Goal: Task Accomplishment & Management: Manage account settings

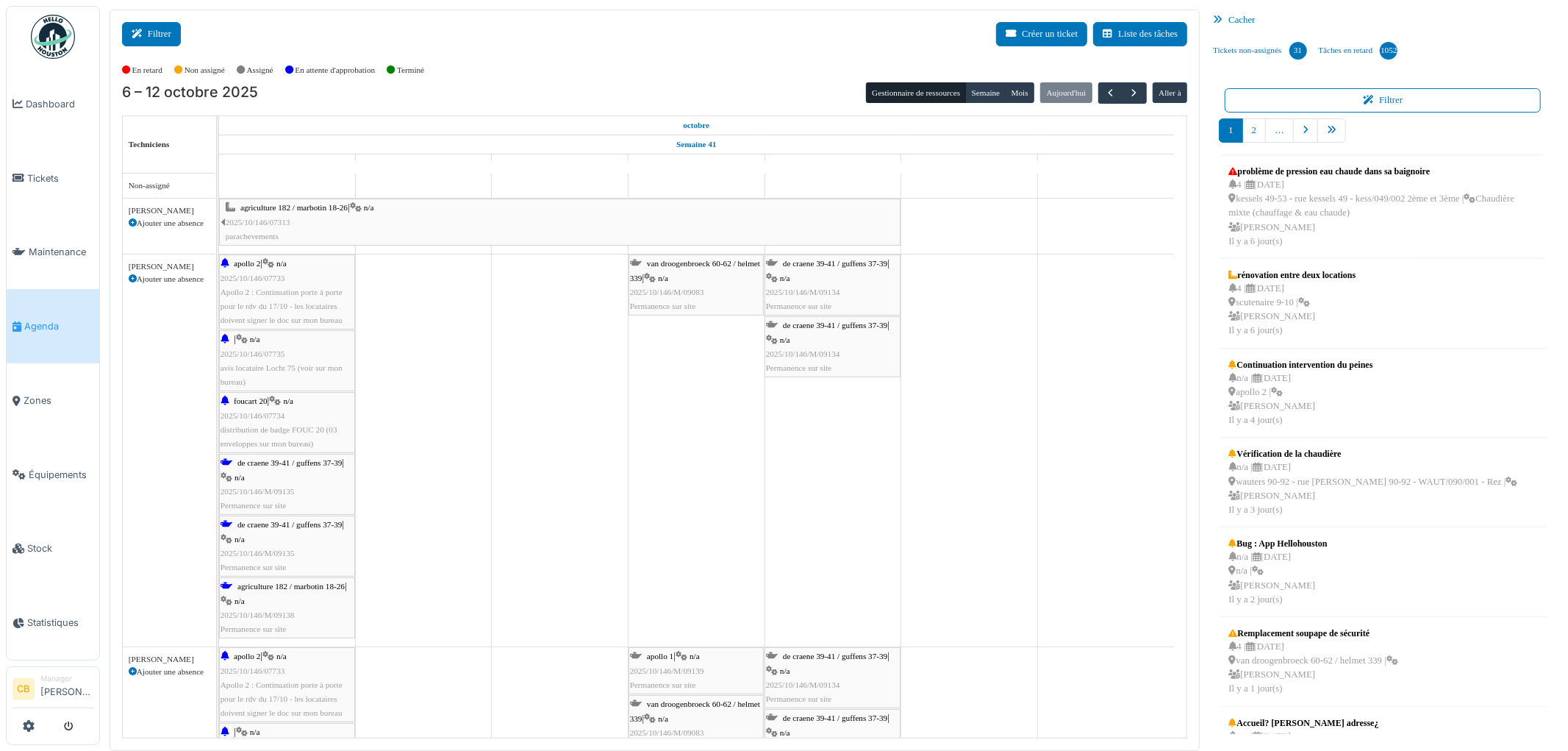
click at [164, 26] on button "Filtrer" at bounding box center [151, 34] width 59 height 24
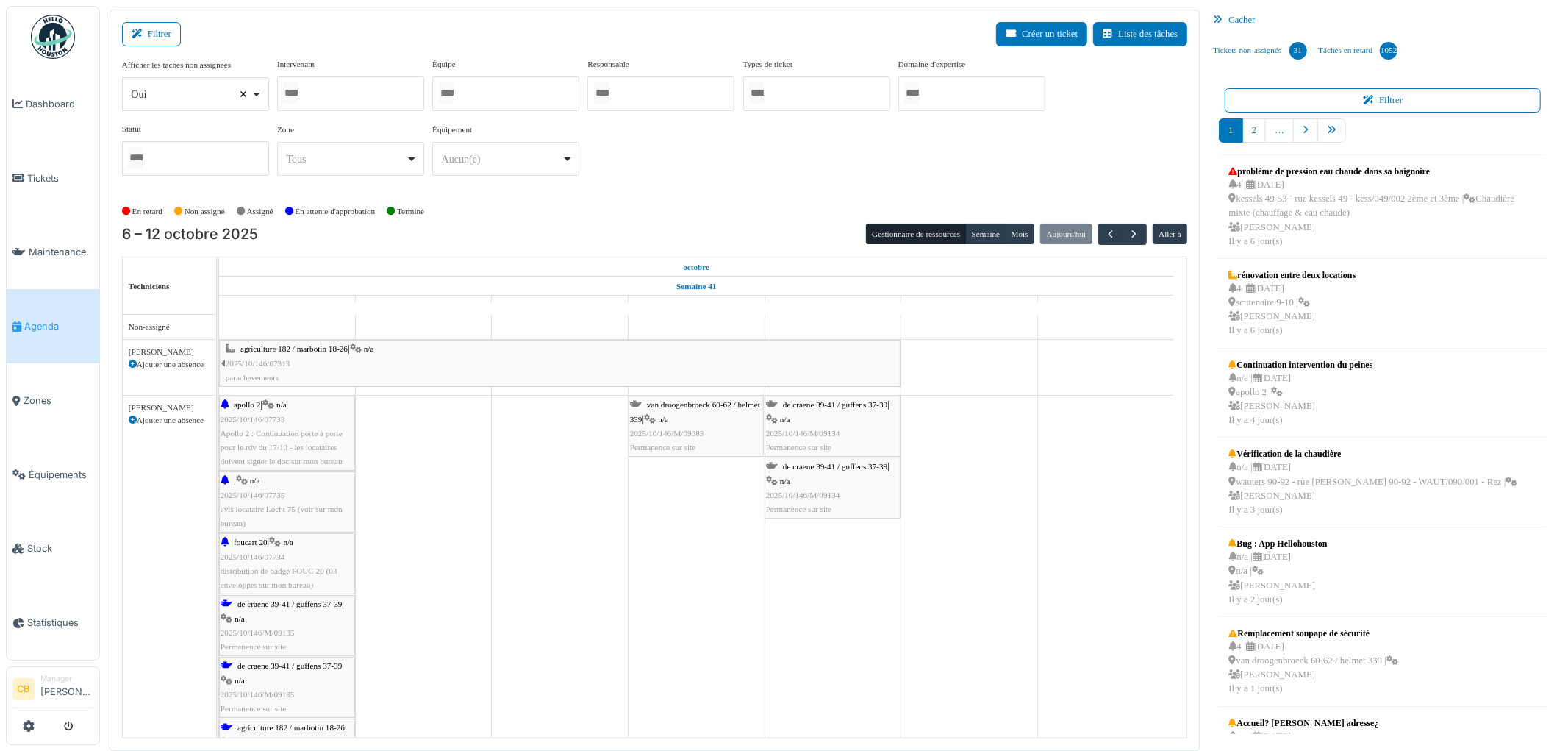
select select
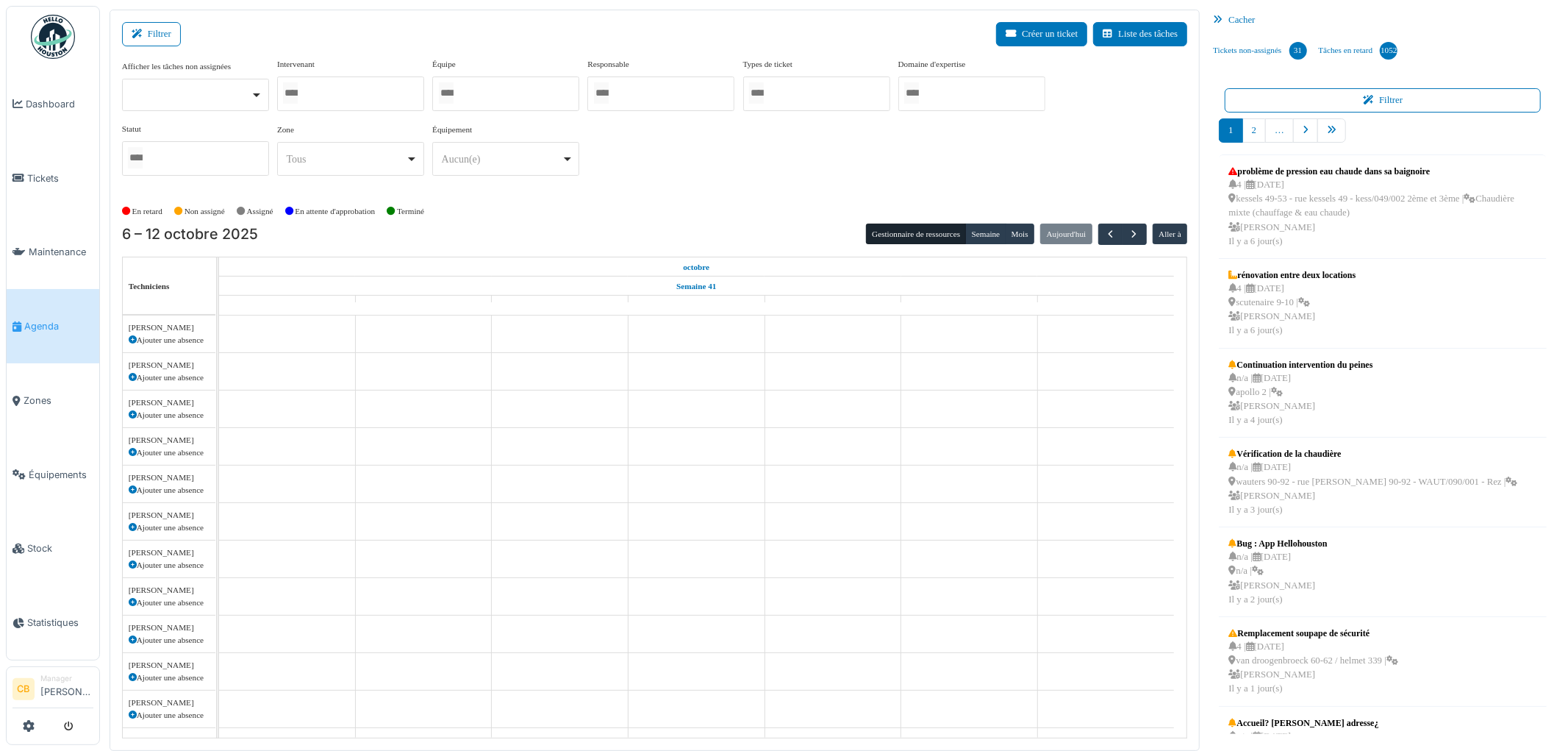
click at [293, 93] on input "Tous" at bounding box center [290, 93] width 15 height 21
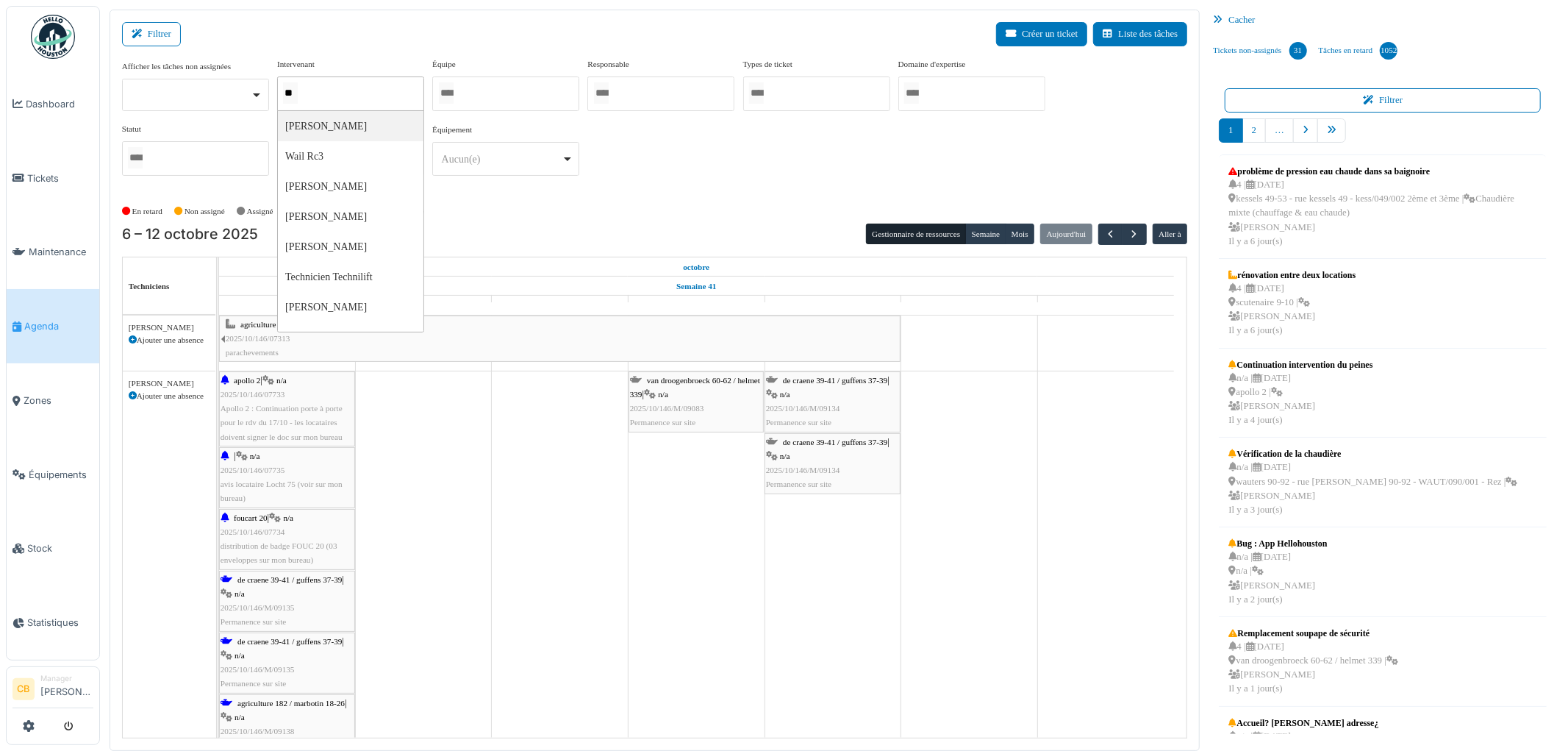
type input "*"
type input "***"
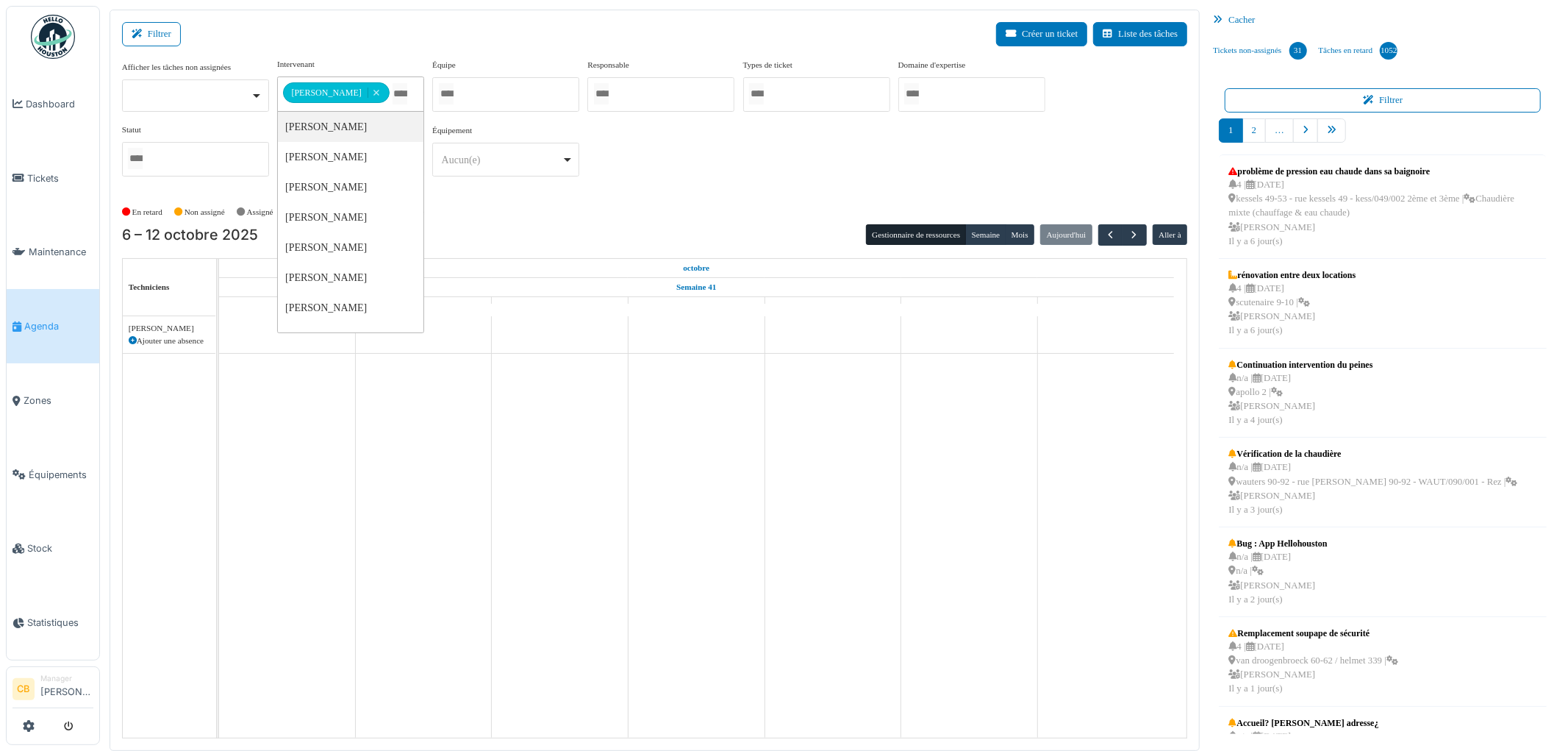
scroll to position [196, 0]
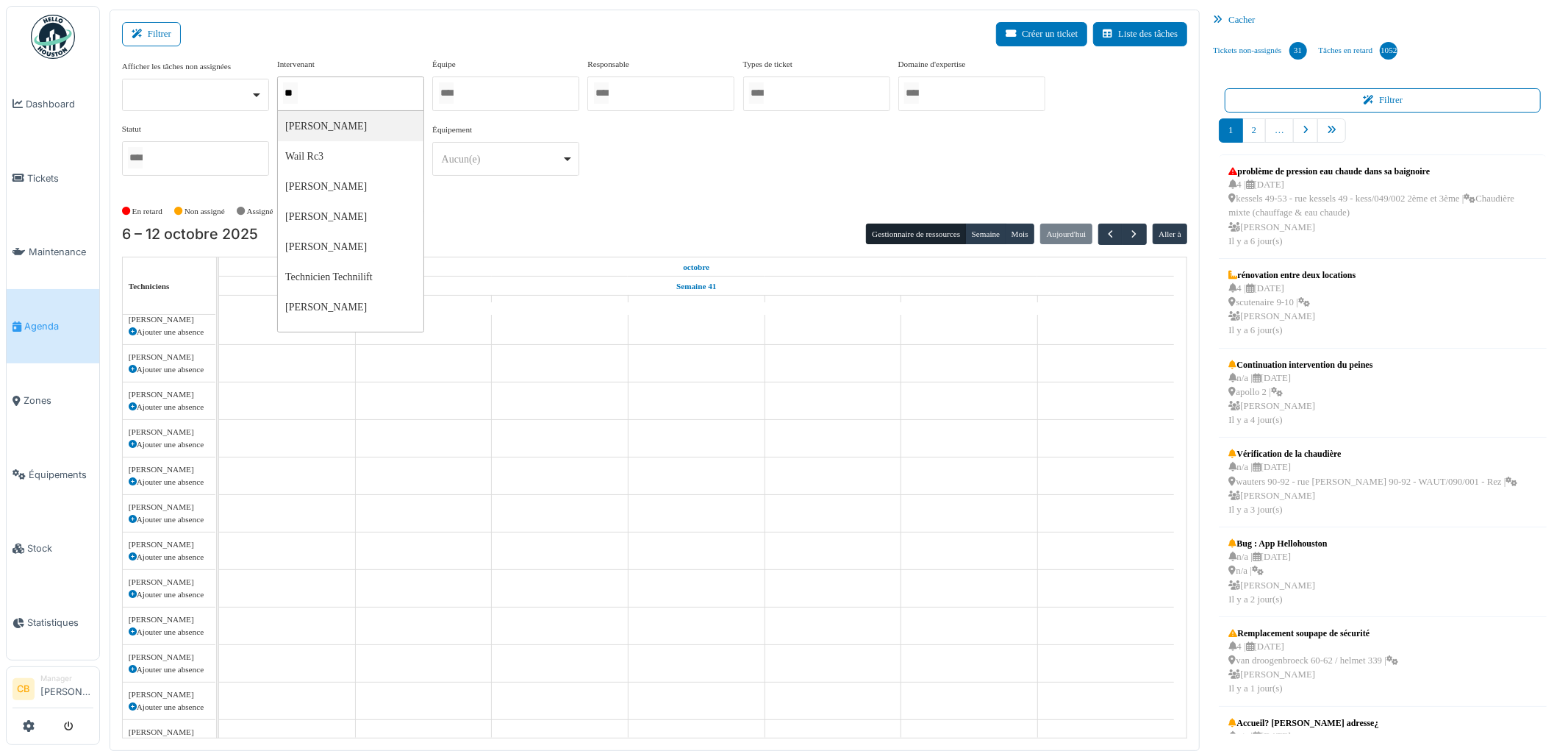
type input "*"
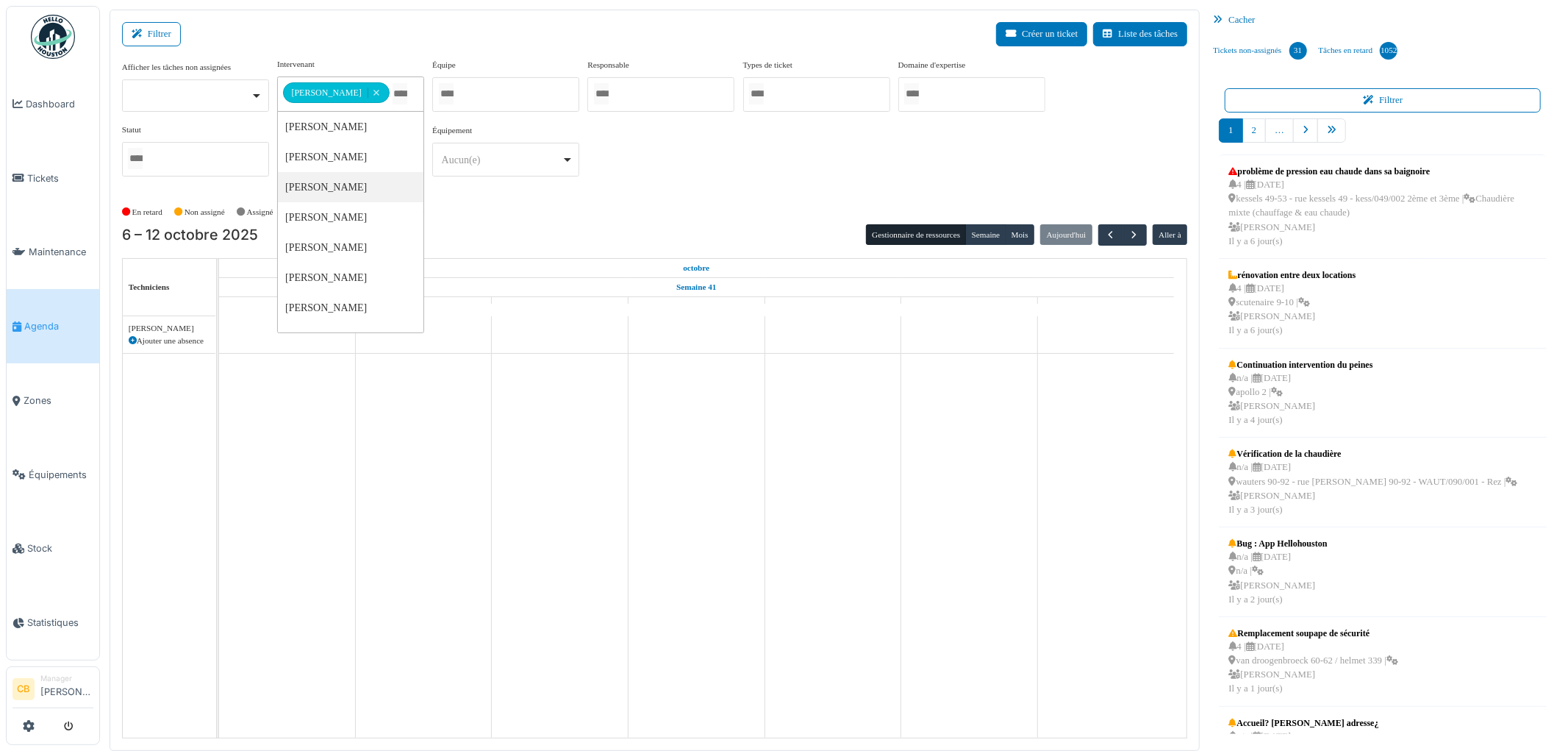
scroll to position [0, 0]
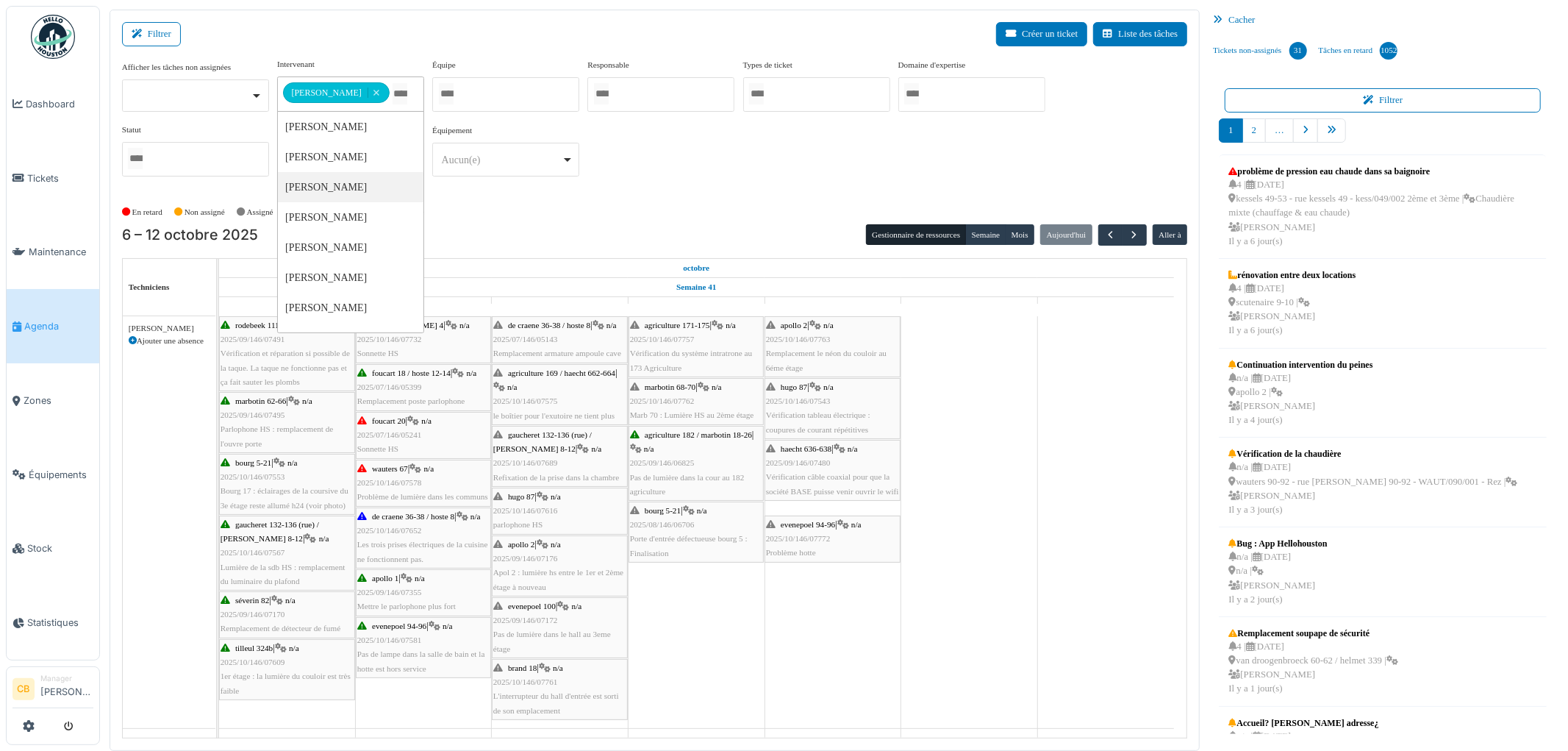
click at [486, 197] on div "**********" at bounding box center [656, 129] width 1066 height 142
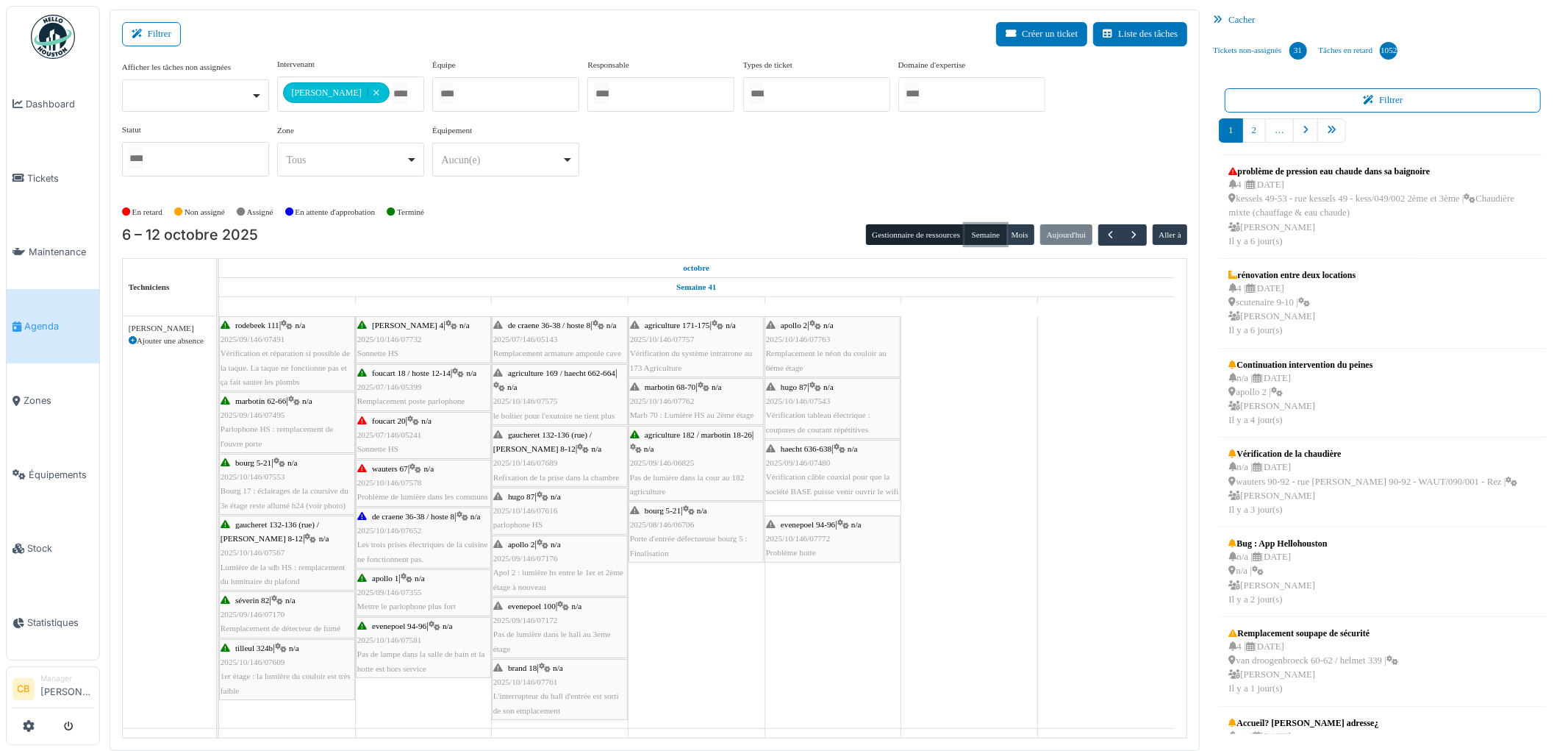
click at [997, 233] on button "Semaine" at bounding box center [985, 234] width 41 height 21
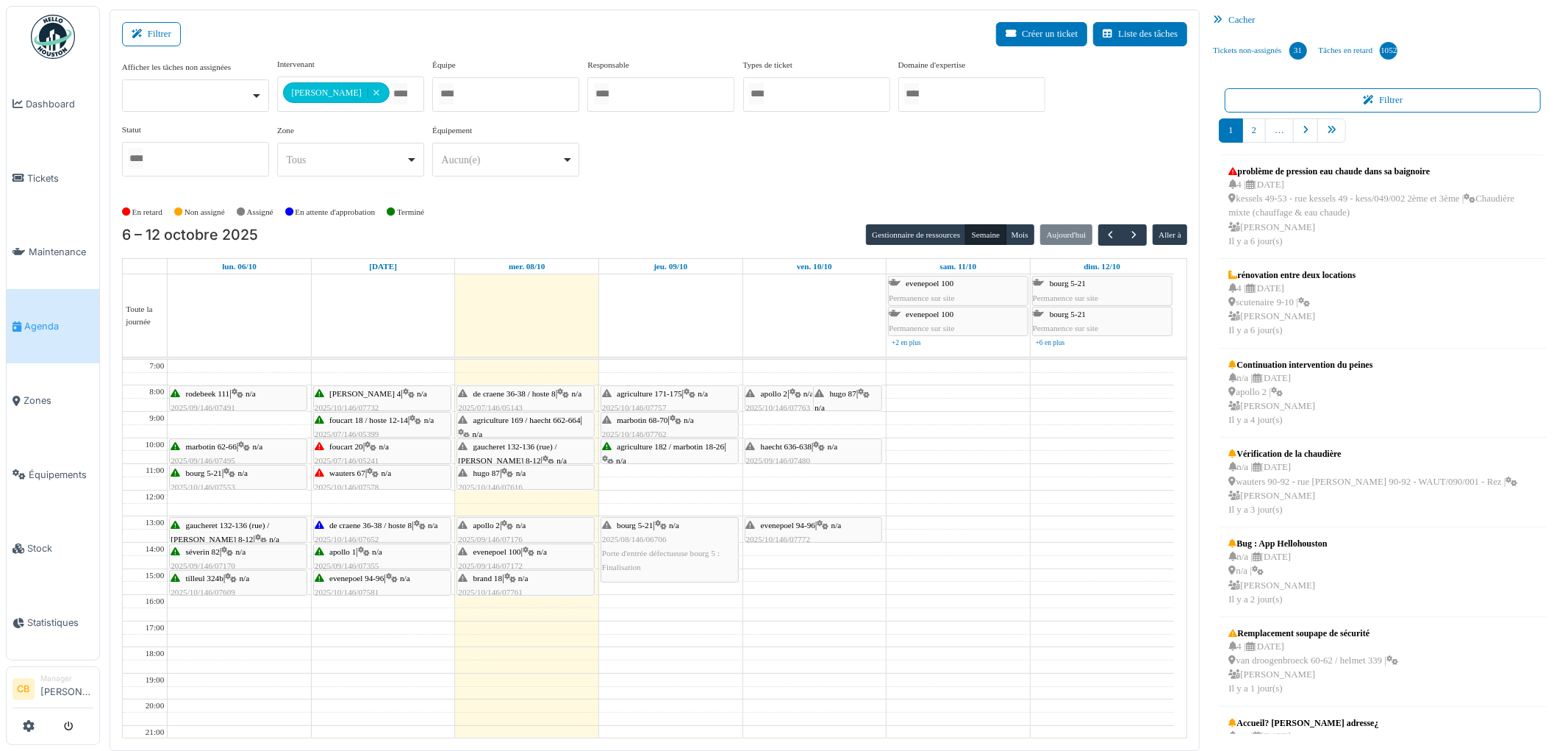
click at [987, 194] on div "**********" at bounding box center [656, 129] width 1066 height 142
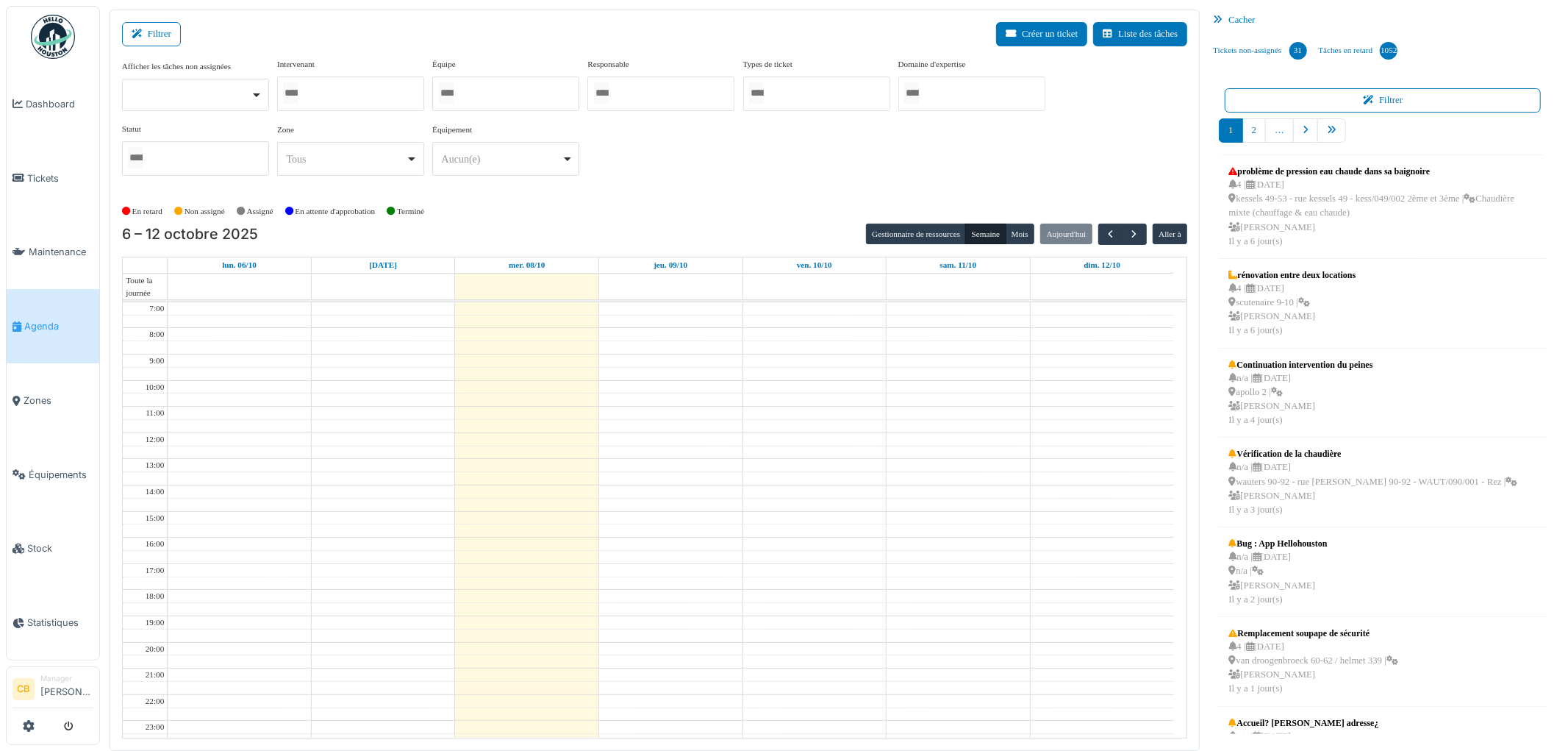
click at [369, 90] on div at bounding box center [350, 93] width 147 height 34
type input "*****"
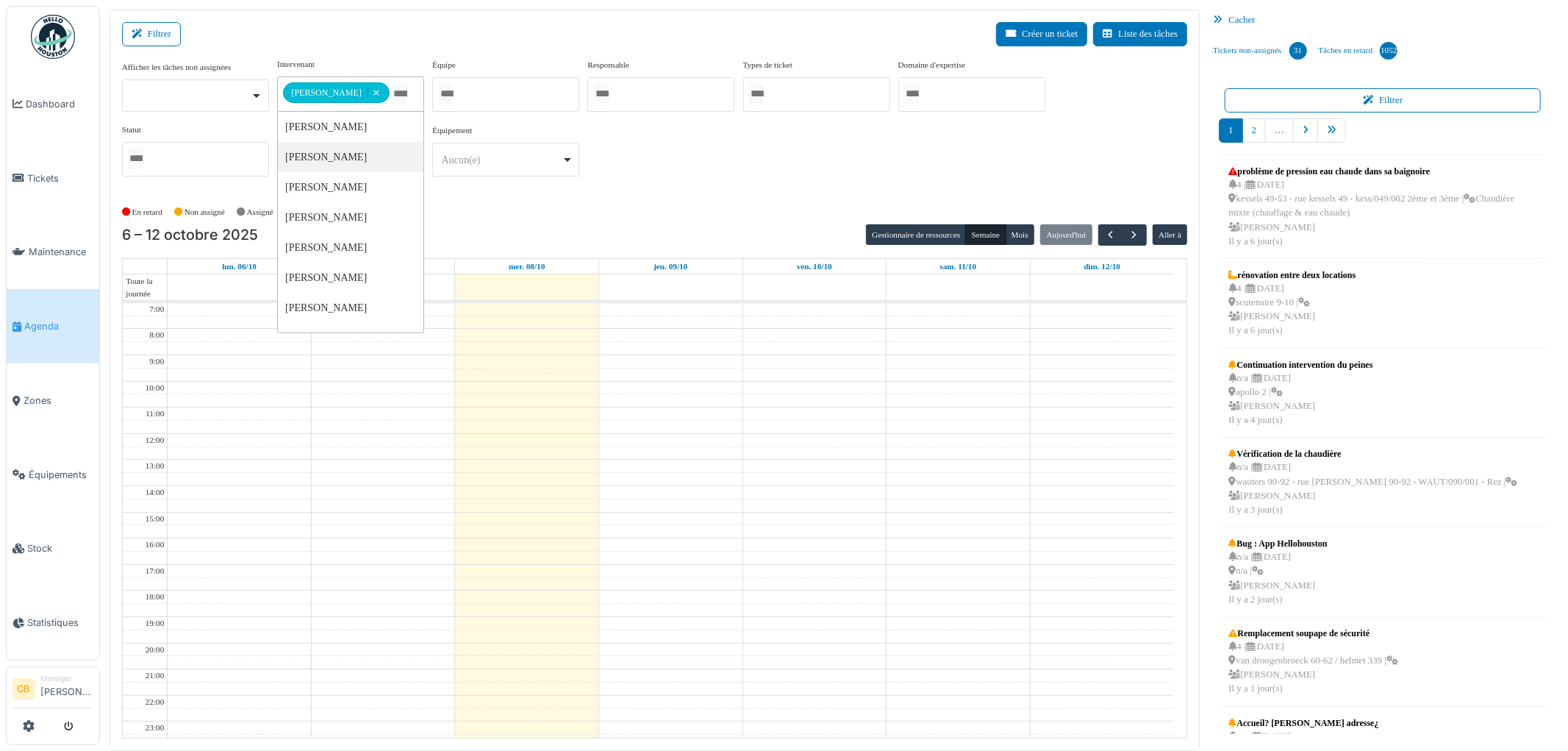
click at [461, 206] on div "En retard Non assigné Assigné En attente d'approbation Terminé" at bounding box center [656, 212] width 1066 height 24
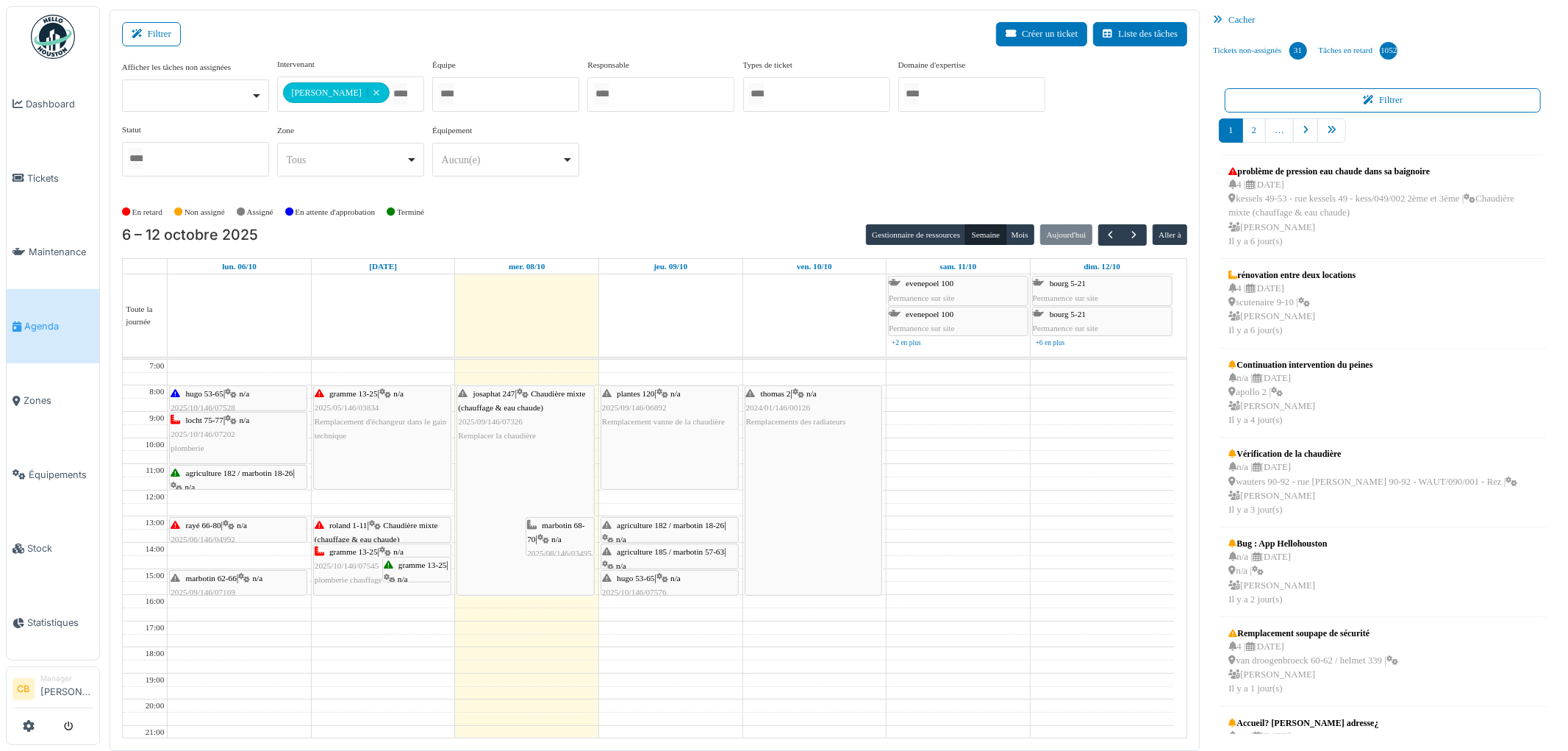
click at [46, 37] on img at bounding box center [53, 37] width 44 height 44
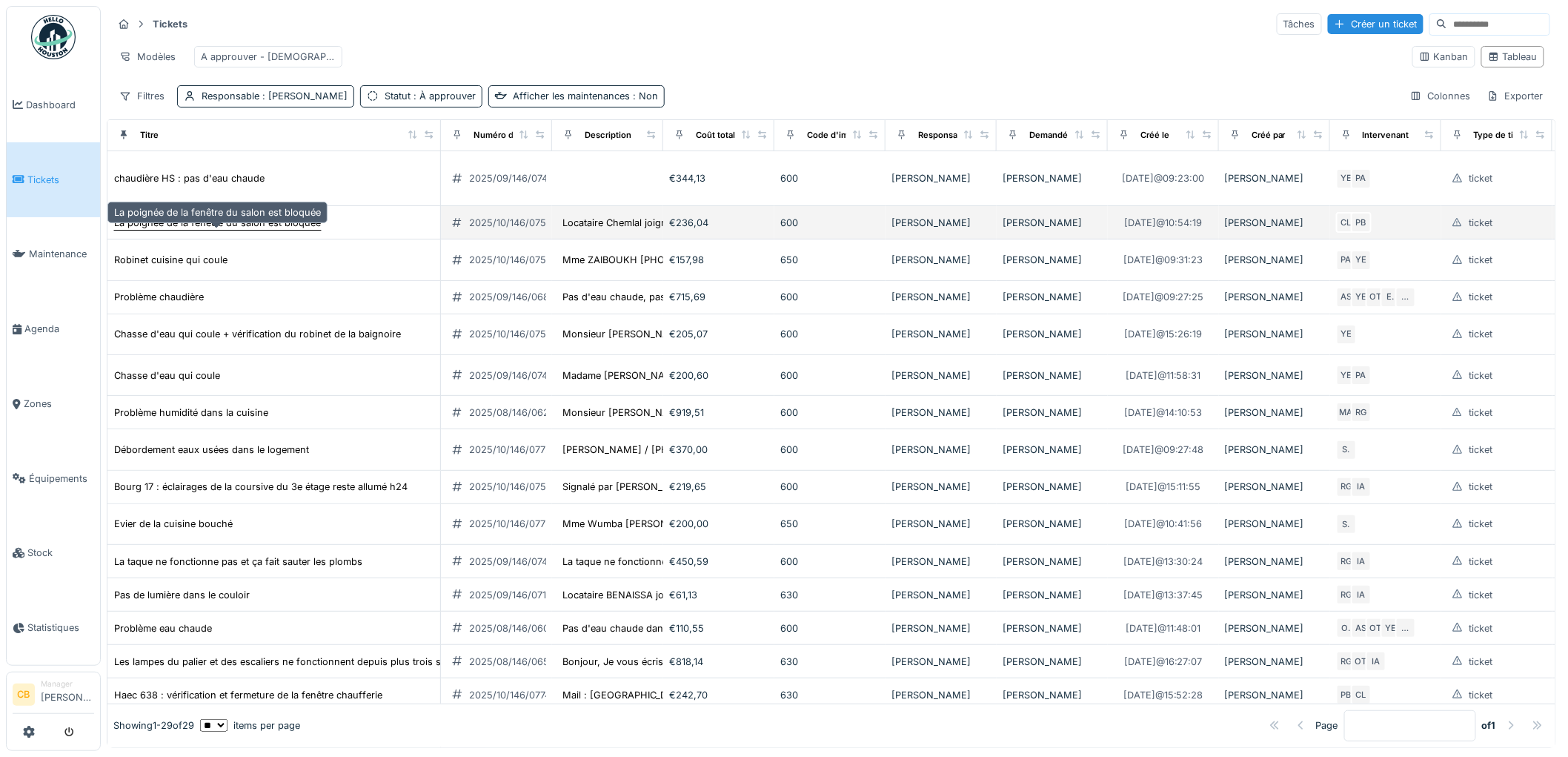
click at [284, 230] on div "La poignée de la fenêtre du salon est bloquée" at bounding box center [217, 223] width 207 height 14
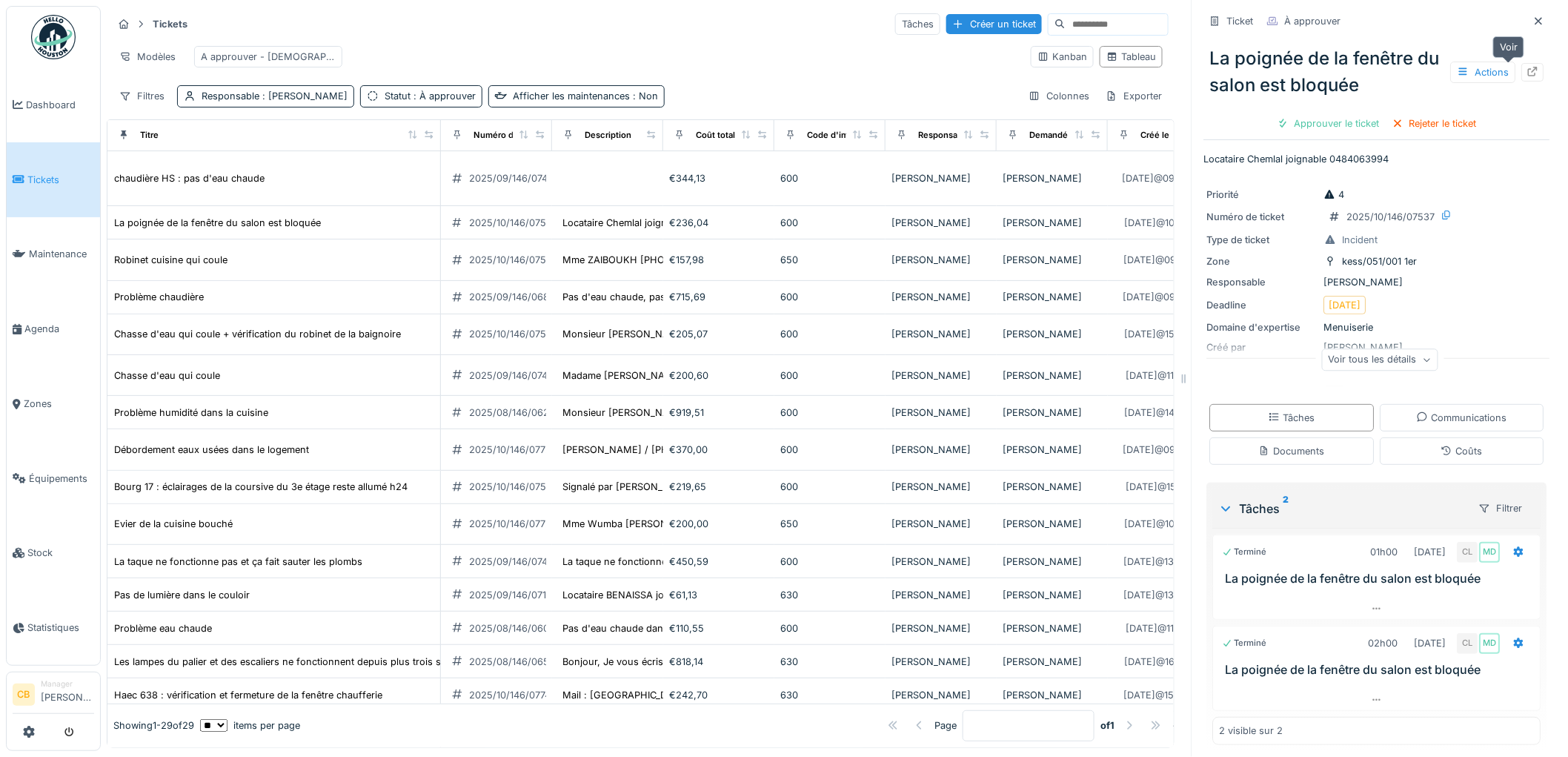
click at [1527, 72] on icon at bounding box center [1533, 72] width 12 height 9
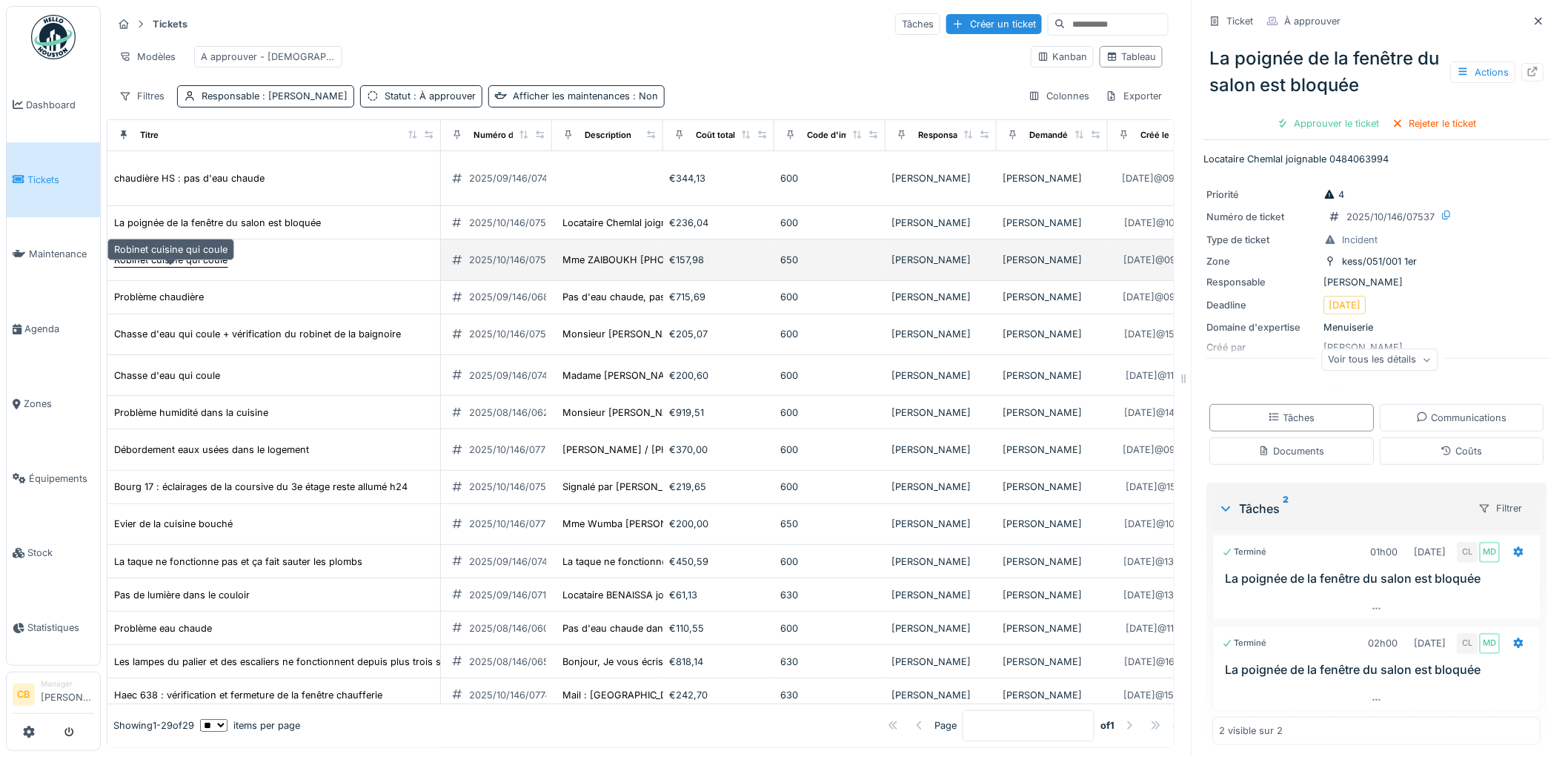
click at [216, 267] on div "Robinet cuisine qui coule" at bounding box center [170, 260] width 113 height 14
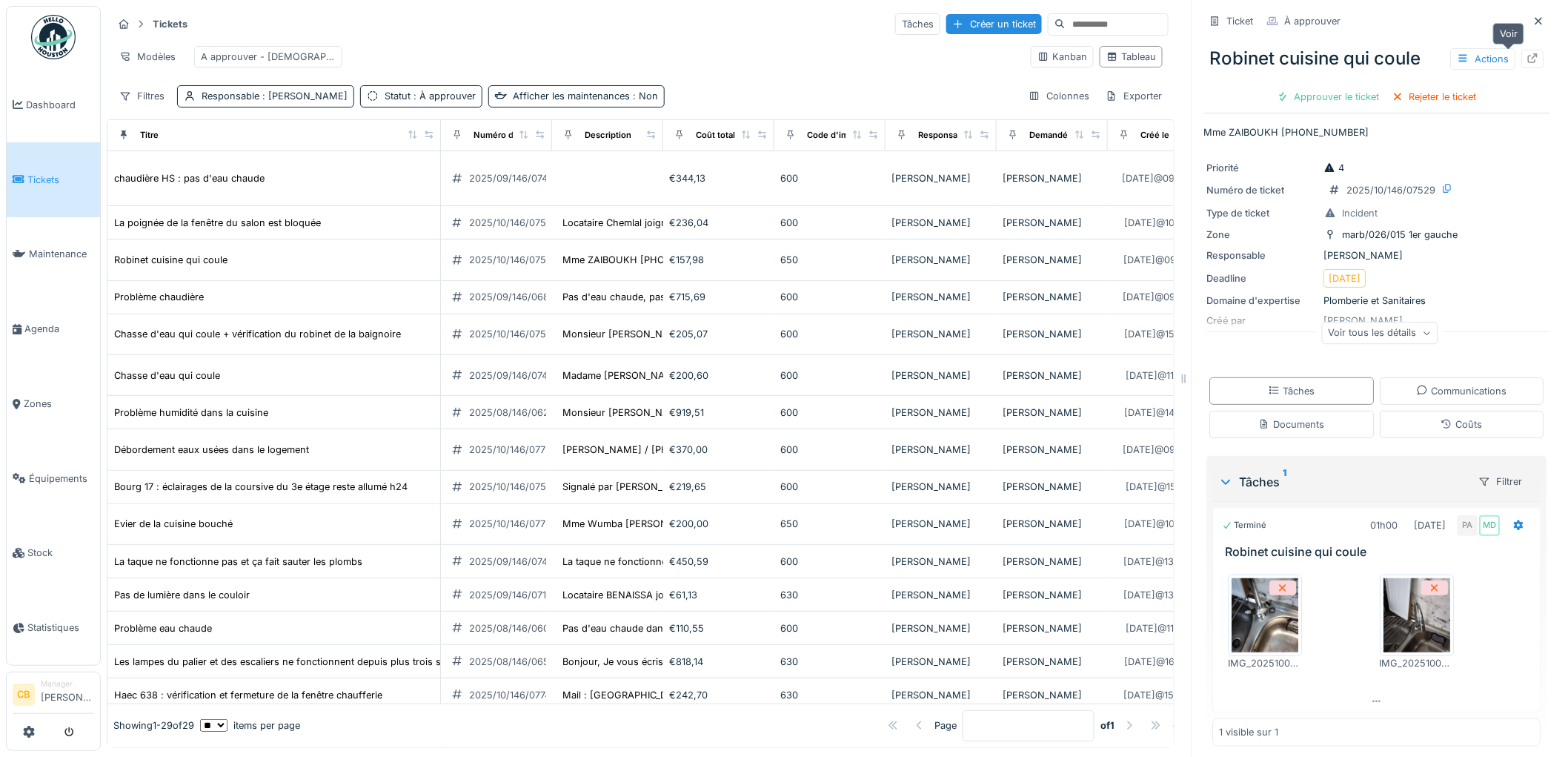
click at [1529, 56] on icon at bounding box center [1533, 58] width 9 height 9
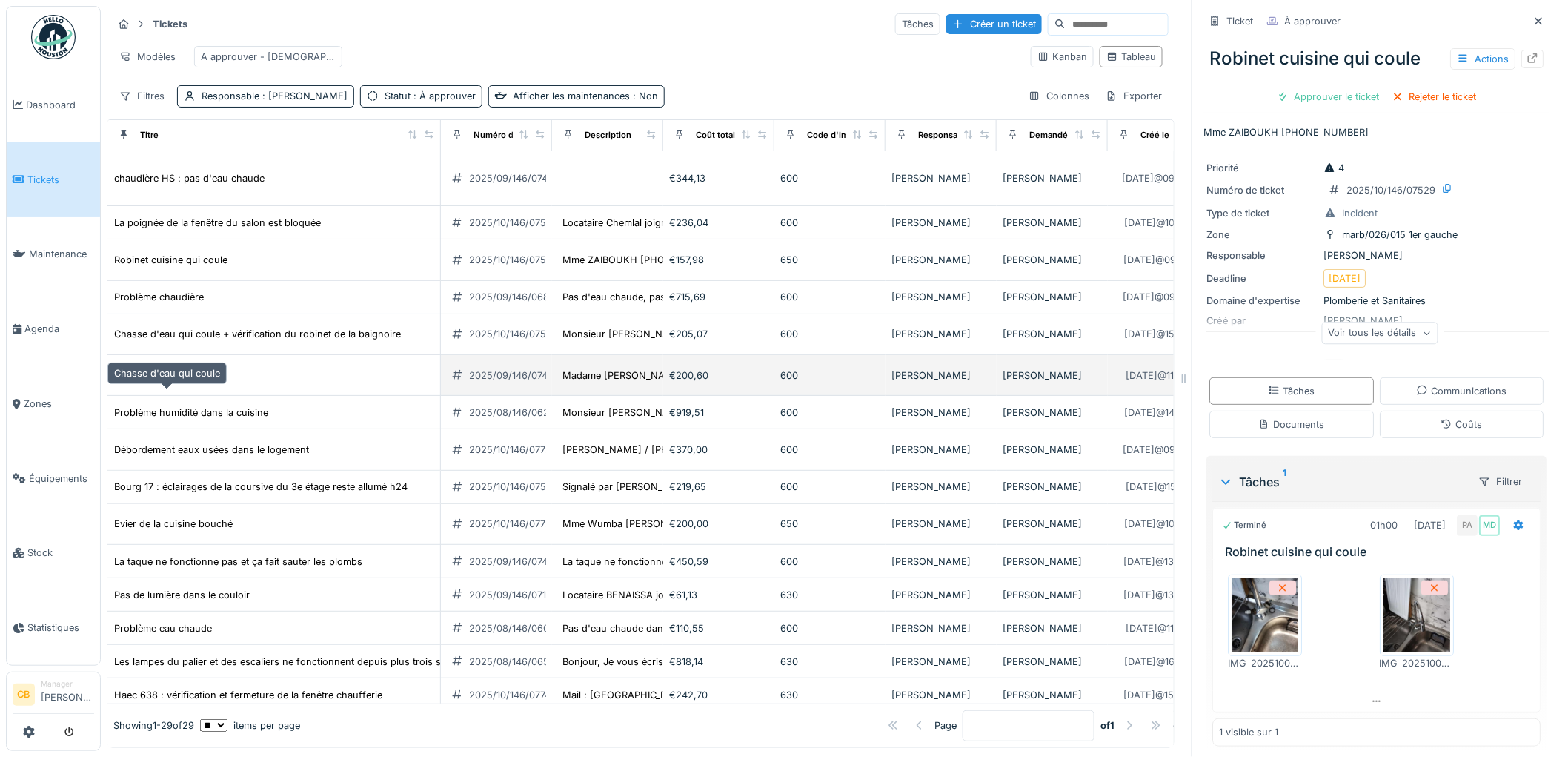
click at [207, 382] on div "Chasse d'eau qui coule" at bounding box center [167, 375] width 106 height 14
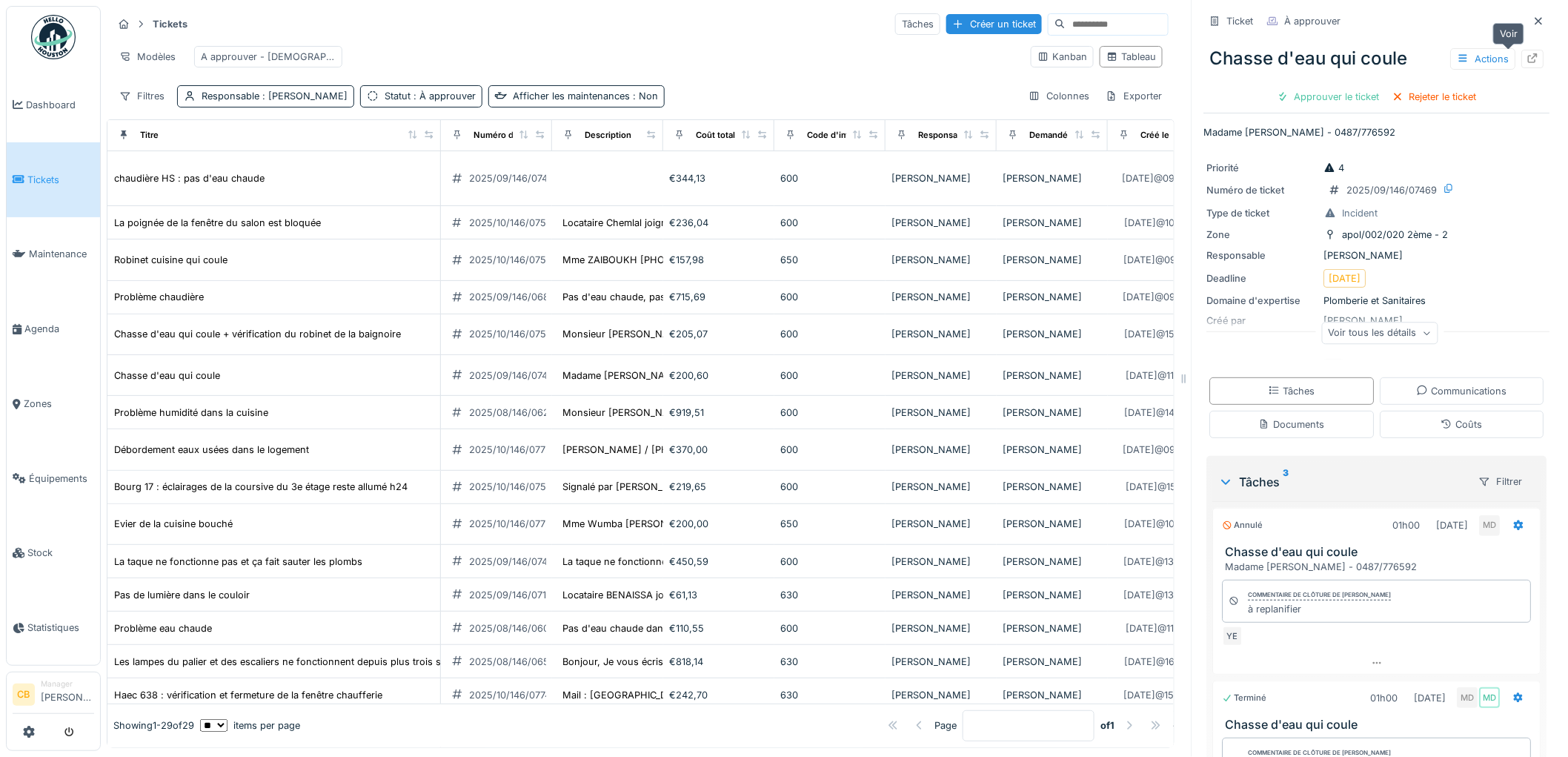
click at [1529, 62] on icon at bounding box center [1533, 58] width 9 height 9
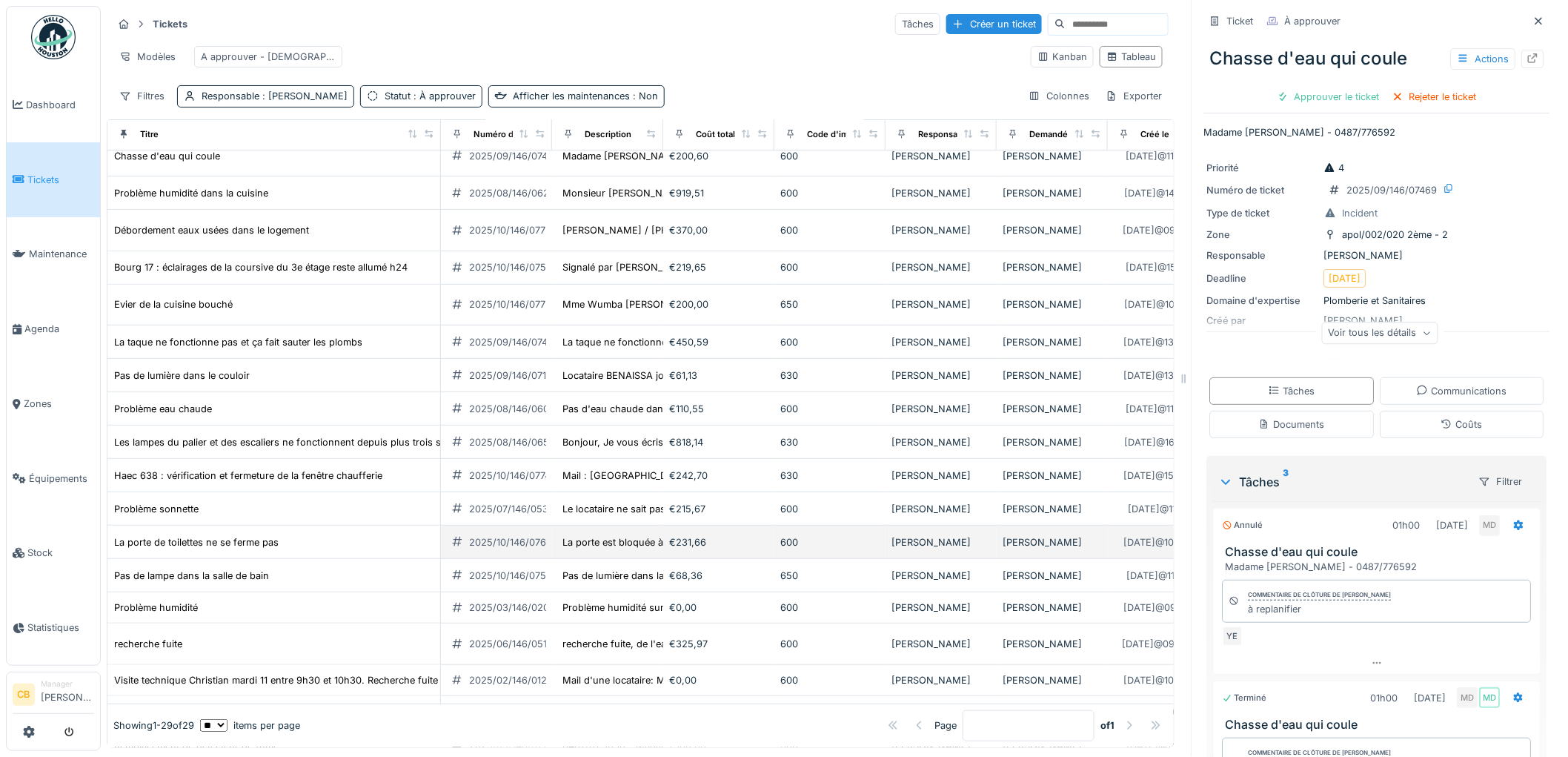
scroll to position [412, 0]
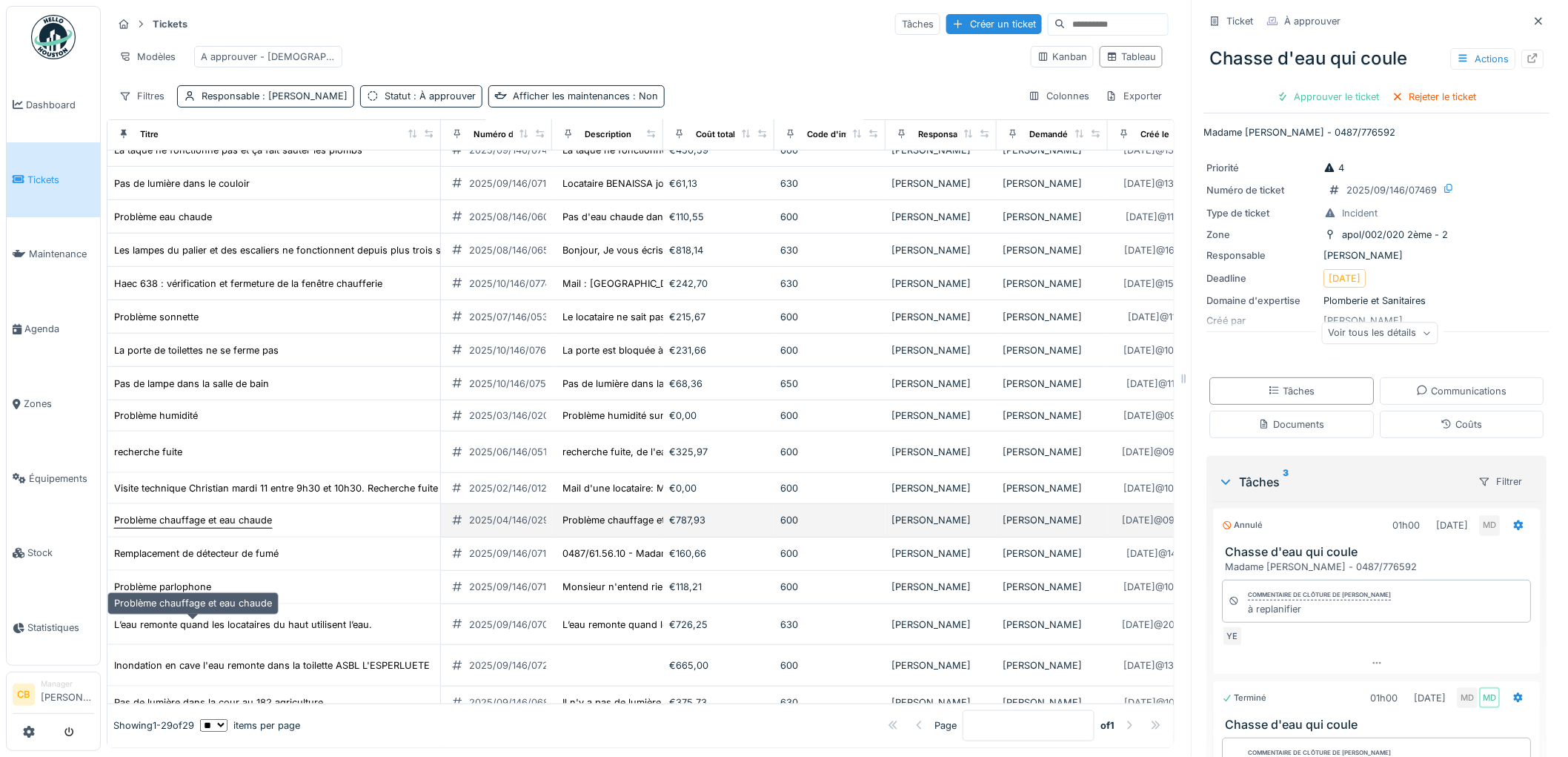
click at [248, 527] on div "Problème chauffage et eau chaude" at bounding box center [193, 520] width 158 height 14
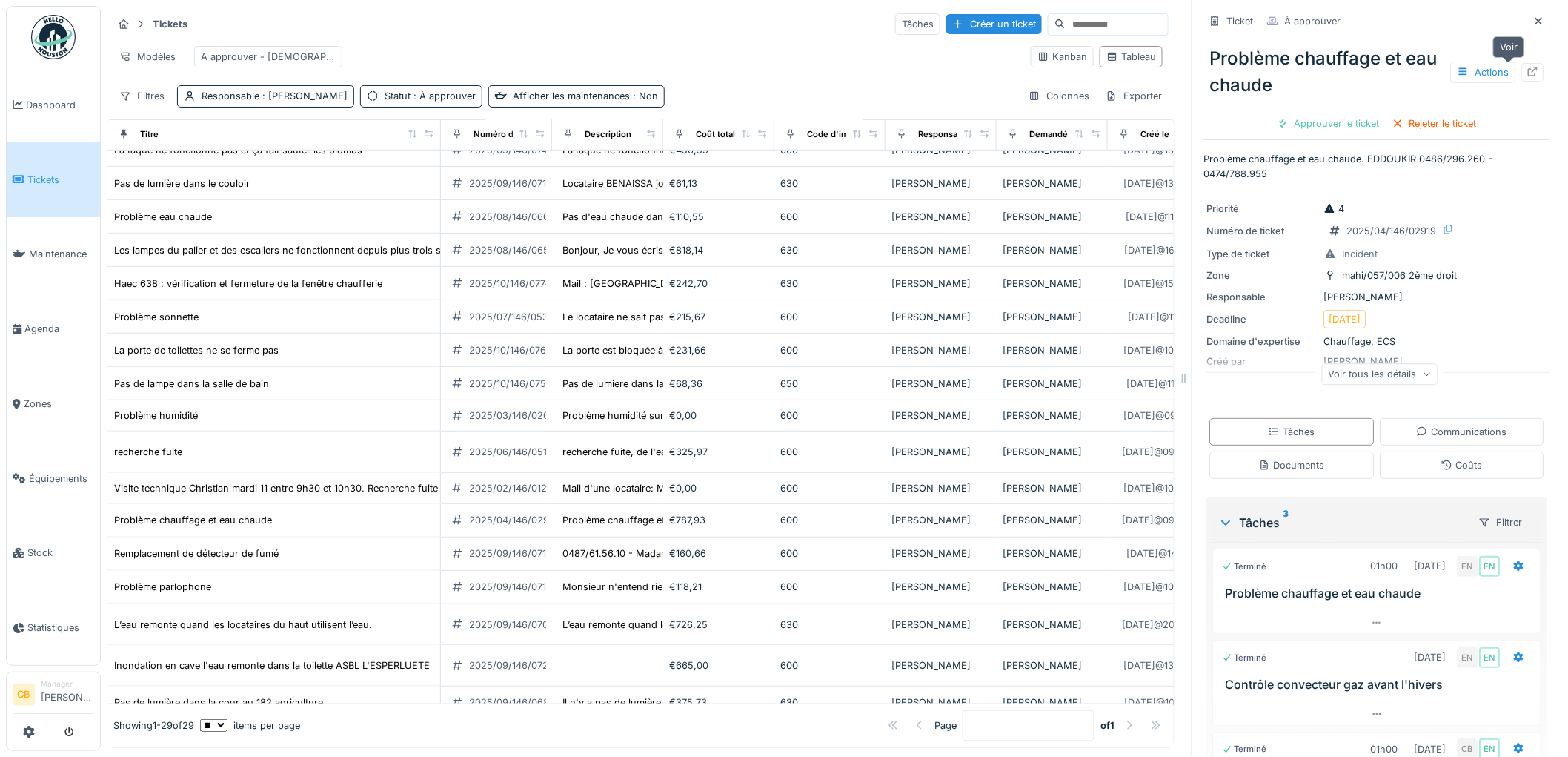
click at [1529, 67] on icon at bounding box center [1533, 72] width 9 height 9
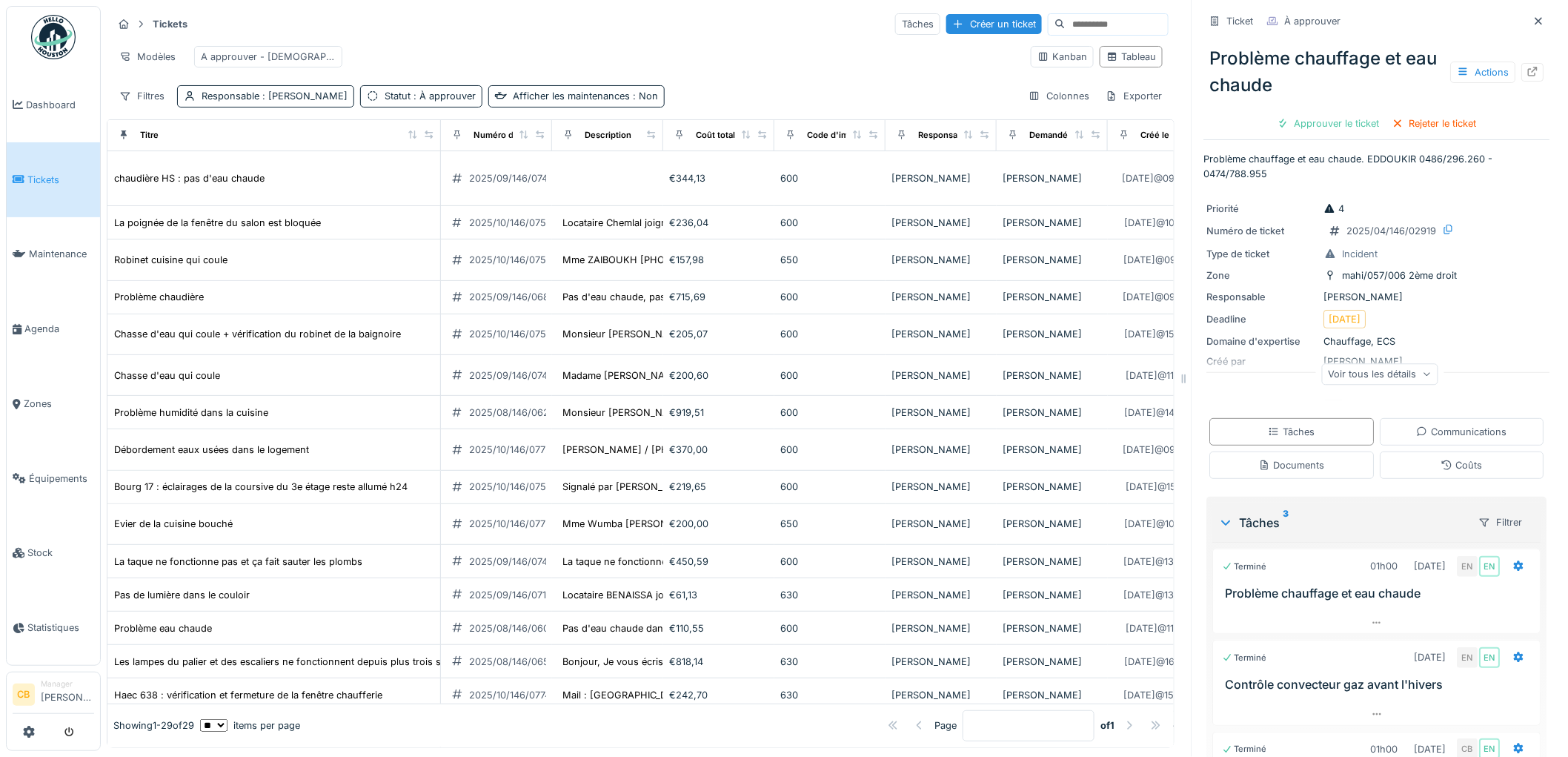
click at [50, 33] on img at bounding box center [53, 37] width 45 height 45
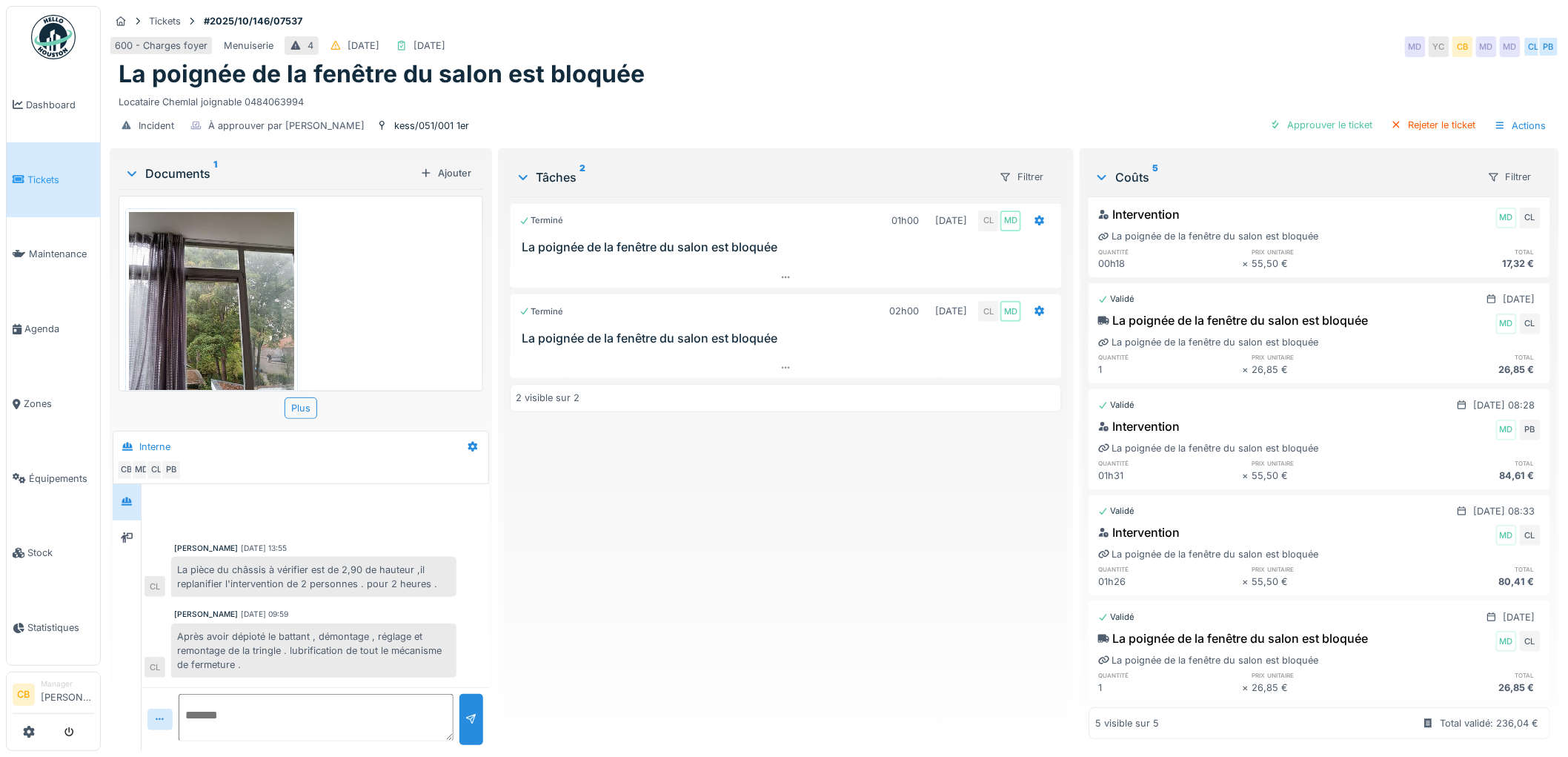
scroll to position [12, 0]
click at [1324, 116] on div "Approuver le ticket" at bounding box center [1321, 125] width 115 height 20
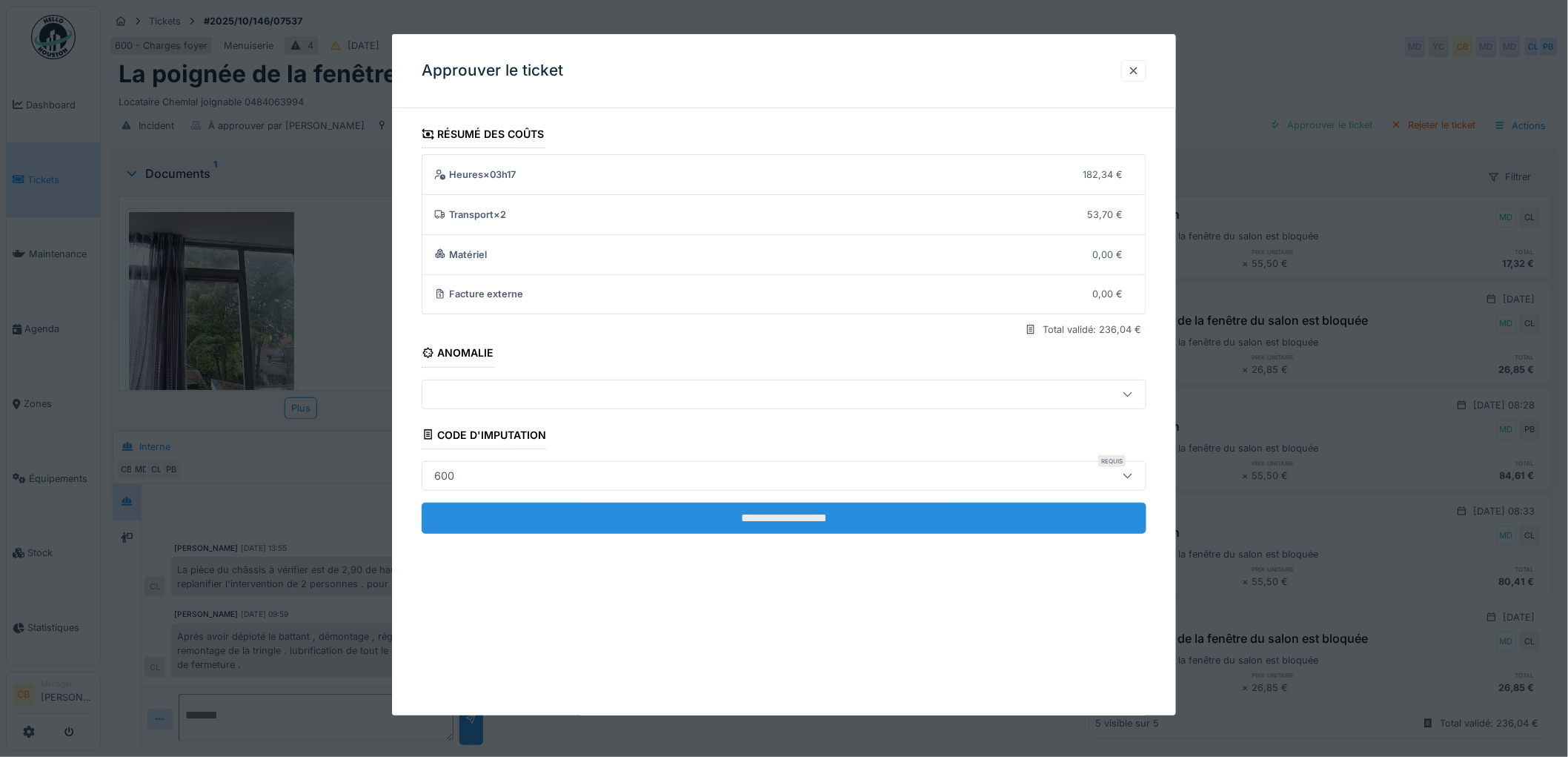
click at [787, 517] on input "**********" at bounding box center [784, 518] width 725 height 31
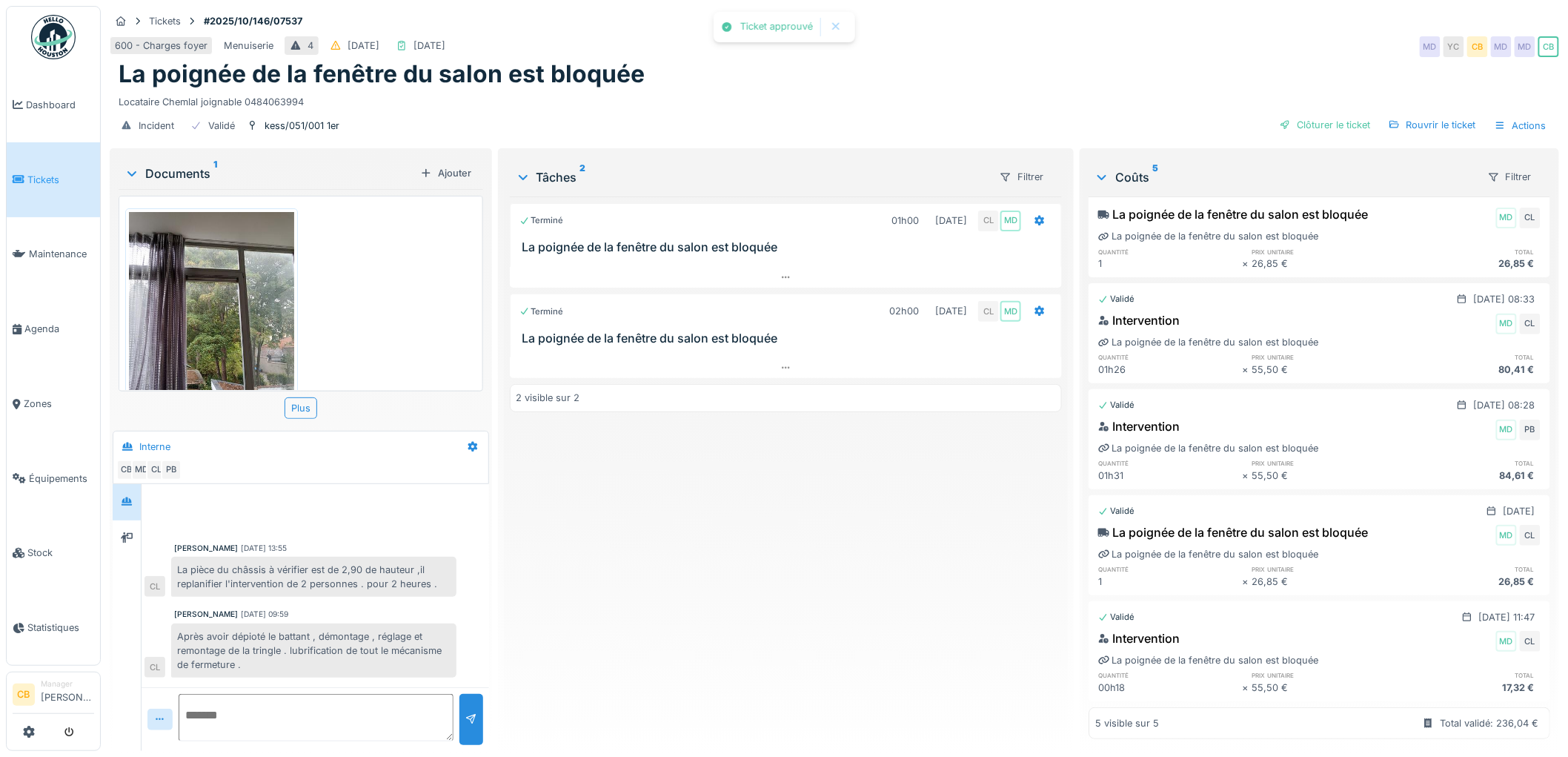
scroll to position [0, 0]
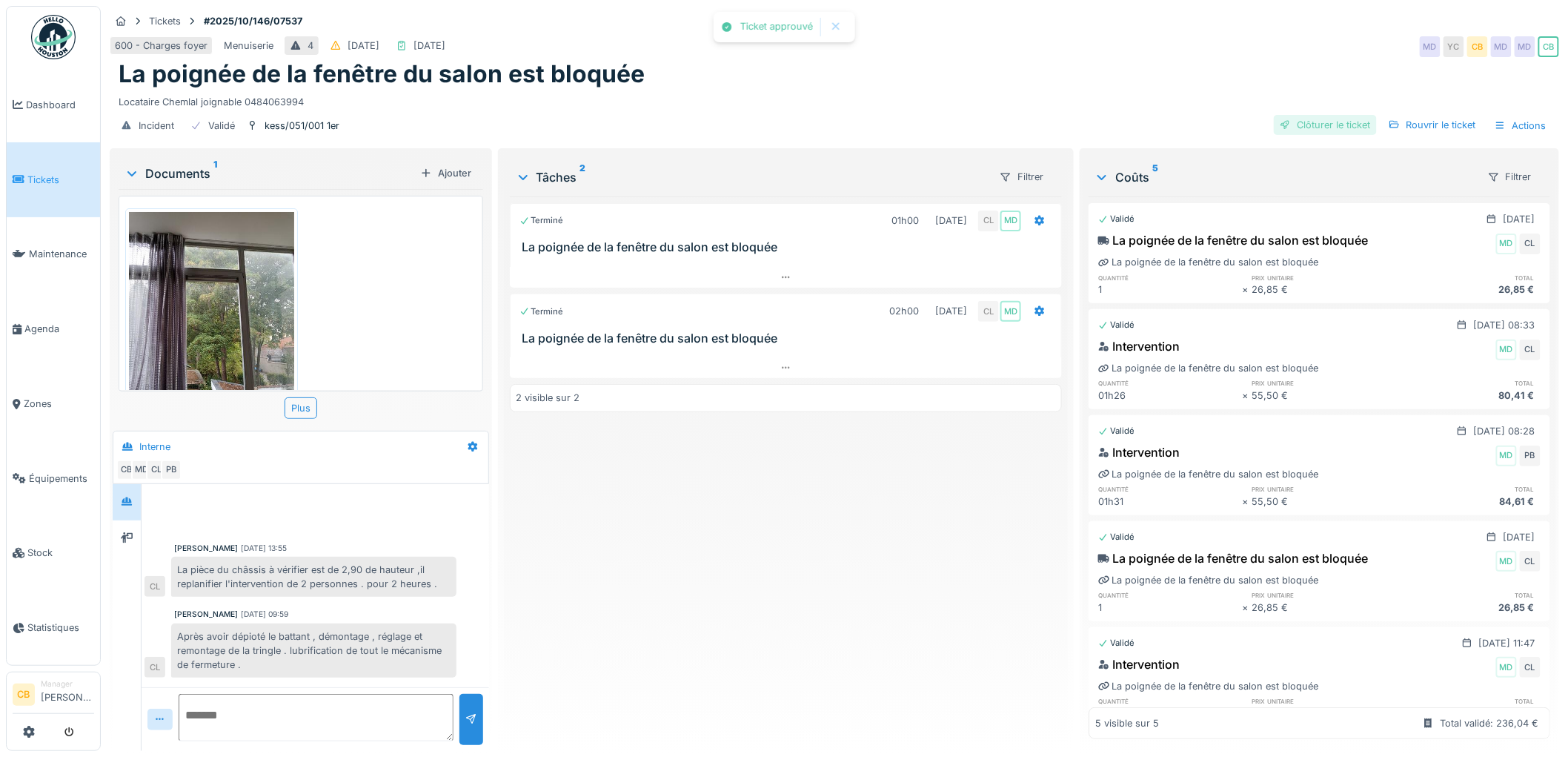
click at [1317, 115] on div "Clôturer le ticket" at bounding box center [1326, 125] width 103 height 20
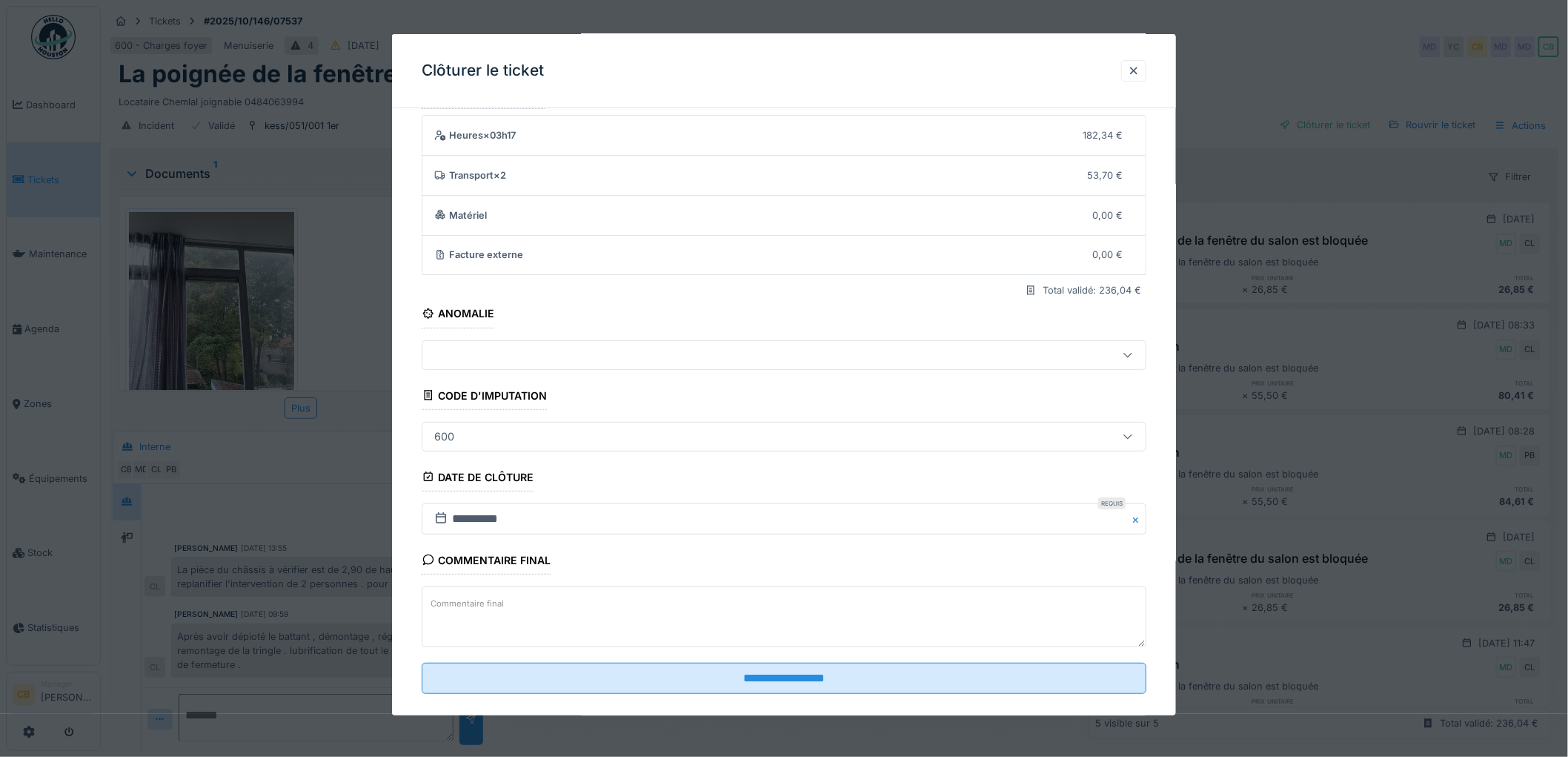
scroll to position [61, 0]
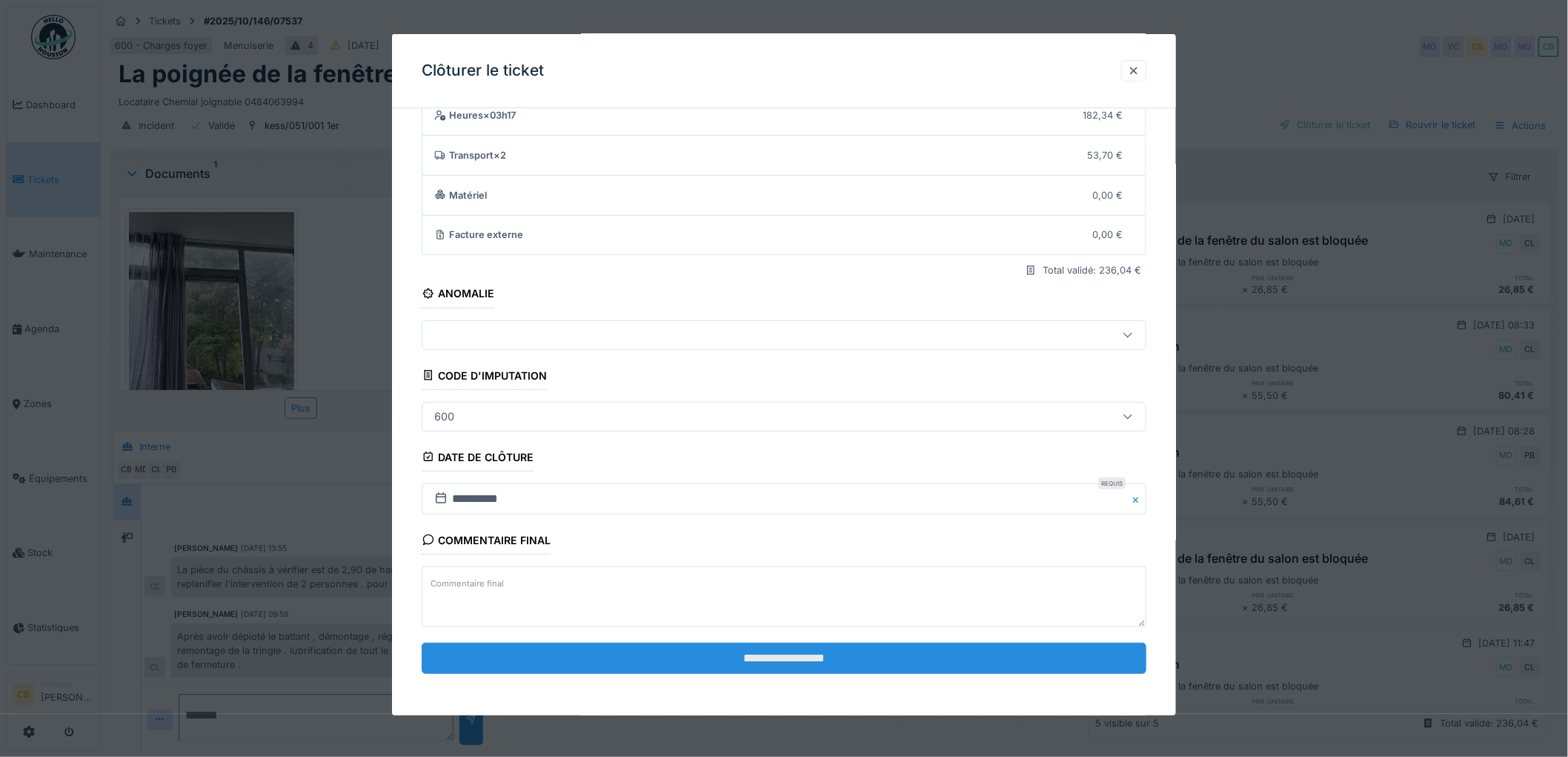
click at [745, 660] on input "**********" at bounding box center [784, 658] width 725 height 31
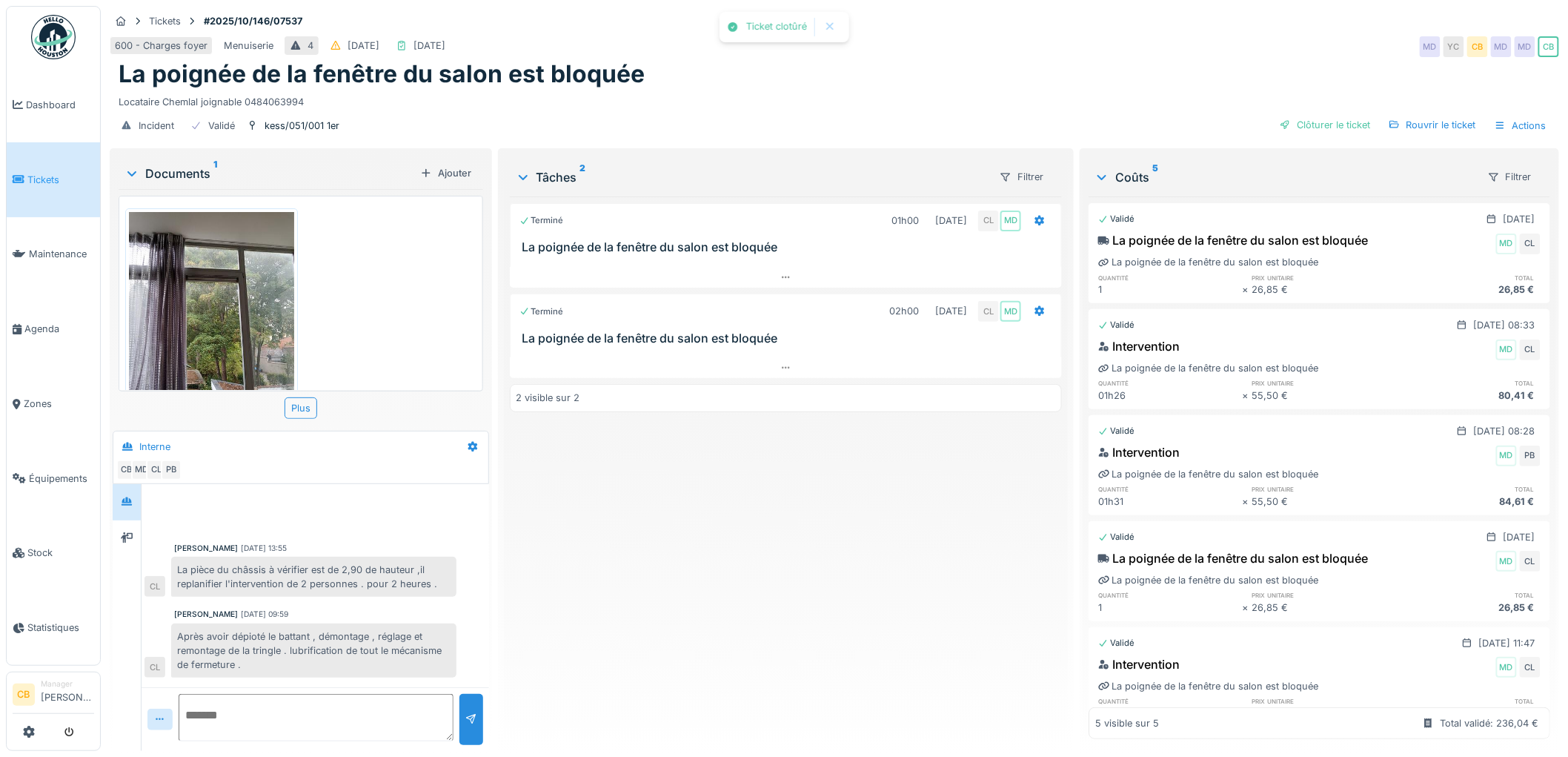
scroll to position [23, 0]
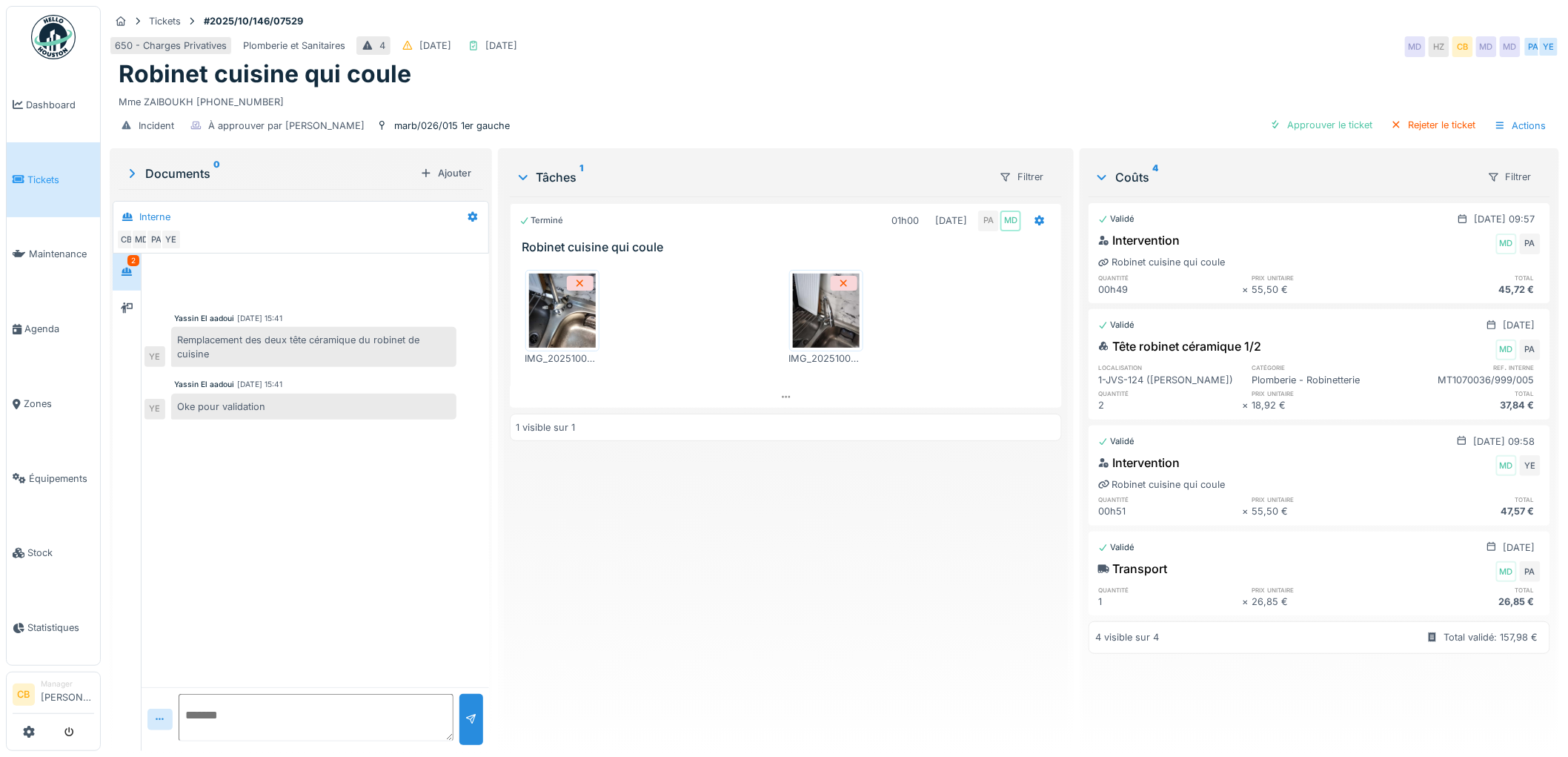
click at [834, 322] on img at bounding box center [826, 311] width 67 height 74
click at [562, 309] on img at bounding box center [562, 311] width 67 height 74
click at [1297, 127] on div "Approuver le ticket" at bounding box center [1321, 125] width 115 height 20
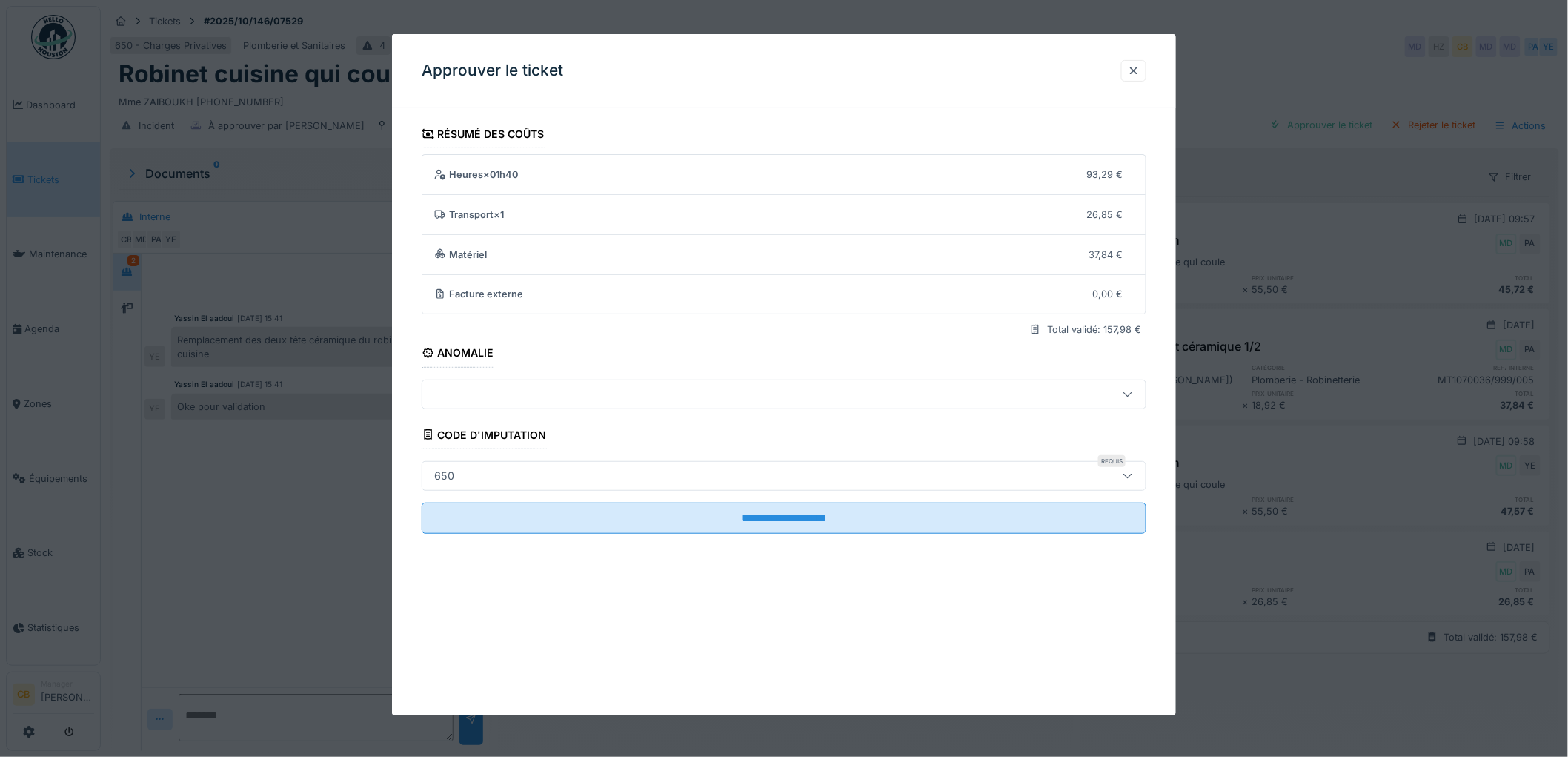
scroll to position [12, 0]
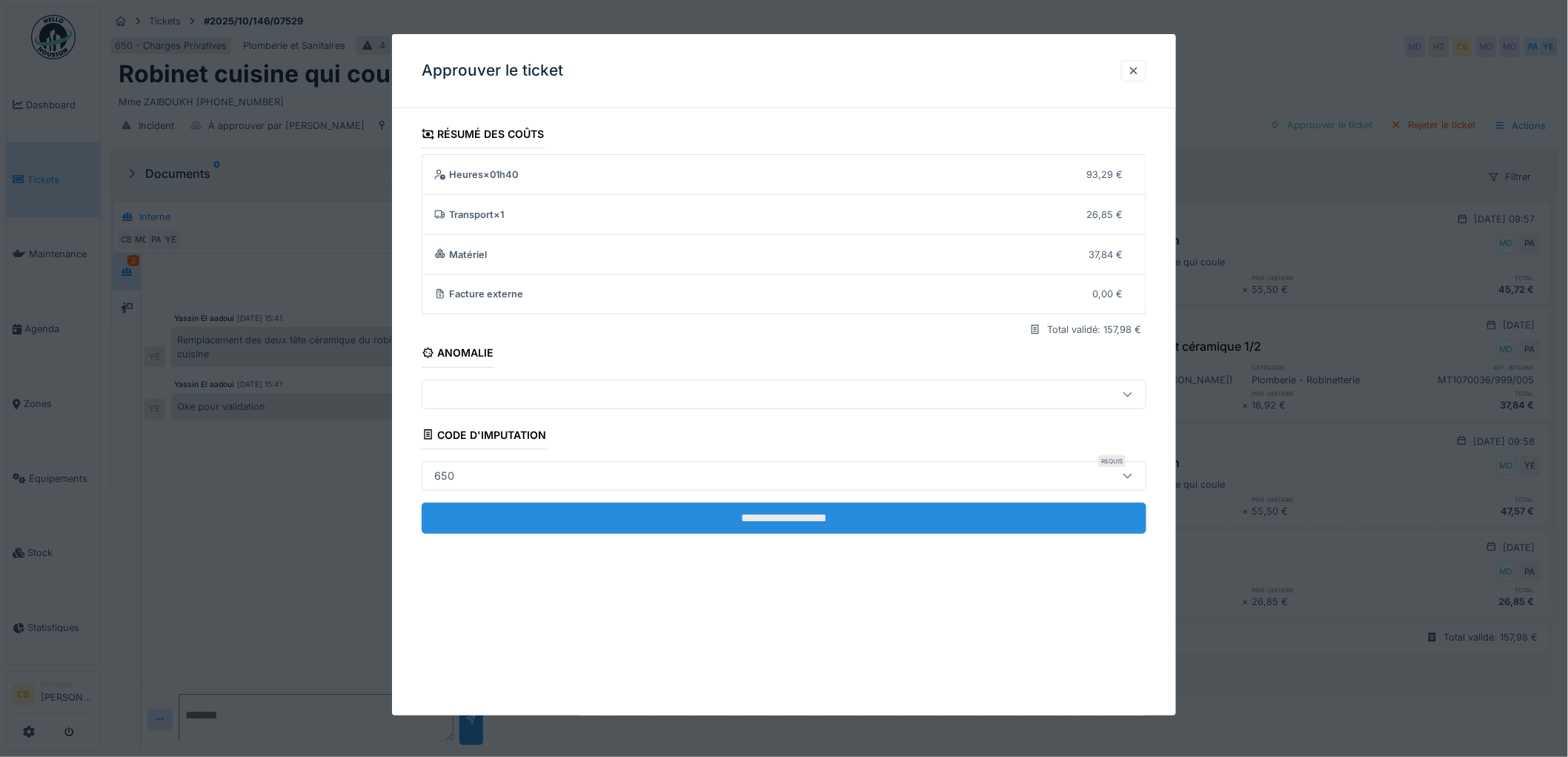
click at [816, 522] on input "**********" at bounding box center [784, 518] width 725 height 31
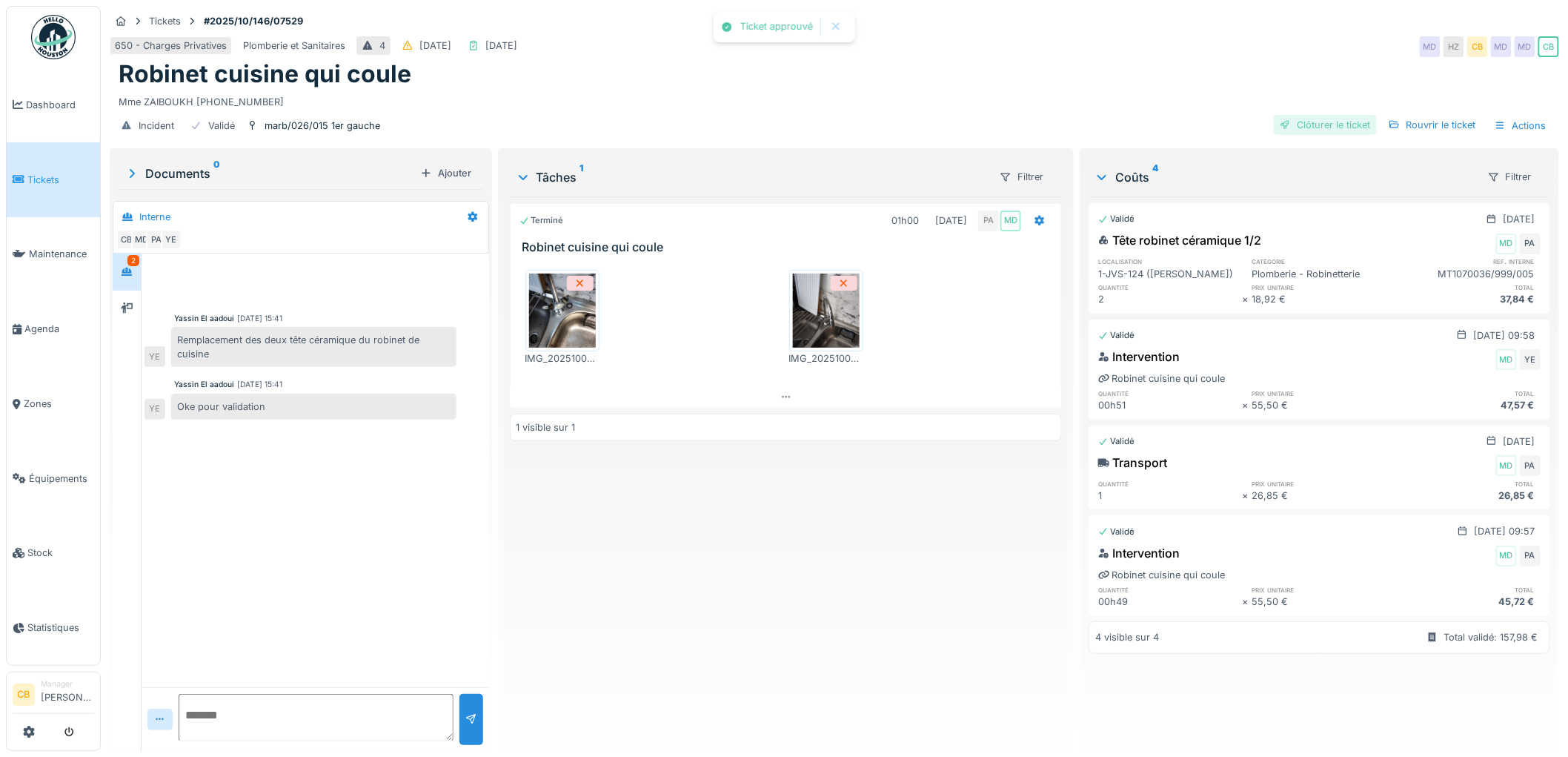
click at [1305, 115] on div "Clôturer le ticket" at bounding box center [1326, 125] width 103 height 20
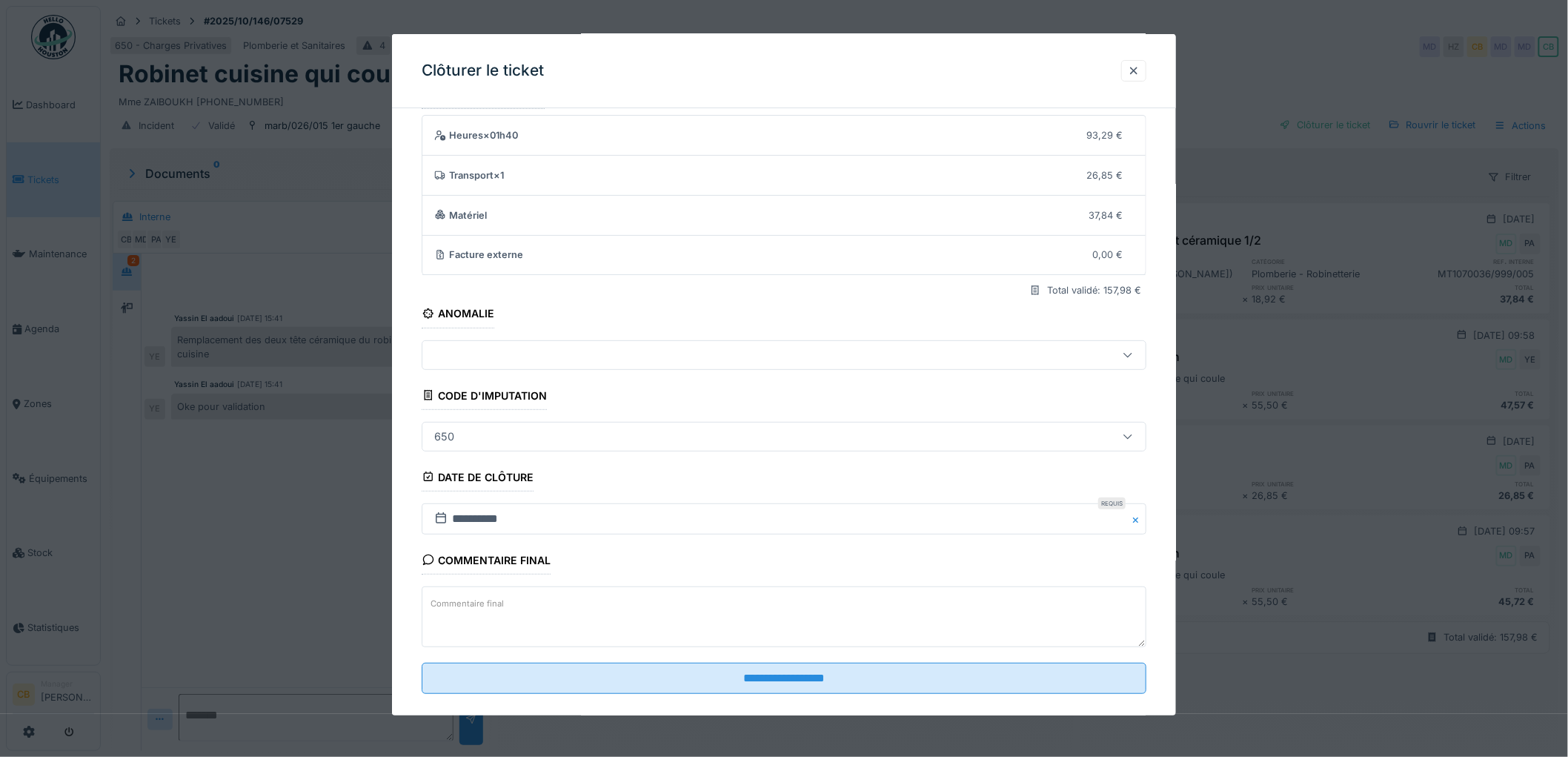
scroll to position [61, 0]
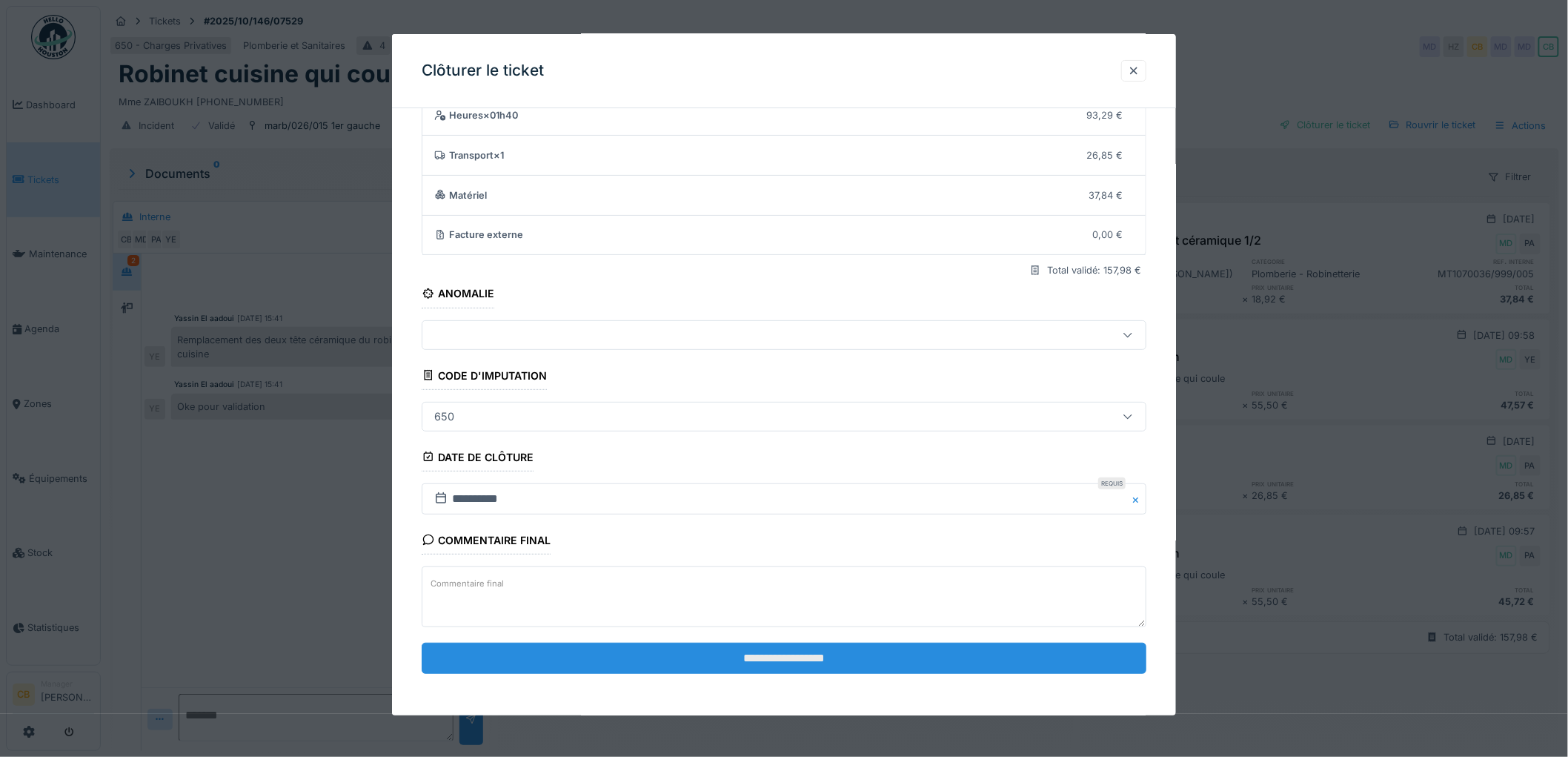
click at [775, 656] on input "**********" at bounding box center [784, 658] width 725 height 31
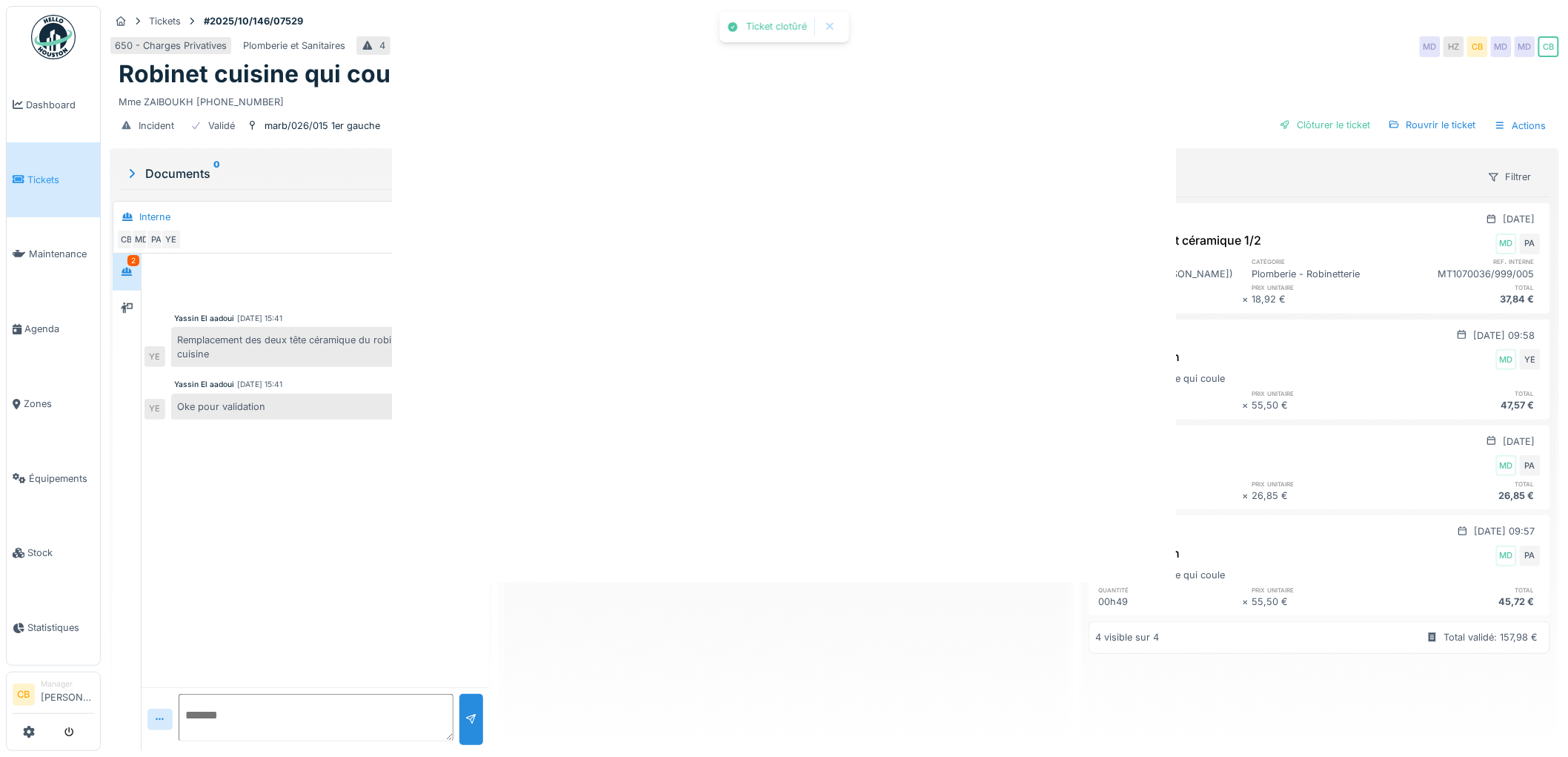
scroll to position [0, 0]
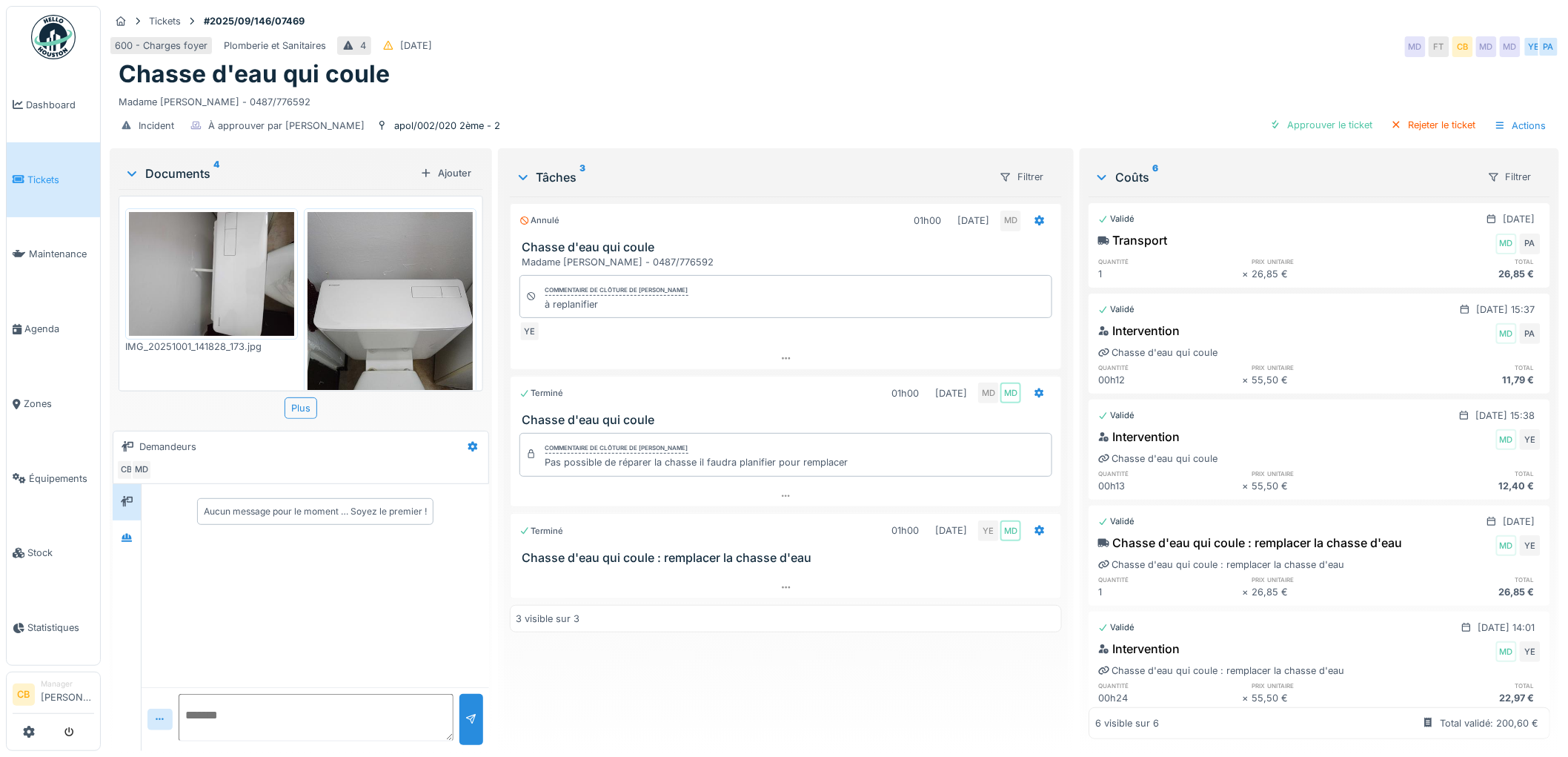
click at [210, 265] on img at bounding box center [211, 274] width 165 height 124
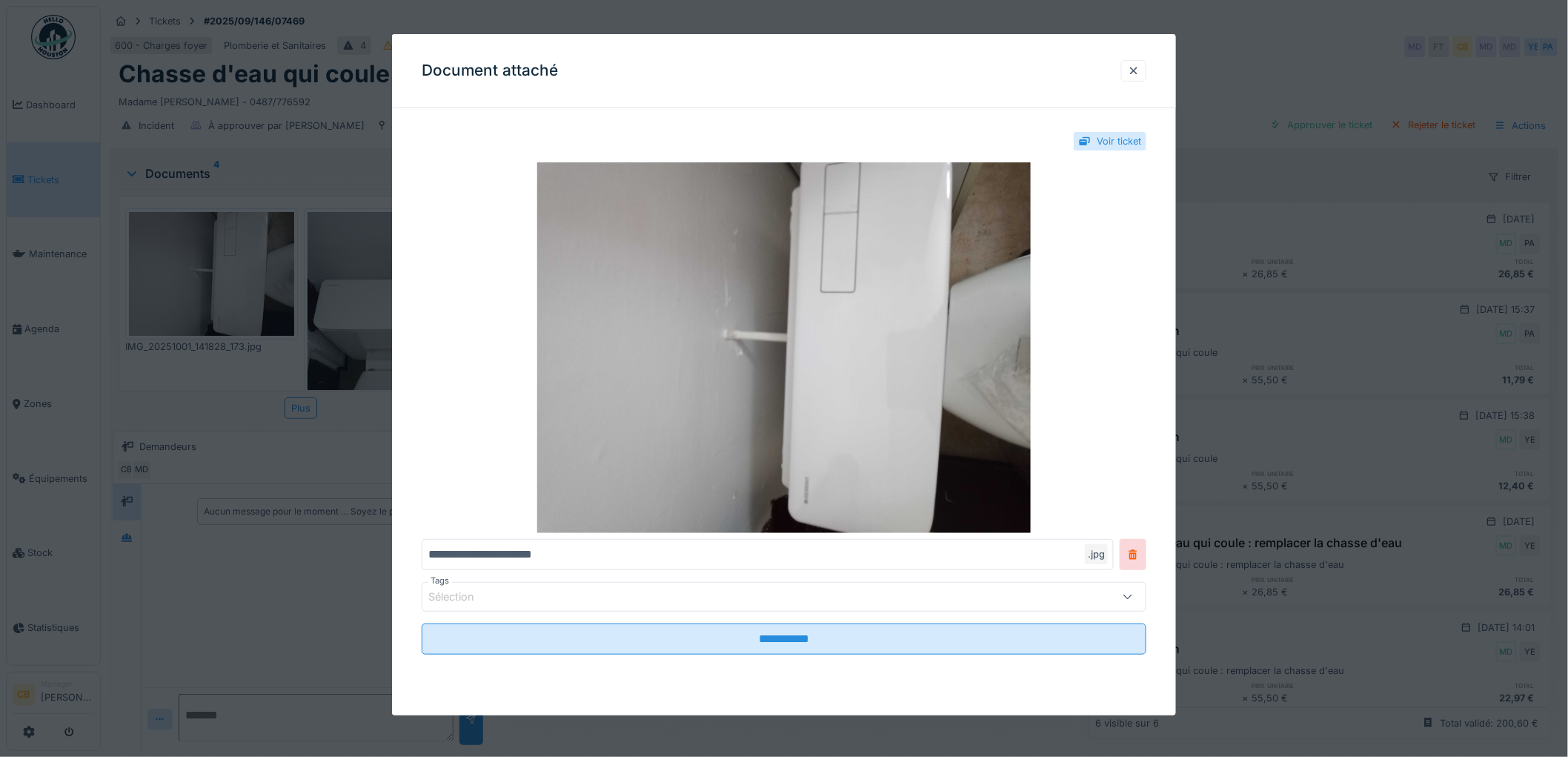
click at [210, 265] on div at bounding box center [784, 378] width 1568 height 757
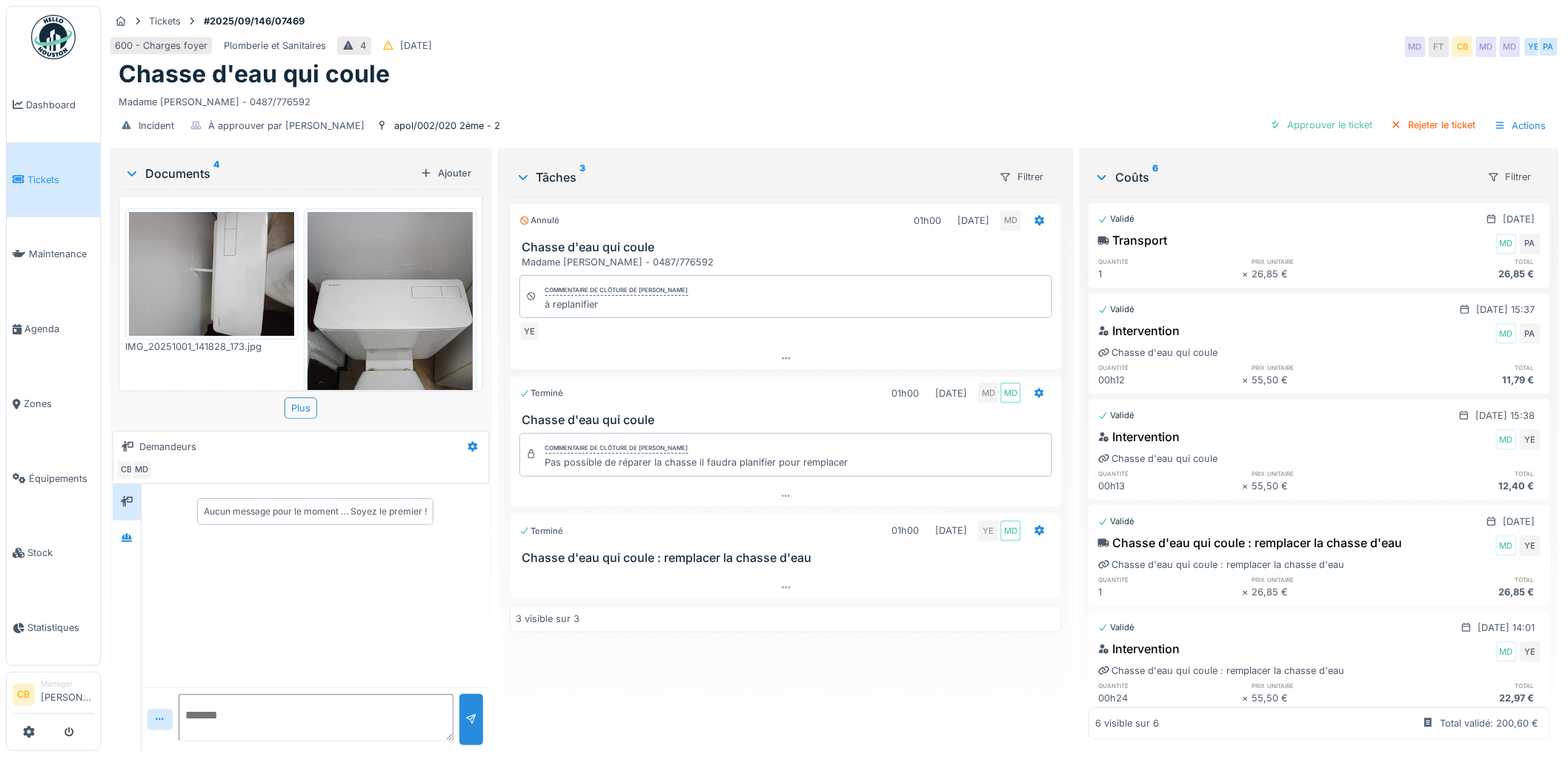
click at [380, 285] on img at bounding box center [390, 322] width 165 height 220
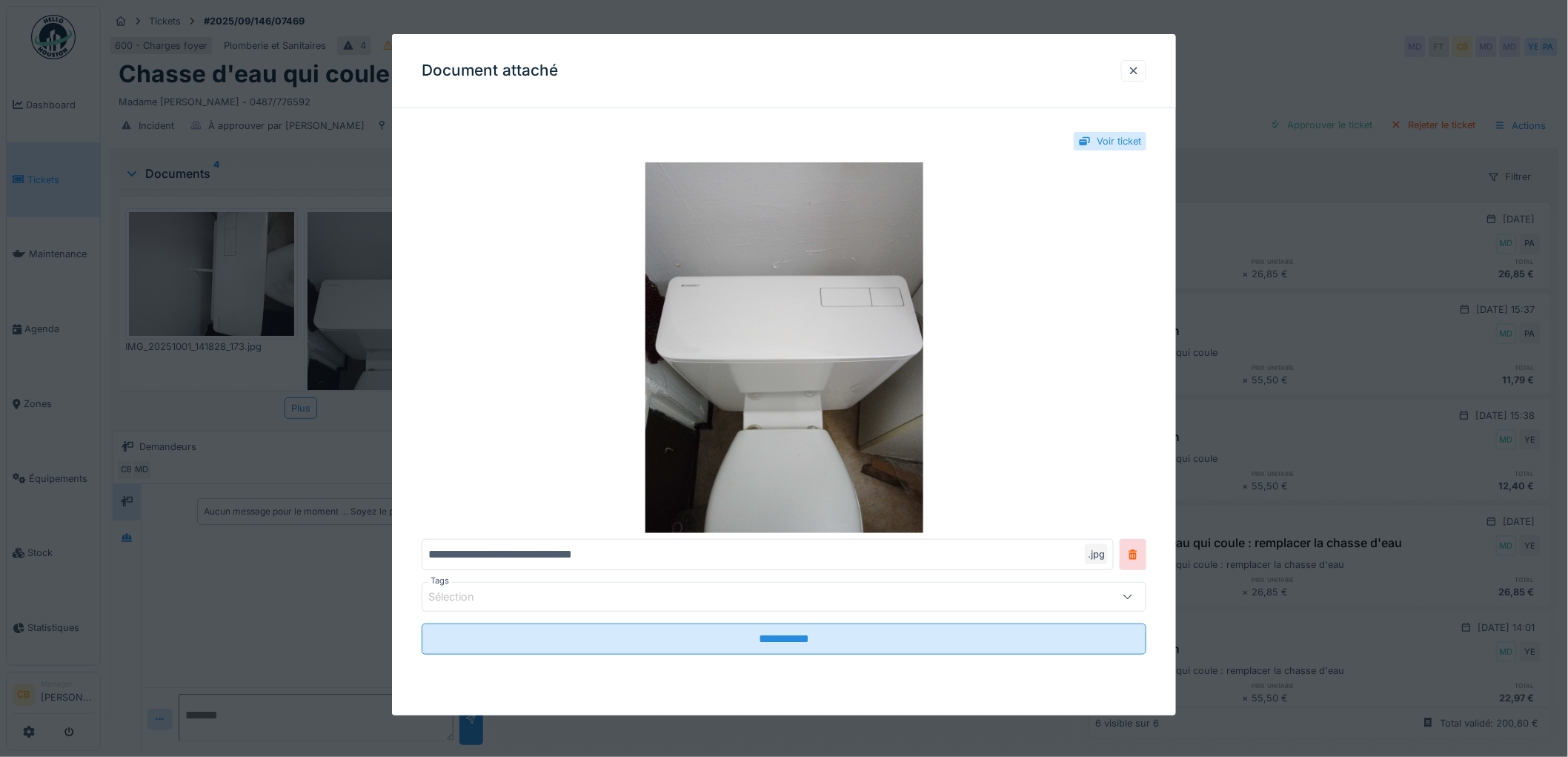
click at [380, 285] on div at bounding box center [784, 378] width 1568 height 757
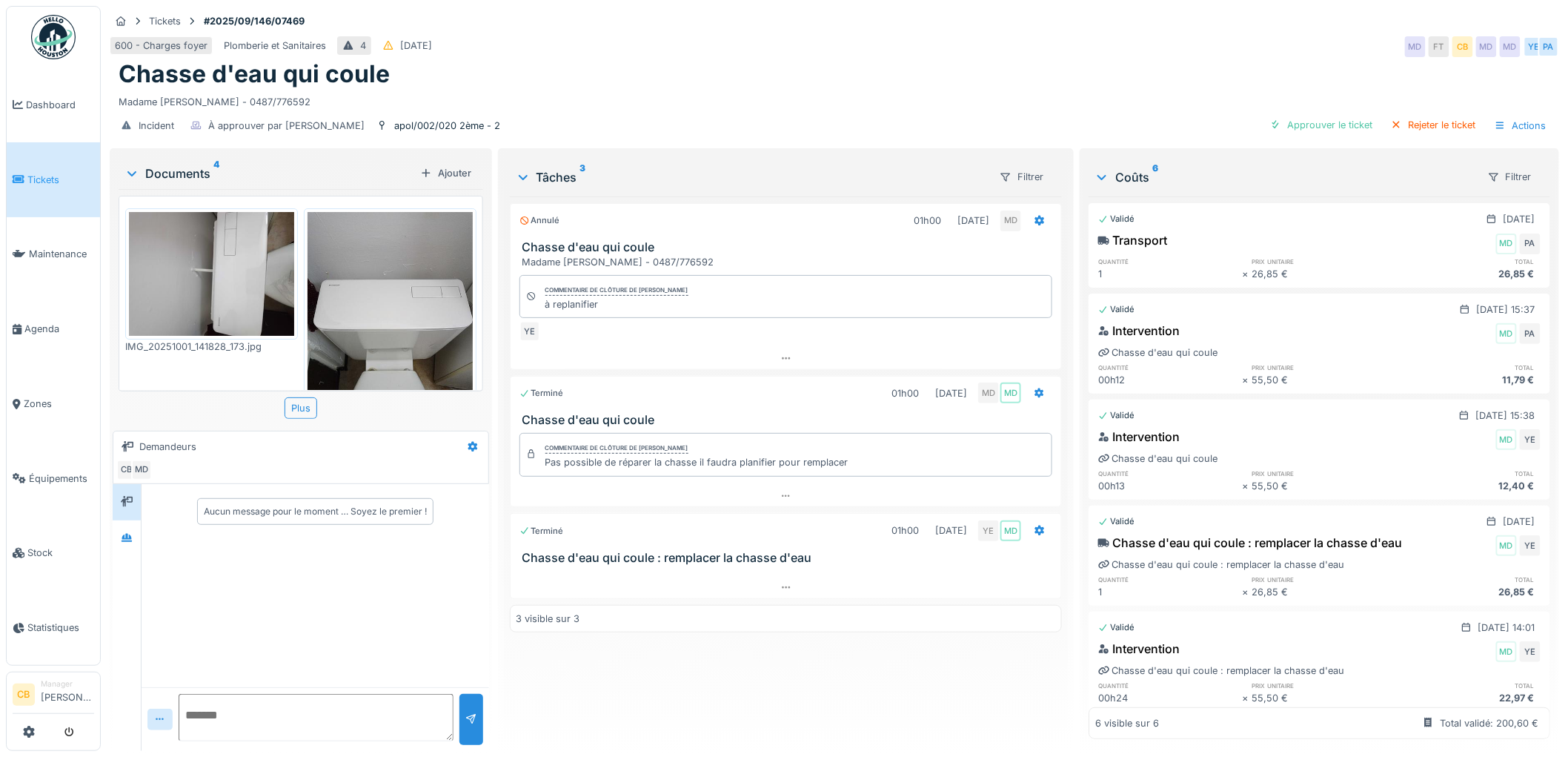
scroll to position [310, 0]
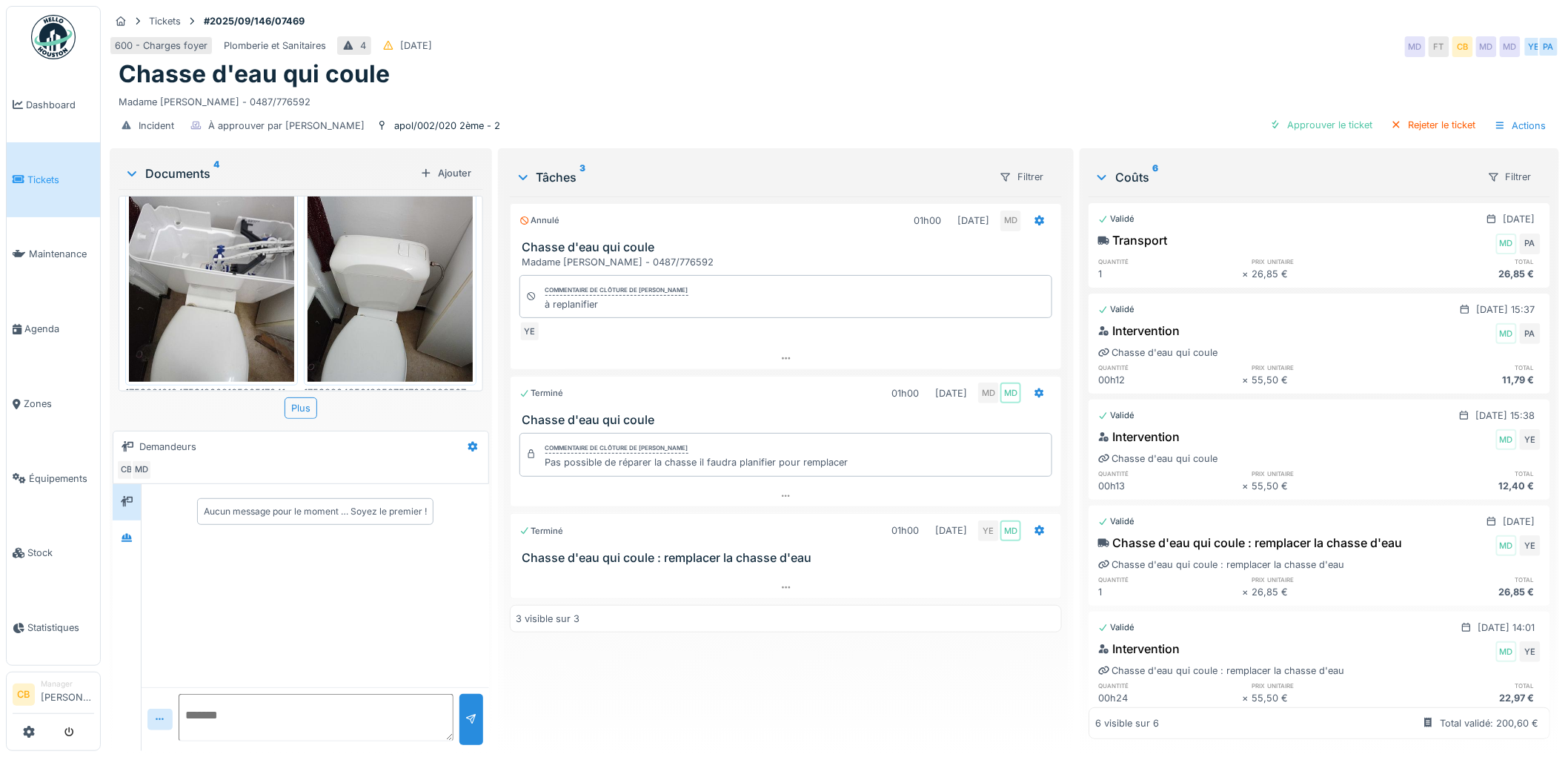
click at [378, 278] on img at bounding box center [390, 272] width 165 height 220
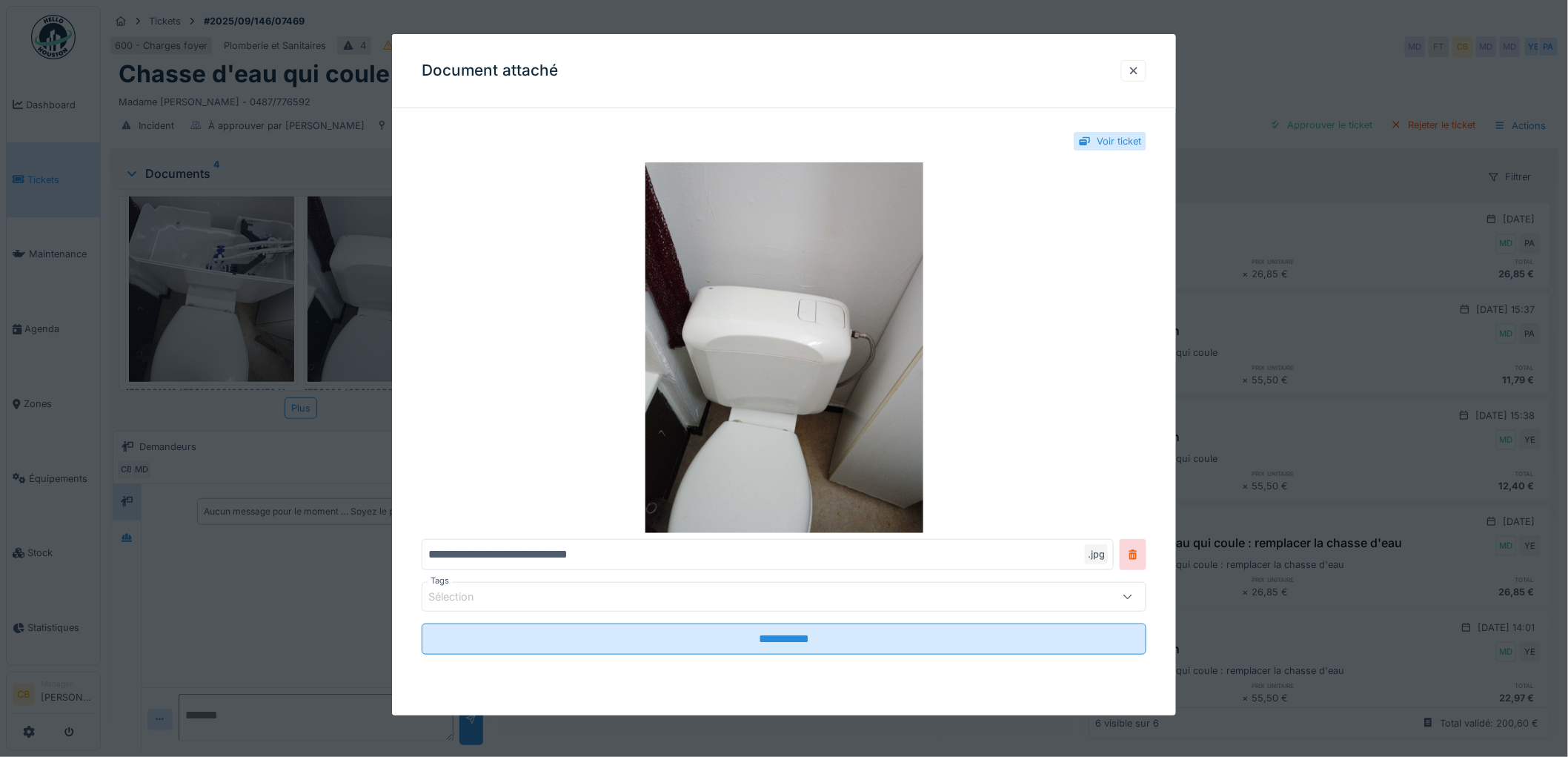
click at [376, 278] on div at bounding box center [784, 378] width 1568 height 757
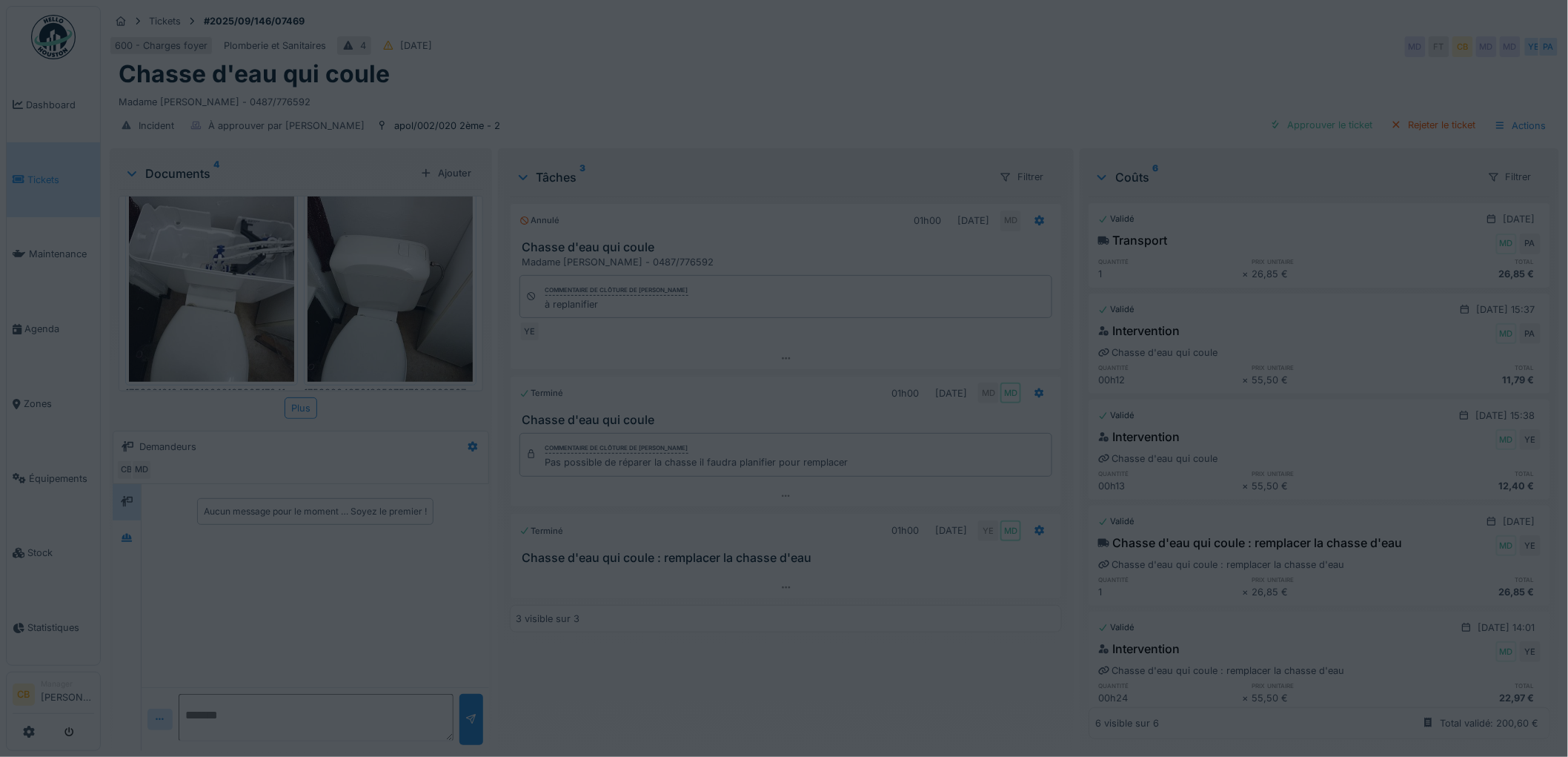
click at [240, 291] on img at bounding box center [211, 272] width 165 height 220
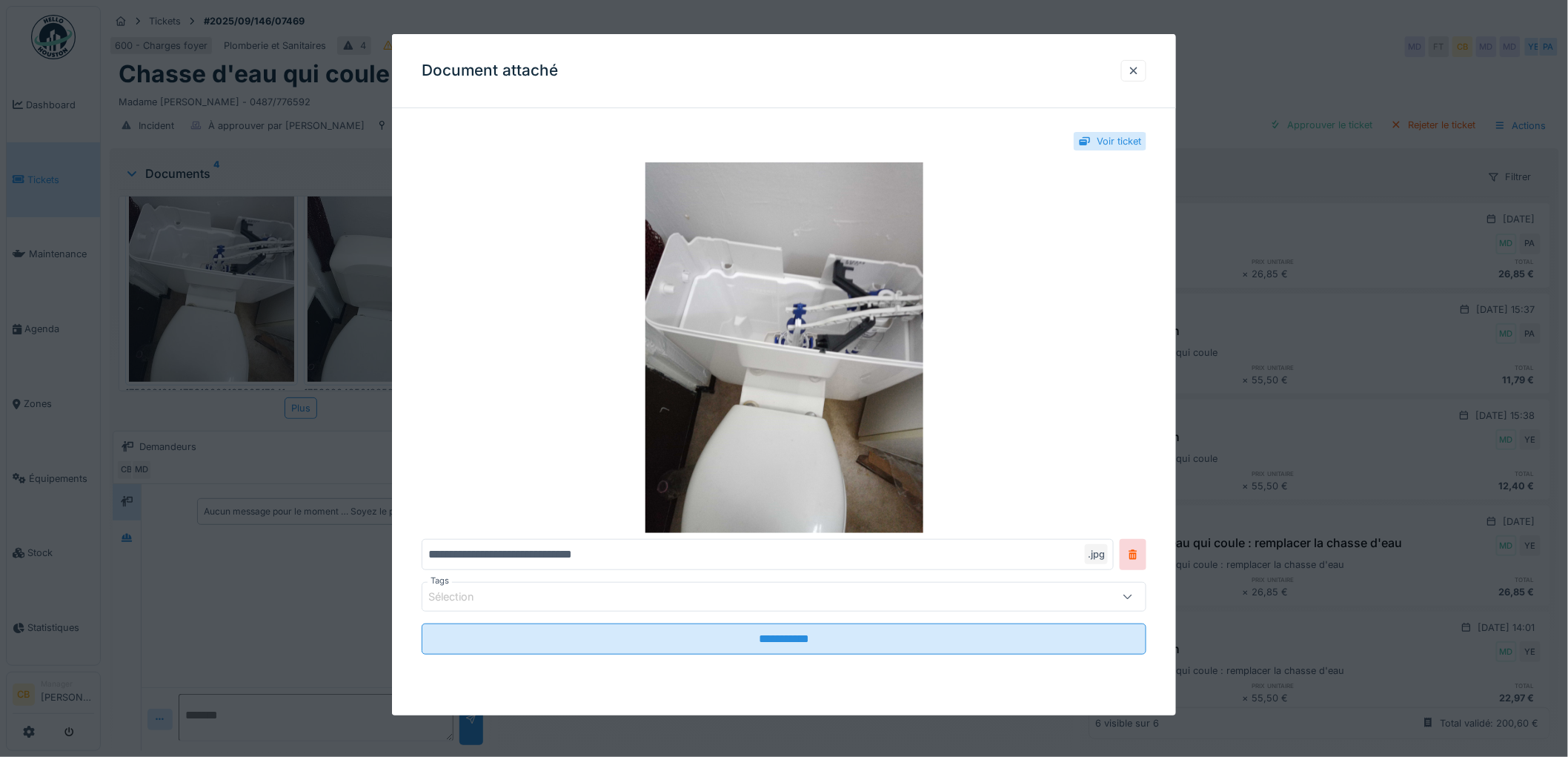
click at [240, 291] on div at bounding box center [784, 378] width 1568 height 757
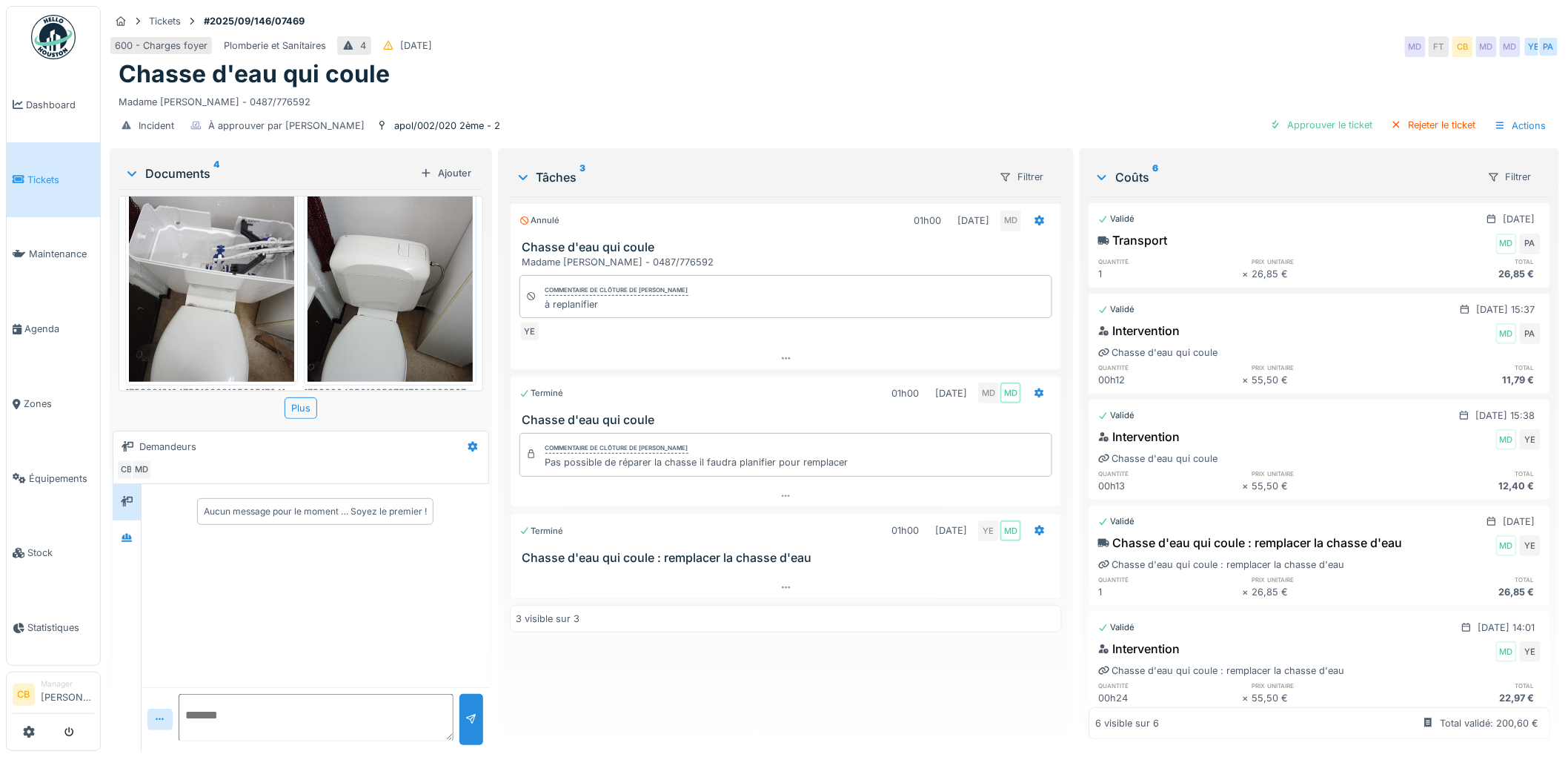
click at [331, 280] on img at bounding box center [390, 272] width 165 height 220
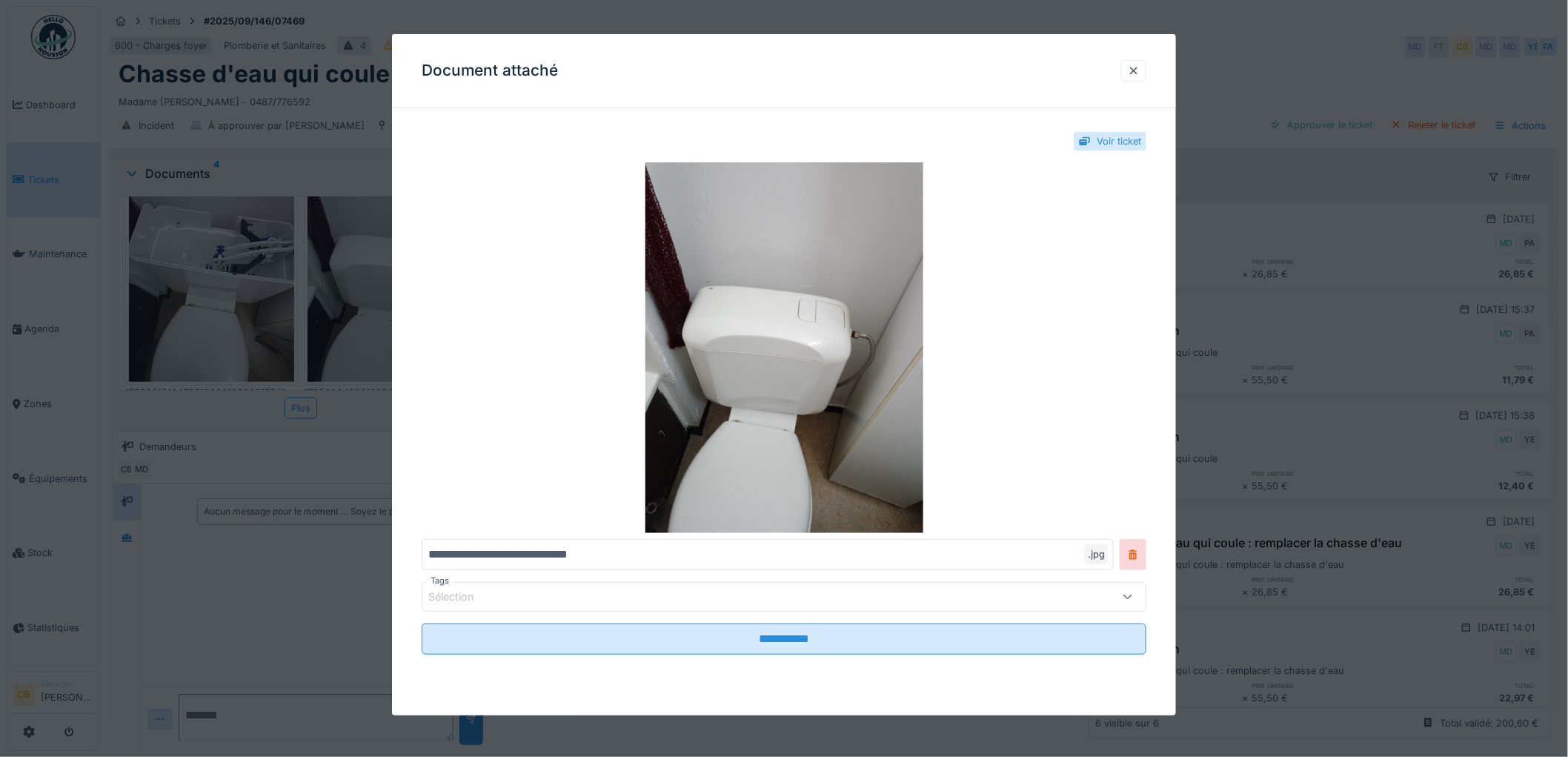
click at [331, 280] on div at bounding box center [784, 378] width 1568 height 757
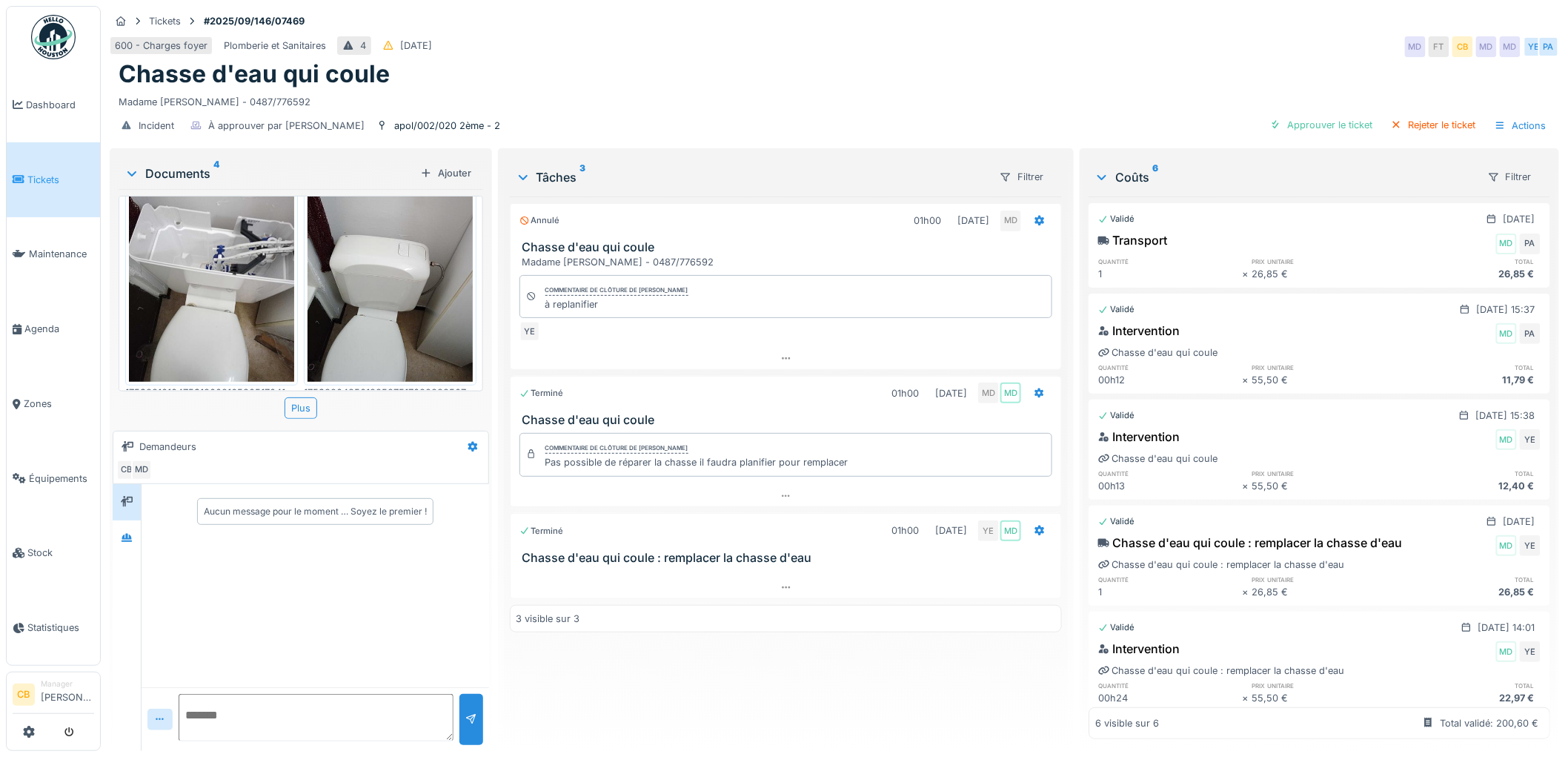
scroll to position [12, 0]
click at [126, 533] on icon at bounding box center [126, 537] width 12 height 9
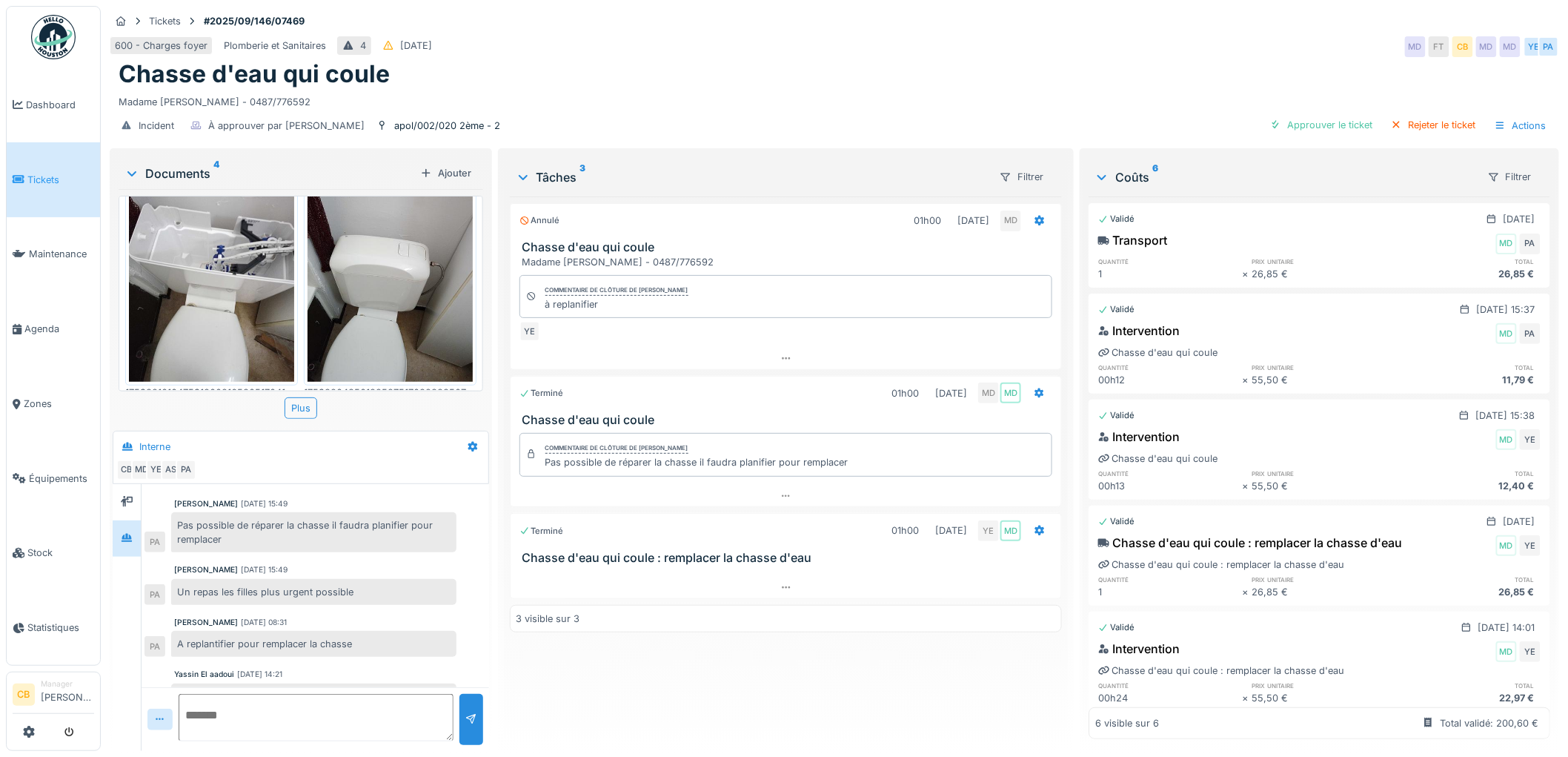
scroll to position [87, 0]
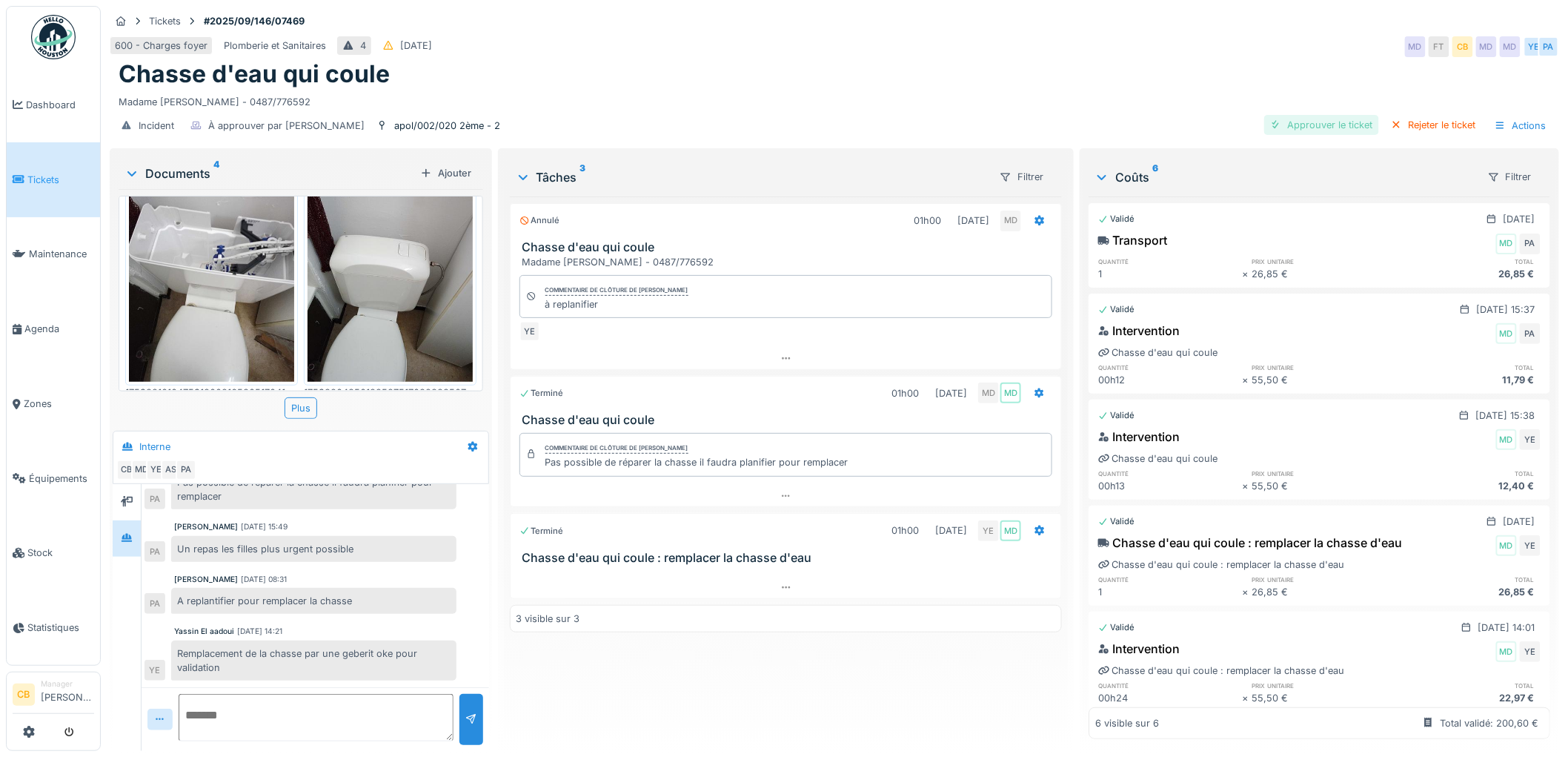
click at [1327, 115] on div "Approuver le ticket" at bounding box center [1321, 125] width 115 height 20
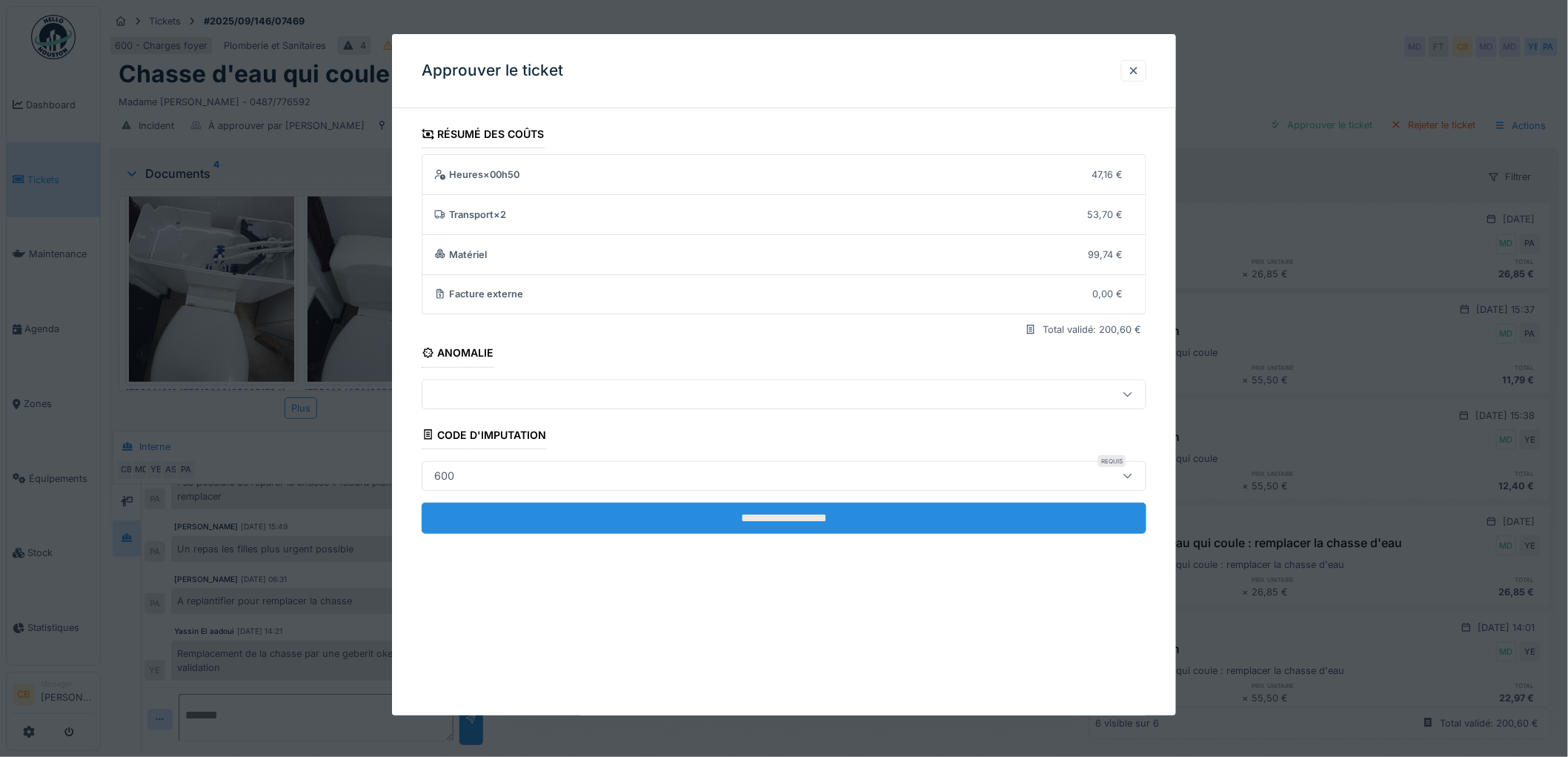
click at [757, 516] on input "**********" at bounding box center [784, 518] width 725 height 31
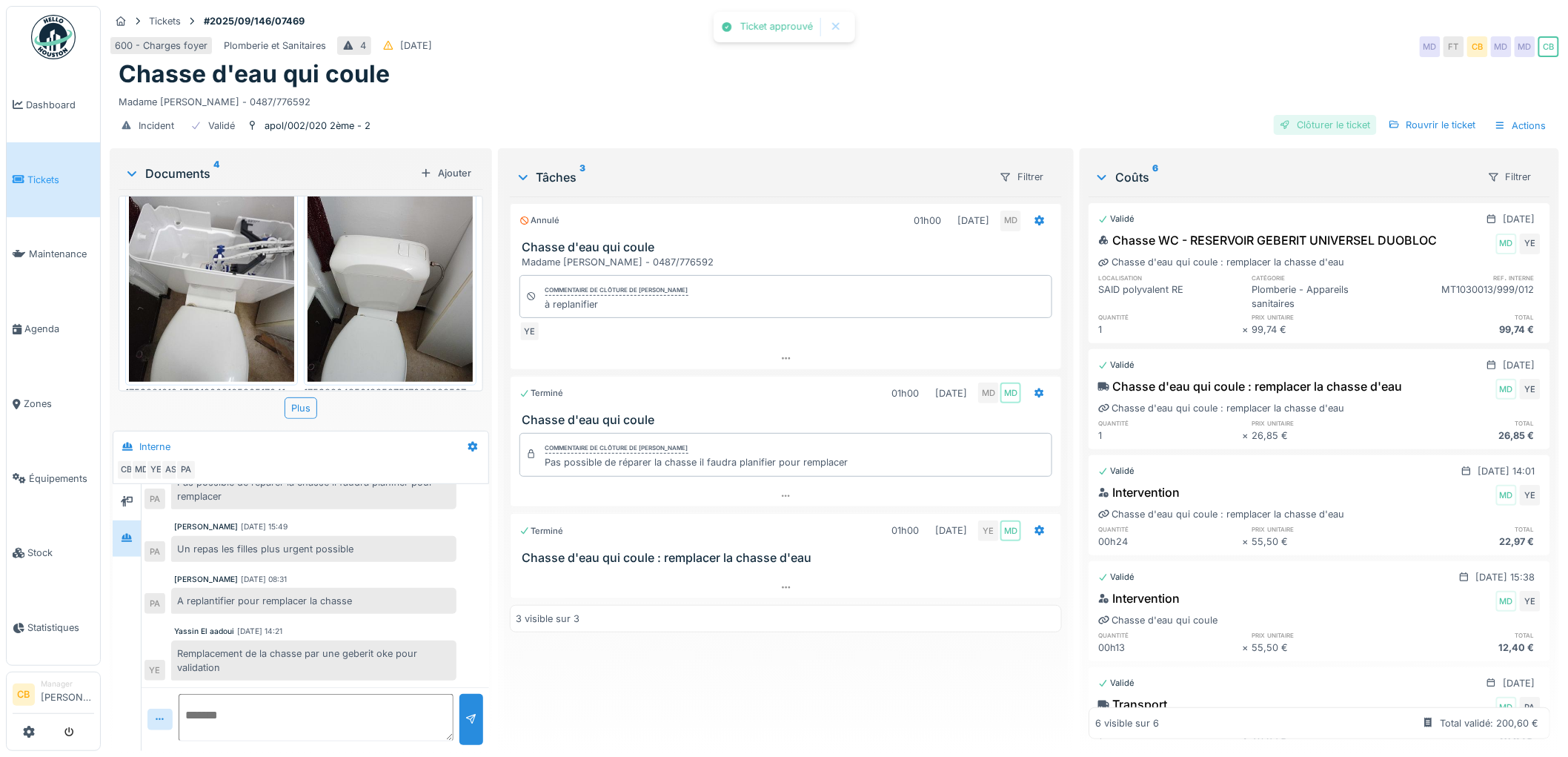
click at [1308, 115] on div "Clôturer le ticket" at bounding box center [1326, 125] width 103 height 20
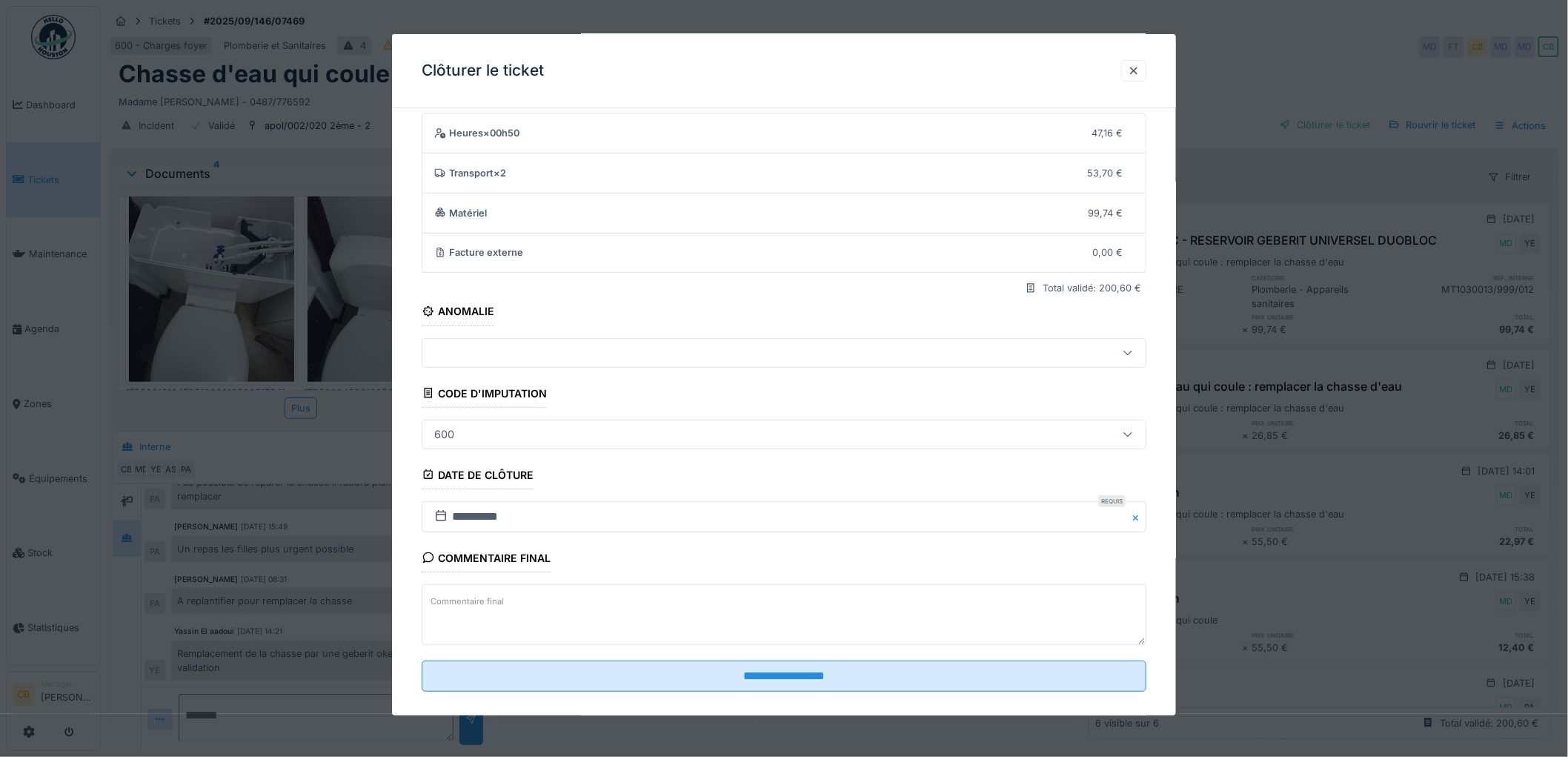
scroll to position [61, 0]
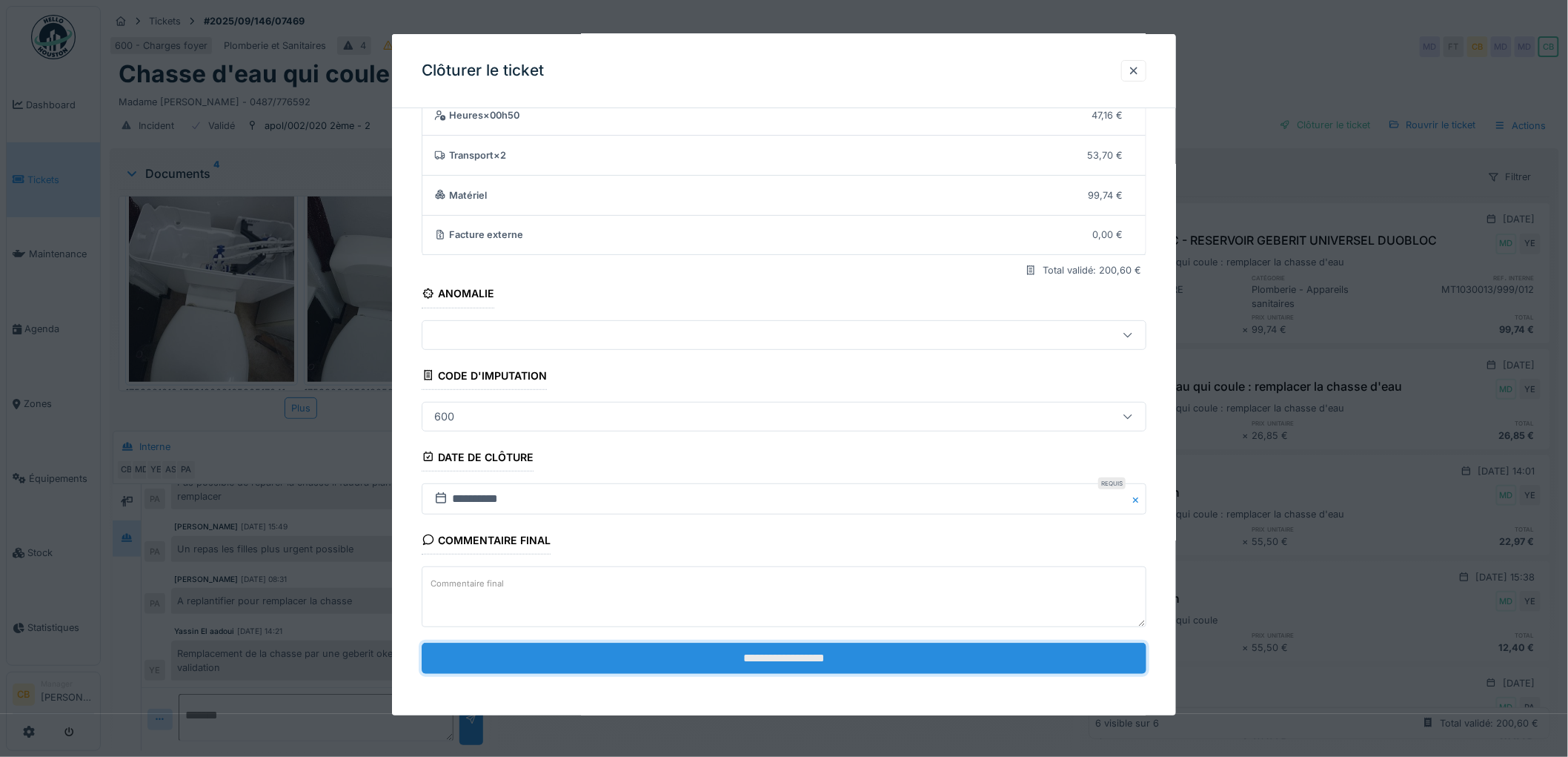
click at [808, 655] on input "**********" at bounding box center [784, 658] width 725 height 31
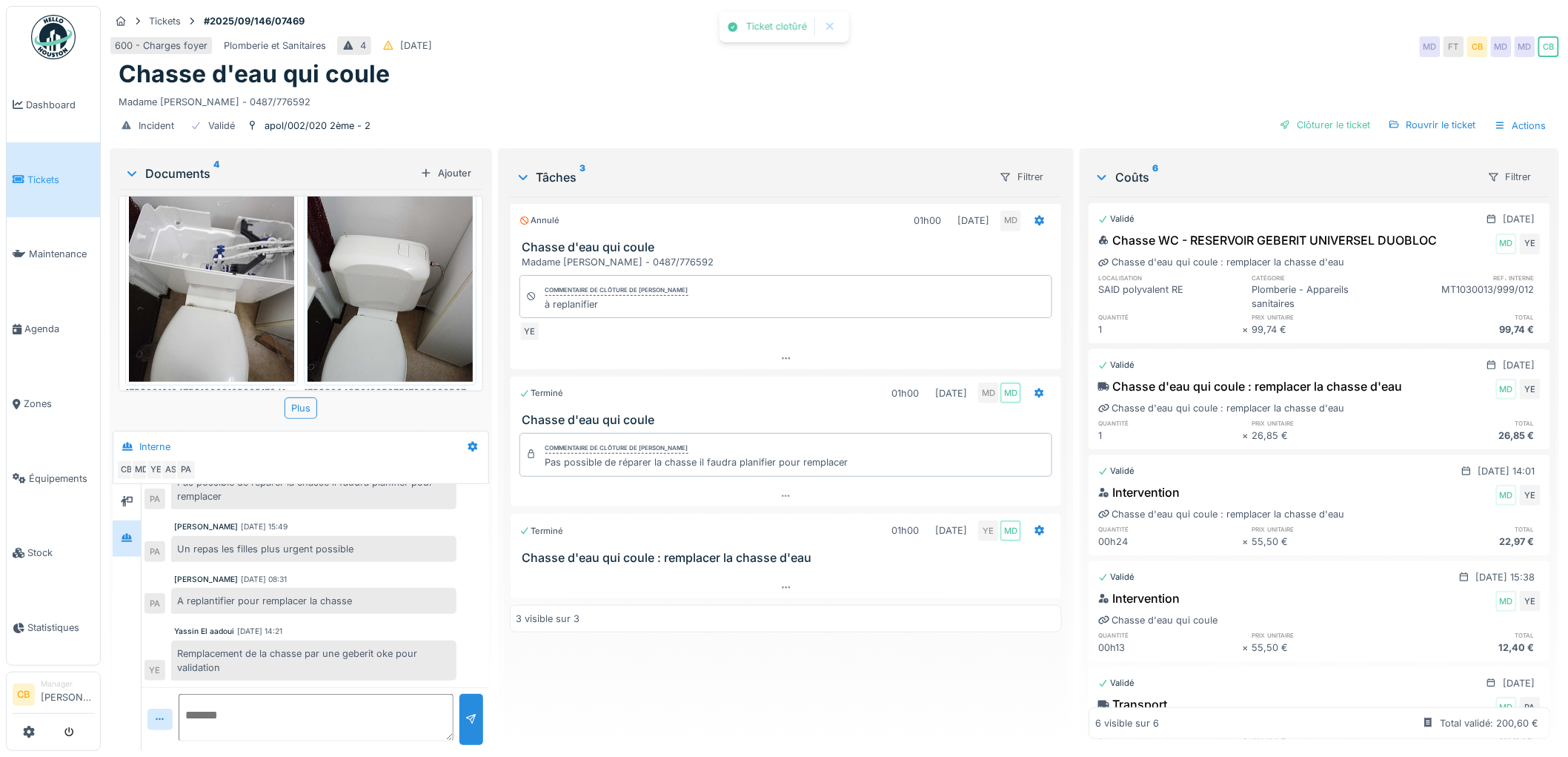
scroll to position [113, 0]
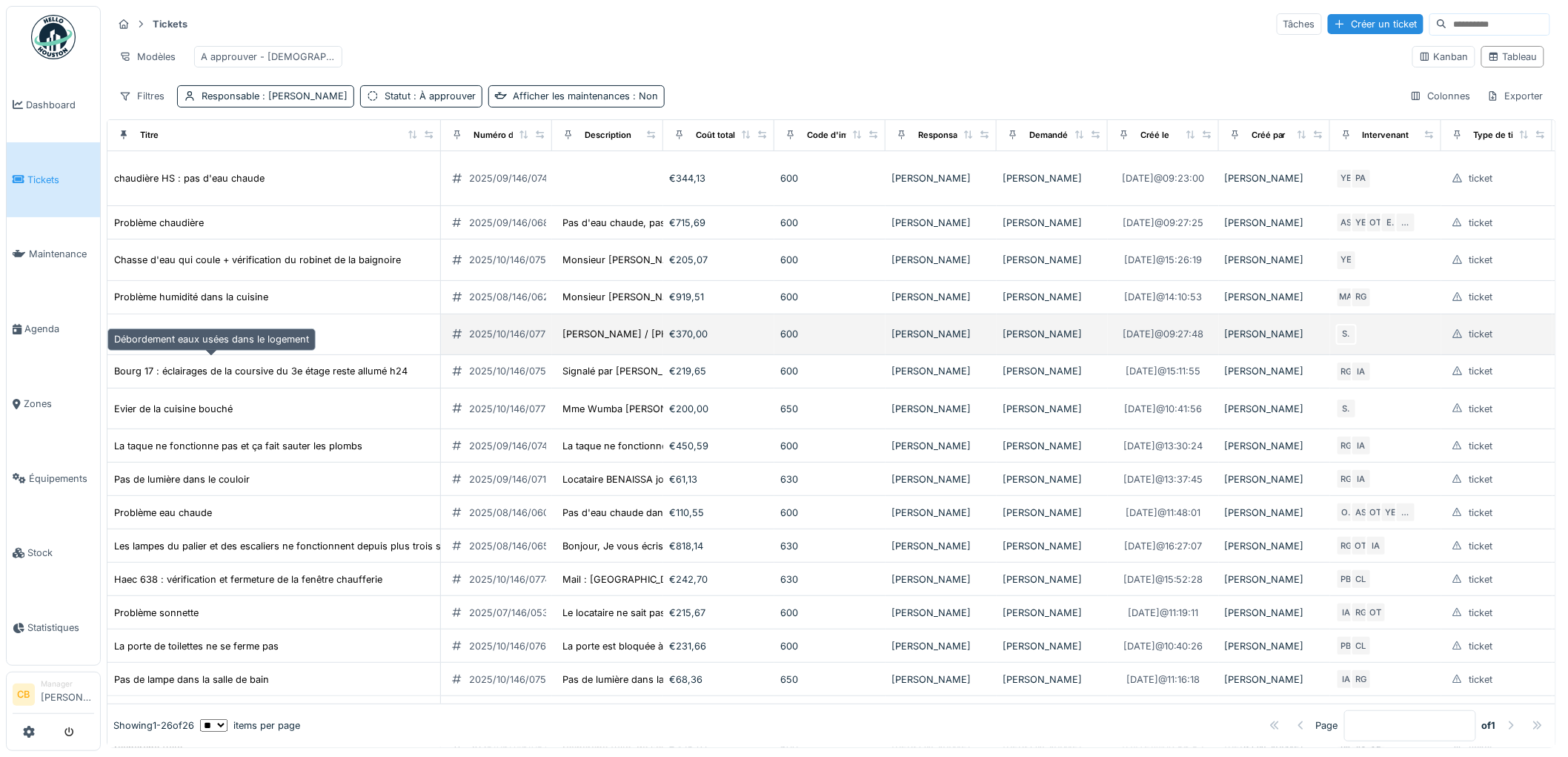
click at [298, 341] on div "Débordement eaux usées dans le logement" at bounding box center [211, 334] width 195 height 14
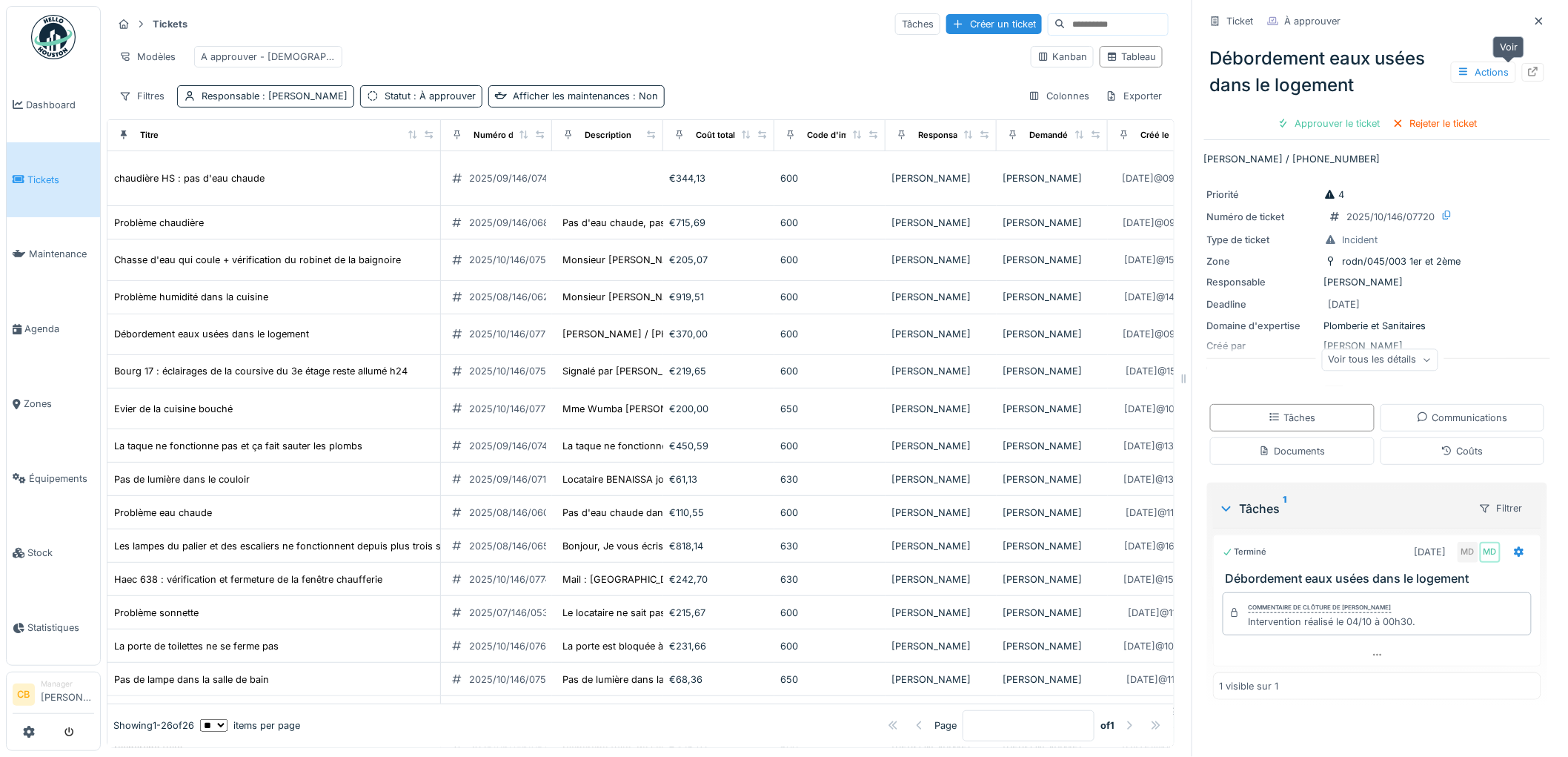
click at [1527, 69] on icon at bounding box center [1533, 72] width 12 height 9
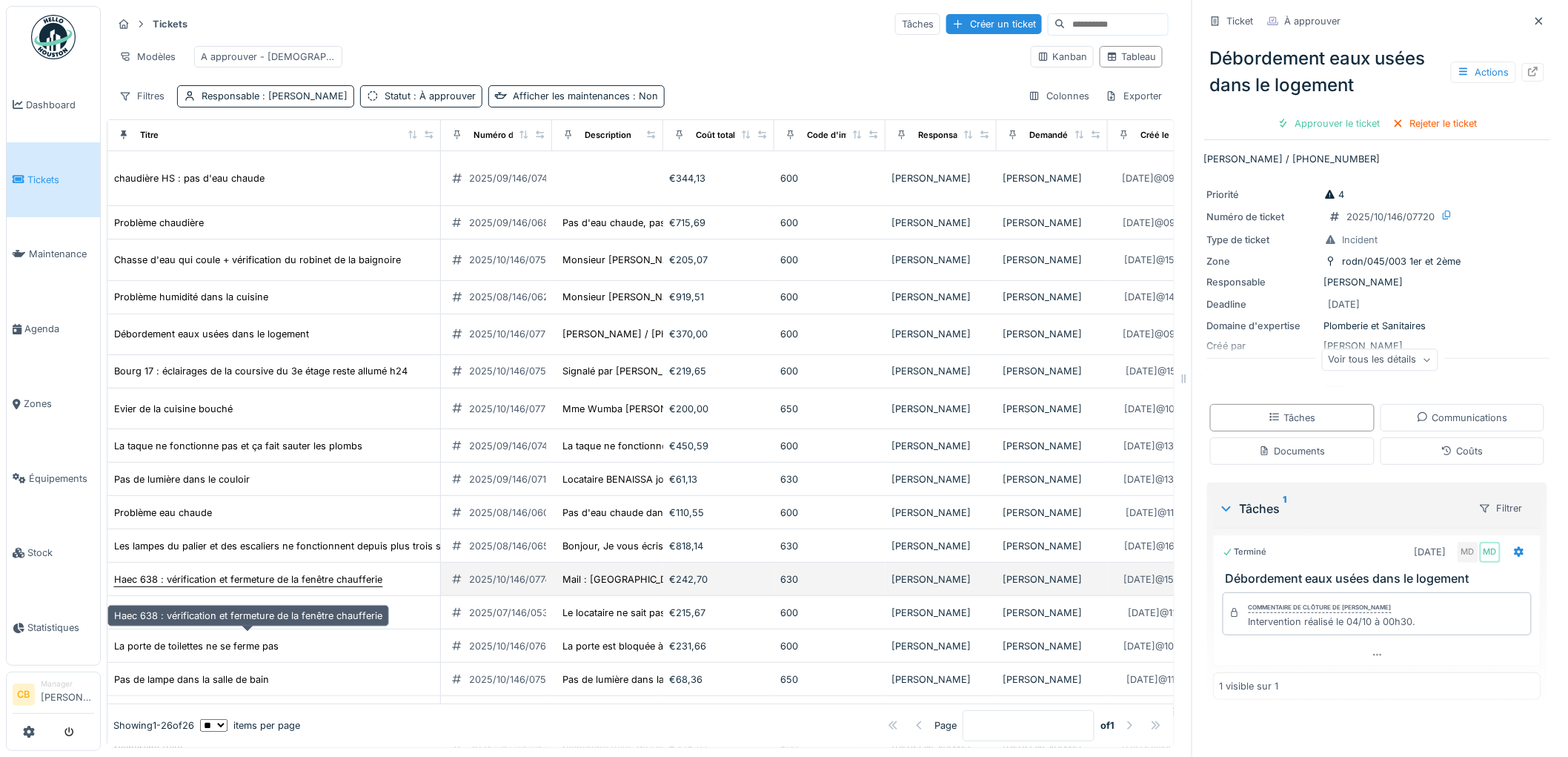
click at [288, 586] on div "Haec 638 : vérification et fermeture de la fenêtre chaufferie" at bounding box center [248, 579] width 268 height 14
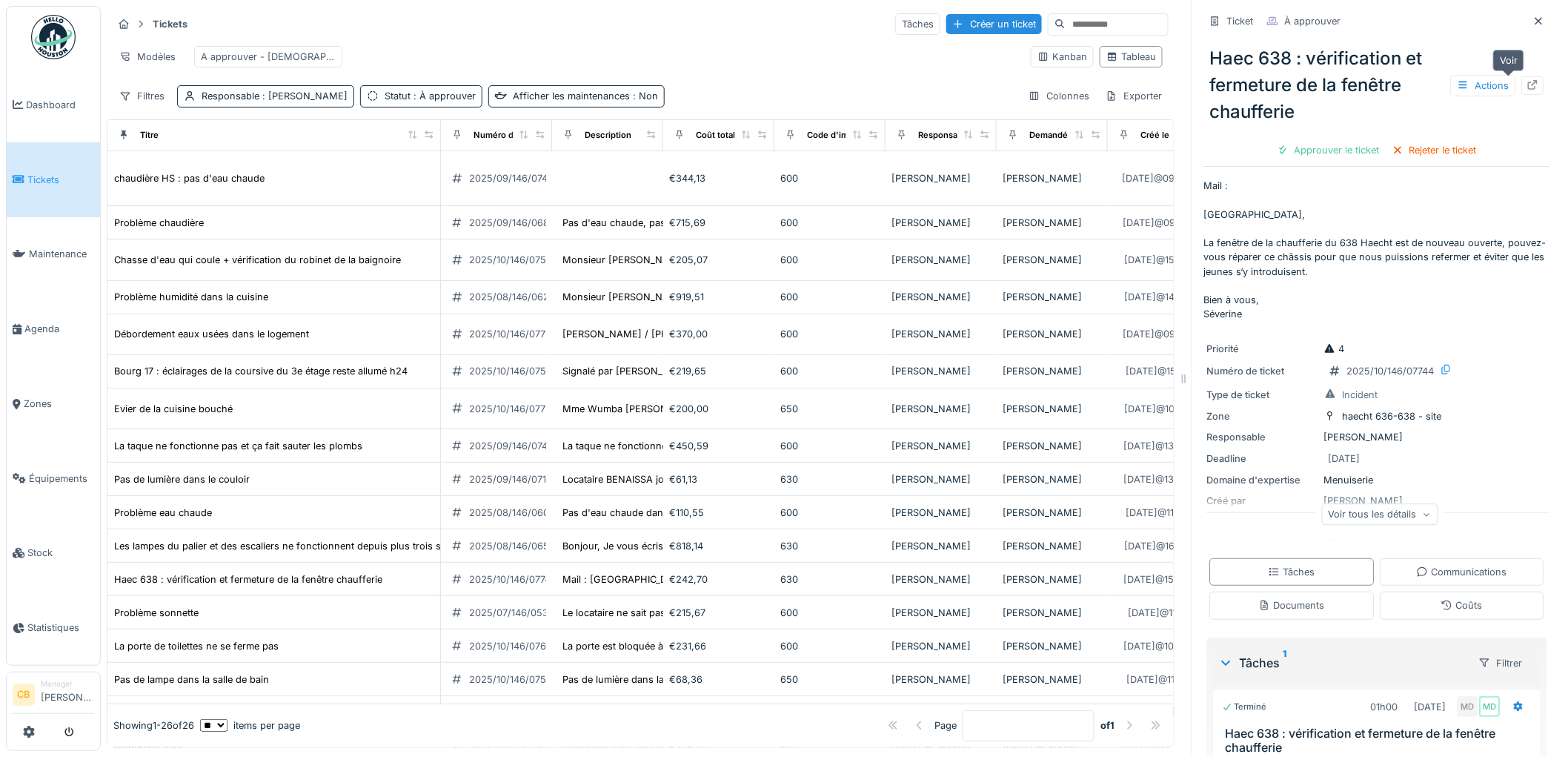
click at [1529, 89] on icon at bounding box center [1533, 85] width 9 height 9
click at [52, 321] on span "Agenda" at bounding box center [59, 328] width 69 height 14
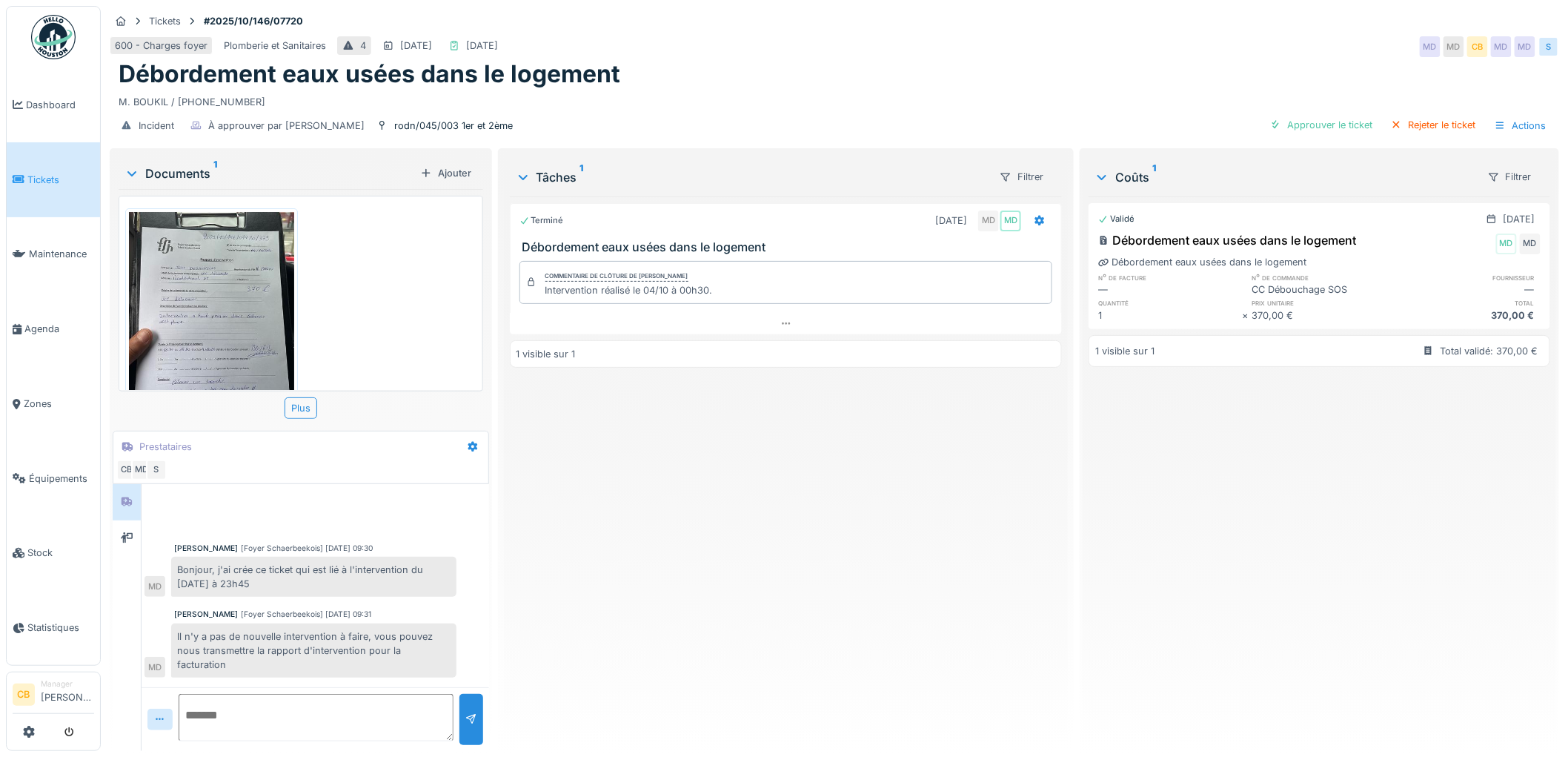
scroll to position [12, 0]
click at [227, 294] on img at bounding box center [211, 322] width 165 height 220
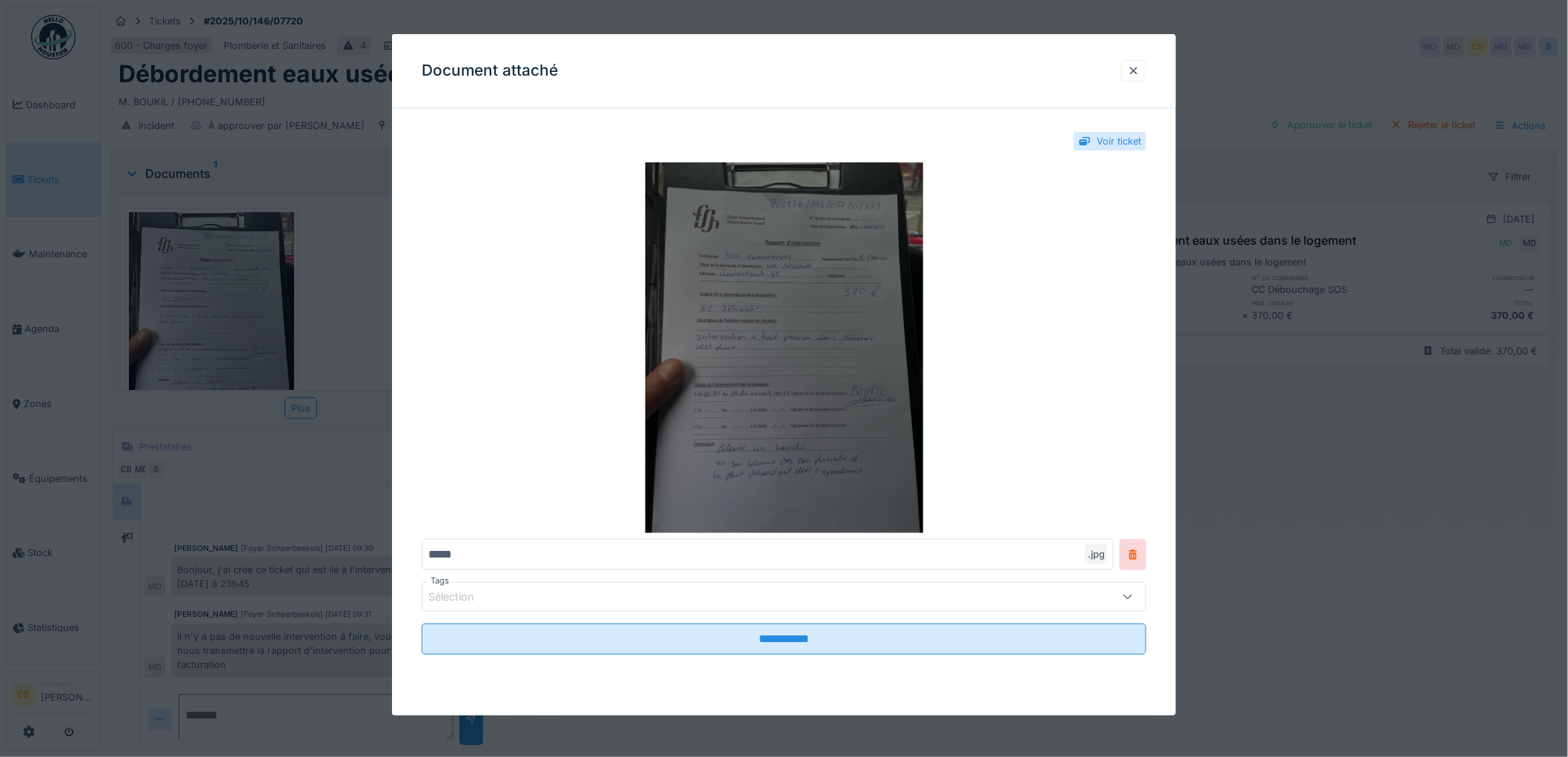
click at [695, 411] on img at bounding box center [784, 348] width 725 height 371
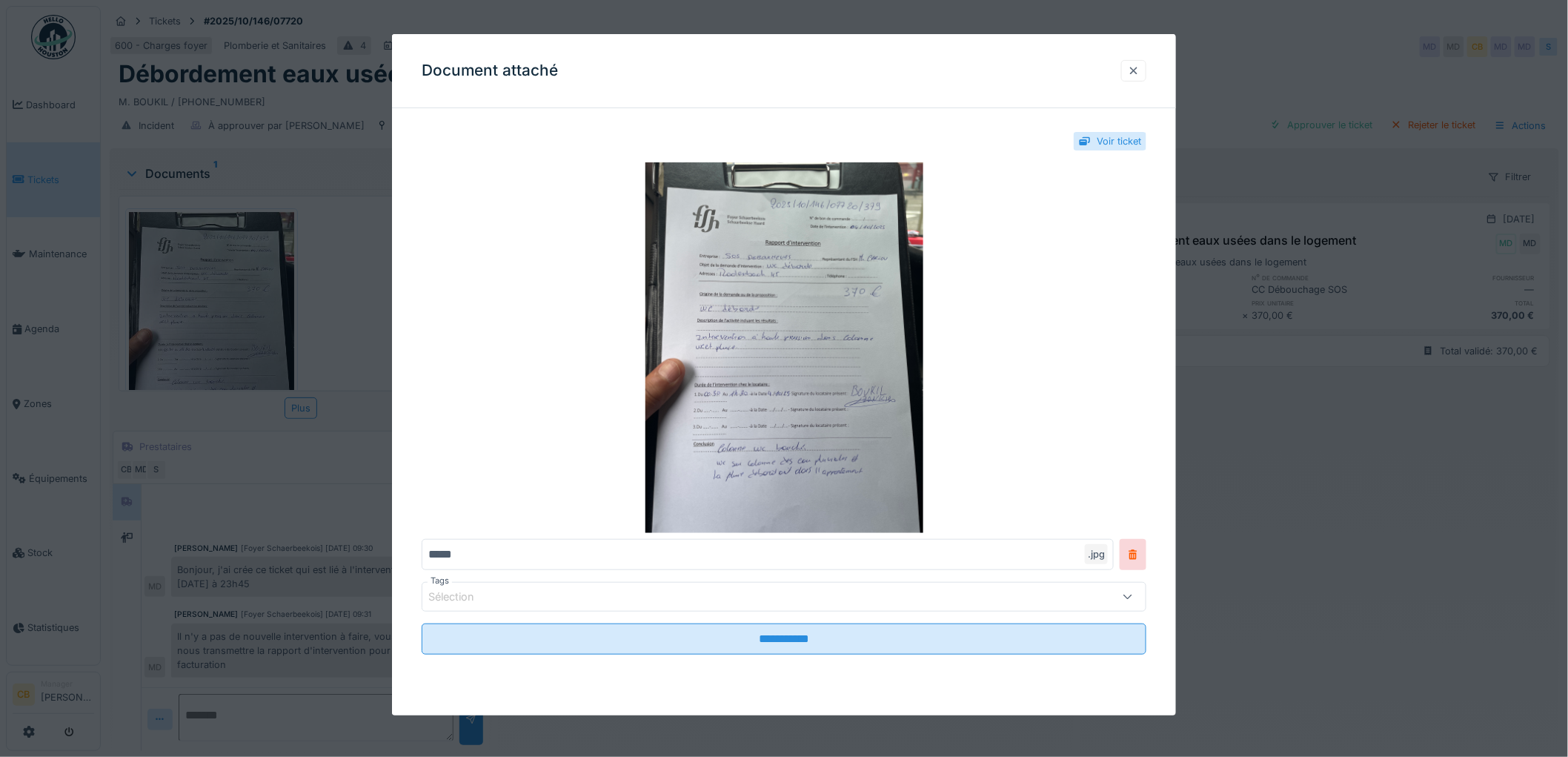
click at [1136, 67] on div at bounding box center [1133, 71] width 12 height 14
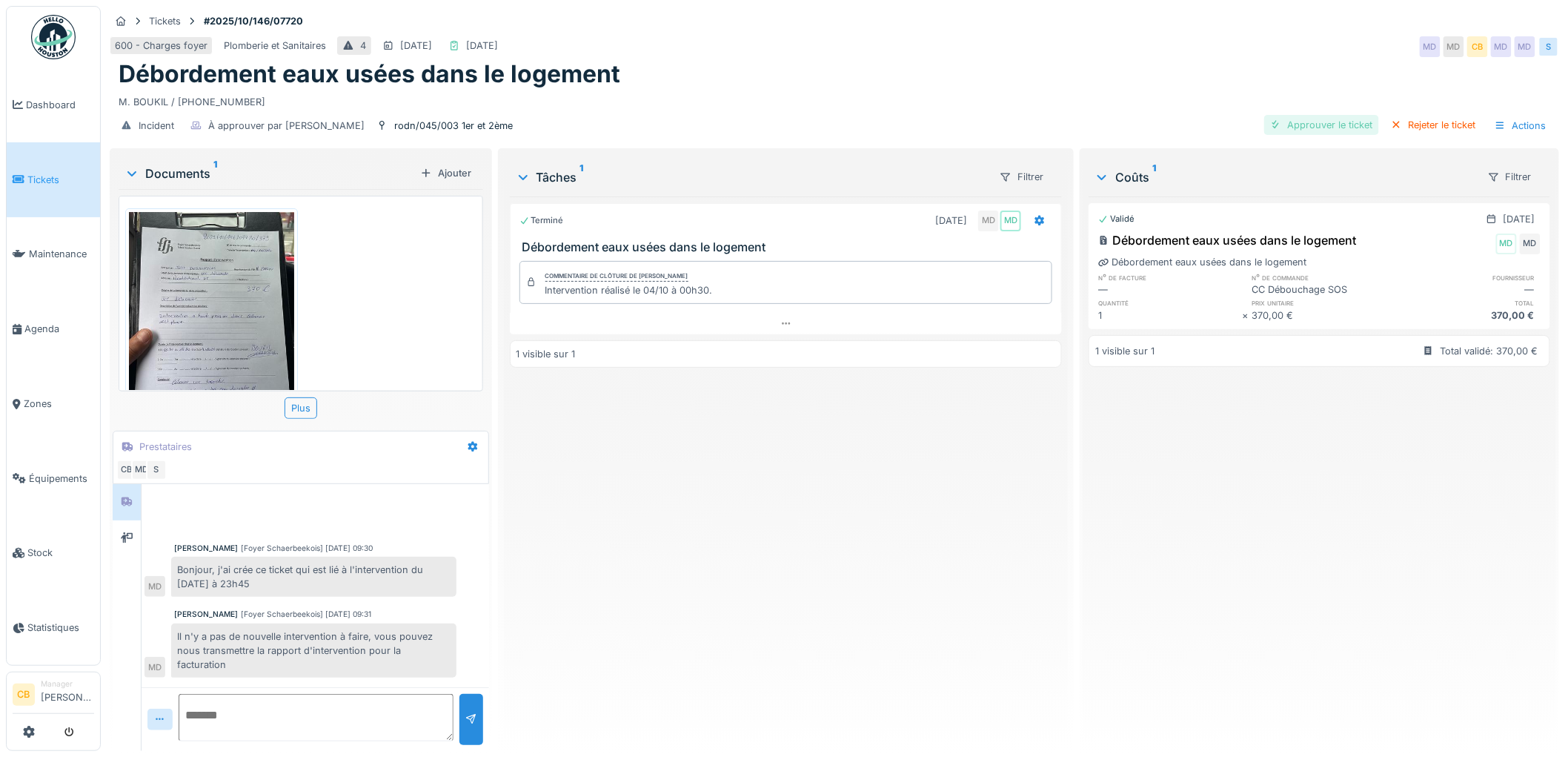
click at [1324, 115] on div "Approuver le ticket" at bounding box center [1321, 125] width 115 height 20
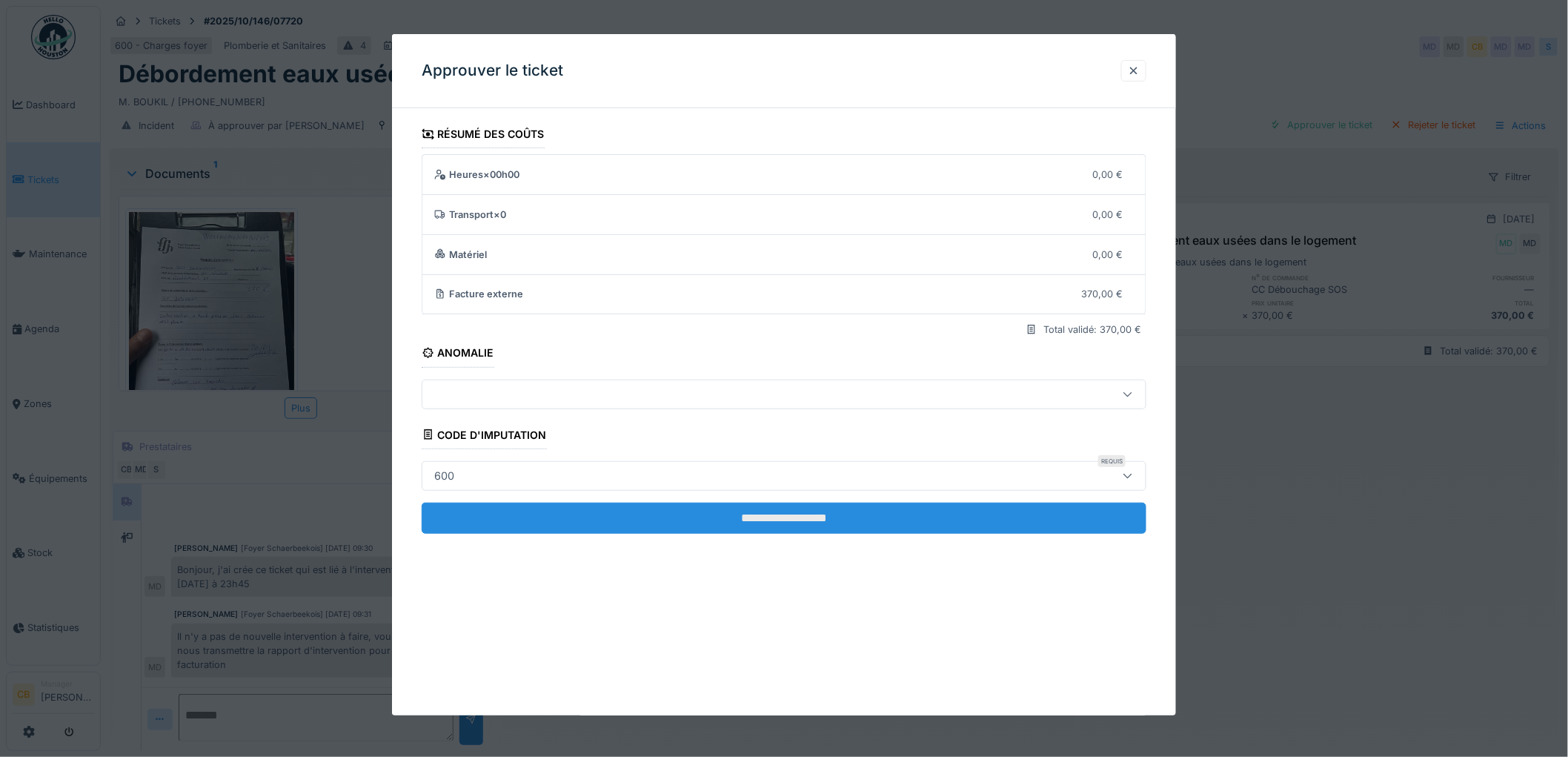
click at [783, 514] on input "**********" at bounding box center [784, 518] width 725 height 31
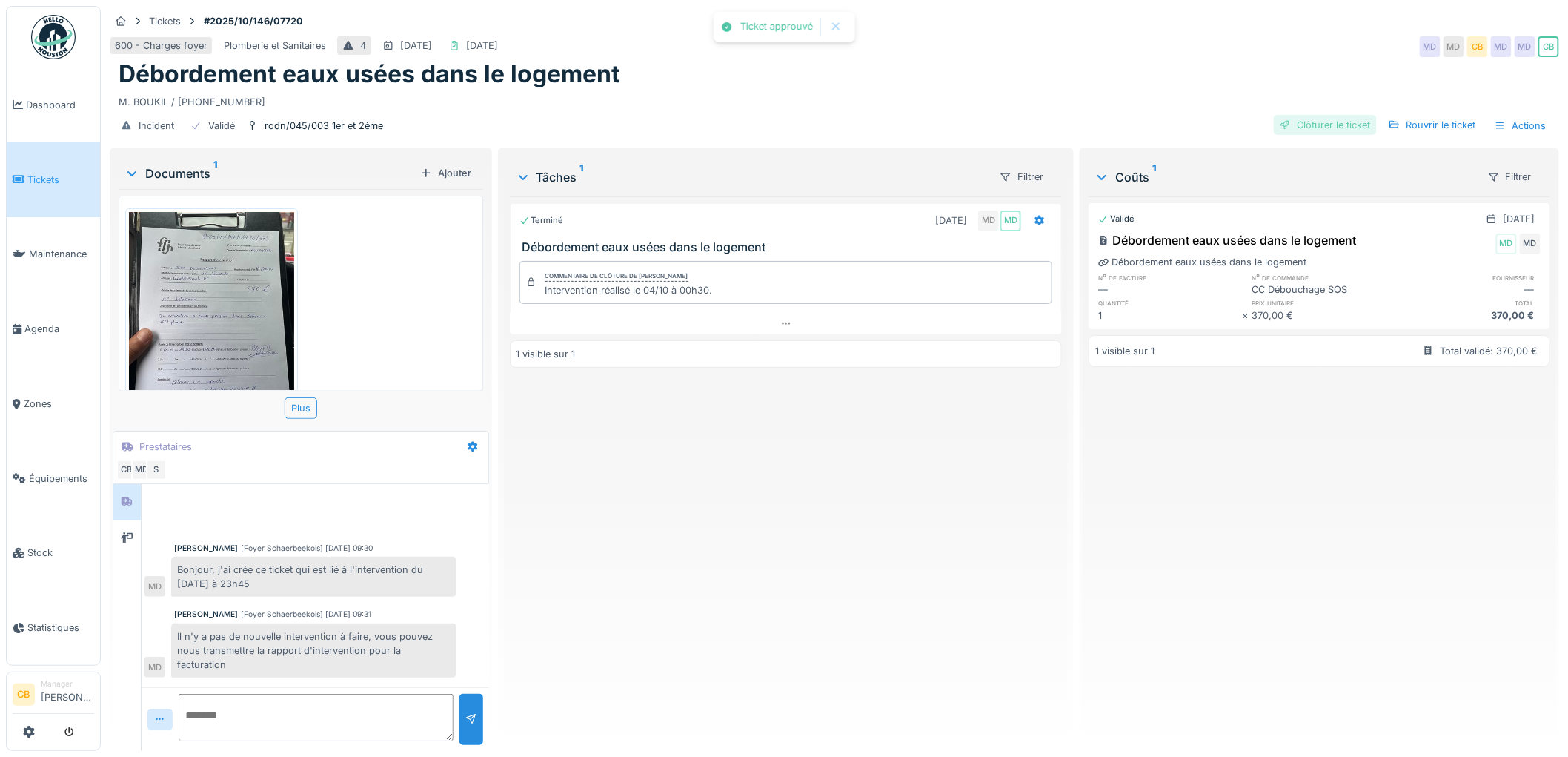
click at [1298, 116] on div "Clôturer le ticket" at bounding box center [1326, 125] width 103 height 20
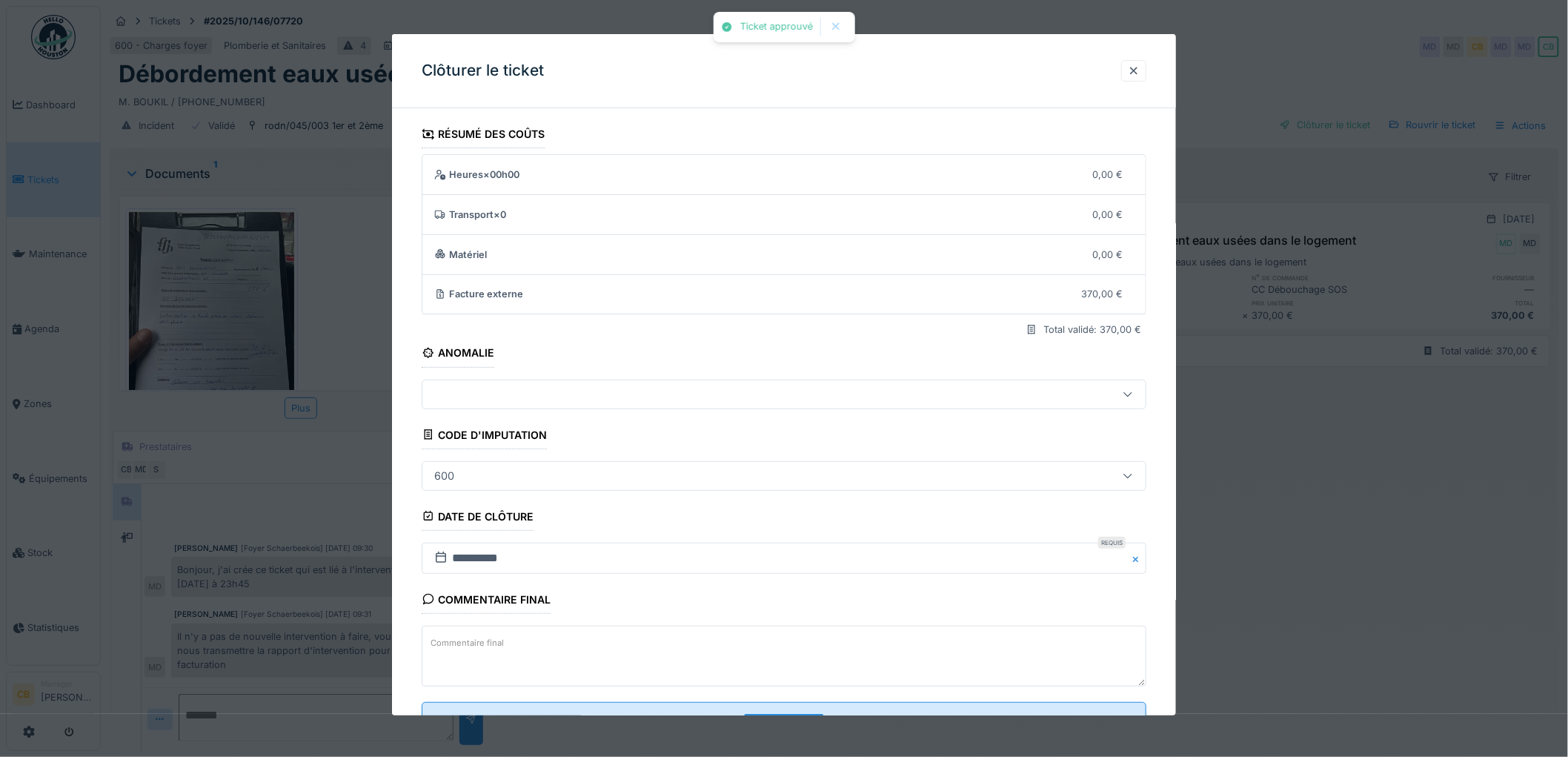
scroll to position [61, 0]
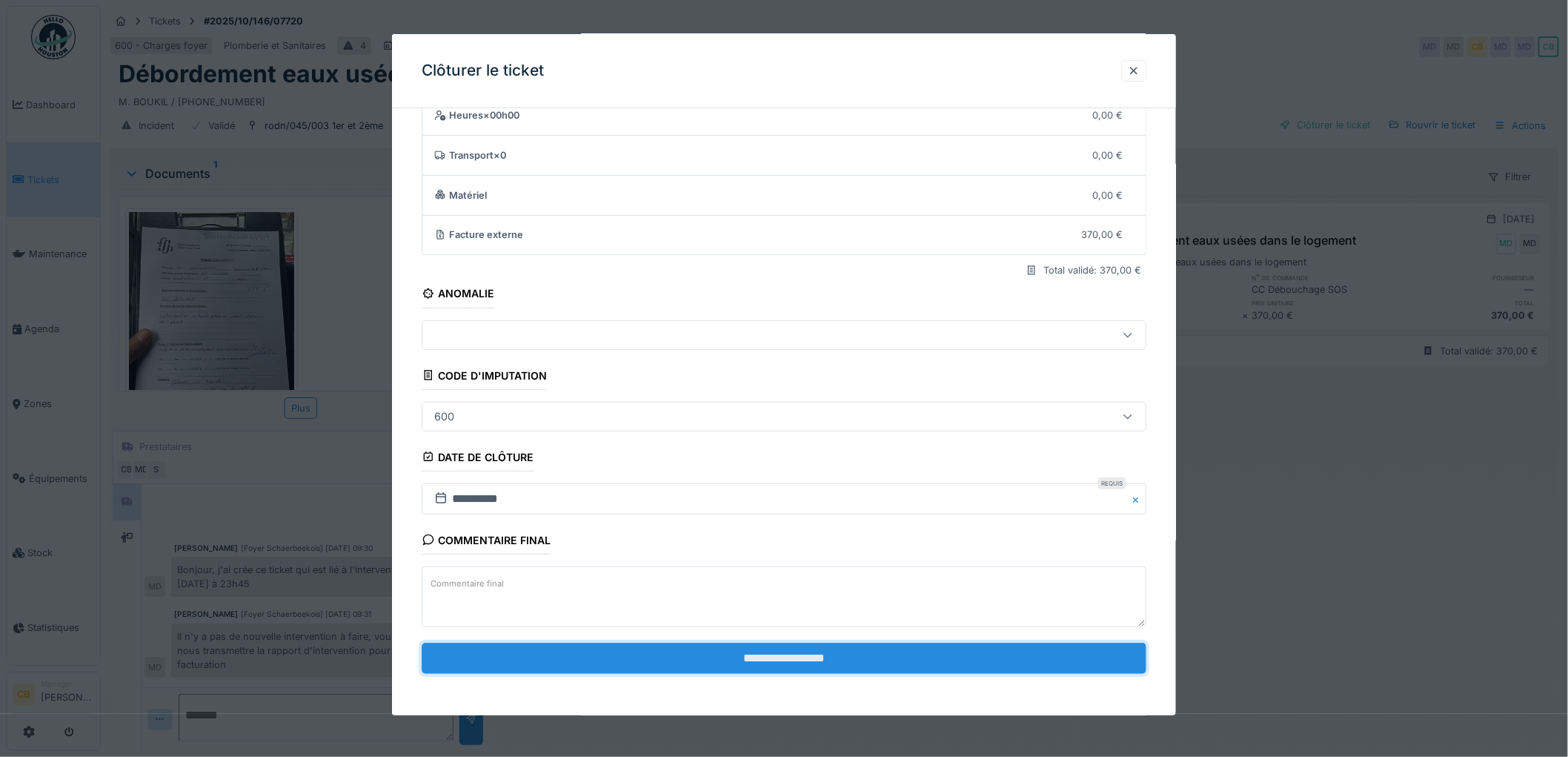
click at [806, 661] on input "**********" at bounding box center [784, 658] width 725 height 31
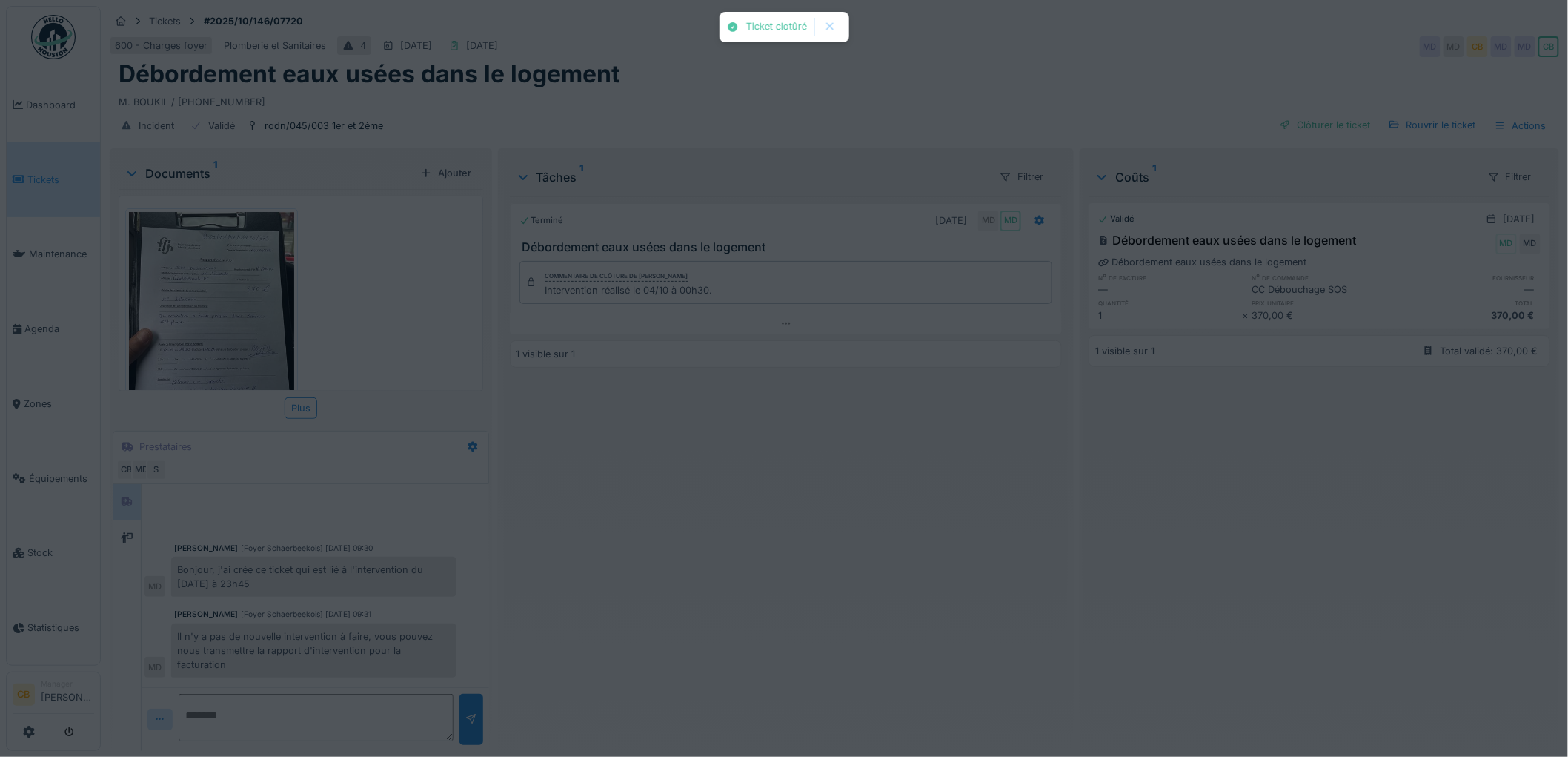
scroll to position [23, 0]
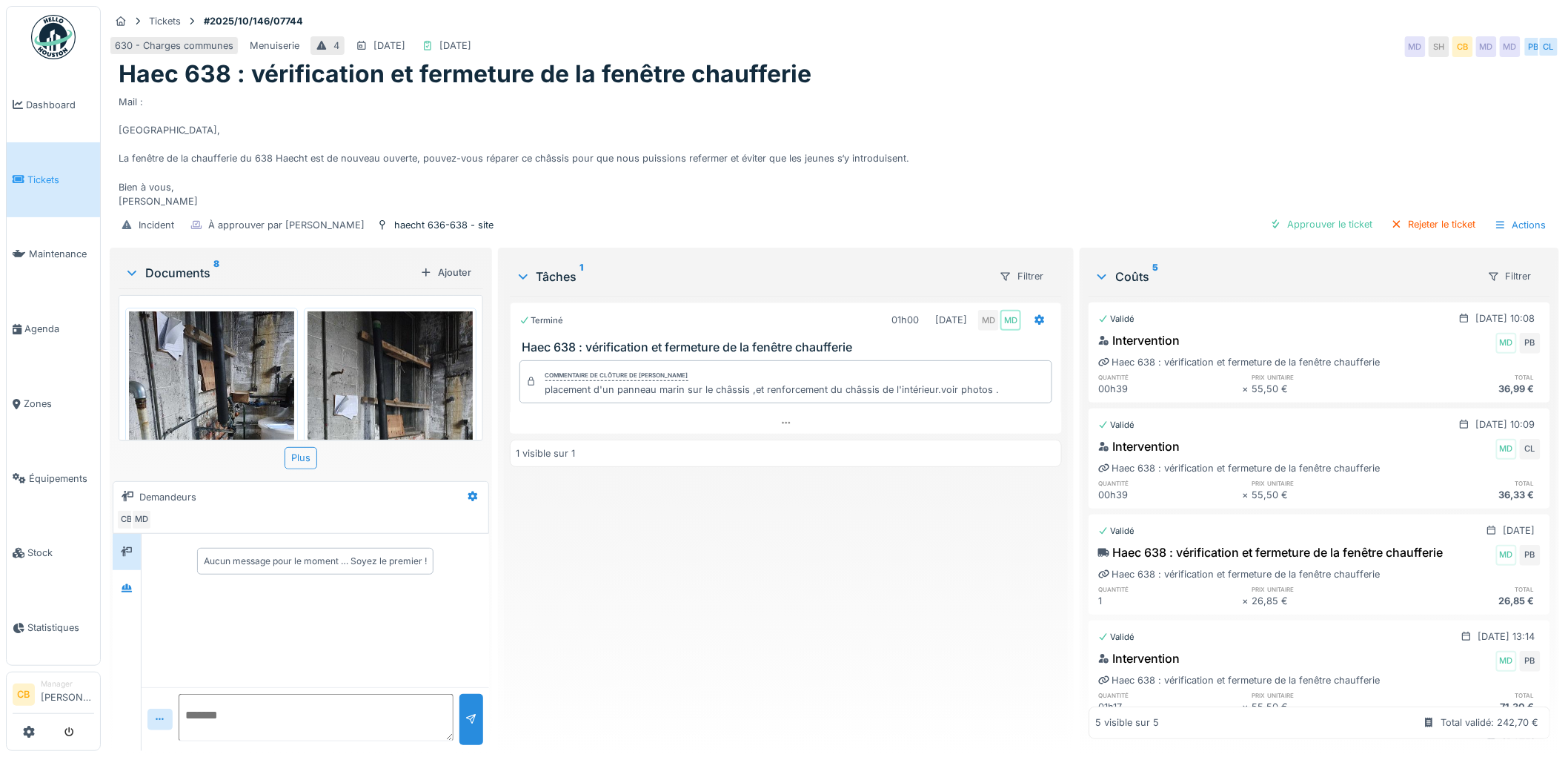
click at [261, 372] on img at bounding box center [211, 422] width 165 height 220
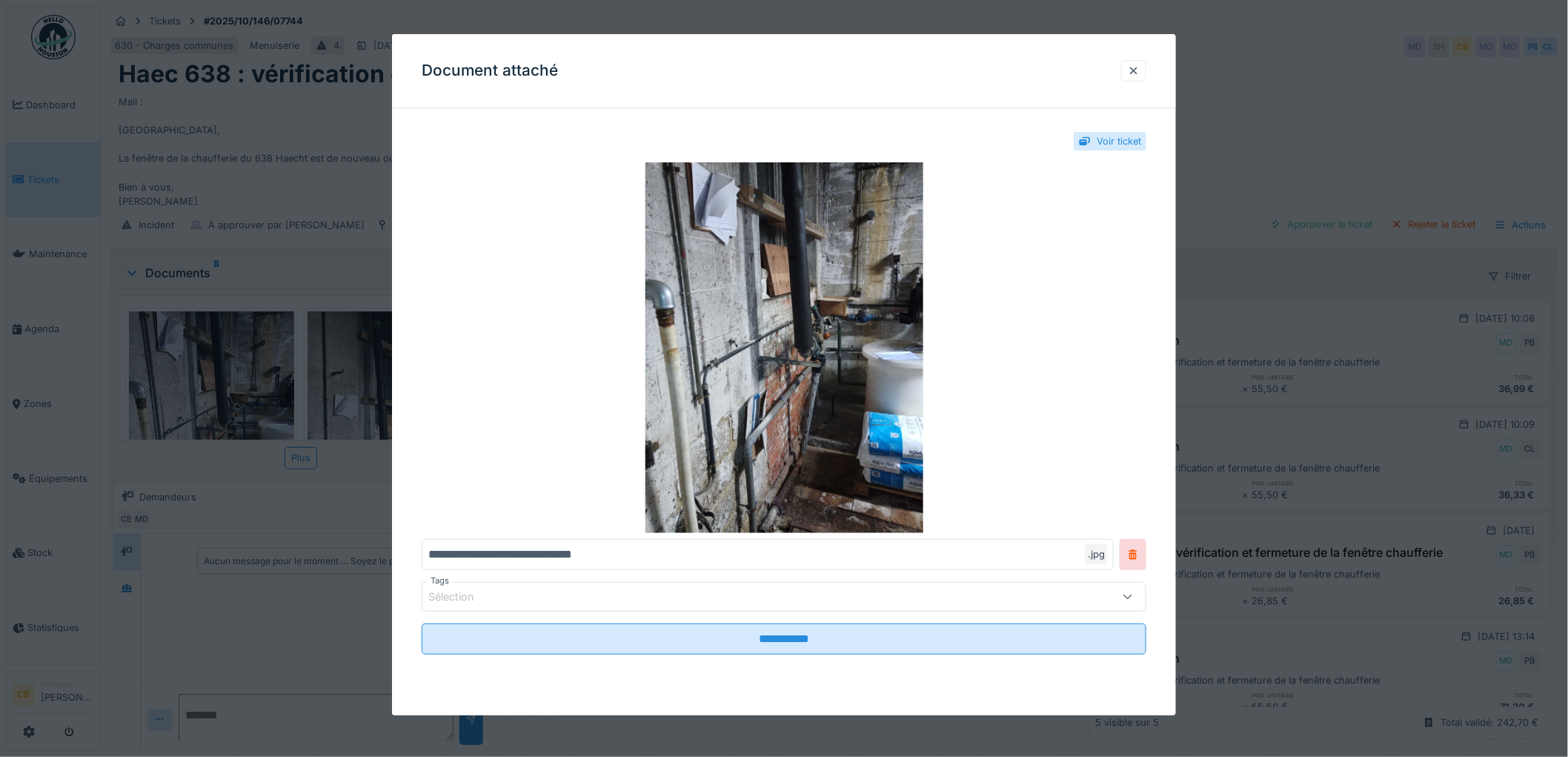
click at [261, 372] on div at bounding box center [784, 378] width 1568 height 757
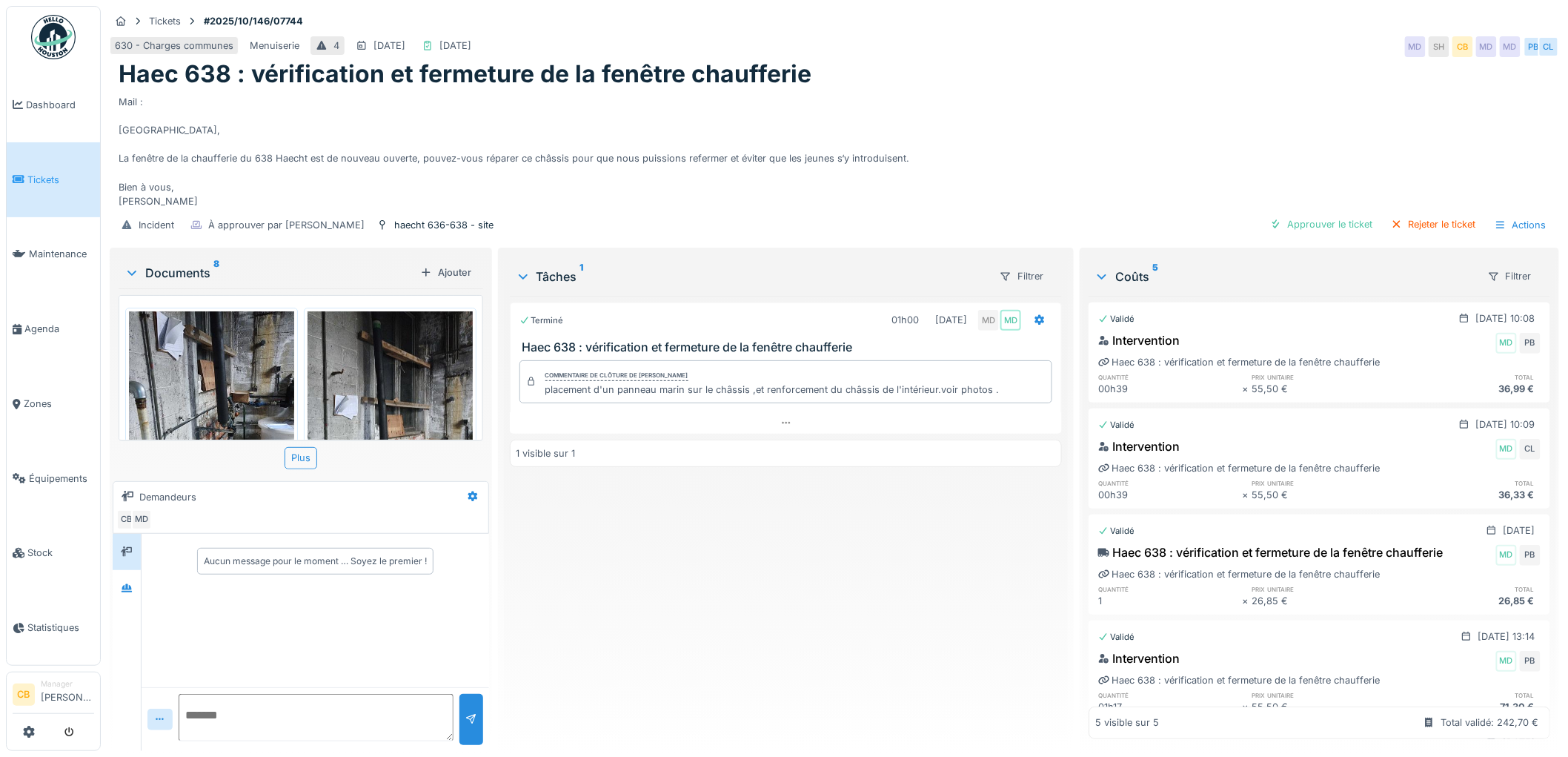
click at [374, 376] on img at bounding box center [390, 422] width 165 height 220
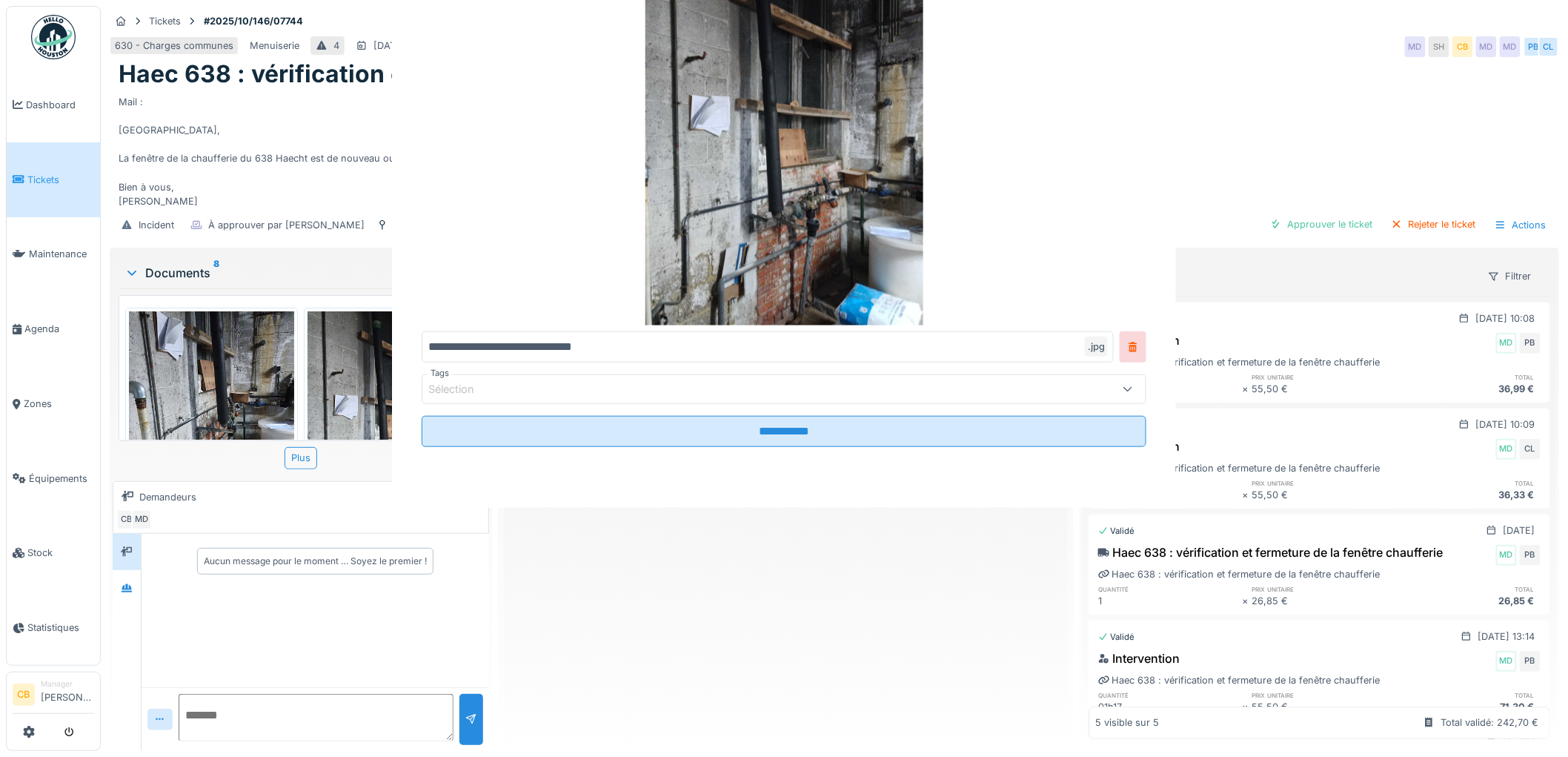
click at [374, 376] on div at bounding box center [784, 378] width 1568 height 757
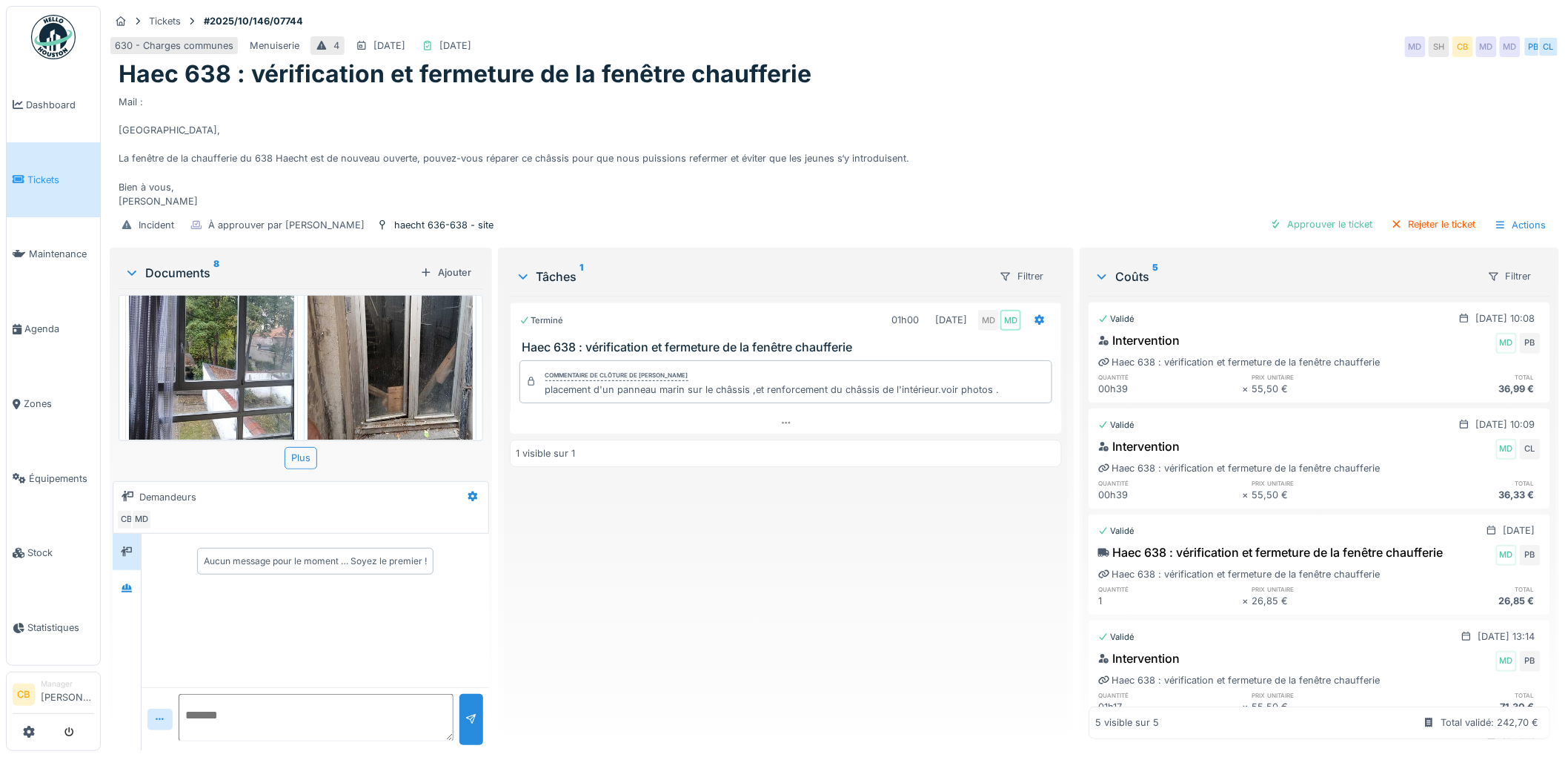
scroll to position [12, 0]
click at [382, 323] on img at bounding box center [390, 343] width 165 height 220
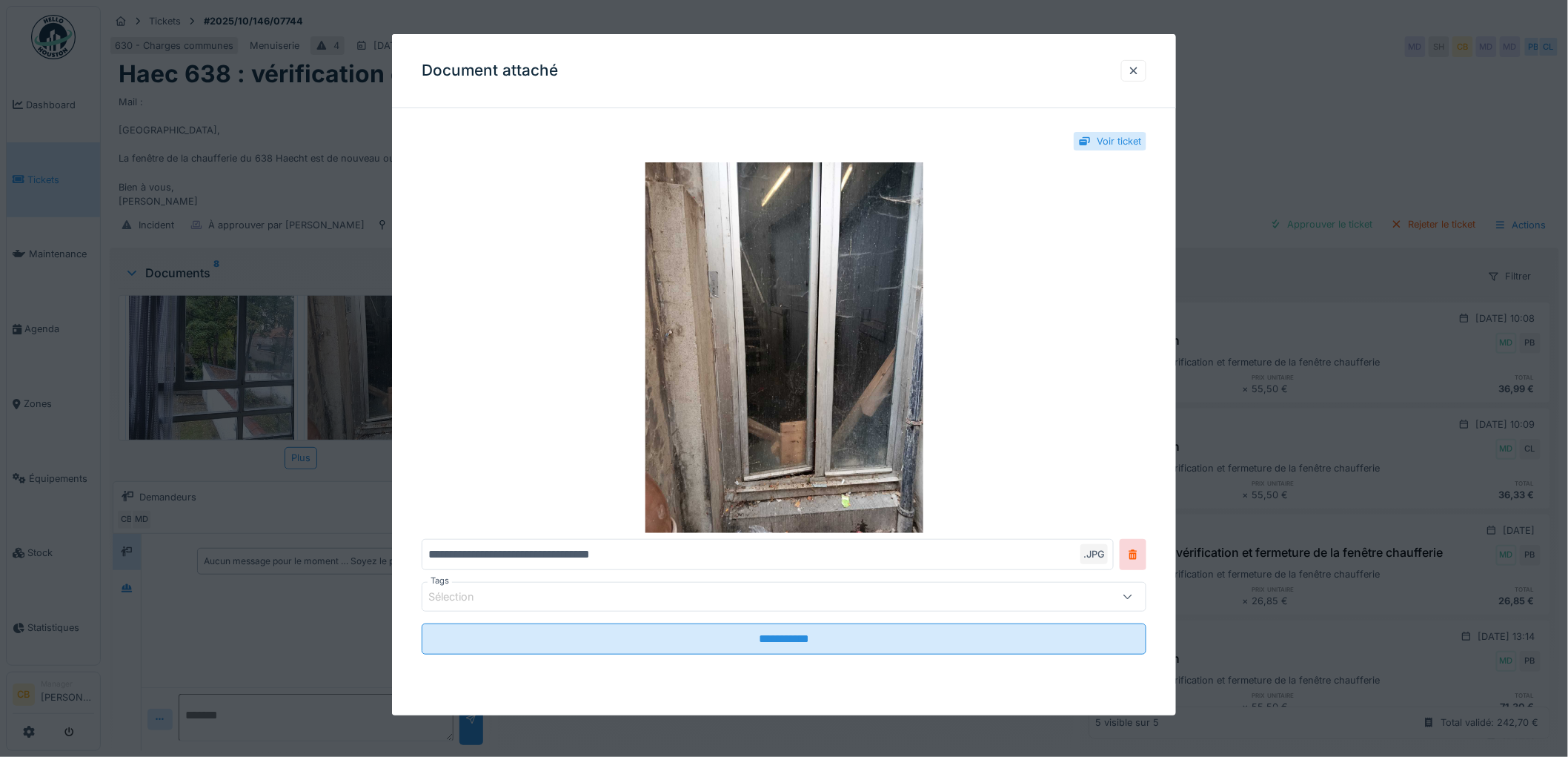
click at [376, 328] on div at bounding box center [784, 378] width 1568 height 757
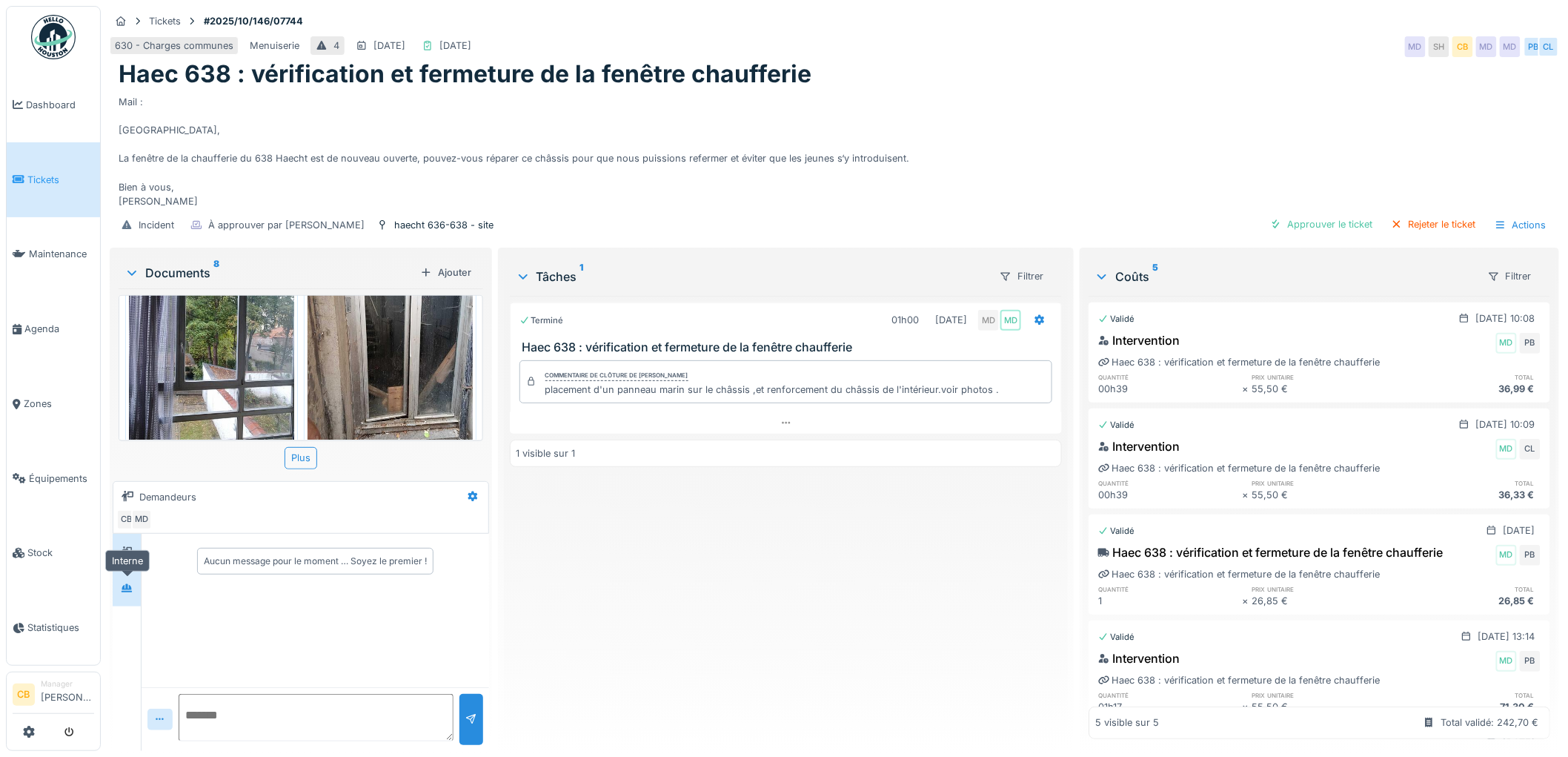
click at [134, 579] on div at bounding box center [126, 588] width 22 height 19
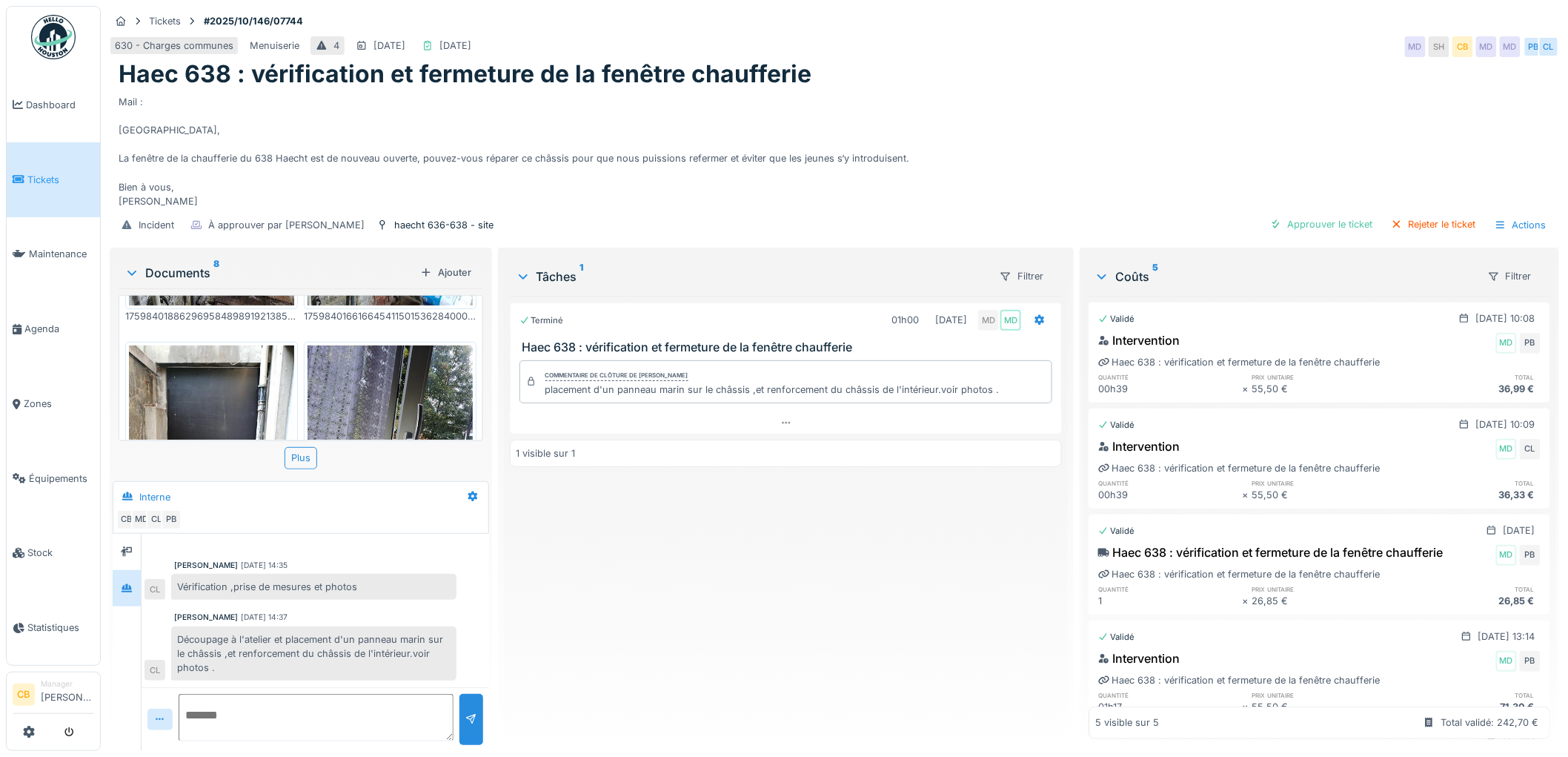
scroll to position [200, 0]
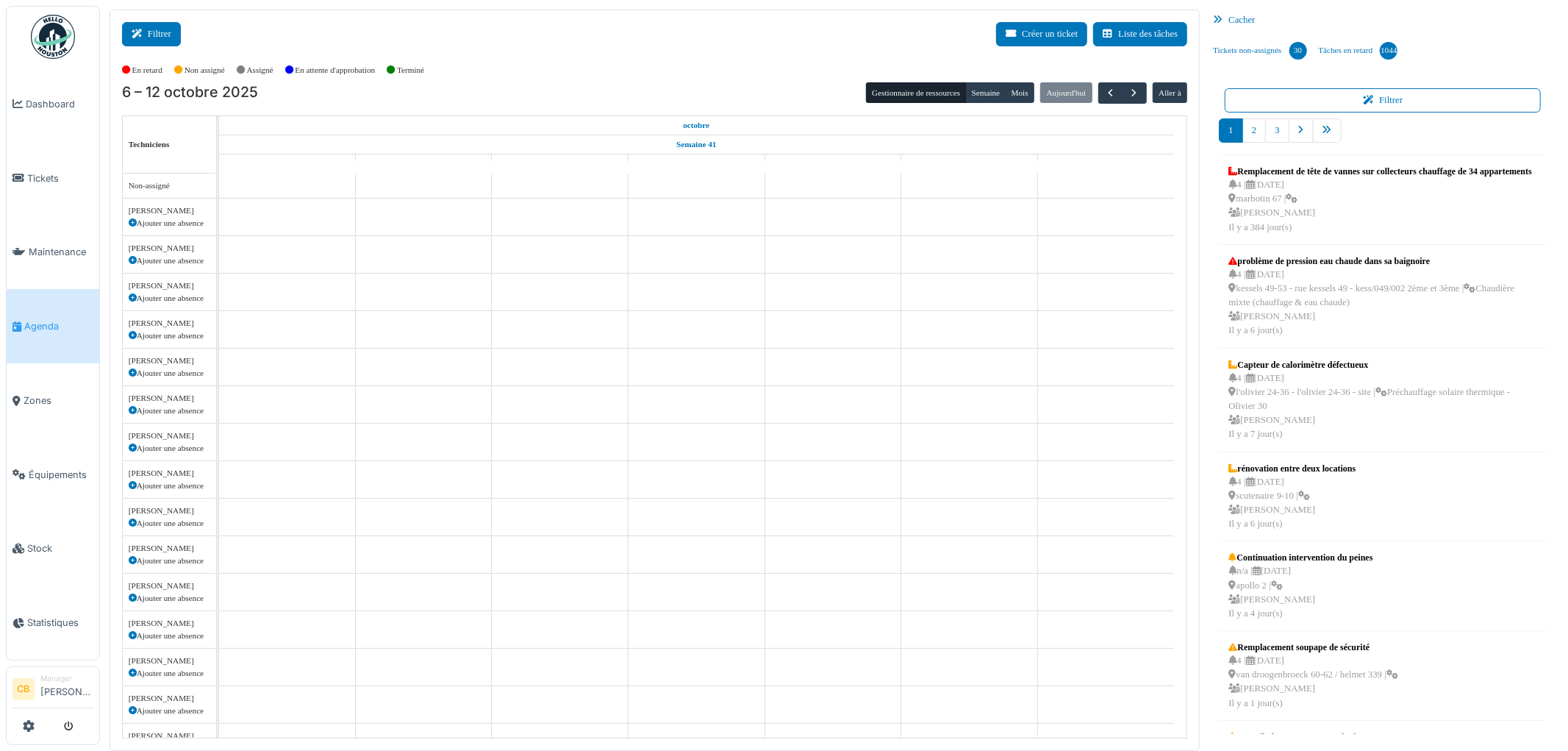
click at [169, 31] on button "Filtrer" at bounding box center [151, 34] width 59 height 24
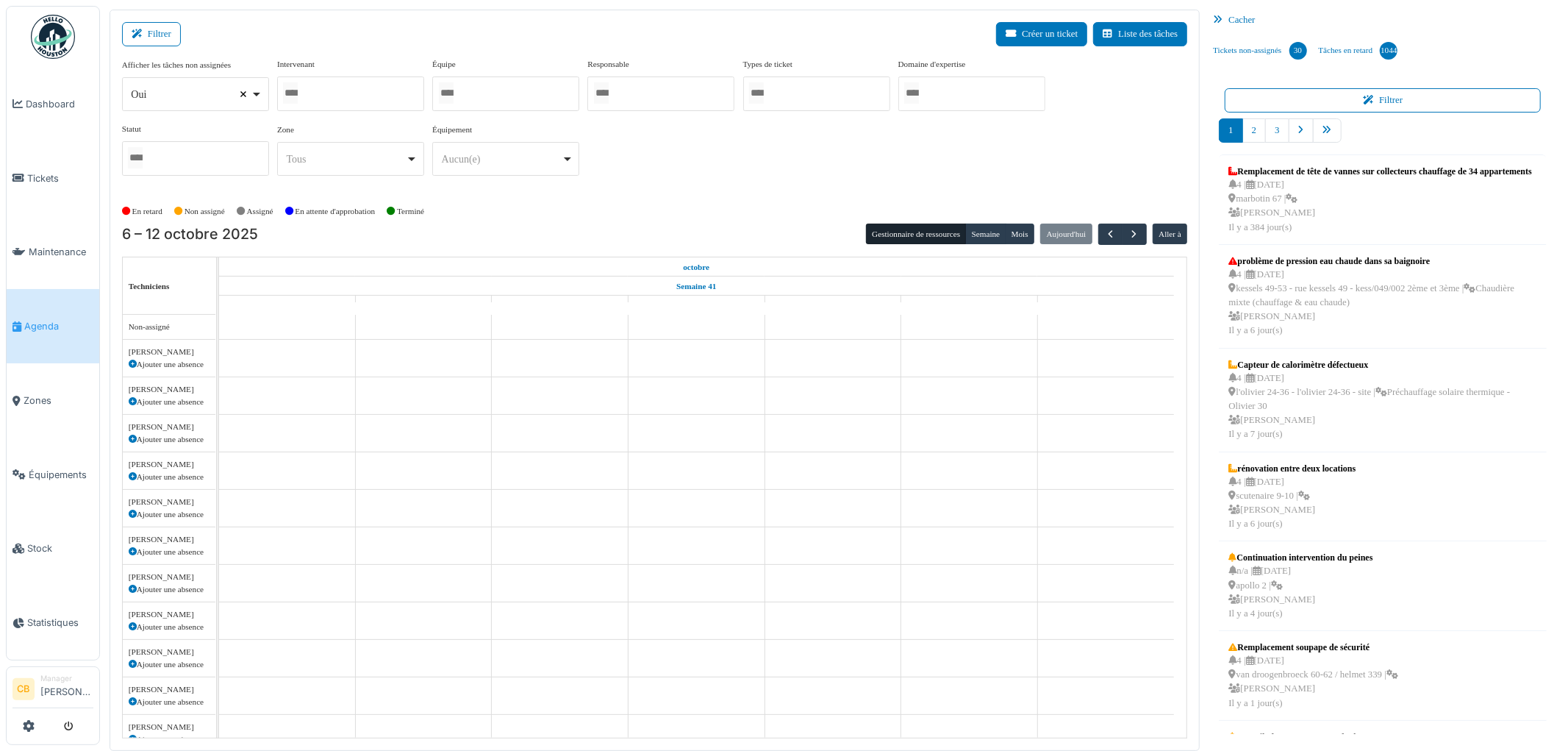
select select
click at [291, 90] on input "Tous" at bounding box center [290, 93] width 15 height 21
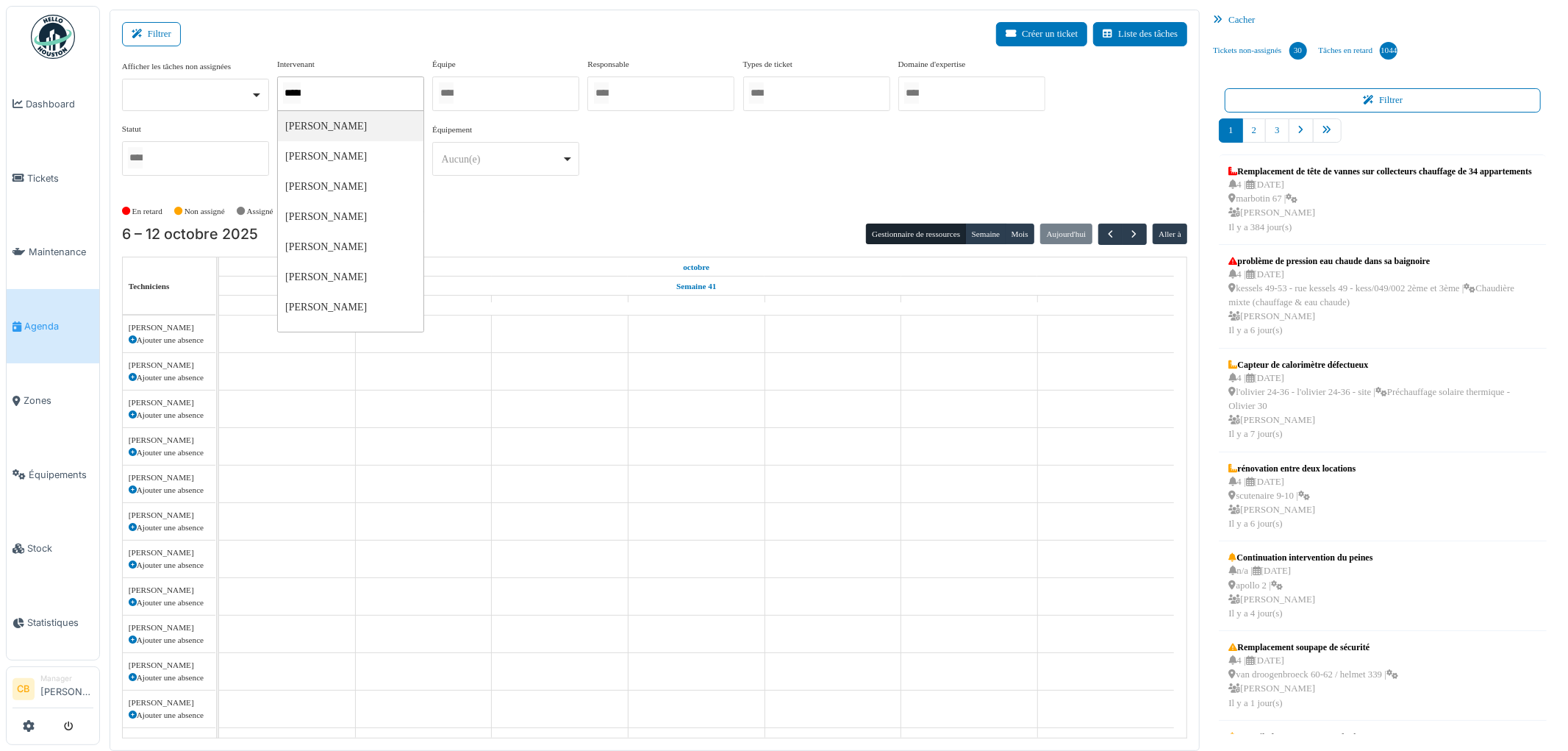
type input "******"
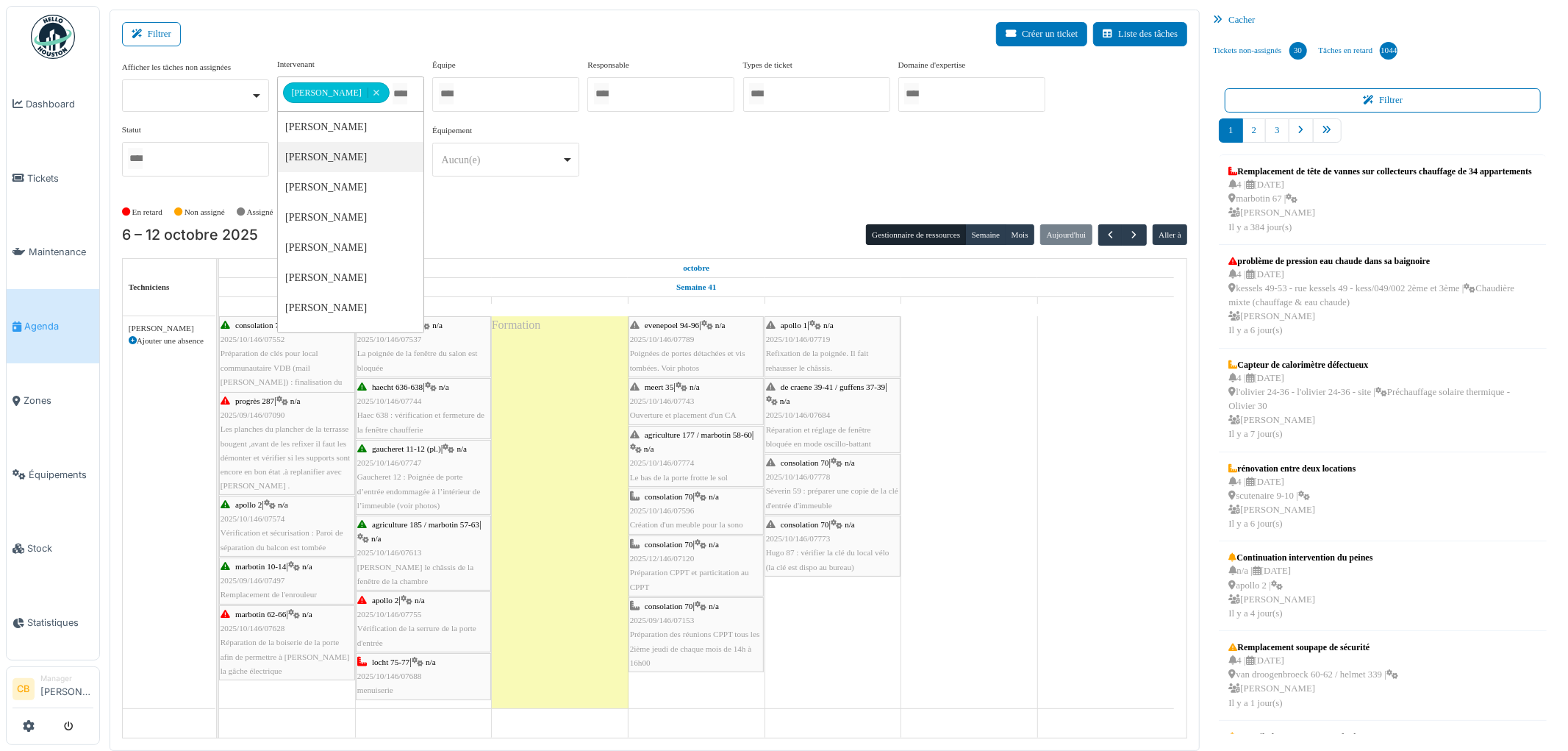
click at [498, 196] on div "**********" at bounding box center [656, 129] width 1066 height 142
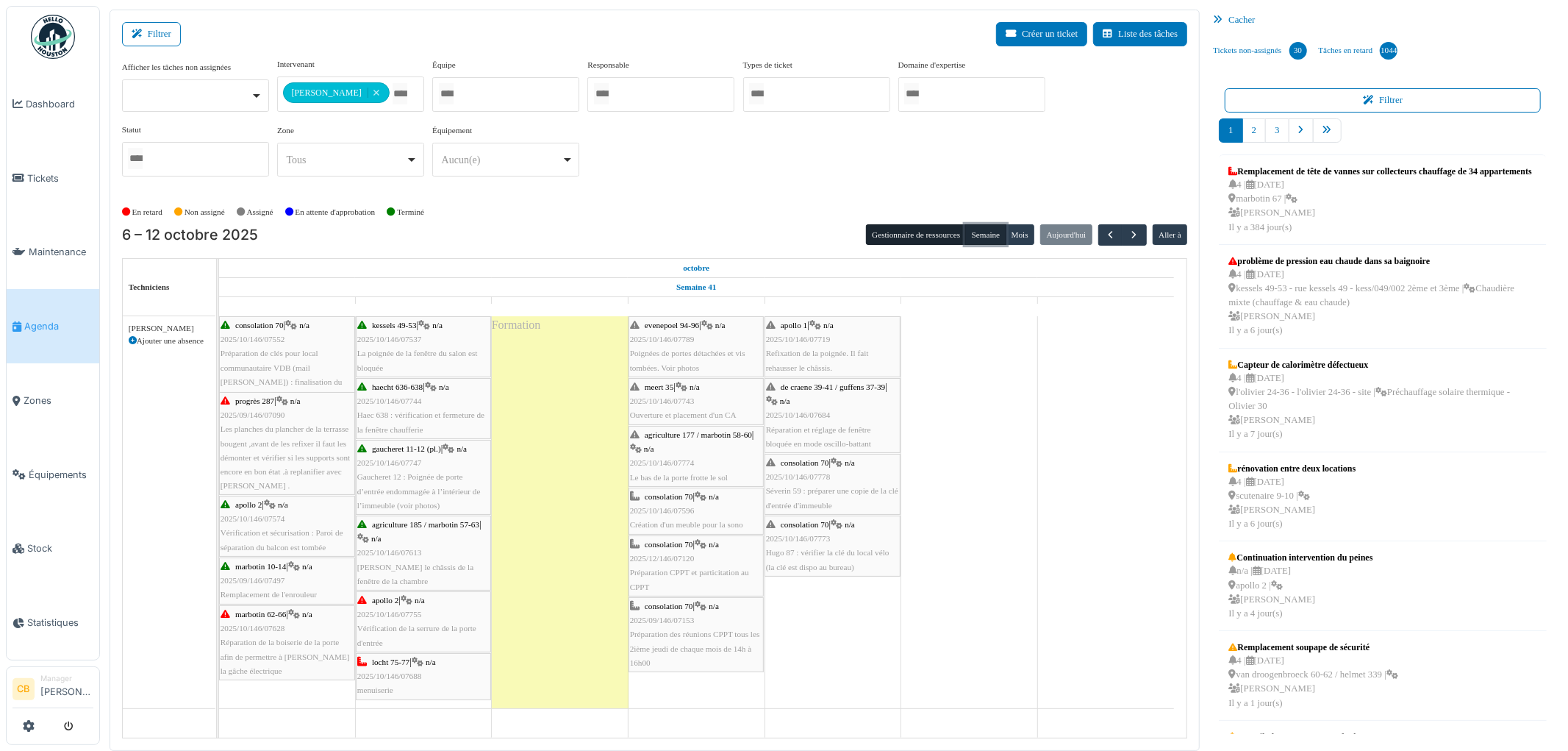
click button "Semaine"
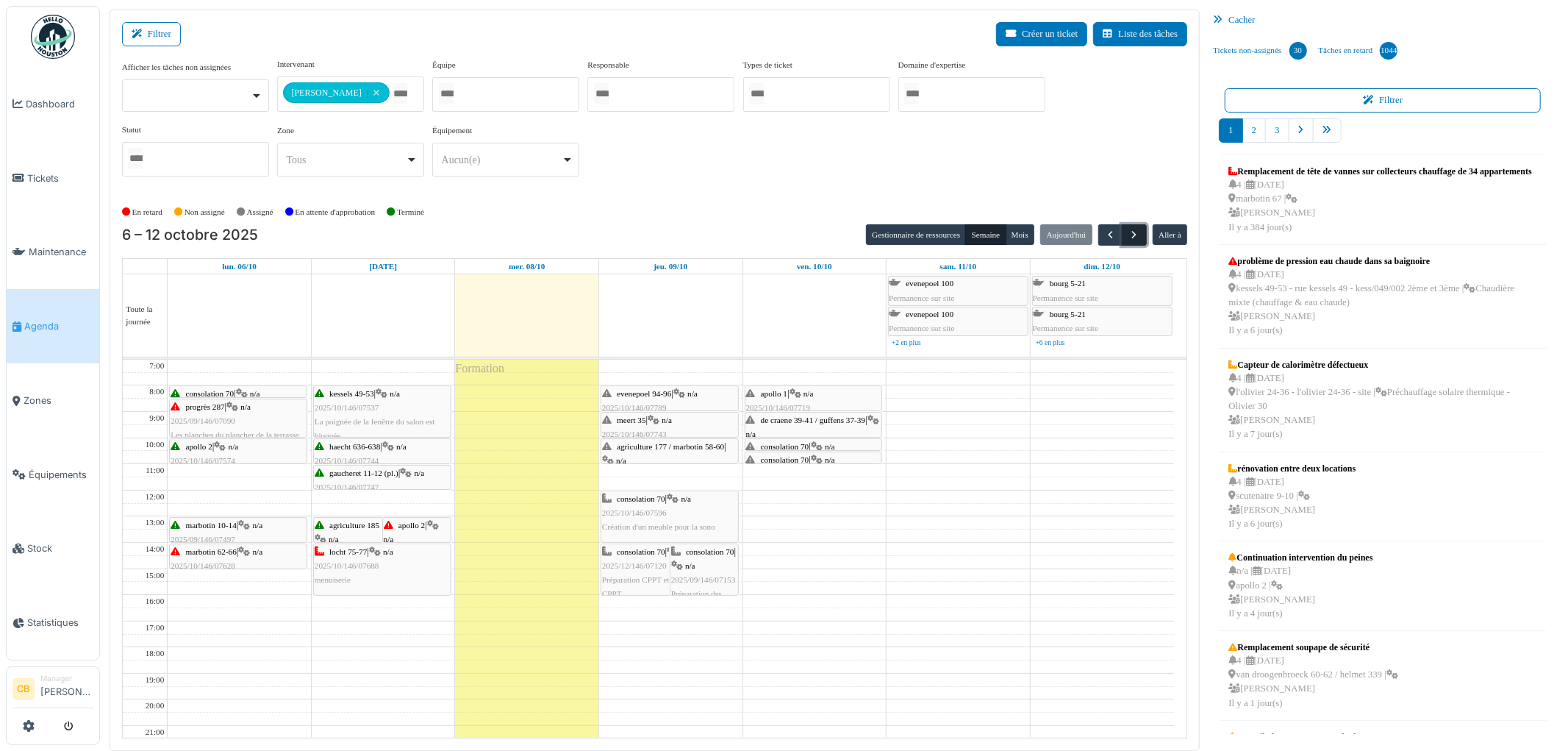
click span "button"
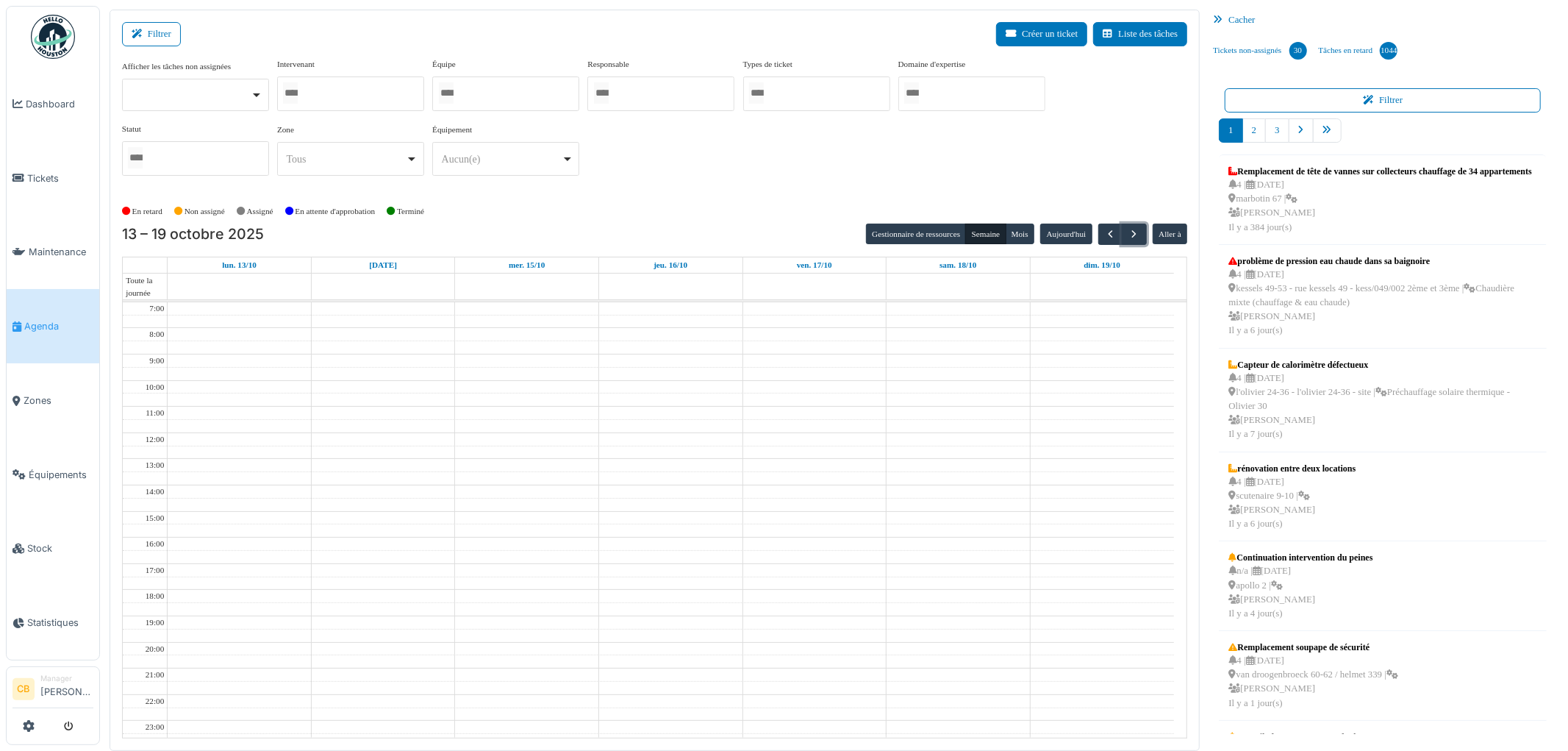
click div
type input "****"
click div "En retard Non assigné Assigné En attente d'approbation Terminé"
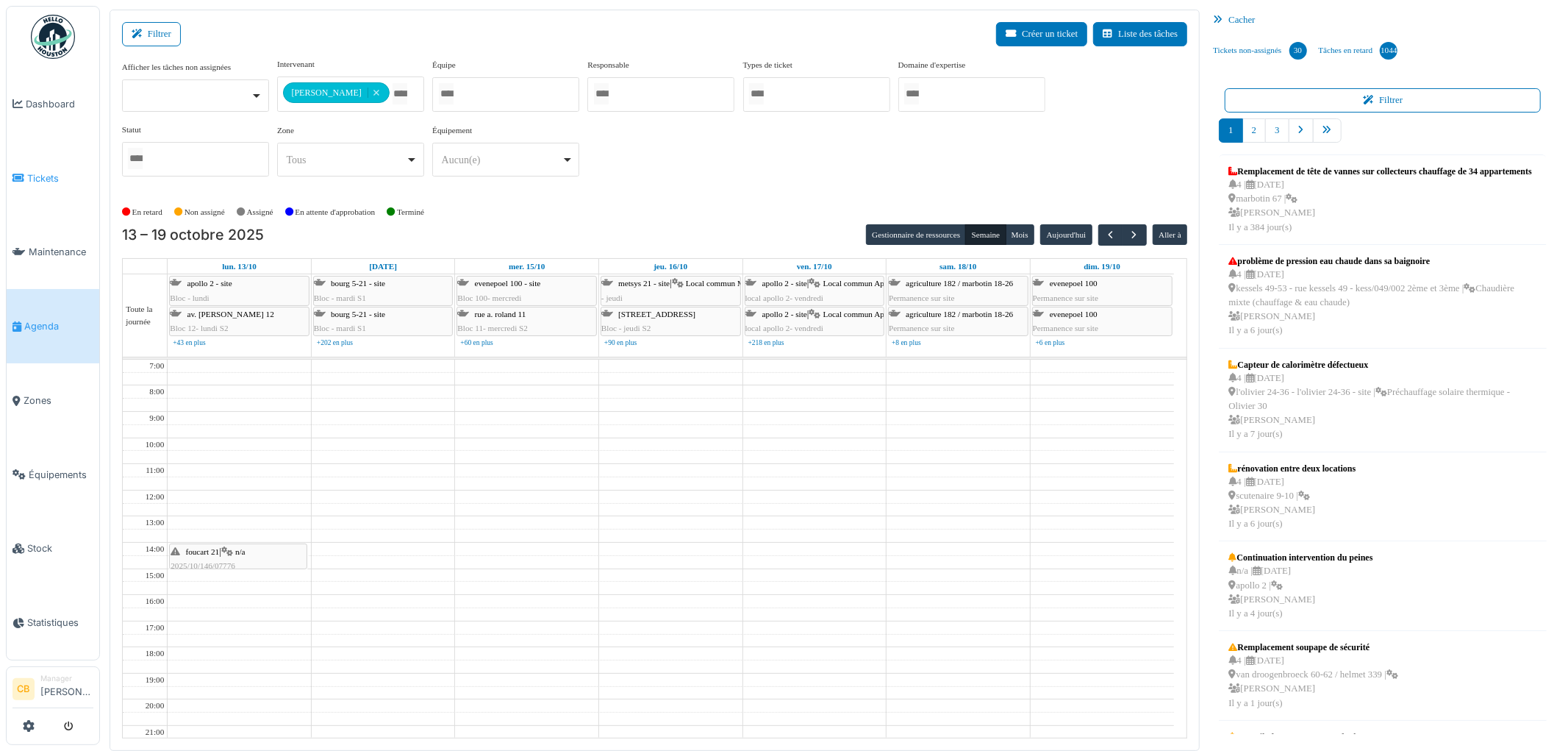
click span "Tickets"
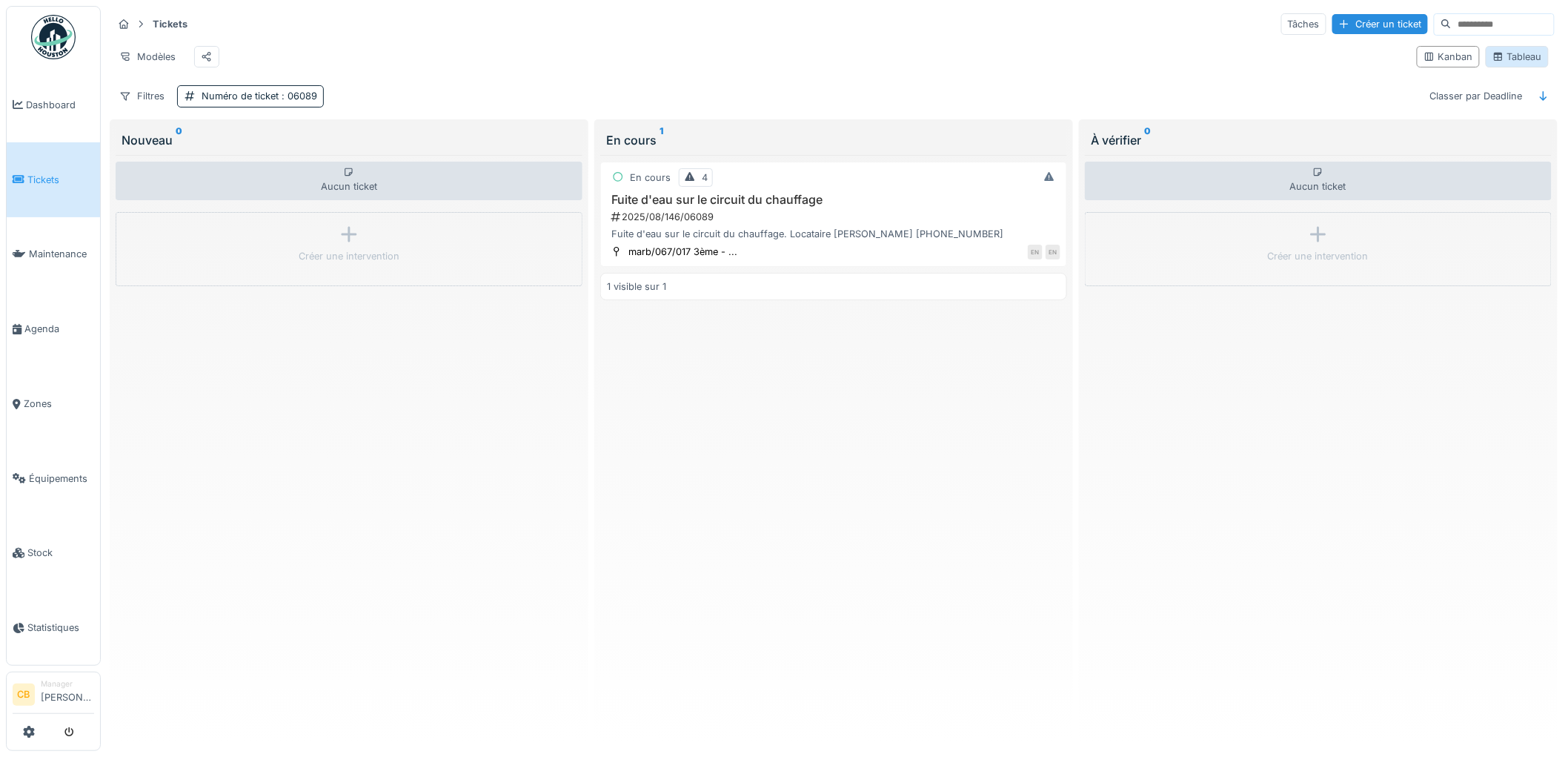
click at [1503, 64] on div "Tableau" at bounding box center [1517, 56] width 49 height 14
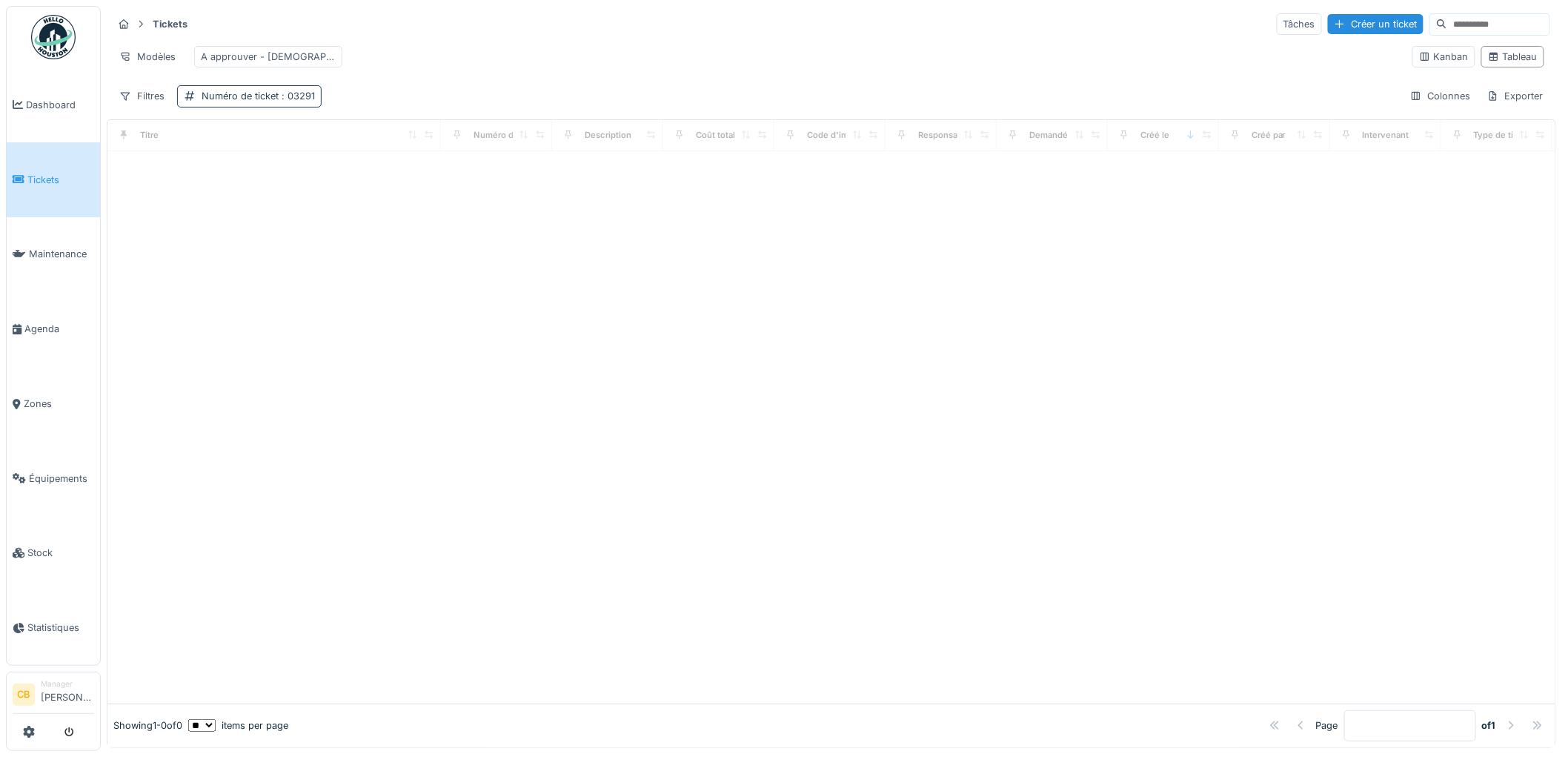
click at [318, 106] on div "Numéro de ticket : 03291" at bounding box center [249, 96] width 144 height 22
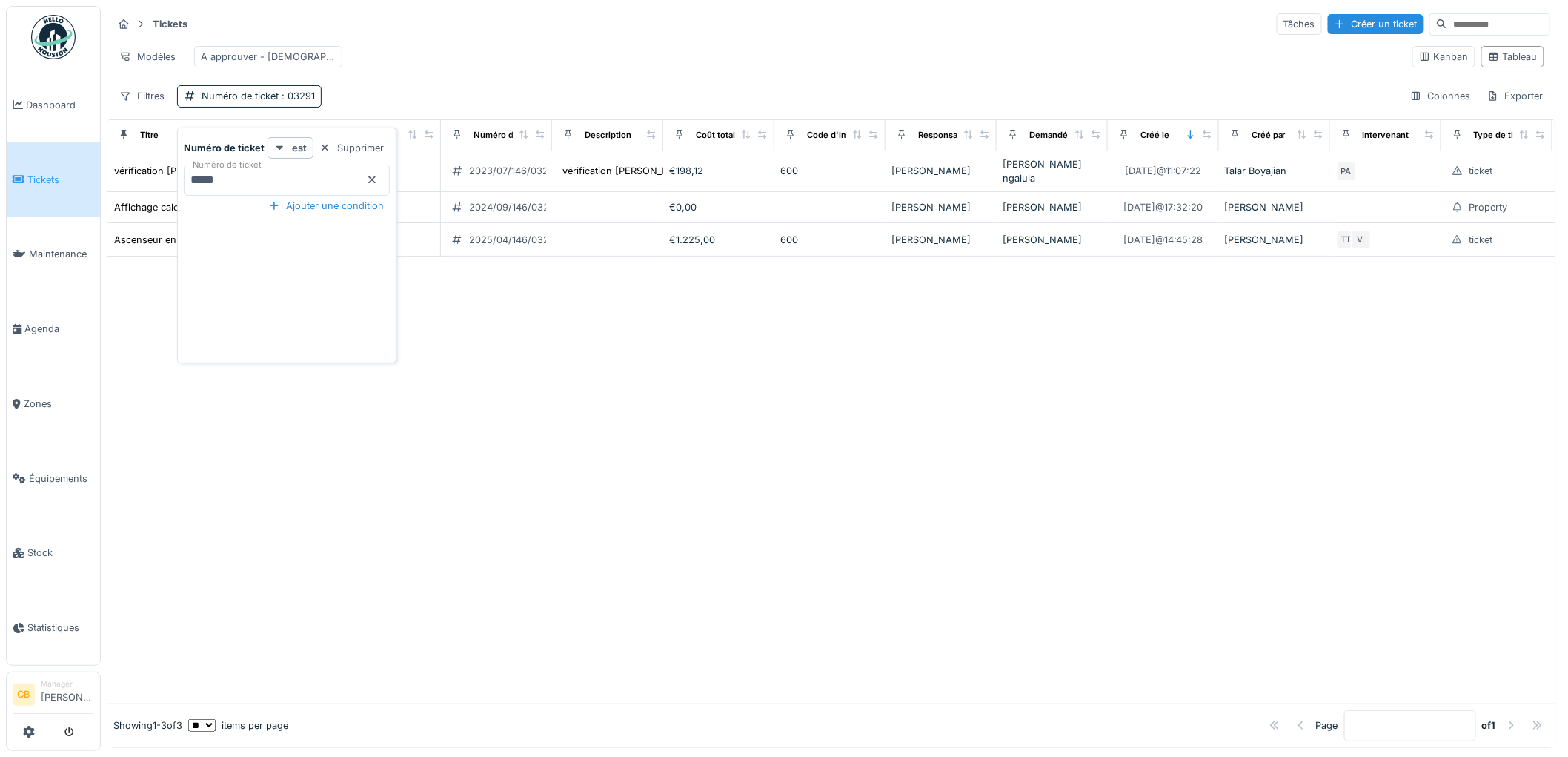
click at [253, 183] on ticket_I5OTA "*****" at bounding box center [286, 180] width 206 height 31
type ticket_I5OTA "*"
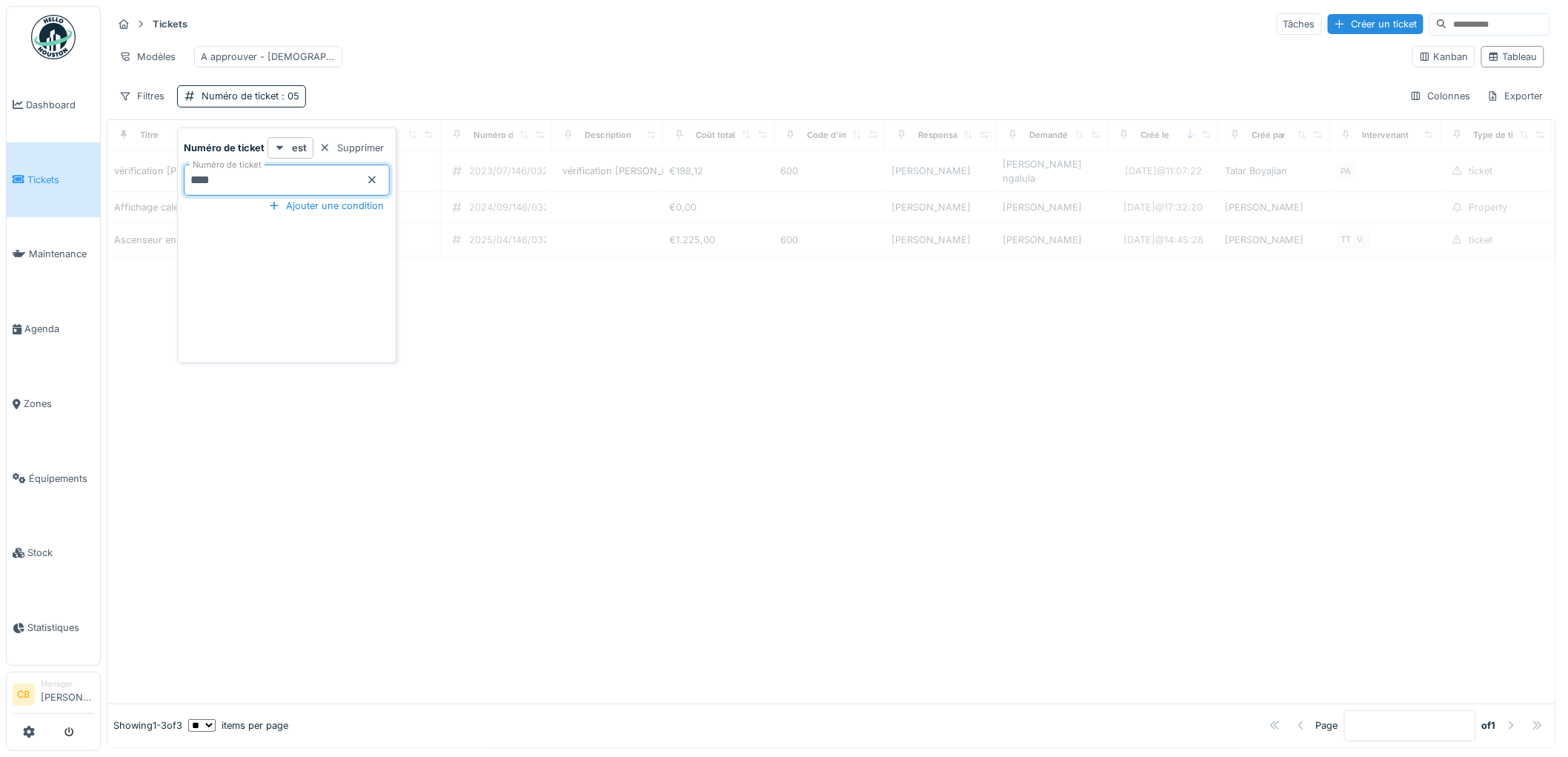
type ticket_I5OTA "*****"
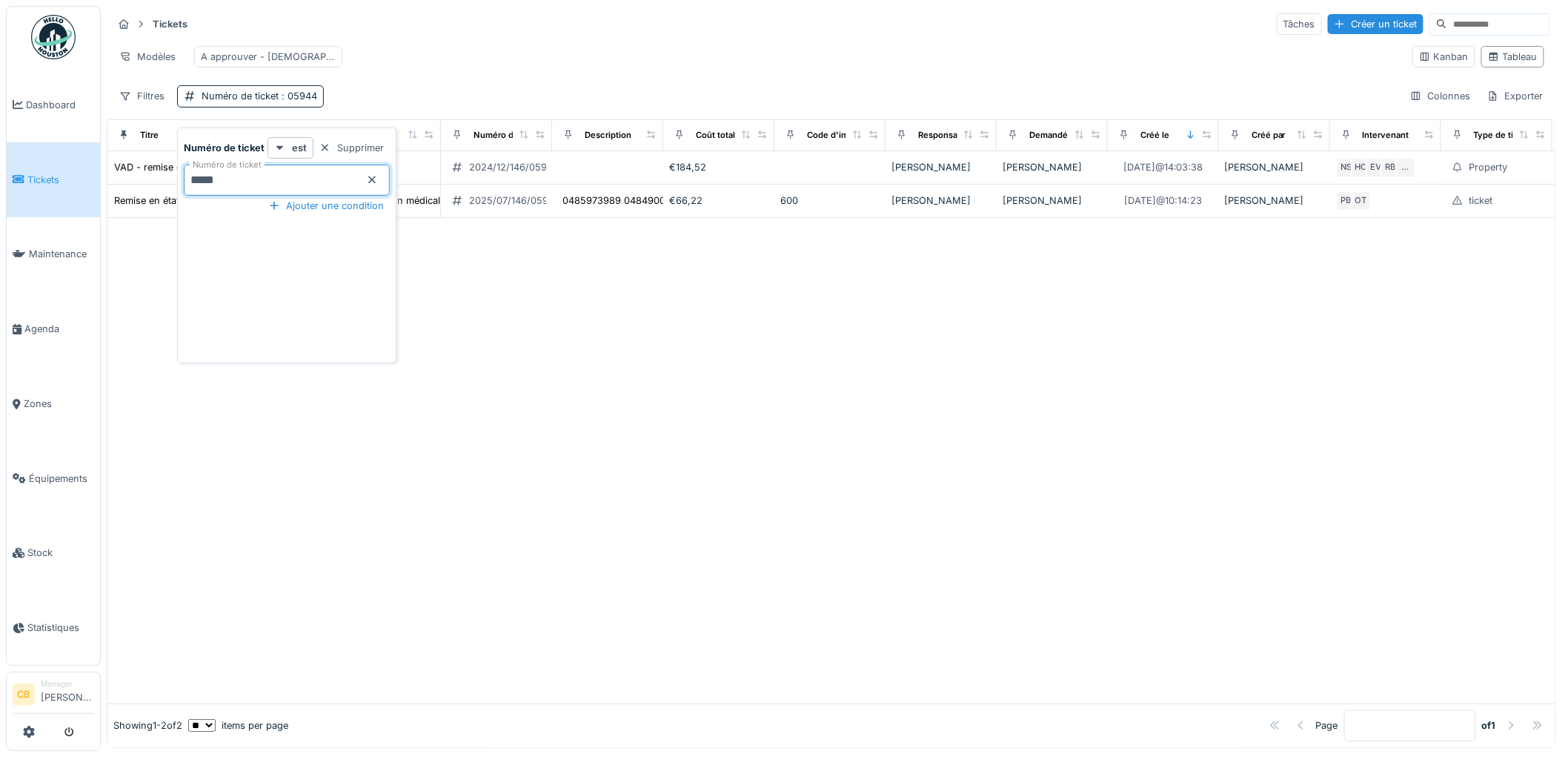
click at [454, 43] on div "Modèles A approuver - [DEMOGRAPHIC_DATA]" at bounding box center [756, 56] width 1288 height 33
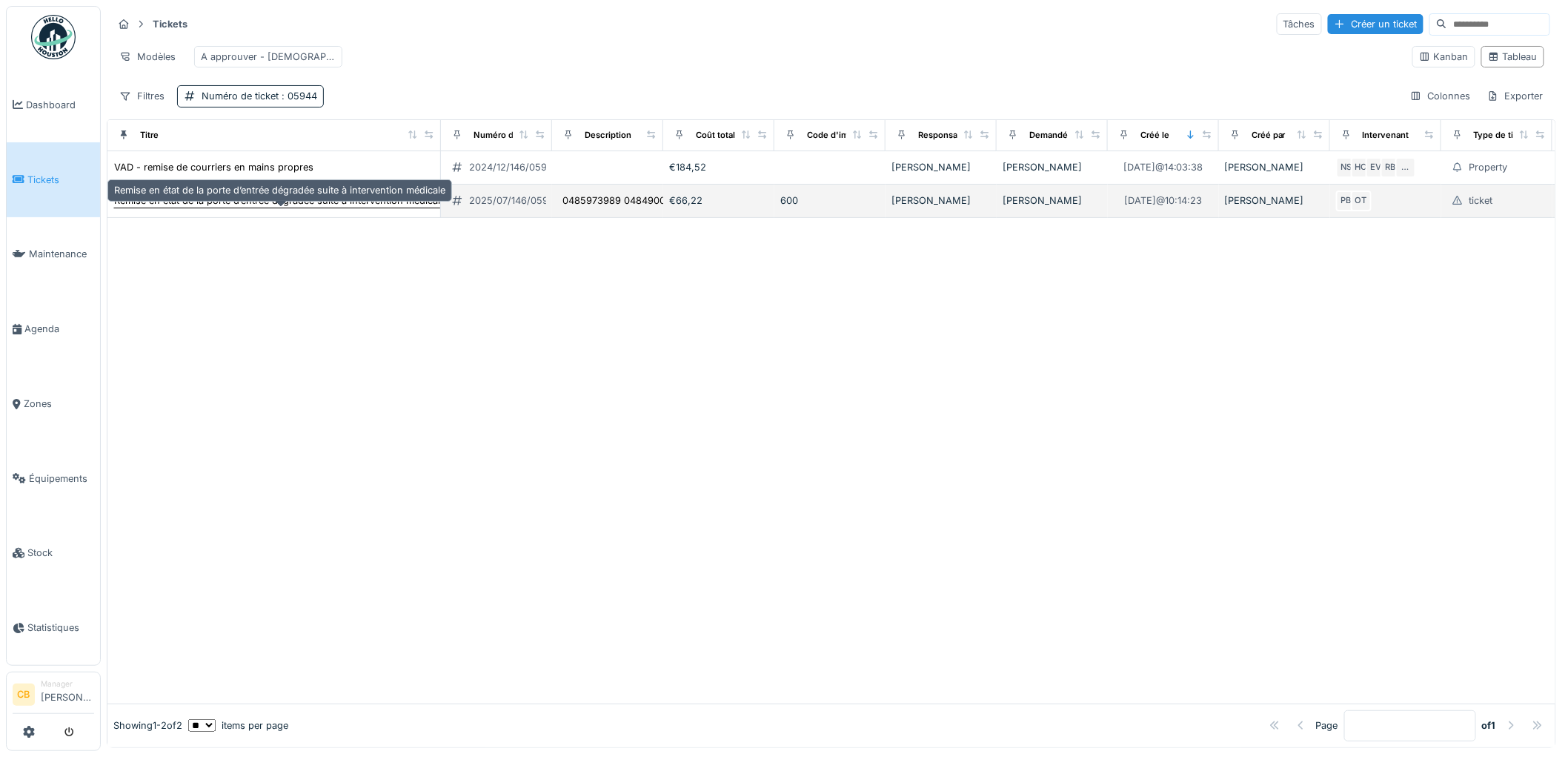
click at [331, 207] on div "Remise en état de la porte d’entrée dégradée suite à intervention médicale" at bounding box center [280, 200] width 331 height 14
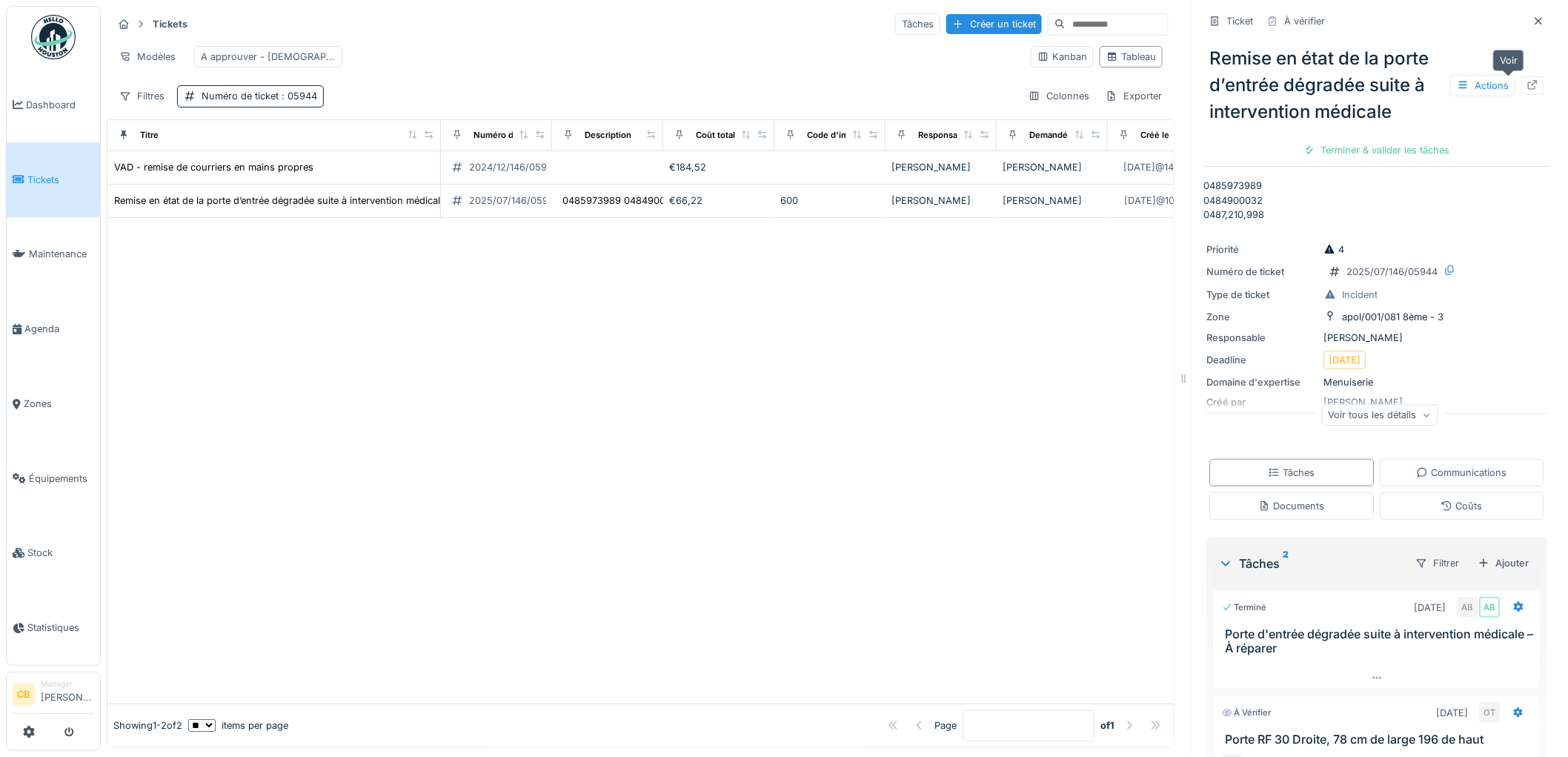
click at [1527, 82] on icon at bounding box center [1533, 85] width 12 height 9
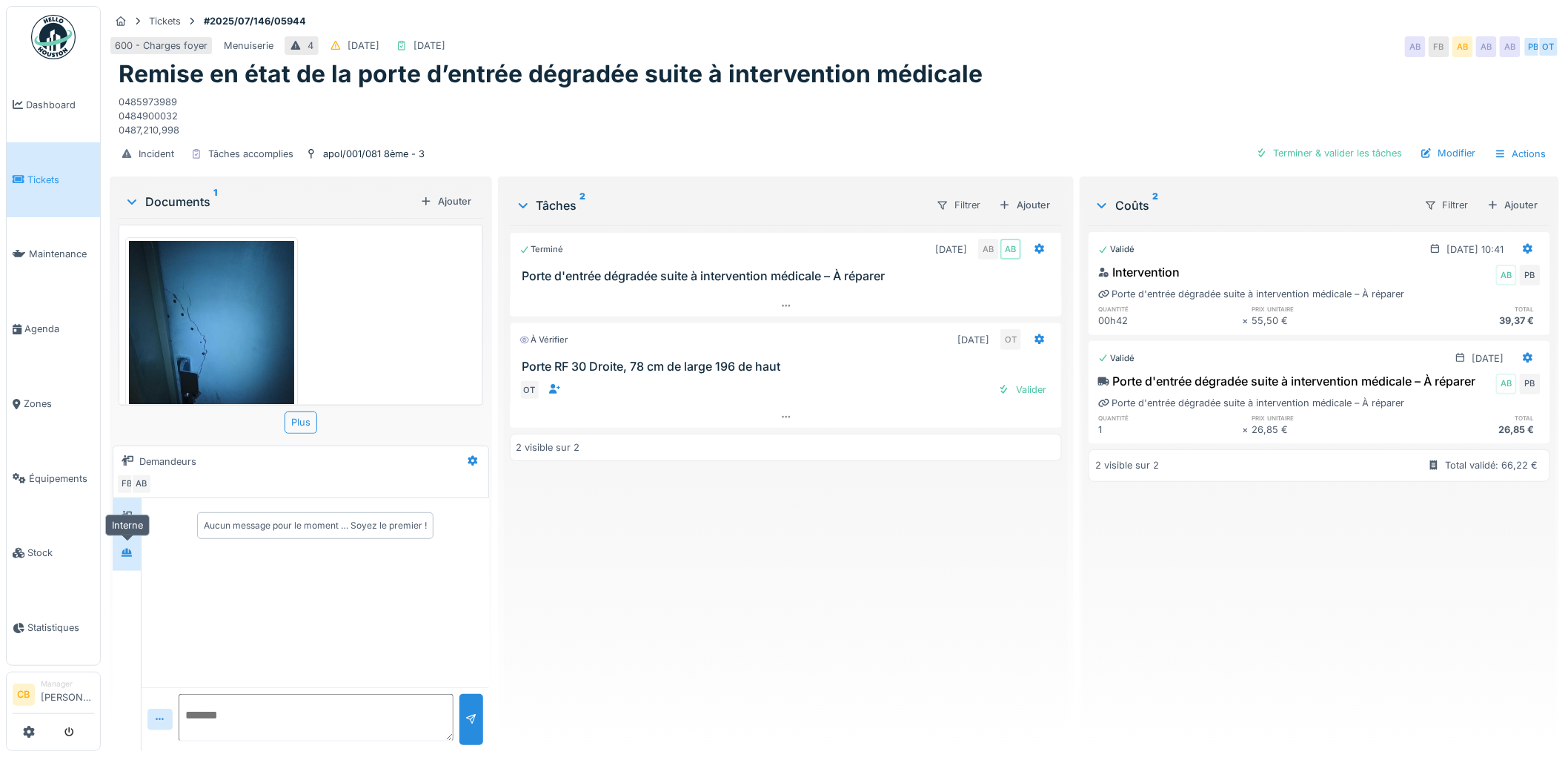
click at [121, 549] on icon at bounding box center [126, 552] width 12 height 9
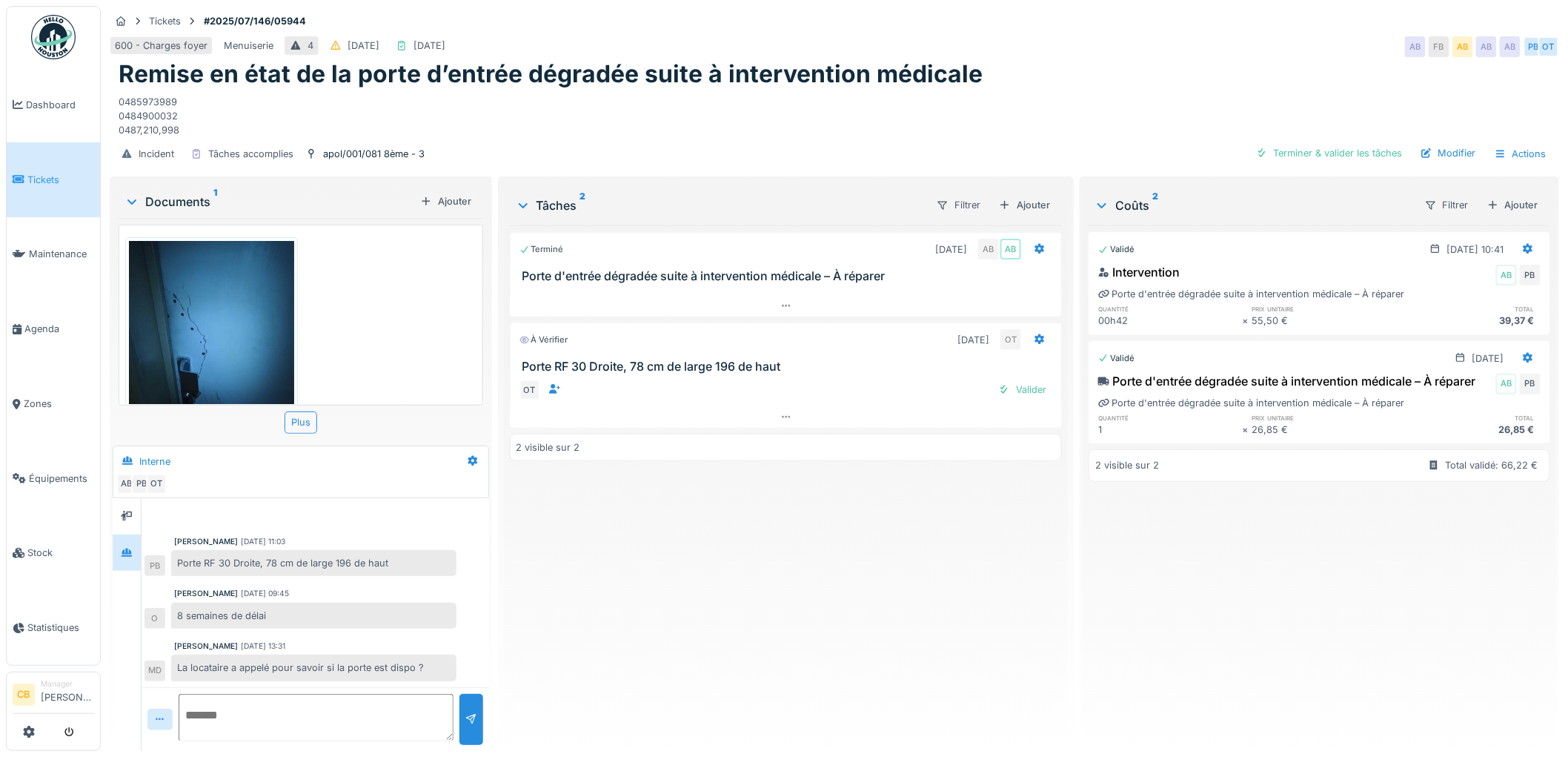
scroll to position [12, 0]
click at [232, 308] on img at bounding box center [211, 351] width 165 height 220
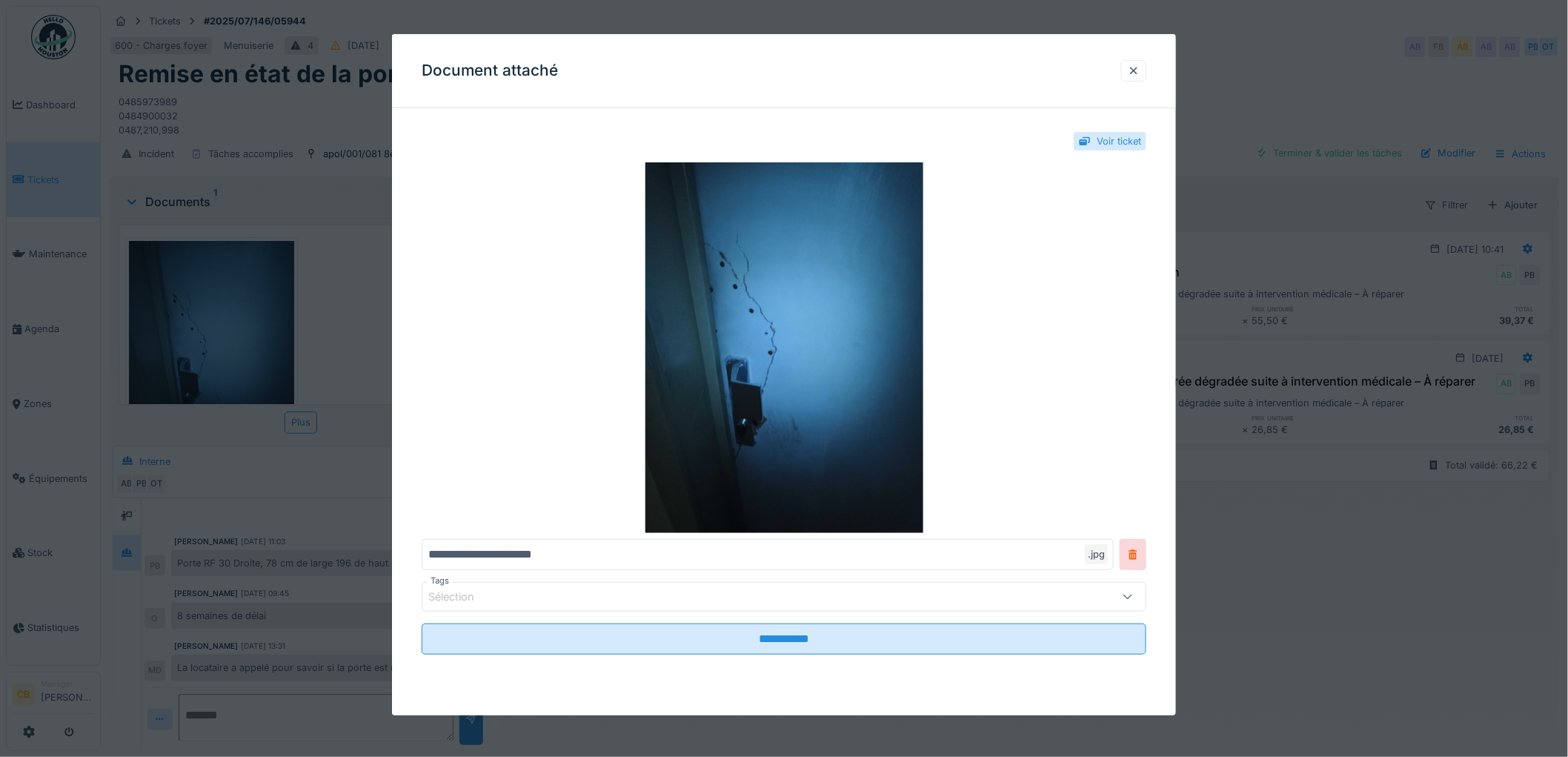
click at [232, 301] on div at bounding box center [784, 378] width 1568 height 757
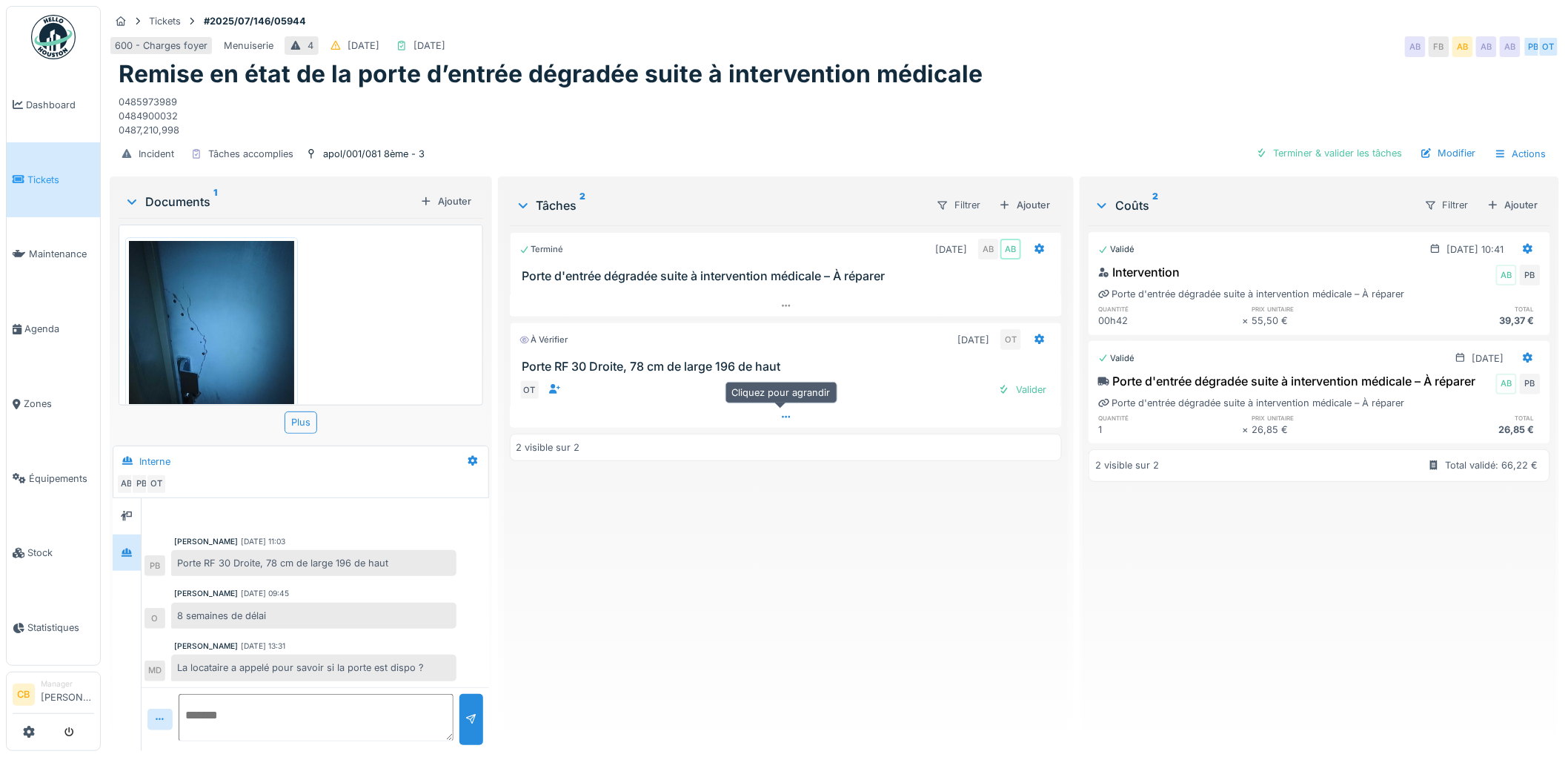
click at [782, 412] on icon at bounding box center [786, 416] width 12 height 9
click at [784, 301] on icon at bounding box center [786, 305] width 12 height 9
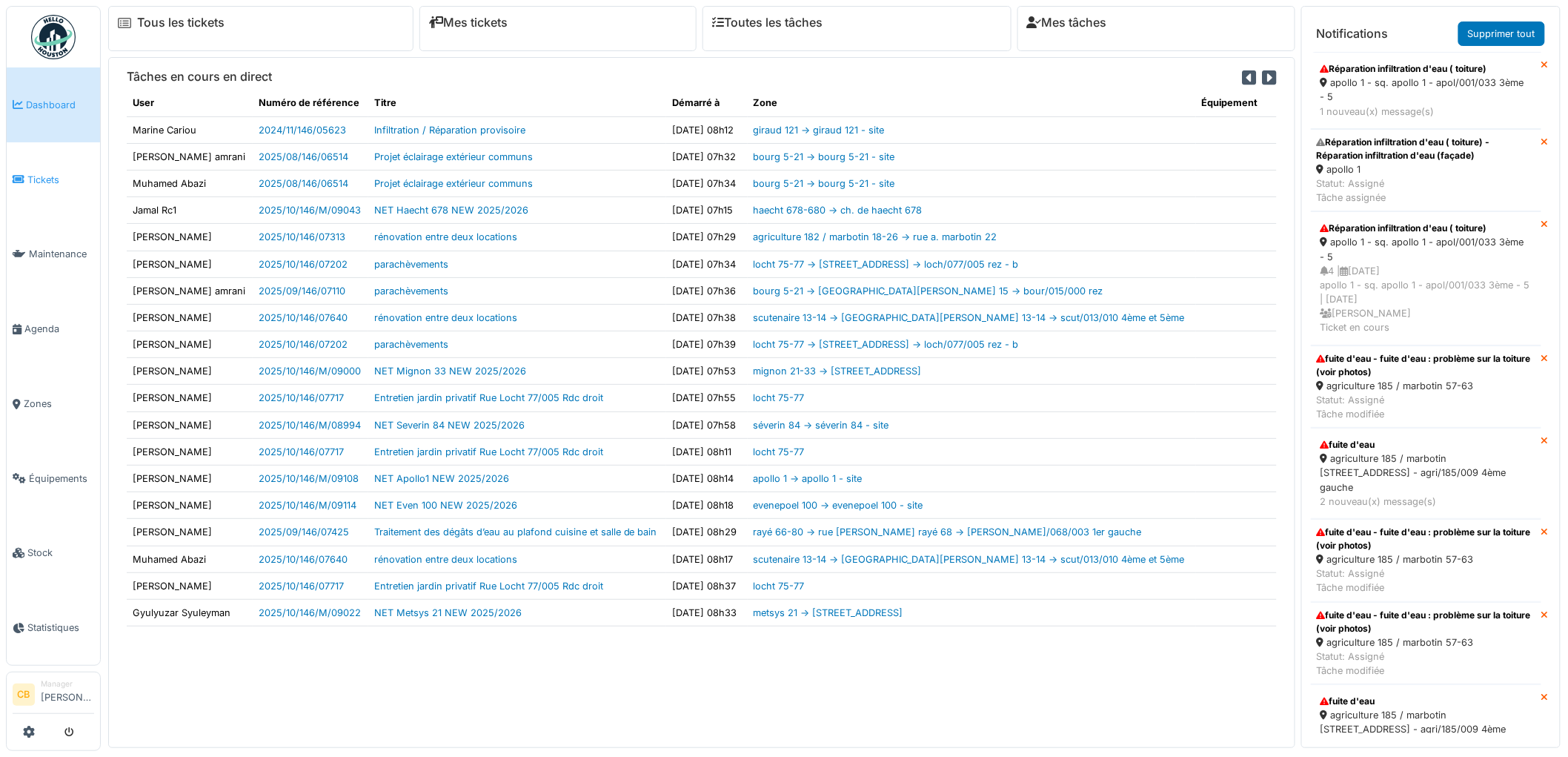
click at [45, 178] on span "Tickets" at bounding box center [61, 180] width 67 height 14
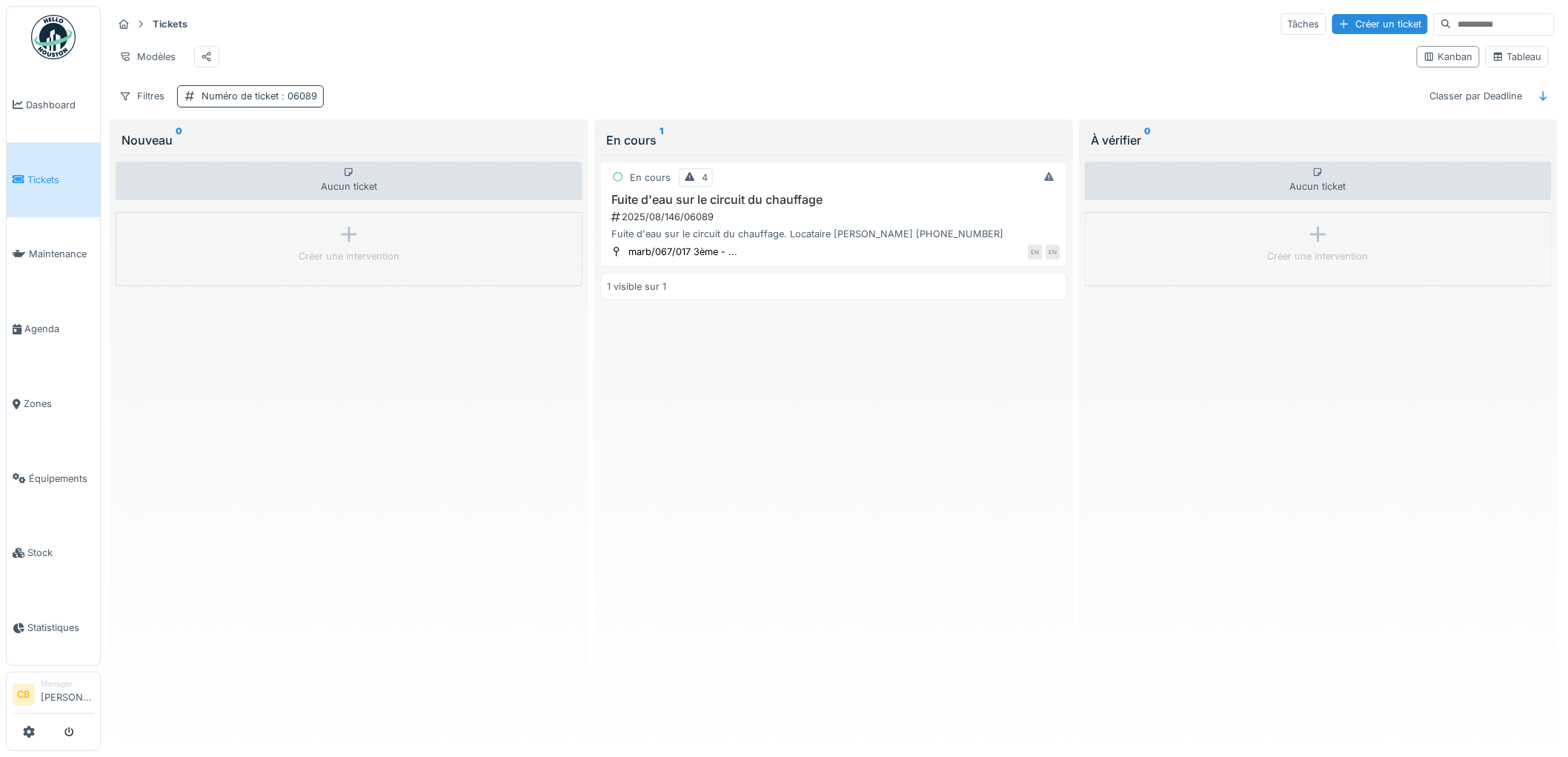
click at [260, 103] on div "Numéro de ticket : 06089" at bounding box center [259, 96] width 116 height 14
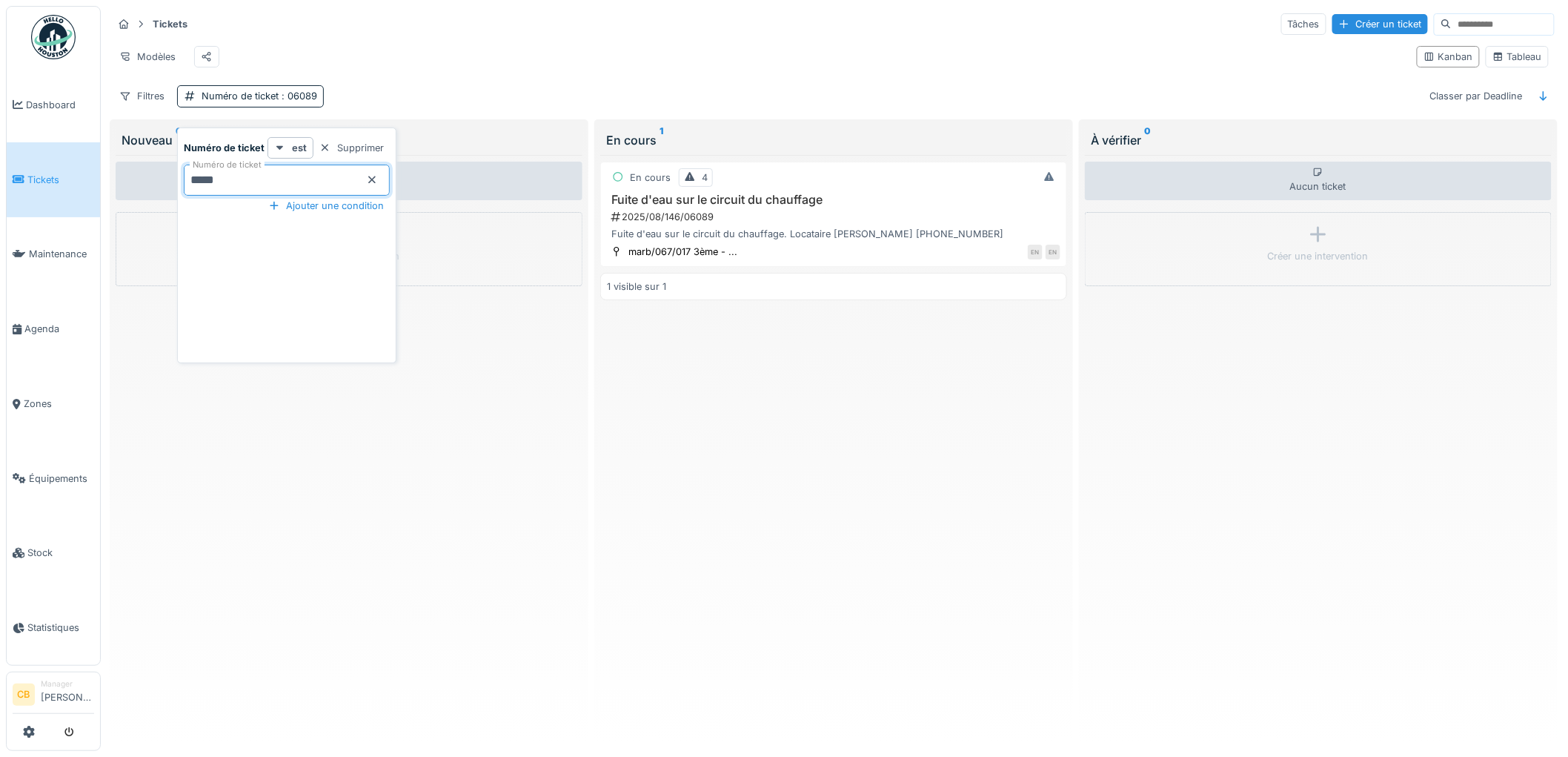
click at [253, 183] on ticket_UxNjk "*****" at bounding box center [286, 180] width 206 height 31
type ticket_UxNjk "*"
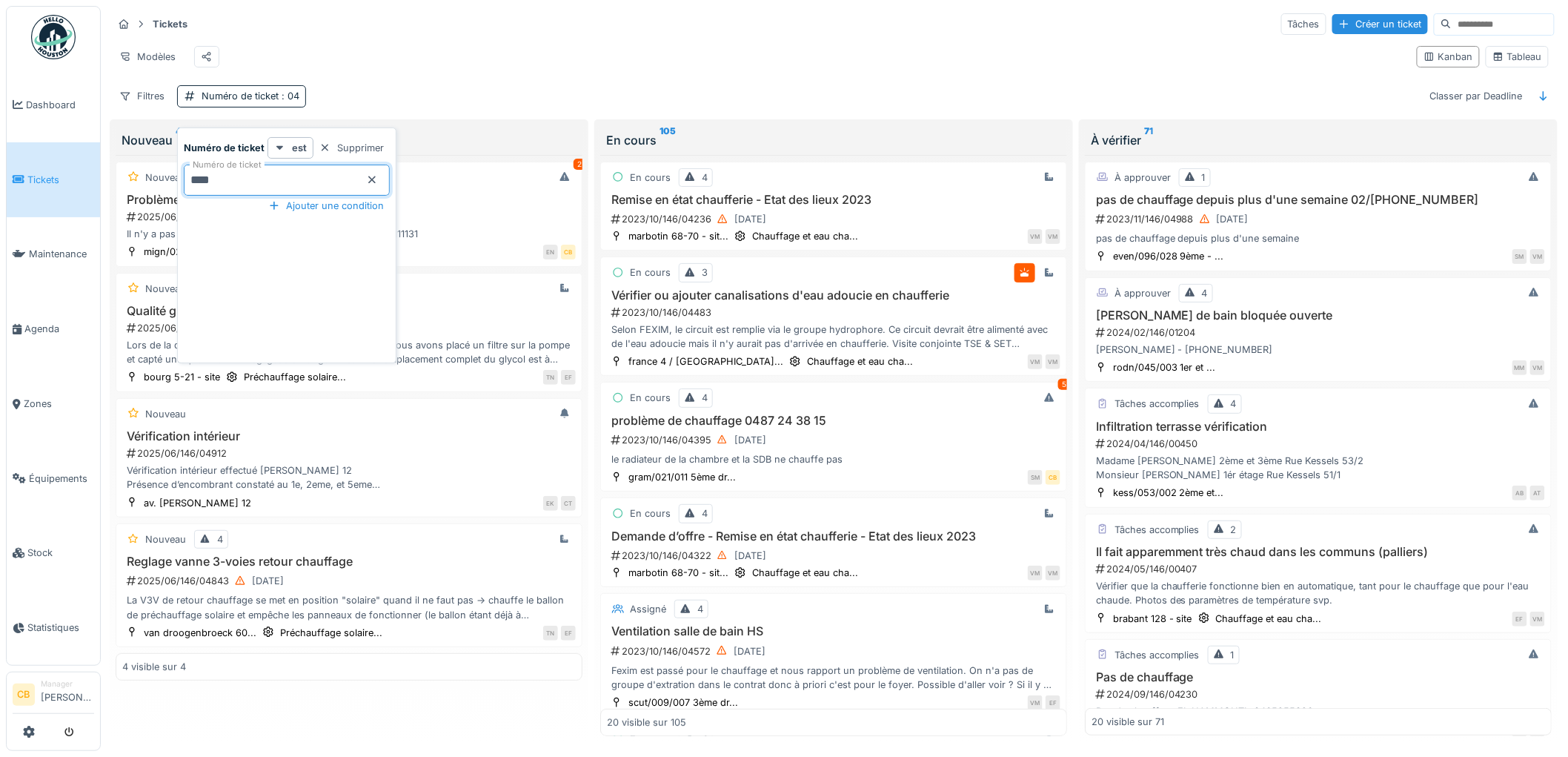
type ticket_UxNjk "*****"
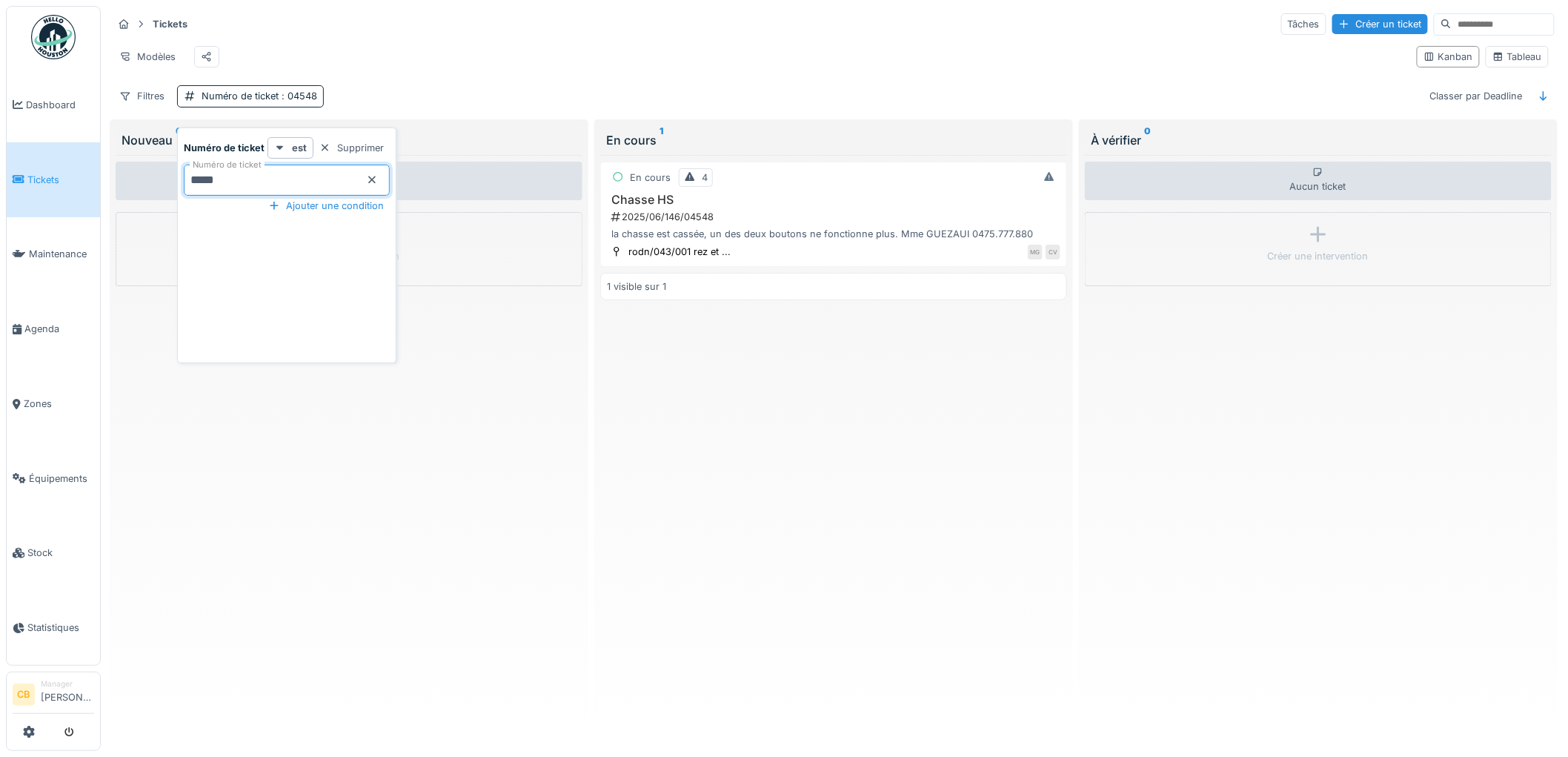
click at [506, 384] on div "Aucun ticket Créer une intervention" at bounding box center [349, 446] width 467 height 581
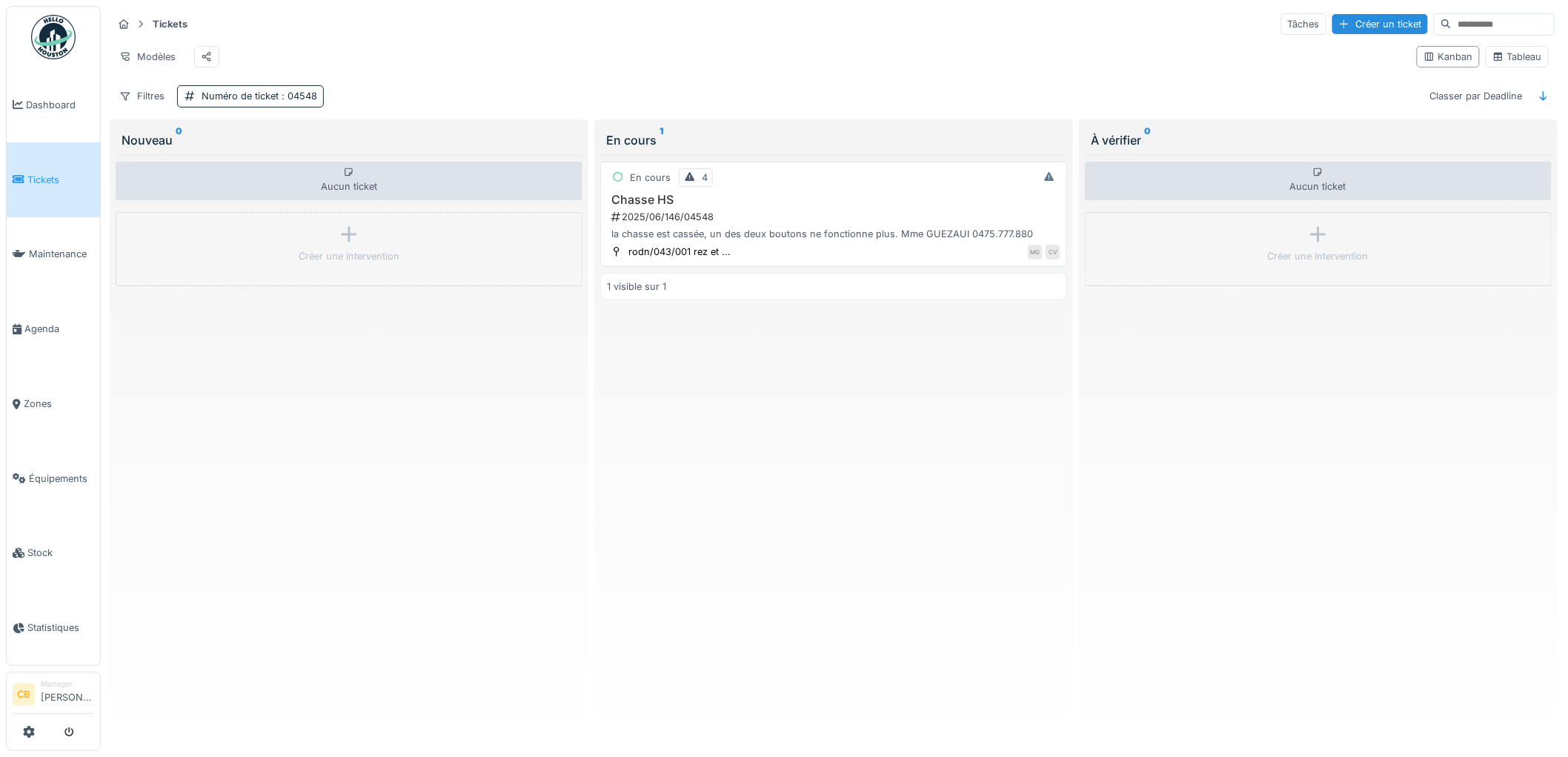
click at [662, 255] on div "En cours 4 Chasse HS 2025/06/146/04548 la chasse est cassée, un des deux bouton…" at bounding box center [834, 214] width 467 height 106
click at [650, 207] on h3 "Chasse HS" at bounding box center [833, 200] width 453 height 14
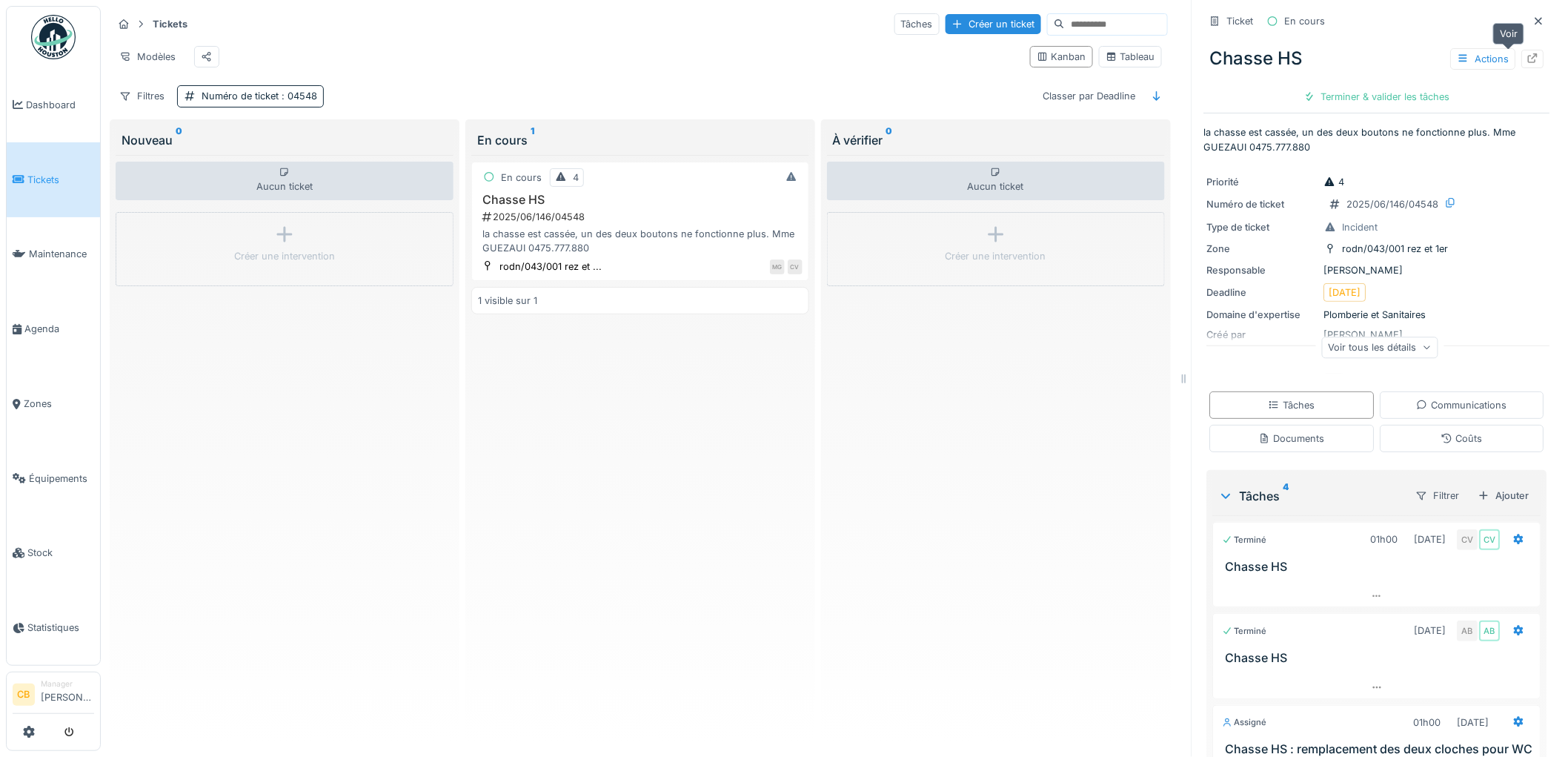
click at [1527, 58] on icon at bounding box center [1533, 58] width 12 height 9
click at [537, 224] on div "2025/06/146/04548" at bounding box center [641, 217] width 321 height 14
click at [529, 207] on h3 "Chasse HS" at bounding box center [640, 200] width 325 height 14
click at [1529, 55] on icon at bounding box center [1533, 58] width 9 height 9
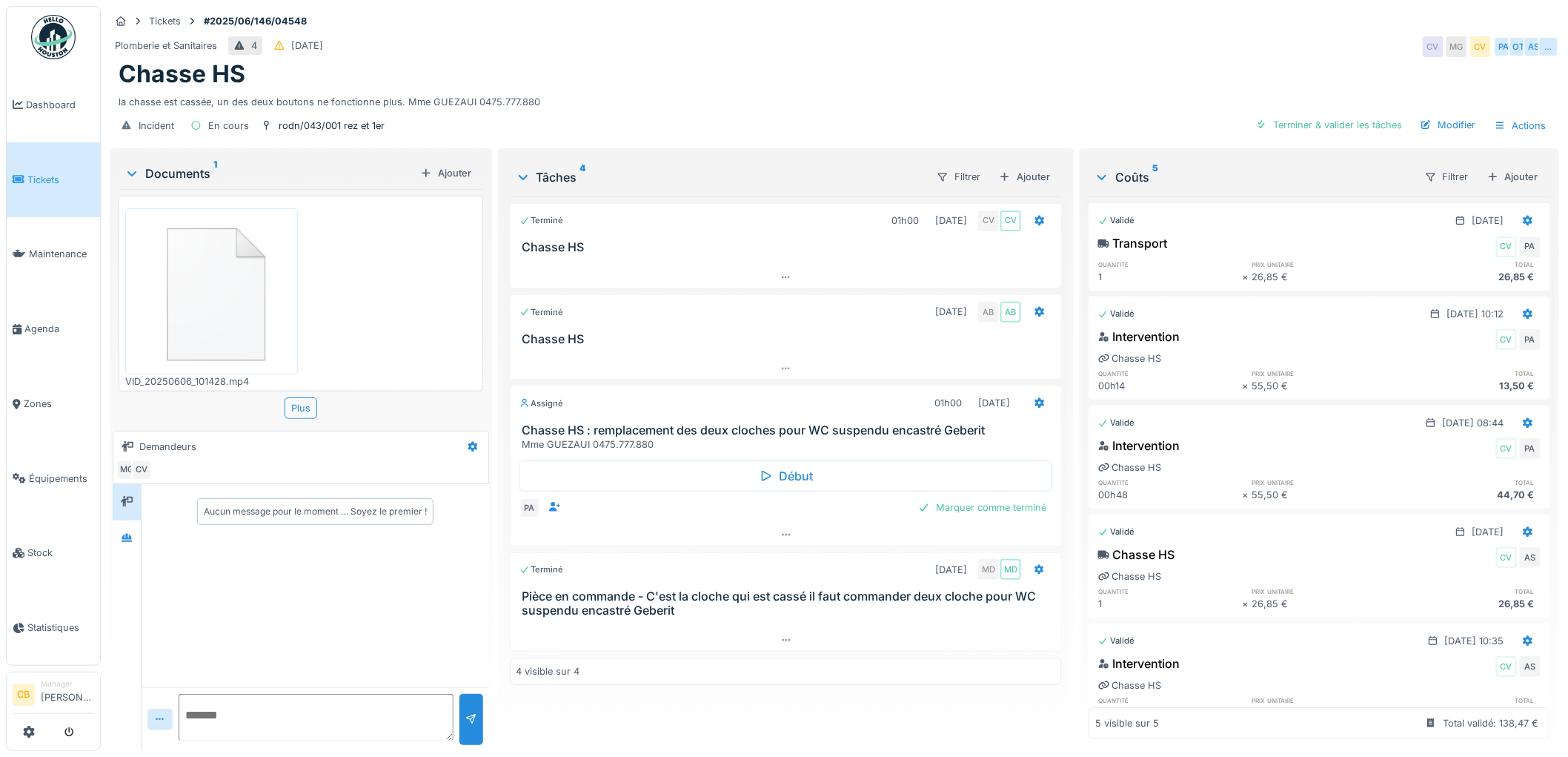
click at [202, 302] on img at bounding box center [211, 291] width 165 height 158
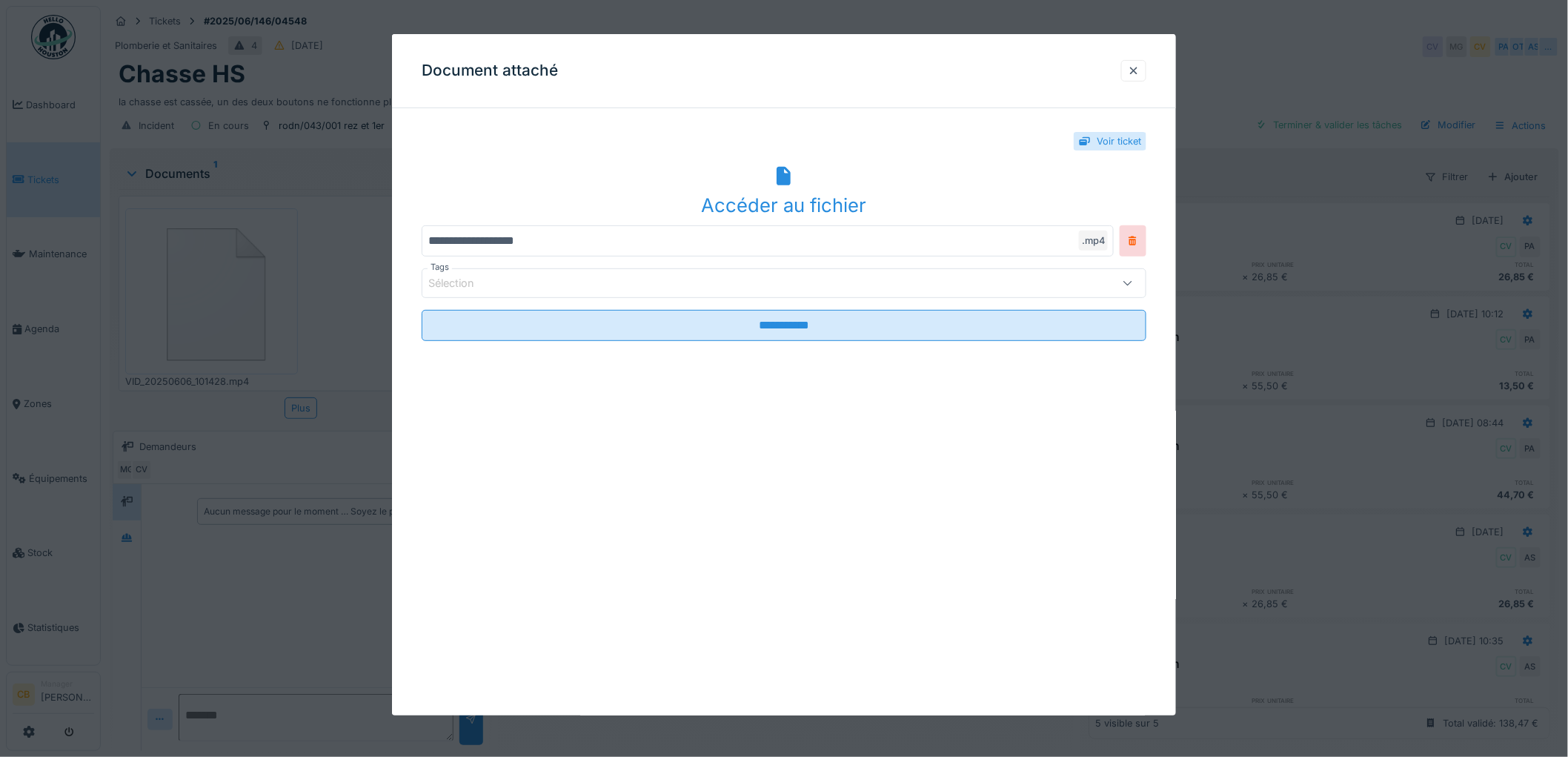
click at [754, 195] on div "Accéder au fichier" at bounding box center [784, 205] width 725 height 29
click at [1140, 69] on div at bounding box center [1133, 71] width 12 height 14
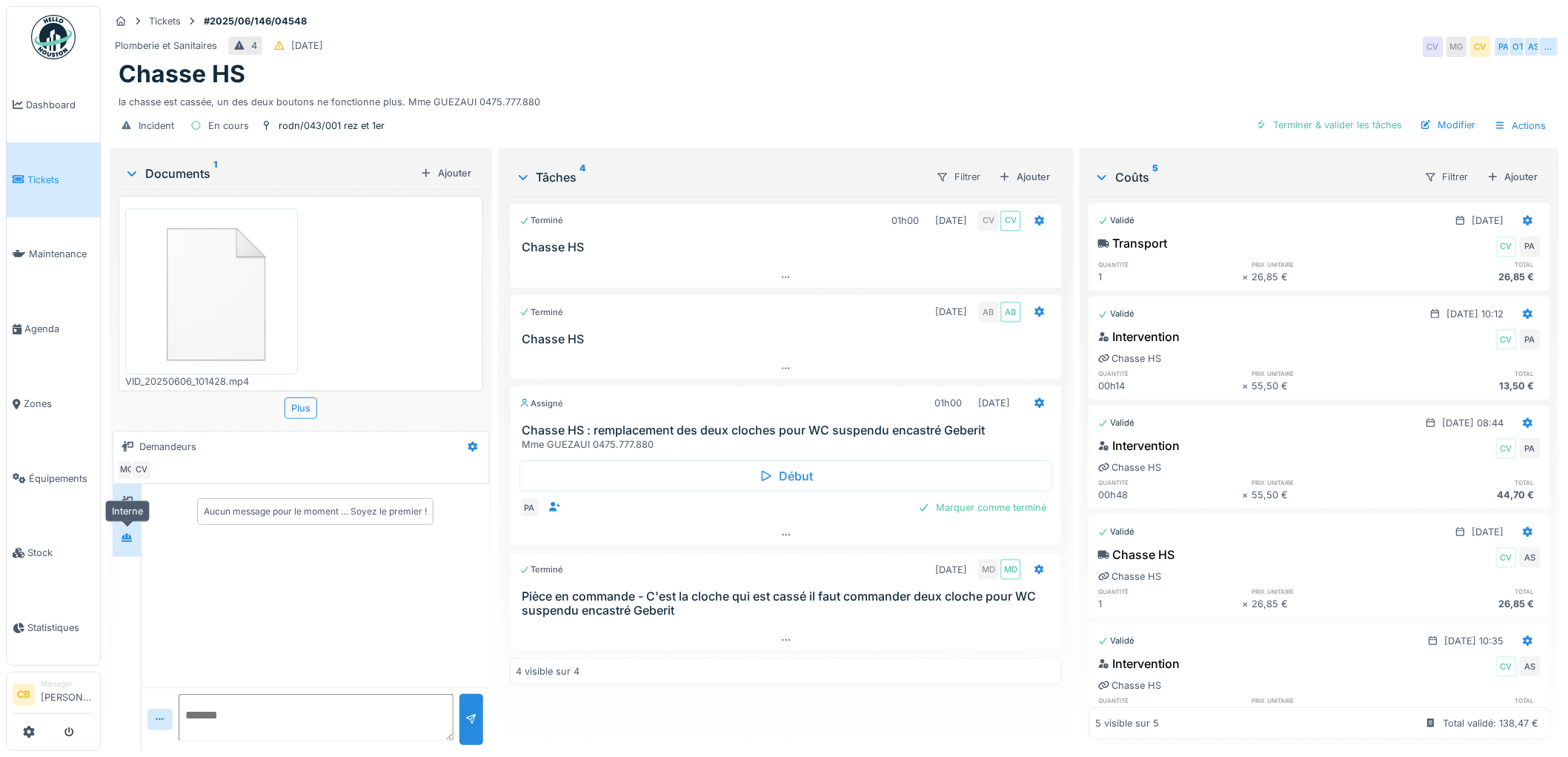
click at [126, 534] on icon at bounding box center [126, 537] width 12 height 9
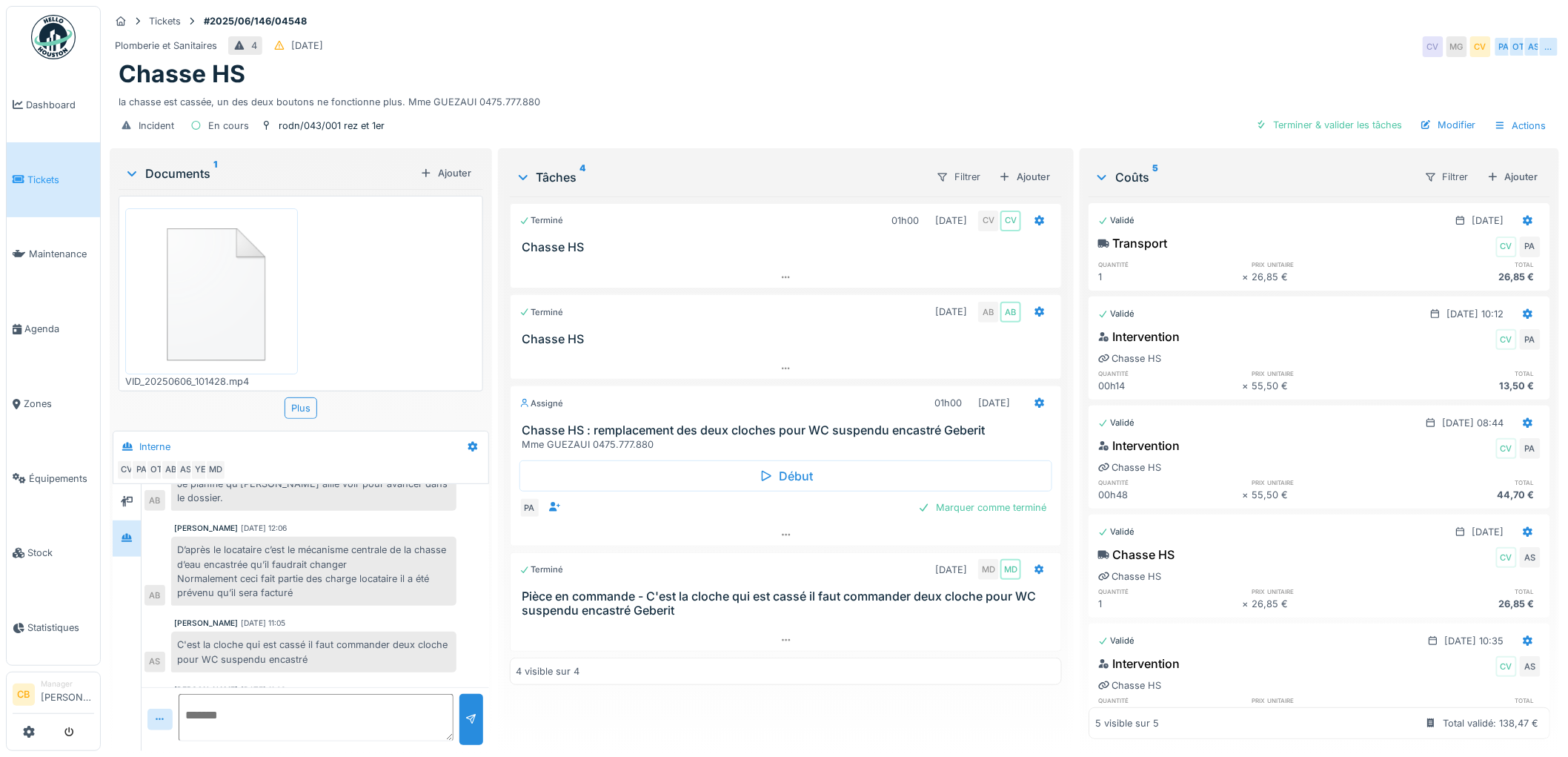
click at [64, 45] on img at bounding box center [53, 37] width 45 height 45
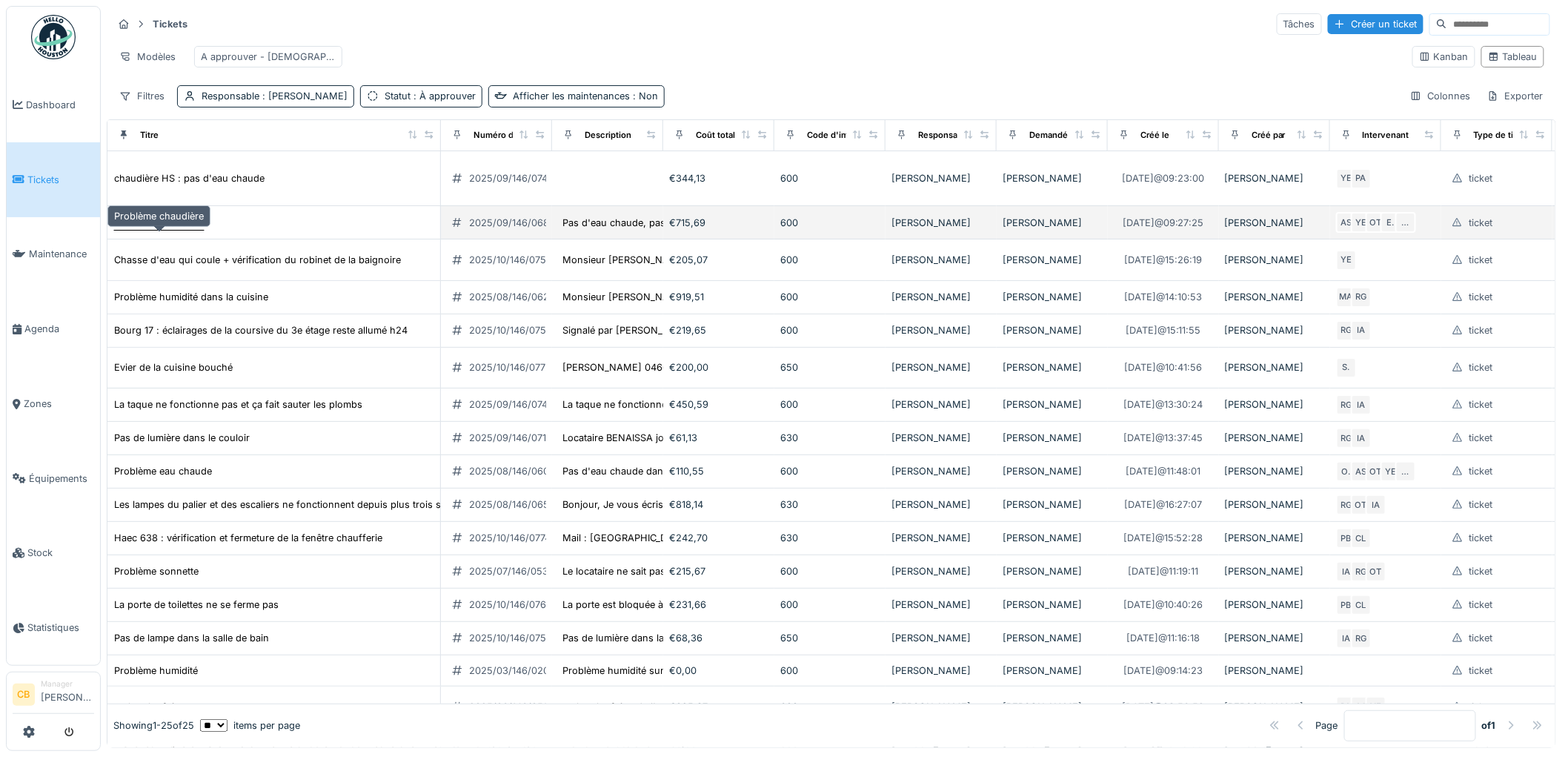
click at [196, 230] on div "Problème chaudière" at bounding box center [159, 223] width 89 height 14
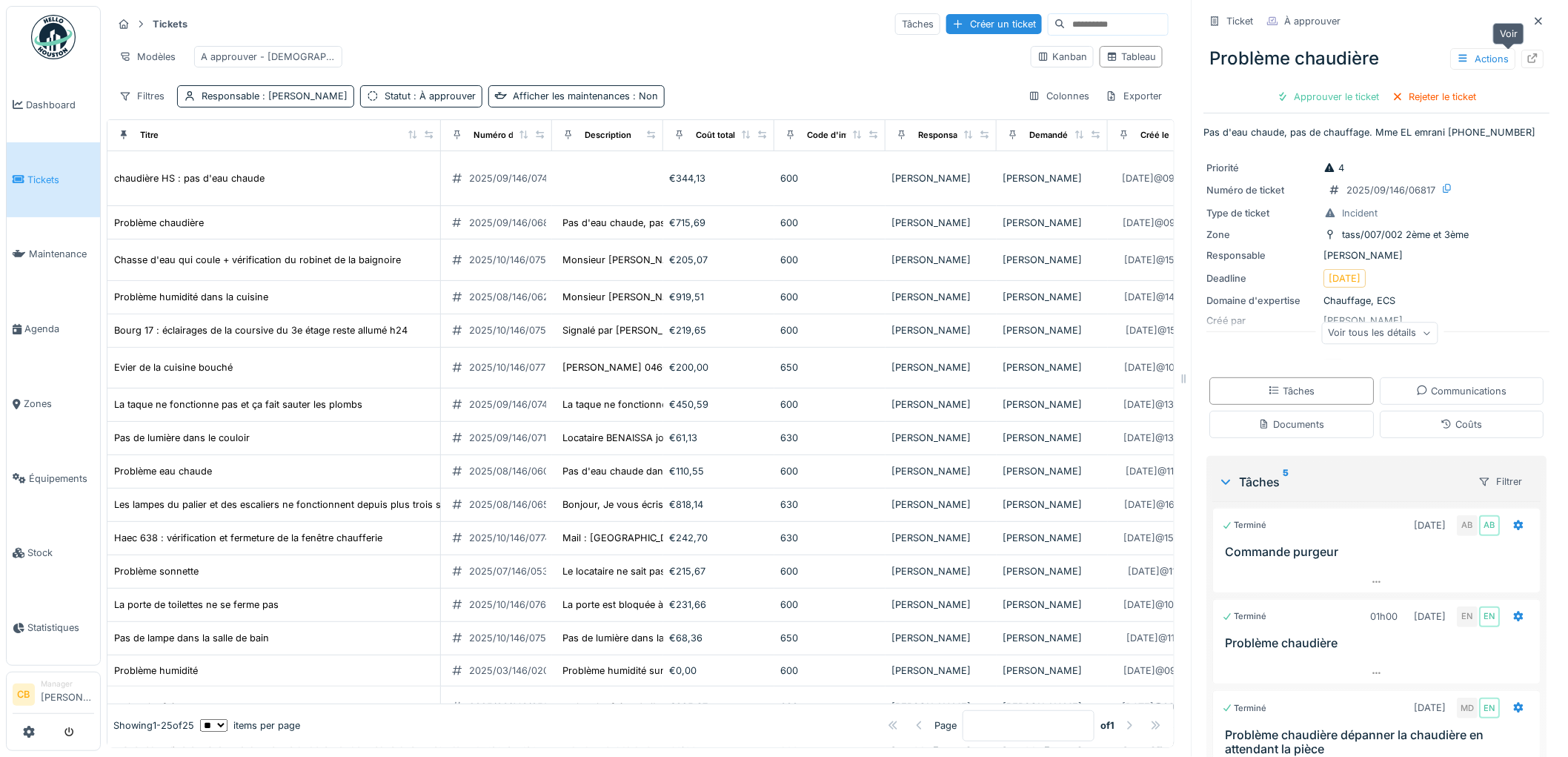
click at [1529, 61] on icon at bounding box center [1533, 58] width 9 height 9
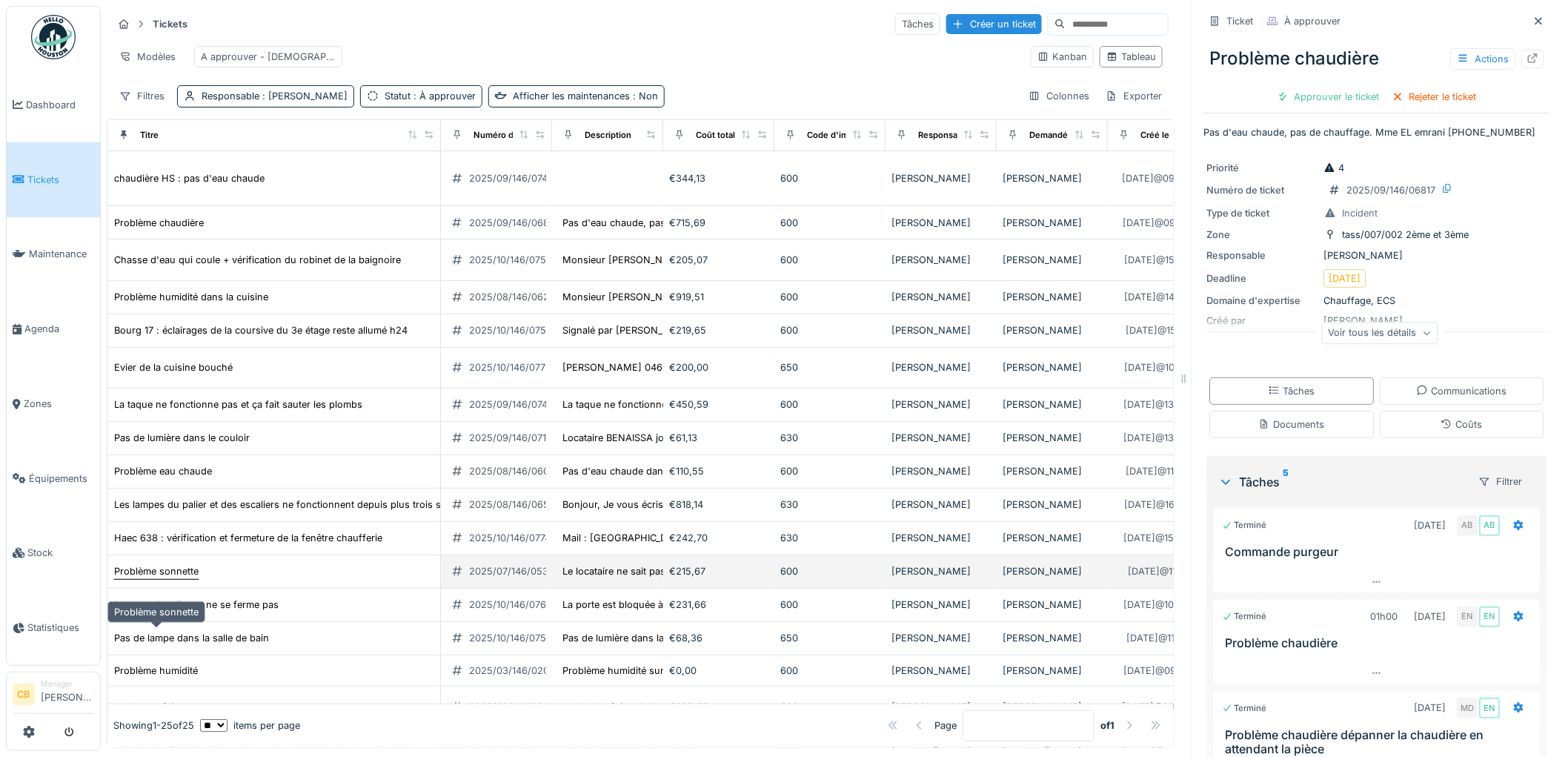
click at [167, 578] on div "Problème sonnette" at bounding box center [156, 571] width 85 height 14
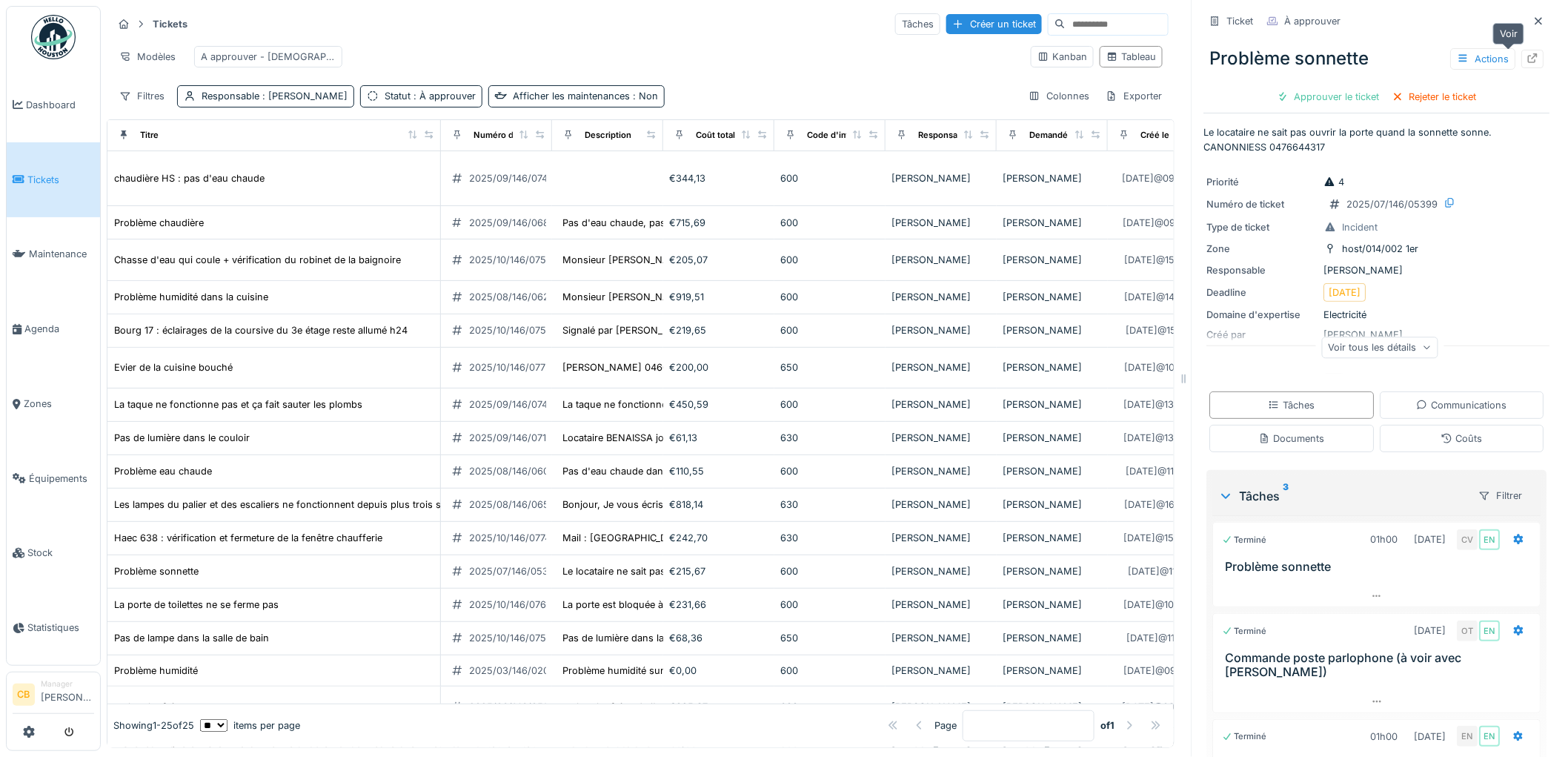
click at [1527, 57] on icon at bounding box center [1533, 58] width 12 height 9
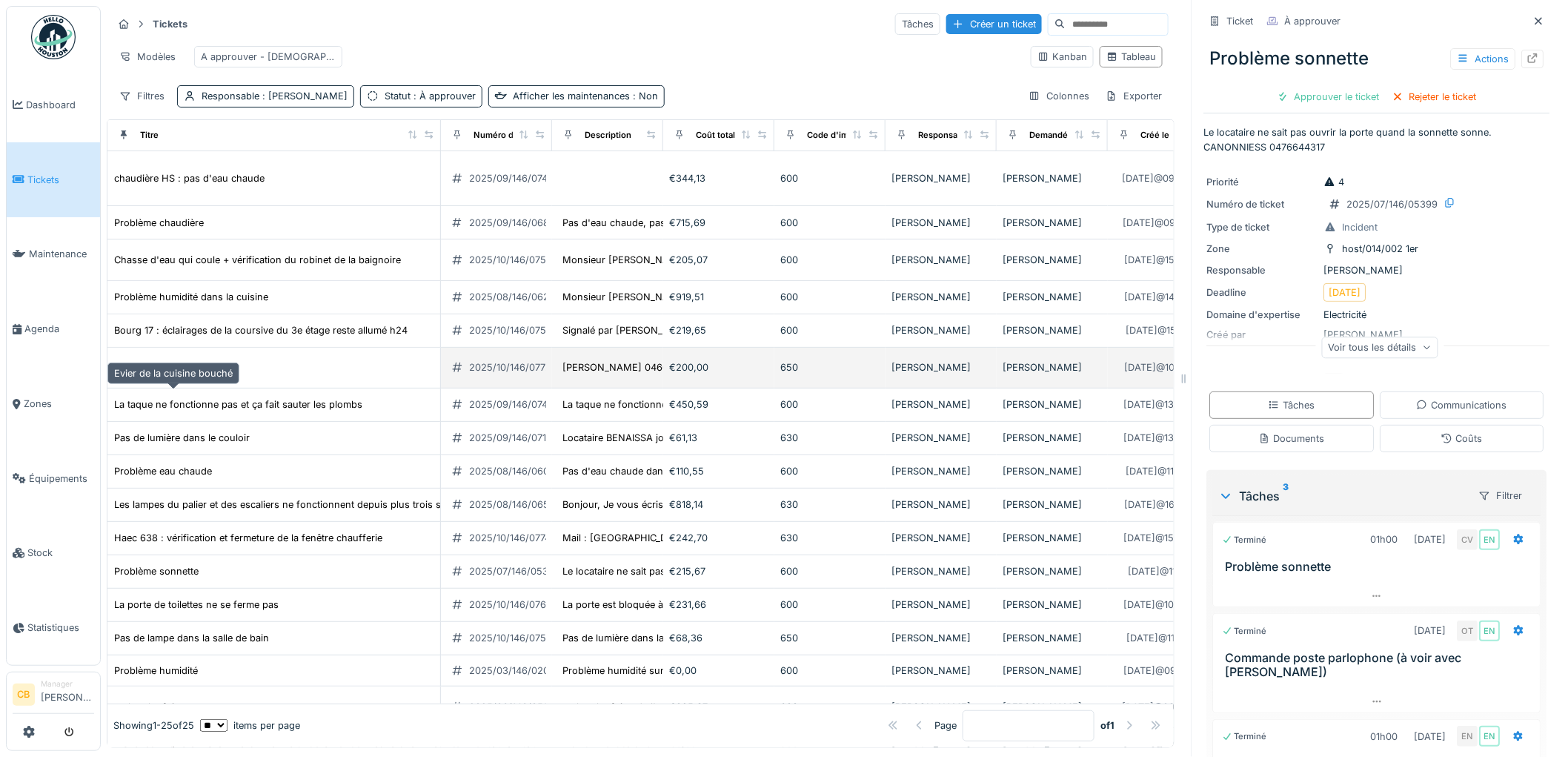
click at [212, 374] on div "Evier de la cuisine bouché" at bounding box center [173, 367] width 119 height 14
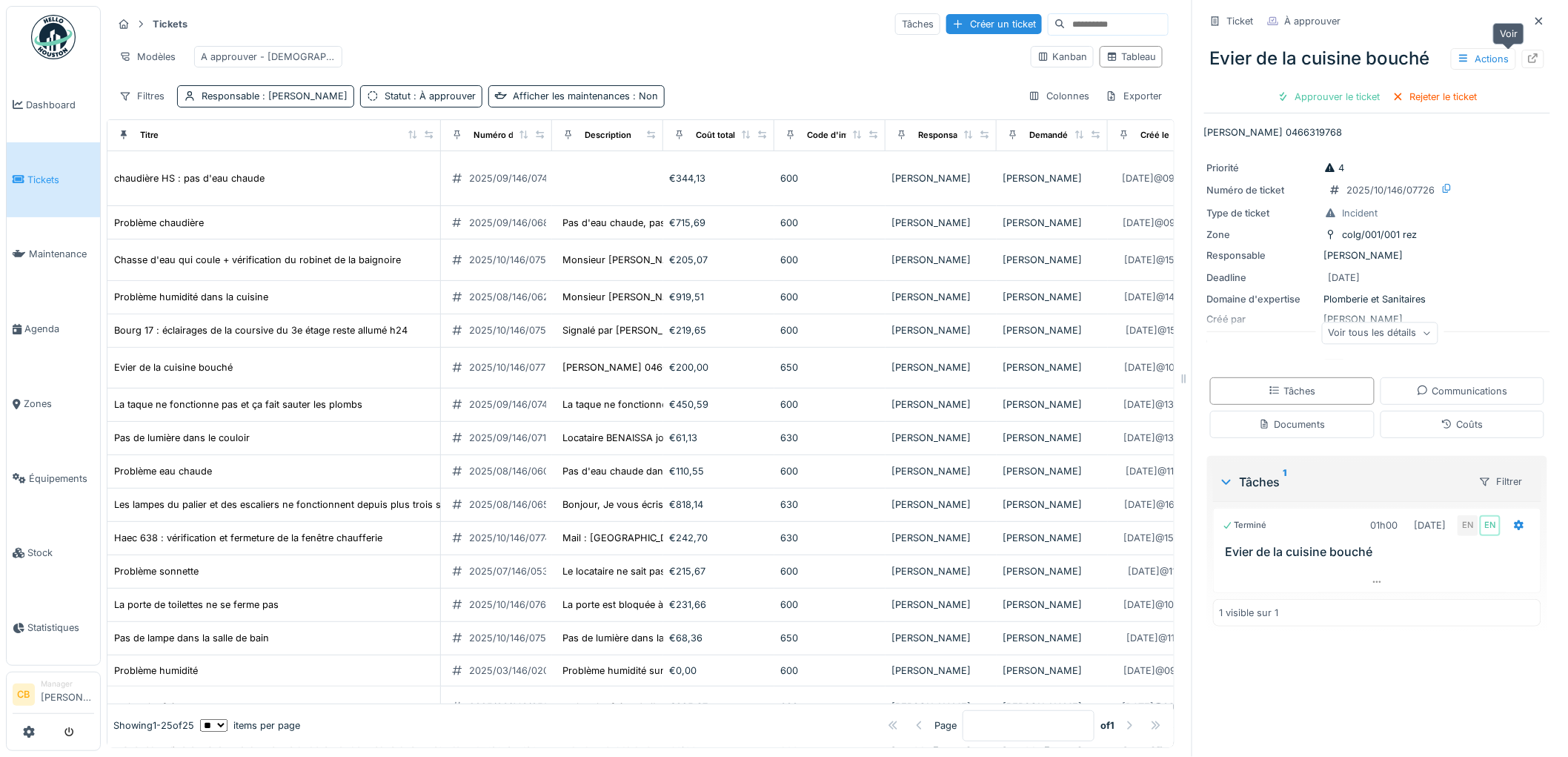
click at [1529, 55] on icon at bounding box center [1533, 58] width 9 height 9
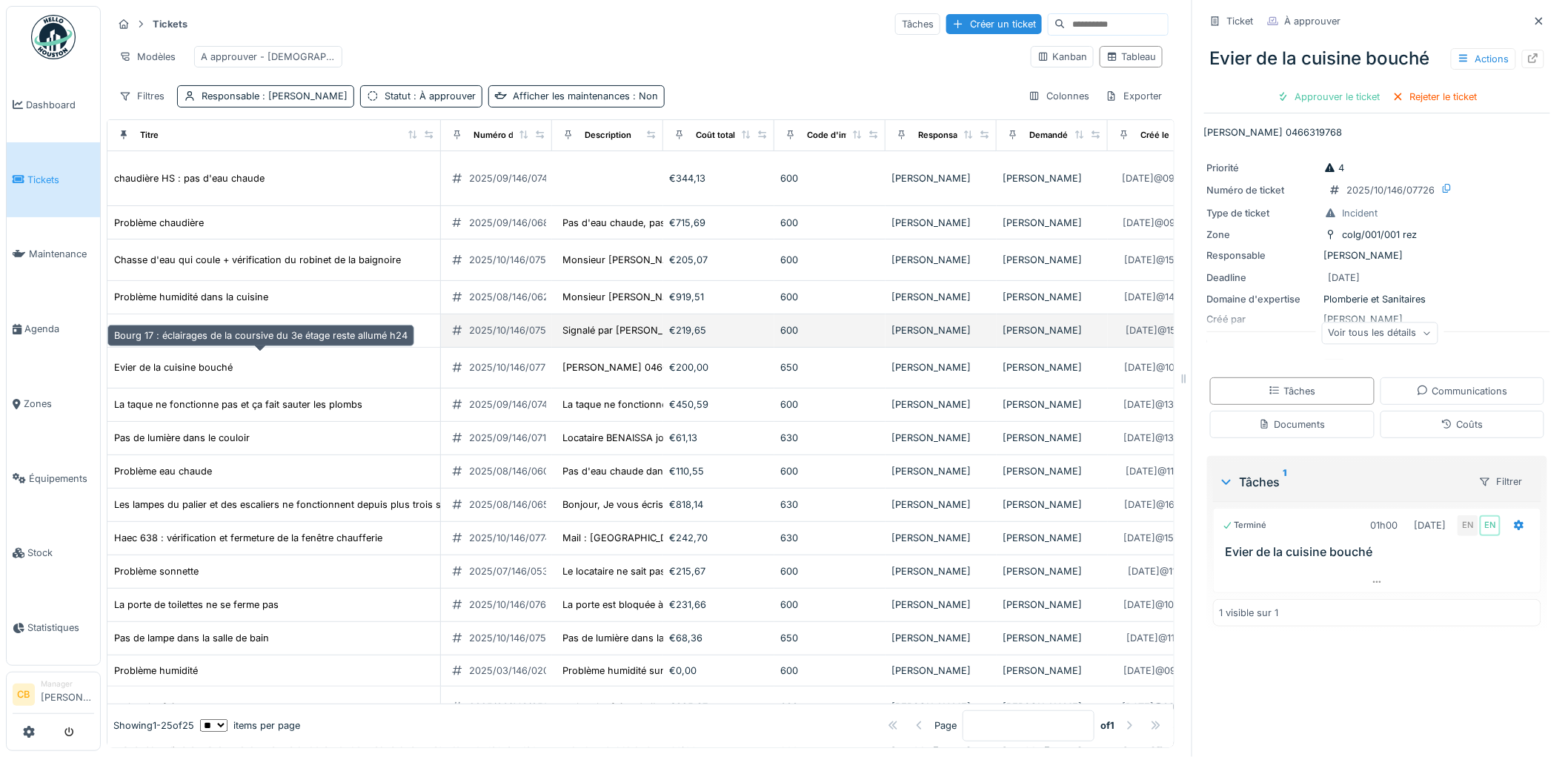
click at [297, 337] on div "Bourg 17 : éclairages de la coursive du 3e étage reste allumé h24" at bounding box center [261, 330] width 294 height 14
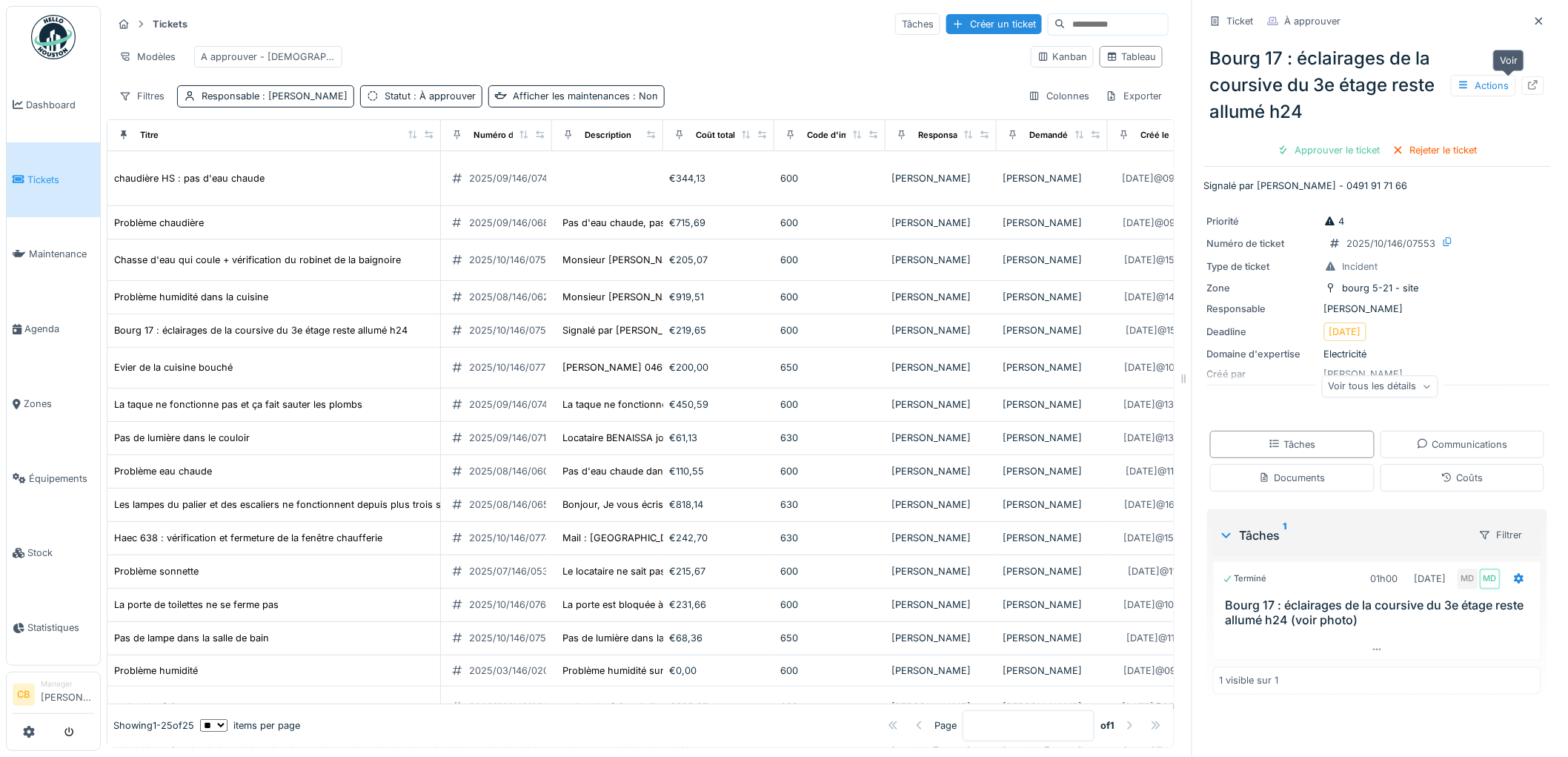
click at [1527, 80] on icon at bounding box center [1533, 85] width 12 height 9
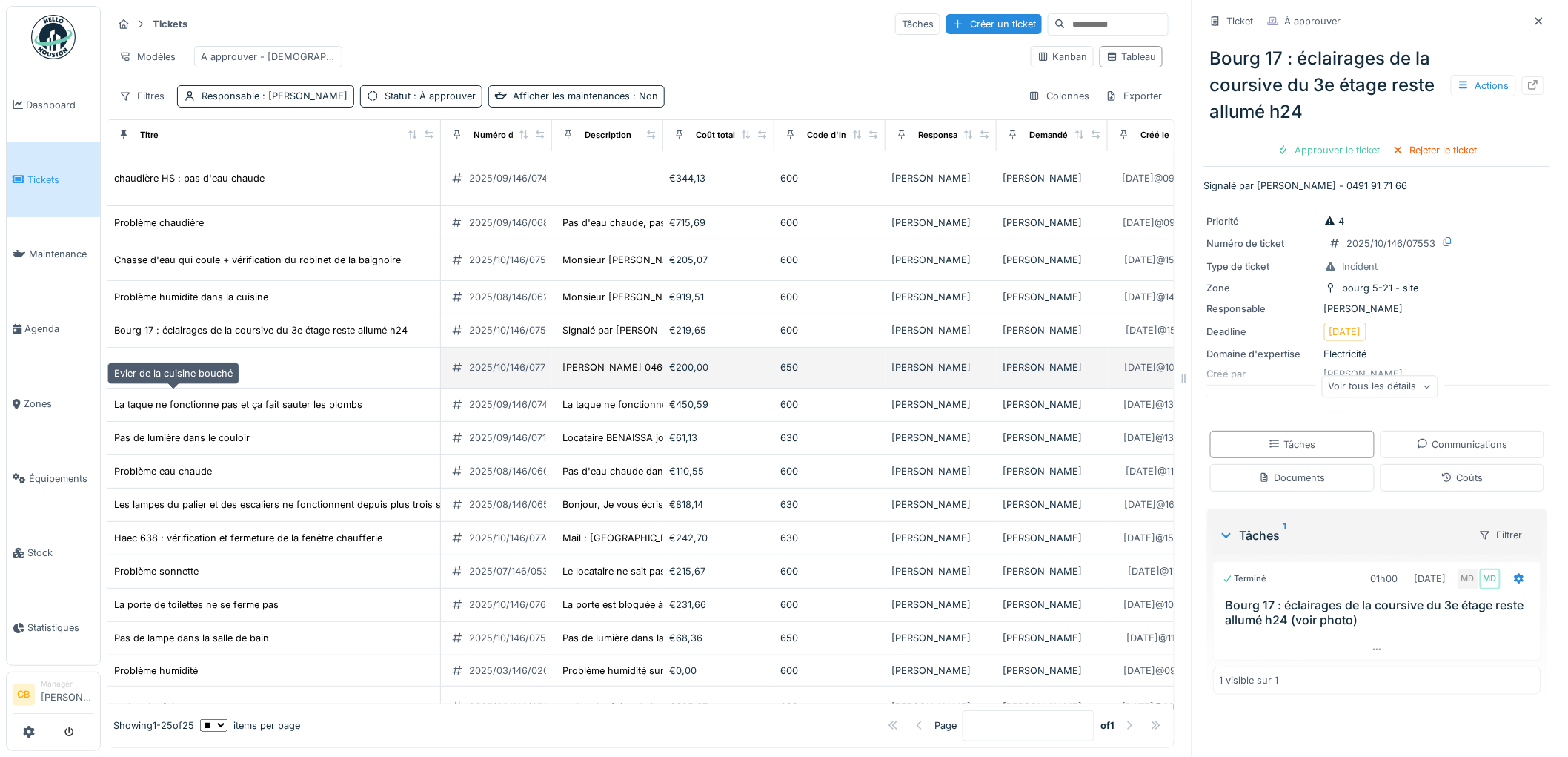
click at [199, 374] on div "Evier de la cuisine bouché" at bounding box center [173, 367] width 119 height 14
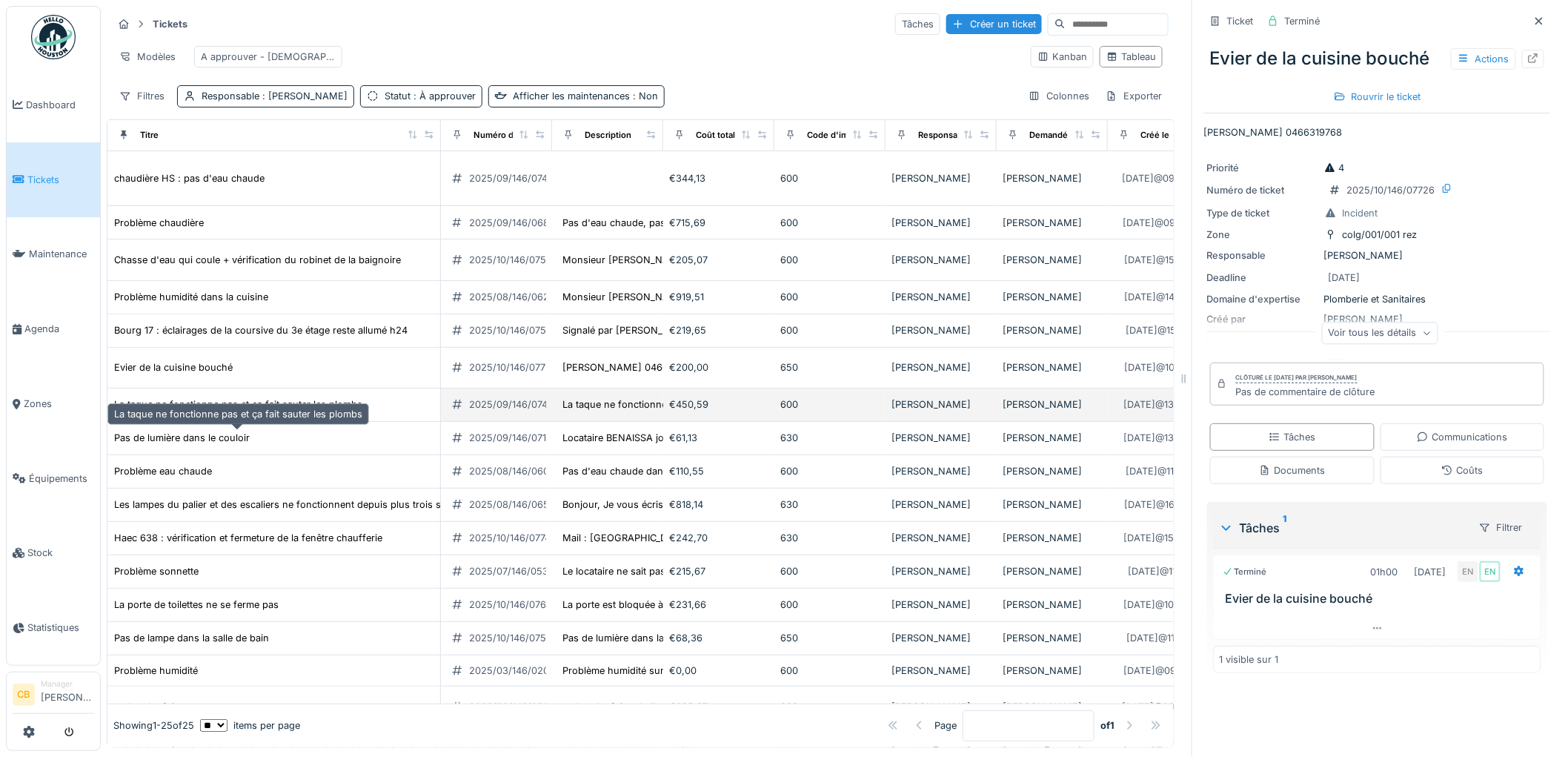
click at [203, 412] on div "La taque ne fonctionne pas et ça fait sauter les plombs" at bounding box center [238, 404] width 248 height 14
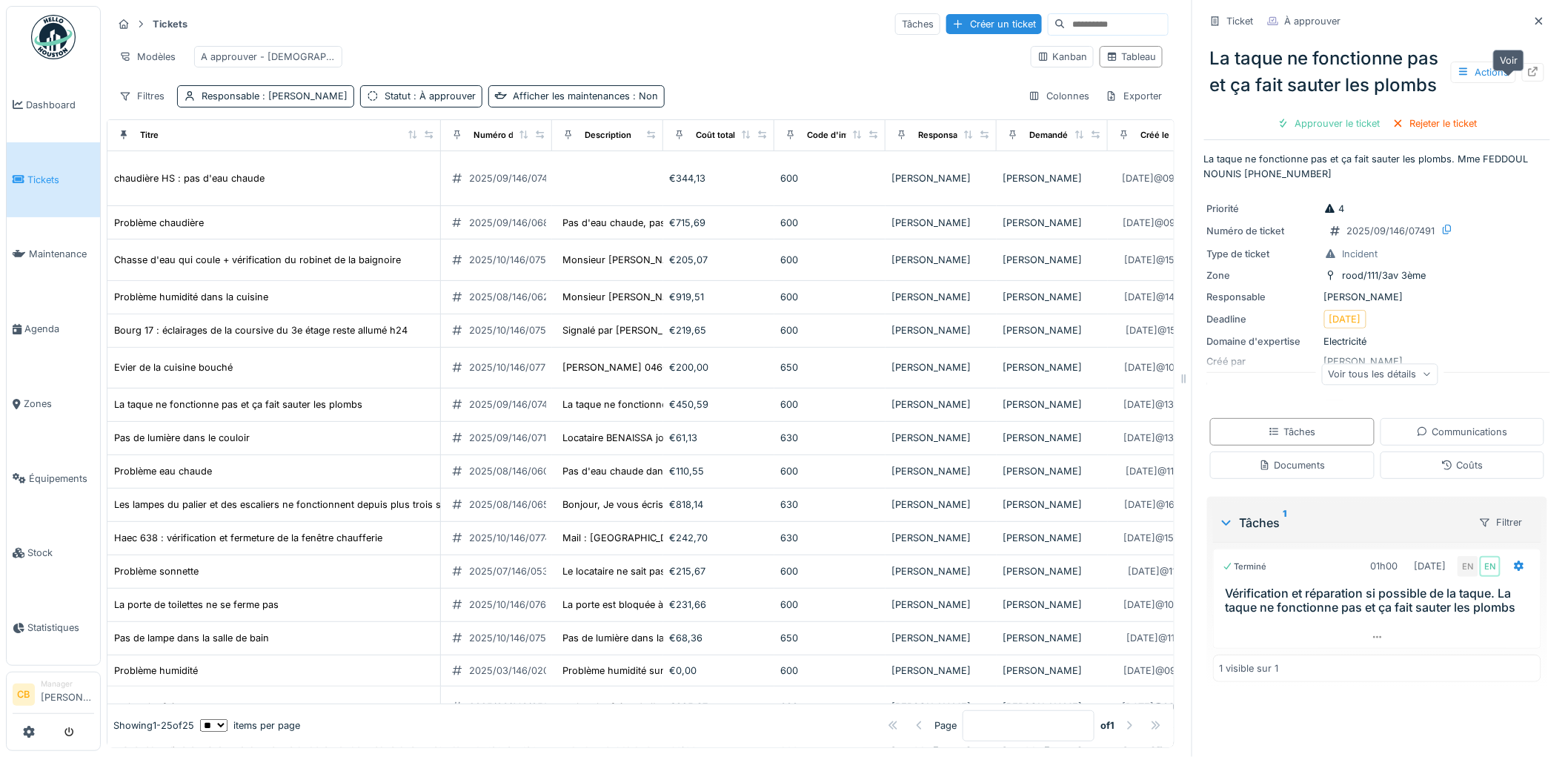
click at [1529, 76] on icon at bounding box center [1533, 72] width 9 height 9
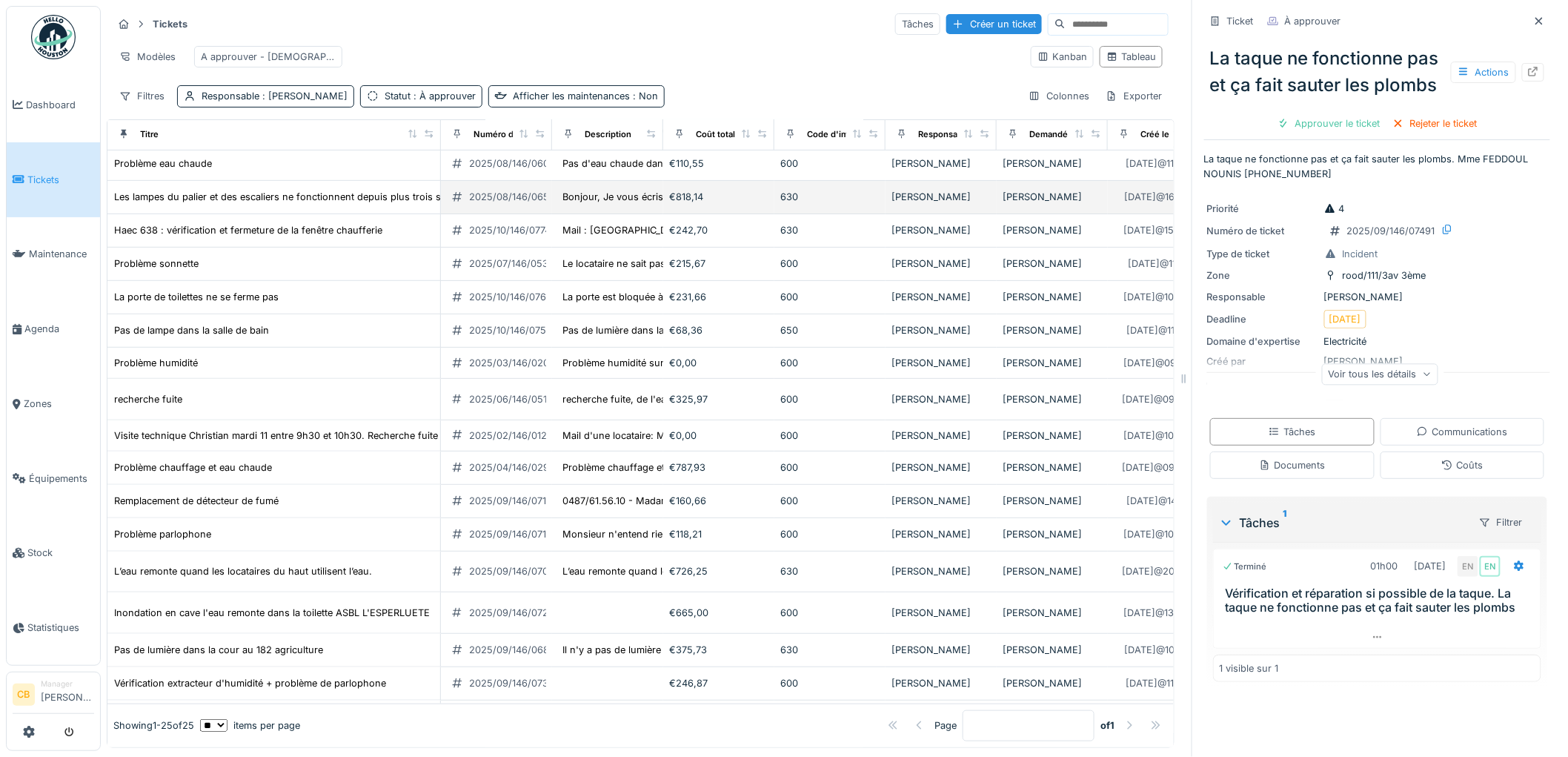
scroll to position [329, 0]
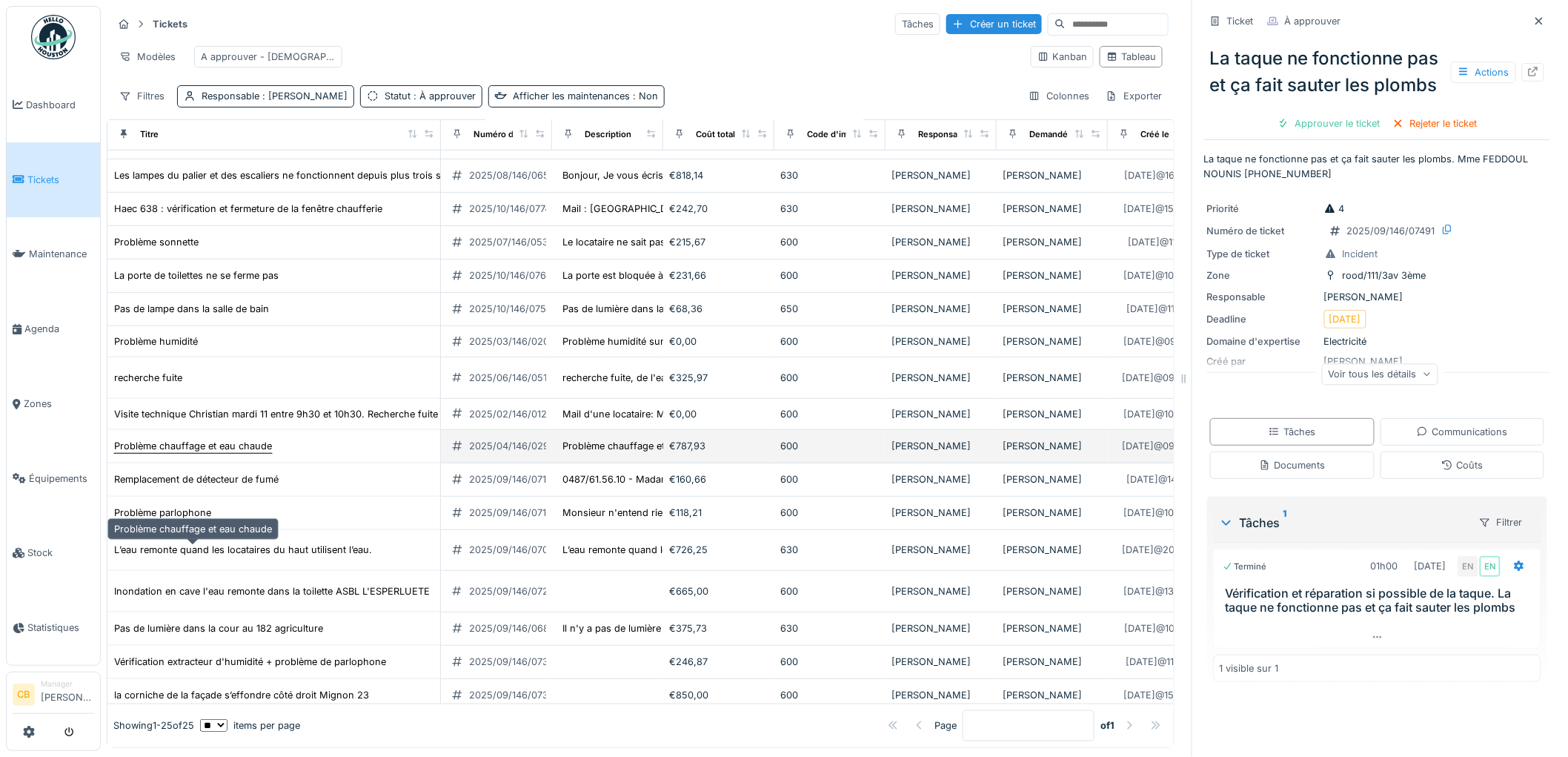
click at [215, 453] on div "Problème chauffage et eau chaude" at bounding box center [193, 446] width 158 height 14
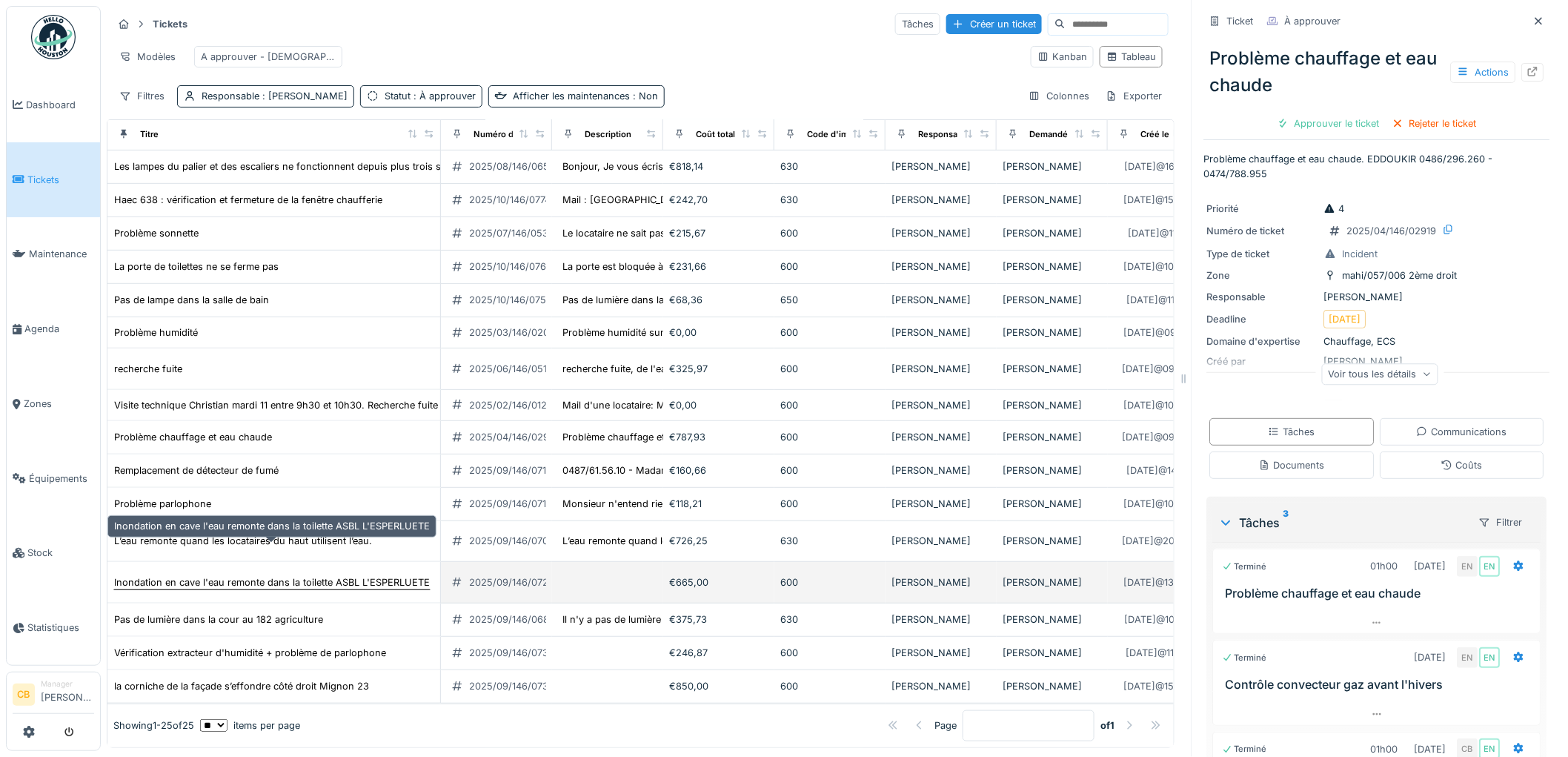
scroll to position [12, 0]
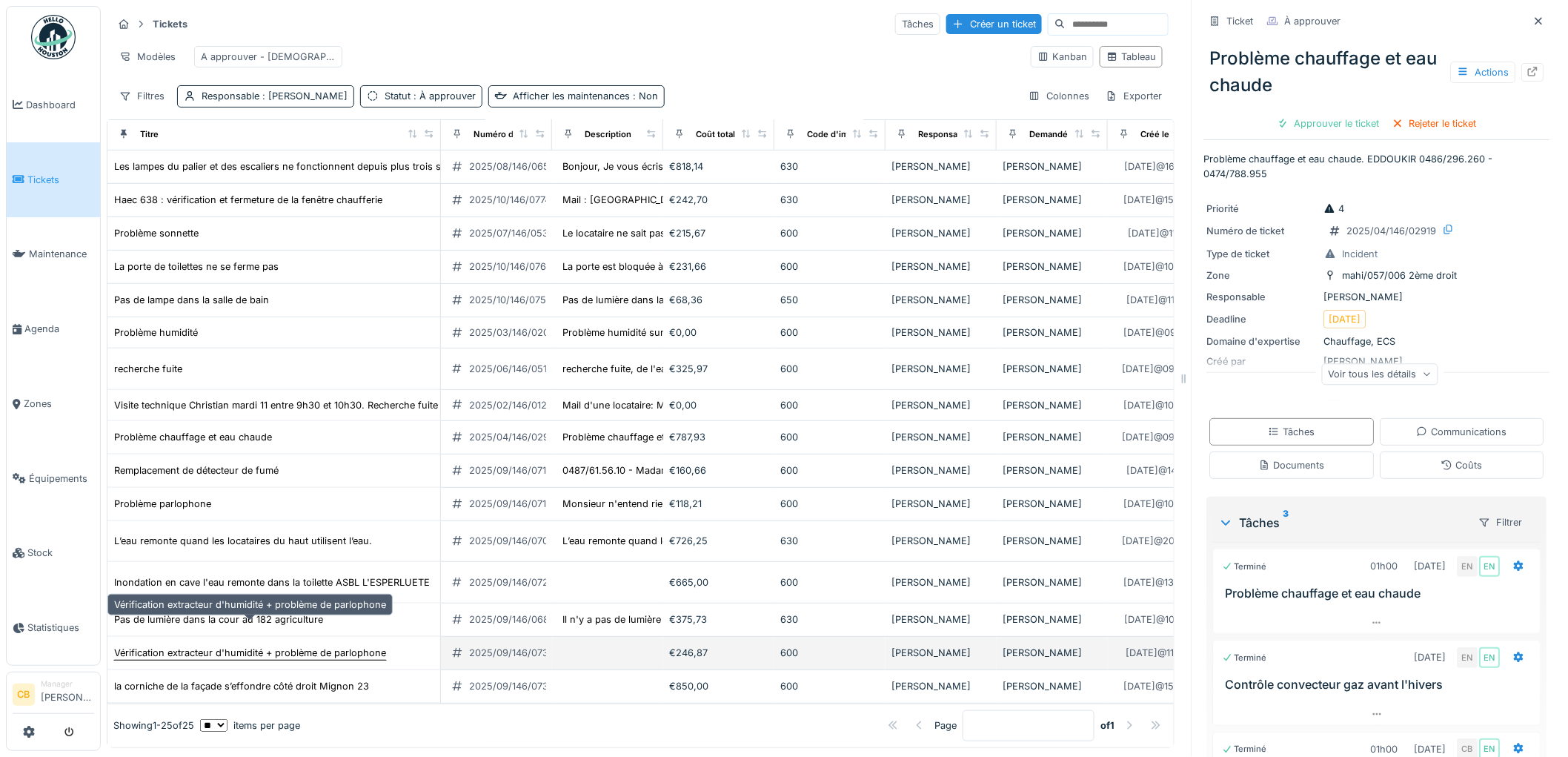
click at [225, 645] on div "Vérification extracteur d'humidité + problème de parlophone" at bounding box center [250, 652] width 272 height 14
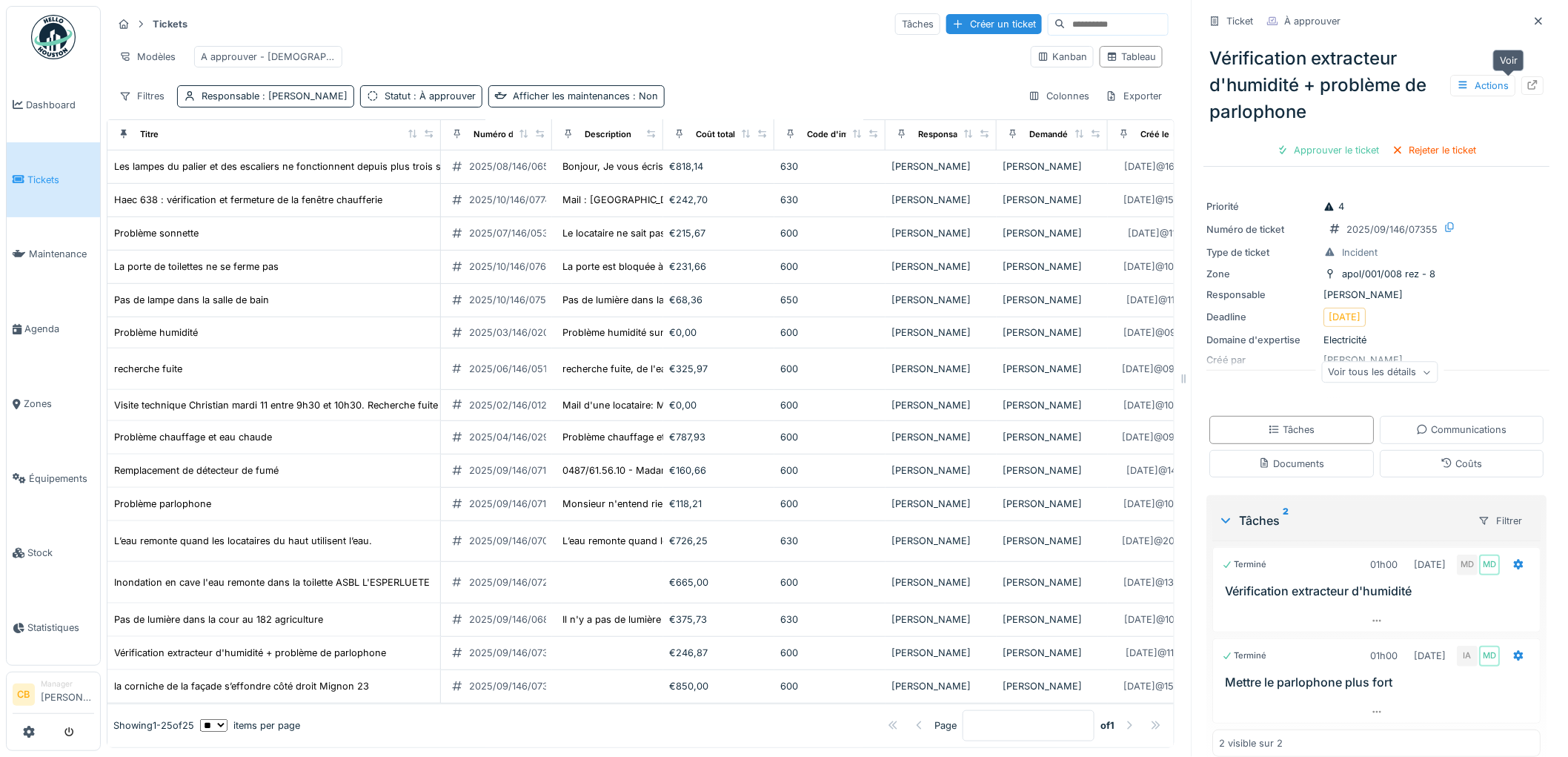
click at [1527, 80] on icon at bounding box center [1533, 85] width 12 height 9
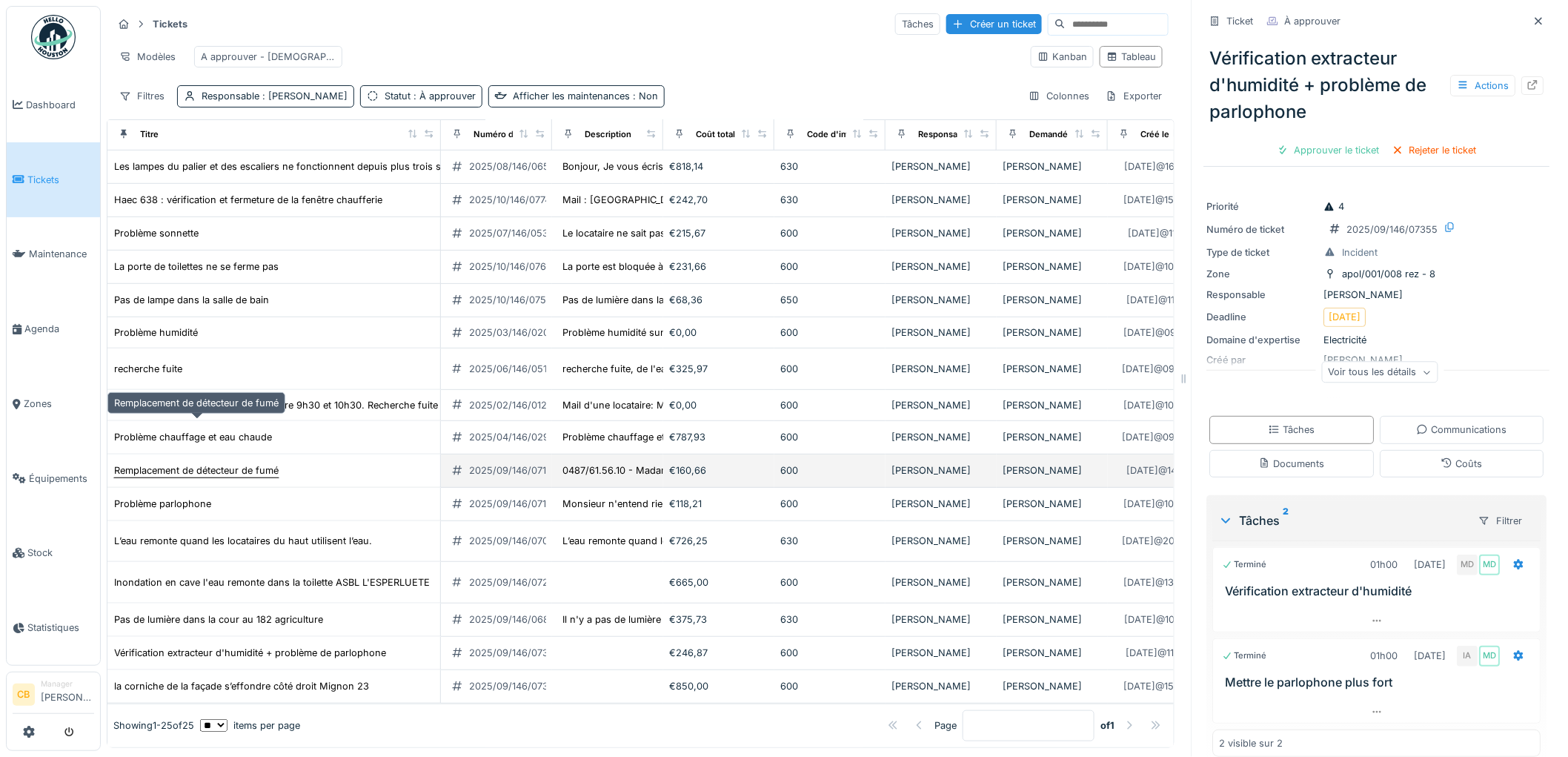
click at [268, 463] on div "Remplacement de détecteur de fumé" at bounding box center [196, 470] width 164 height 14
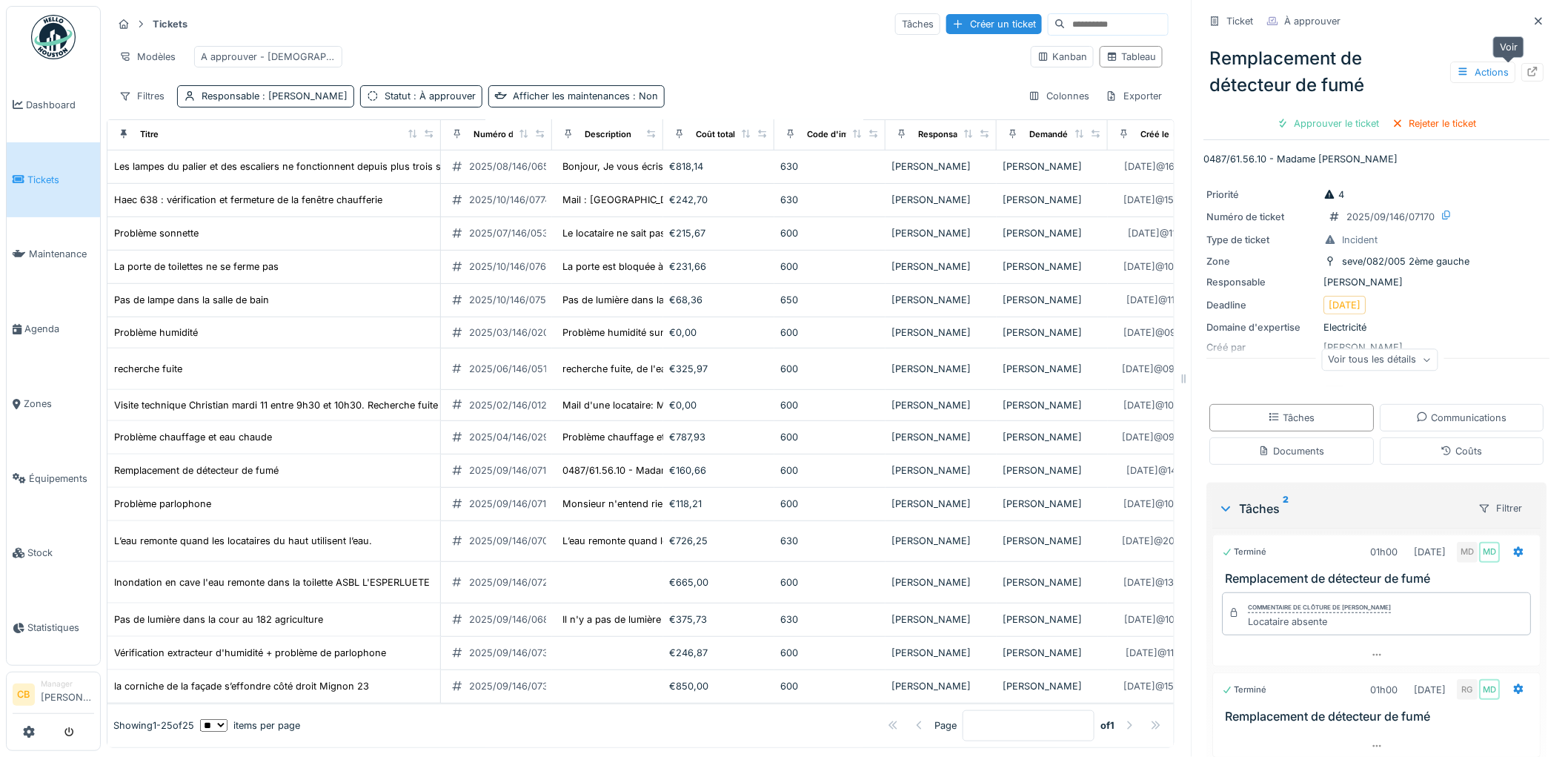
click at [1527, 67] on icon at bounding box center [1533, 72] width 12 height 9
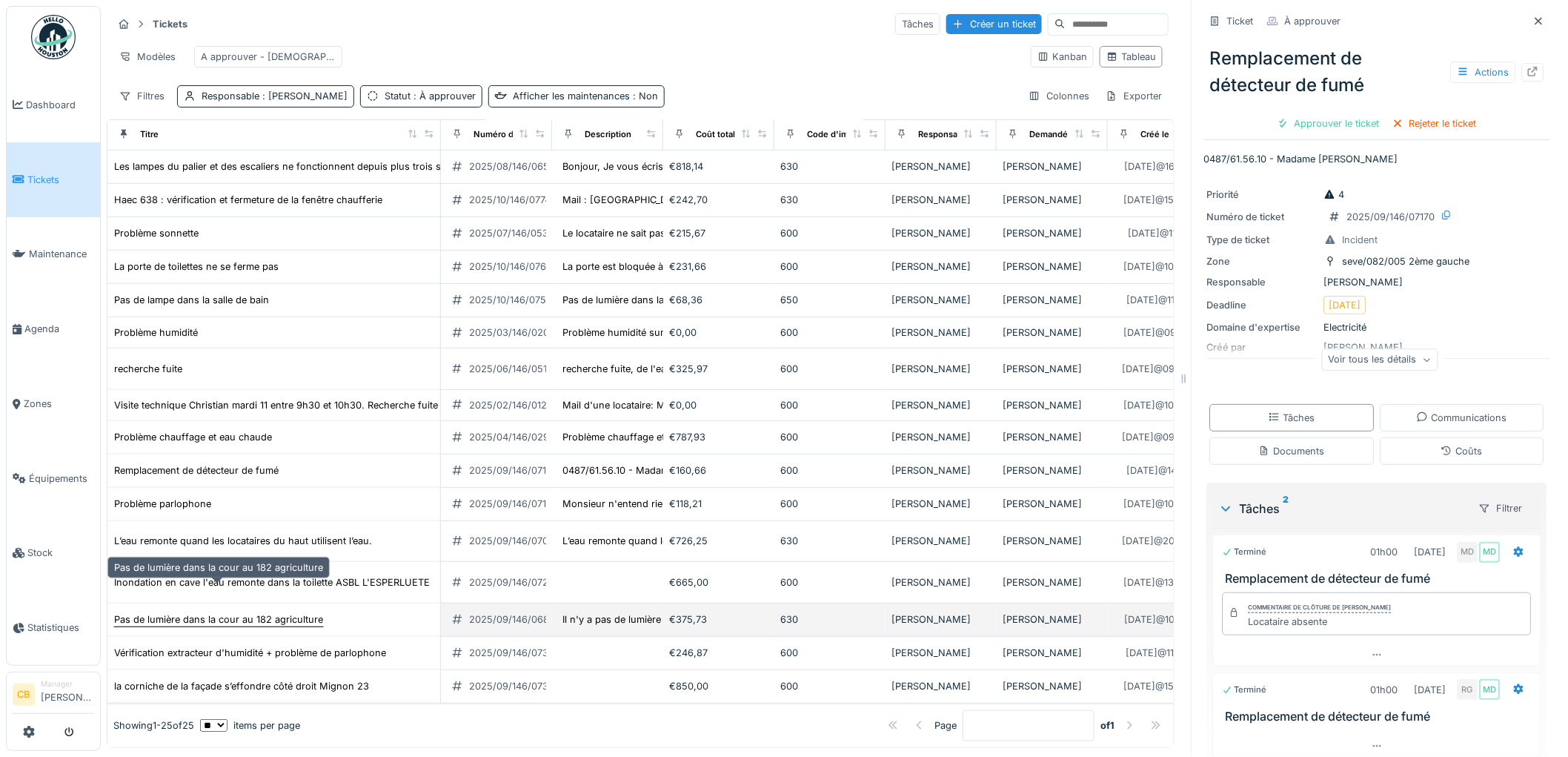
click at [239, 612] on div "Pas de lumière dans la cour au 182 agriculture" at bounding box center [218, 619] width 209 height 14
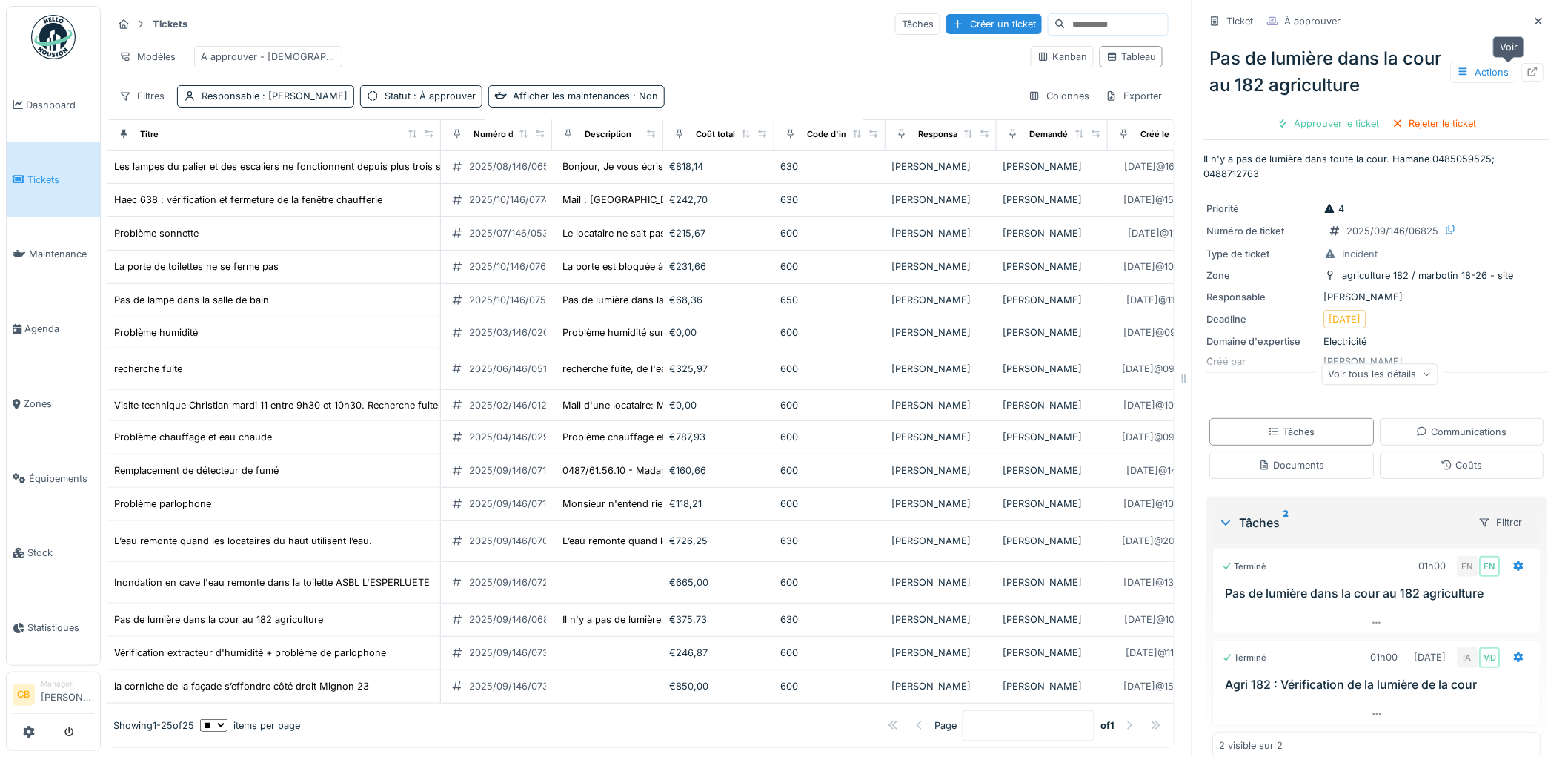
click at [1527, 67] on icon at bounding box center [1533, 72] width 12 height 9
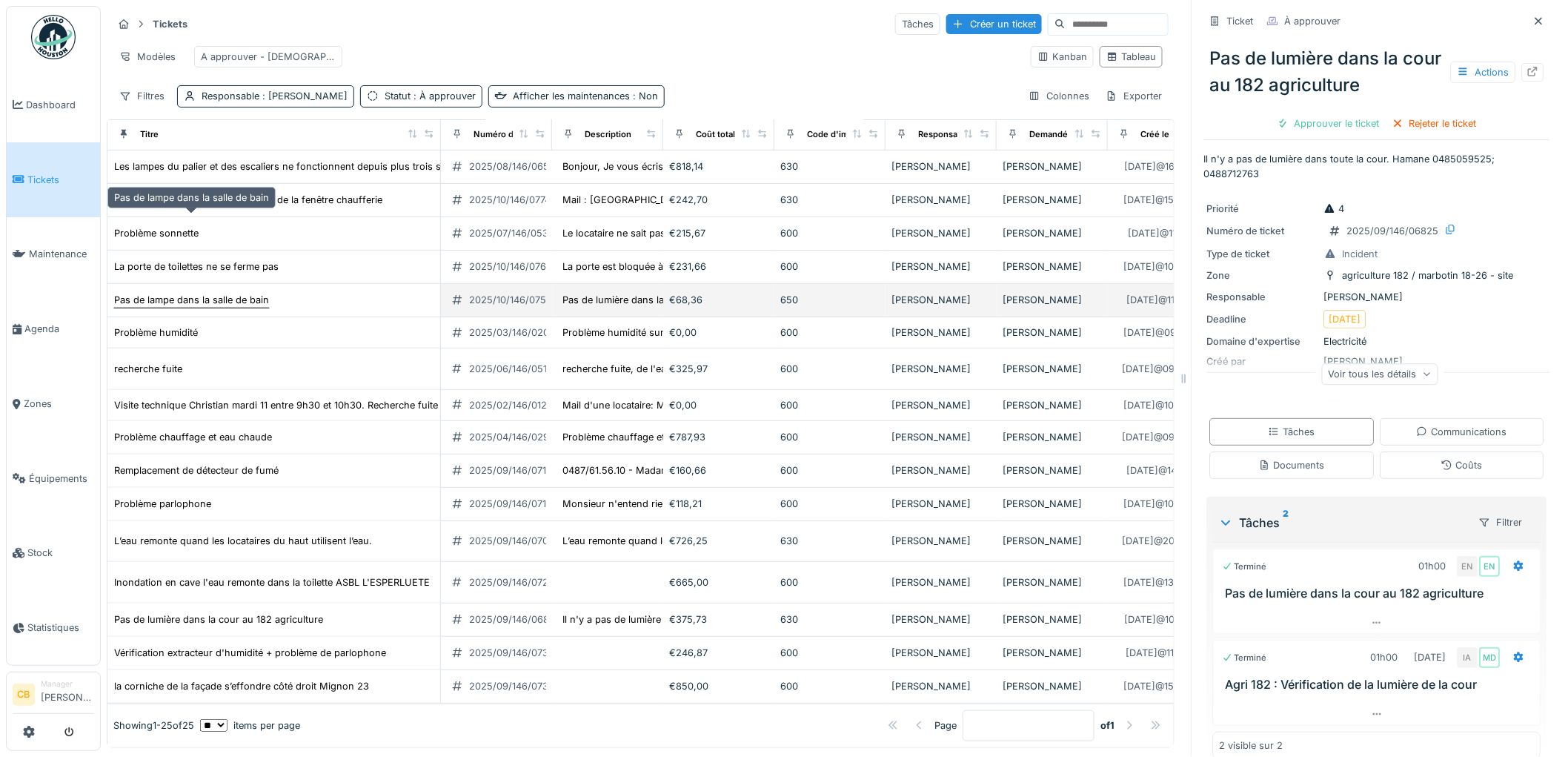
click at [230, 292] on div "Pas de lampe dans la salle de bain" at bounding box center [191, 300] width 156 height 15
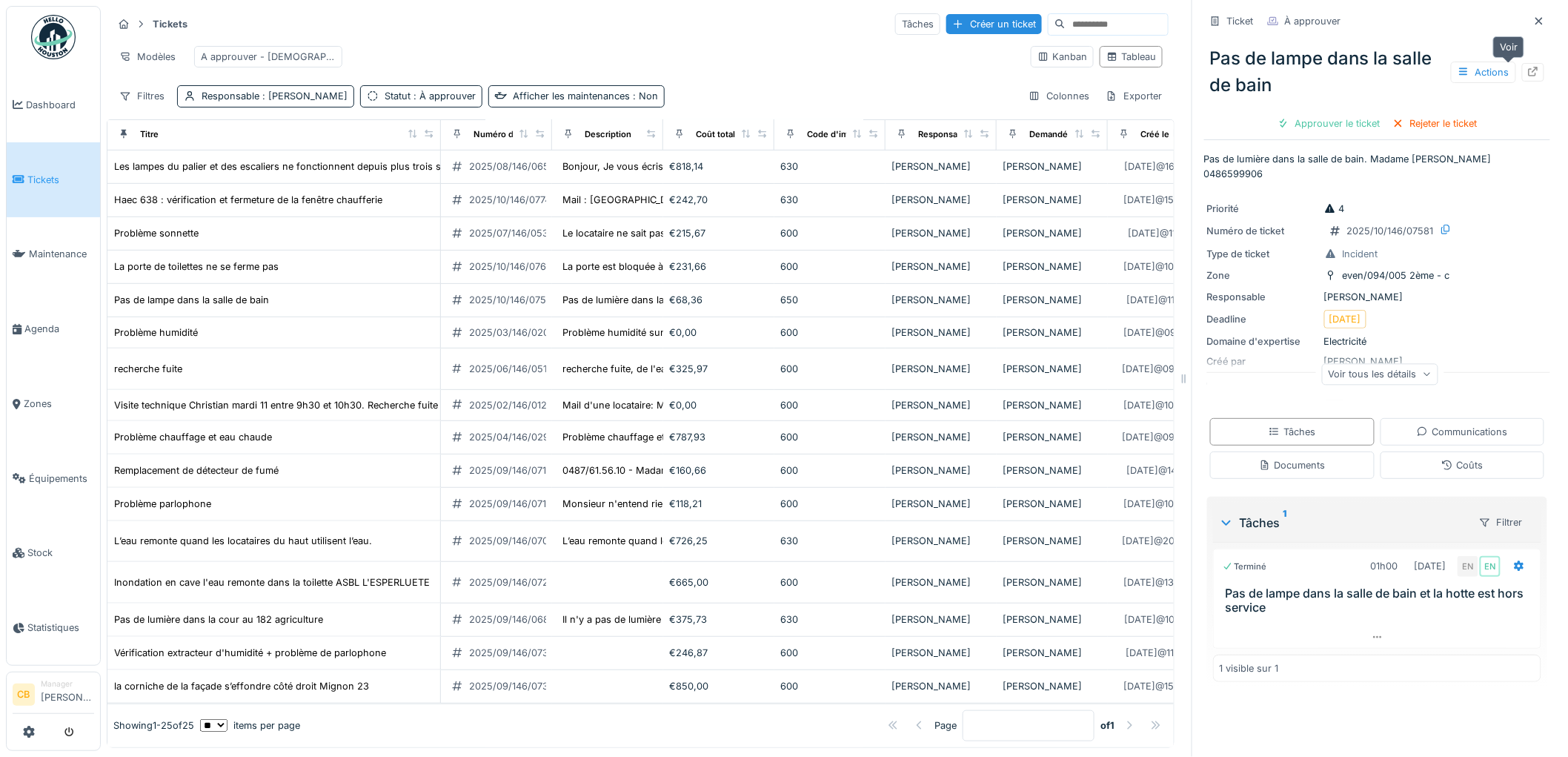
click at [1527, 67] on icon at bounding box center [1533, 72] width 12 height 9
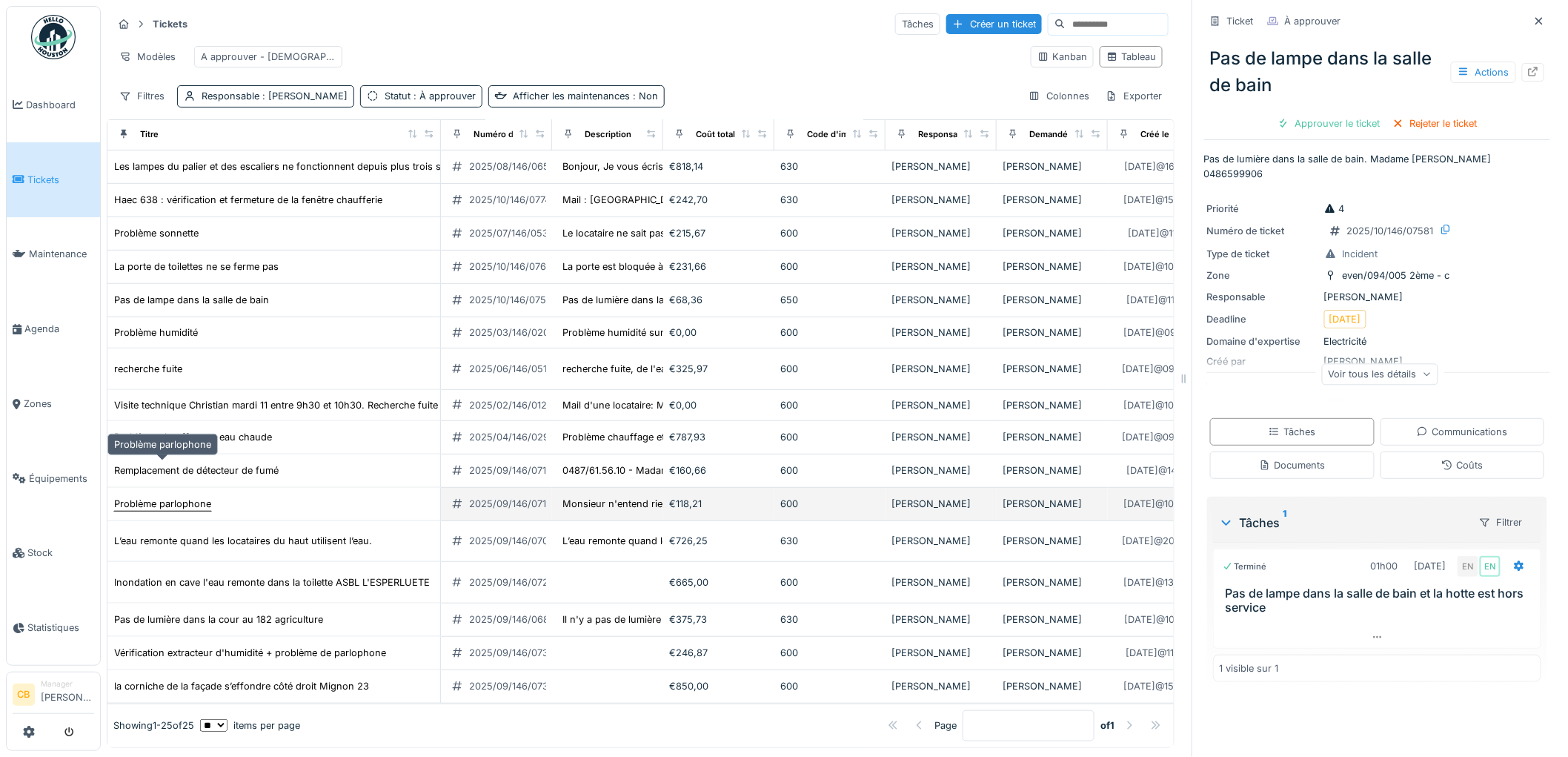
click at [201, 496] on div "Problème parlophone" at bounding box center [163, 503] width 97 height 14
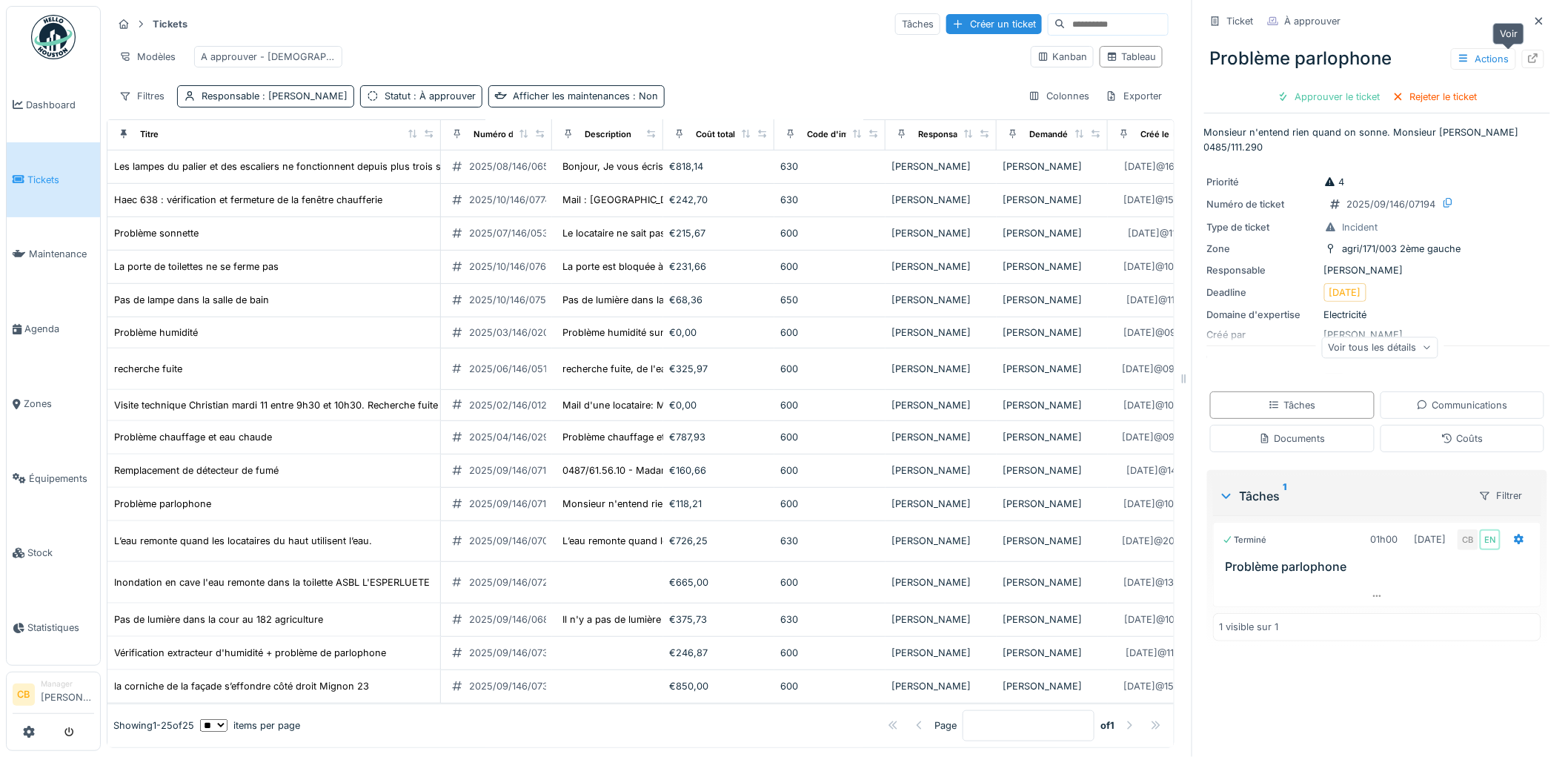
click at [1529, 53] on icon at bounding box center [1533, 58] width 9 height 9
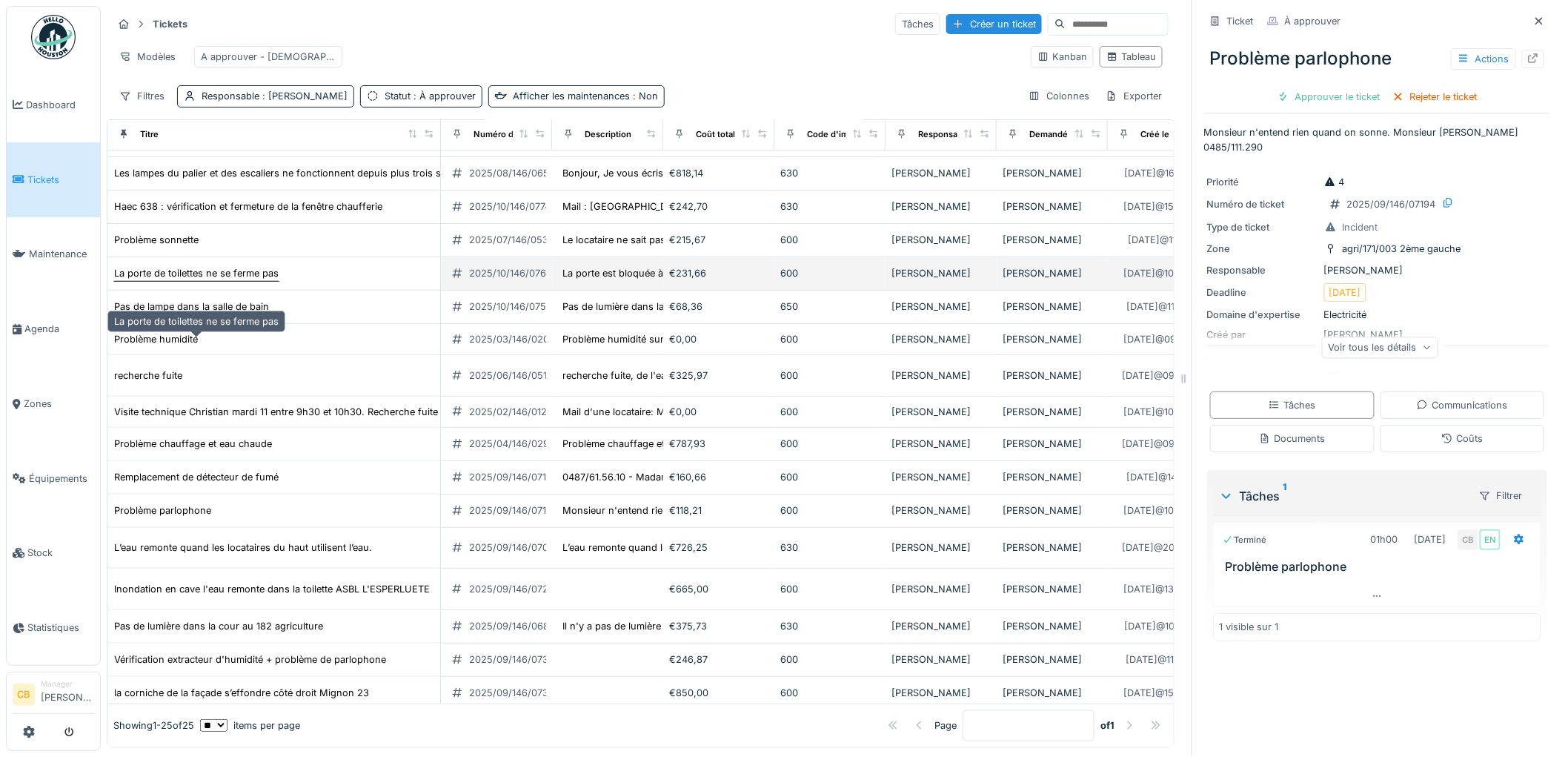
click at [223, 280] on div "La porte de toilettes ne se ferme pas" at bounding box center [196, 273] width 164 height 14
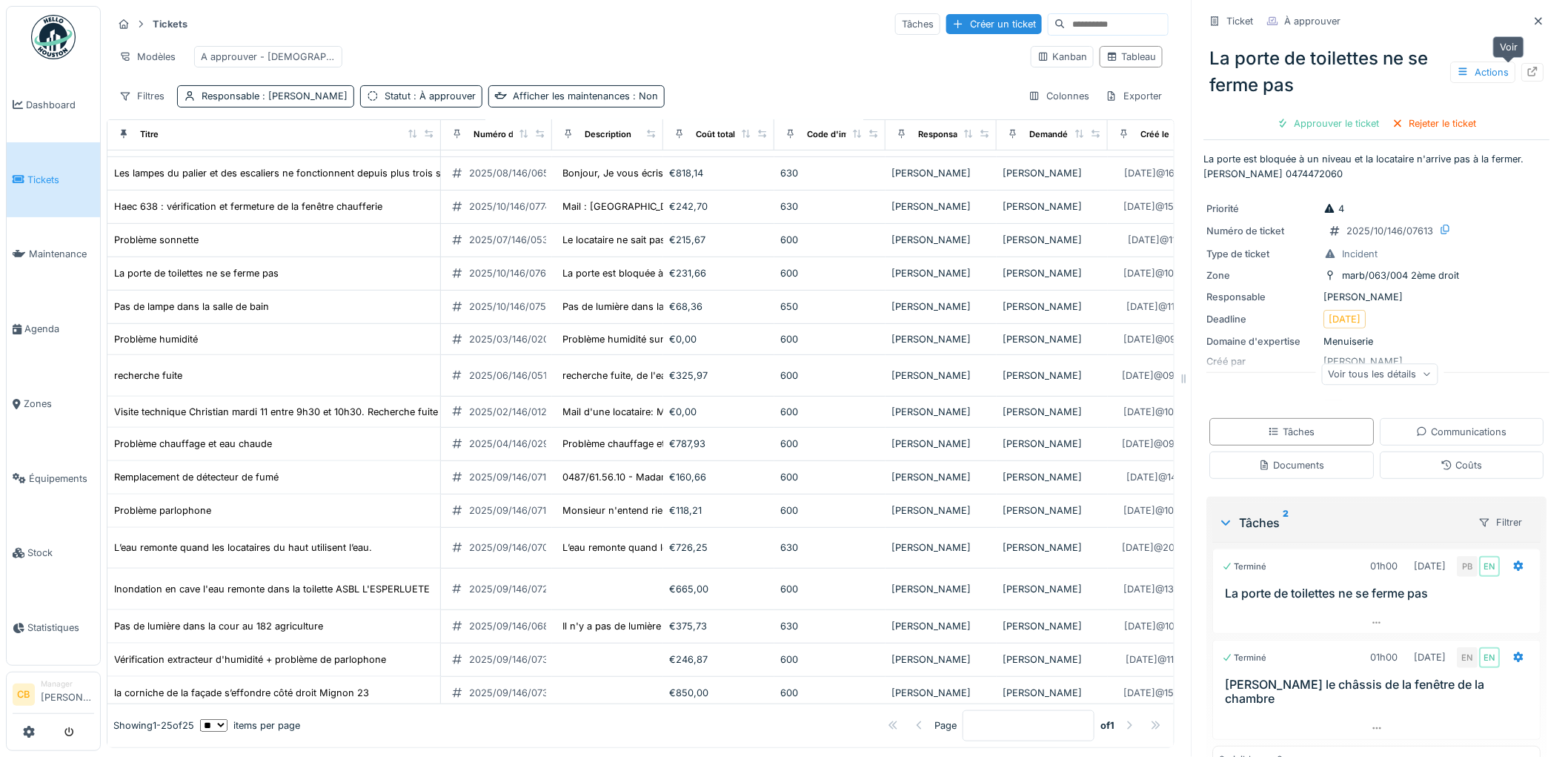
click at [1527, 67] on icon at bounding box center [1533, 72] width 12 height 9
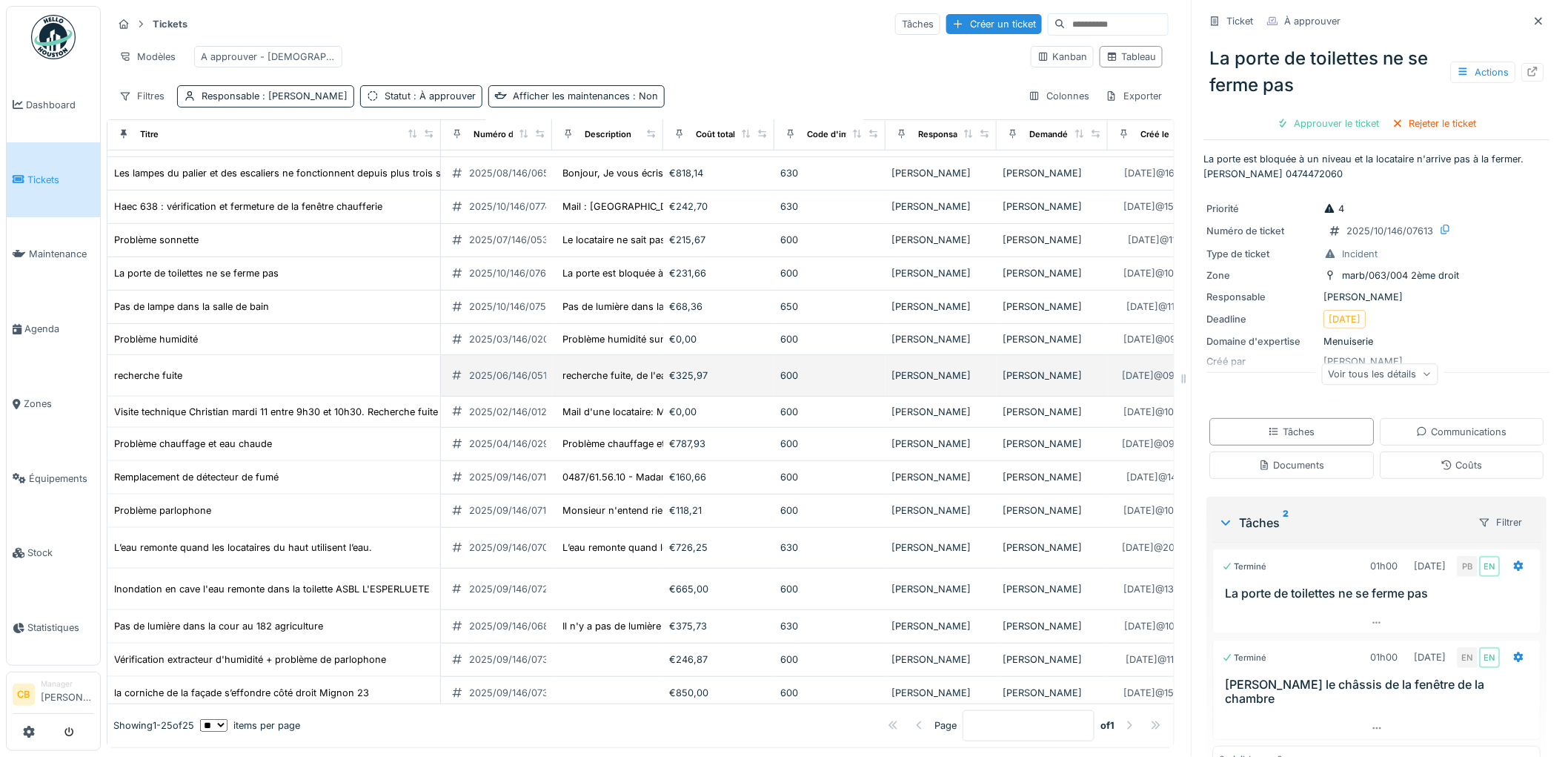
scroll to position [249, 0]
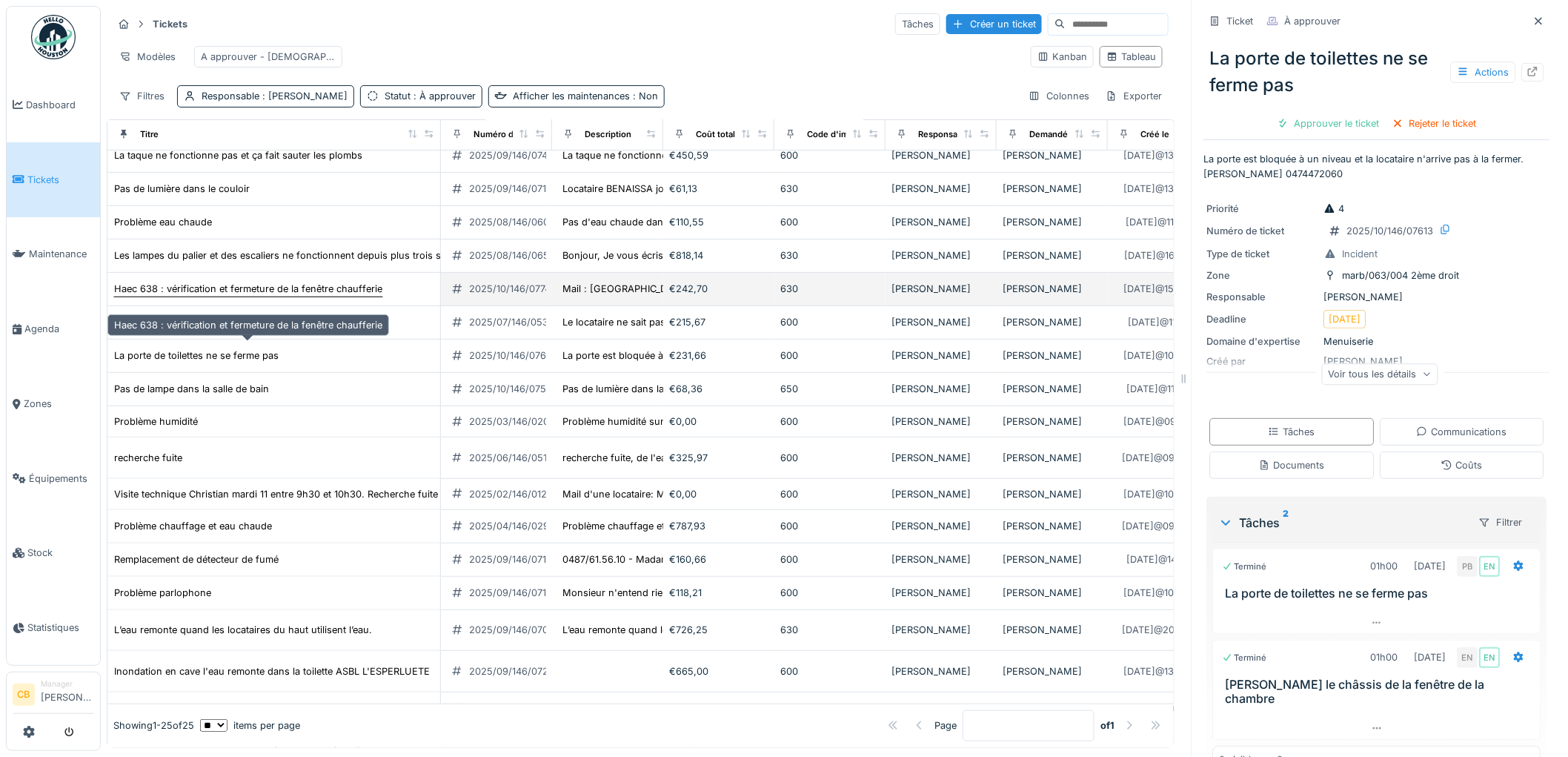
click at [234, 296] on div "Haec 638 : vérification et fermeture de la fenêtre chaufferie" at bounding box center [248, 288] width 268 height 14
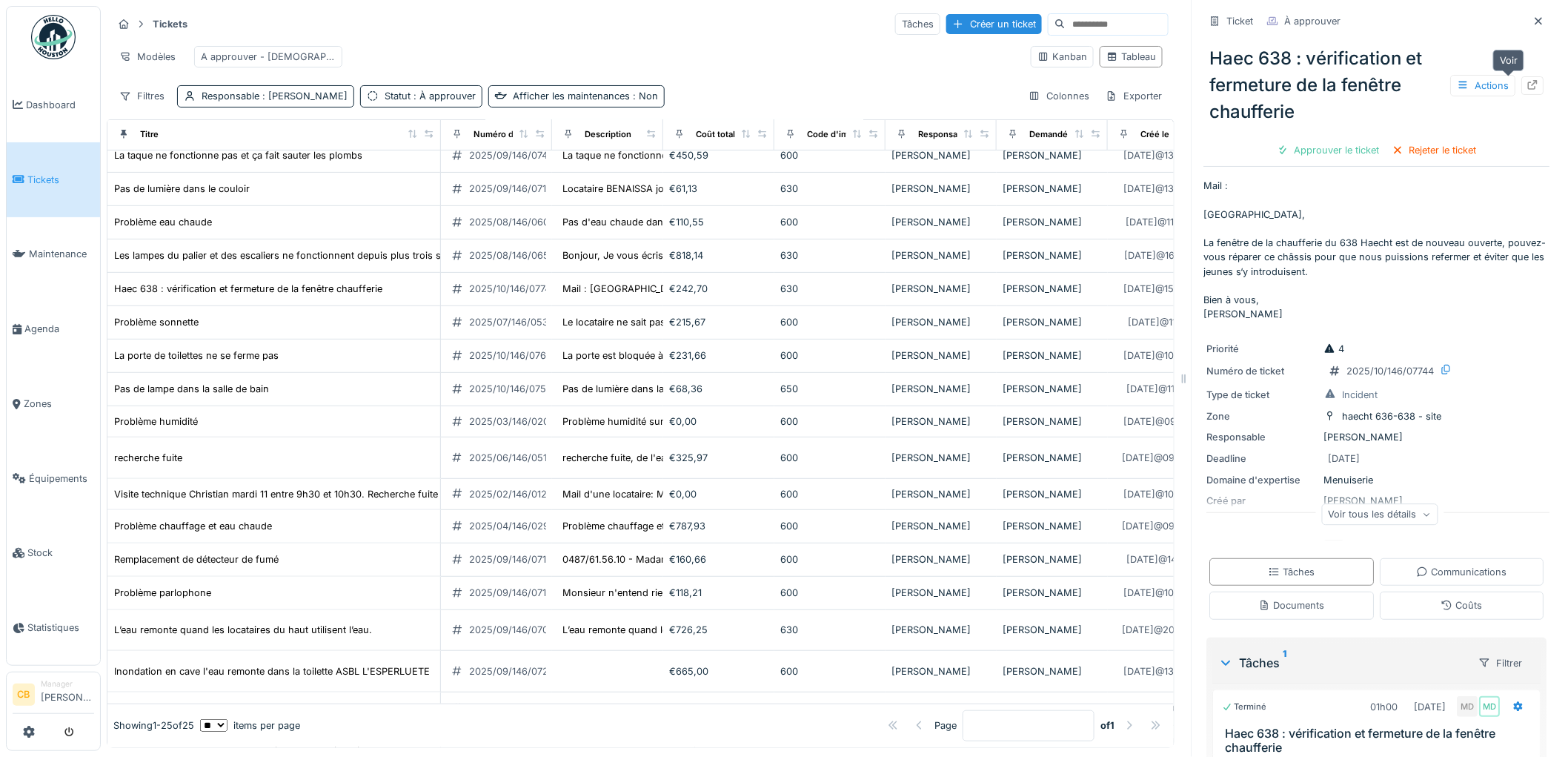
click at [1527, 80] on icon at bounding box center [1533, 85] width 12 height 9
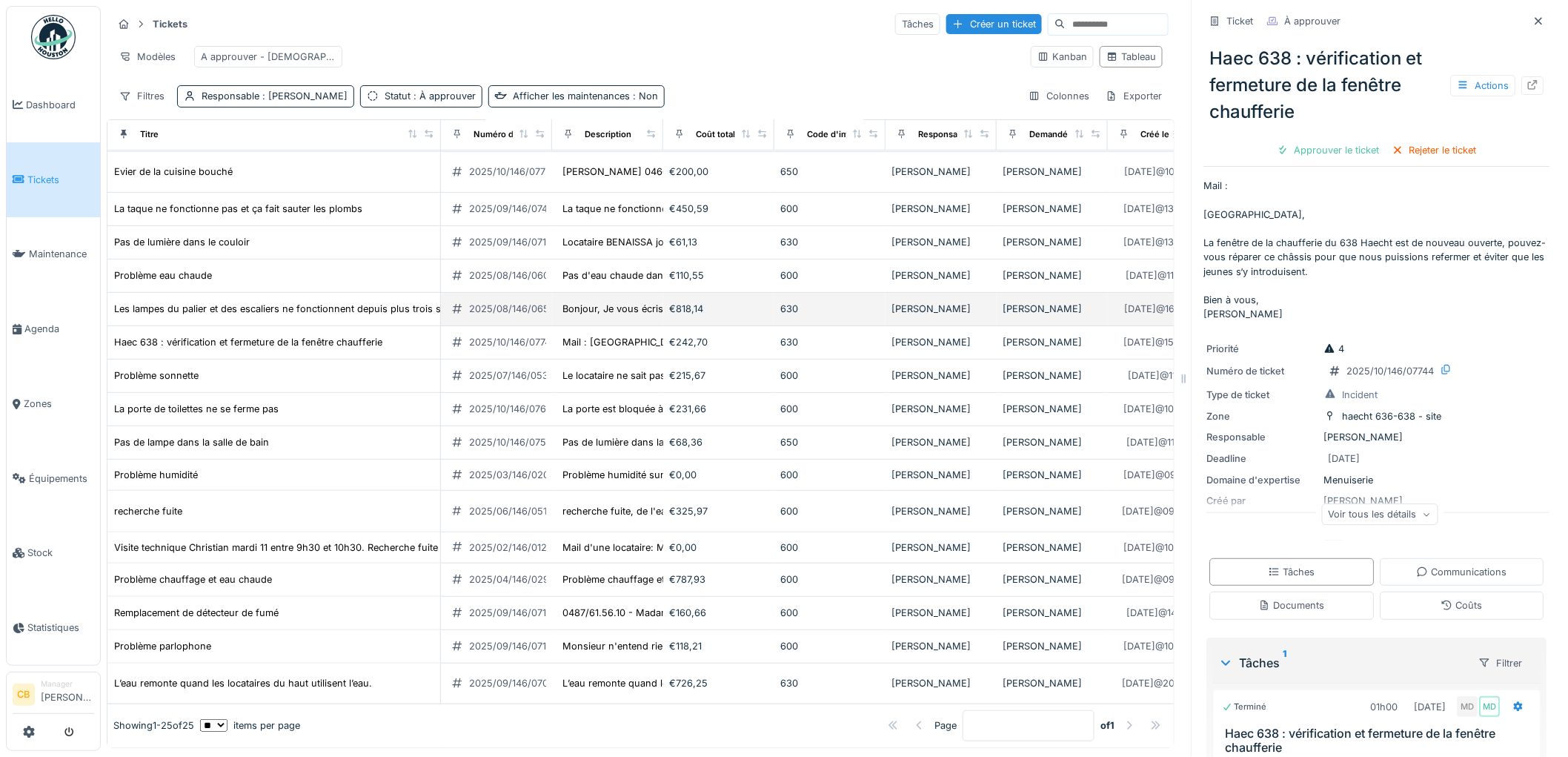
scroll to position [85, 0]
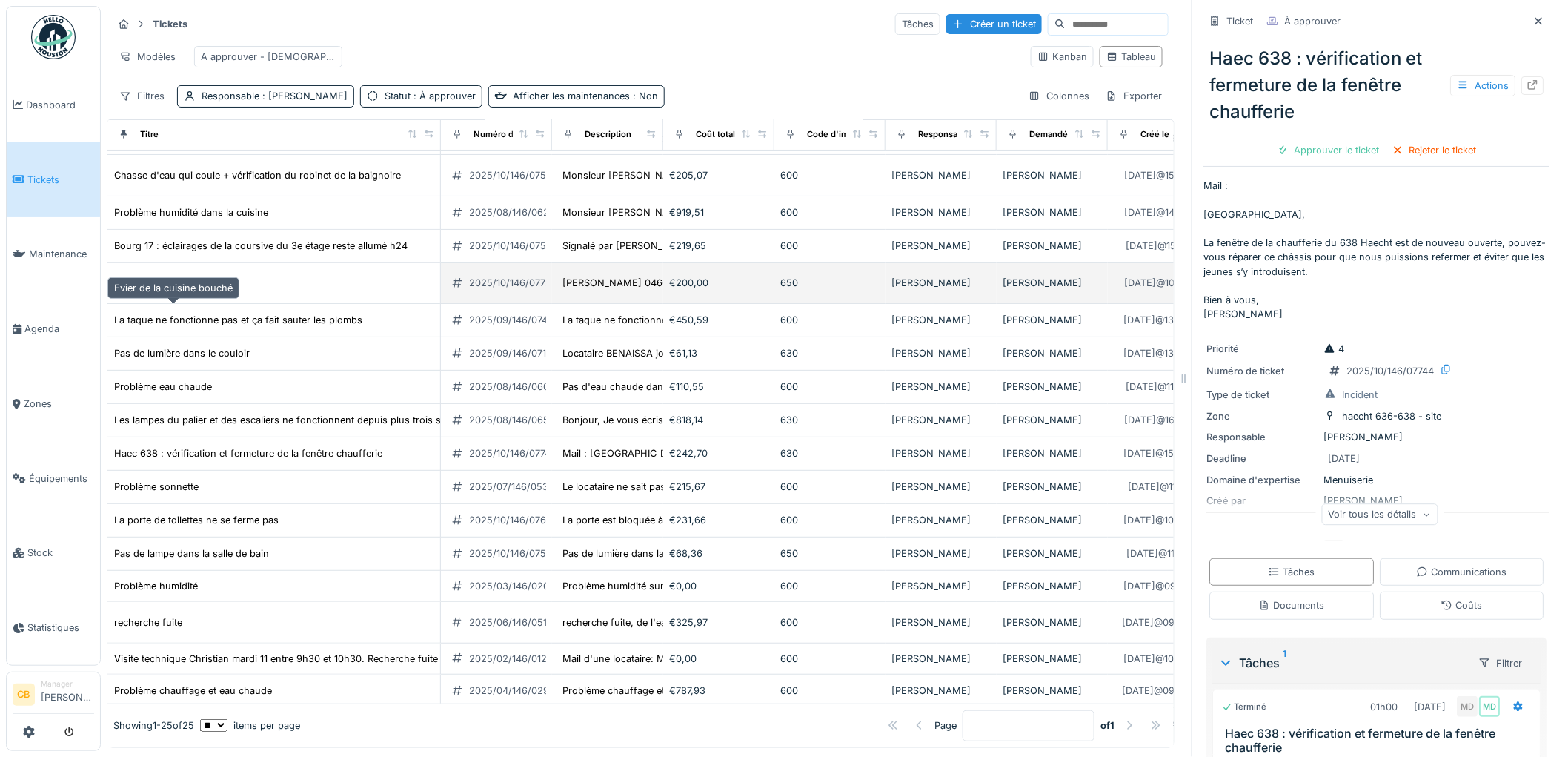
click at [201, 290] on div "Evier de la cuisine bouché" at bounding box center [173, 283] width 119 height 14
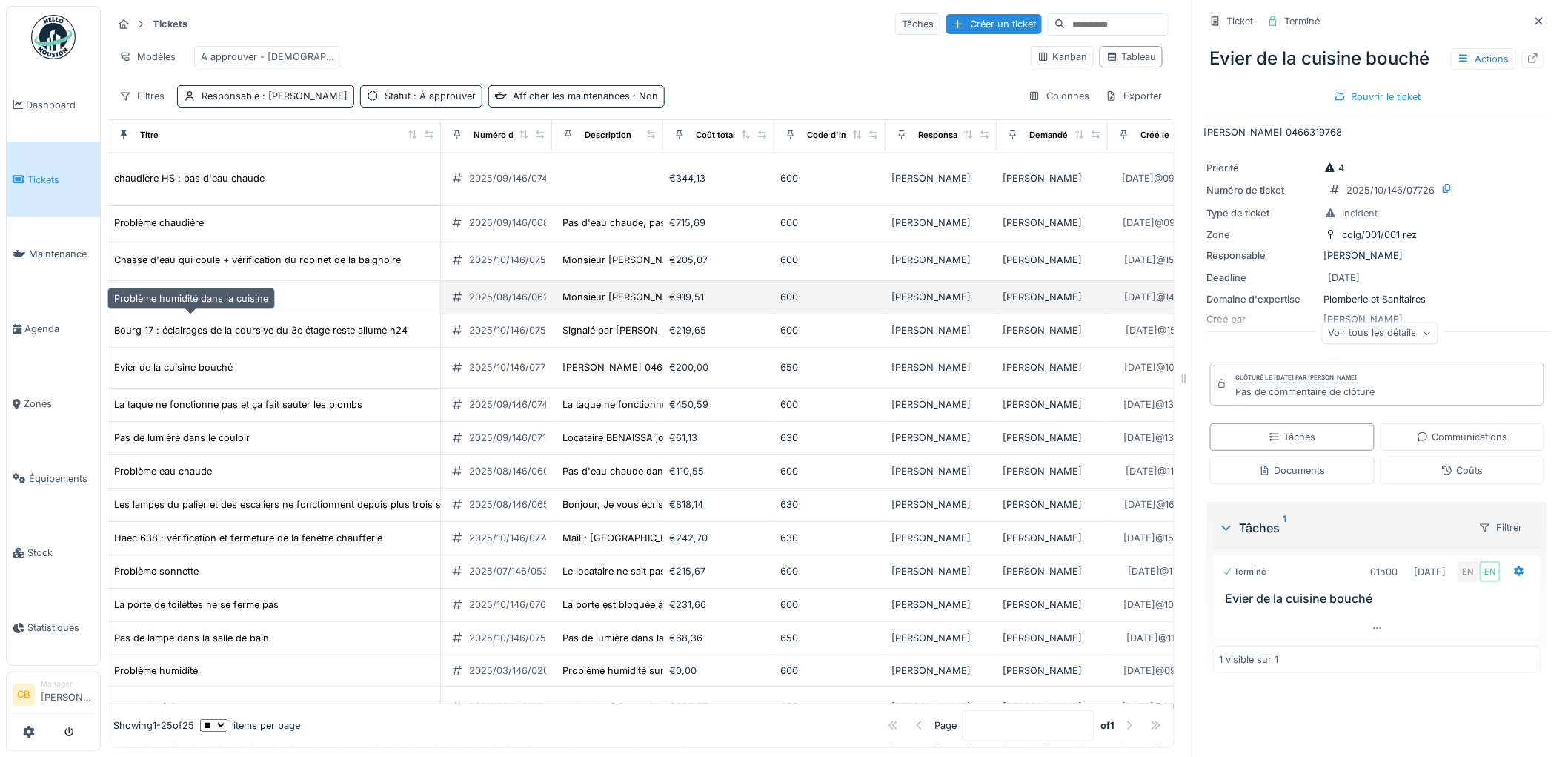
click at [231, 304] on div "Problème humidité dans la cuisine" at bounding box center [191, 297] width 154 height 14
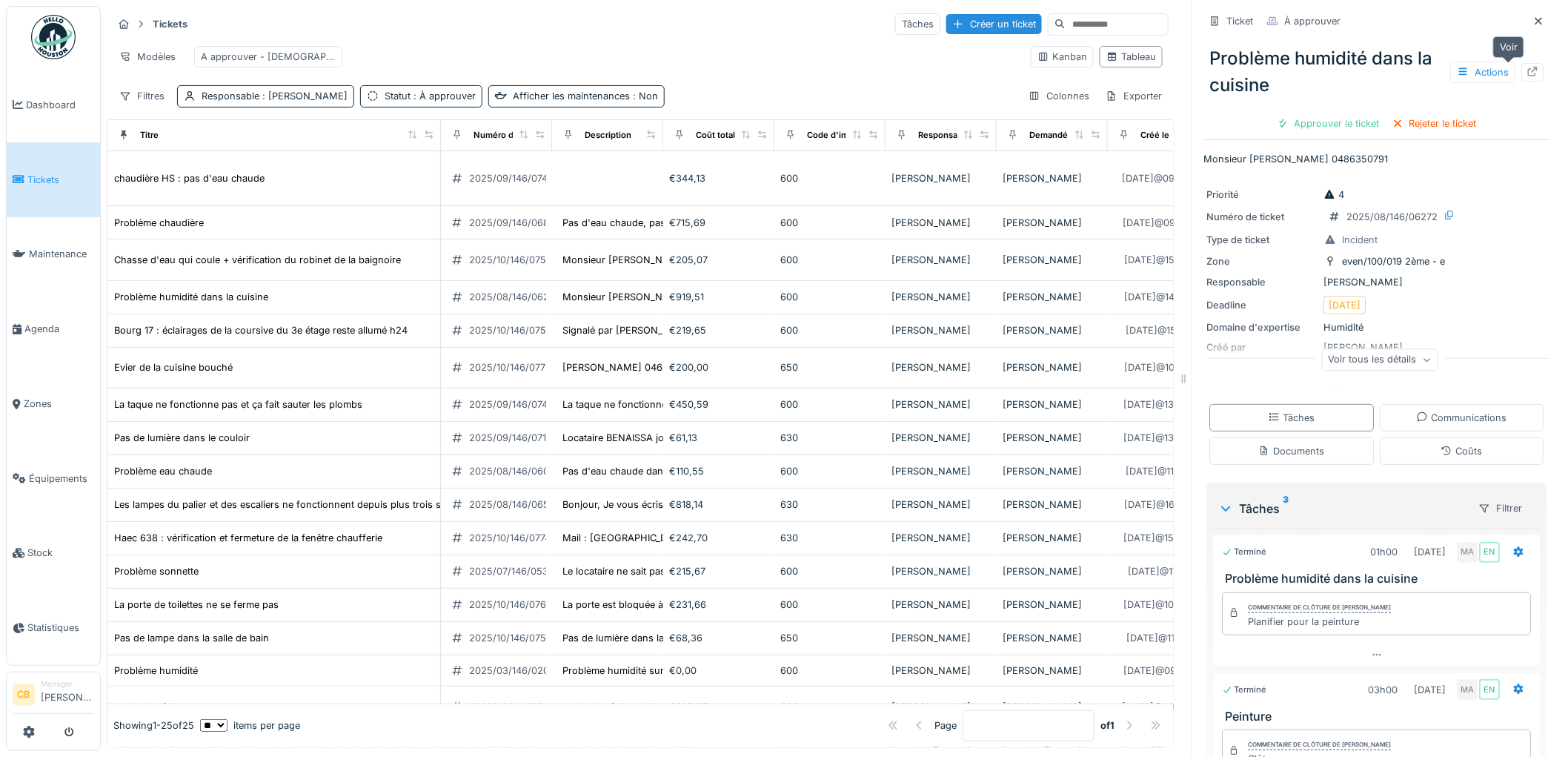
click at [1527, 67] on icon at bounding box center [1533, 72] width 12 height 9
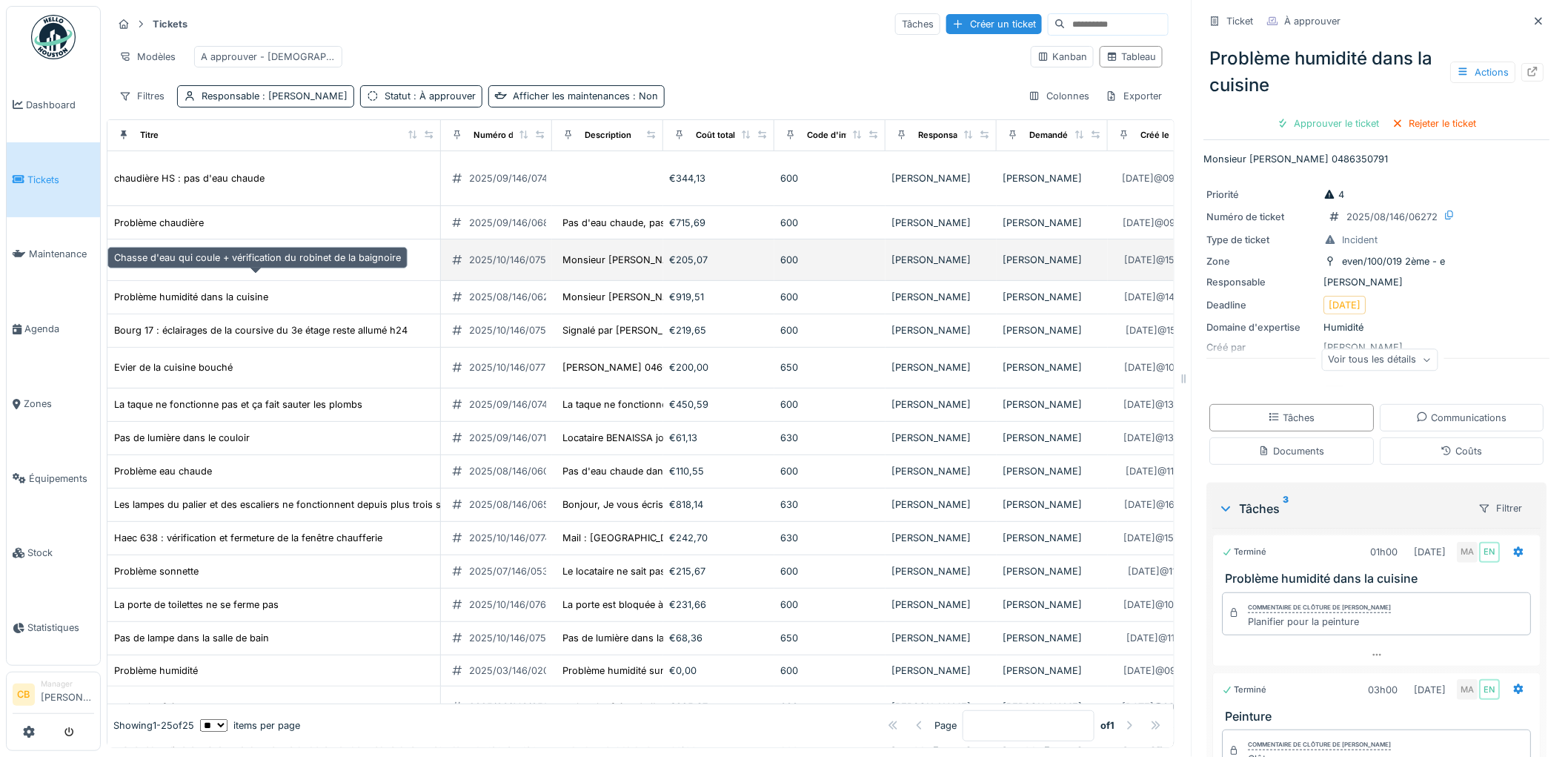
click at [272, 267] on div "Chasse d'eau qui coule + vérification du robinet de la baignoire" at bounding box center [257, 260] width 287 height 14
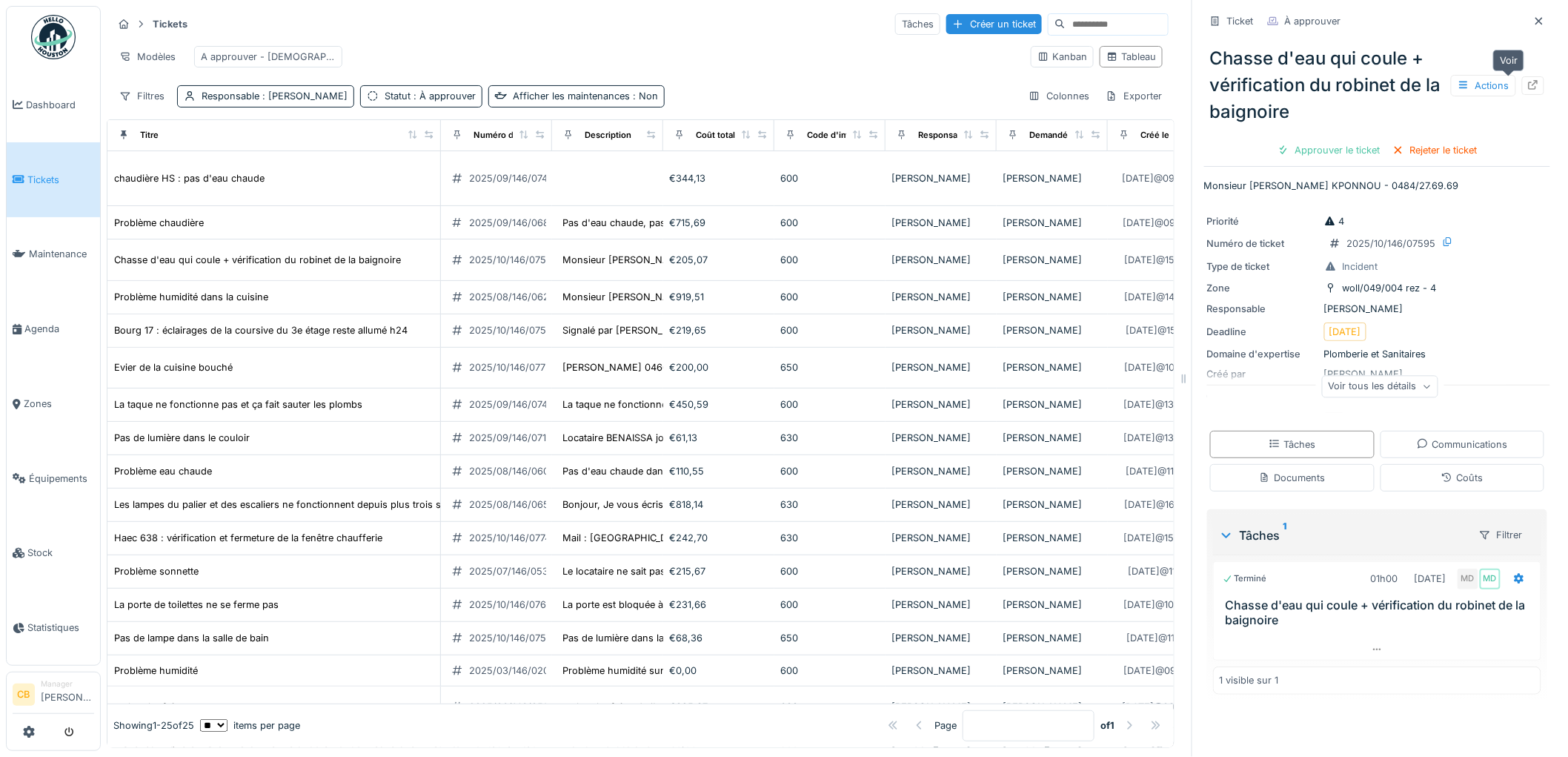
click at [1523, 82] on div at bounding box center [1533, 86] width 22 height 19
click at [1065, 25] on input at bounding box center [1116, 24] width 103 height 21
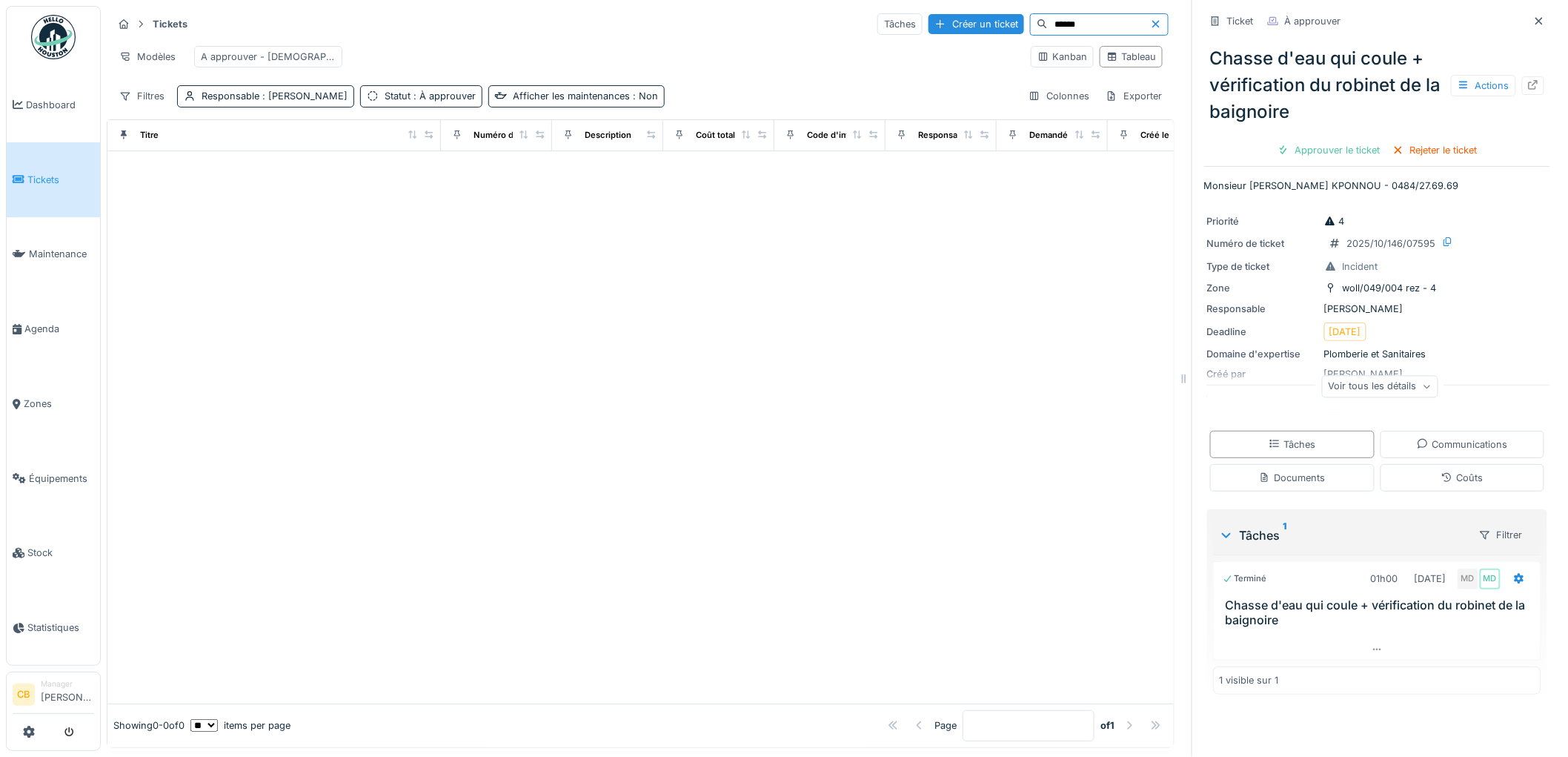
click at [1048, 22] on input "******" at bounding box center [1099, 24] width 103 height 21
type input "*****"
click at [52, 173] on span "Tickets" at bounding box center [61, 180] width 67 height 14
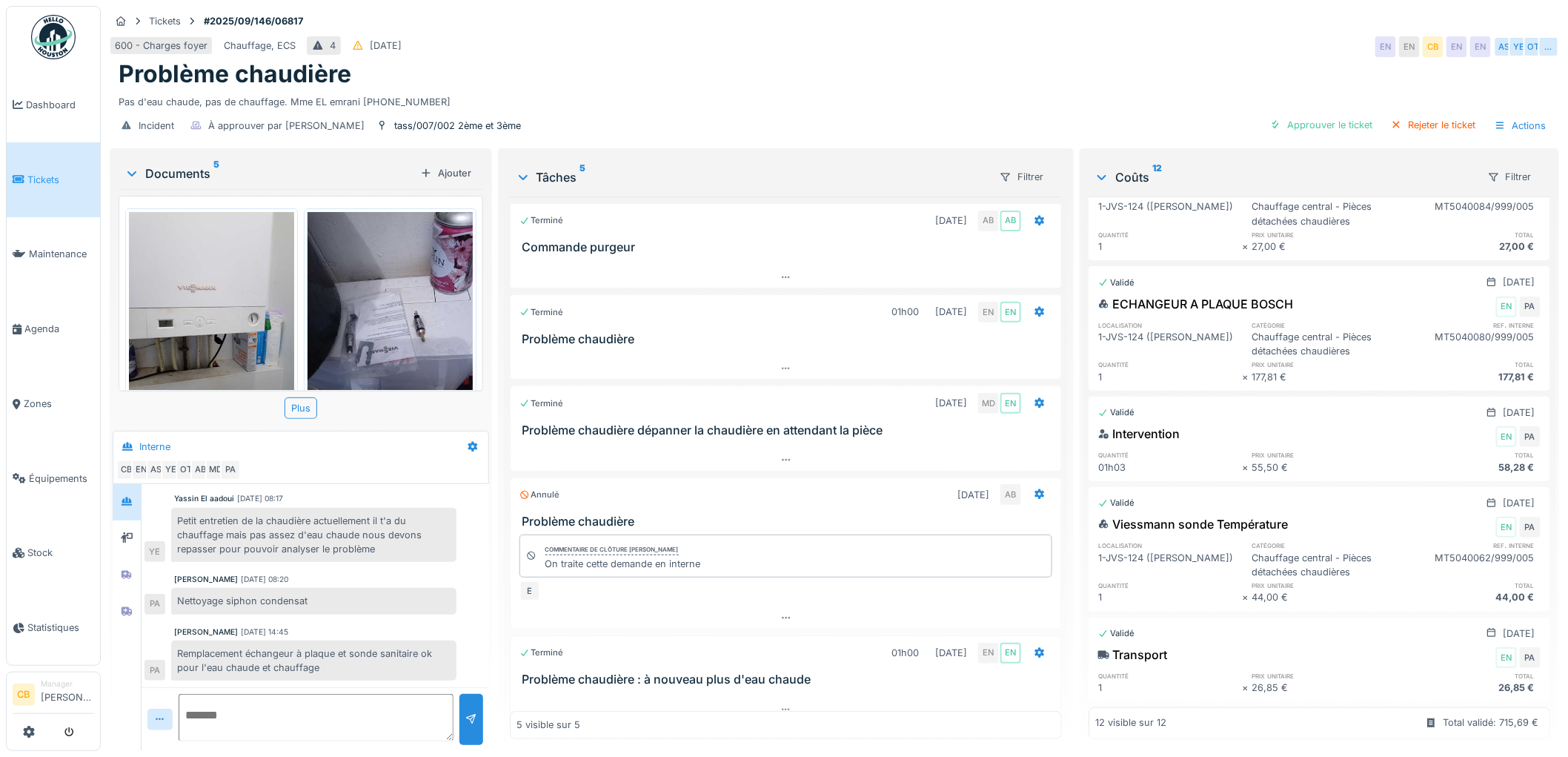
scroll to position [915, 0]
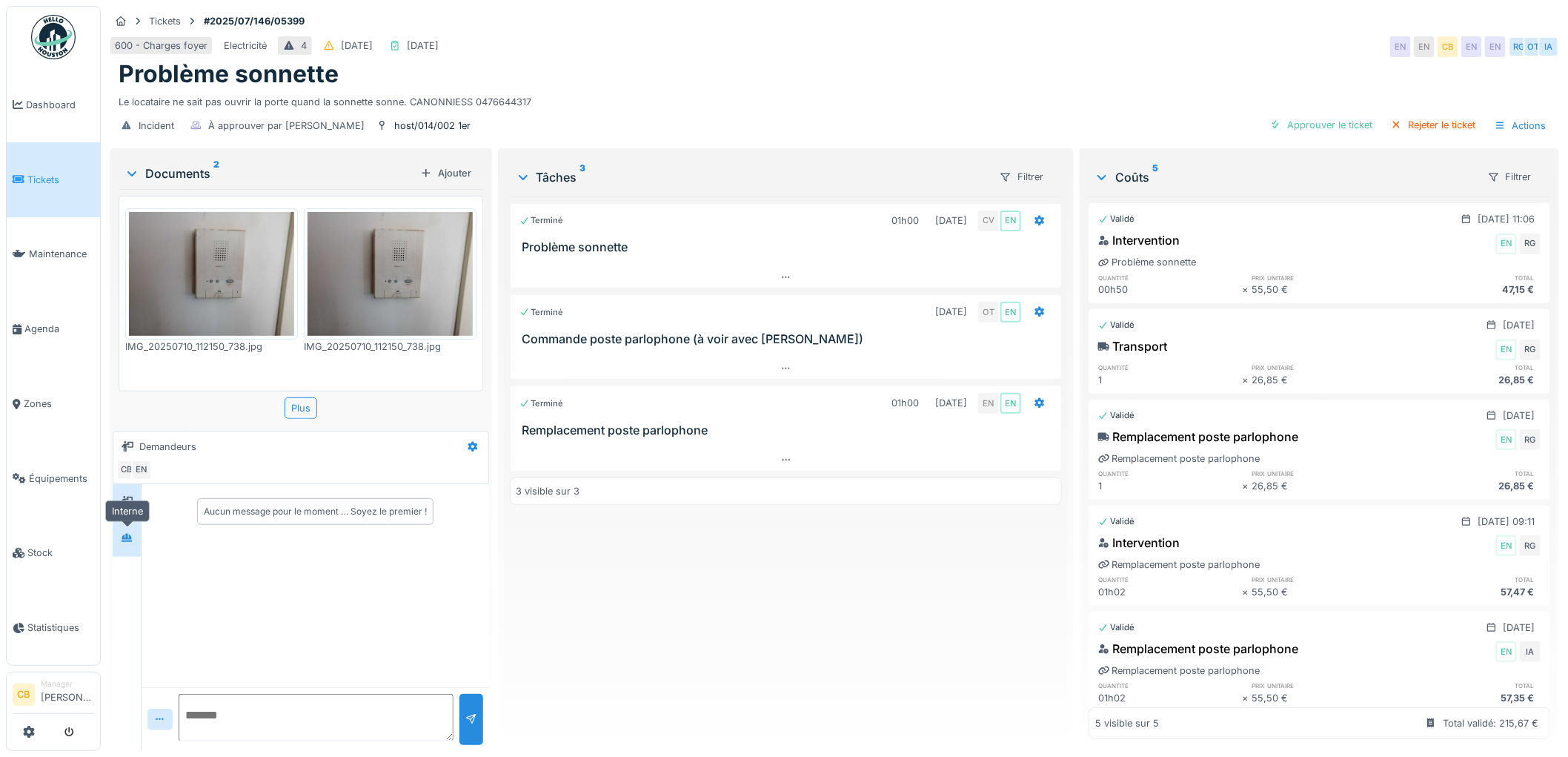
click at [119, 537] on div at bounding box center [126, 538] width 22 height 19
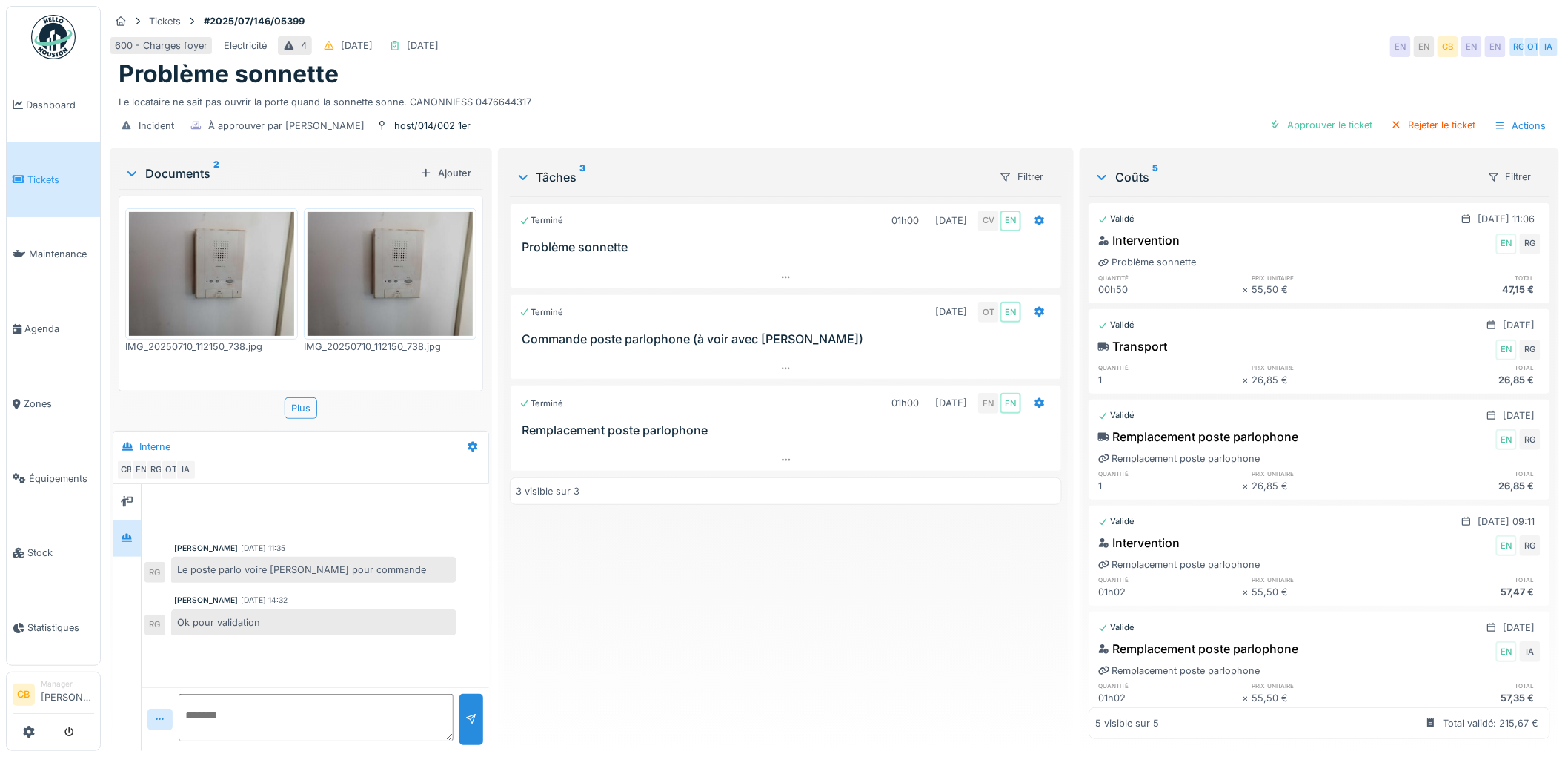
click at [201, 256] on img at bounding box center [211, 274] width 165 height 124
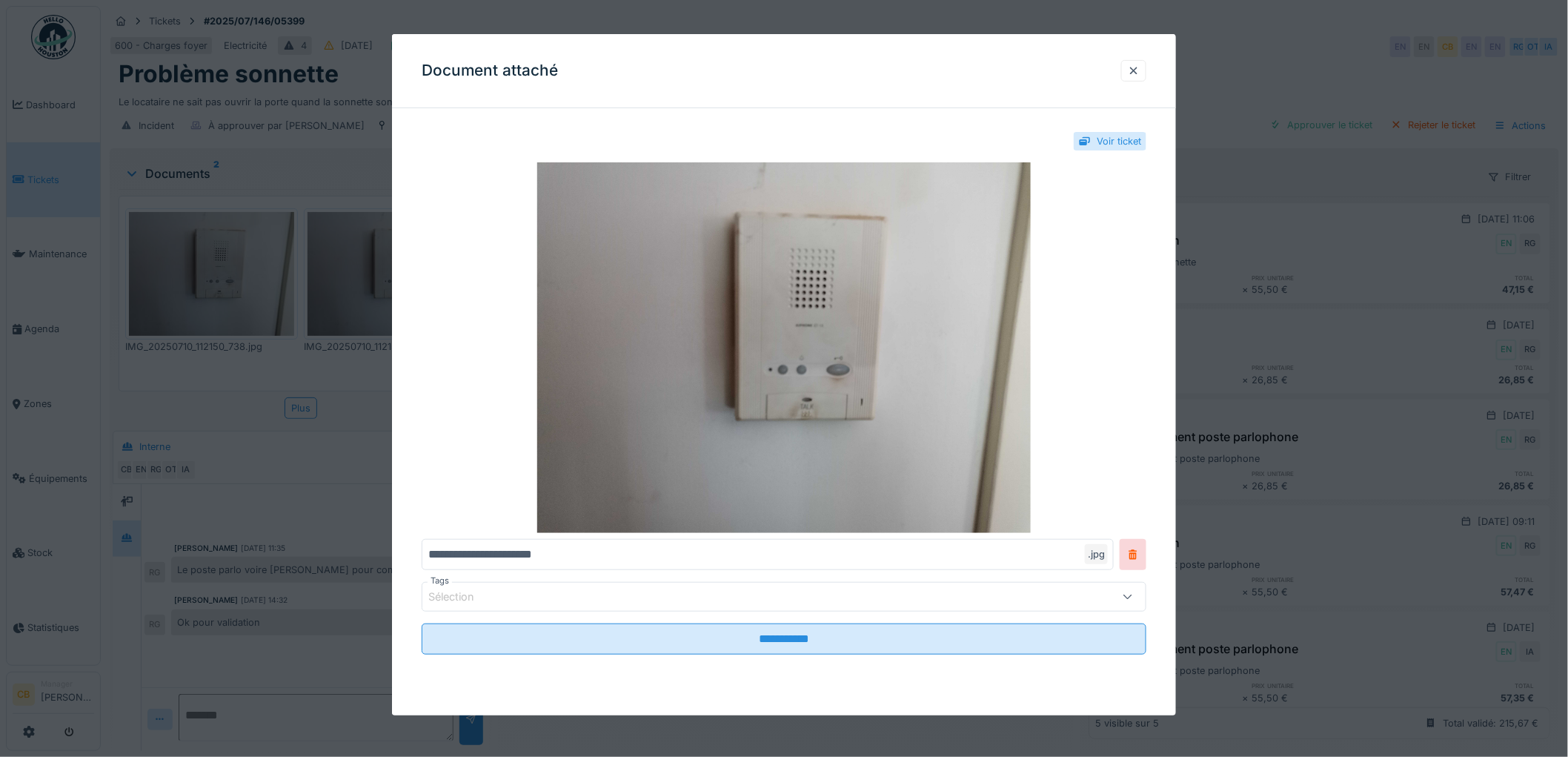
click at [201, 256] on div at bounding box center [784, 378] width 1568 height 757
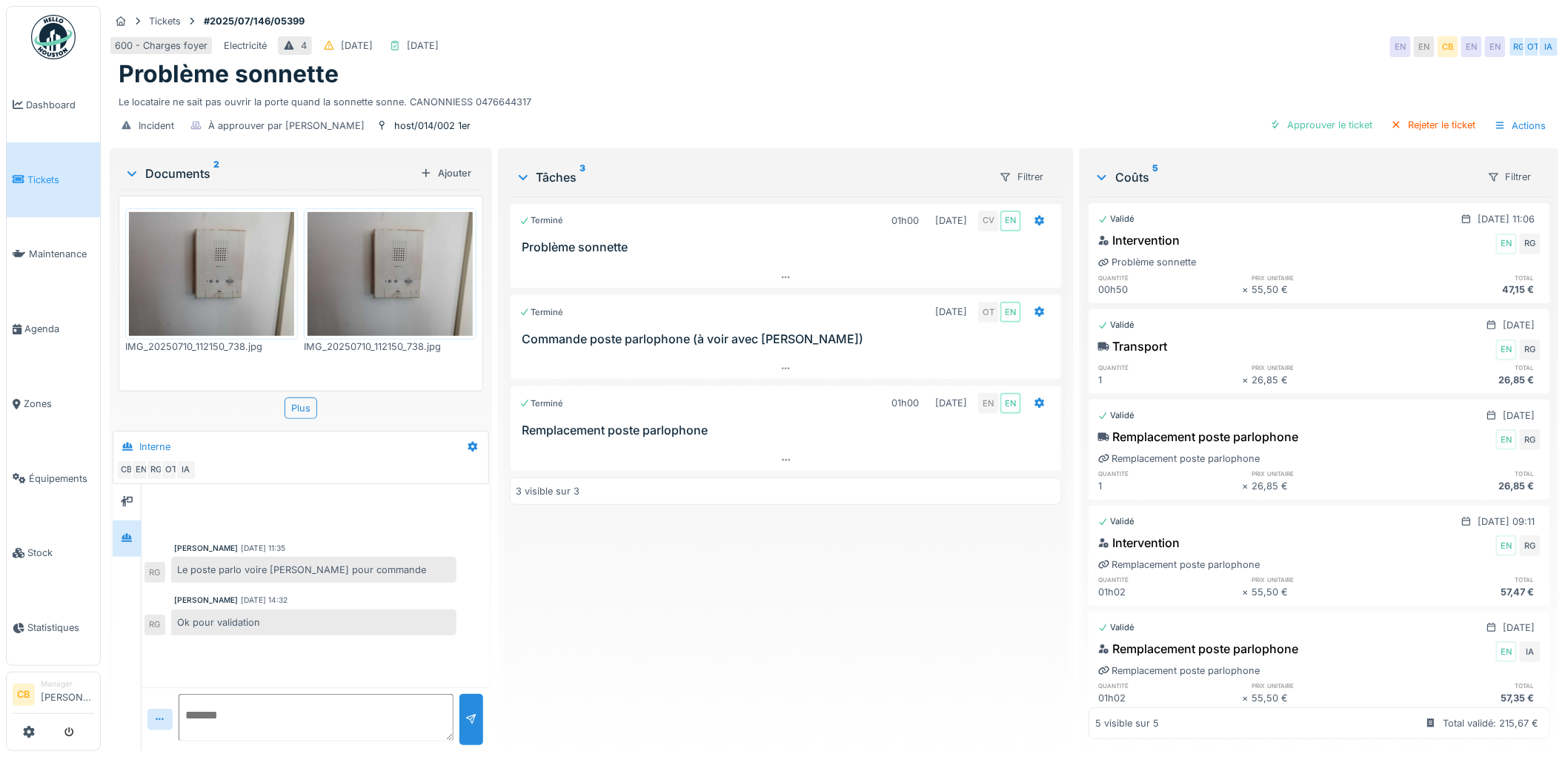
click at [402, 273] on img at bounding box center [390, 274] width 165 height 124
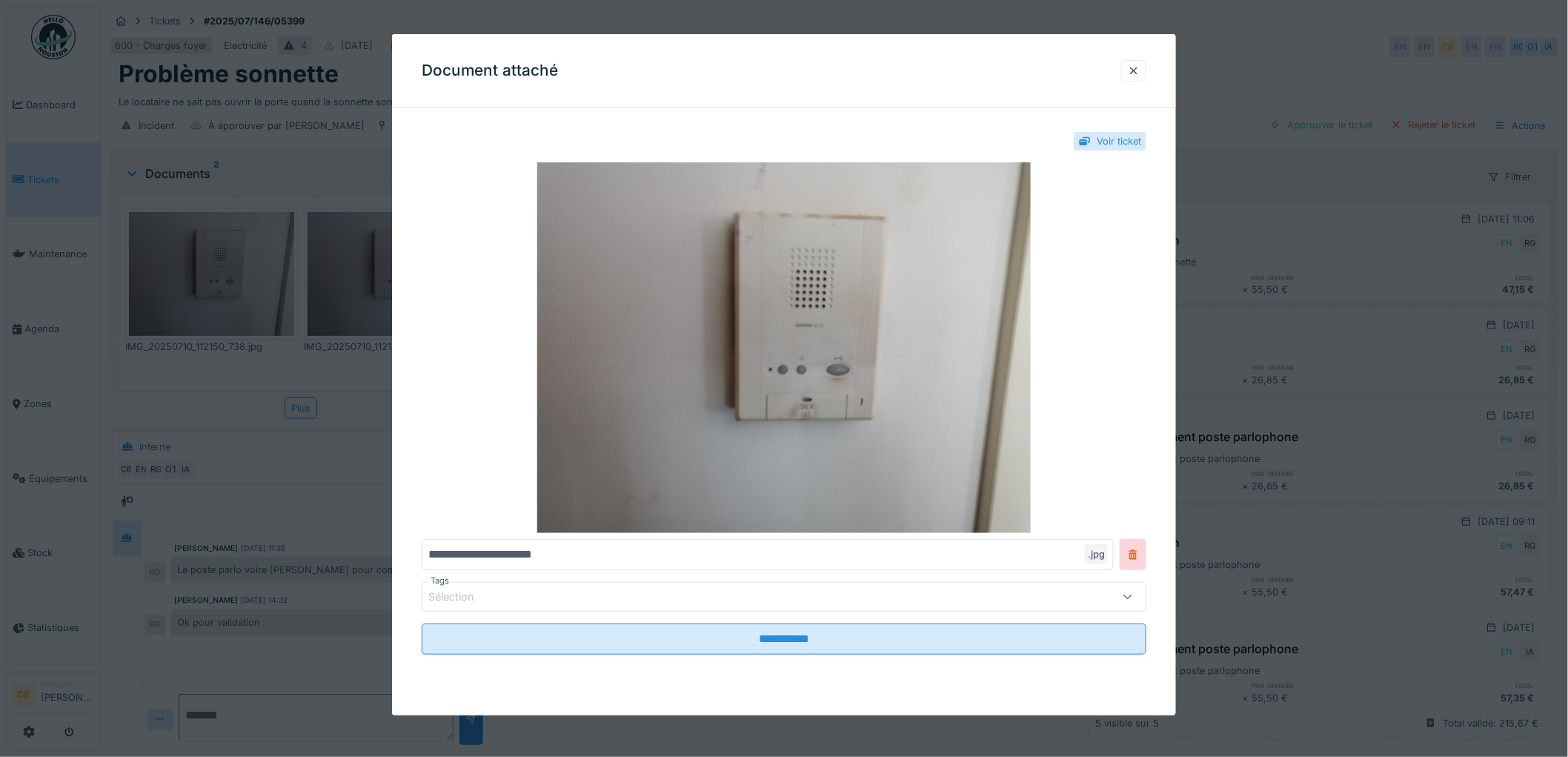
click at [402, 273] on div "**********" at bounding box center [784, 408] width 784 height 576
click at [371, 294] on div at bounding box center [784, 378] width 1568 height 757
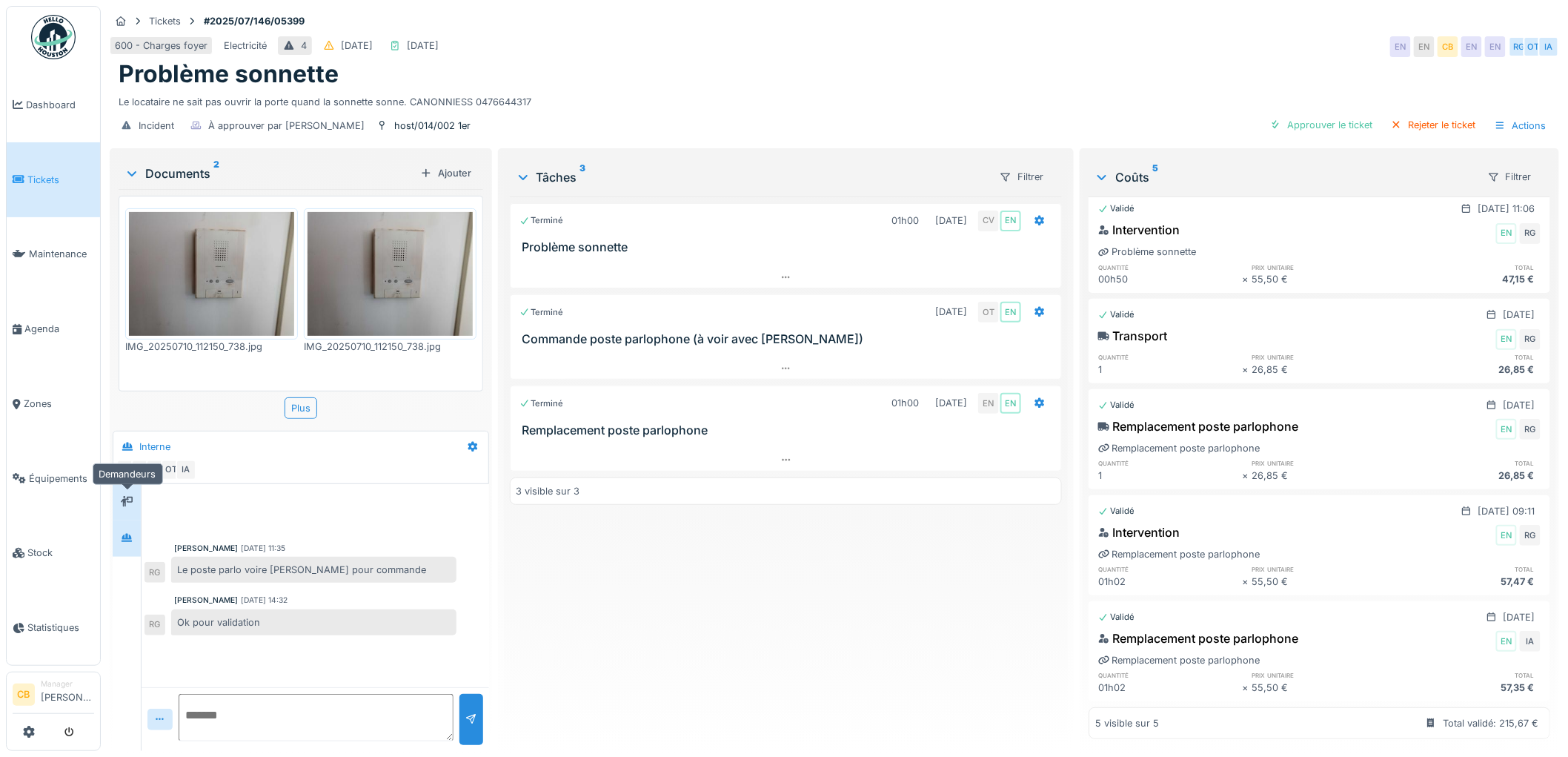
click at [130, 495] on div at bounding box center [126, 502] width 12 height 14
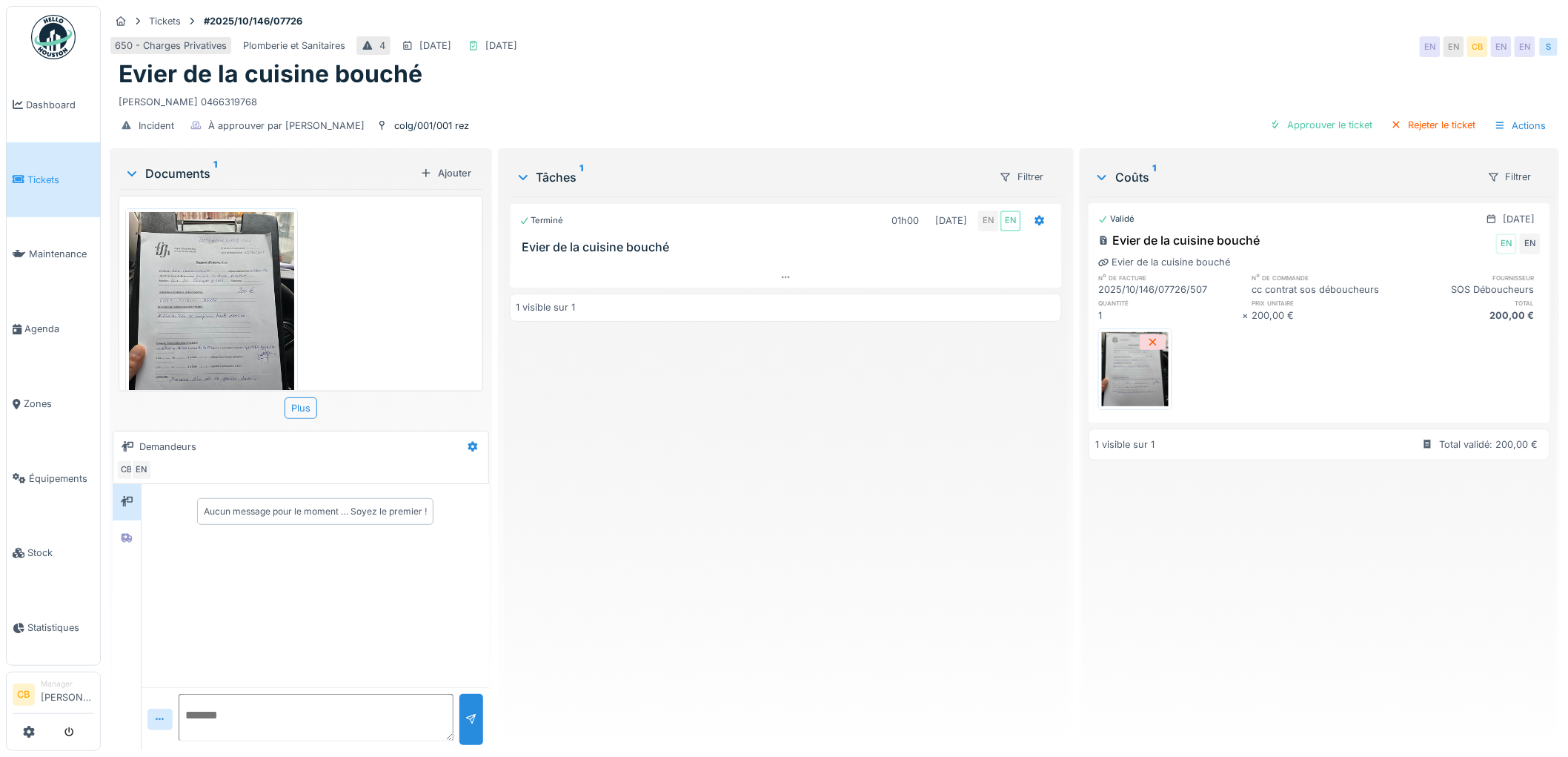
click at [252, 316] on img at bounding box center [211, 322] width 165 height 220
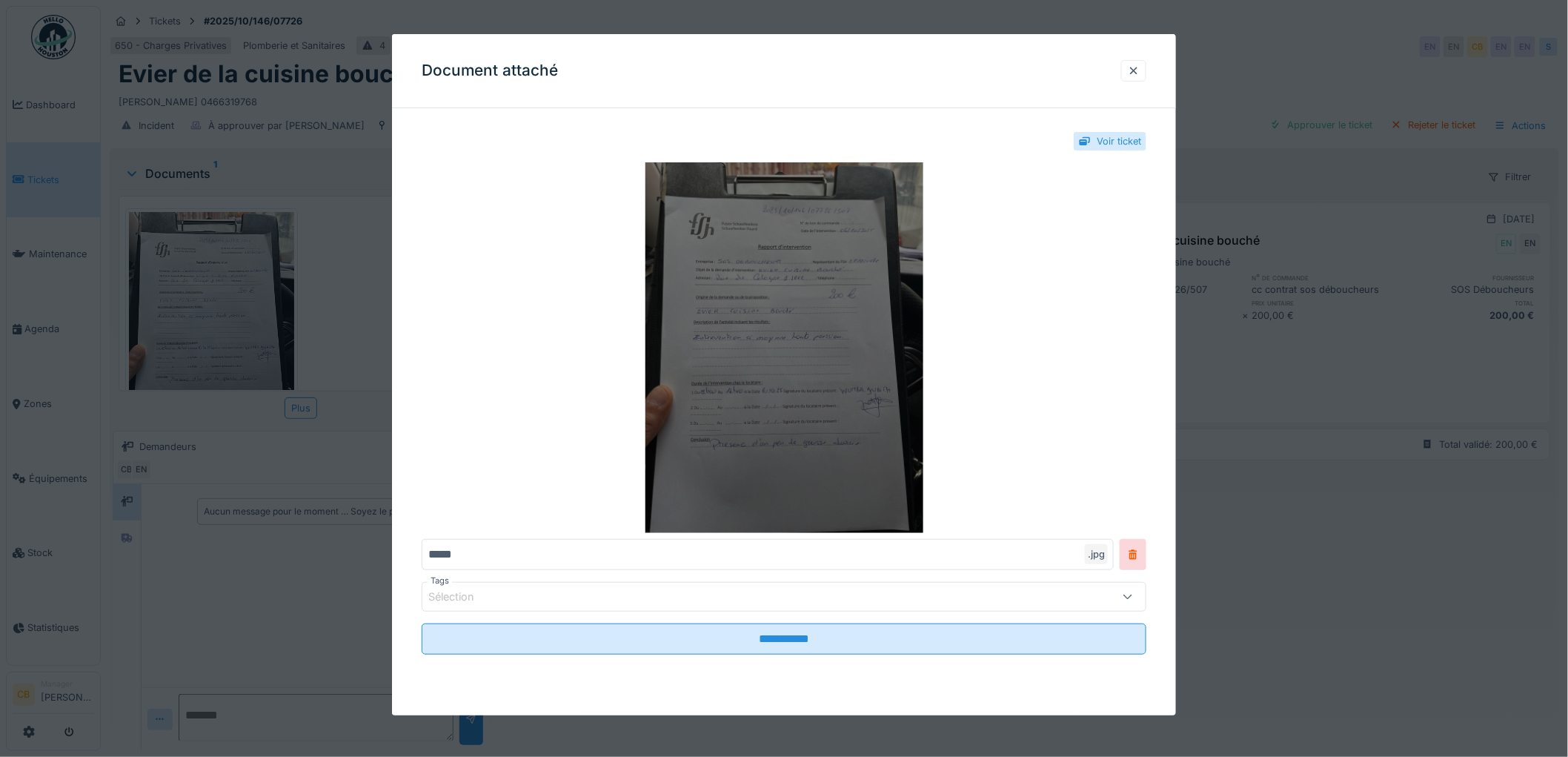
click at [899, 506] on img at bounding box center [784, 348] width 725 height 371
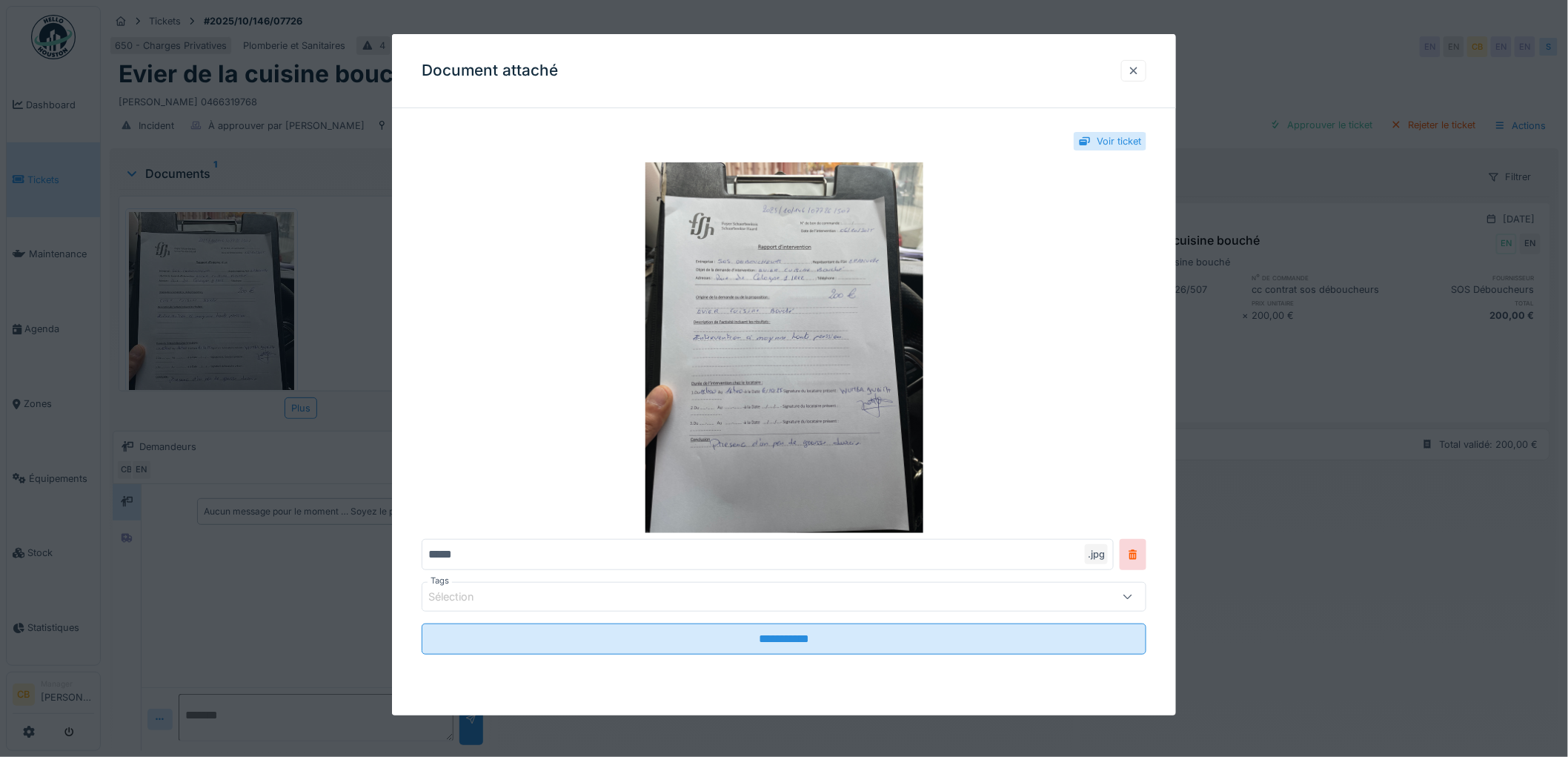
click at [1140, 67] on div at bounding box center [1133, 71] width 12 height 14
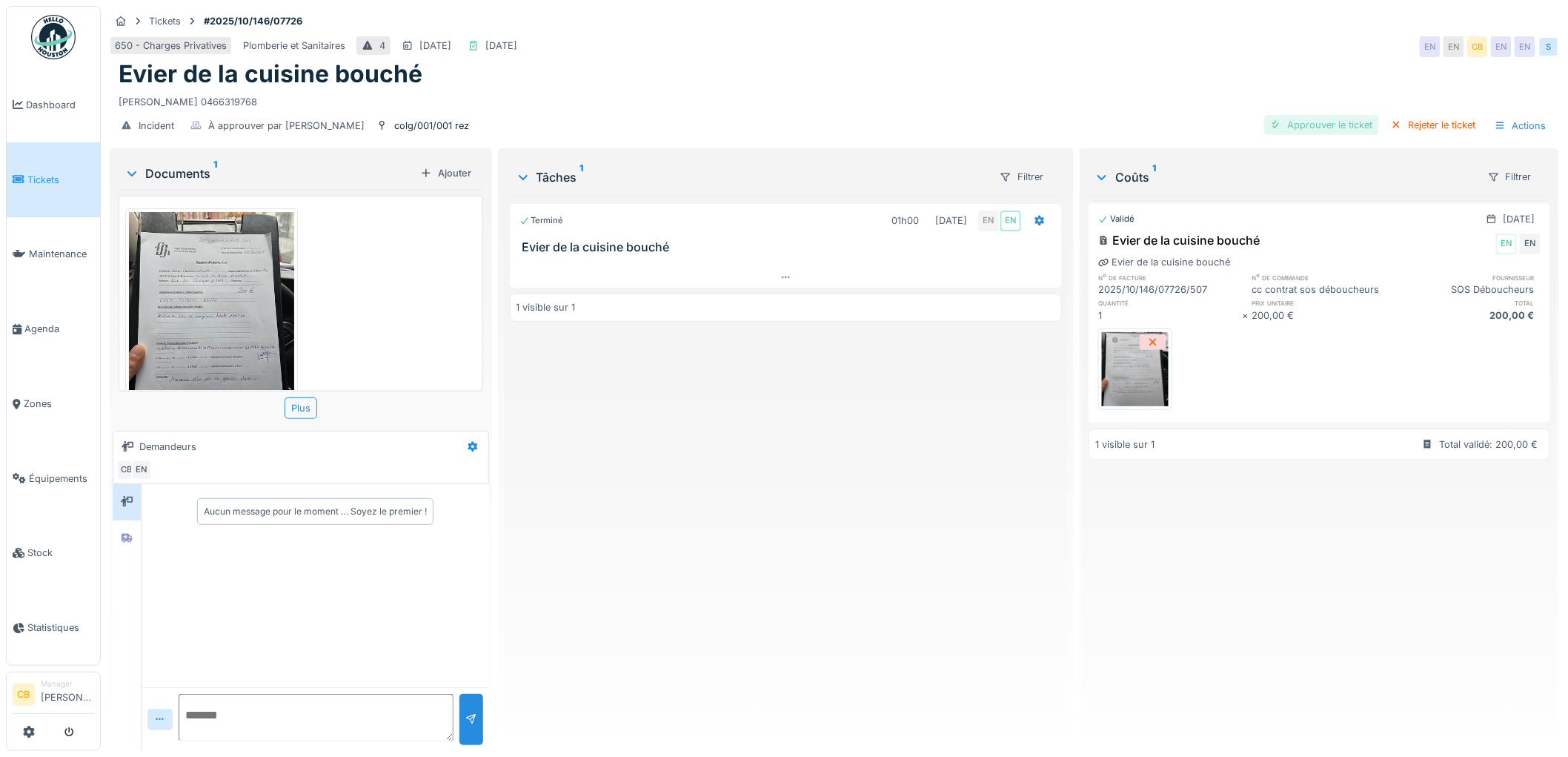
click at [1293, 127] on div "Approuver le ticket" at bounding box center [1321, 125] width 115 height 20
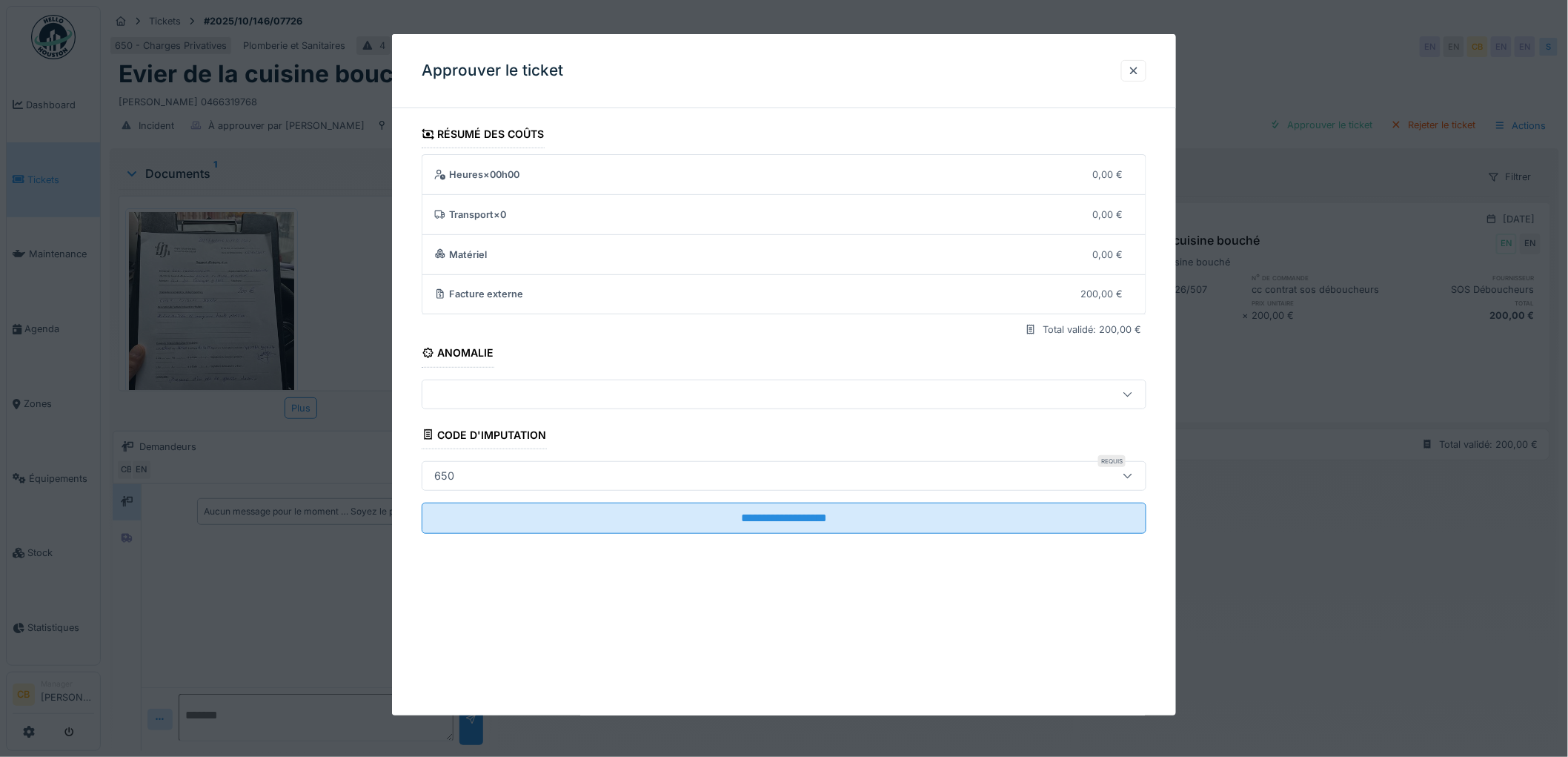
scroll to position [12, 0]
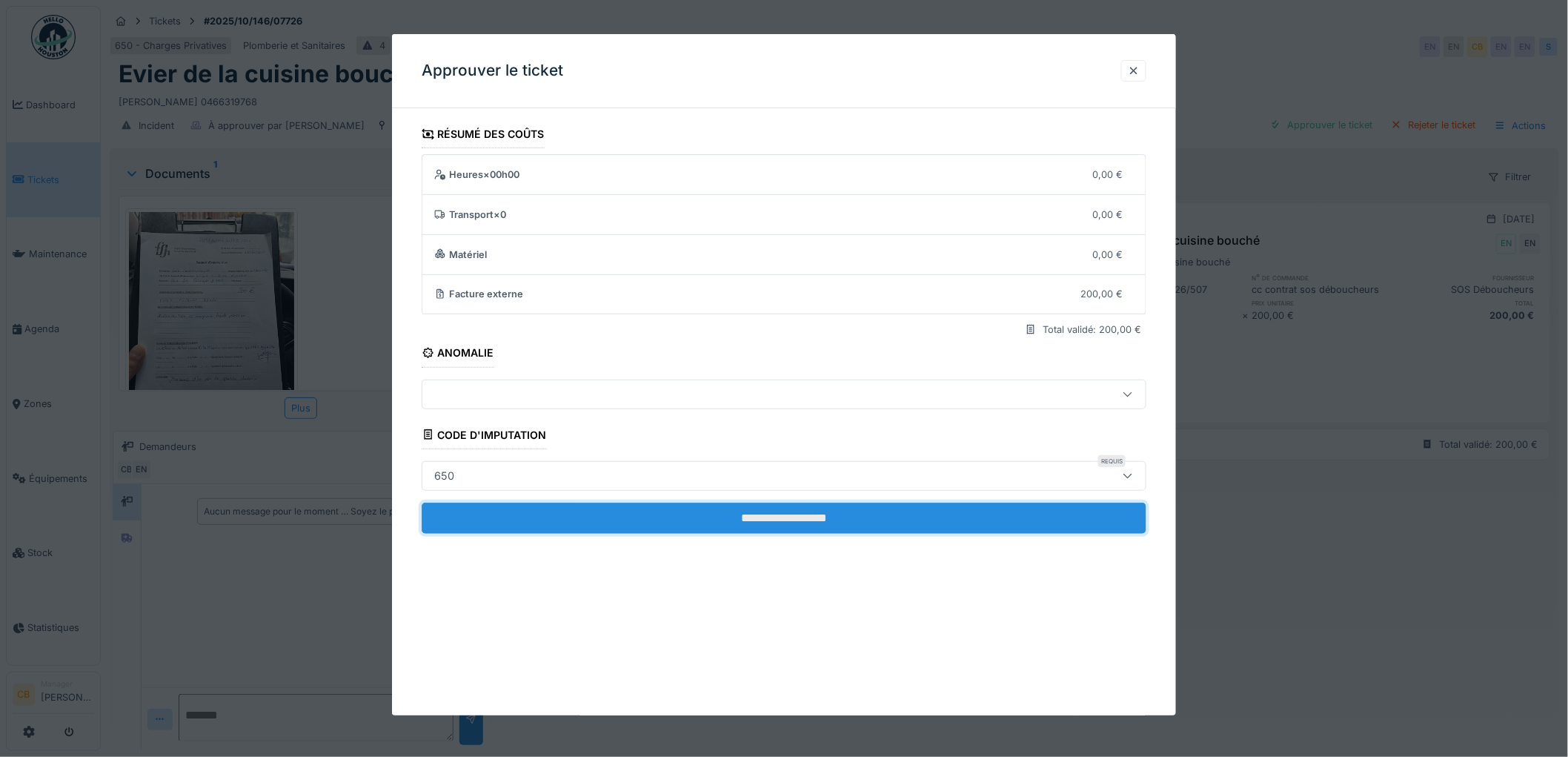
click at [795, 513] on input "**********" at bounding box center [784, 518] width 725 height 31
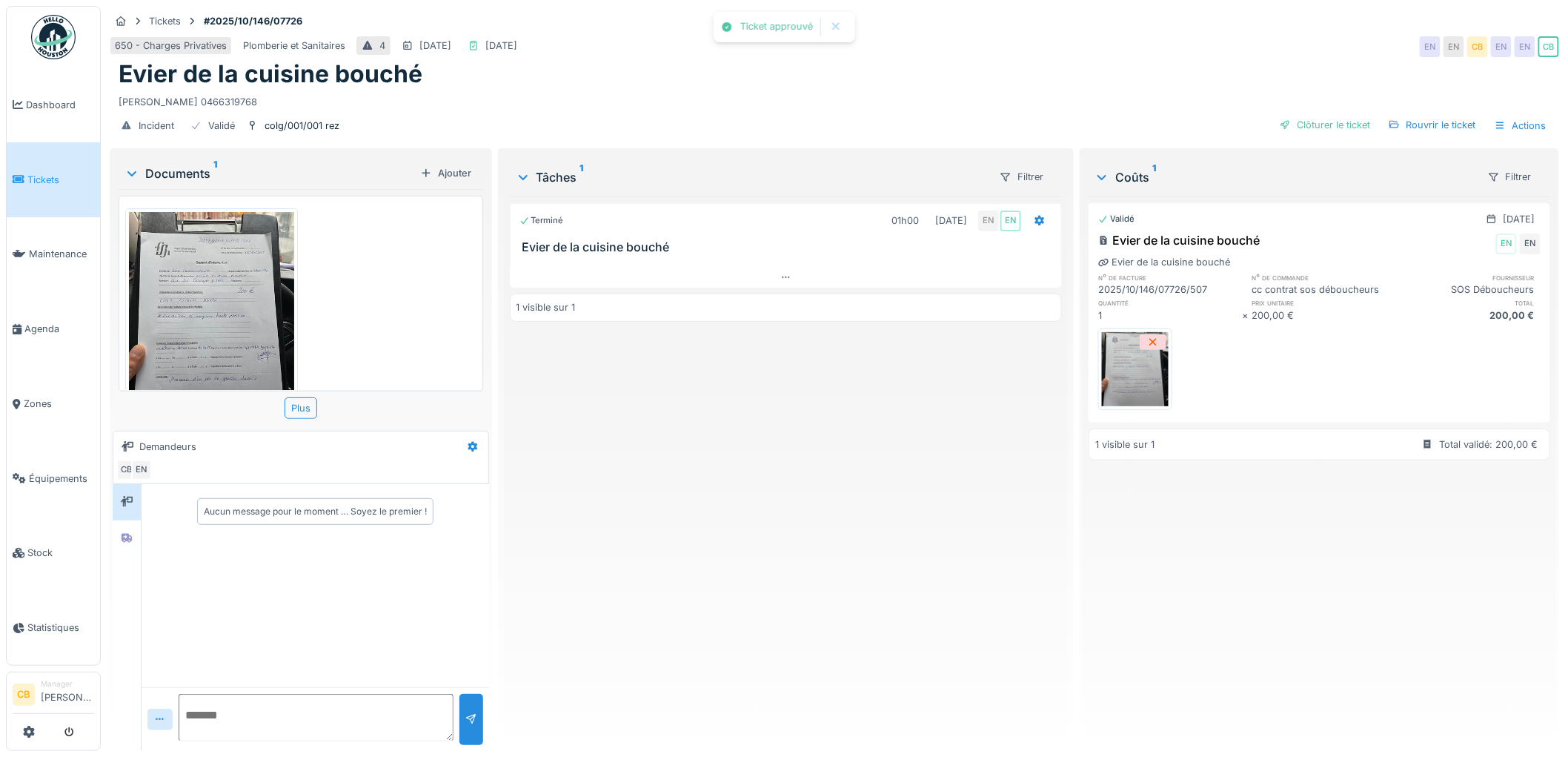
click at [1304, 115] on div "Clôturer le ticket" at bounding box center [1326, 125] width 103 height 20
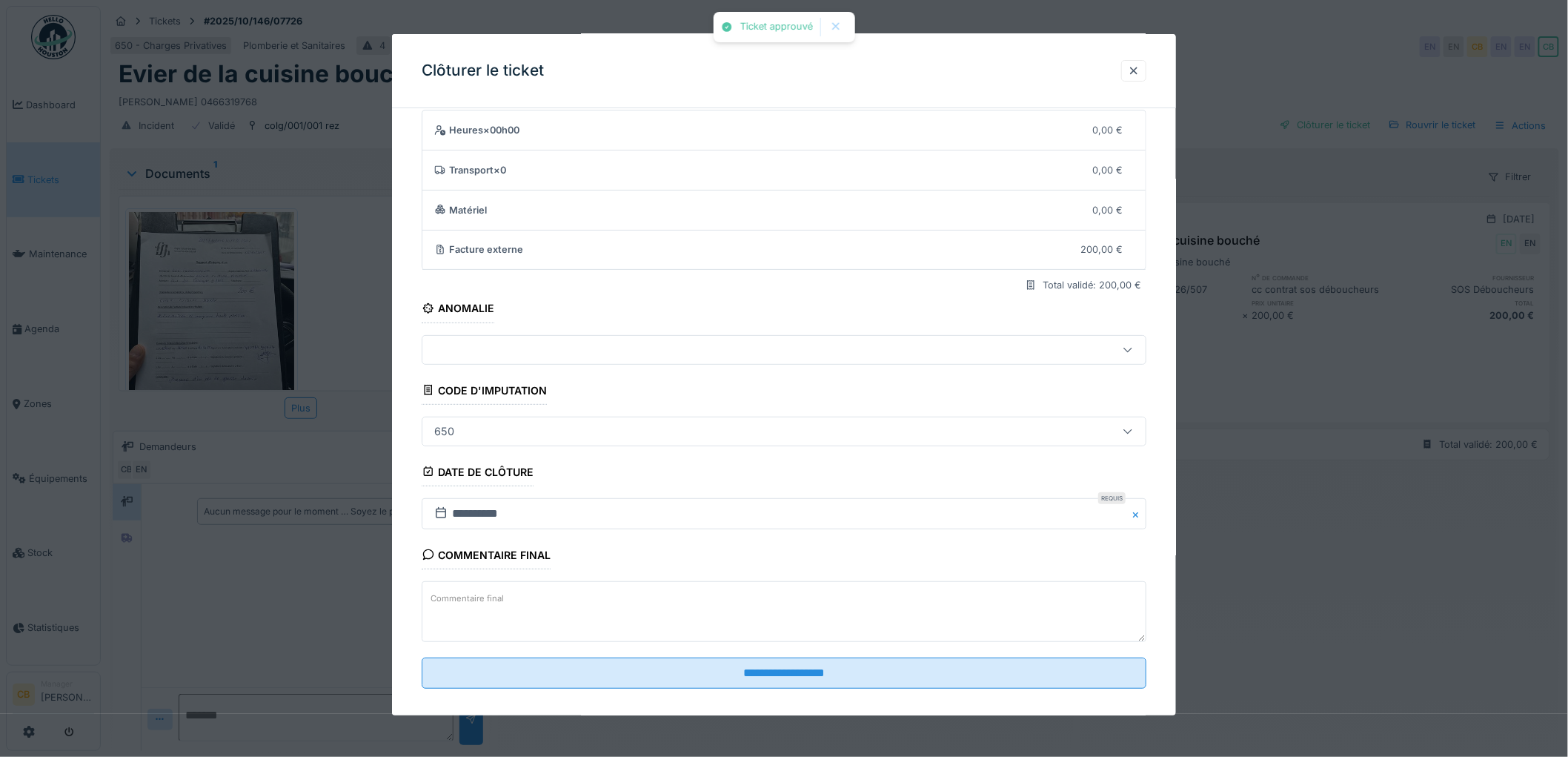
scroll to position [61, 0]
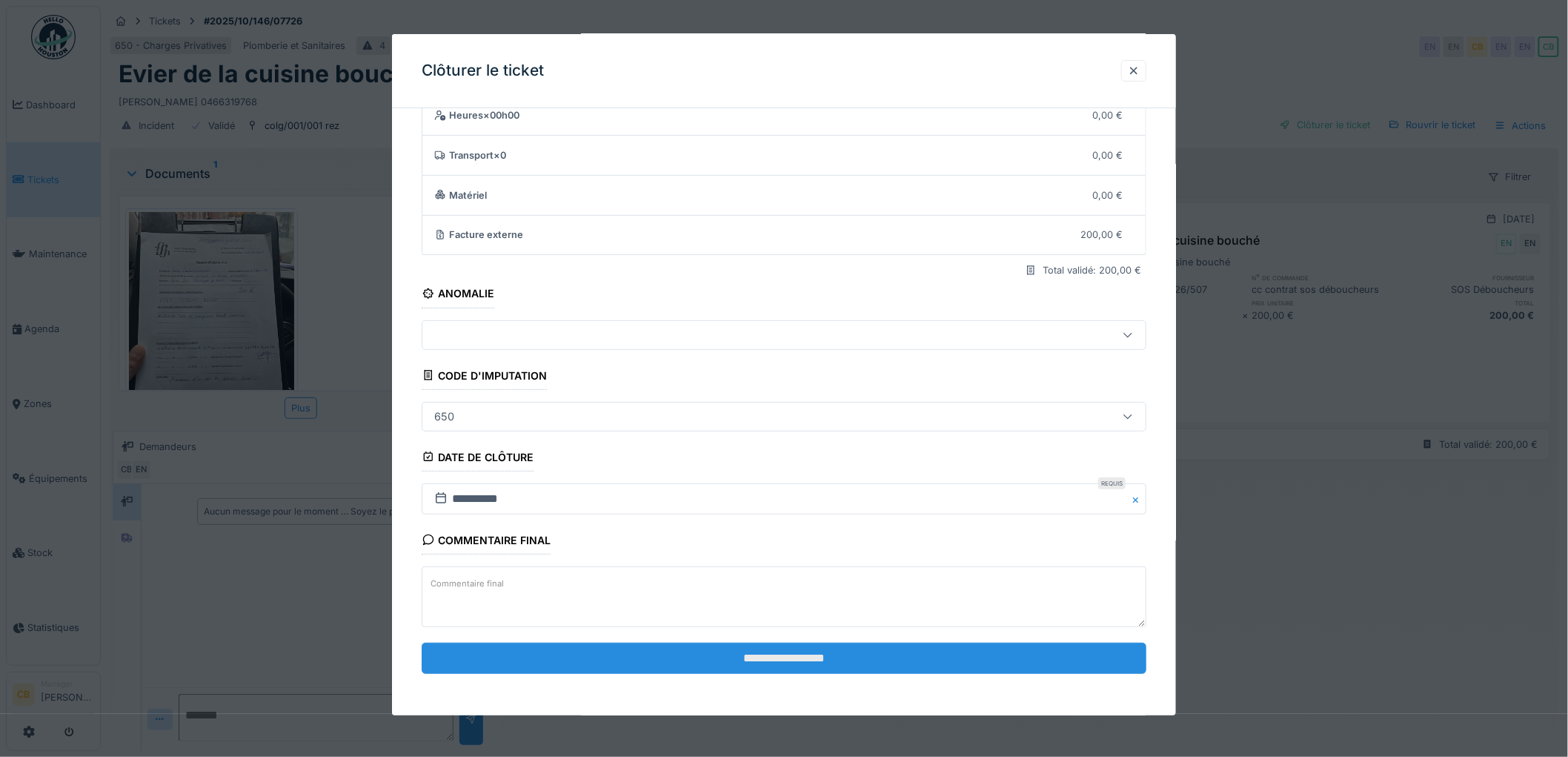
click at [779, 651] on input "**********" at bounding box center [784, 658] width 725 height 31
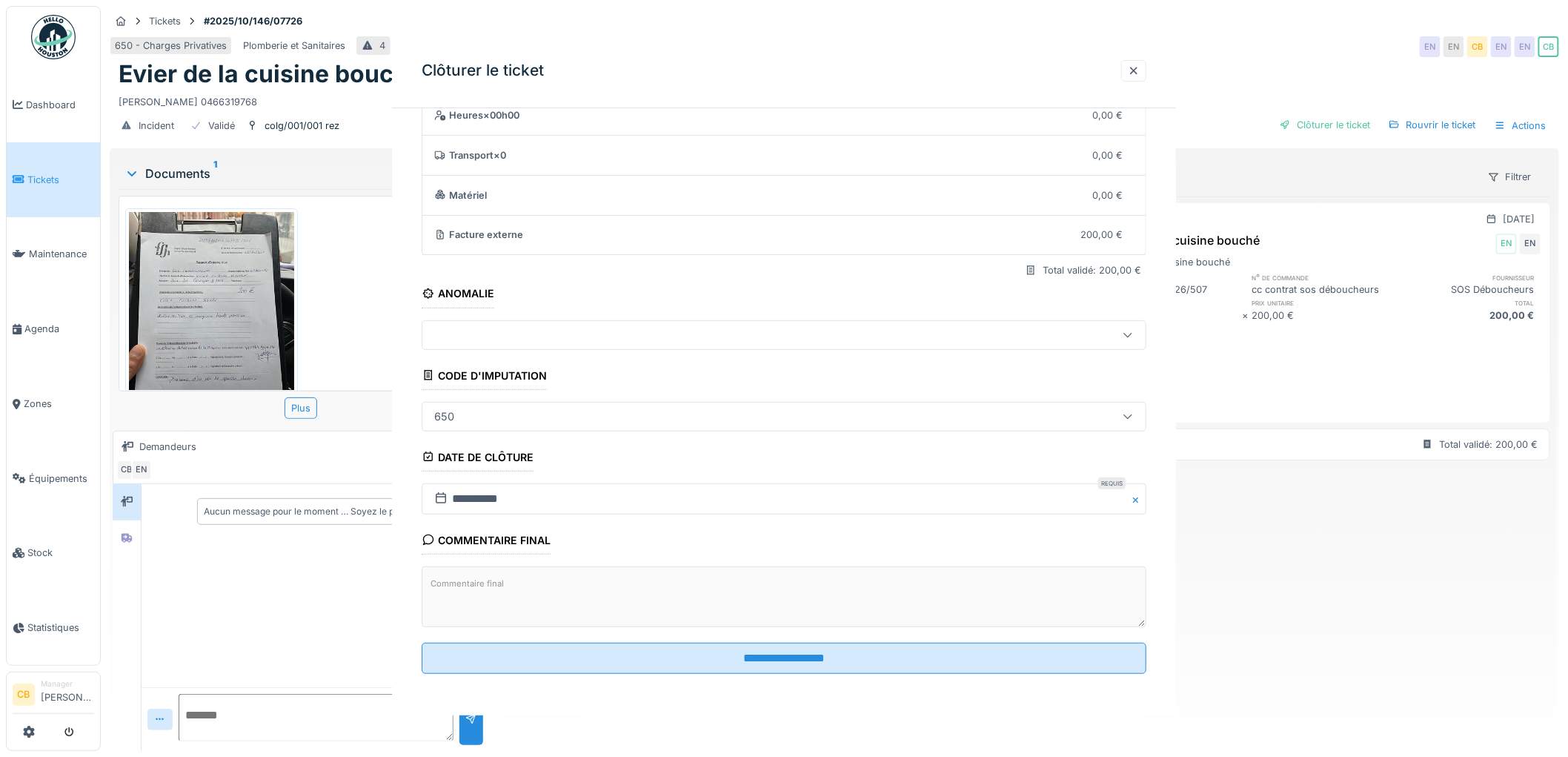
scroll to position [0, 0]
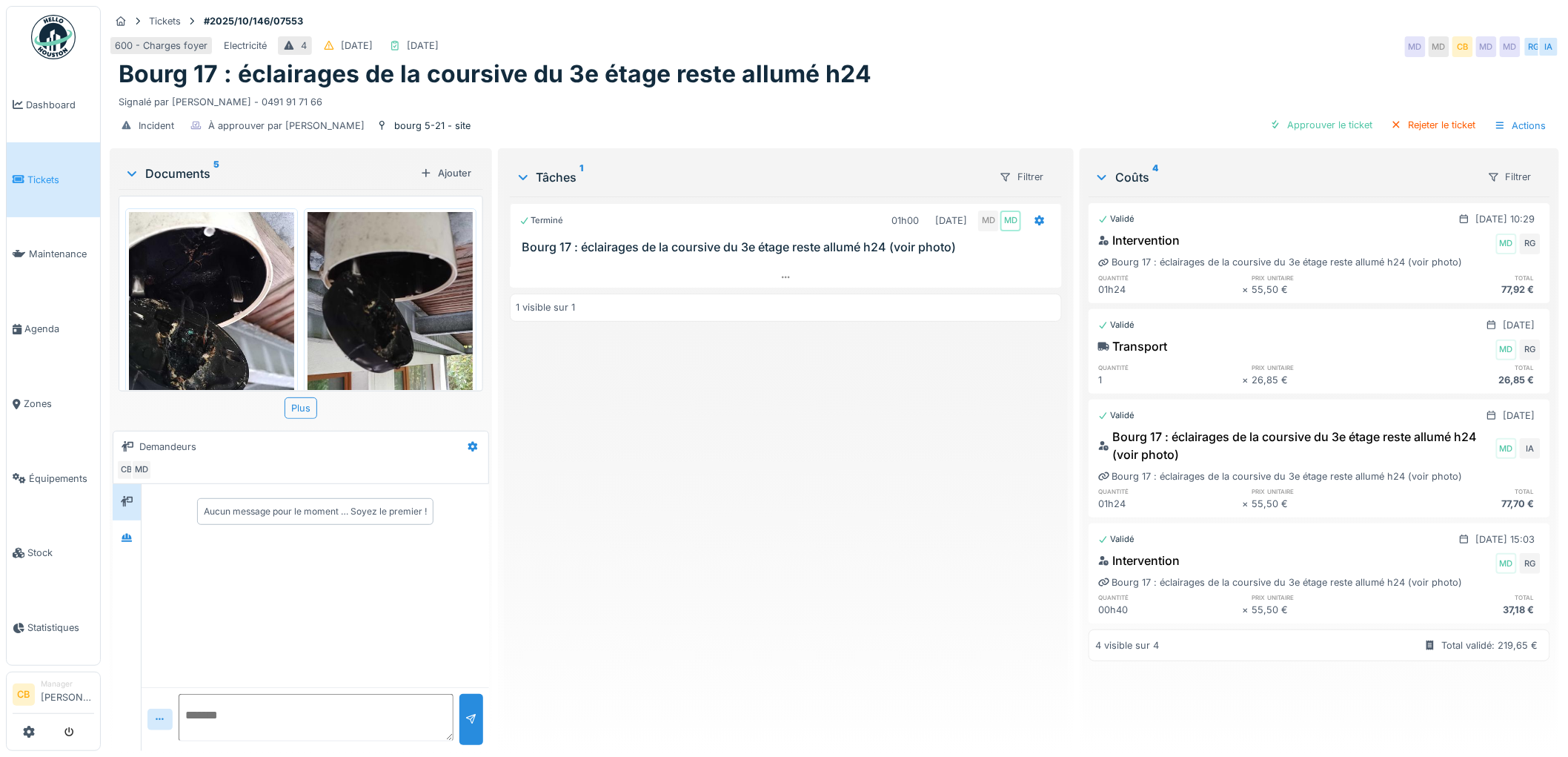
click at [261, 338] on img at bounding box center [211, 322] width 165 height 220
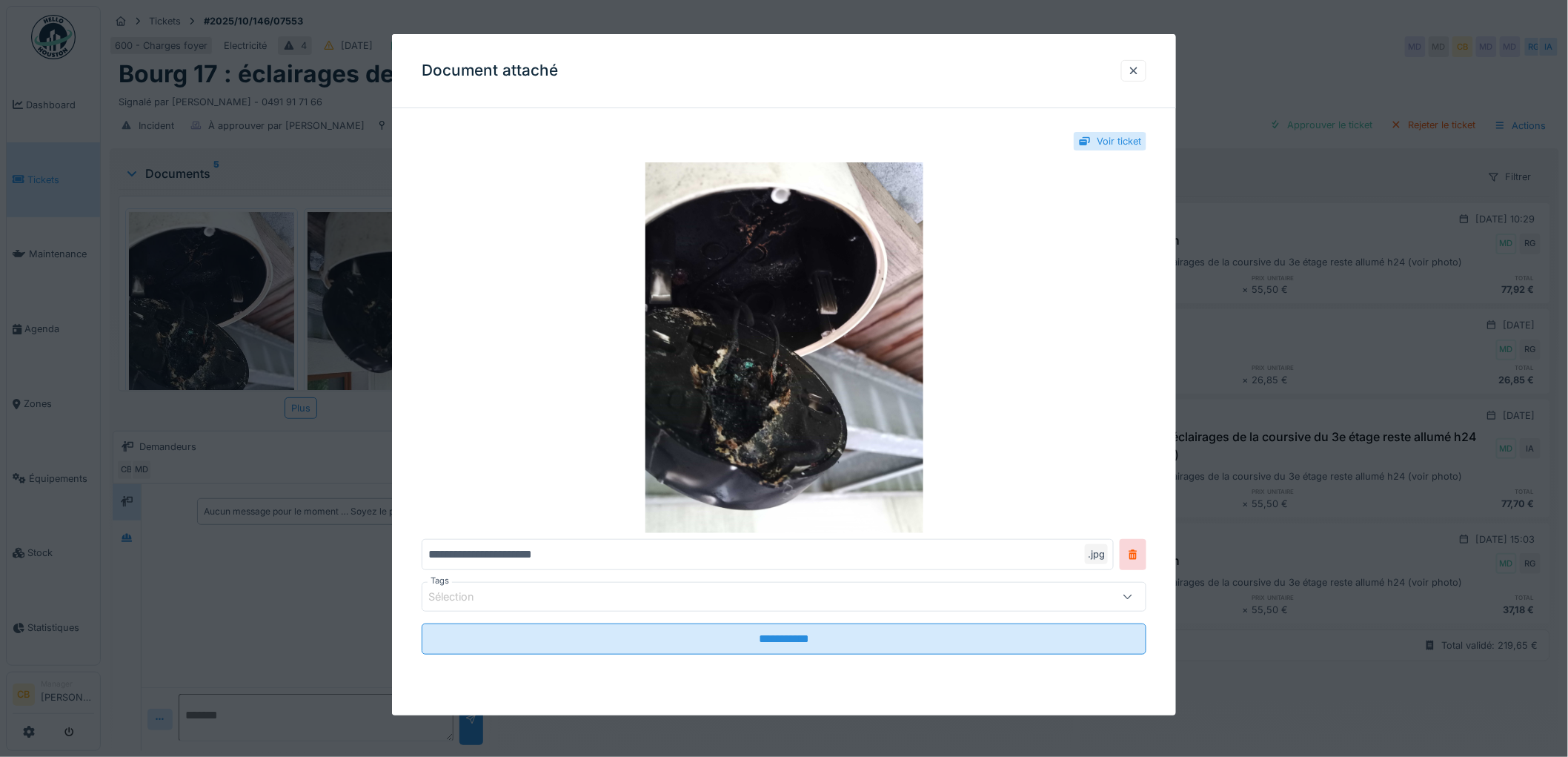
click at [261, 338] on div at bounding box center [784, 378] width 1568 height 757
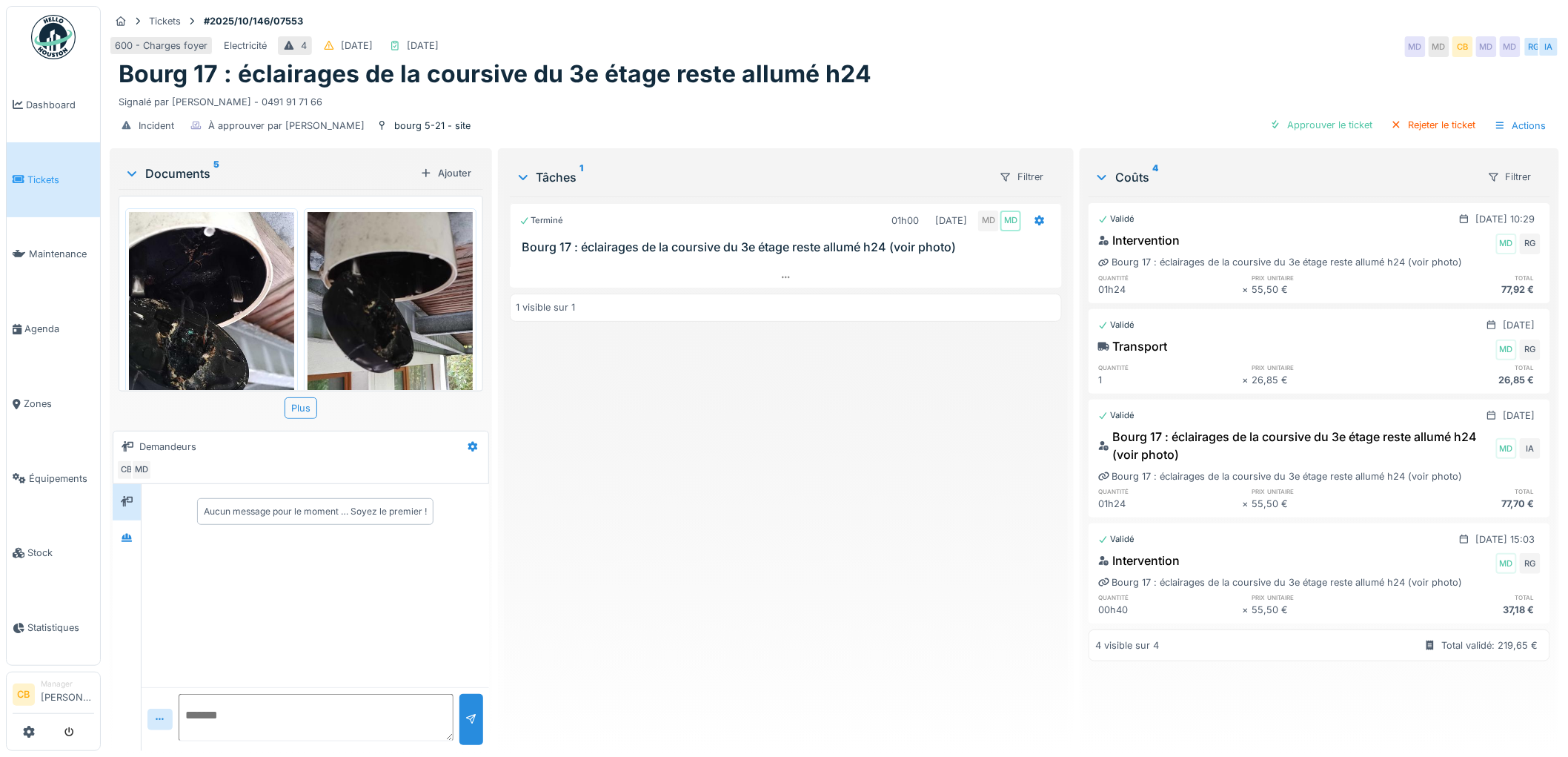
click at [371, 338] on img at bounding box center [390, 322] width 165 height 220
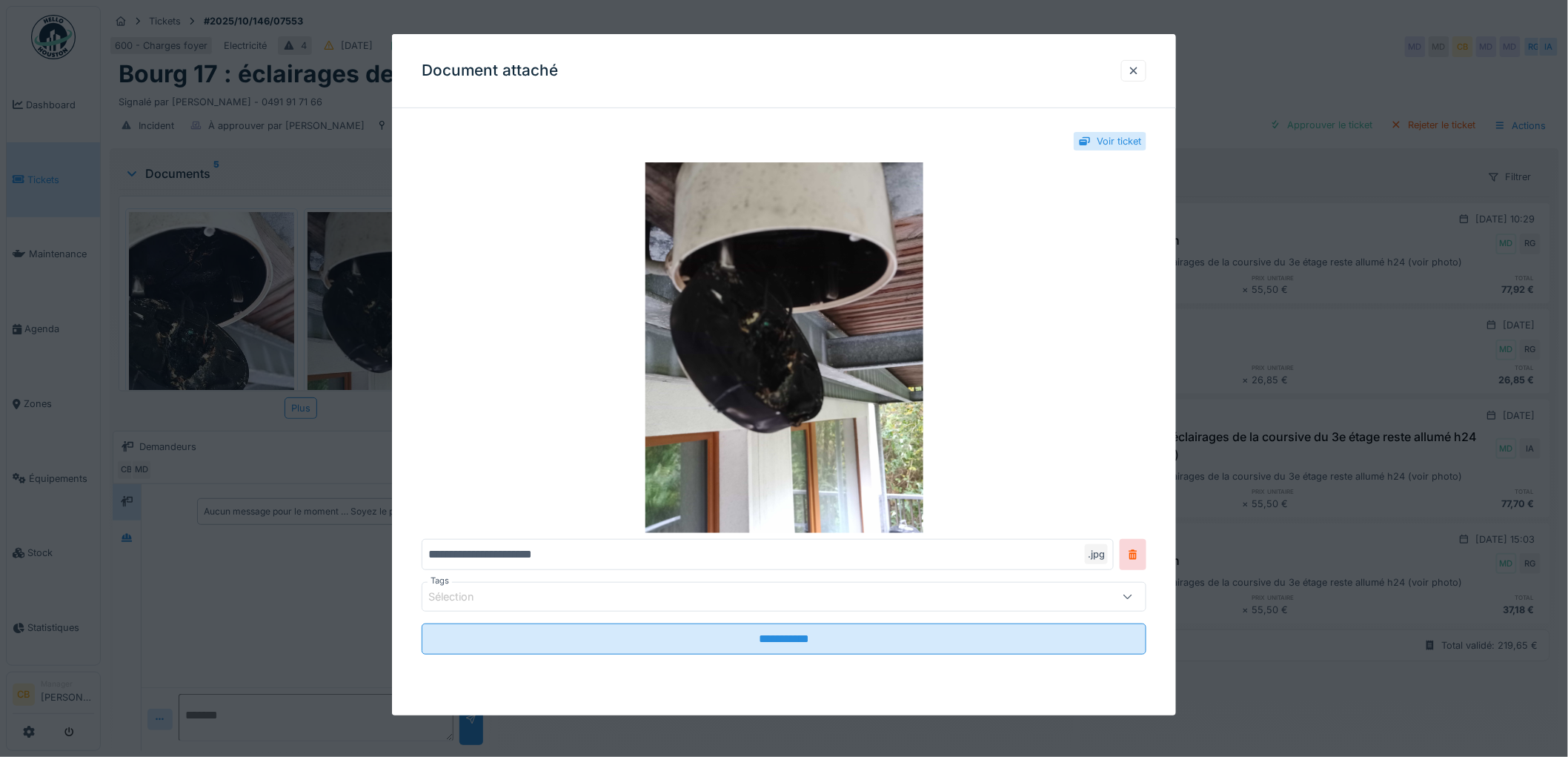
click at [371, 338] on div at bounding box center [784, 378] width 1568 height 757
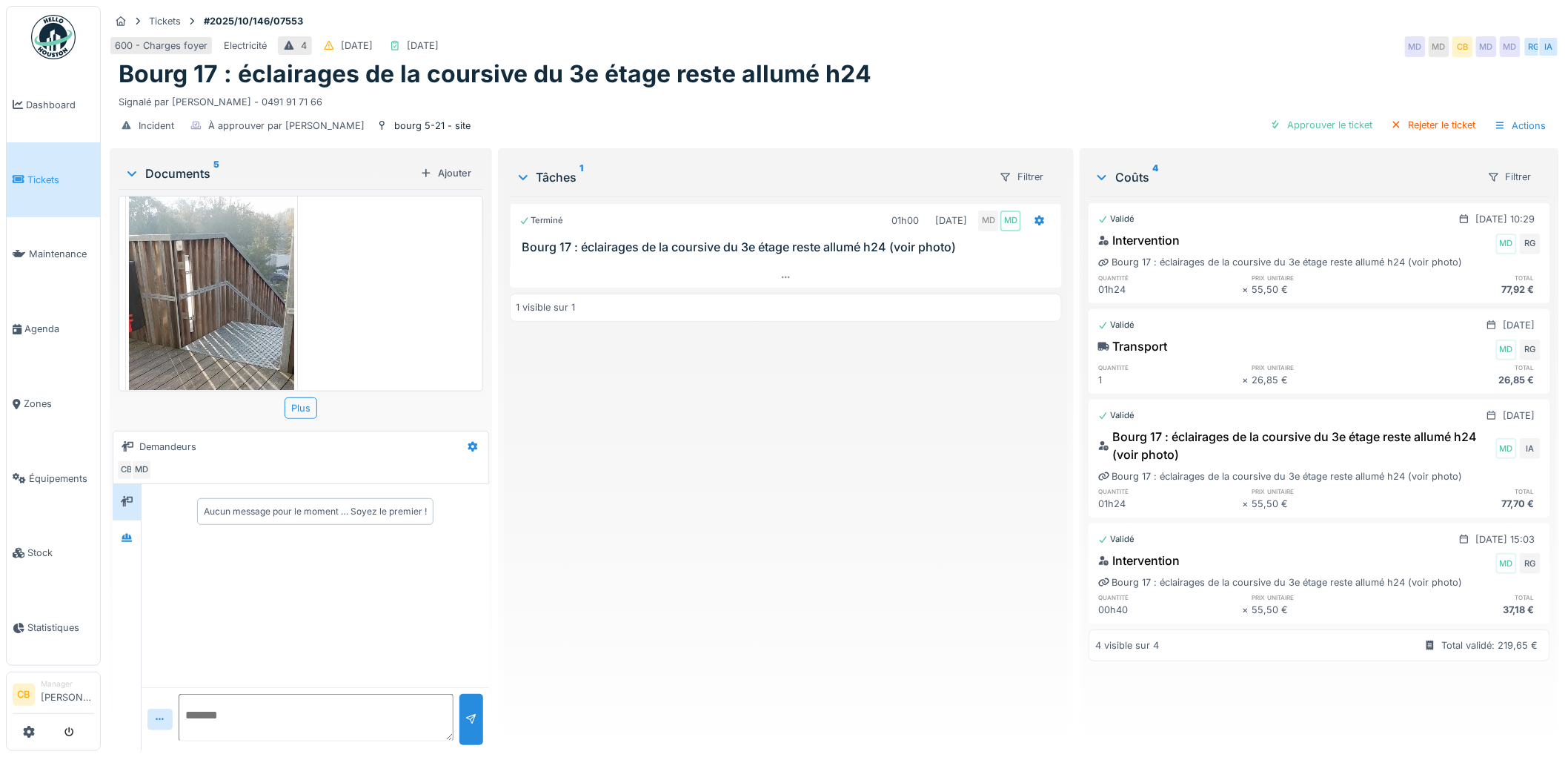
scroll to position [812, 0]
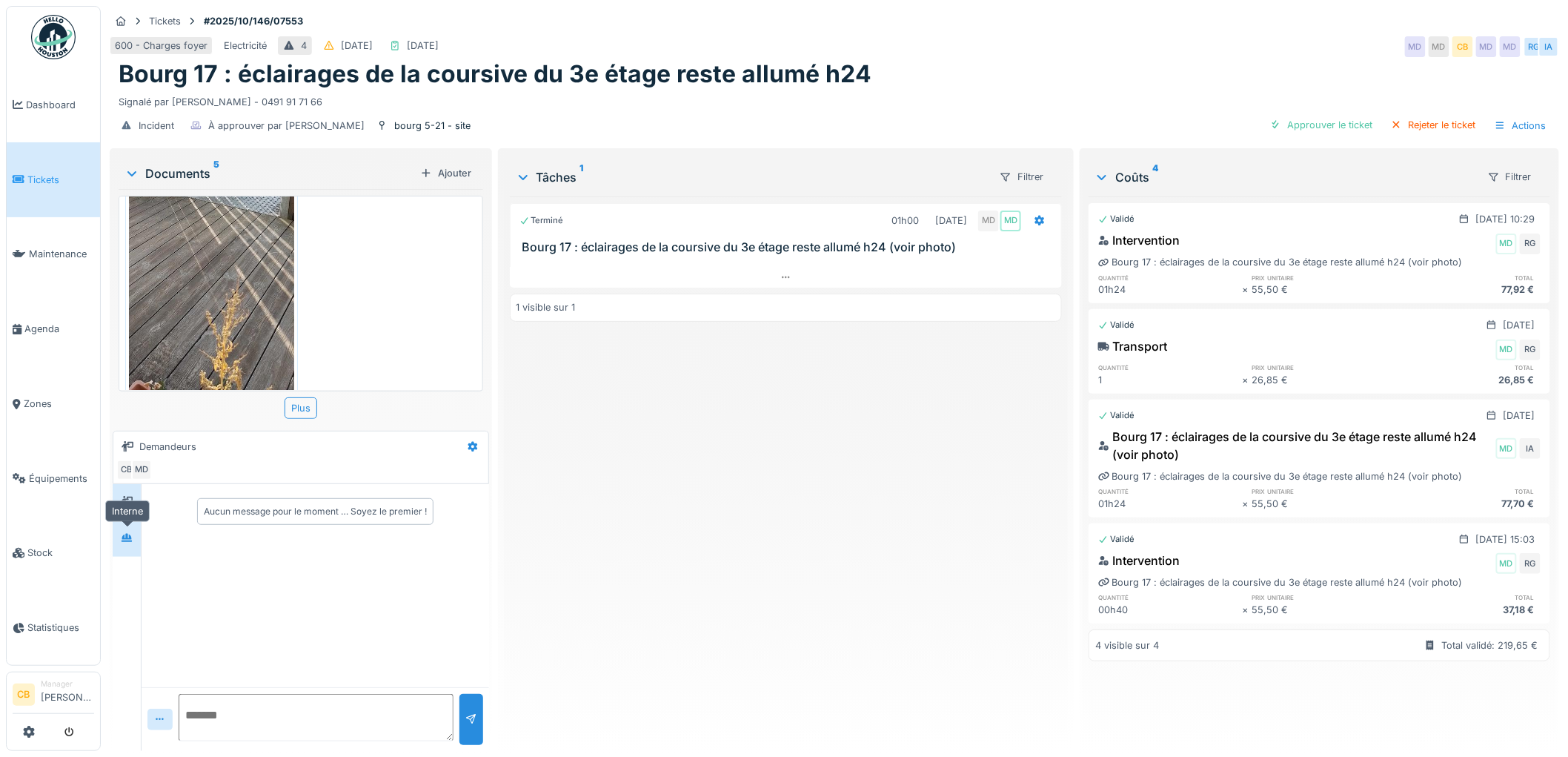
click at [129, 540] on icon at bounding box center [126, 537] width 12 height 9
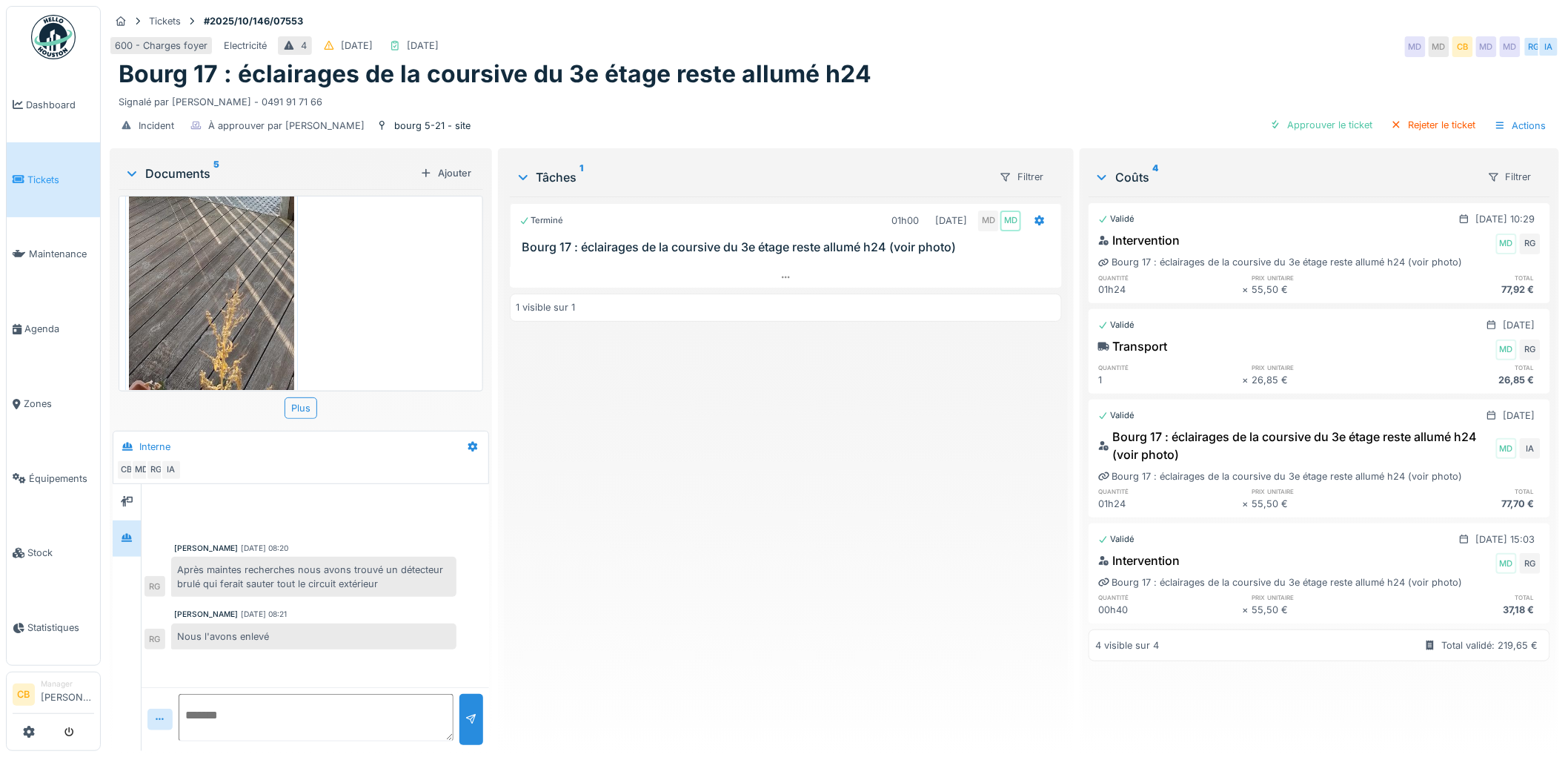
scroll to position [12, 0]
click at [1335, 115] on div "Approuver le ticket" at bounding box center [1321, 125] width 115 height 20
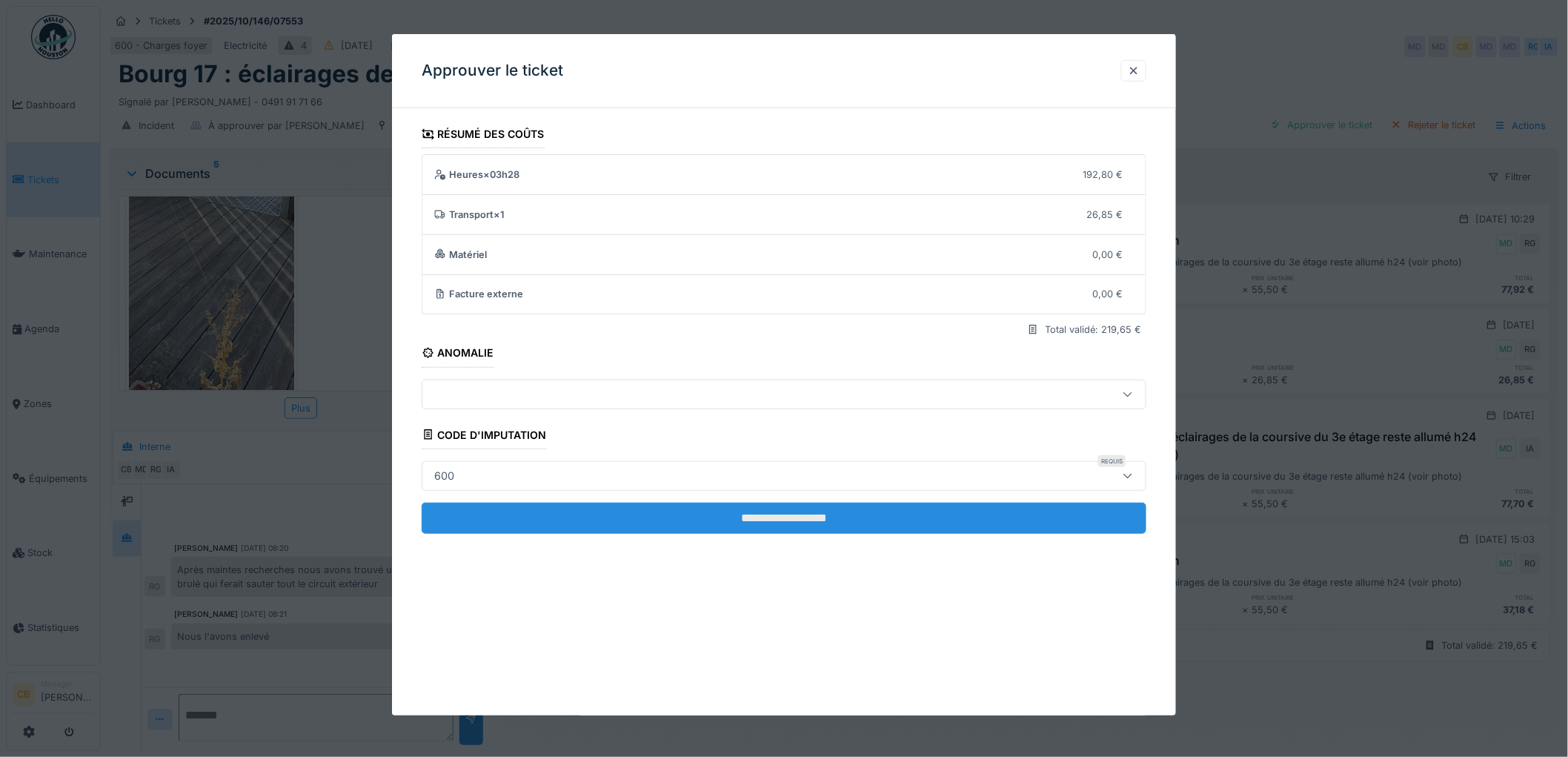
click at [792, 513] on input "**********" at bounding box center [784, 518] width 725 height 31
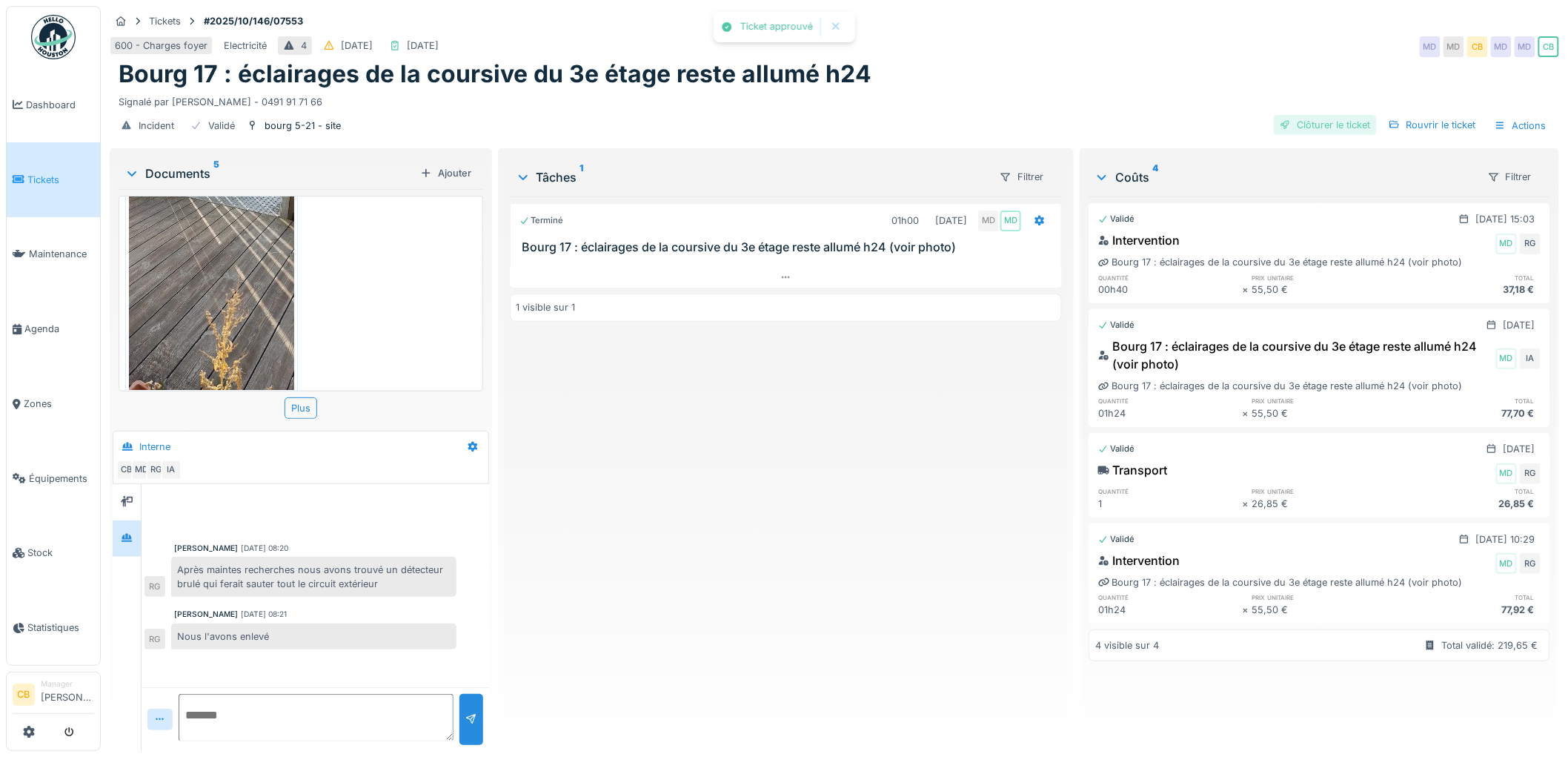
click at [1303, 115] on div "Clôturer le ticket" at bounding box center [1326, 125] width 103 height 20
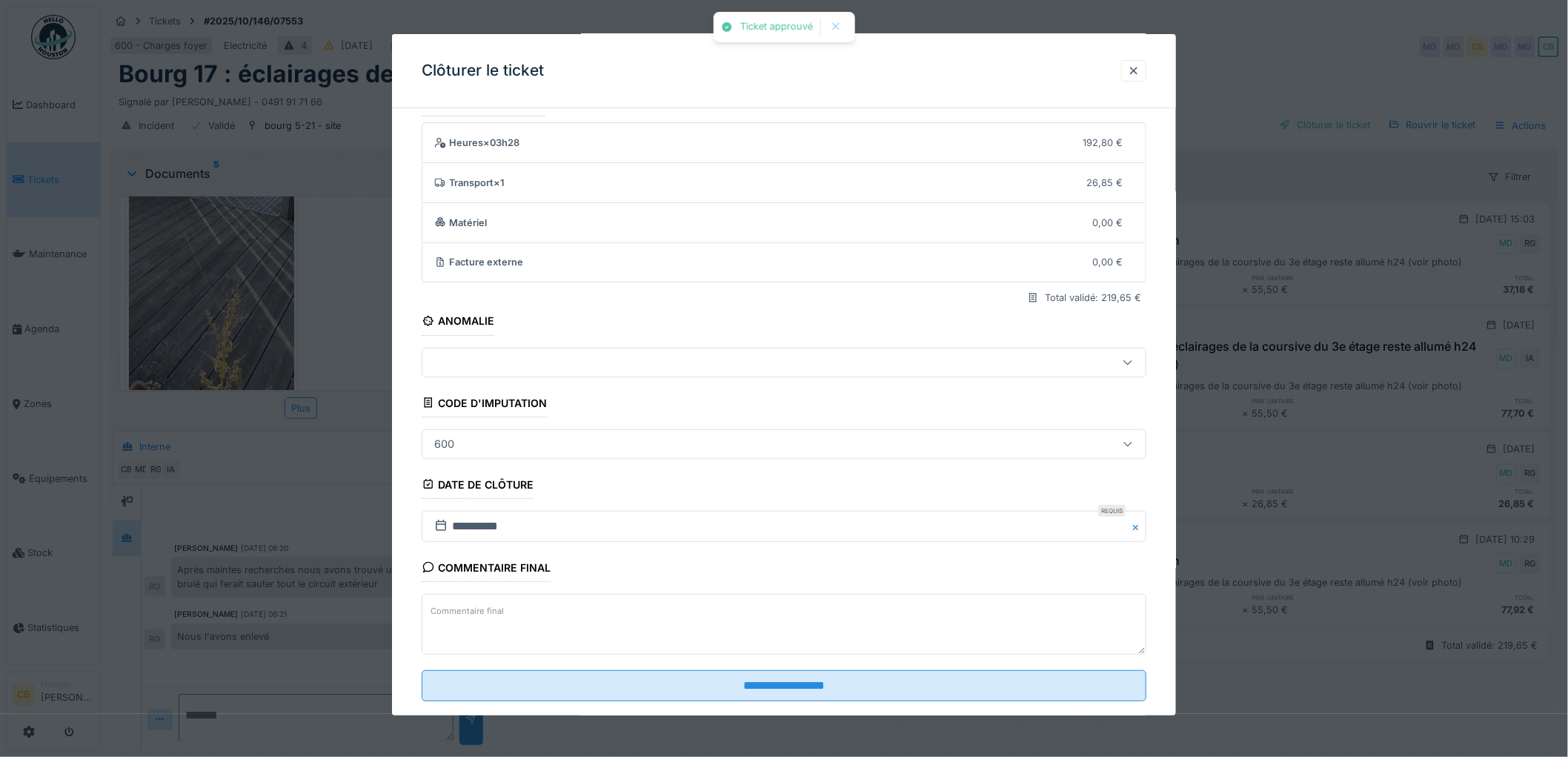
scroll to position [61, 0]
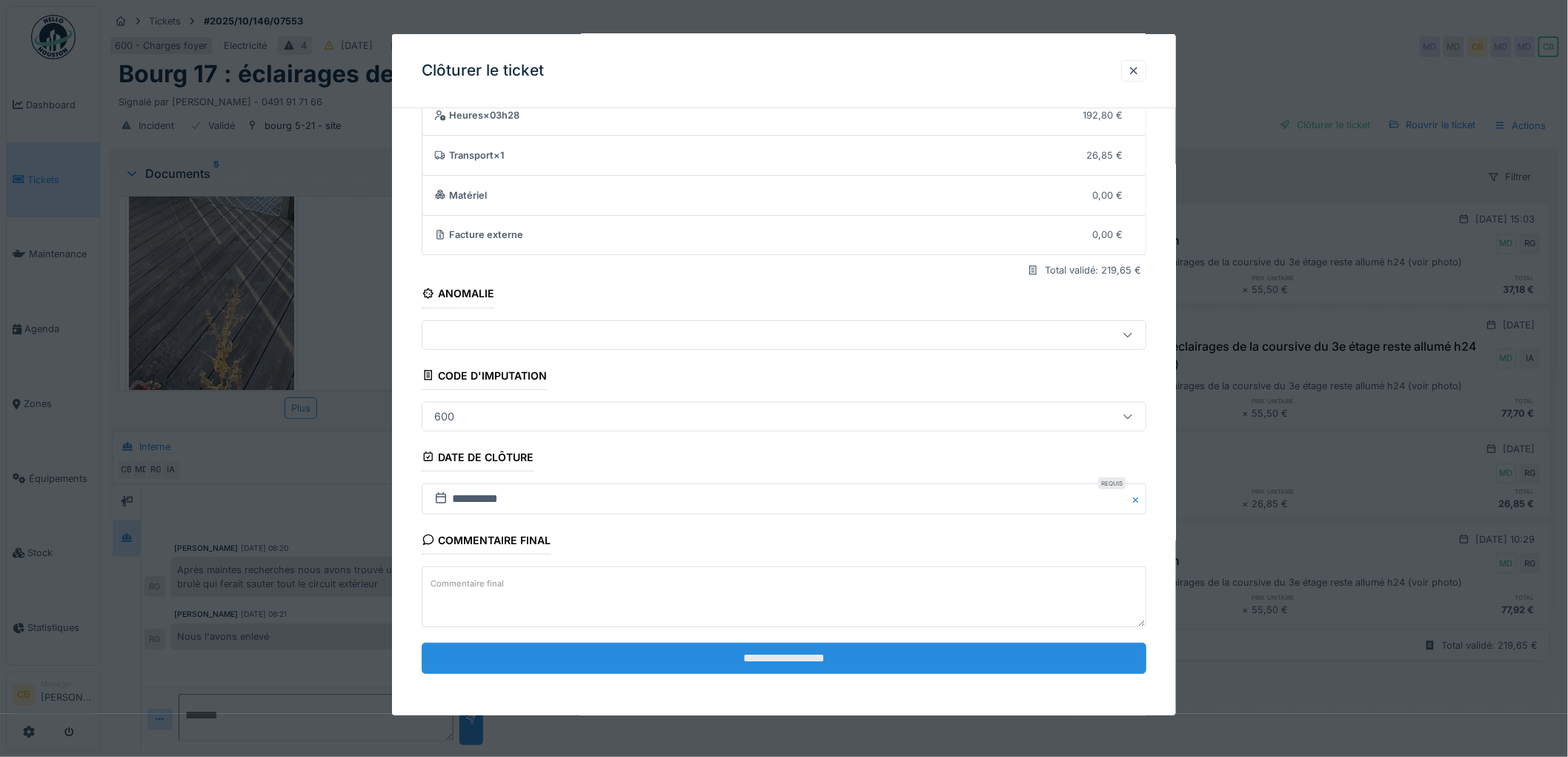
click at [760, 667] on input "**********" at bounding box center [784, 658] width 725 height 31
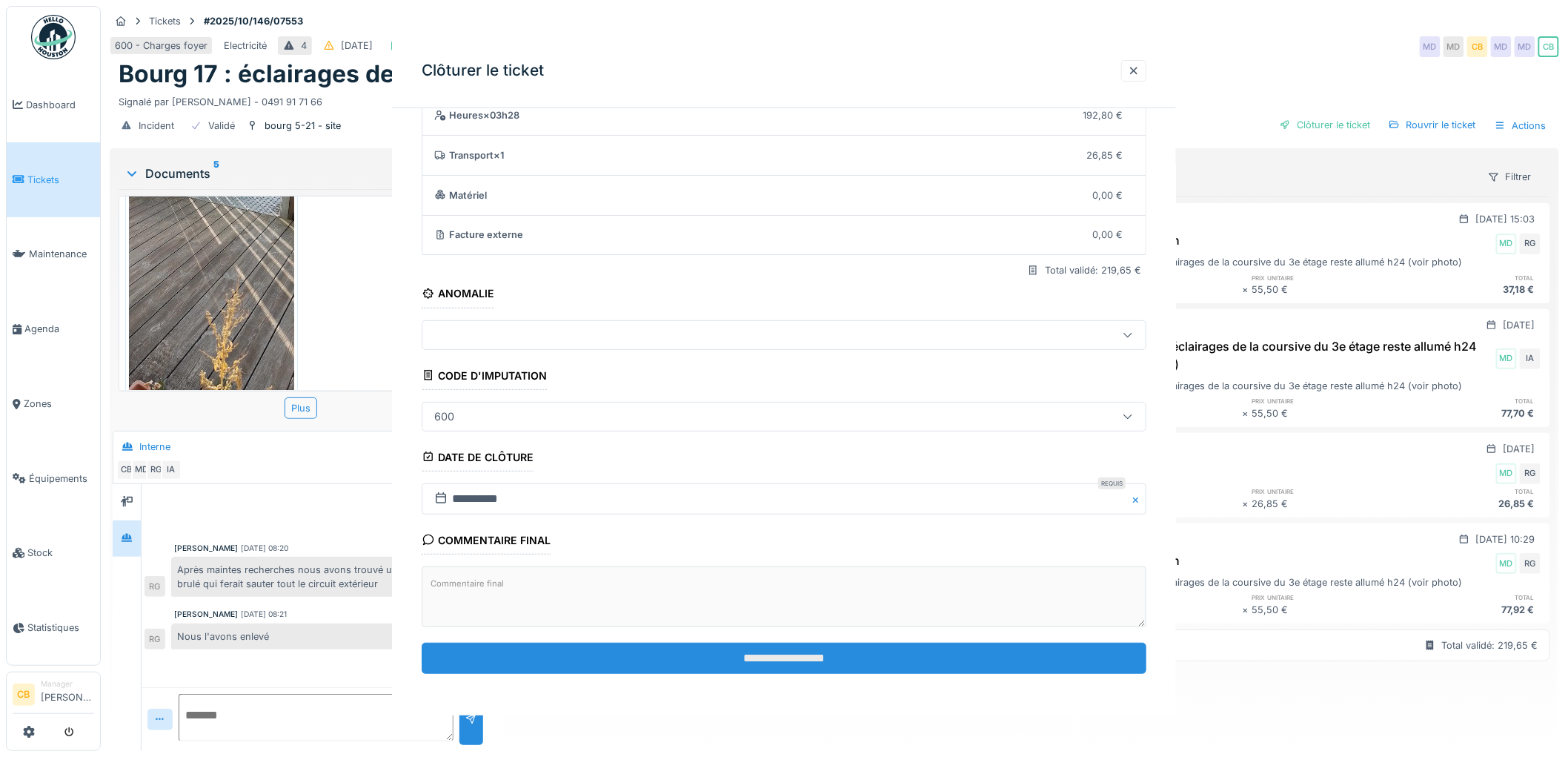
scroll to position [0, 0]
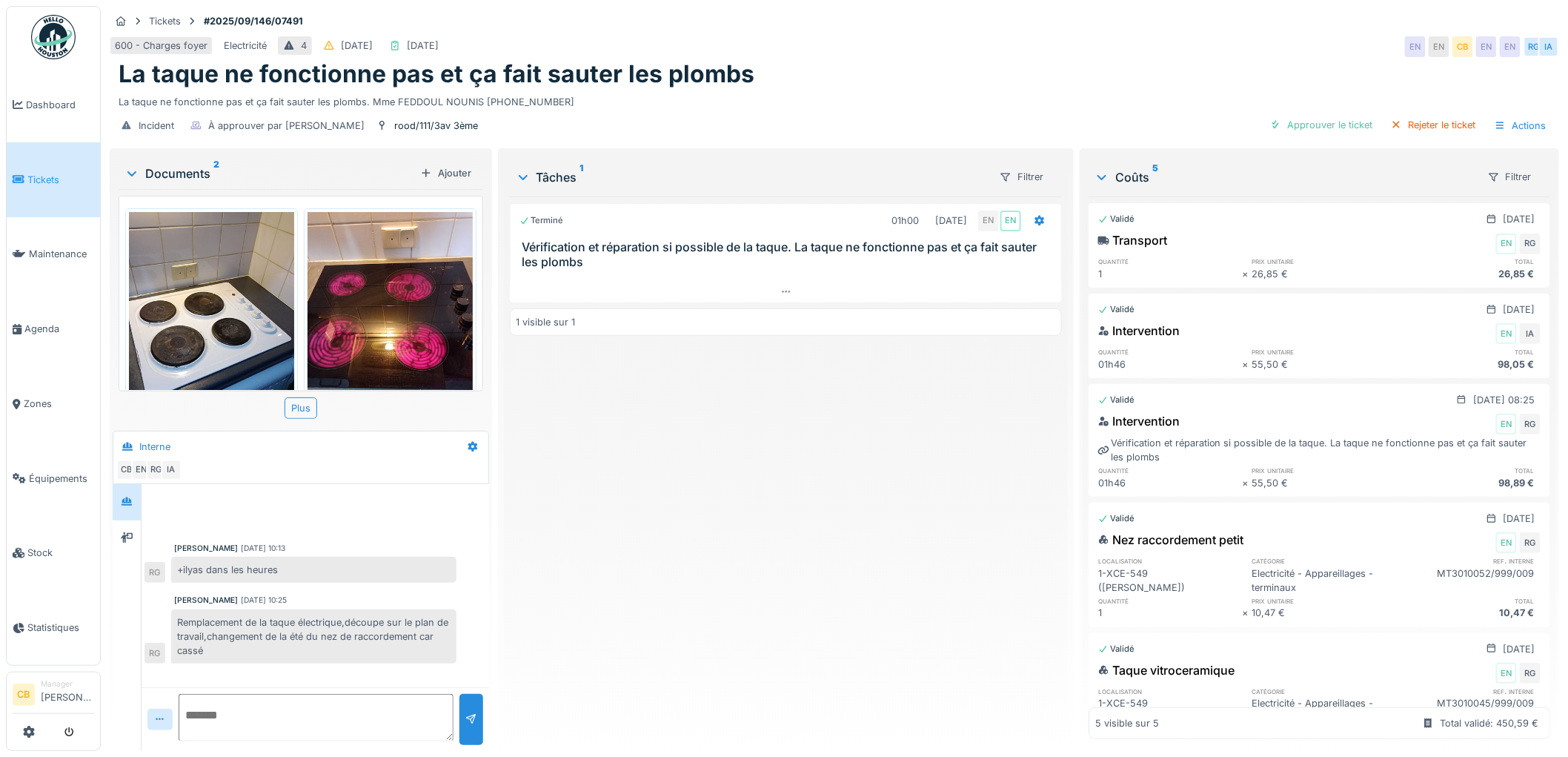
scroll to position [12, 0]
click at [210, 311] on img at bounding box center [211, 322] width 165 height 220
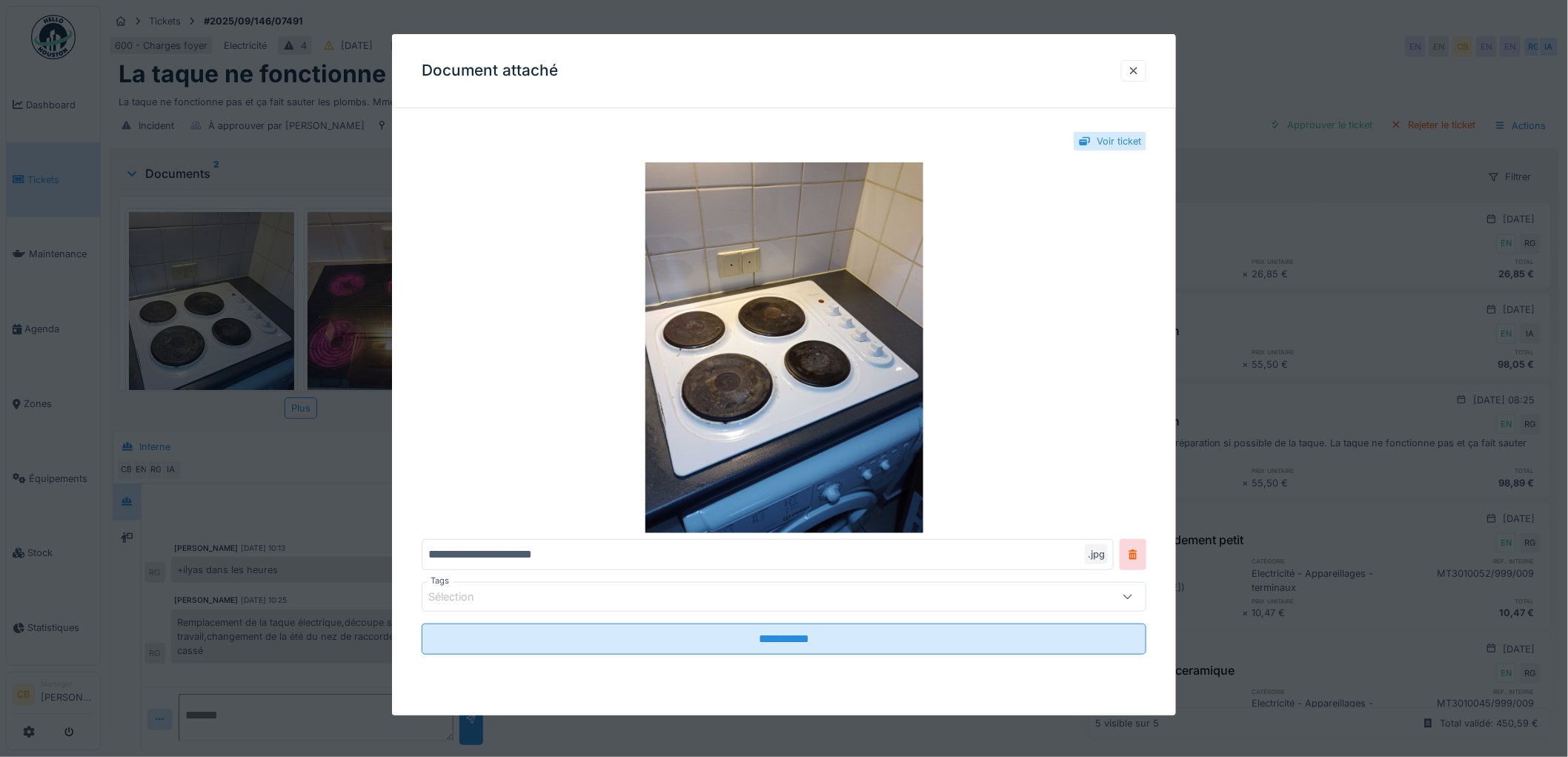
click at [208, 311] on div at bounding box center [784, 378] width 1568 height 757
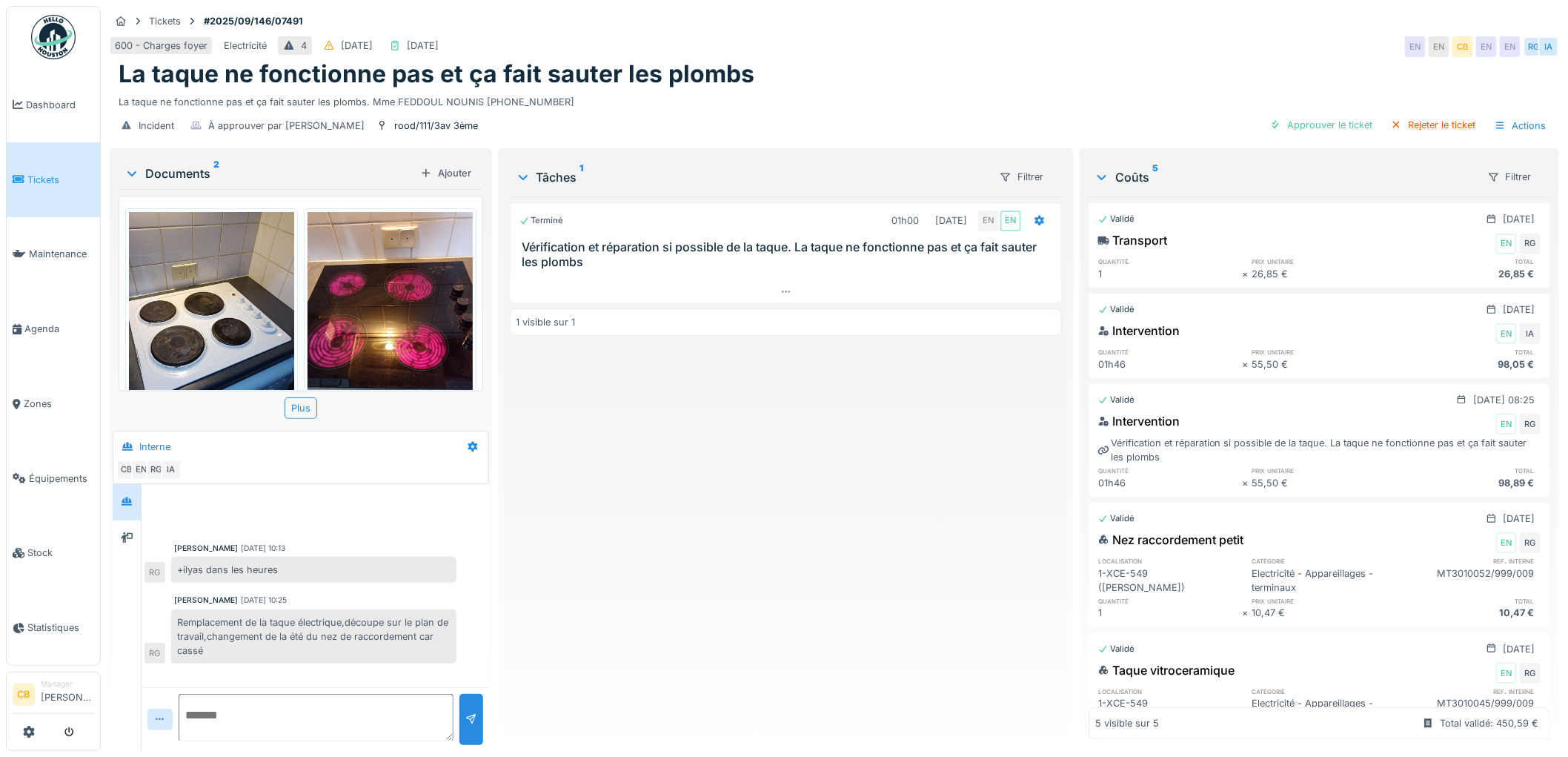
click at [356, 309] on img at bounding box center [390, 322] width 165 height 220
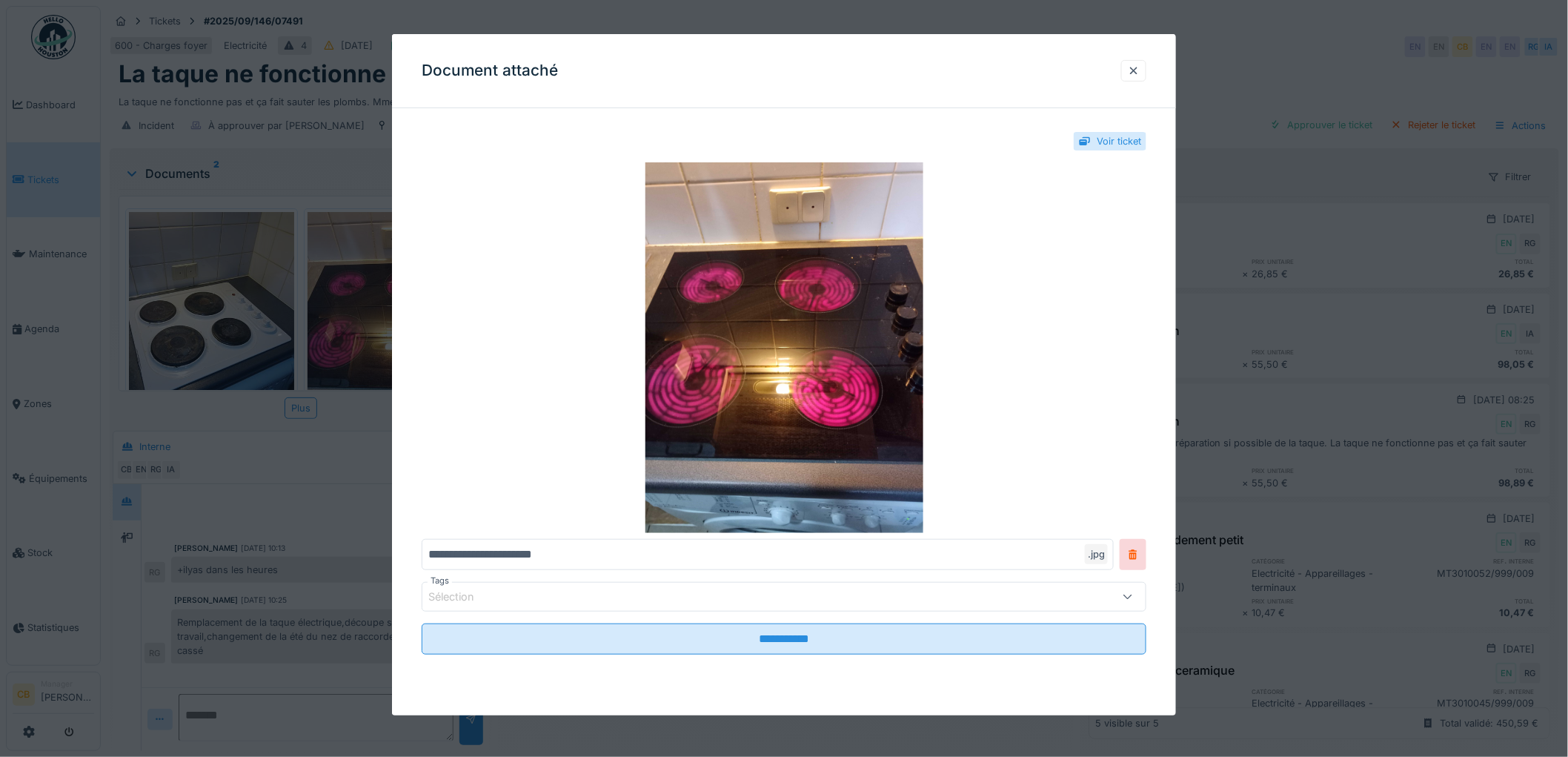
click at [356, 309] on div at bounding box center [784, 378] width 1568 height 757
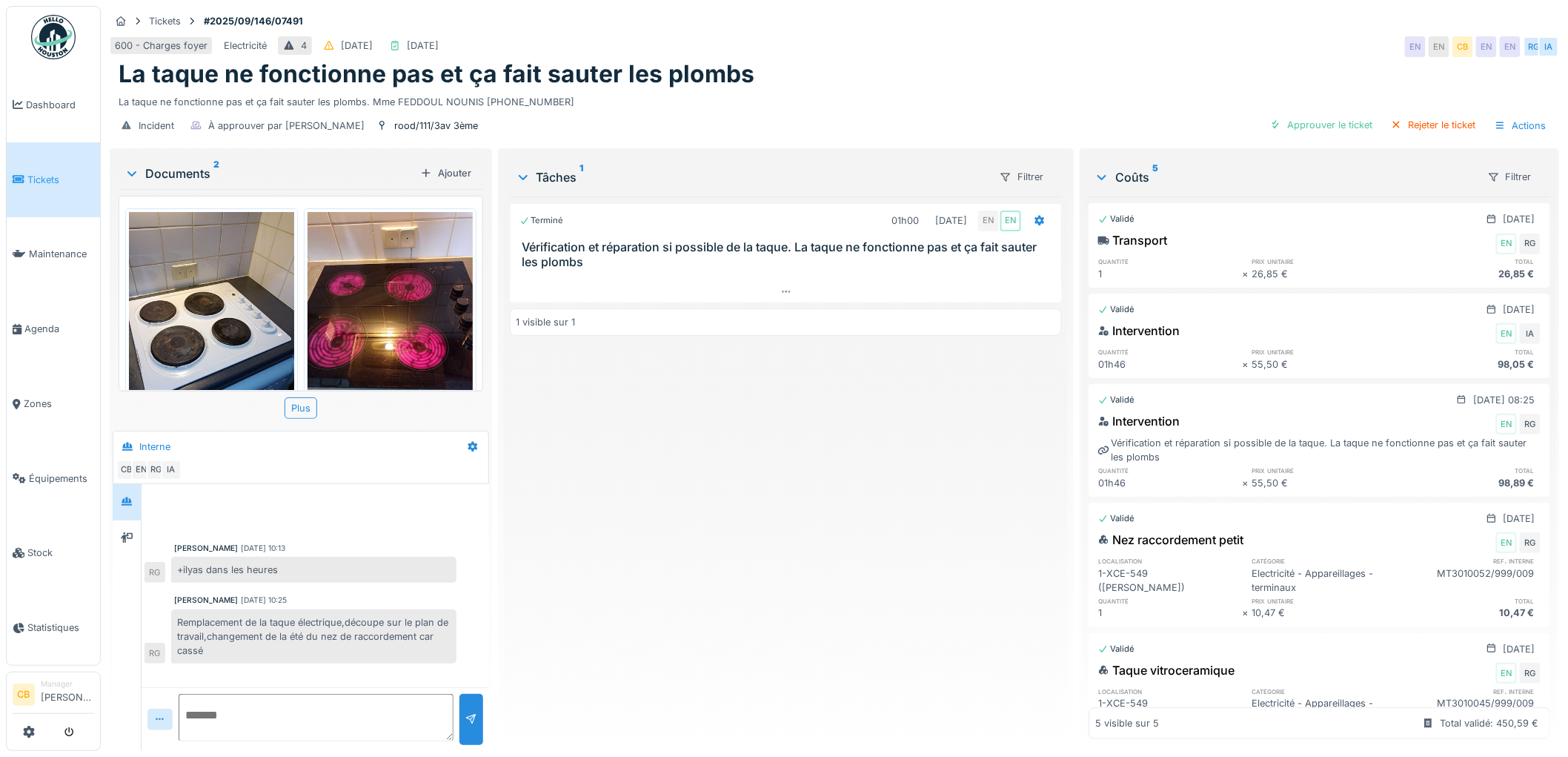
scroll to position [82, 0]
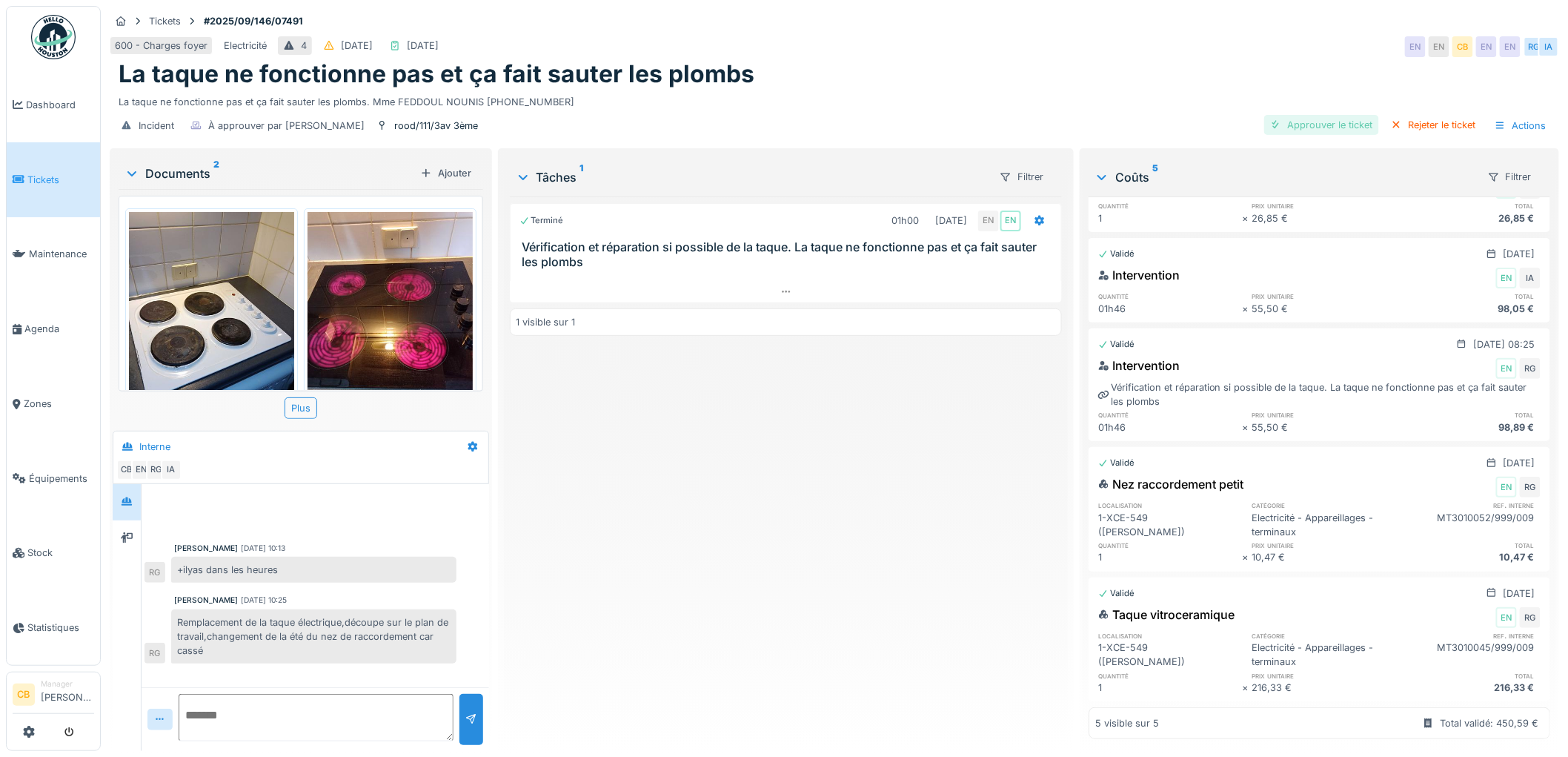
click at [1282, 115] on div "Approuver le ticket" at bounding box center [1321, 125] width 115 height 20
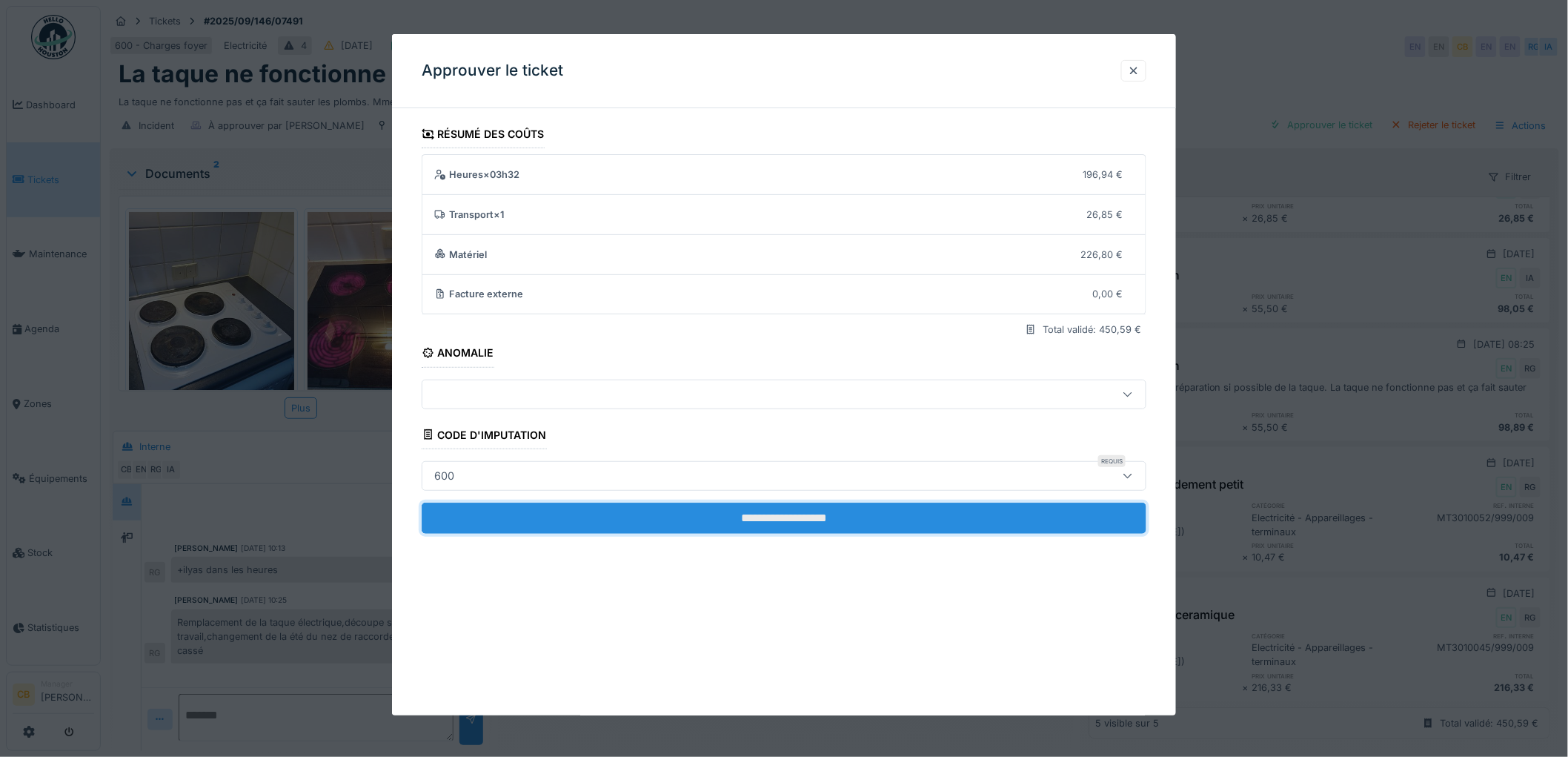
click at [720, 519] on input "**********" at bounding box center [784, 518] width 725 height 31
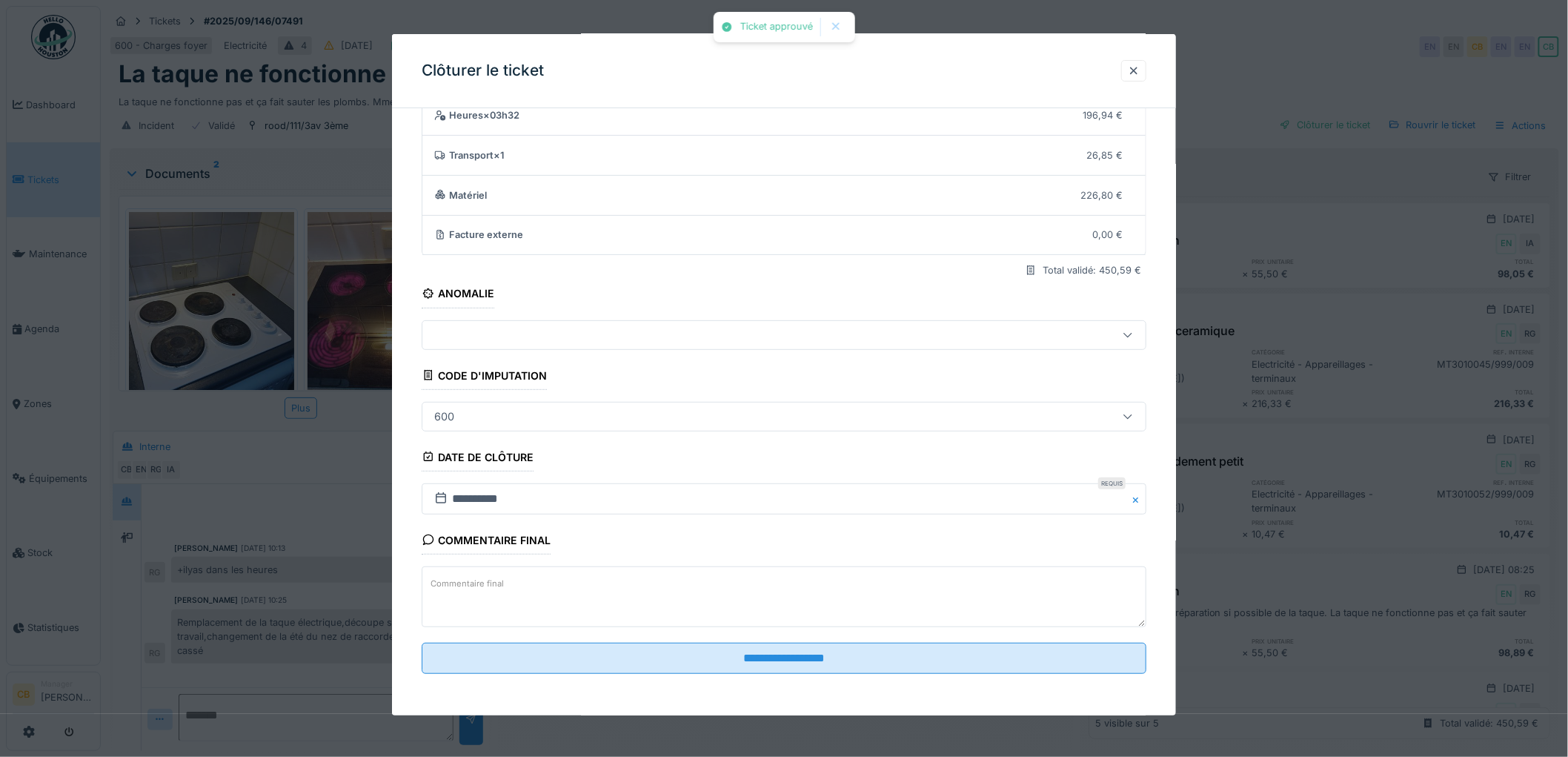
scroll to position [61, 0]
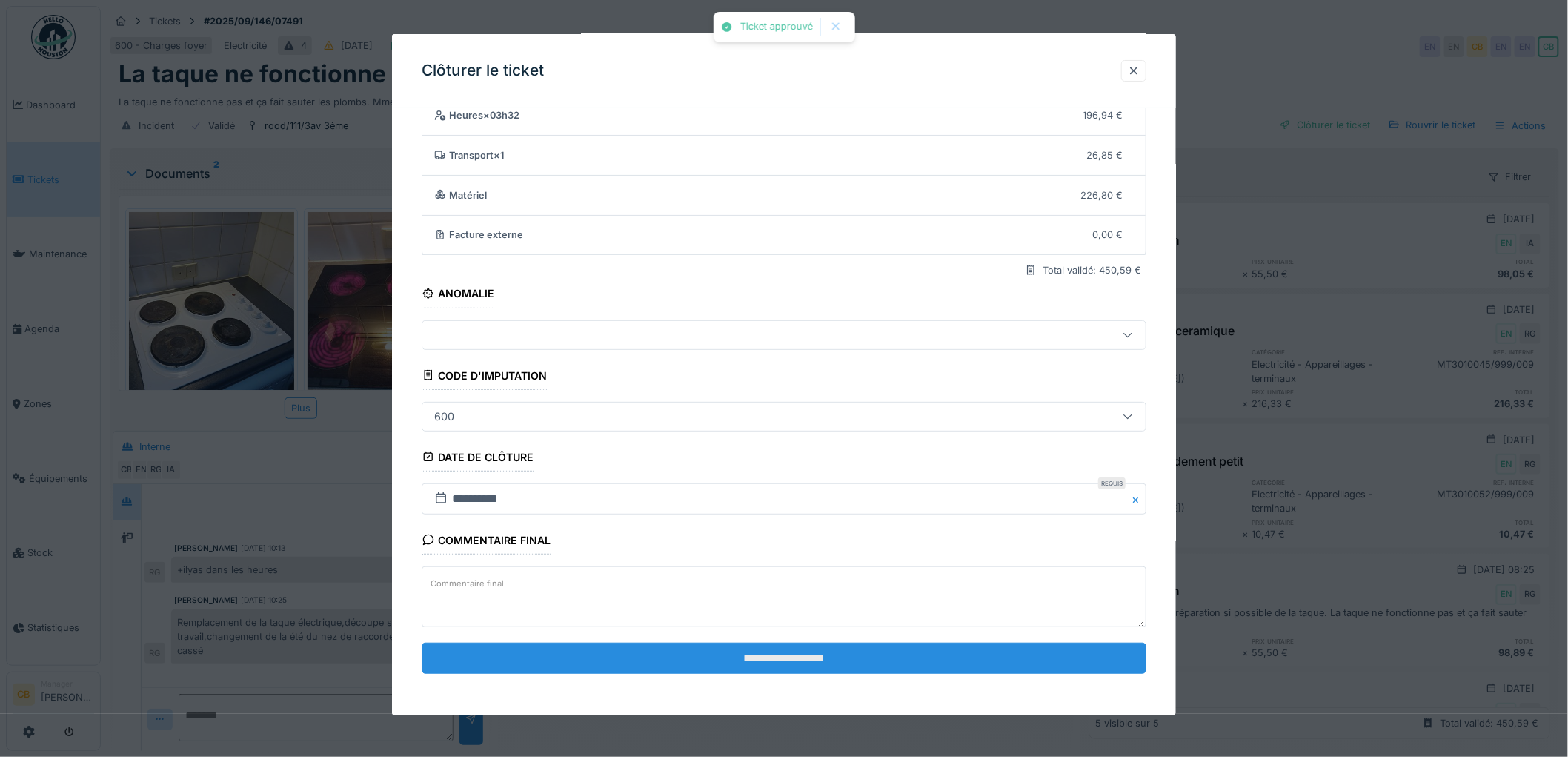
click at [810, 661] on input "**********" at bounding box center [784, 658] width 725 height 31
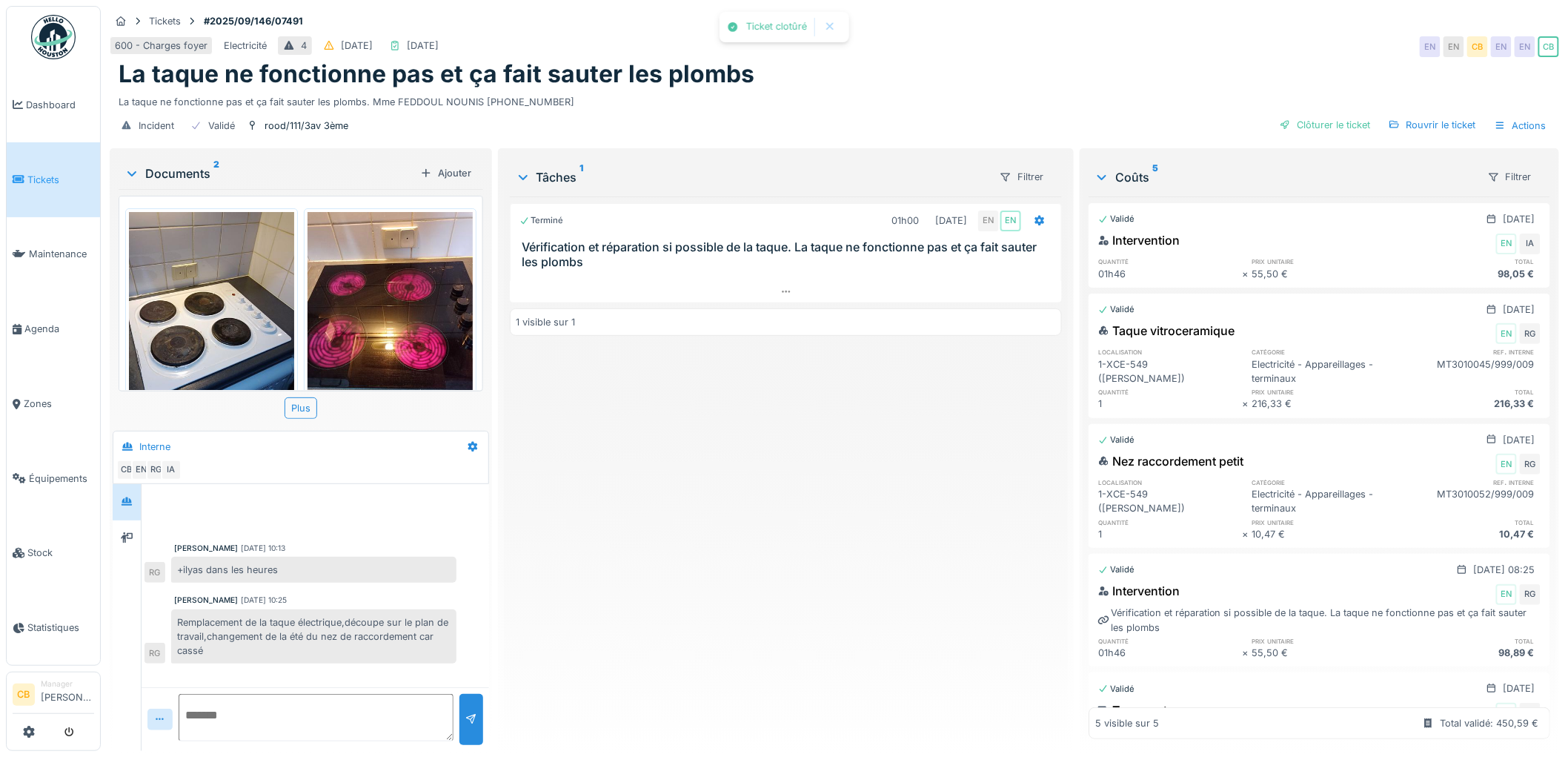
scroll to position [8, 0]
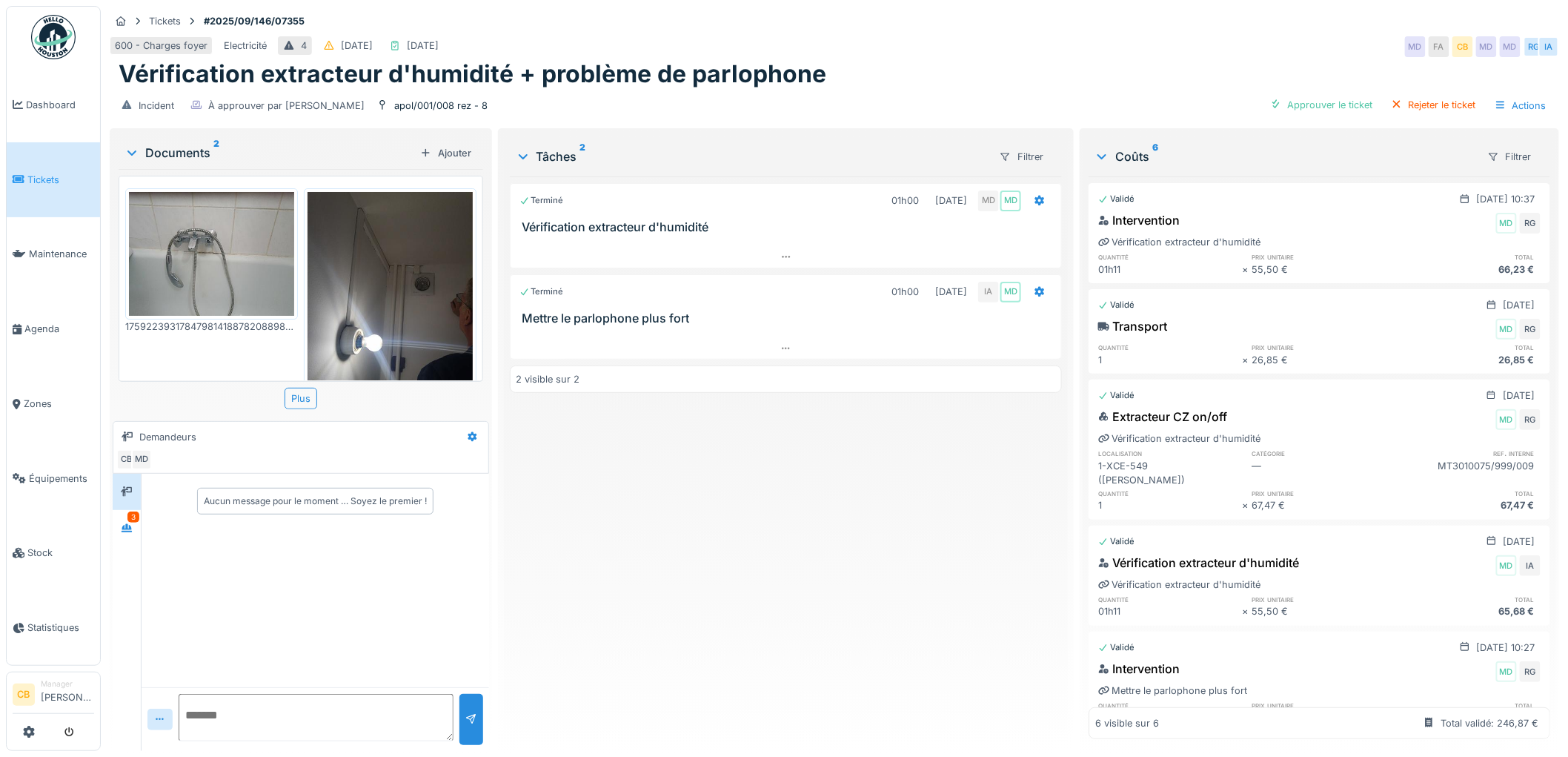
click at [238, 255] on img at bounding box center [211, 254] width 165 height 124
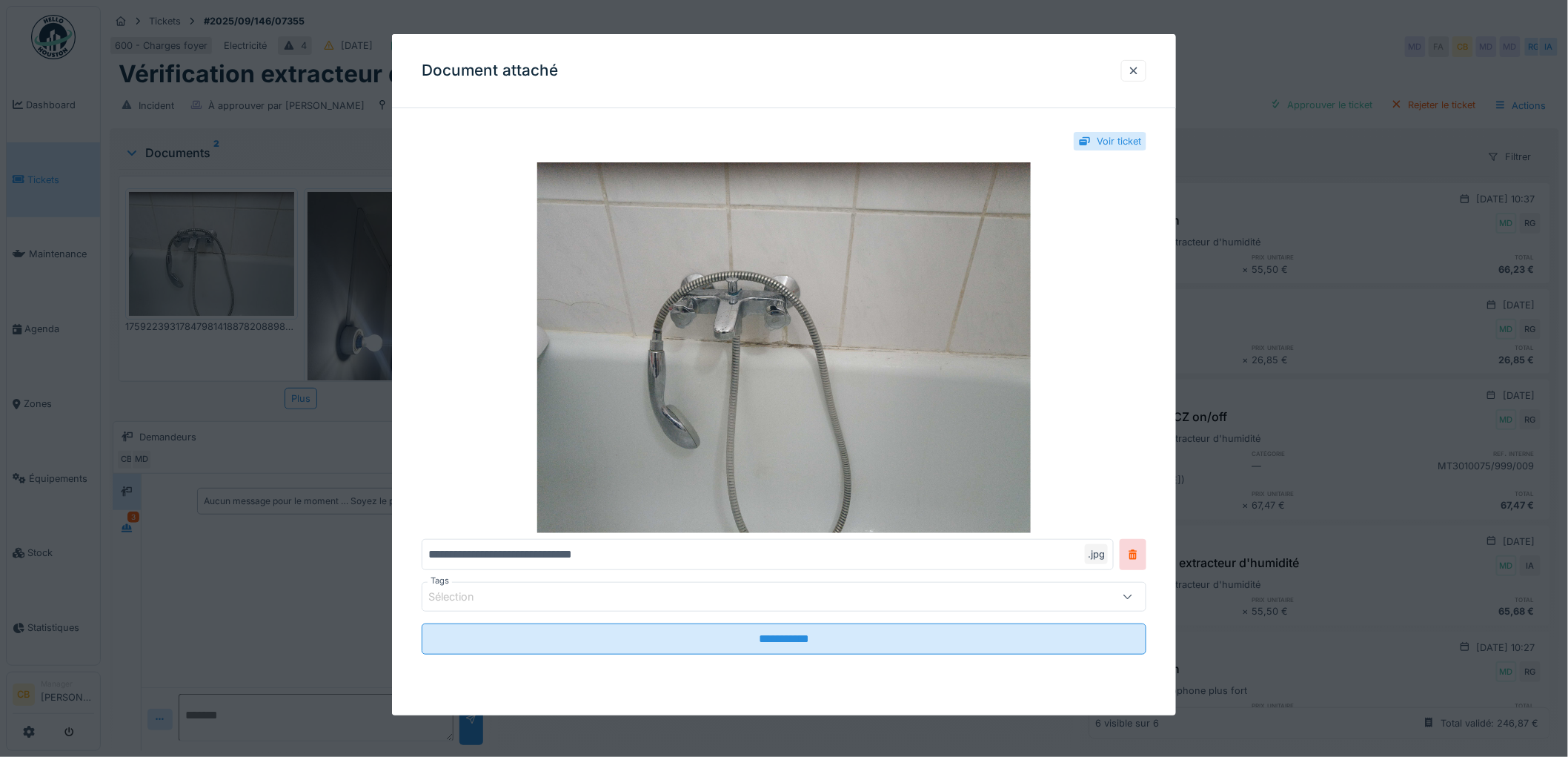
click at [238, 256] on div at bounding box center [784, 378] width 1568 height 757
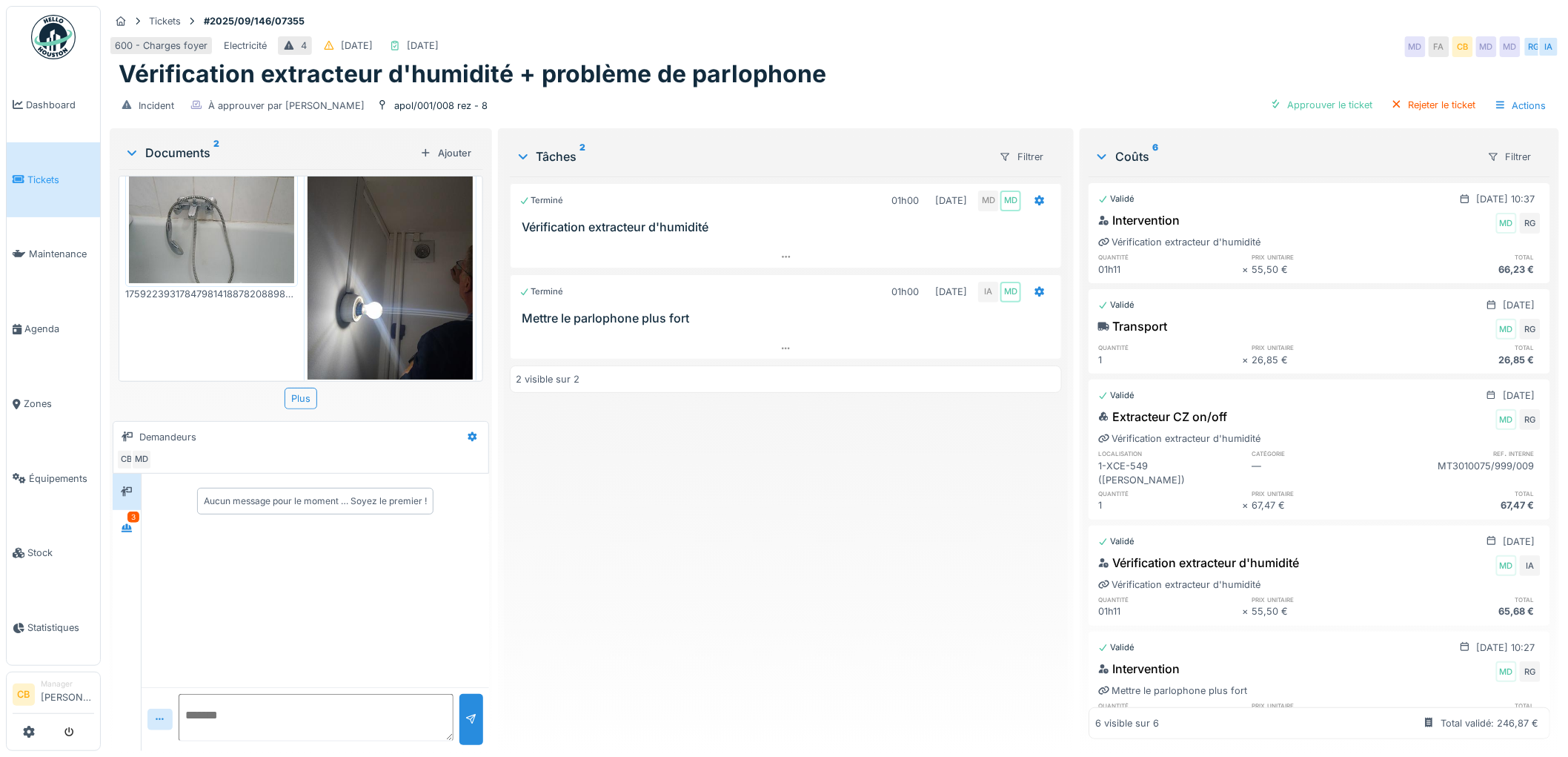
scroll to position [50, 0]
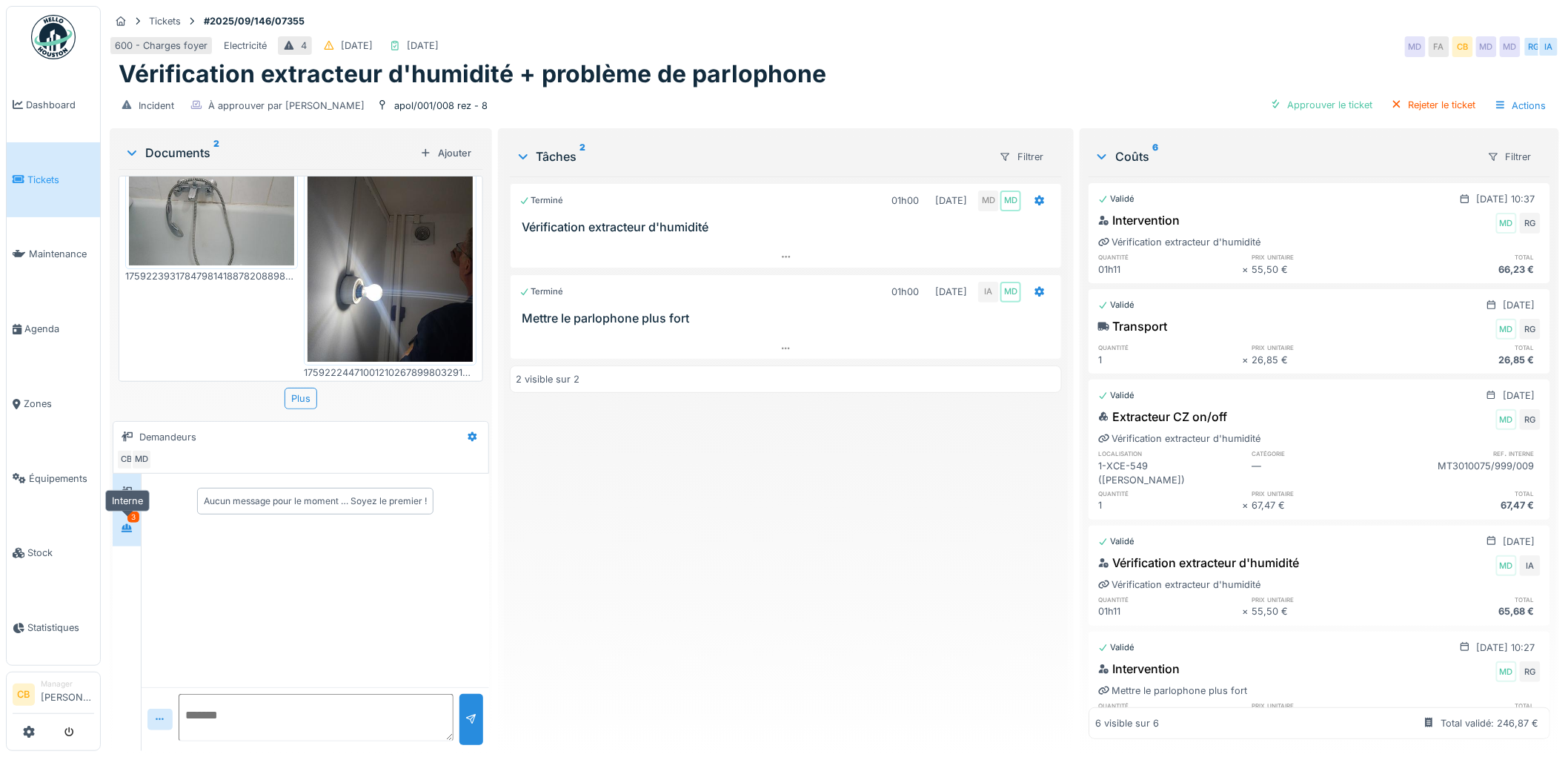
click at [130, 527] on icon at bounding box center [126, 528] width 10 height 8
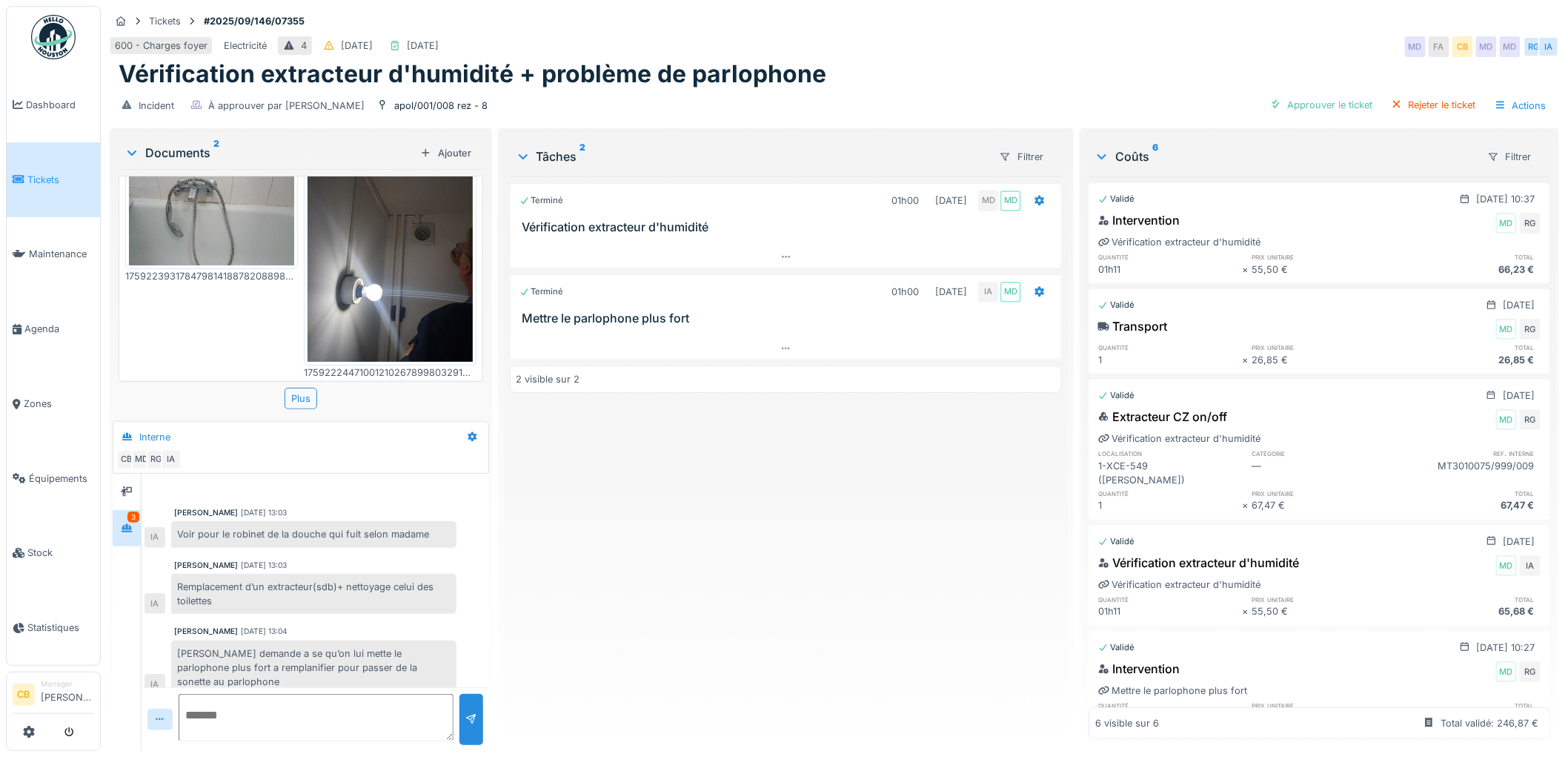
scroll to position [12, 0]
click at [784, 344] on icon at bounding box center [786, 348] width 12 height 9
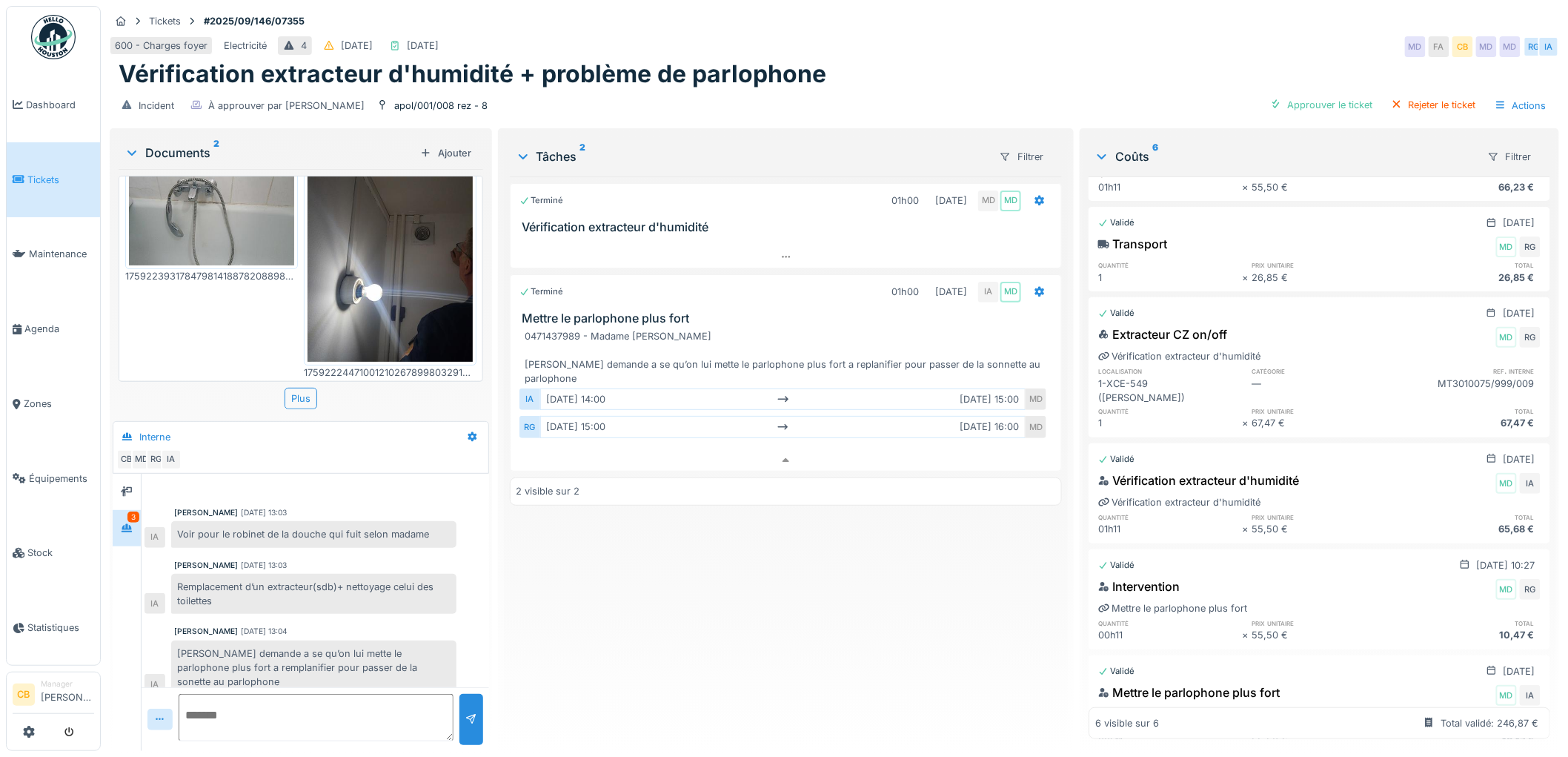
scroll to position [150, 0]
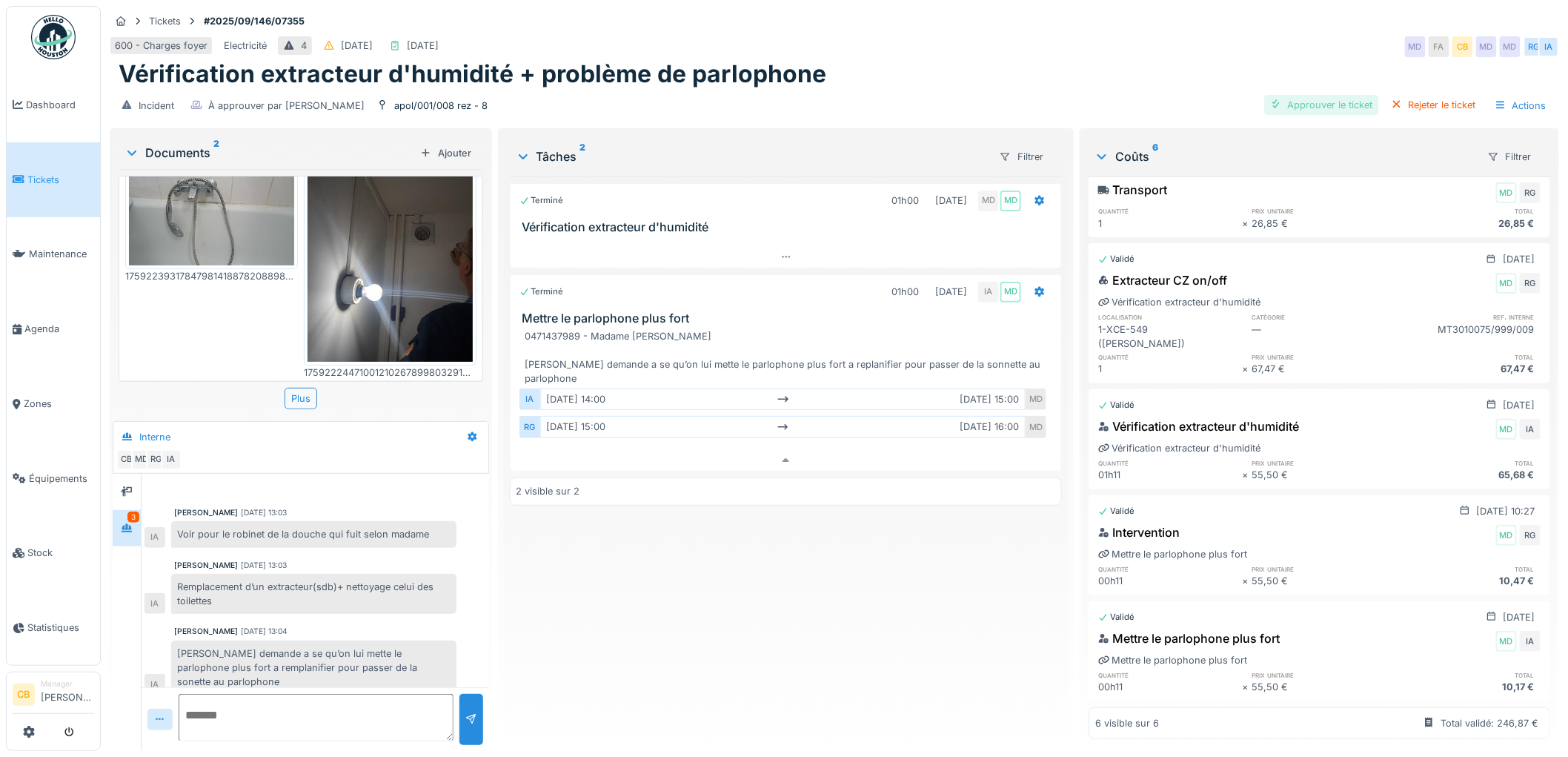
click at [1328, 95] on div "Approuver le ticket" at bounding box center [1321, 105] width 115 height 20
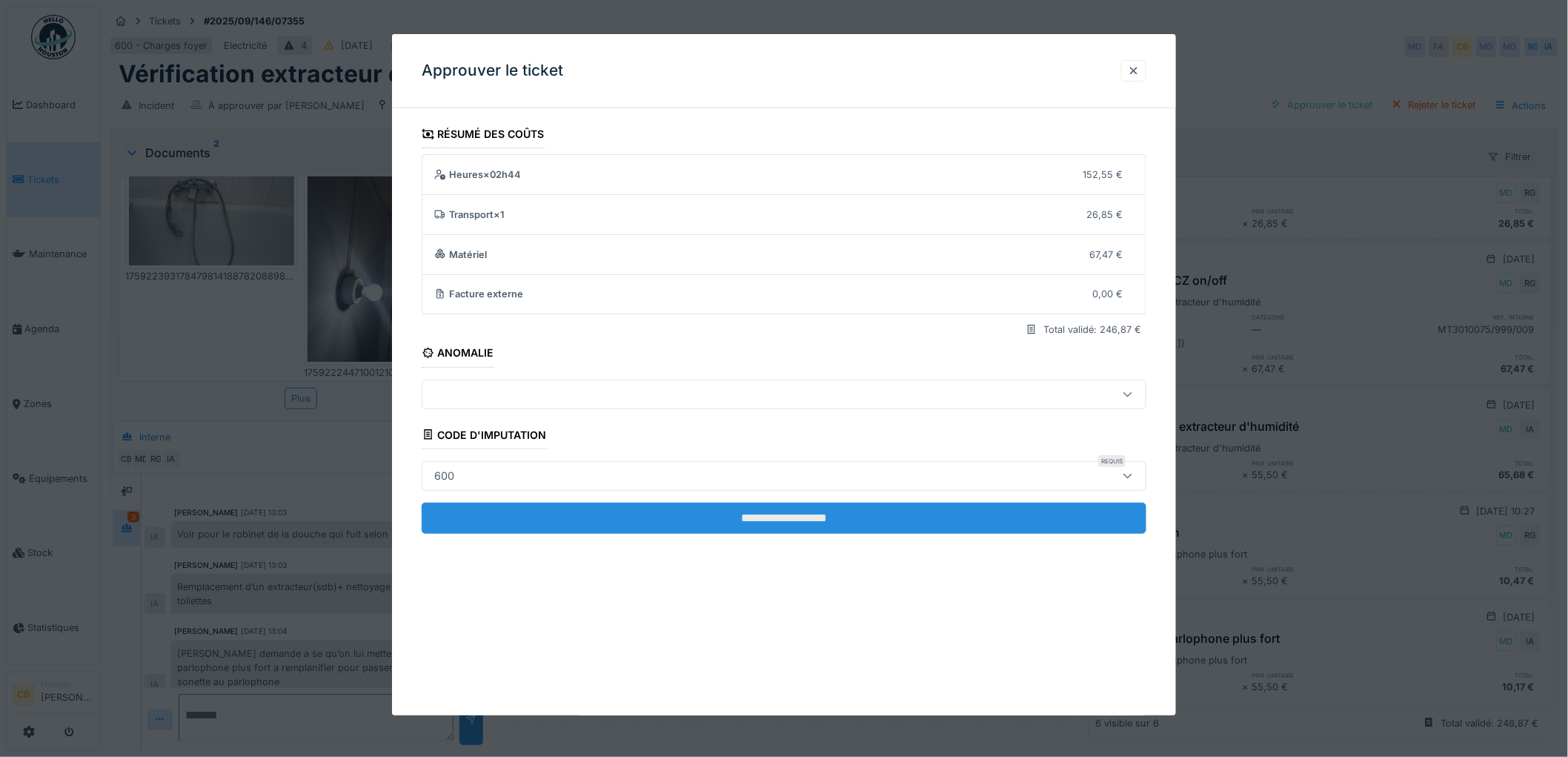
click at [782, 513] on input "**********" at bounding box center [784, 518] width 725 height 31
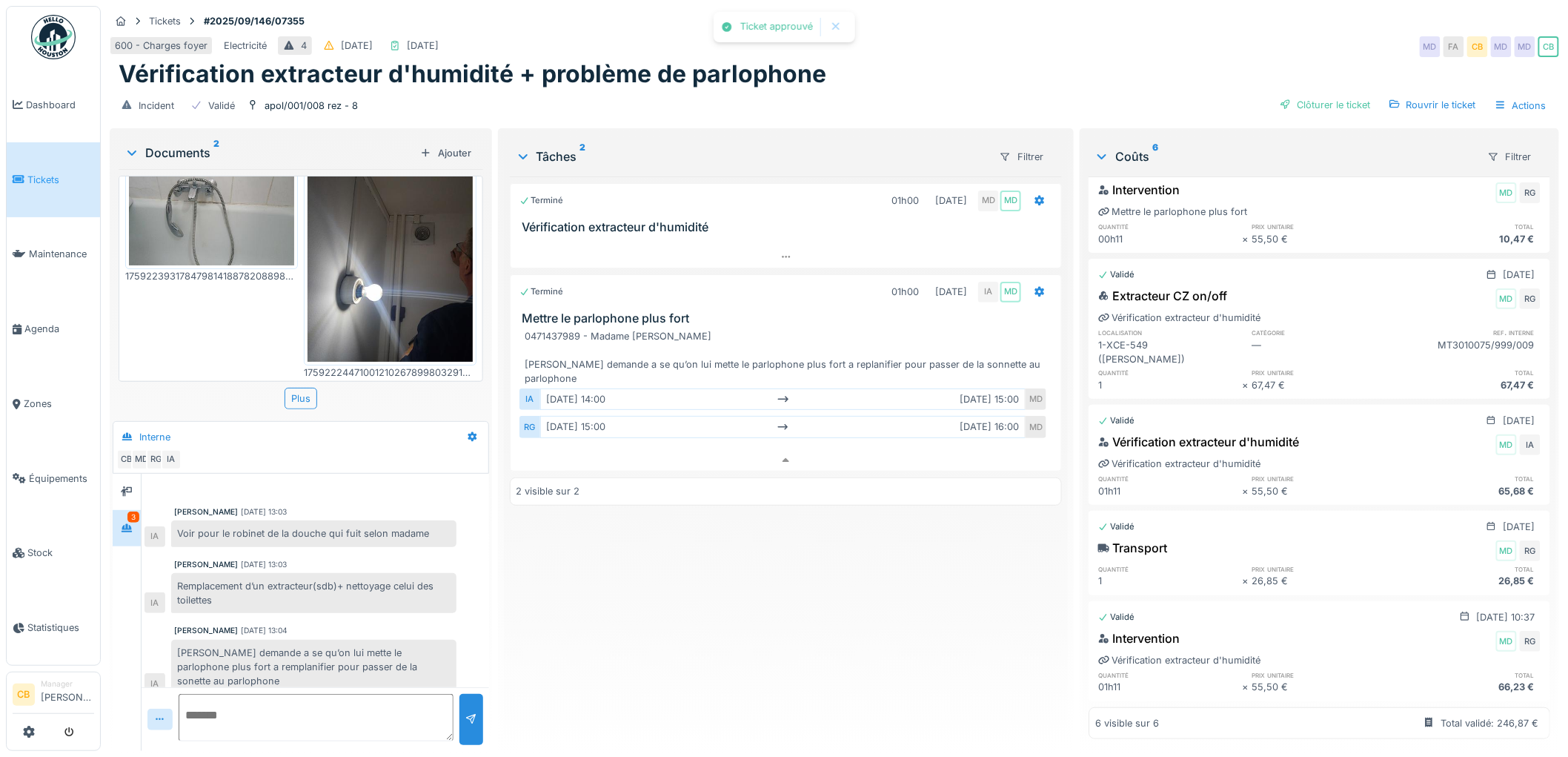
scroll to position [0, 0]
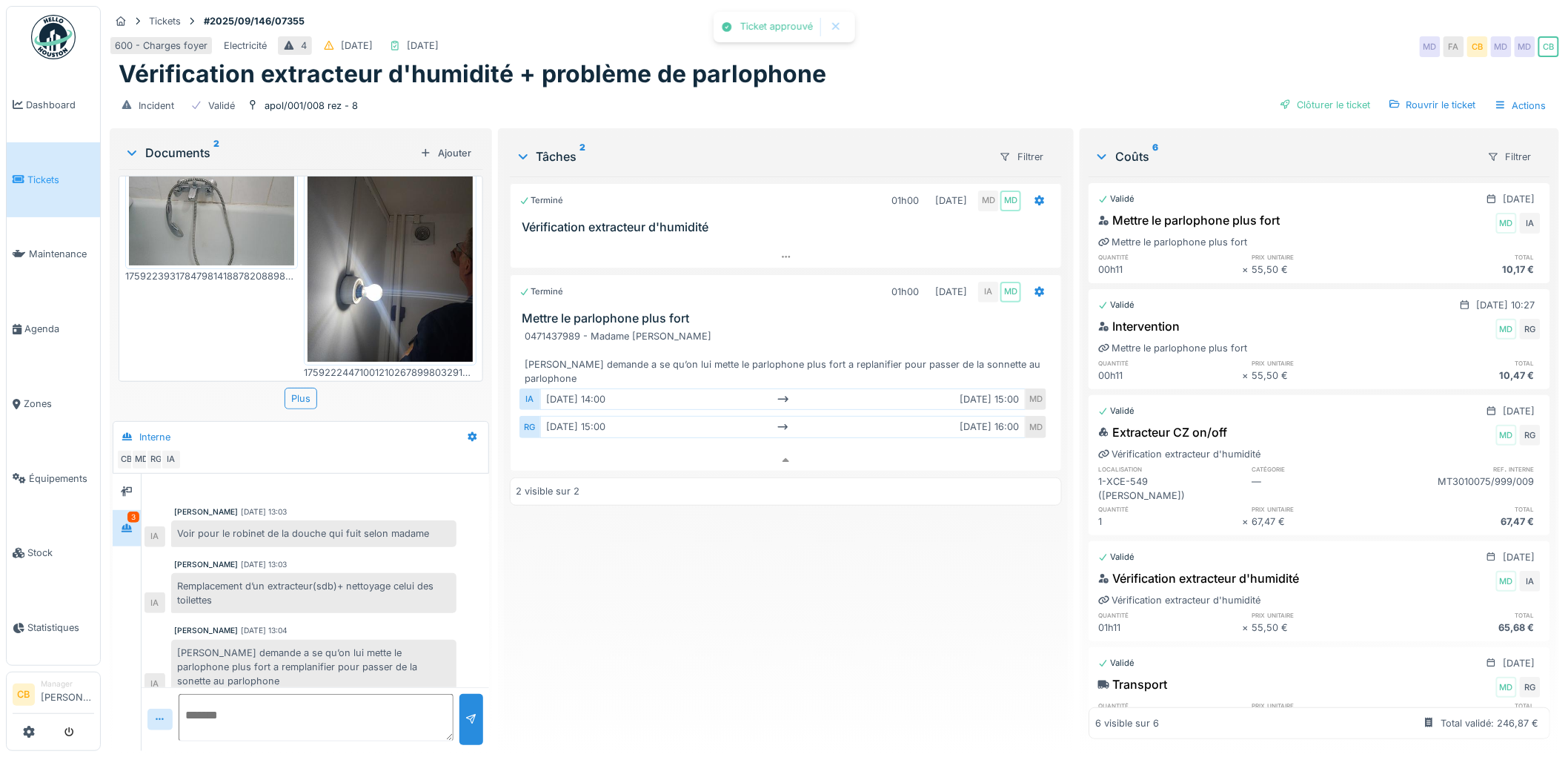
click at [1315, 95] on div "Clôturer le ticket" at bounding box center [1326, 105] width 103 height 20
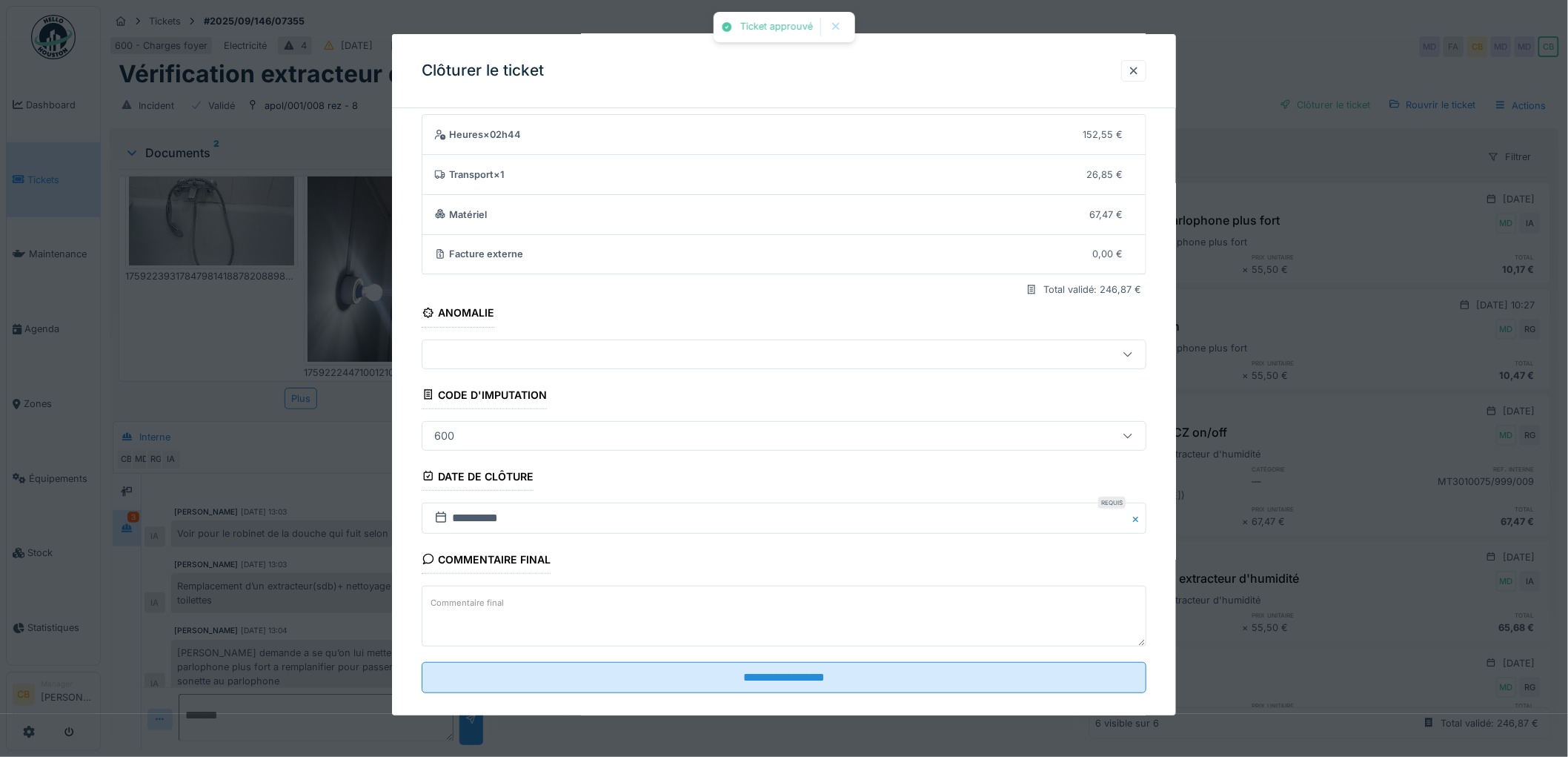
scroll to position [61, 0]
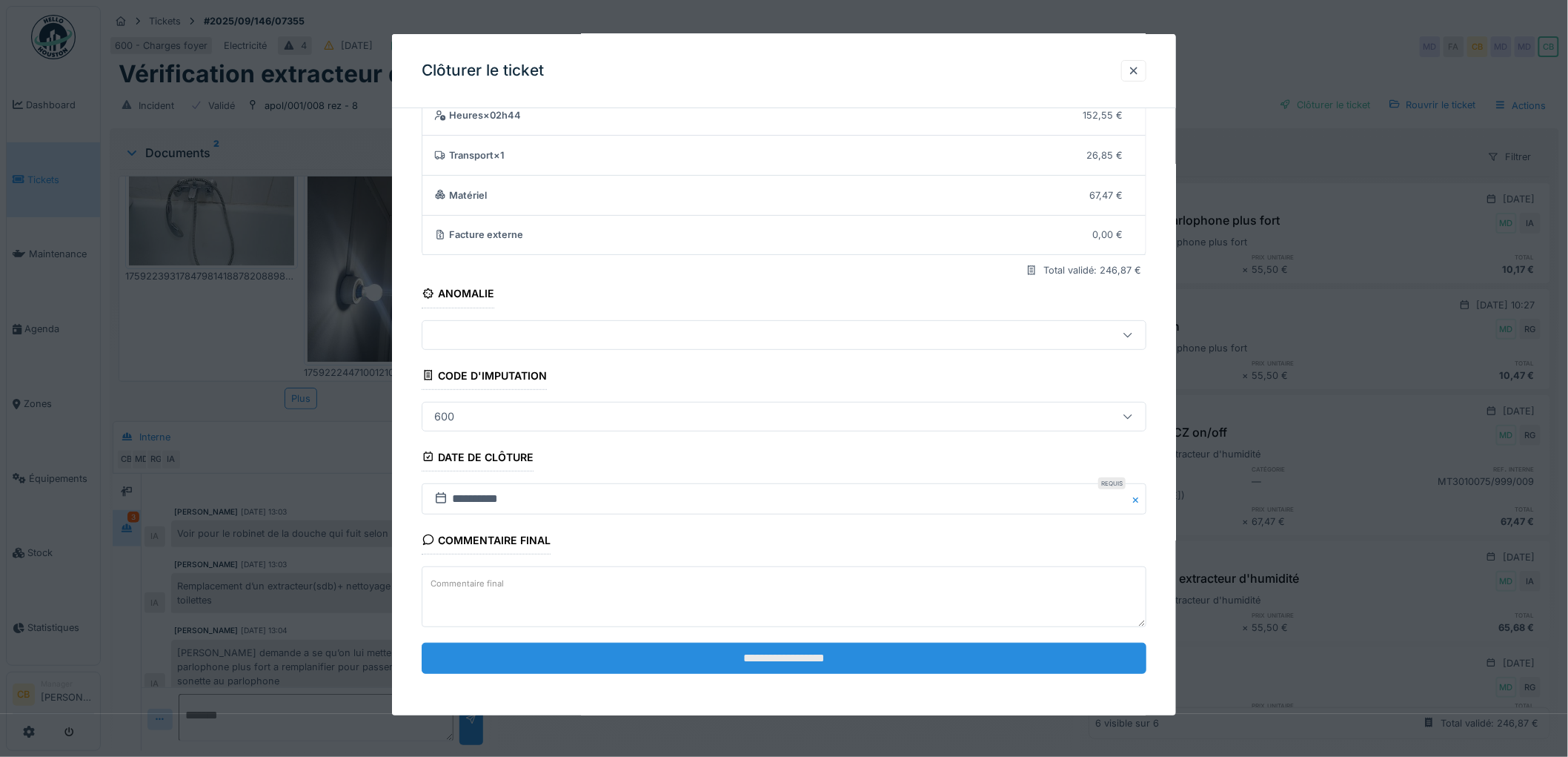
click at [808, 670] on input "**********" at bounding box center [784, 658] width 725 height 31
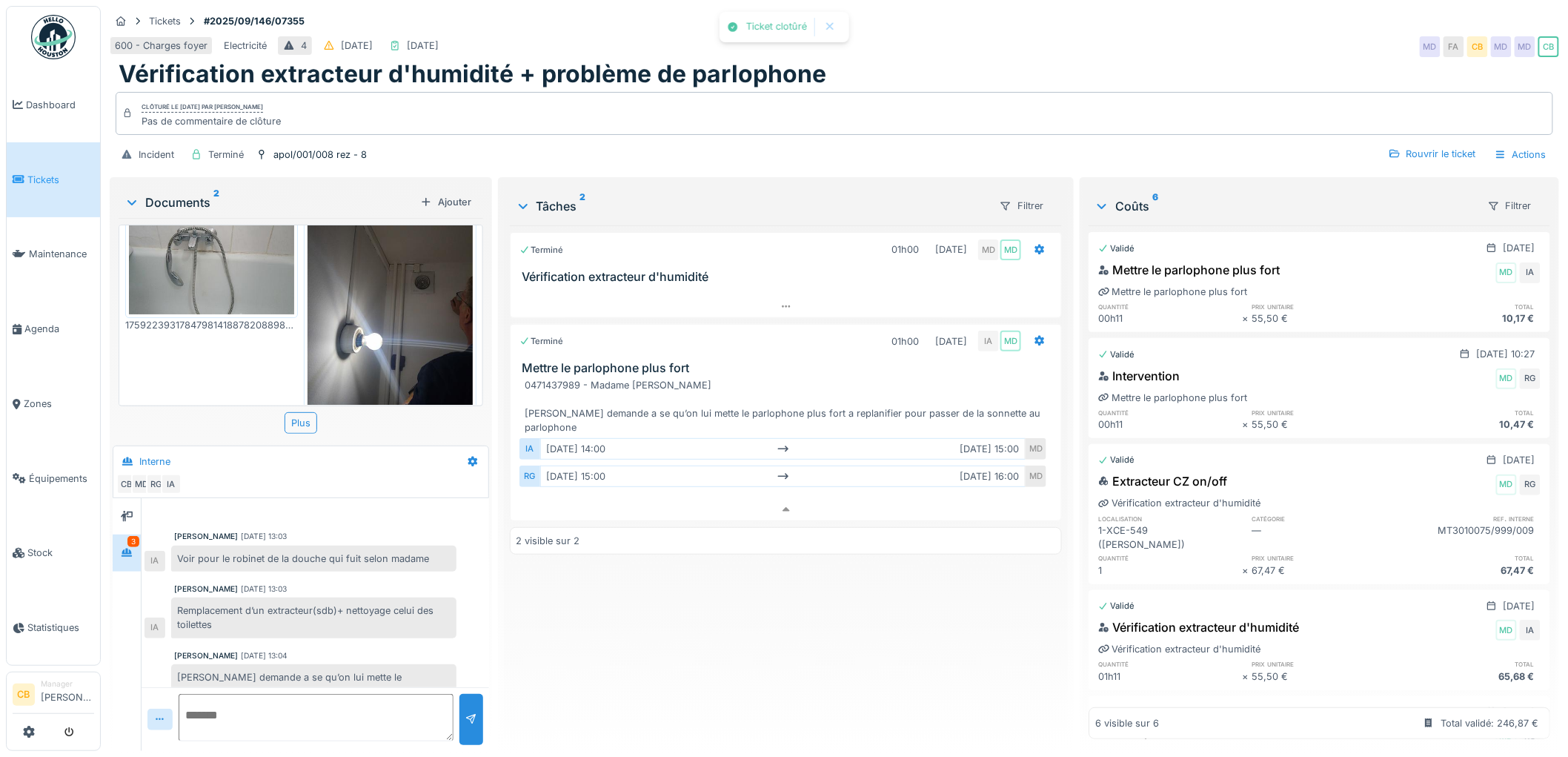
scroll to position [50, 0]
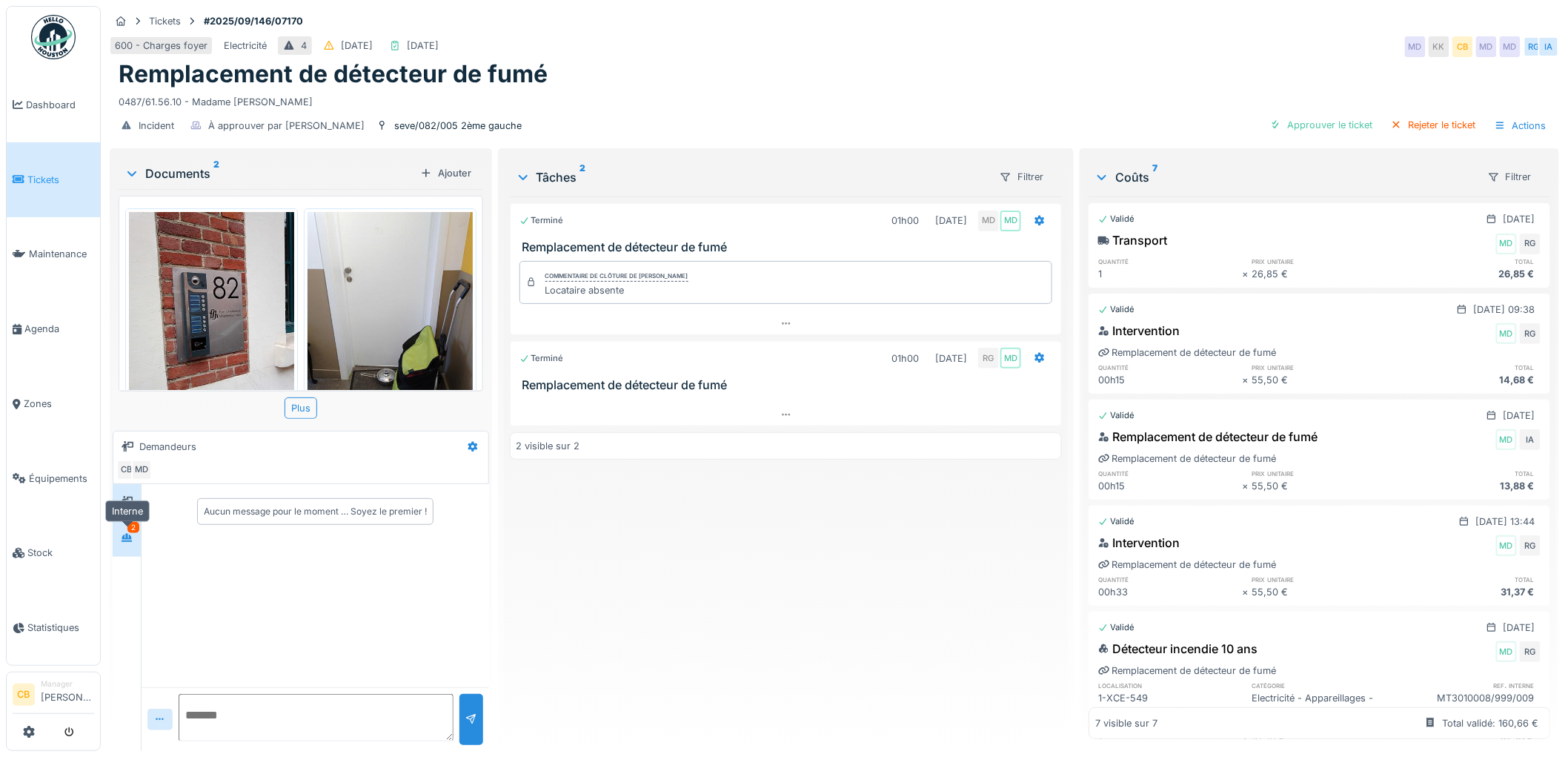
click at [121, 542] on icon at bounding box center [126, 537] width 12 height 9
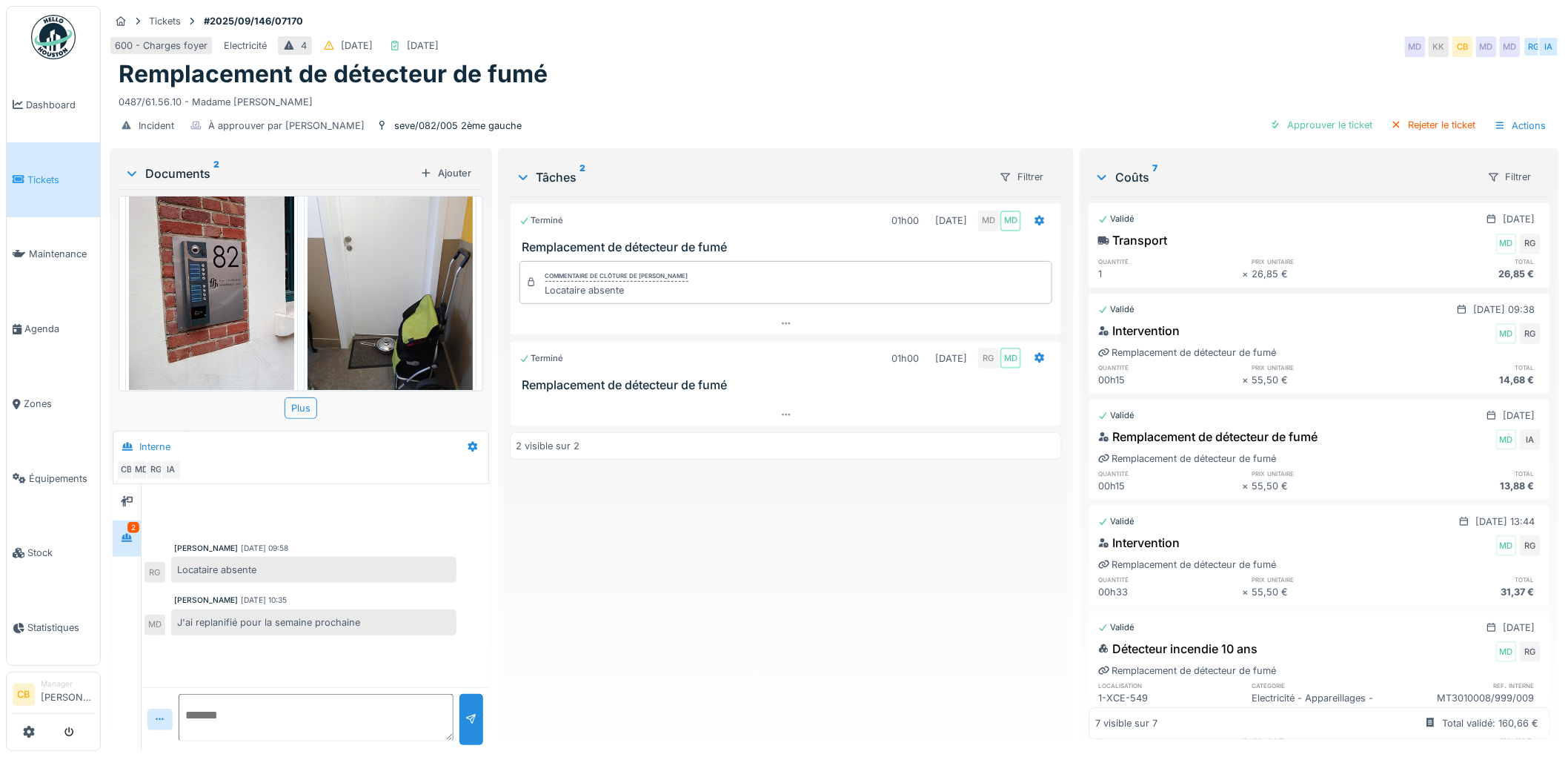
scroll to position [62, 0]
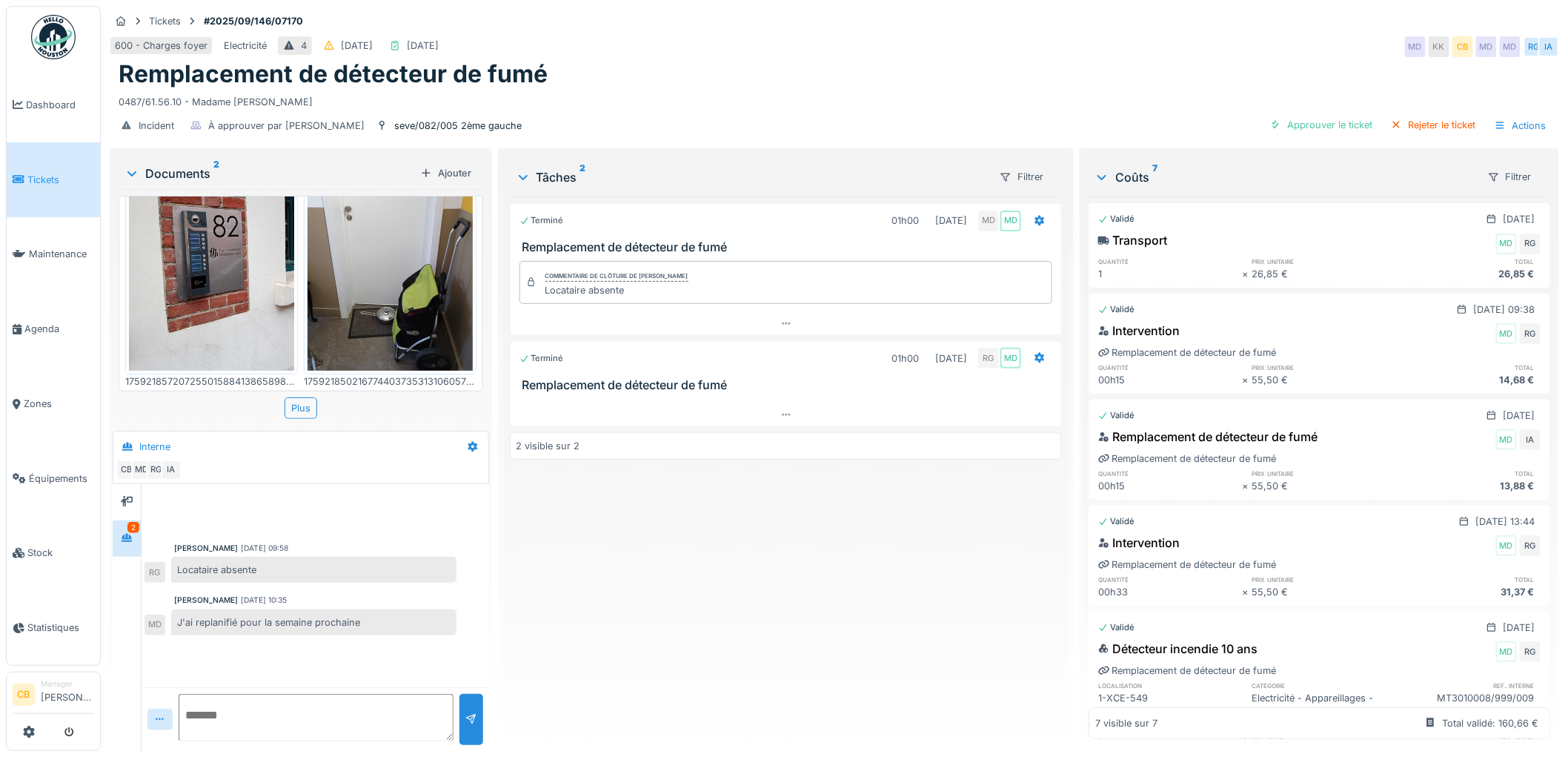
click at [374, 284] on img at bounding box center [390, 261] width 165 height 220
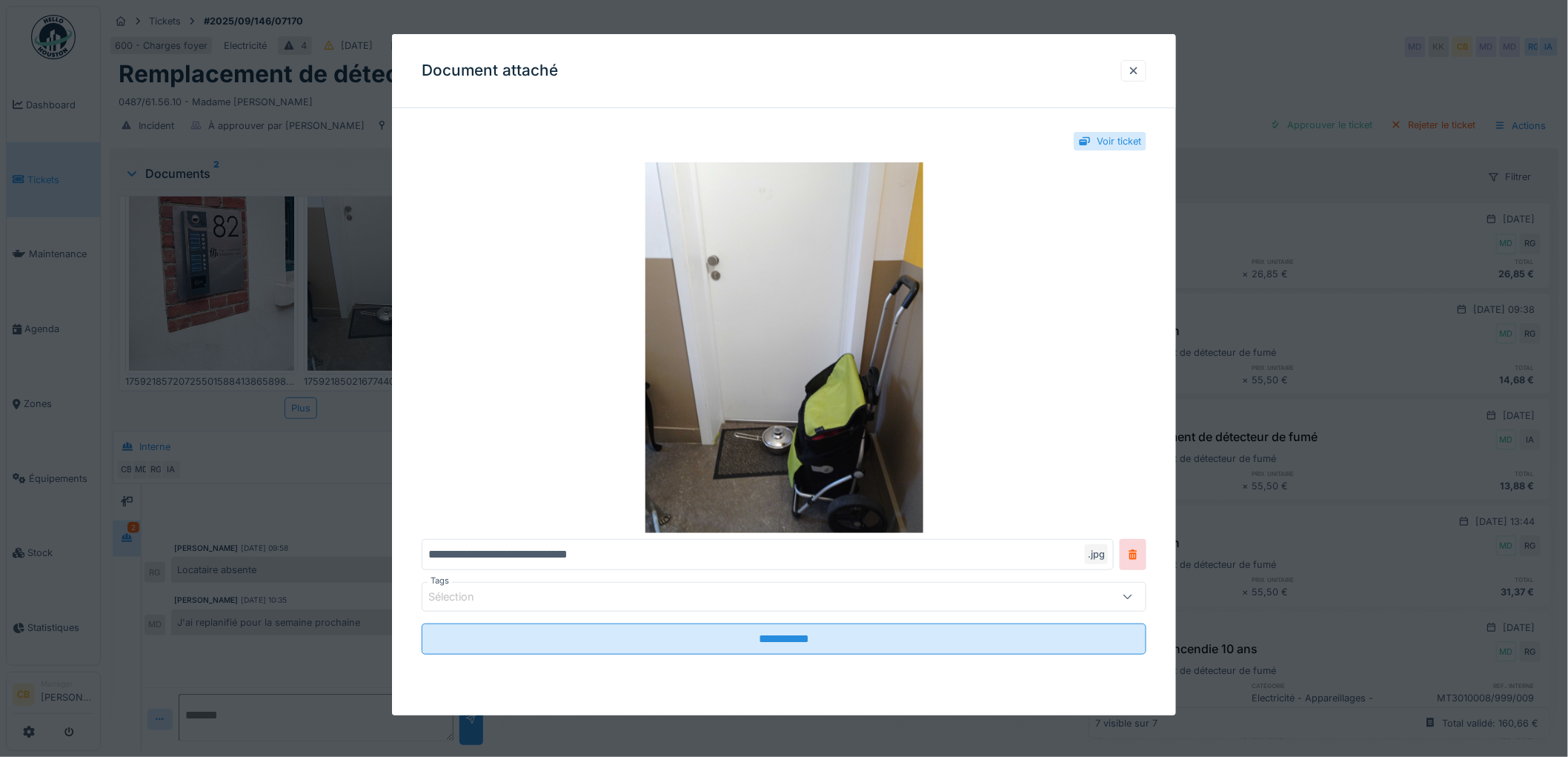
click at [374, 284] on div at bounding box center [784, 378] width 1568 height 757
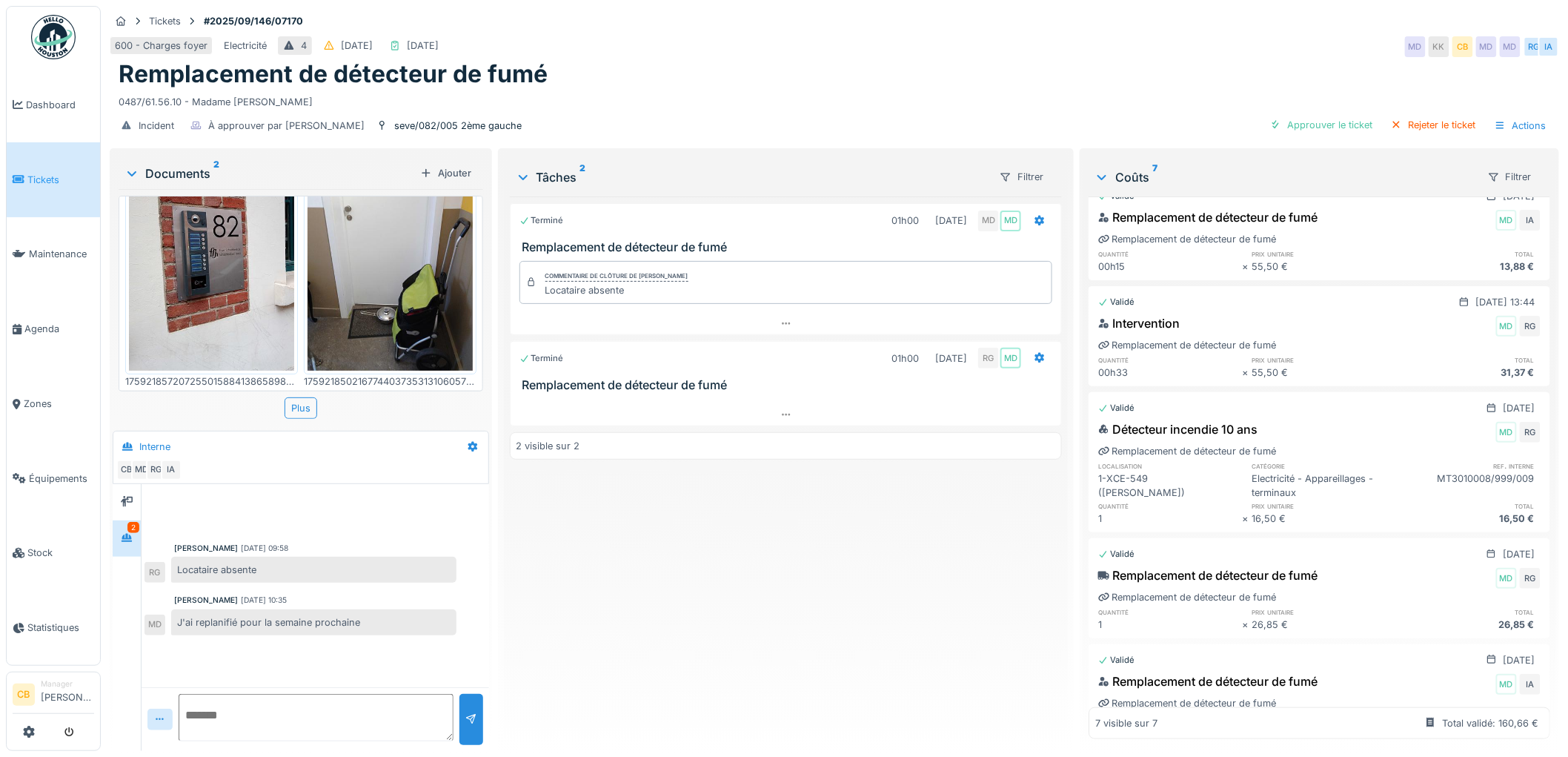
scroll to position [292, 0]
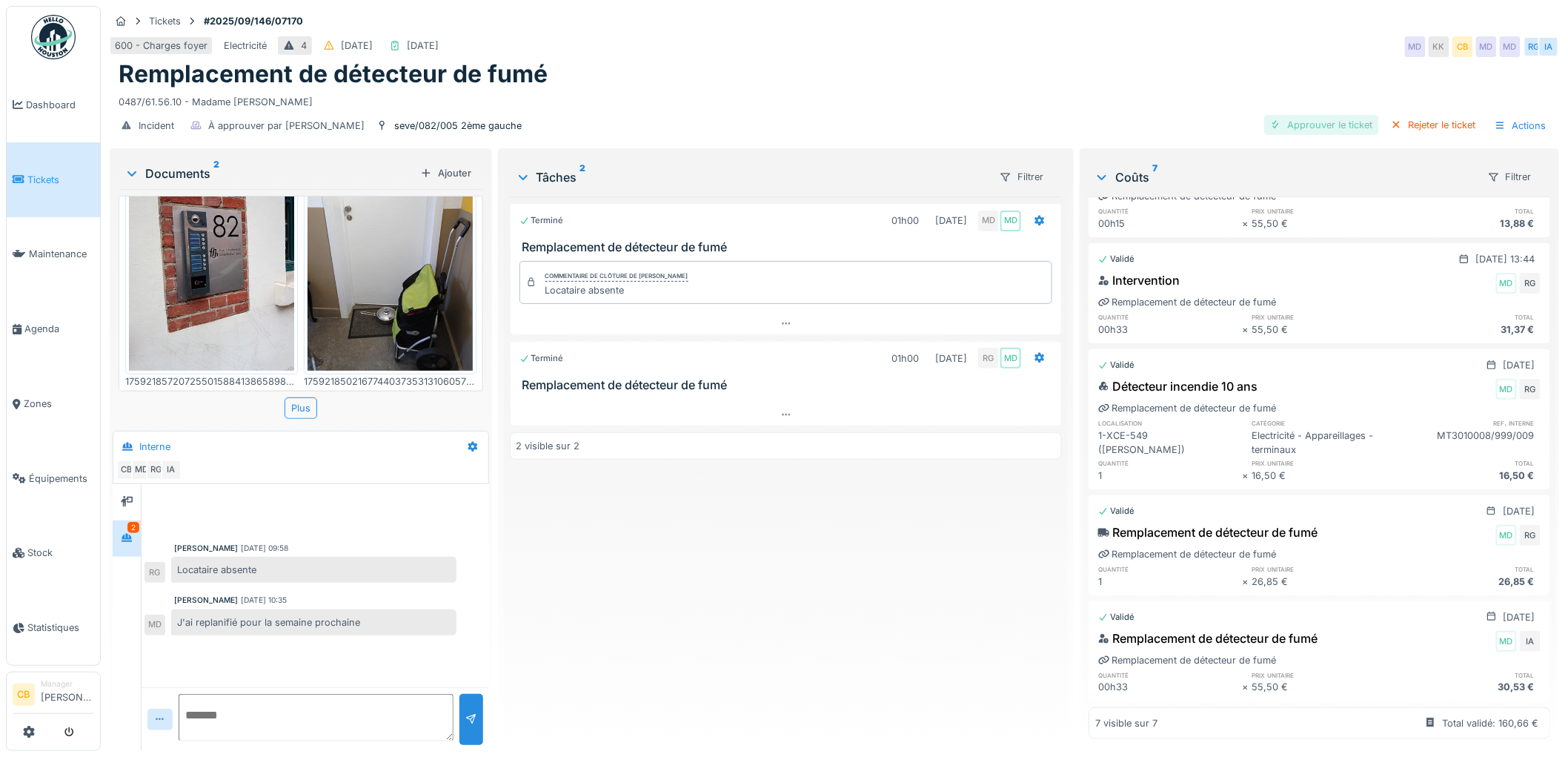
click at [1300, 115] on div "Approuver le ticket" at bounding box center [1321, 125] width 115 height 20
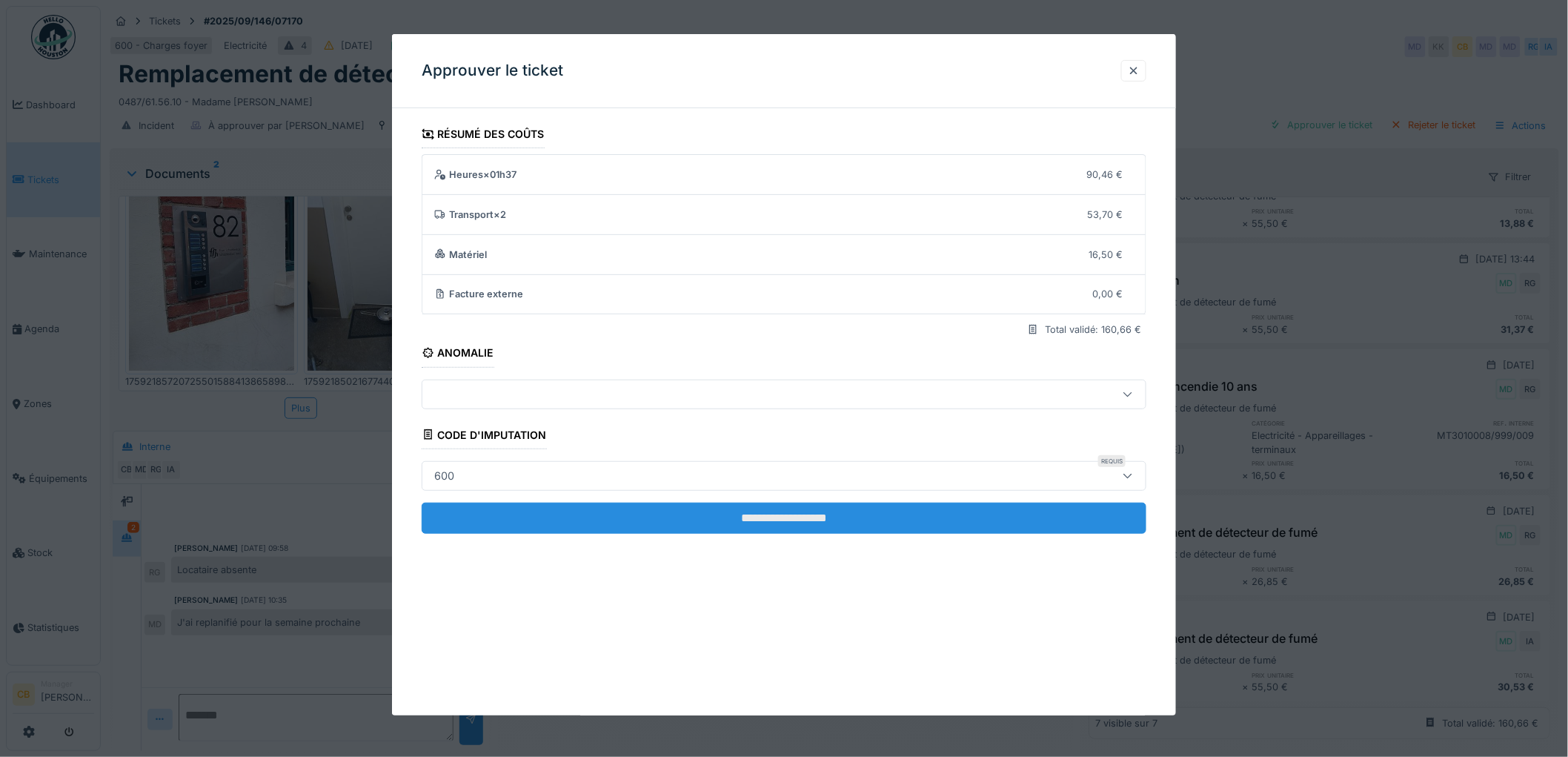
click at [809, 521] on input "**********" at bounding box center [784, 518] width 725 height 31
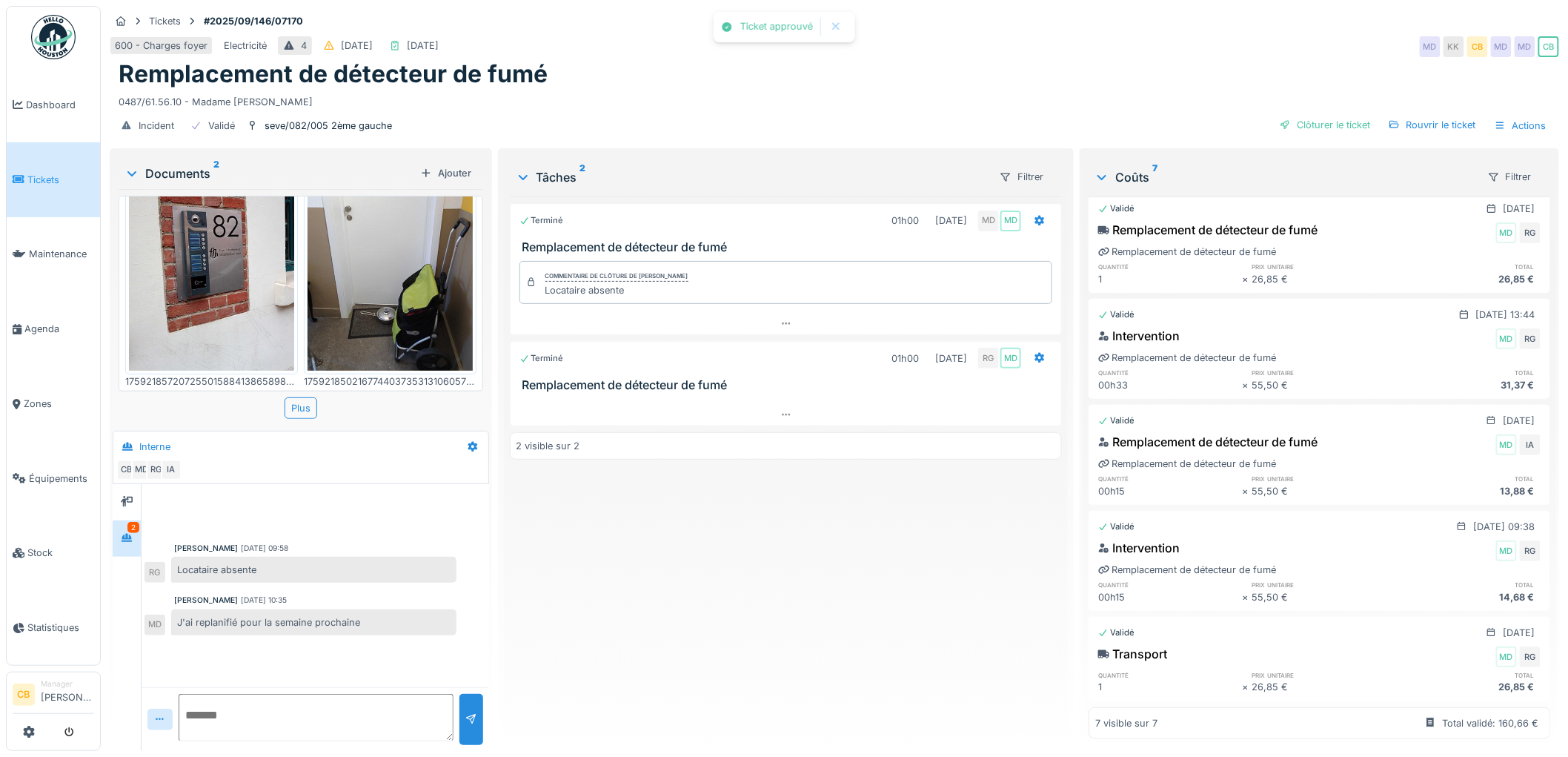
scroll to position [0, 0]
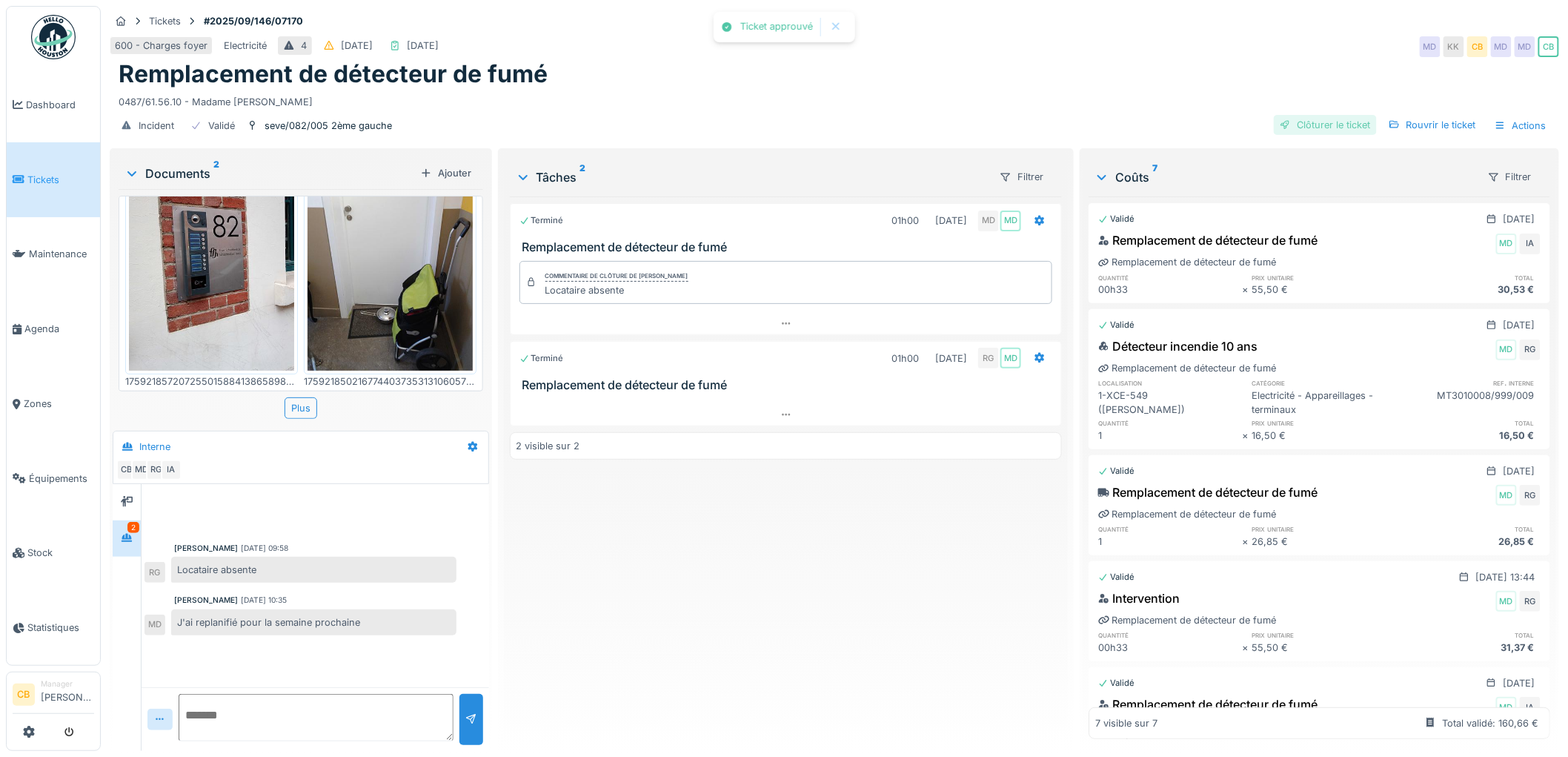
click at [1307, 115] on div "Clôturer le ticket" at bounding box center [1326, 125] width 103 height 20
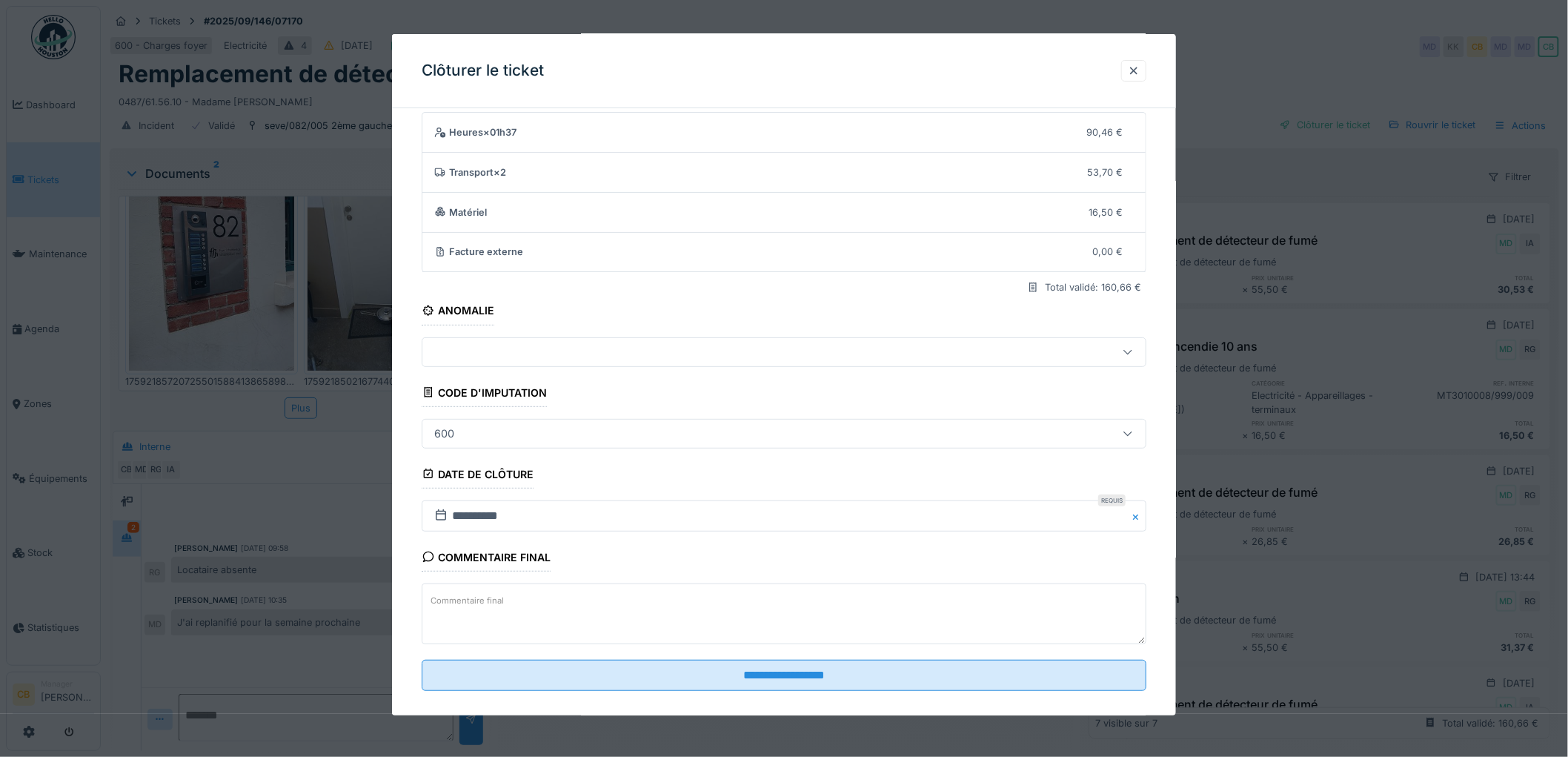
scroll to position [61, 0]
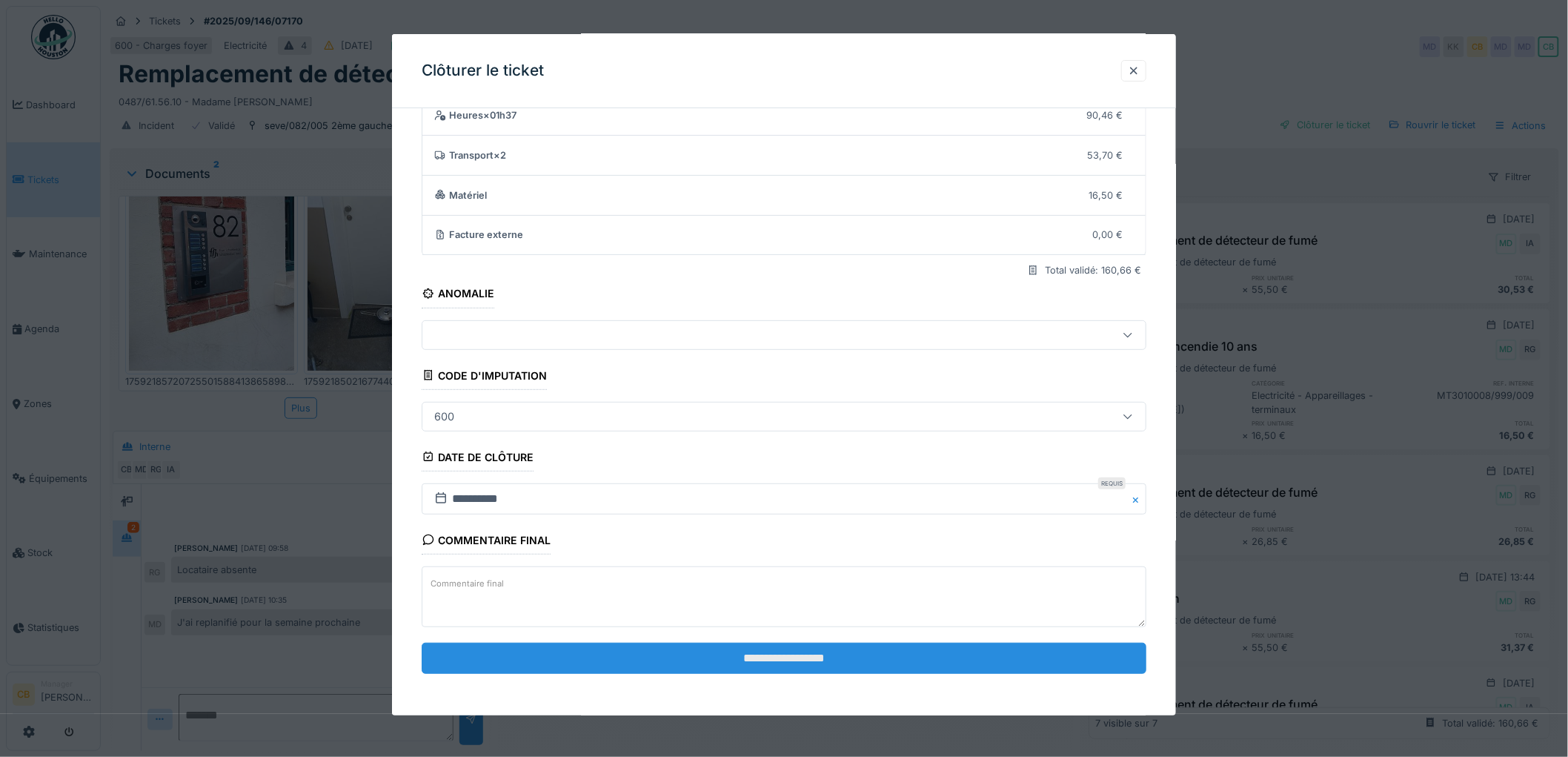
click at [742, 650] on input "**********" at bounding box center [784, 658] width 725 height 31
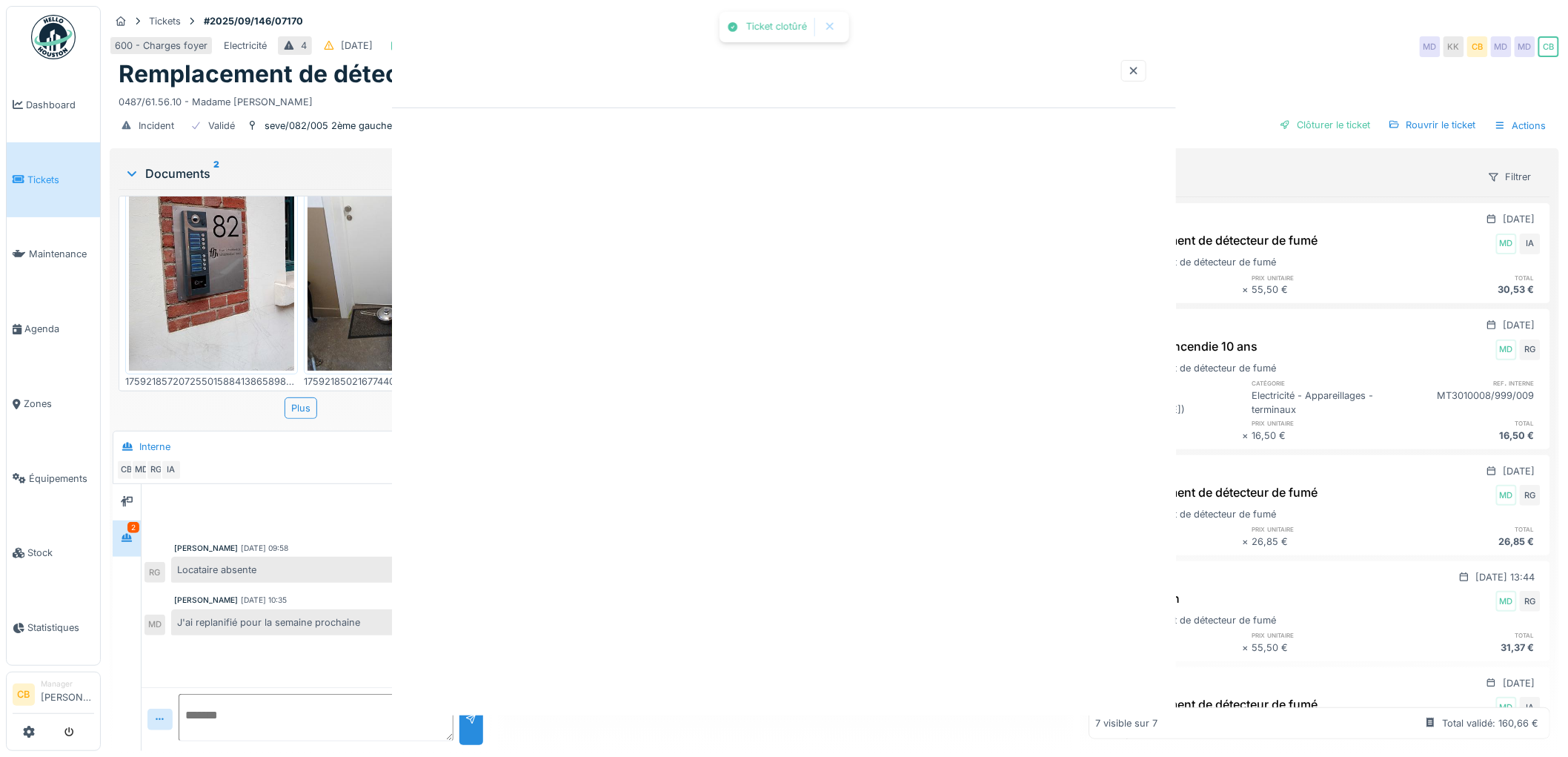
scroll to position [0, 0]
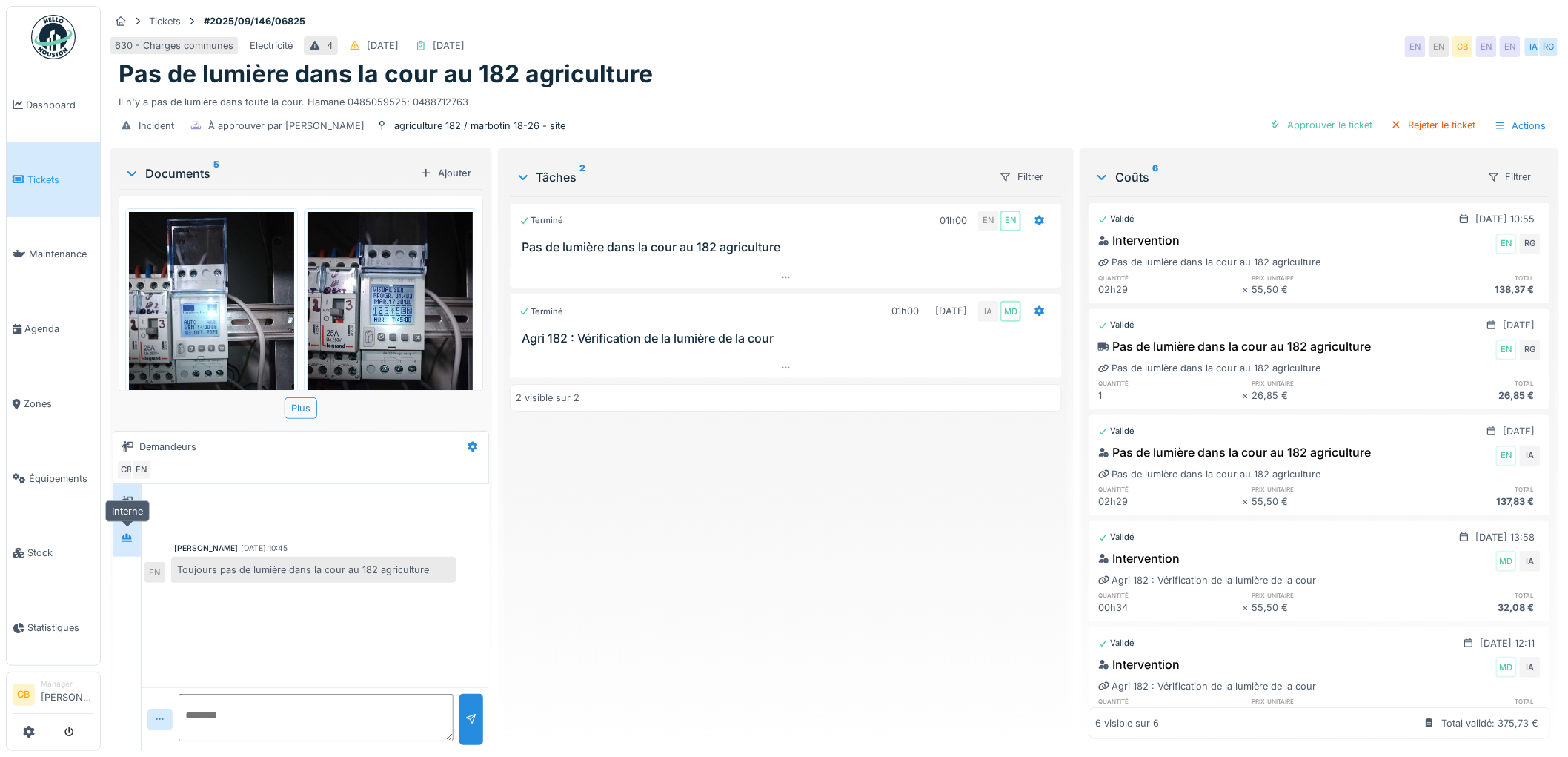
click at [126, 537] on icon at bounding box center [126, 537] width 12 height 9
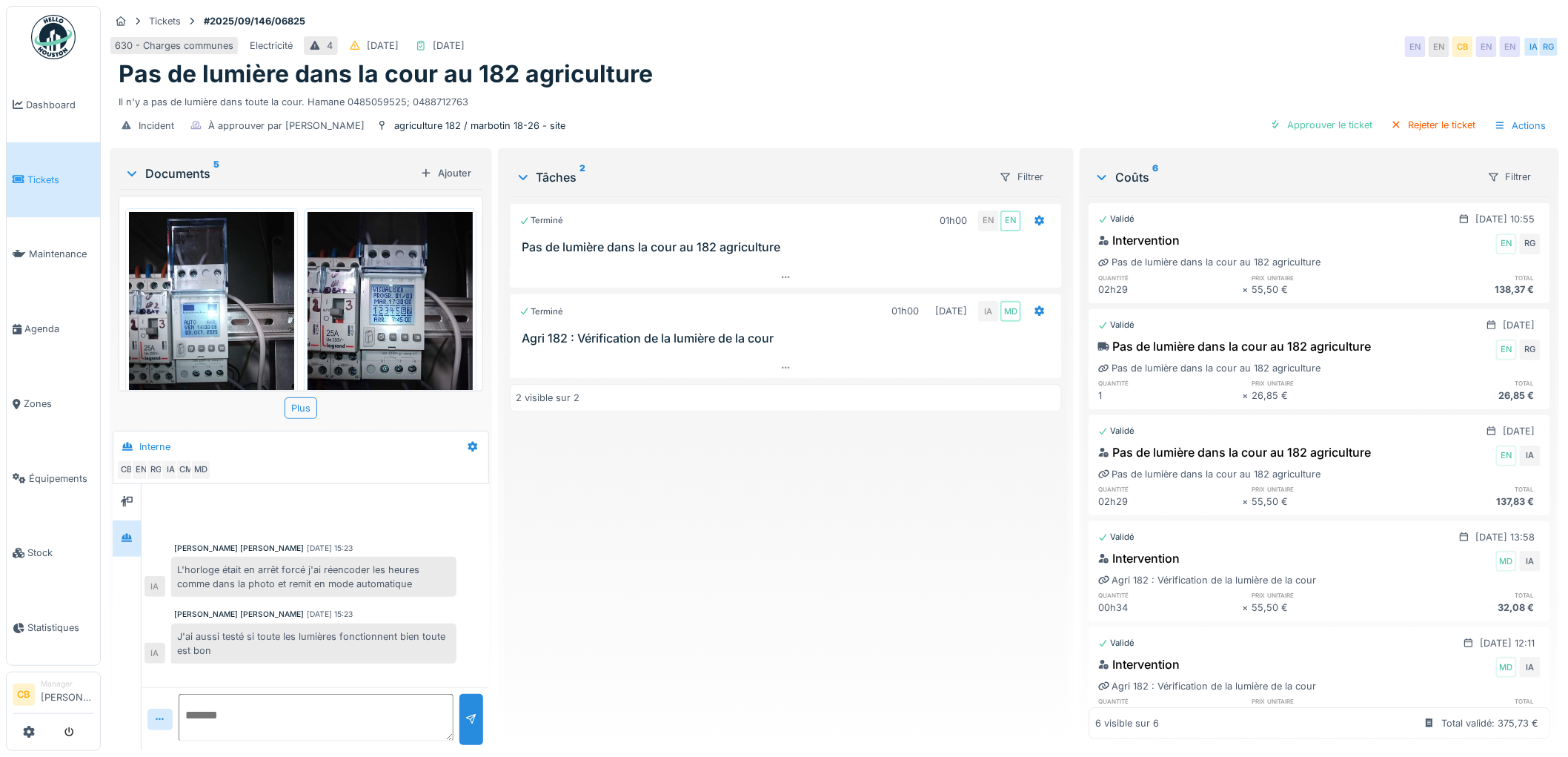
click at [1285, 130] on div "Approuver le ticket" at bounding box center [1321, 125] width 115 height 20
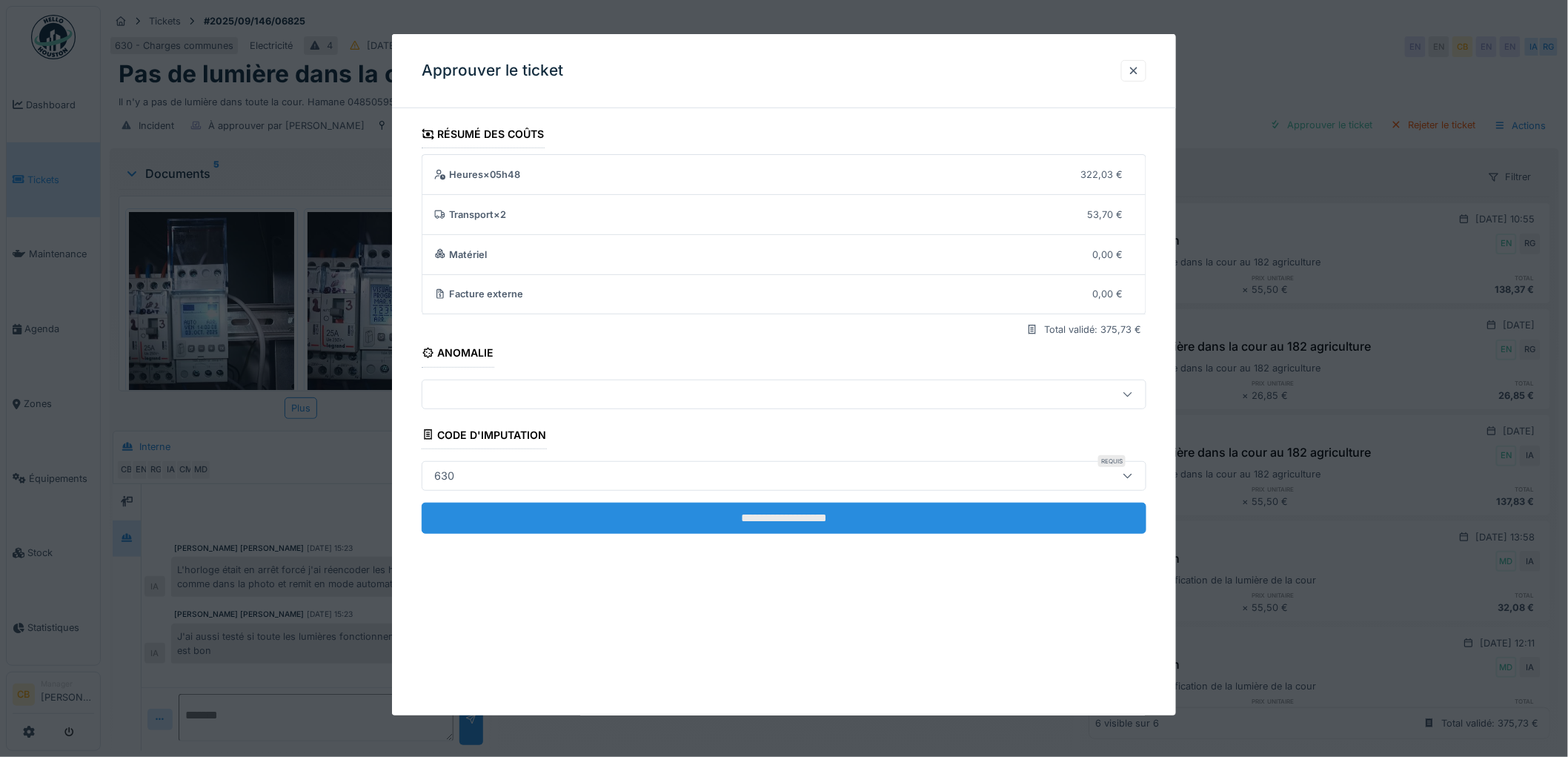
scroll to position [12, 0]
click at [790, 523] on input "**********" at bounding box center [784, 518] width 725 height 31
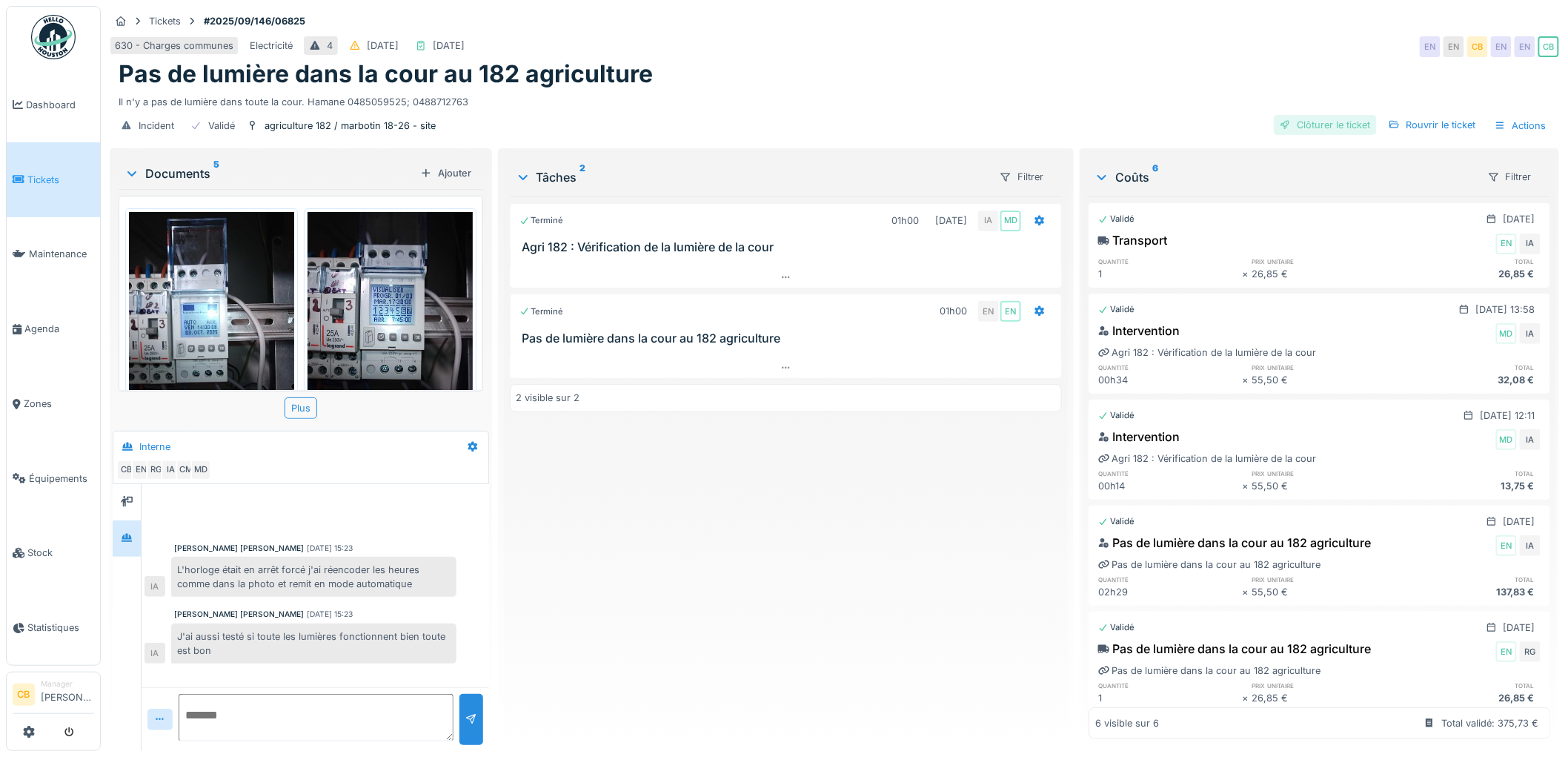
click at [1331, 115] on div "Clôturer le ticket" at bounding box center [1326, 125] width 103 height 20
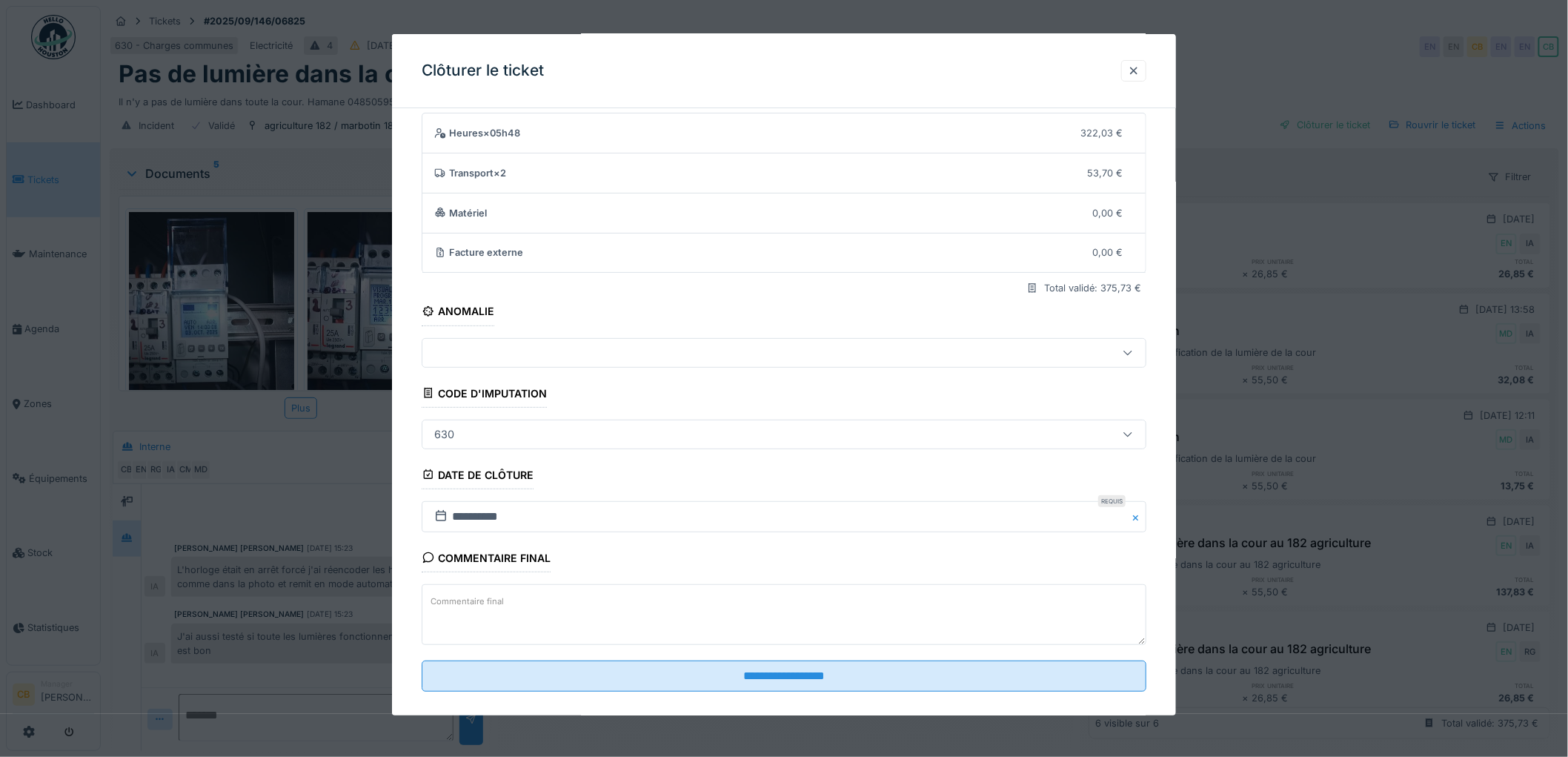
scroll to position [61, 0]
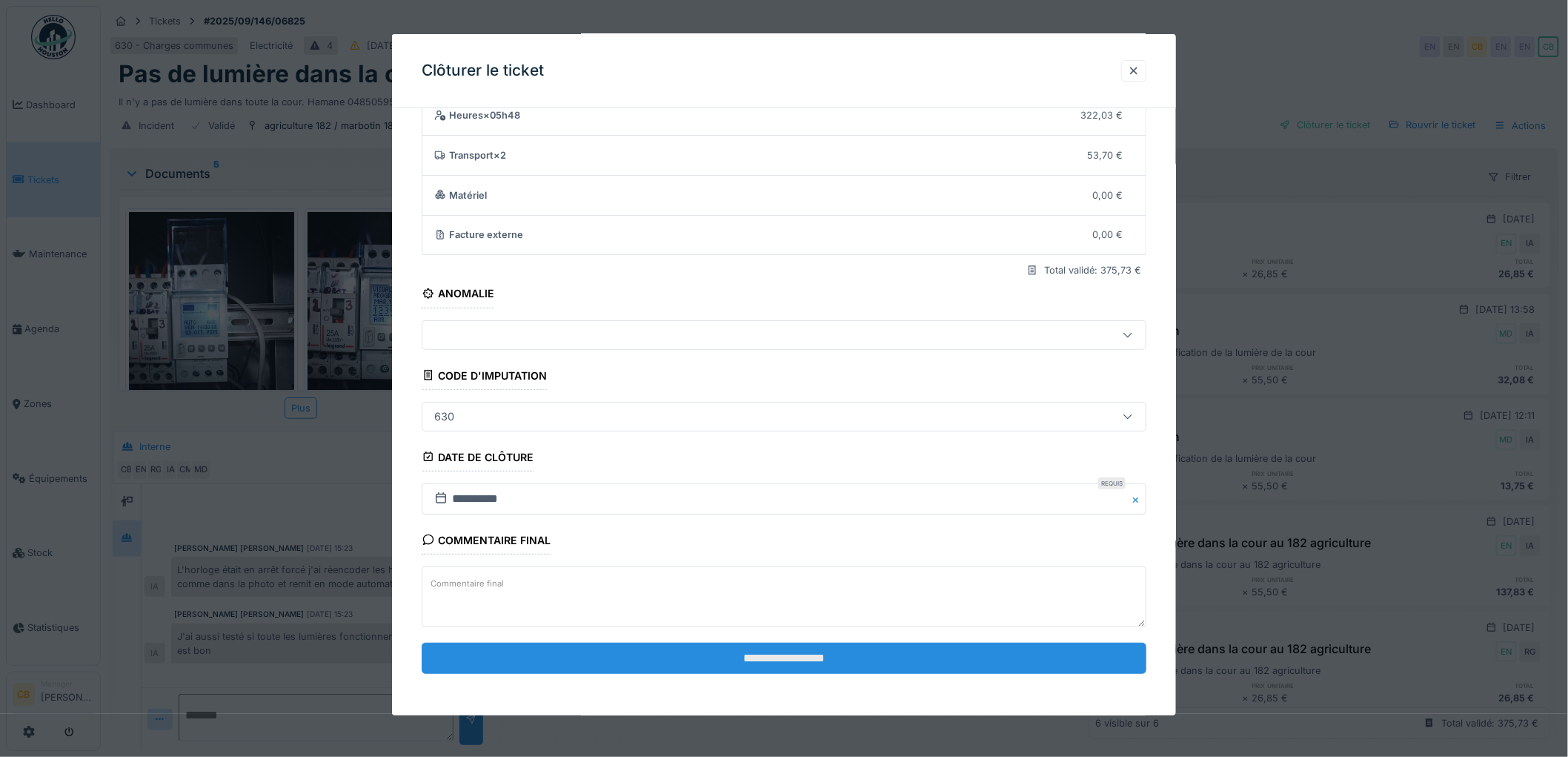
click at [833, 655] on input "**********" at bounding box center [784, 658] width 725 height 31
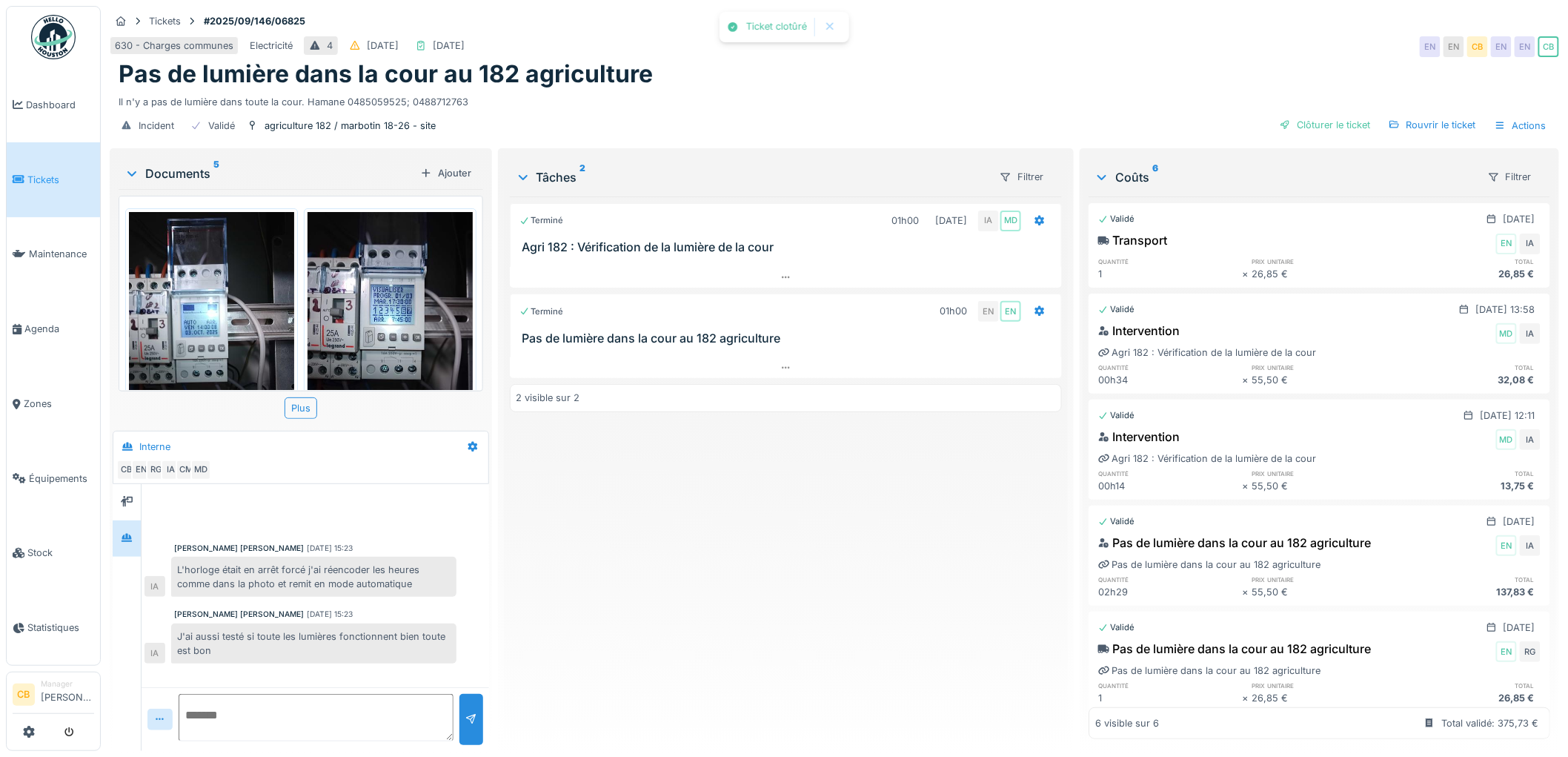
scroll to position [8, 0]
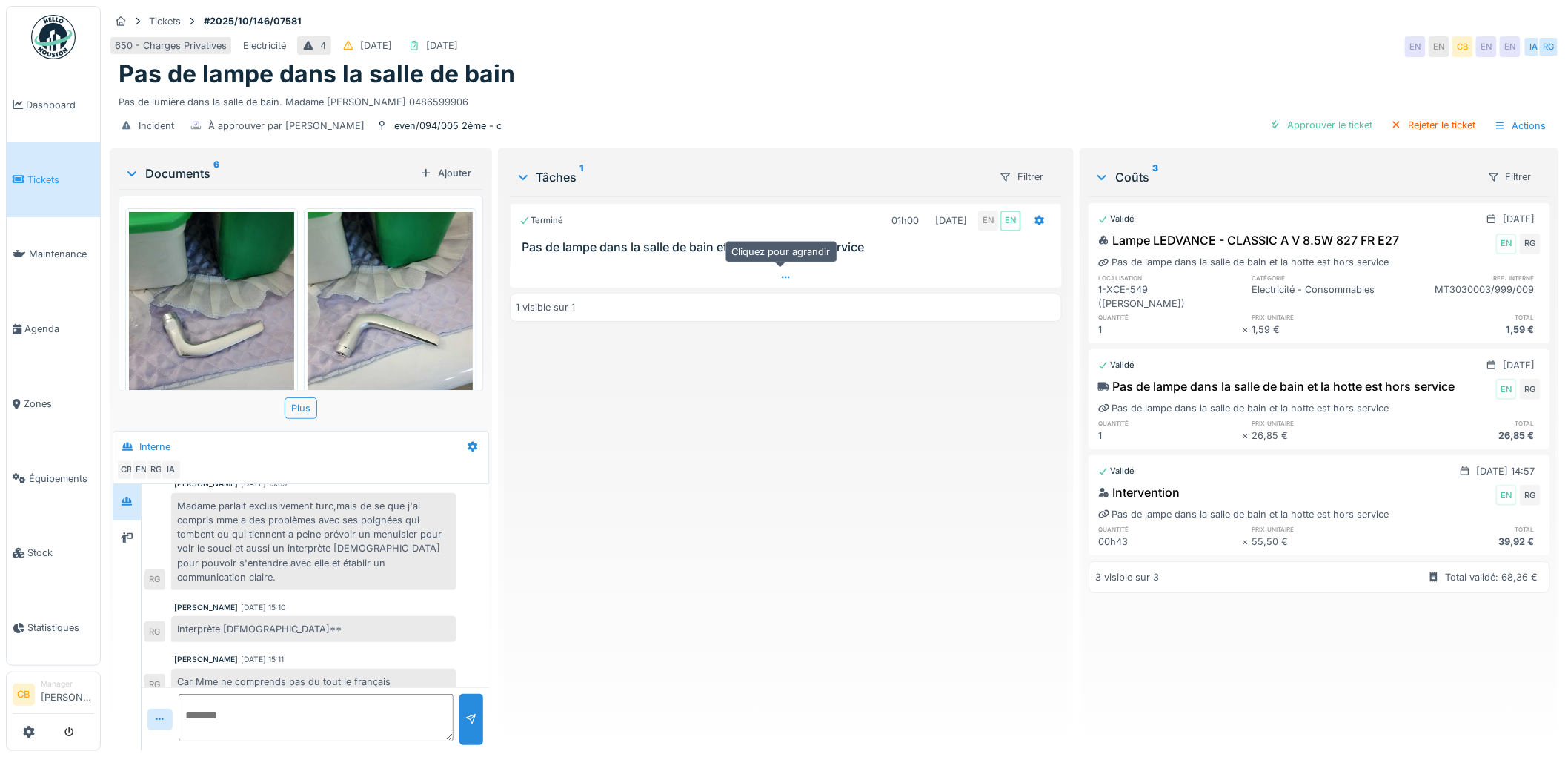
click at [776, 270] on div at bounding box center [786, 278] width 553 height 22
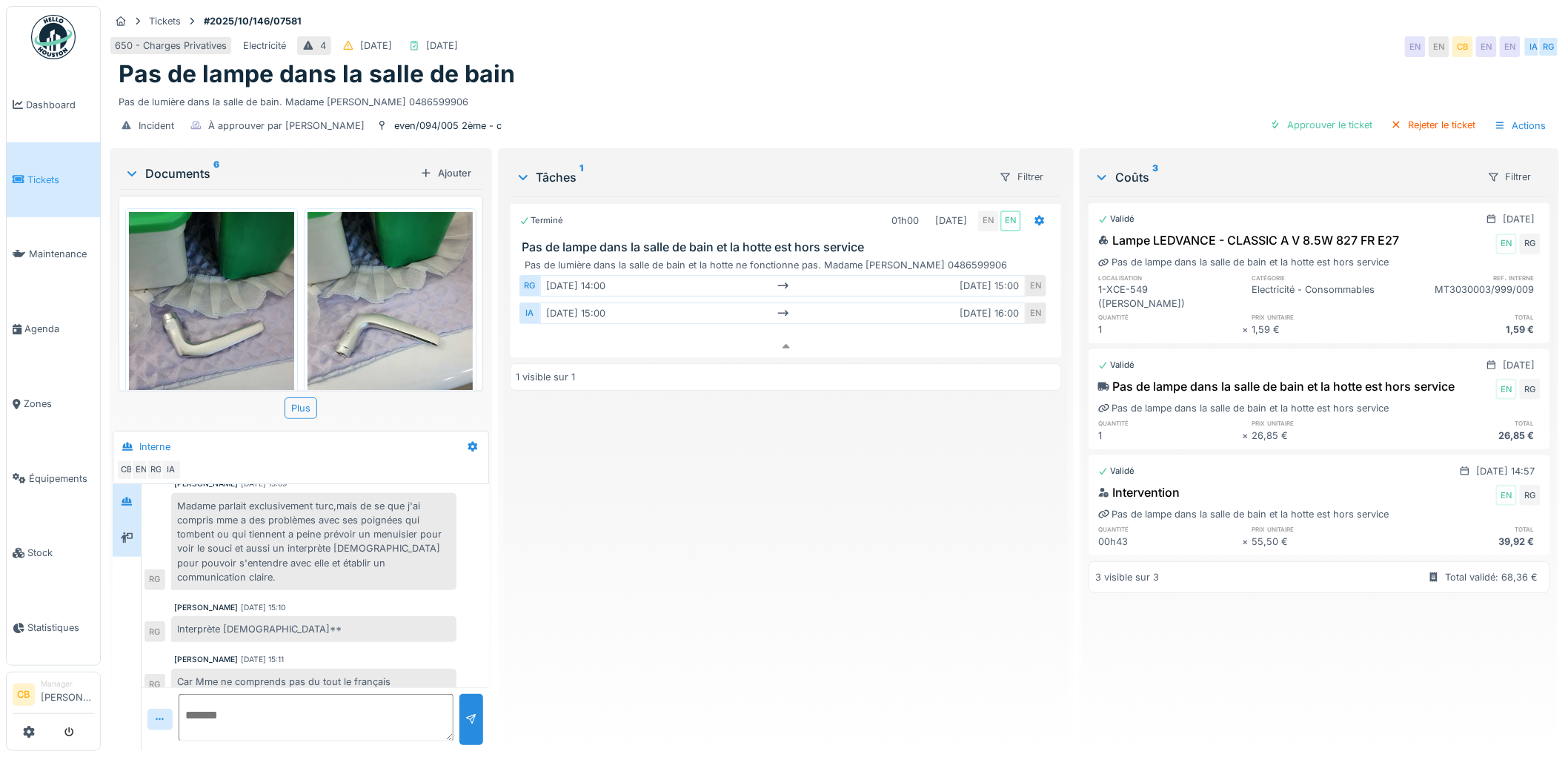
click at [124, 531] on div at bounding box center [126, 538] width 12 height 14
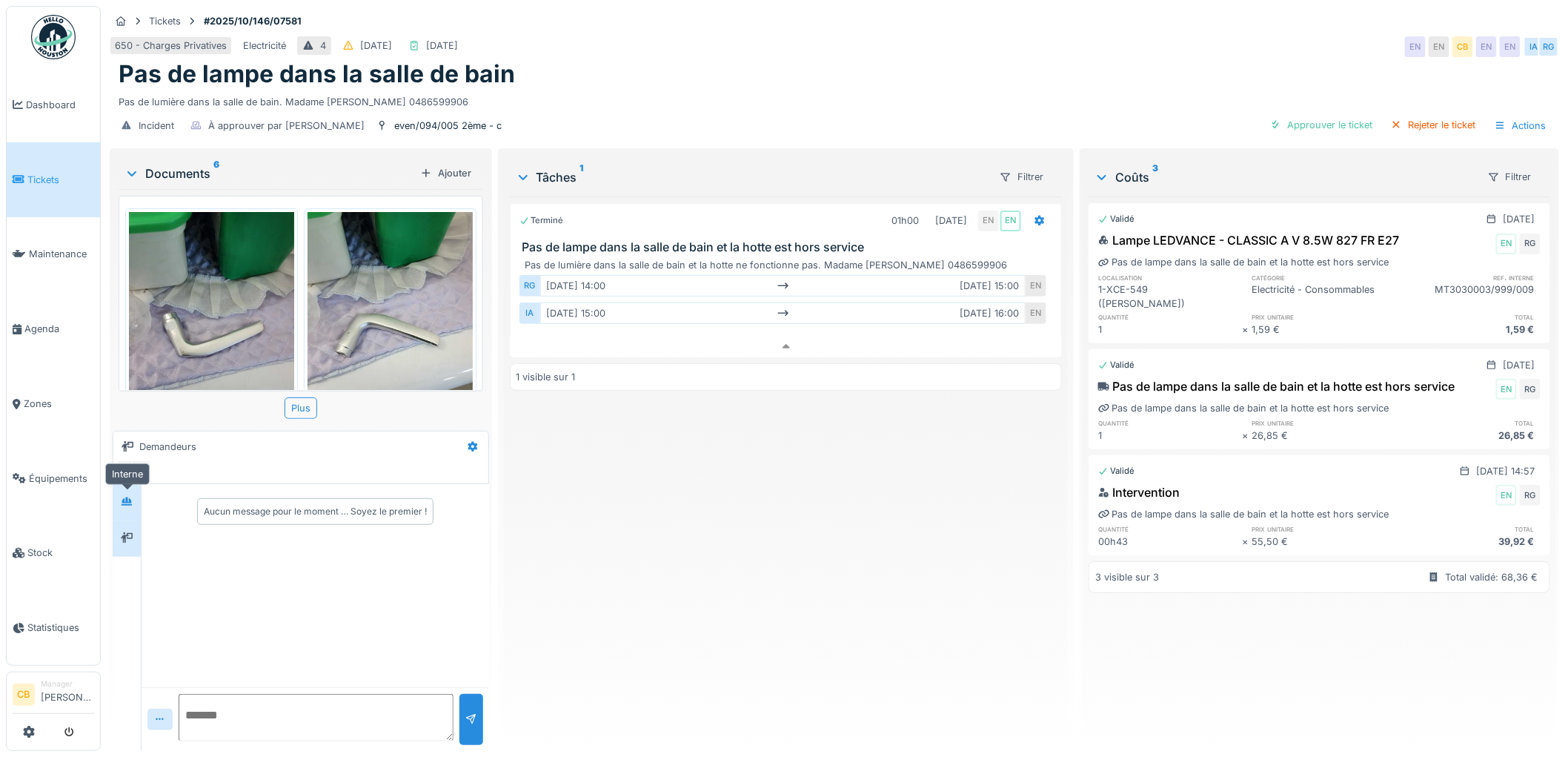
click at [126, 496] on div at bounding box center [126, 502] width 12 height 14
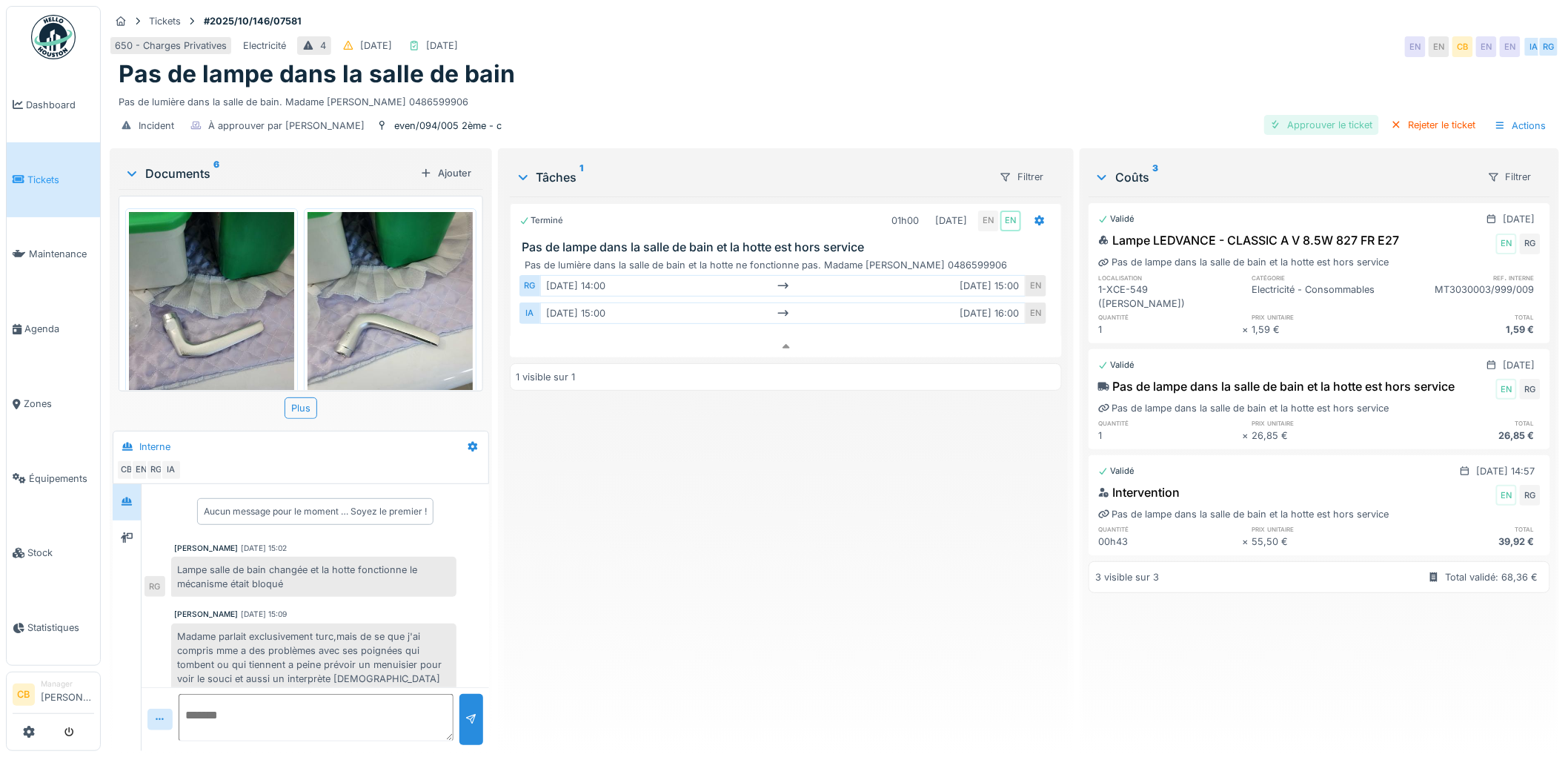
click at [1295, 121] on div "Approuver le ticket" at bounding box center [1321, 125] width 115 height 20
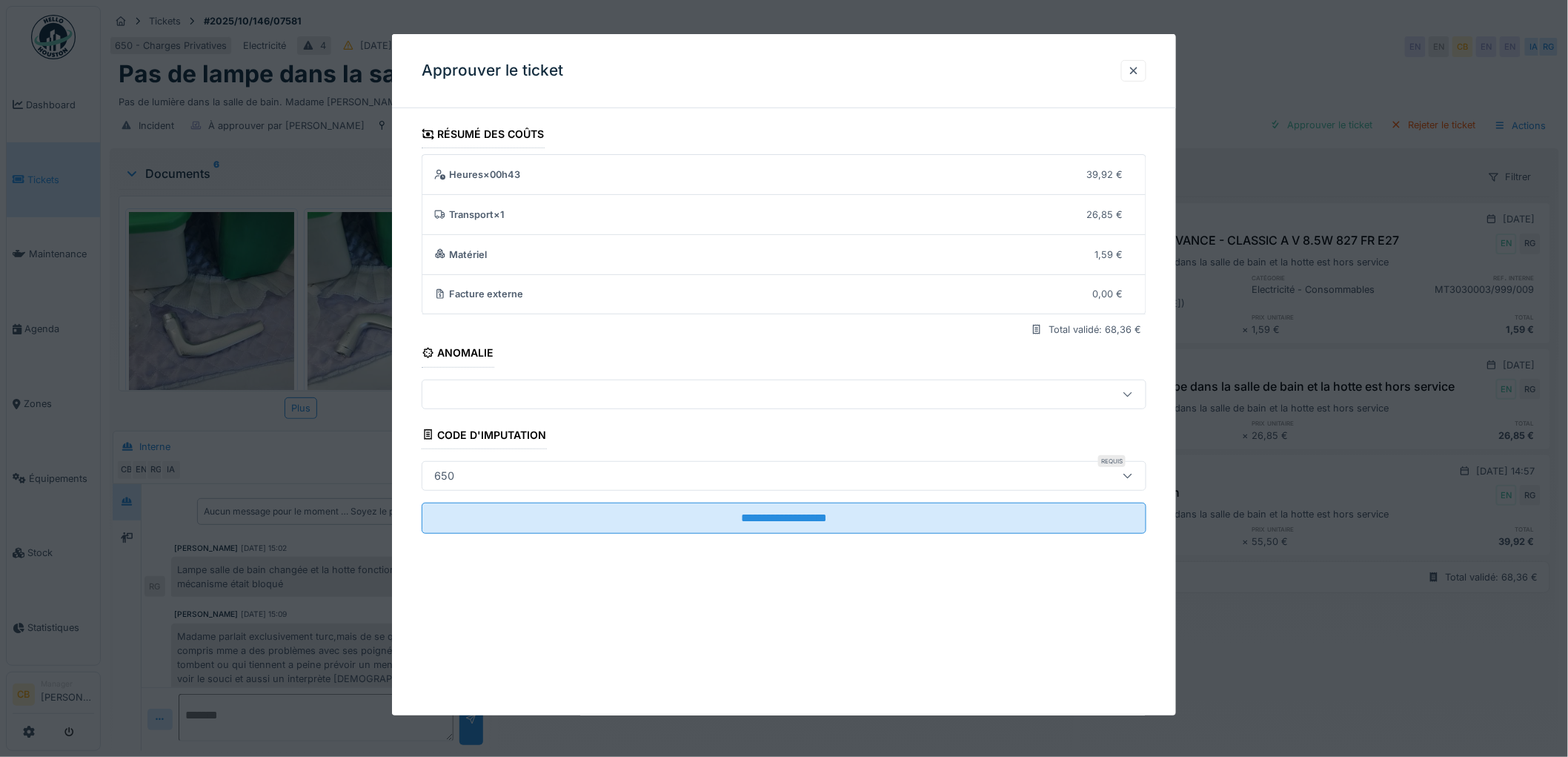
scroll to position [12, 0]
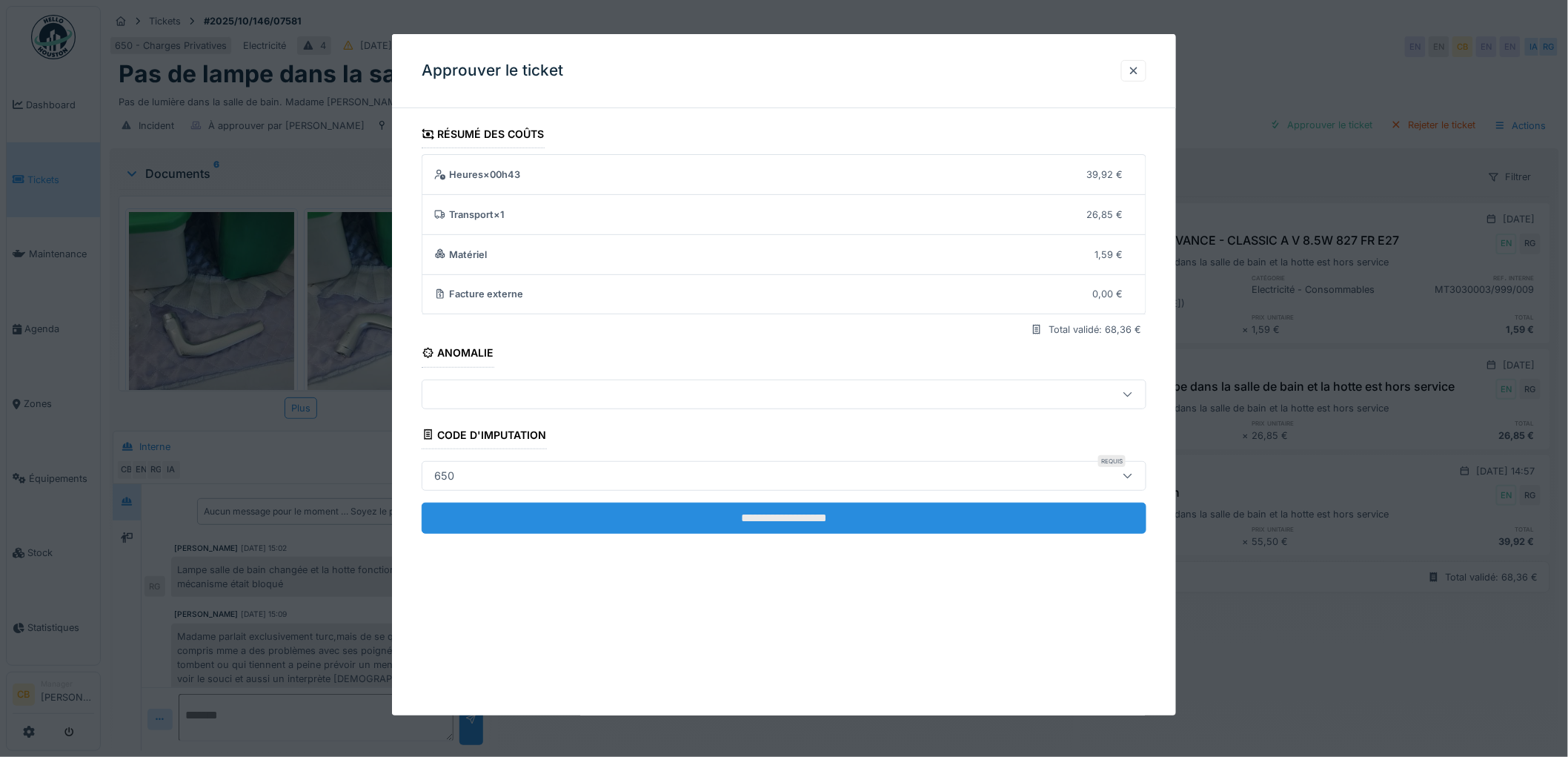
click at [834, 507] on input "**********" at bounding box center [784, 518] width 725 height 31
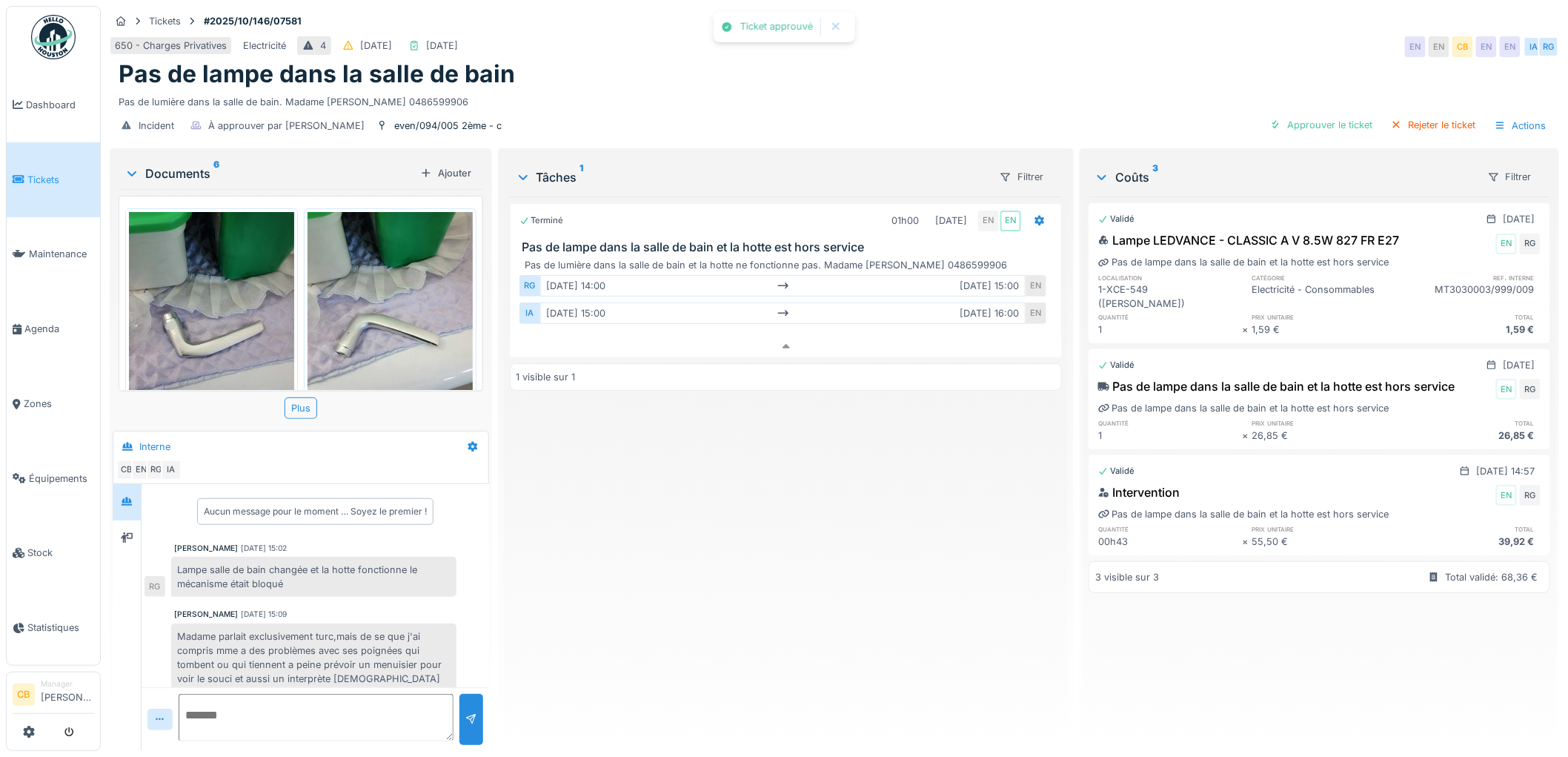
scroll to position [130, 0]
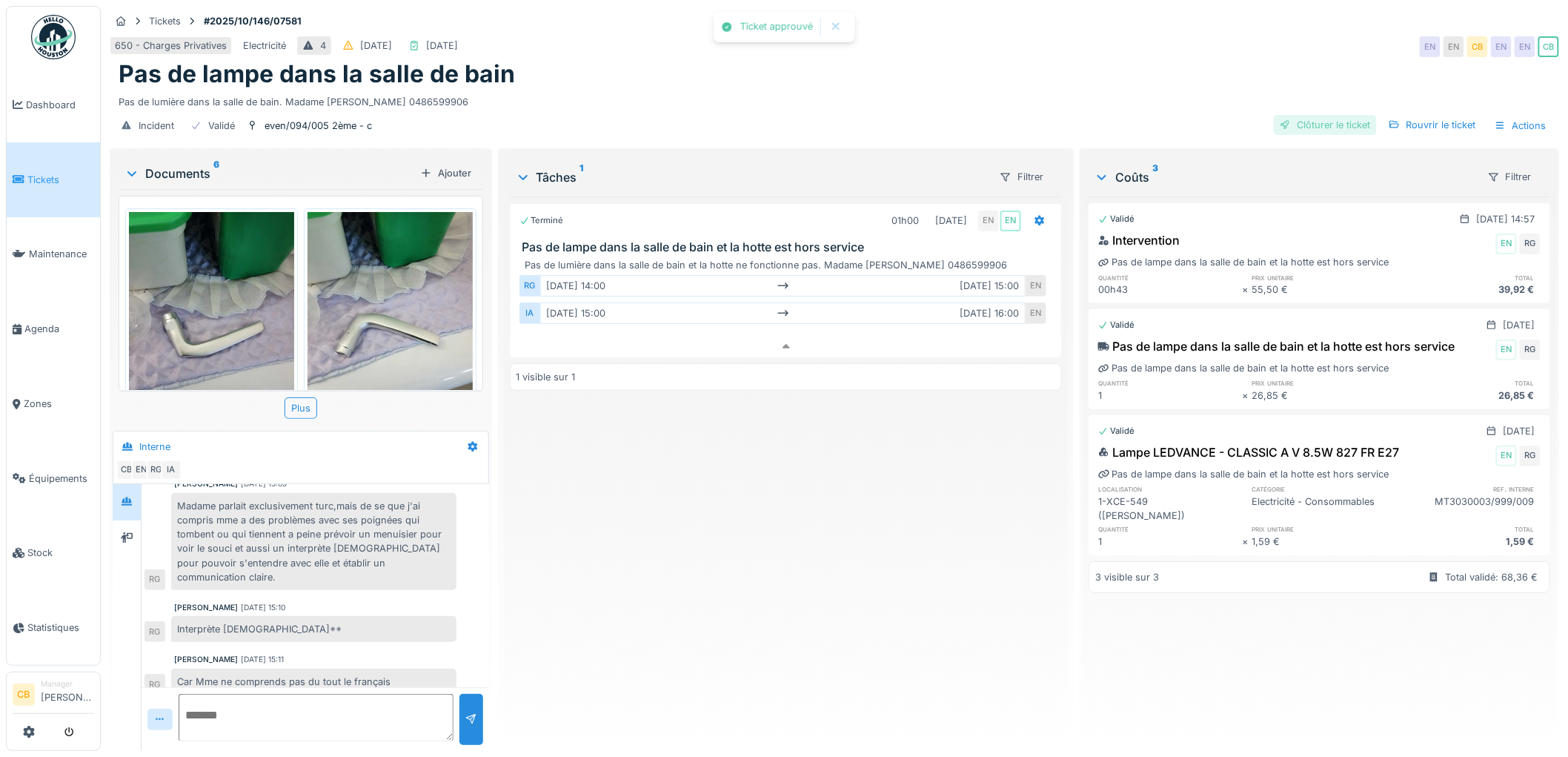
click at [1297, 115] on div "Clôturer le ticket" at bounding box center [1326, 125] width 103 height 20
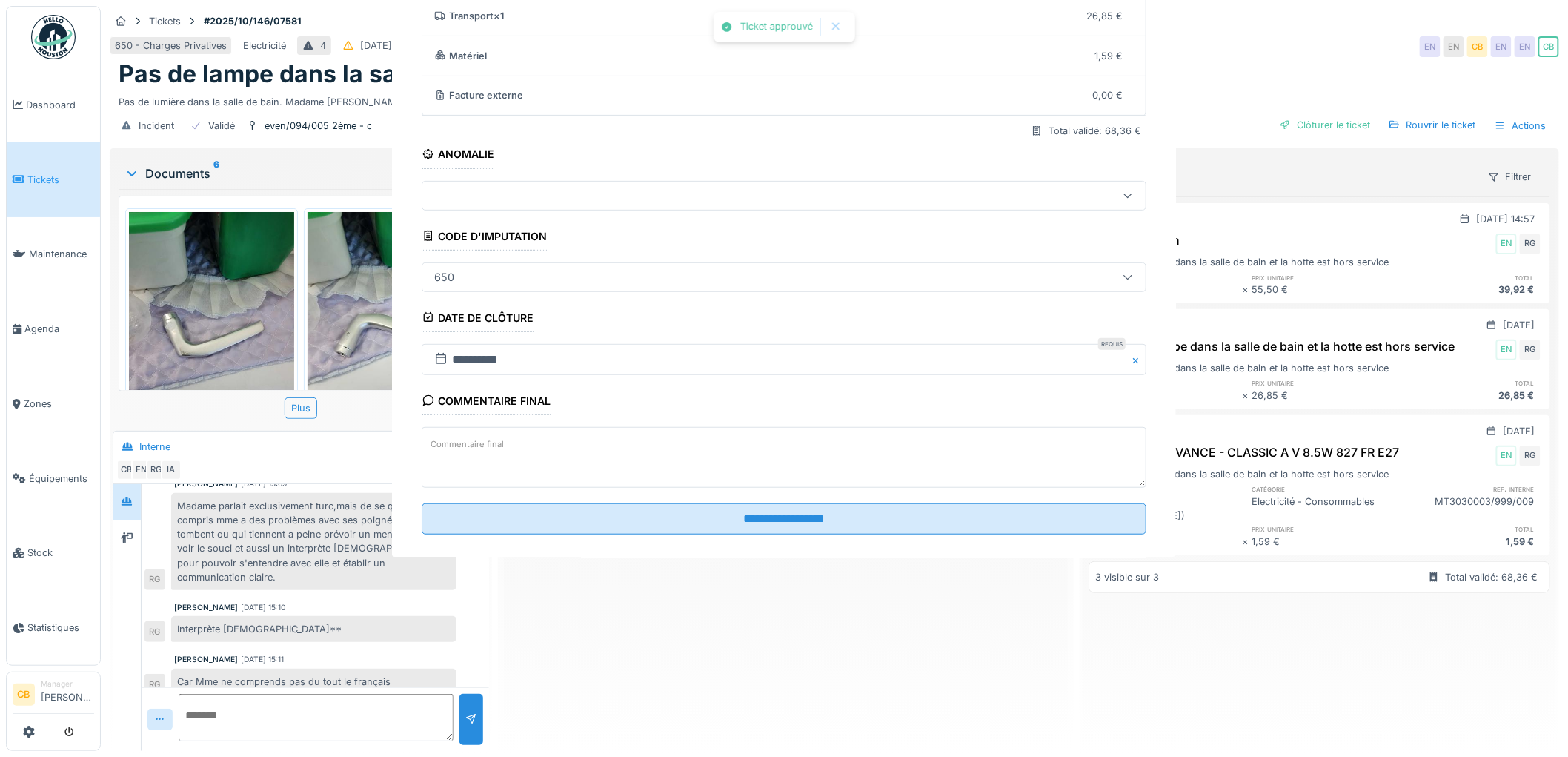
scroll to position [61, 0]
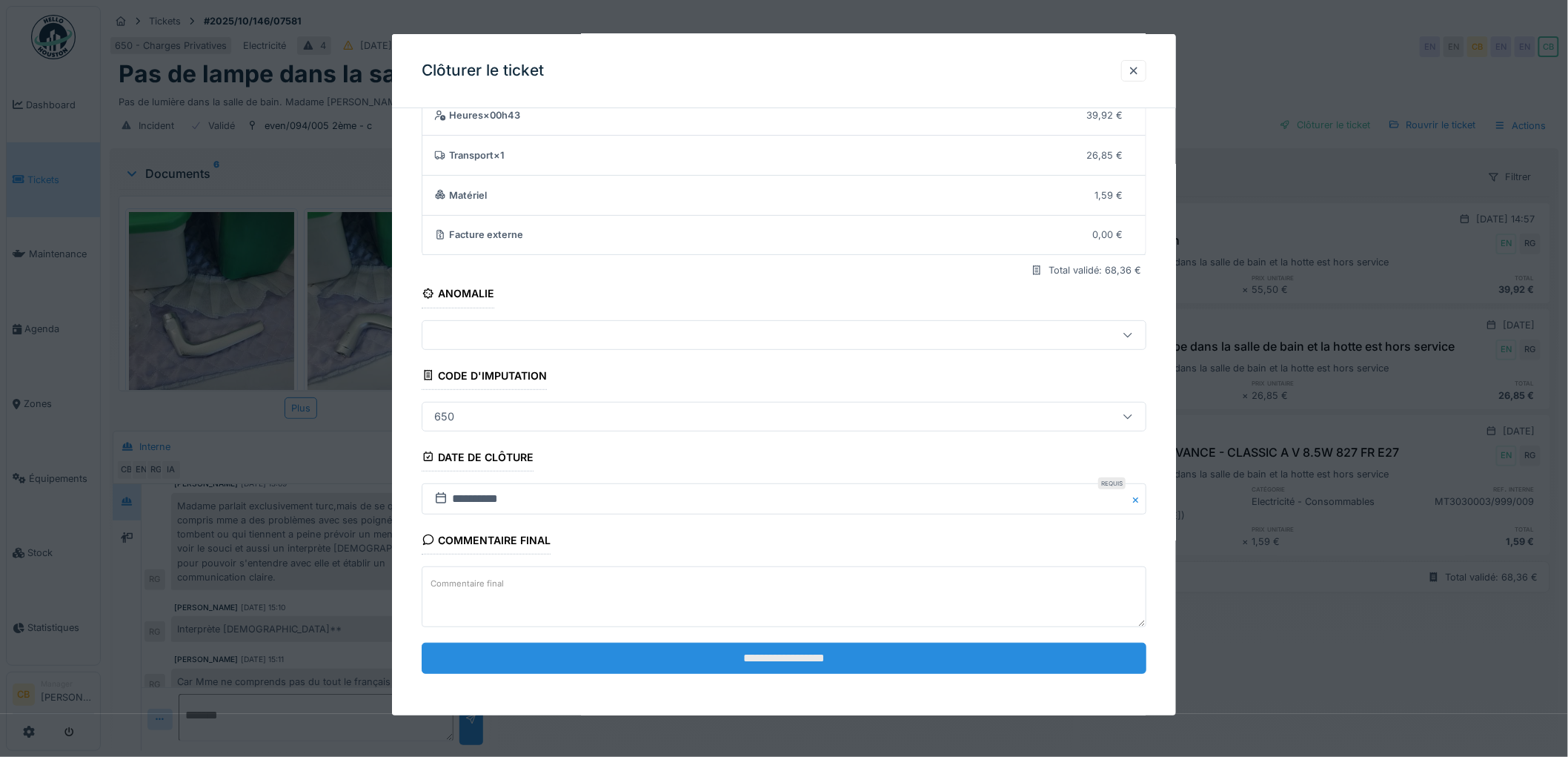
click at [761, 661] on input "**********" at bounding box center [784, 658] width 725 height 31
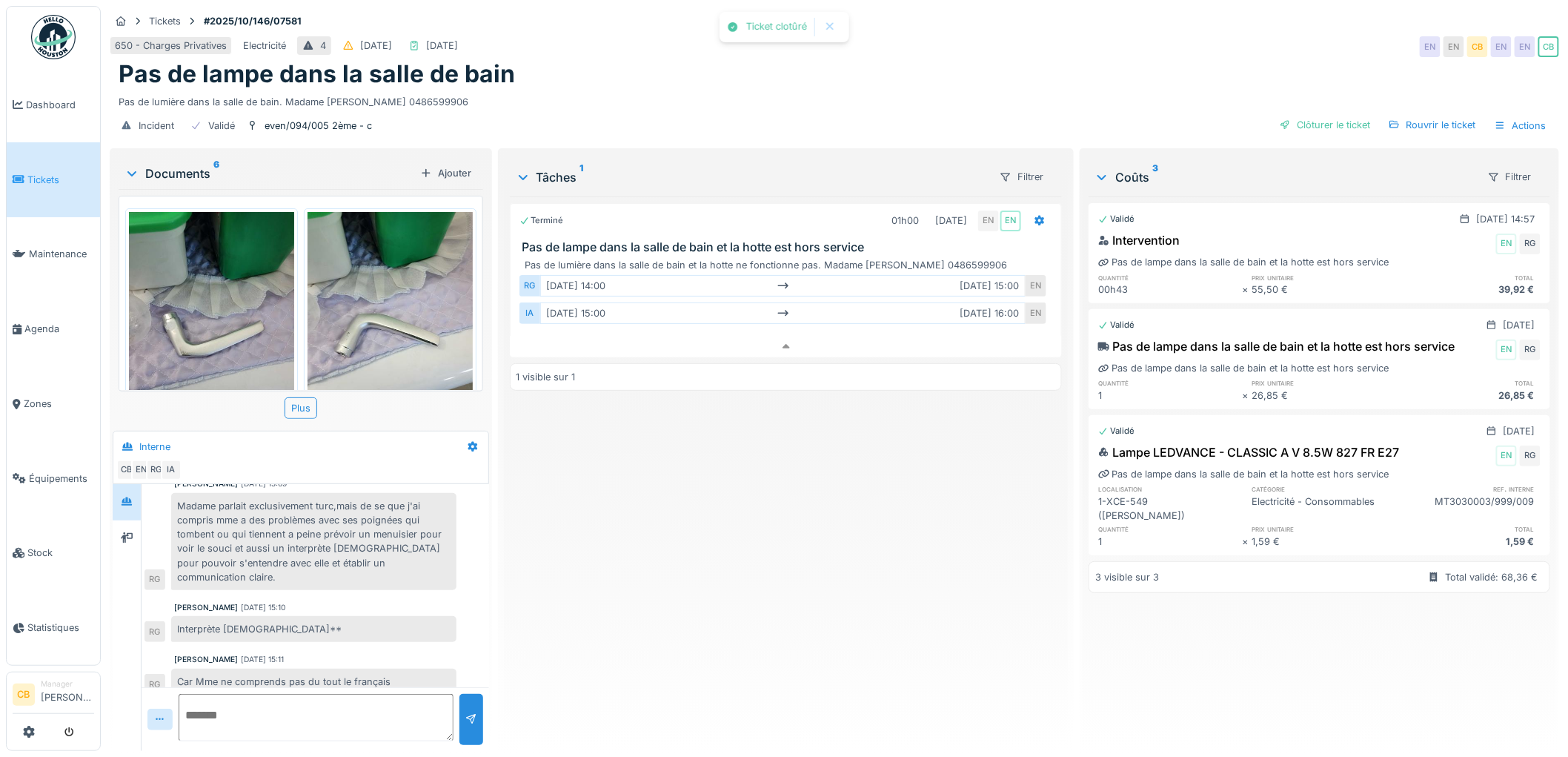
scroll to position [156, 0]
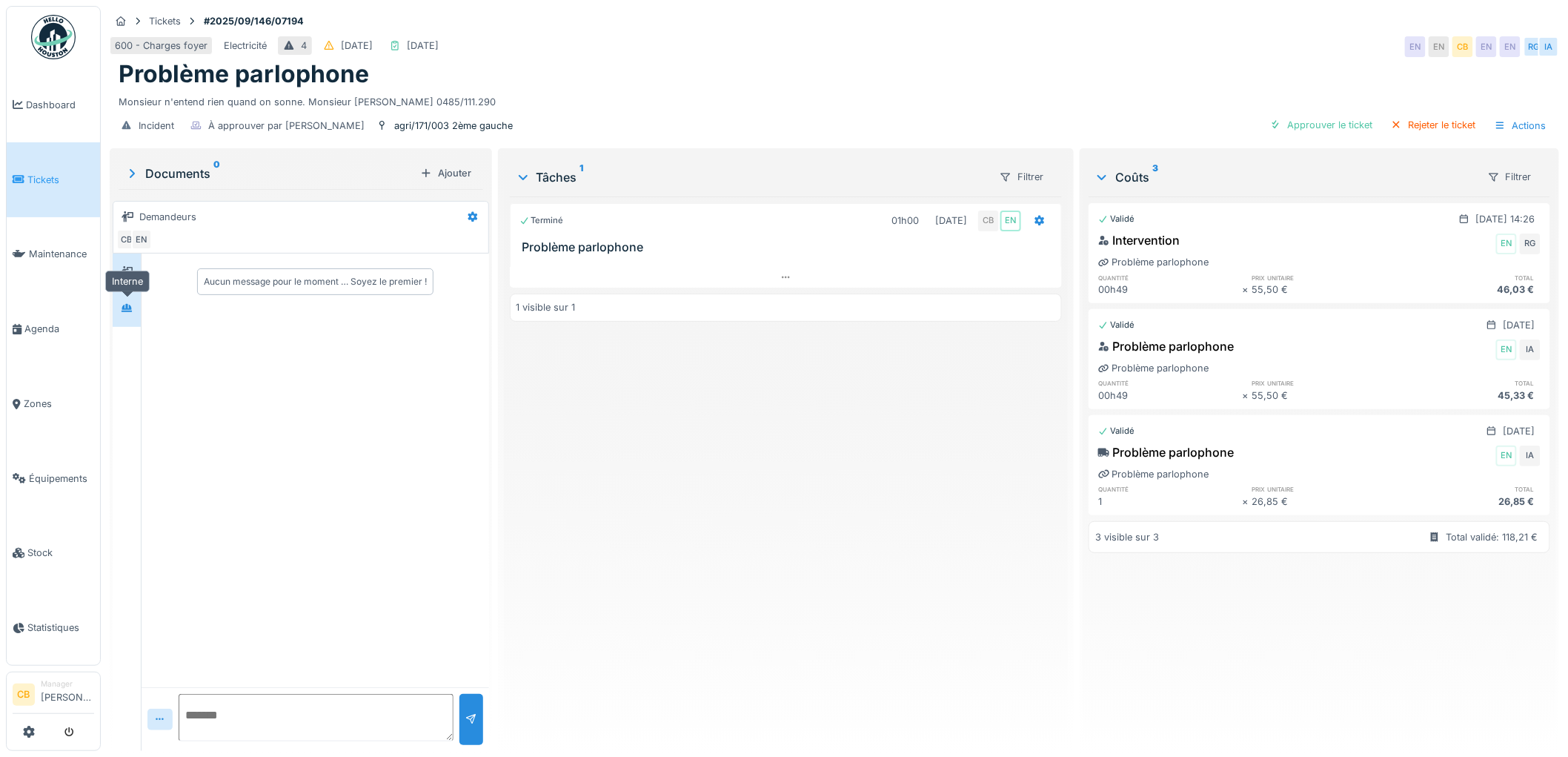
click at [132, 312] on icon at bounding box center [126, 308] width 10 height 8
click at [128, 276] on icon at bounding box center [126, 271] width 12 height 9
click at [1314, 124] on div "Approuver le ticket" at bounding box center [1321, 125] width 115 height 20
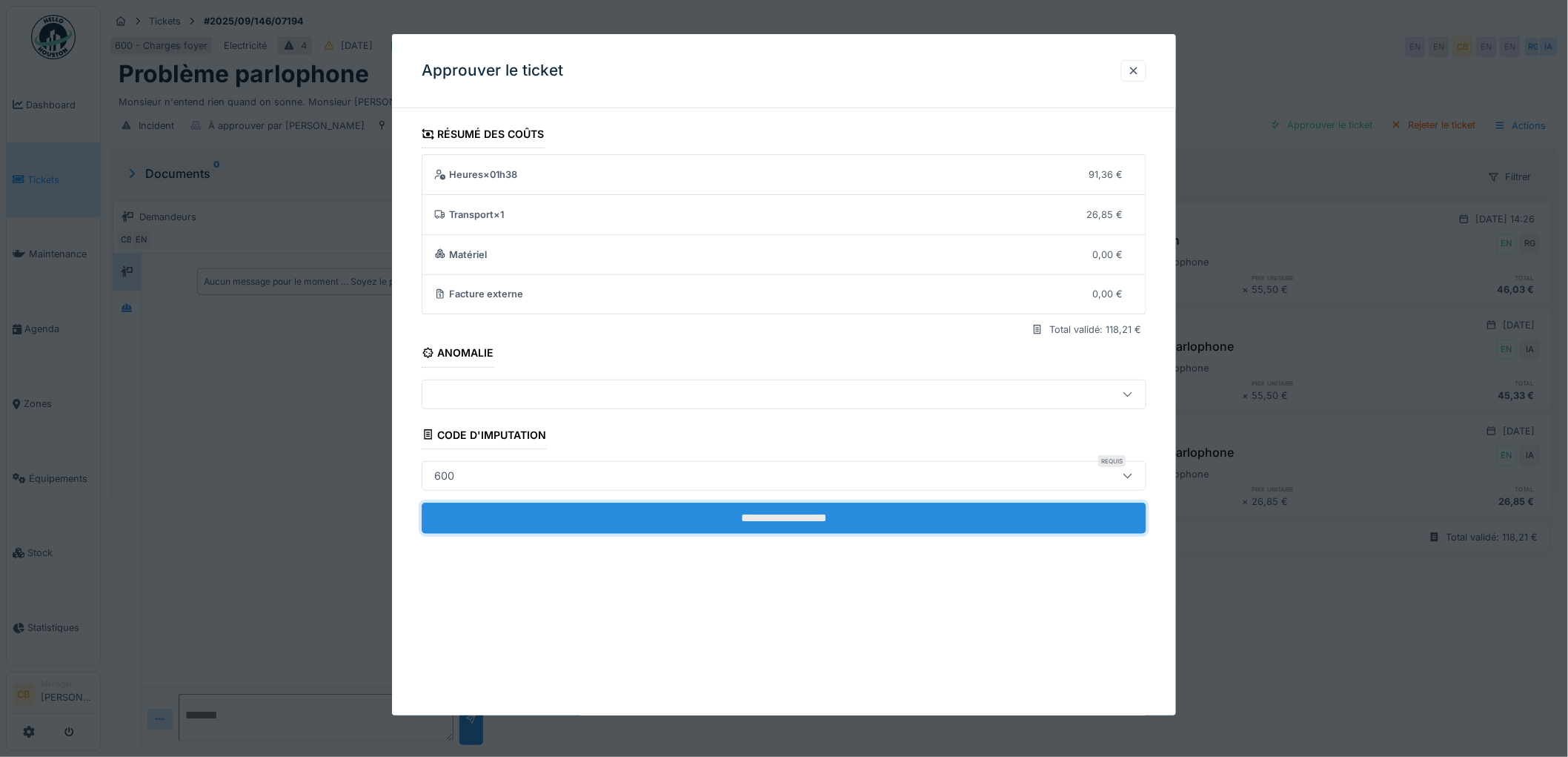
click at [824, 510] on input "**********" at bounding box center [784, 518] width 725 height 31
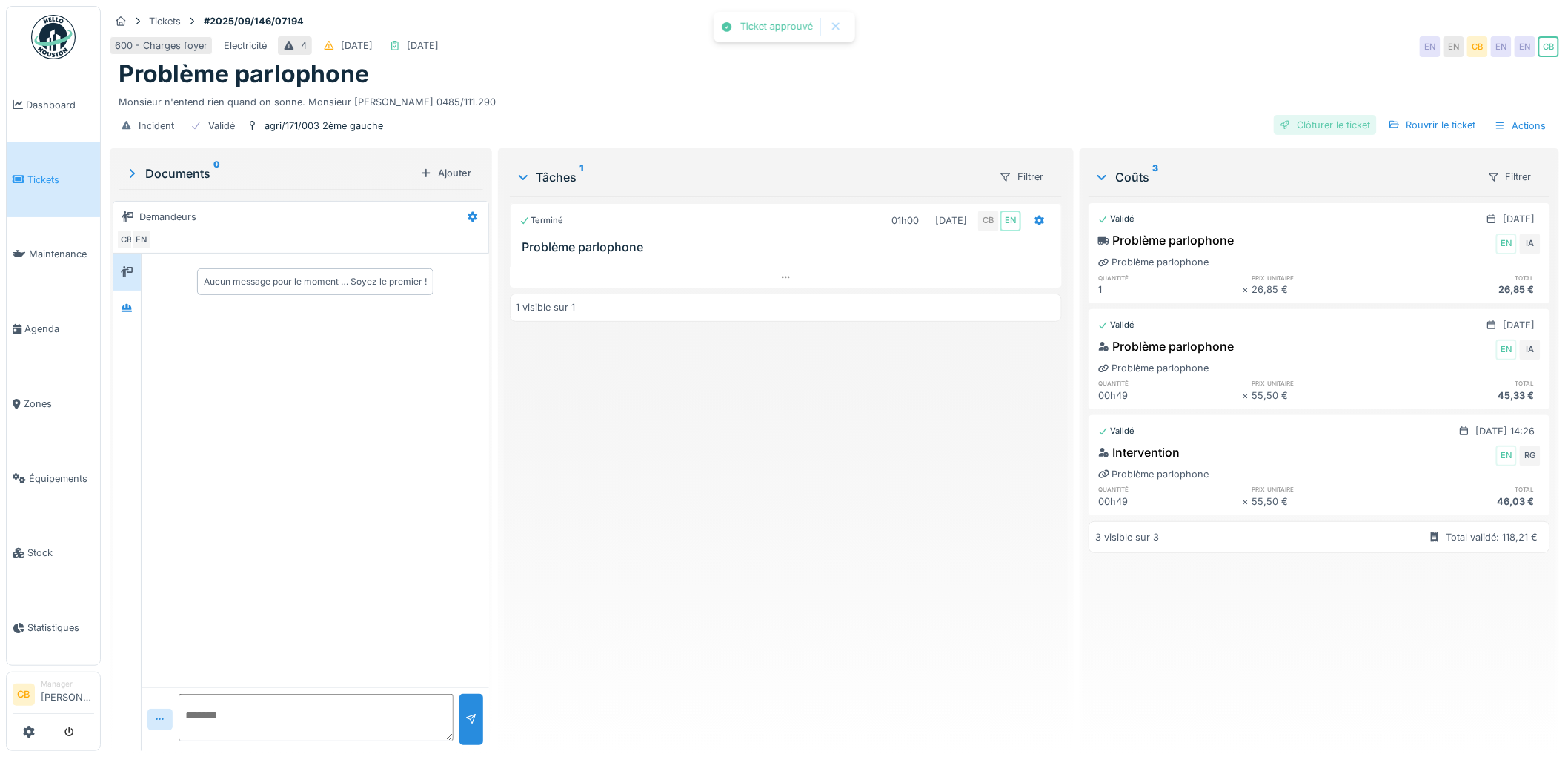
click at [1331, 122] on div "Clôturer le ticket" at bounding box center [1326, 125] width 103 height 20
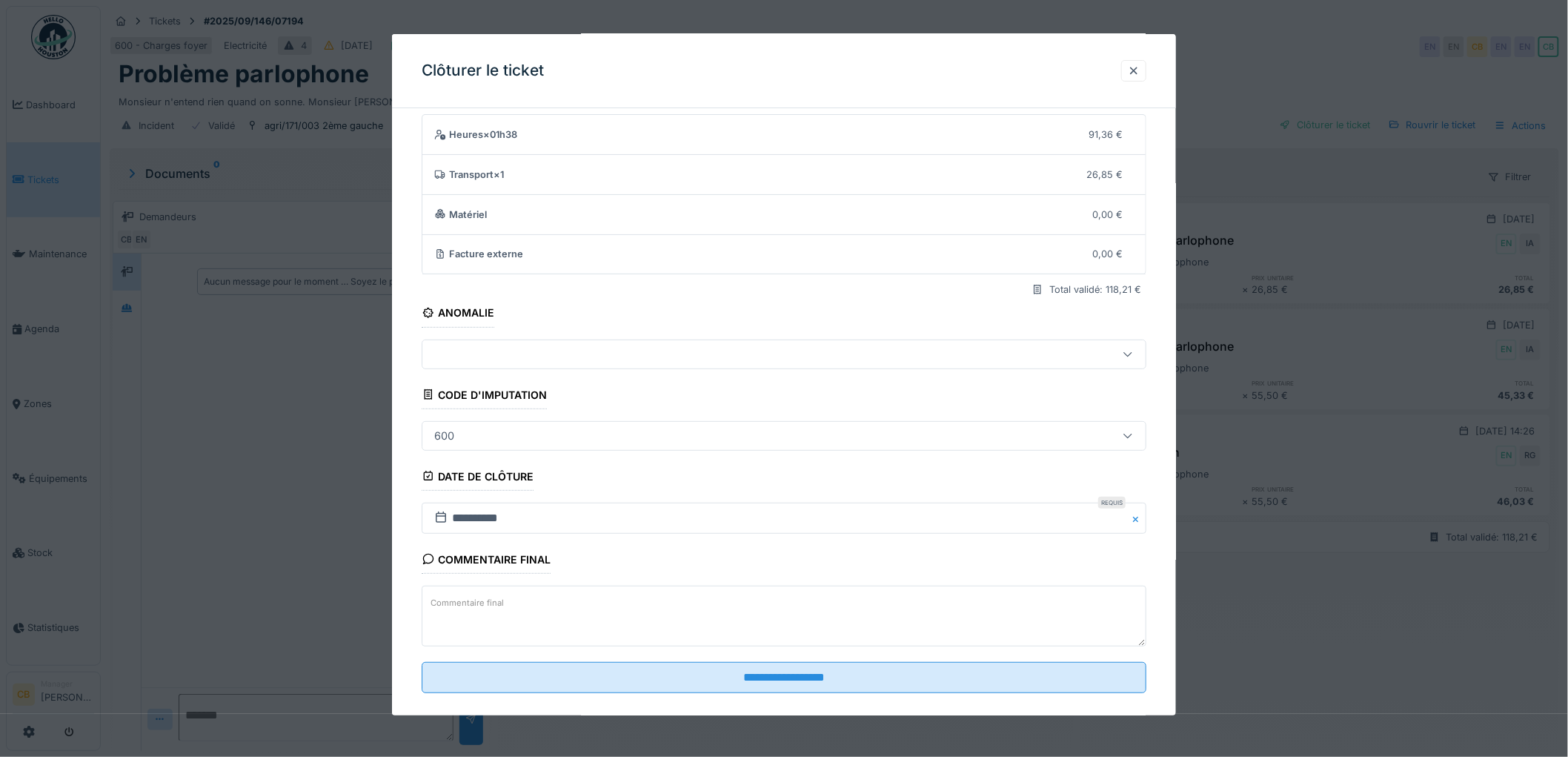
scroll to position [61, 0]
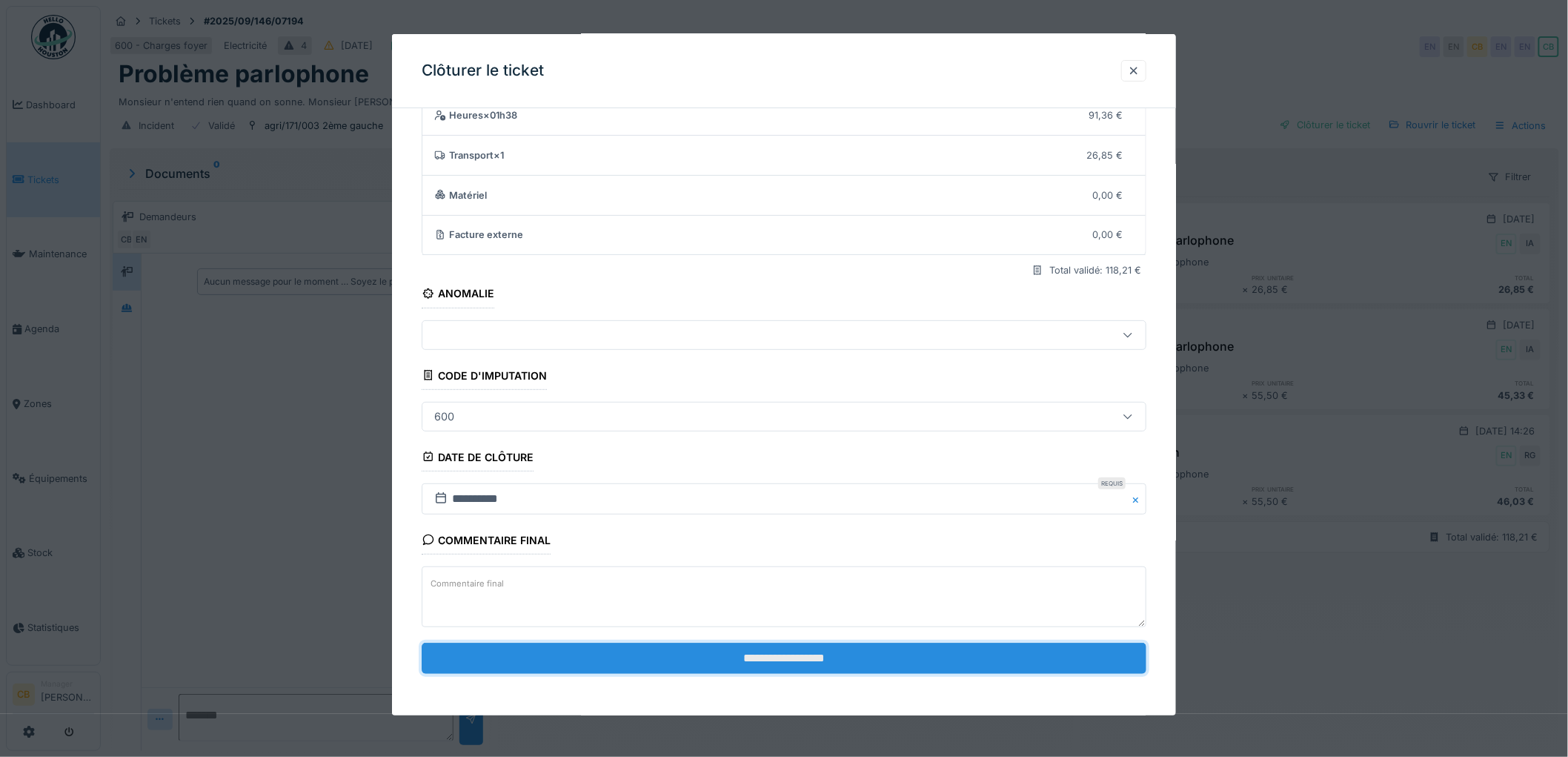
click at [769, 656] on input "**********" at bounding box center [784, 658] width 725 height 31
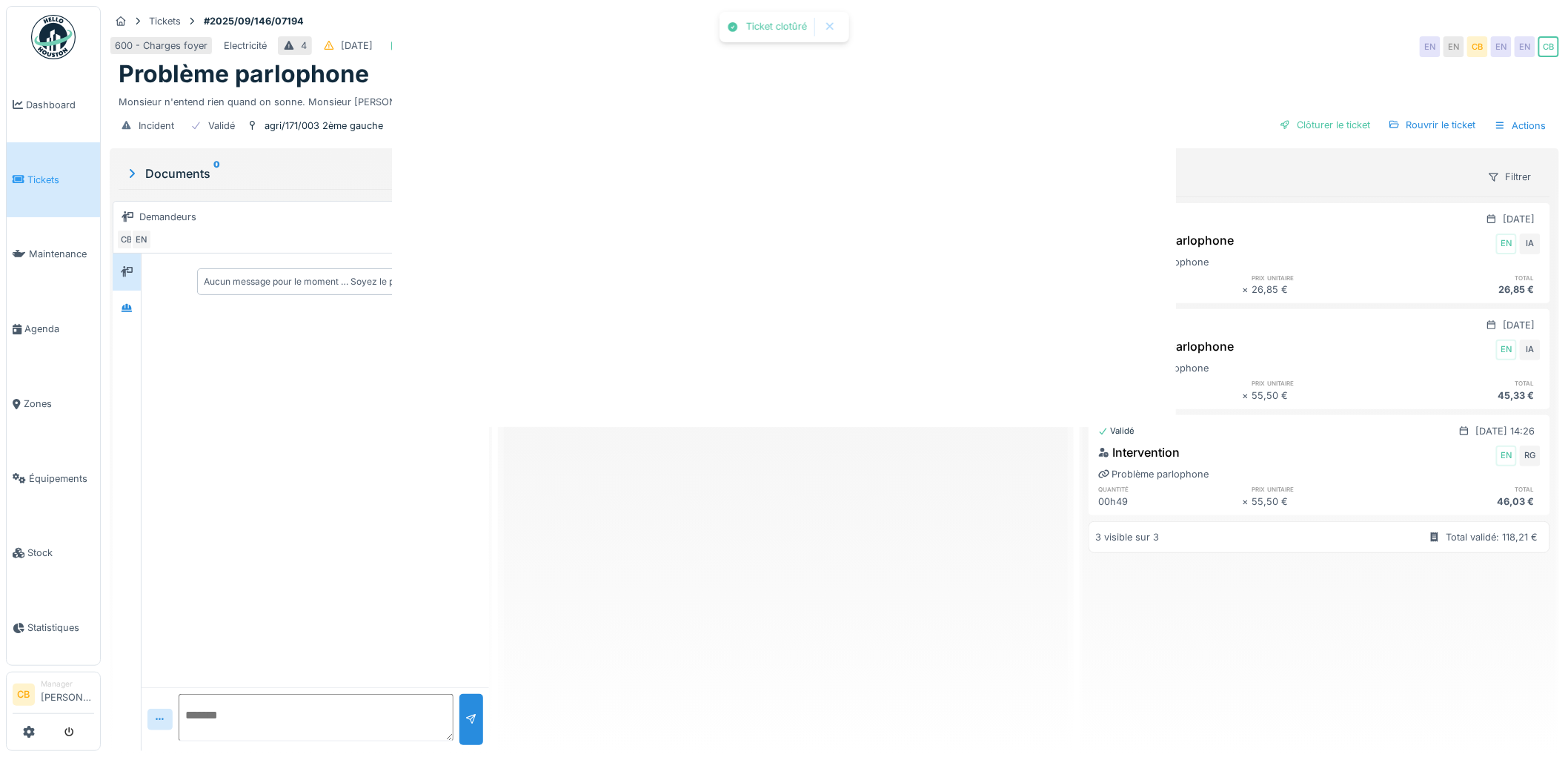
scroll to position [0, 0]
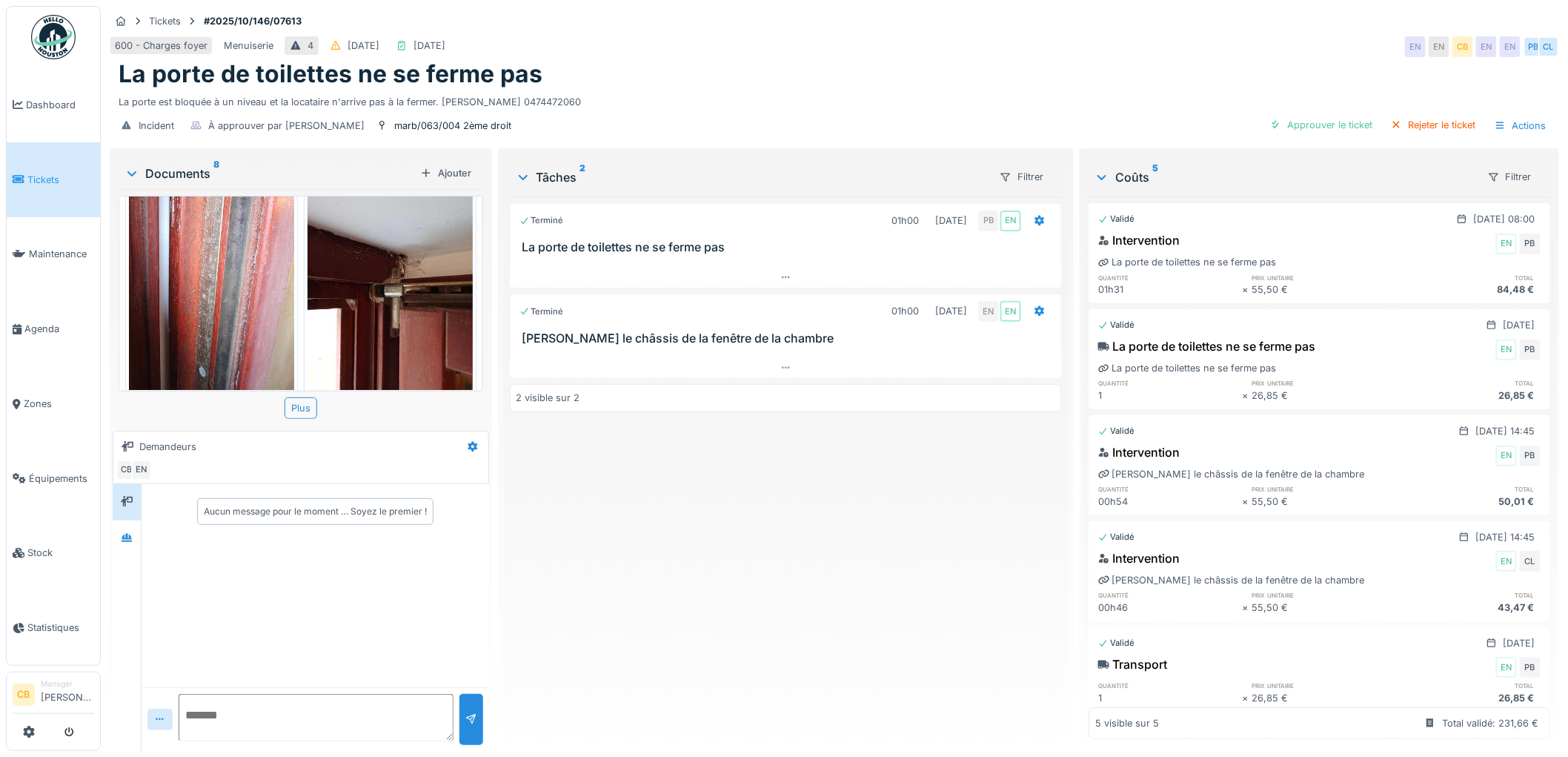
scroll to position [12, 0]
click at [131, 533] on icon at bounding box center [126, 537] width 12 height 9
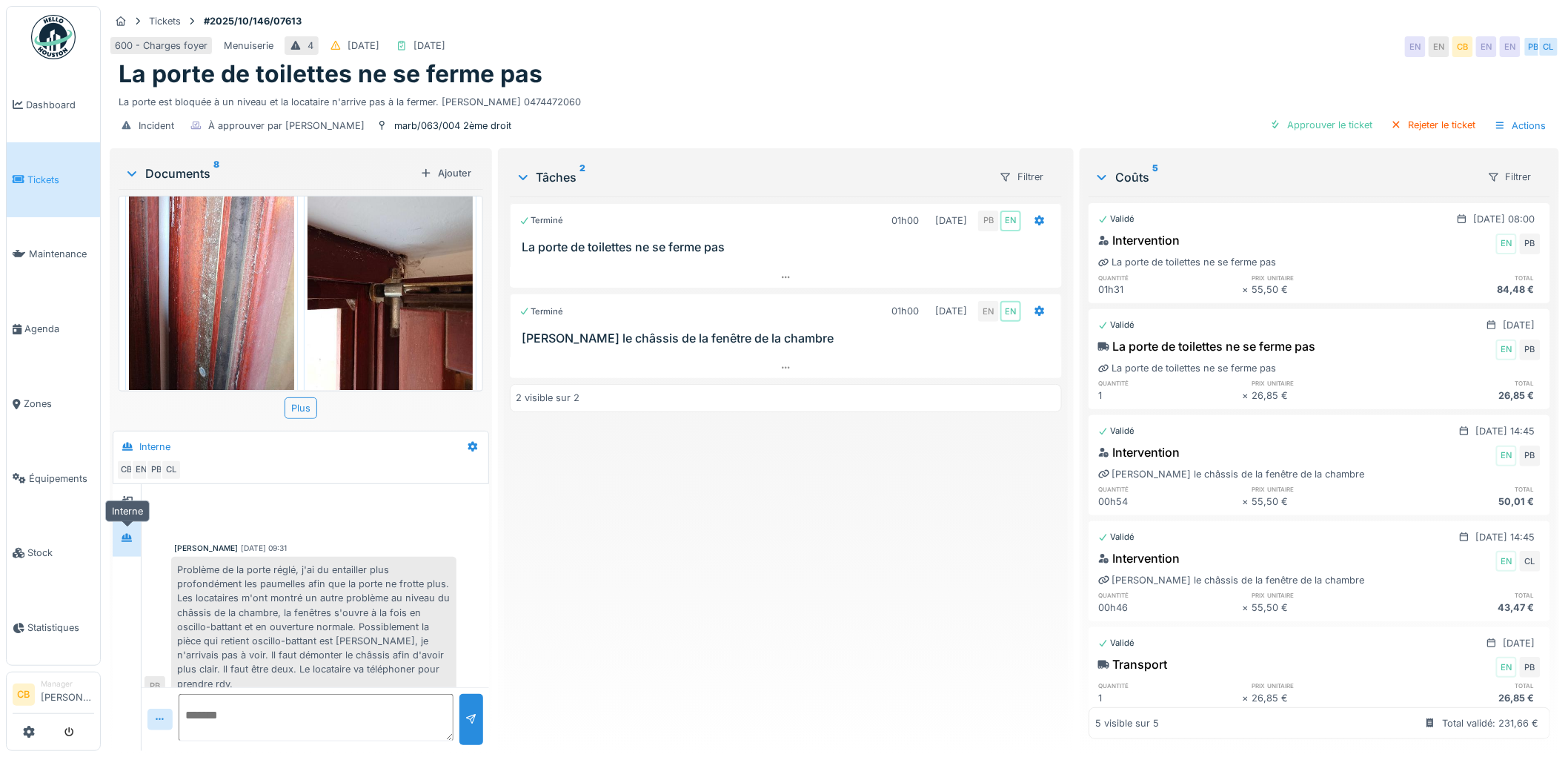
scroll to position [112, 0]
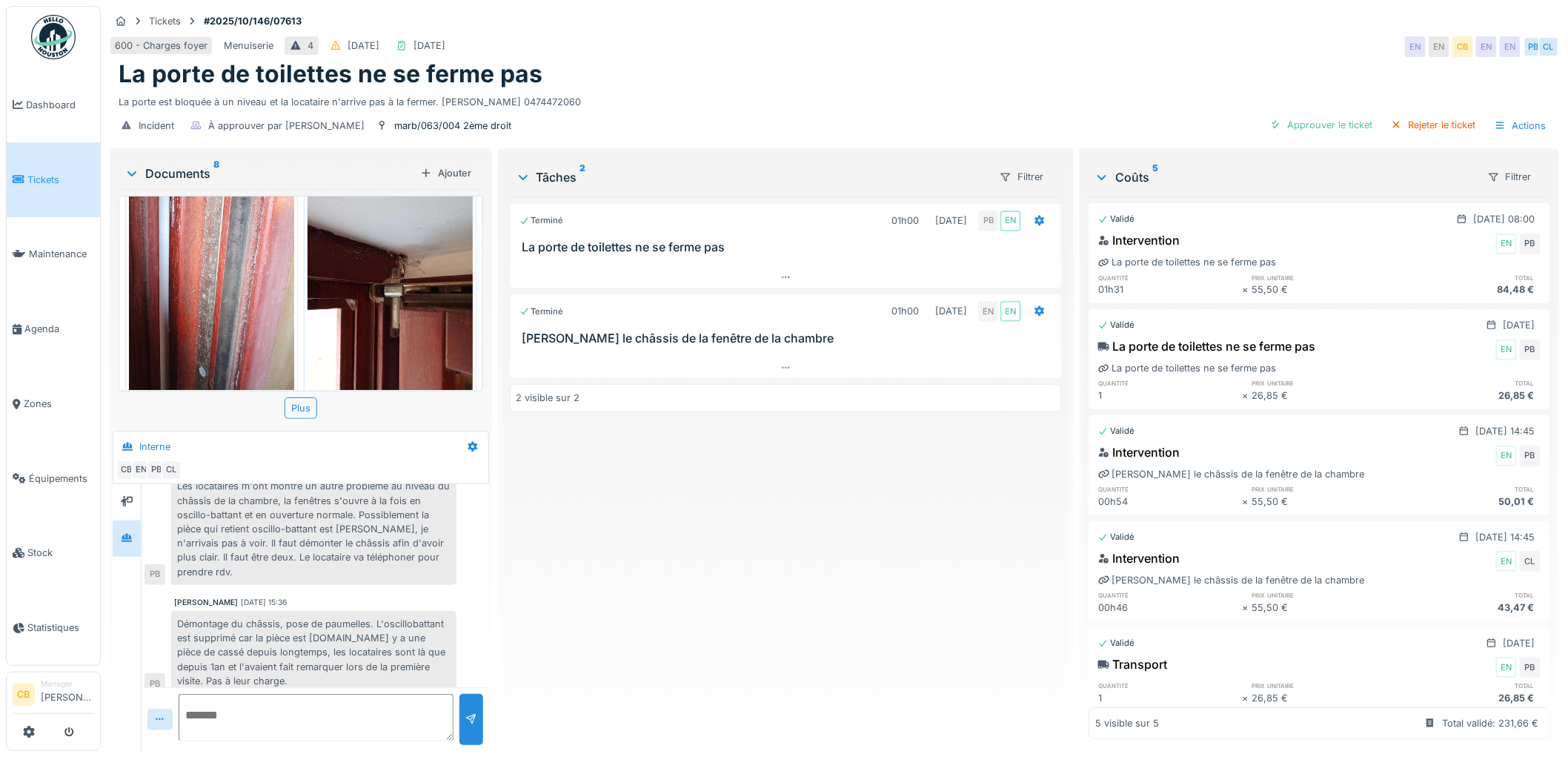
click at [130, 166] on icon at bounding box center [131, 173] width 12 height 15
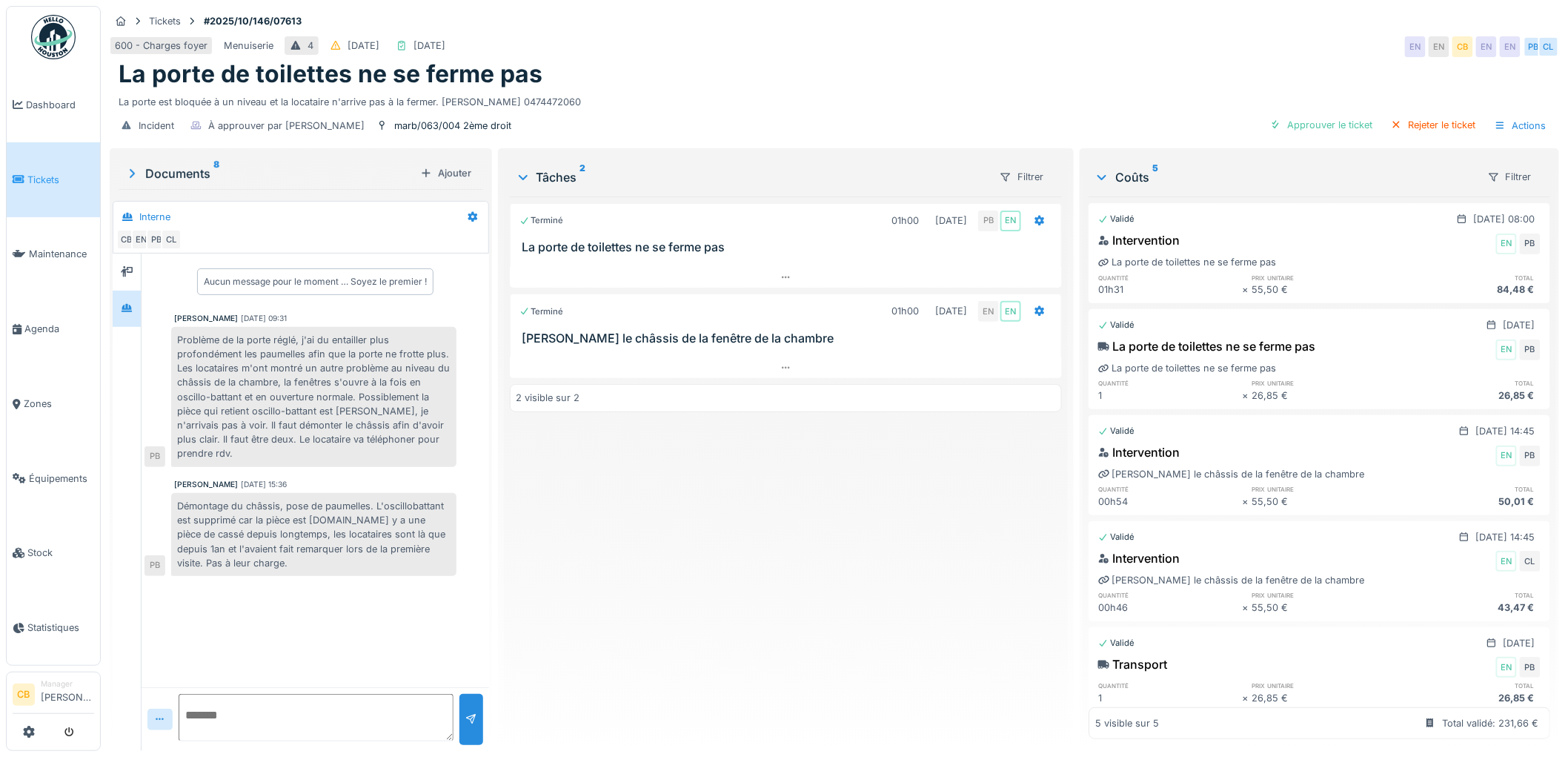
scroll to position [0, 0]
drag, startPoint x: 1299, startPoint y: 128, endPoint x: 1257, endPoint y: 143, distance: 44.6
click at [1300, 128] on div "Approuver le ticket" at bounding box center [1321, 125] width 115 height 20
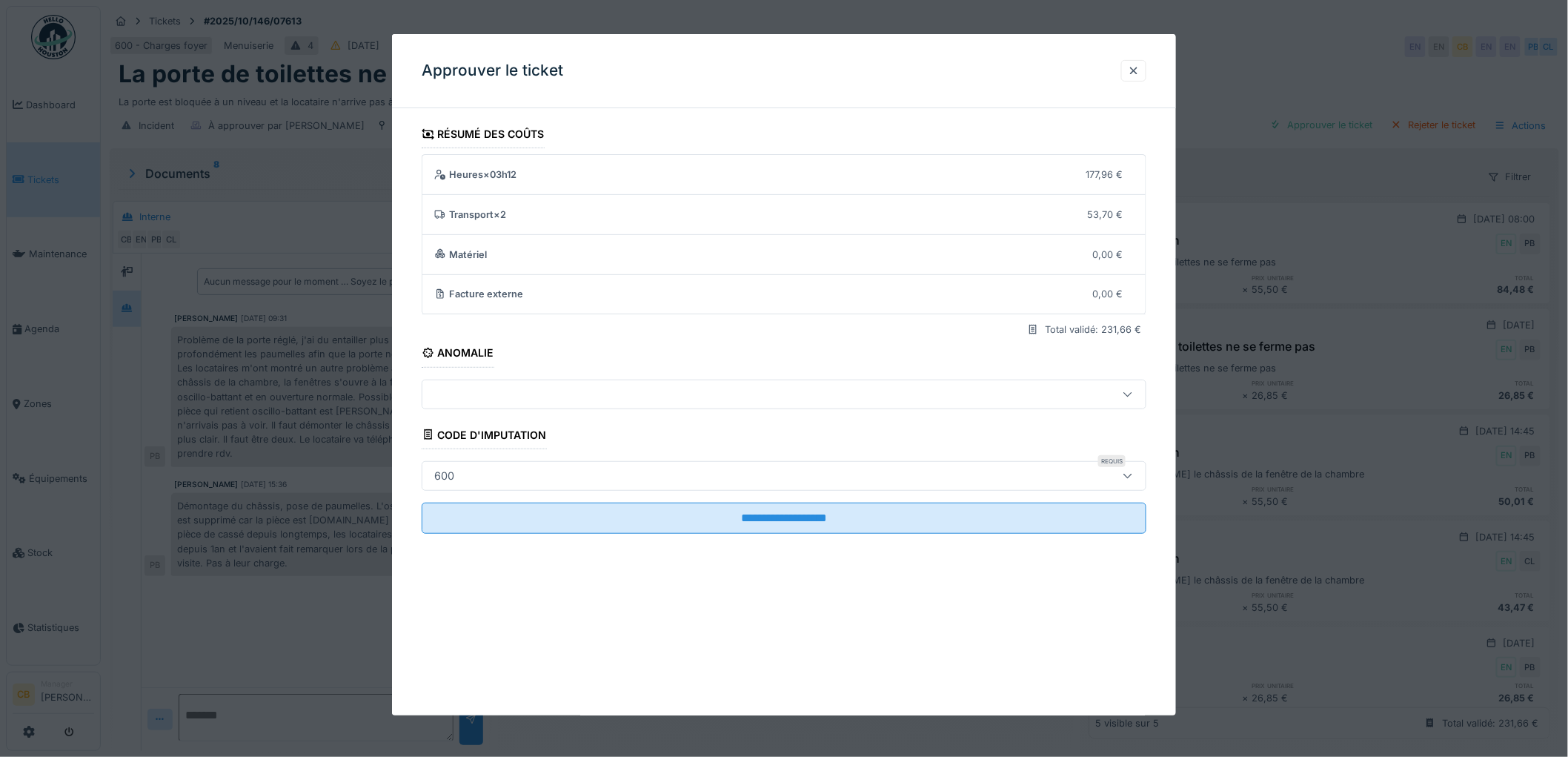
scroll to position [12, 0]
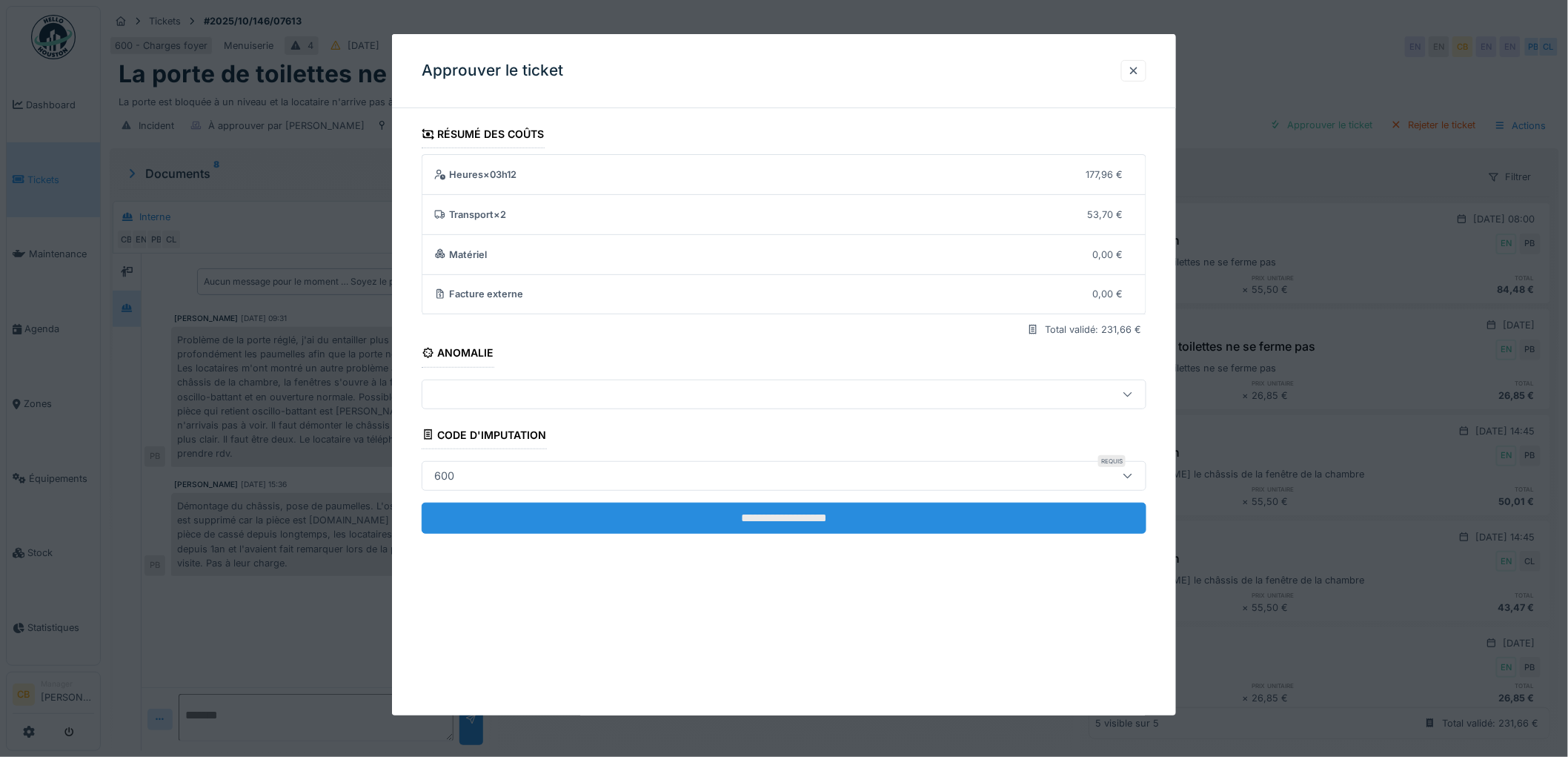
click at [765, 513] on input "**********" at bounding box center [784, 518] width 725 height 31
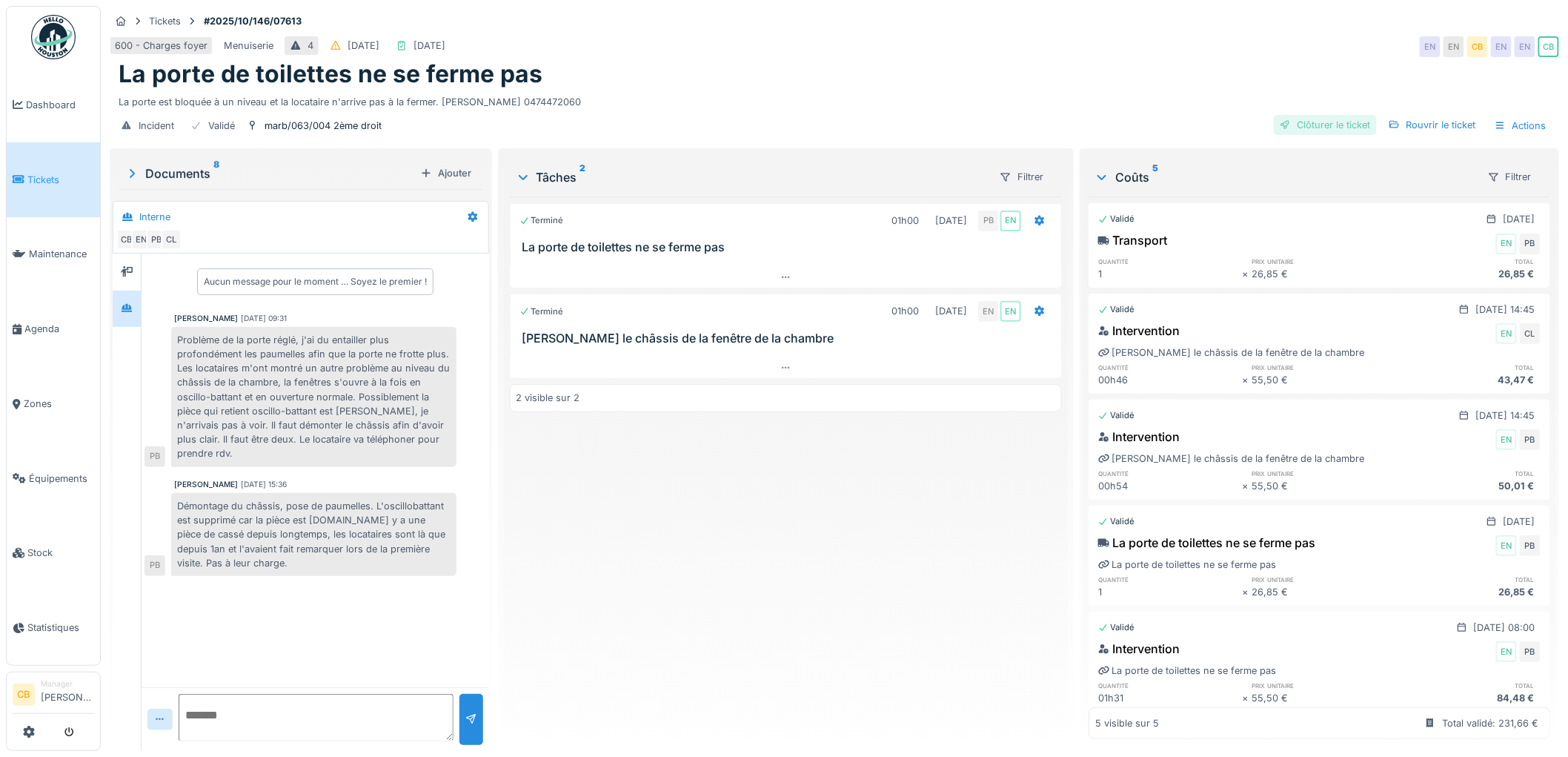
click at [1319, 115] on div "Clôturer le ticket" at bounding box center [1326, 125] width 103 height 20
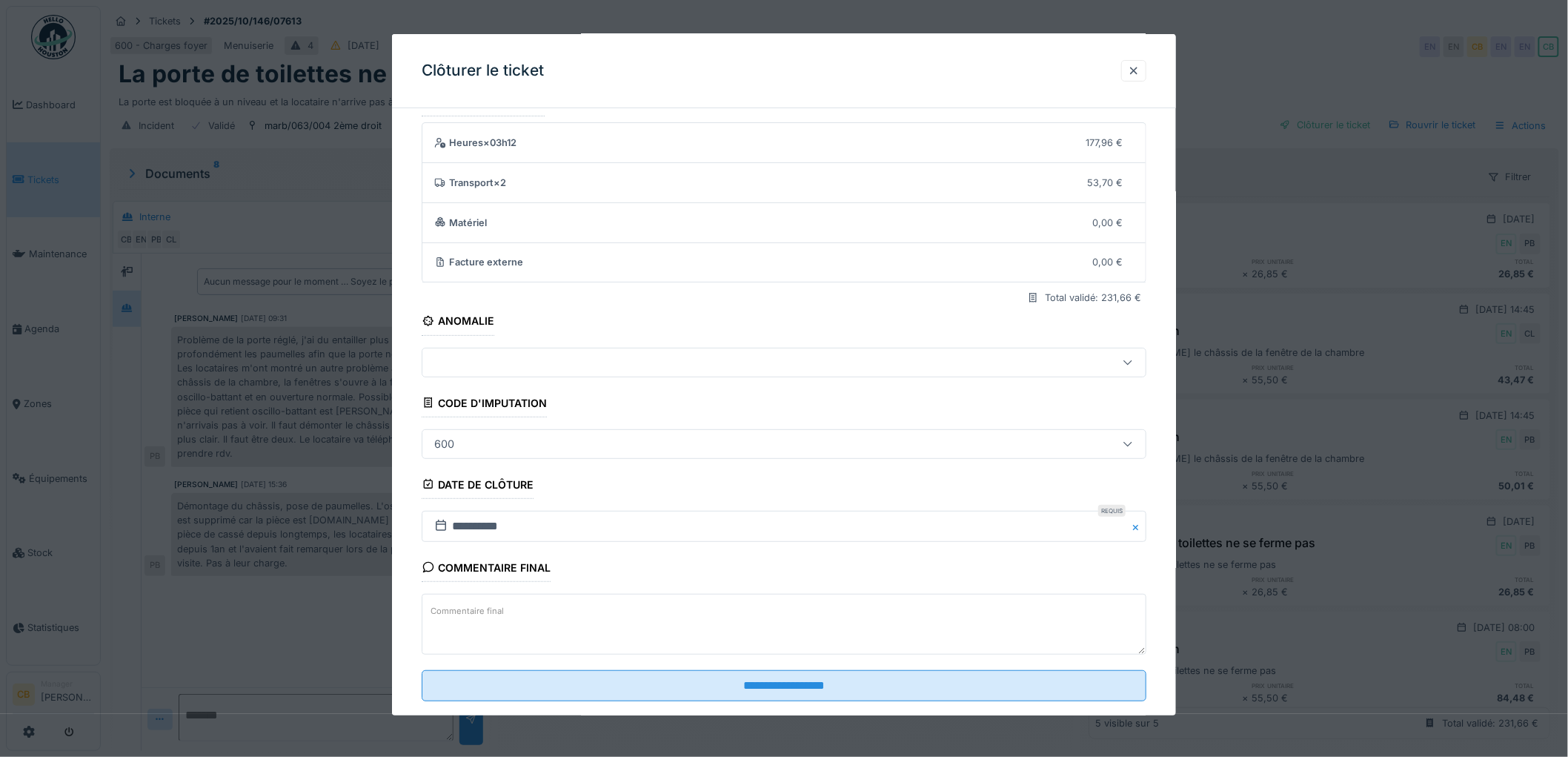
scroll to position [61, 0]
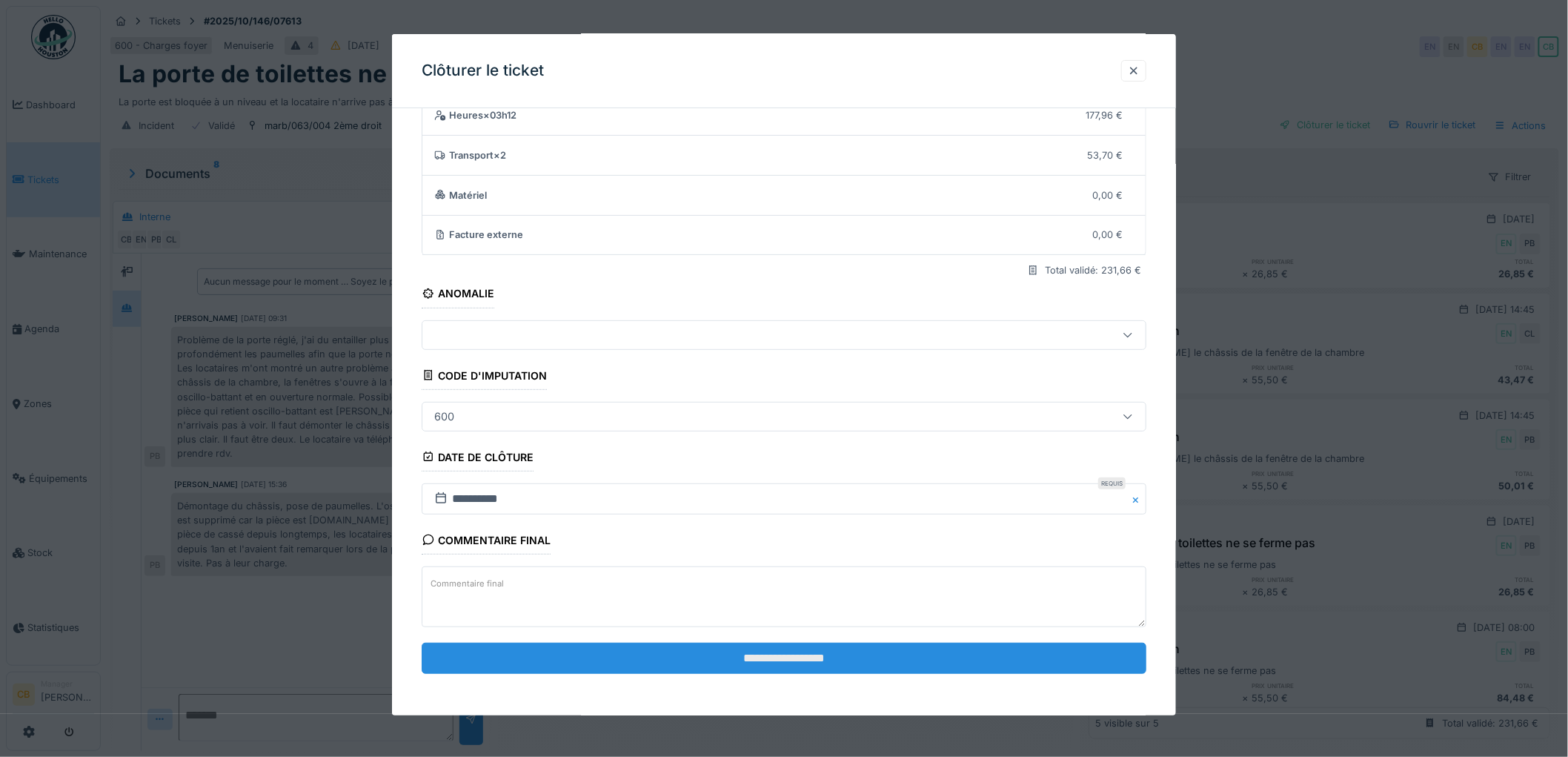
click at [789, 661] on input "**********" at bounding box center [784, 658] width 725 height 31
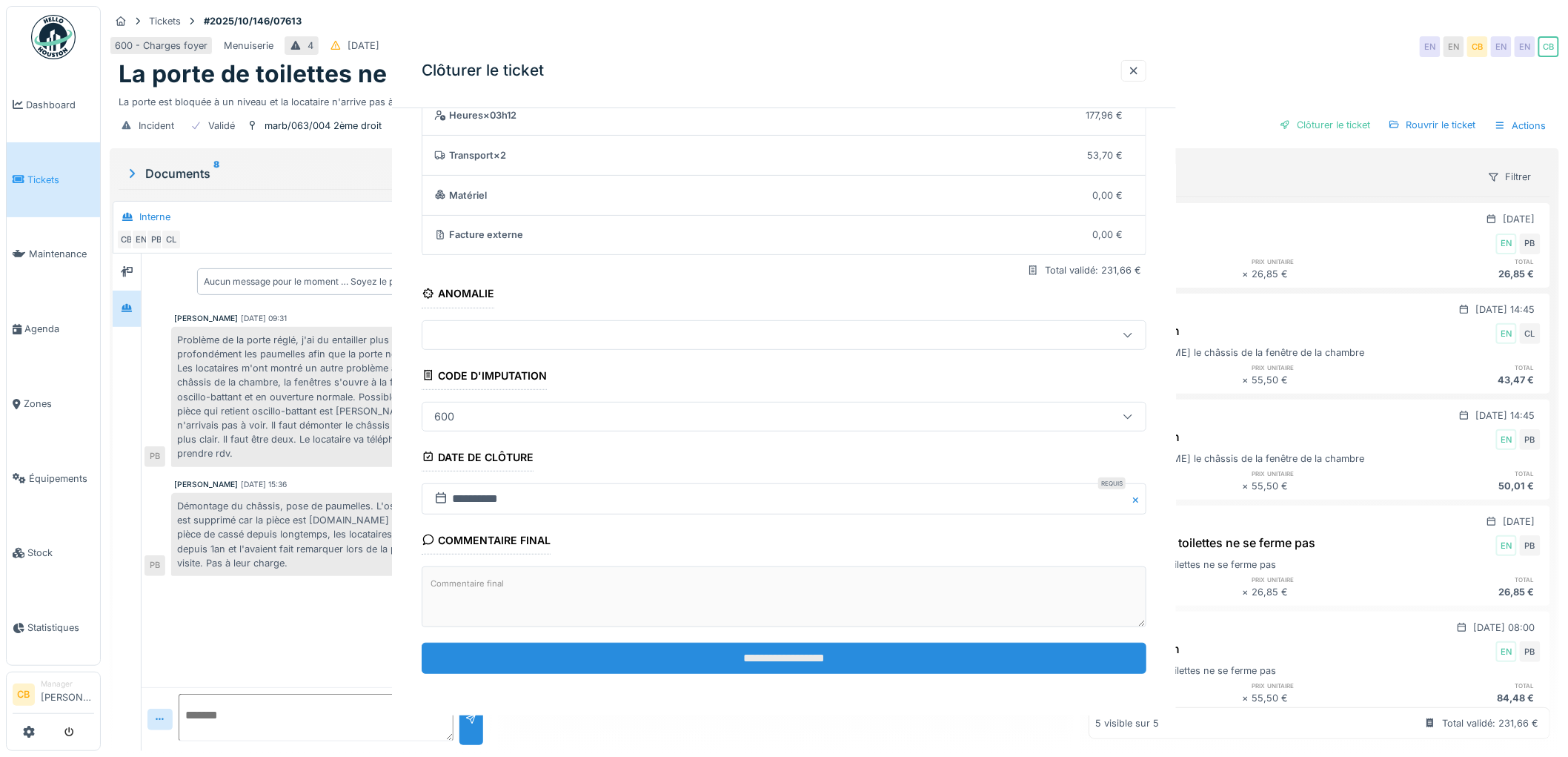
scroll to position [0, 0]
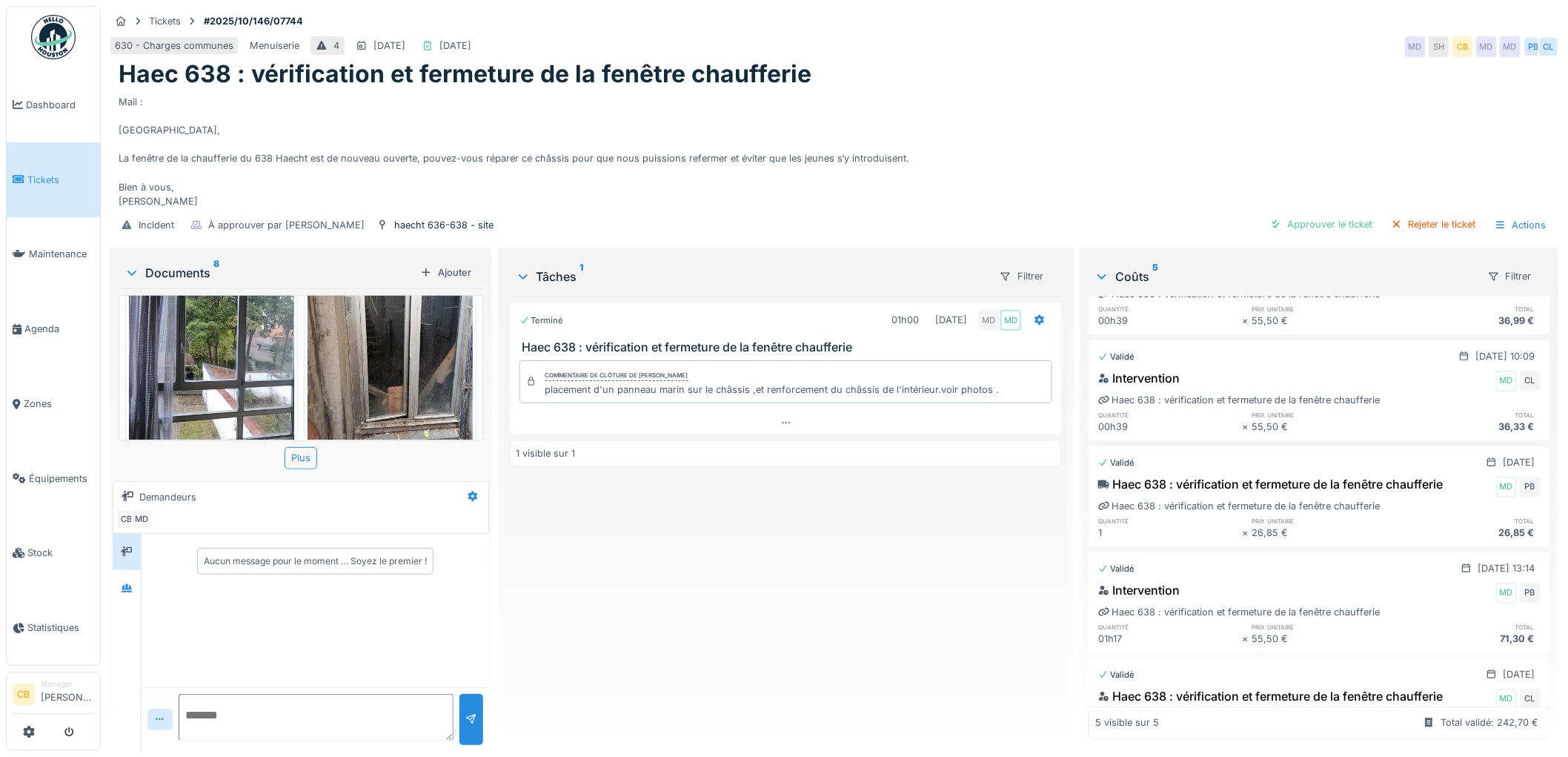
scroll to position [153, 0]
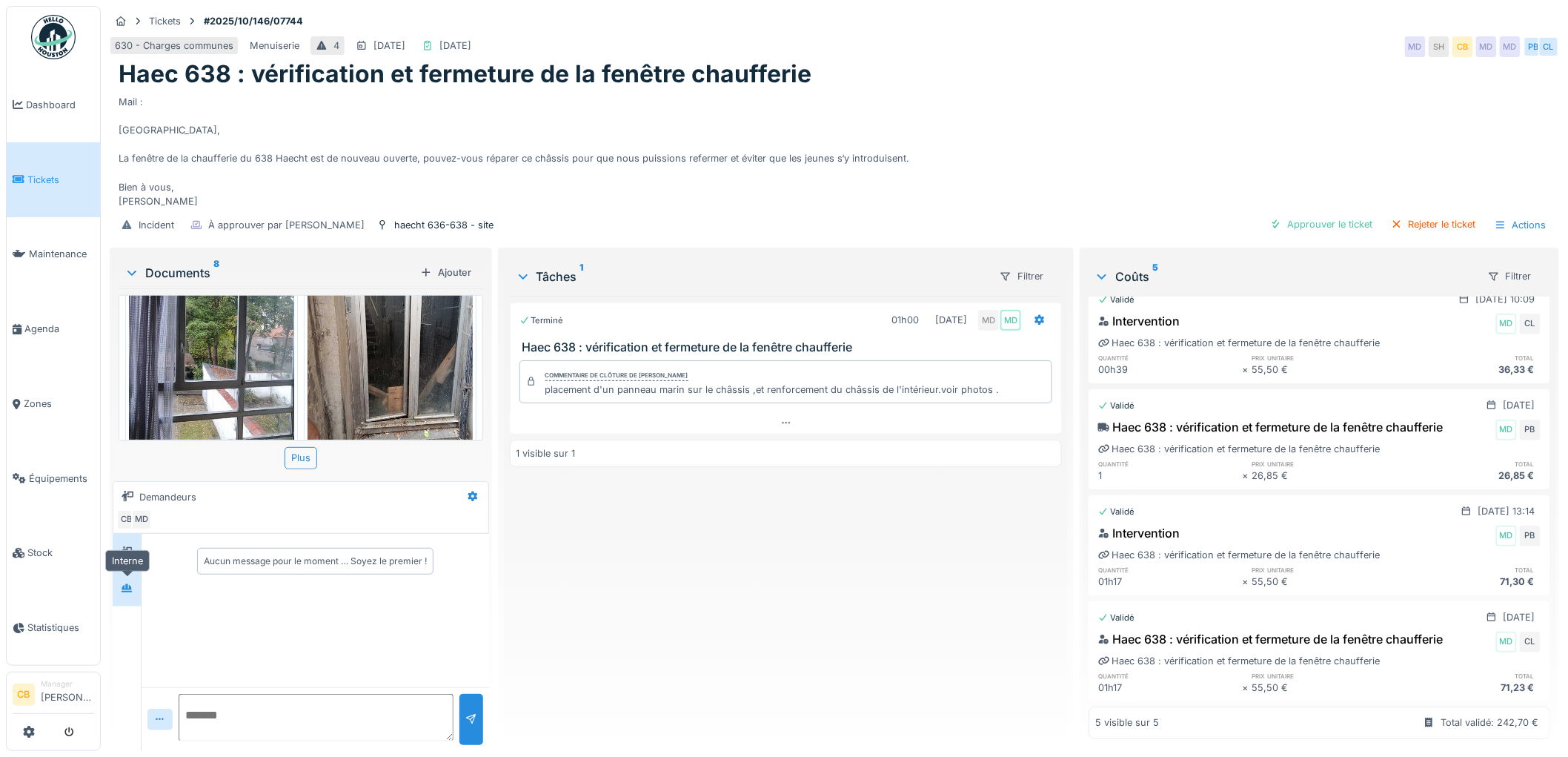
click at [129, 584] on icon at bounding box center [126, 588] width 12 height 9
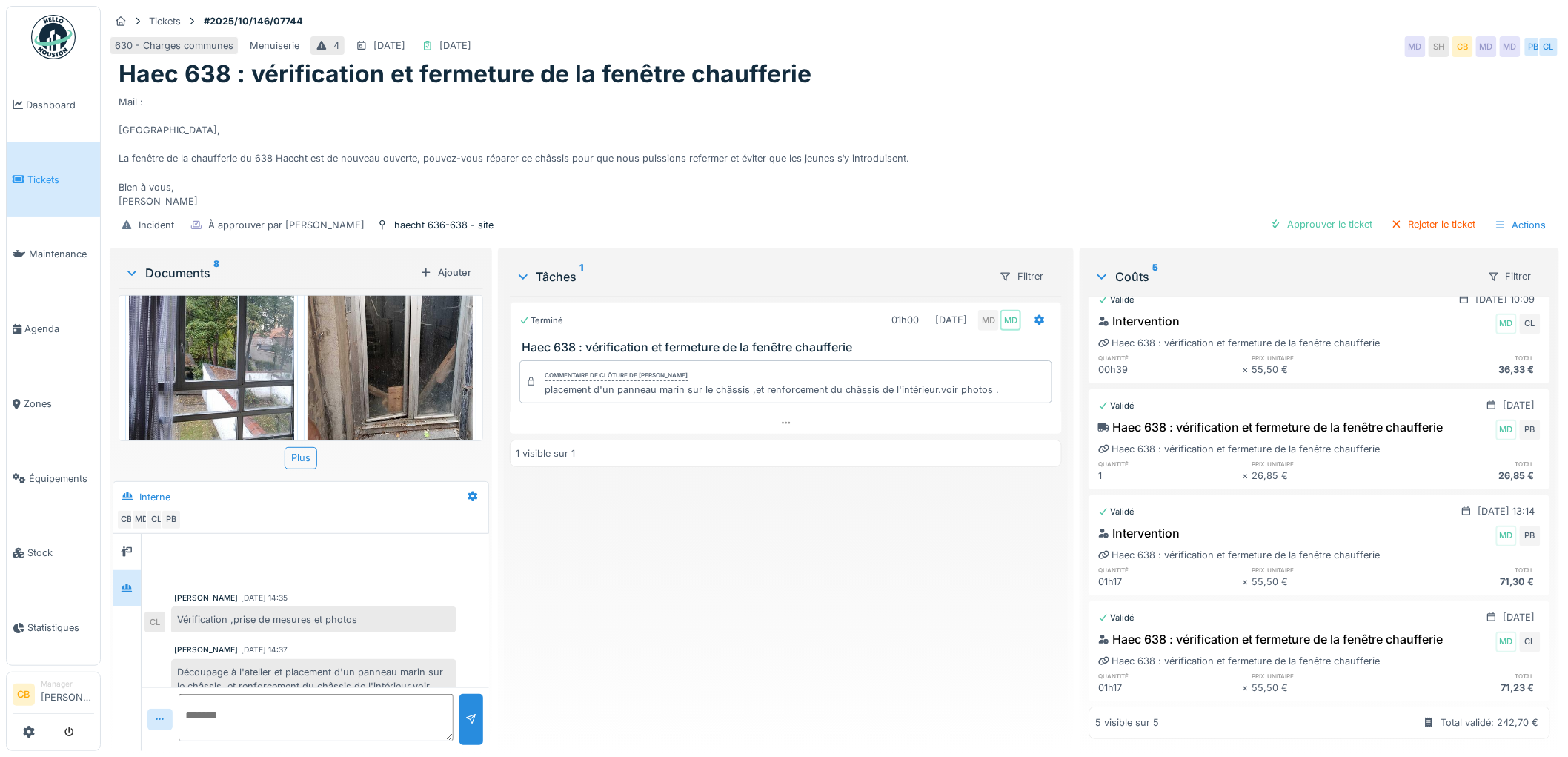
scroll to position [32, 0]
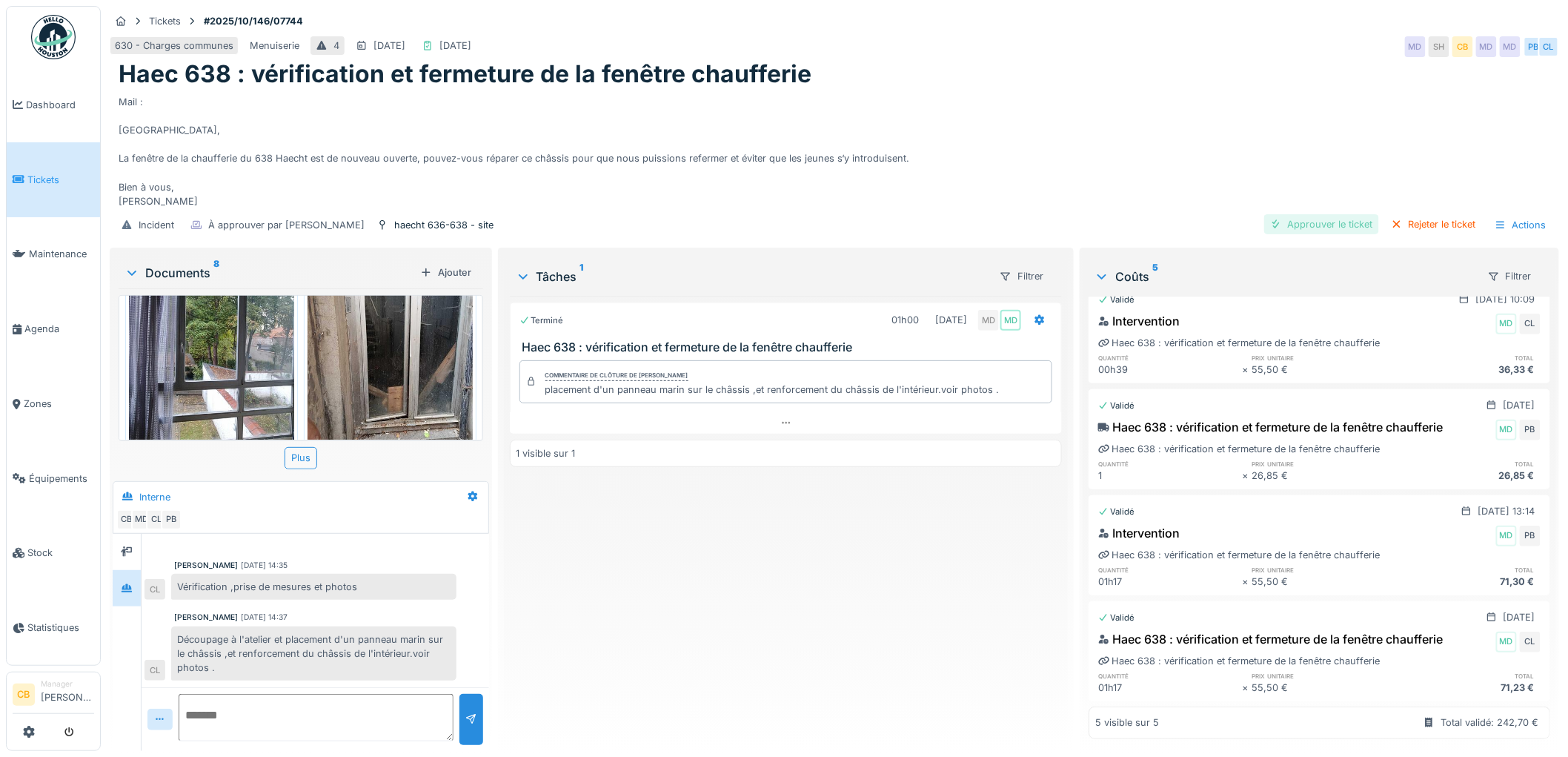
click at [1317, 214] on div "Approuver le ticket" at bounding box center [1321, 224] width 115 height 20
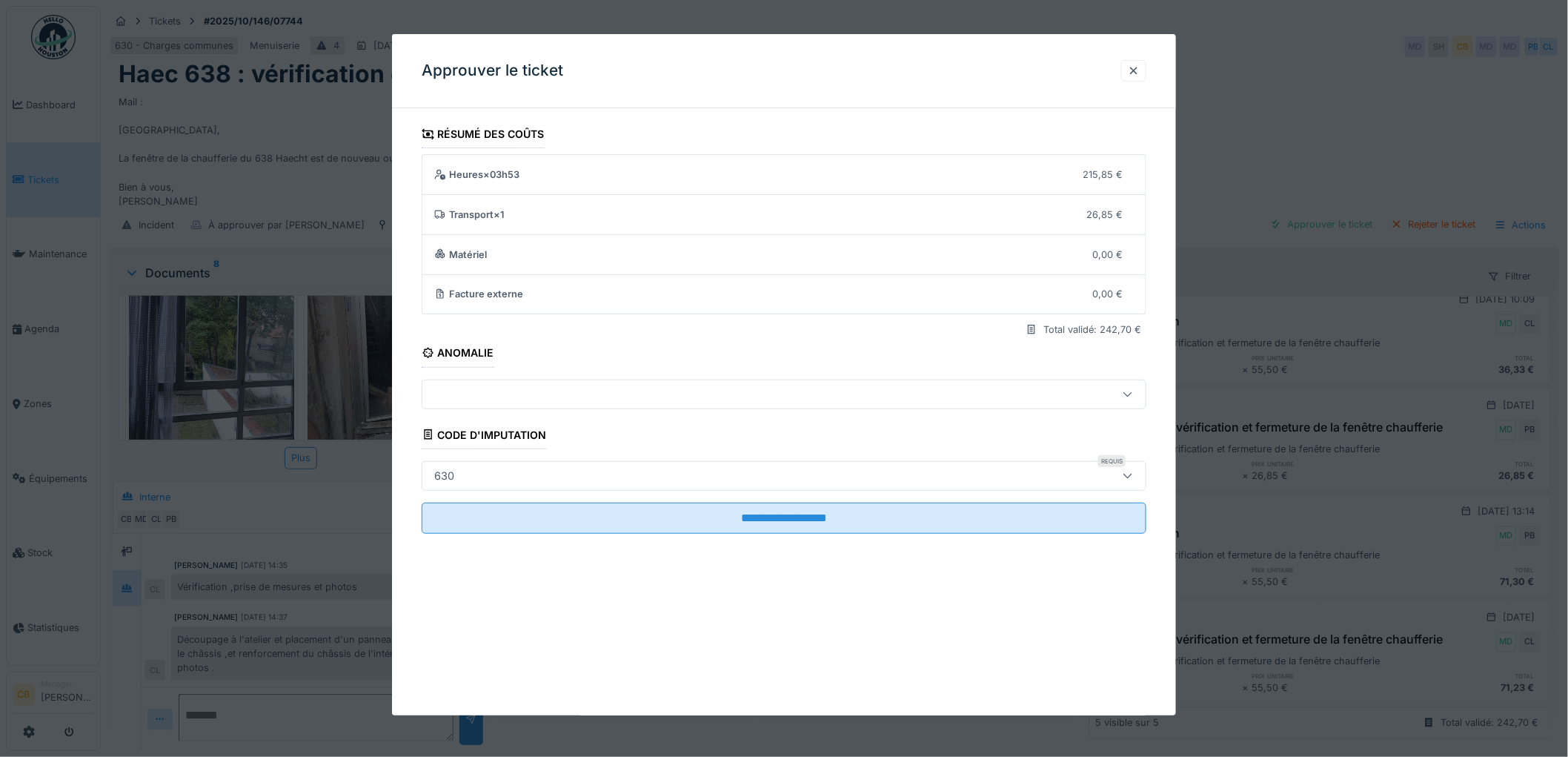
click at [476, 464] on div "630" at bounding box center [784, 476] width 725 height 29
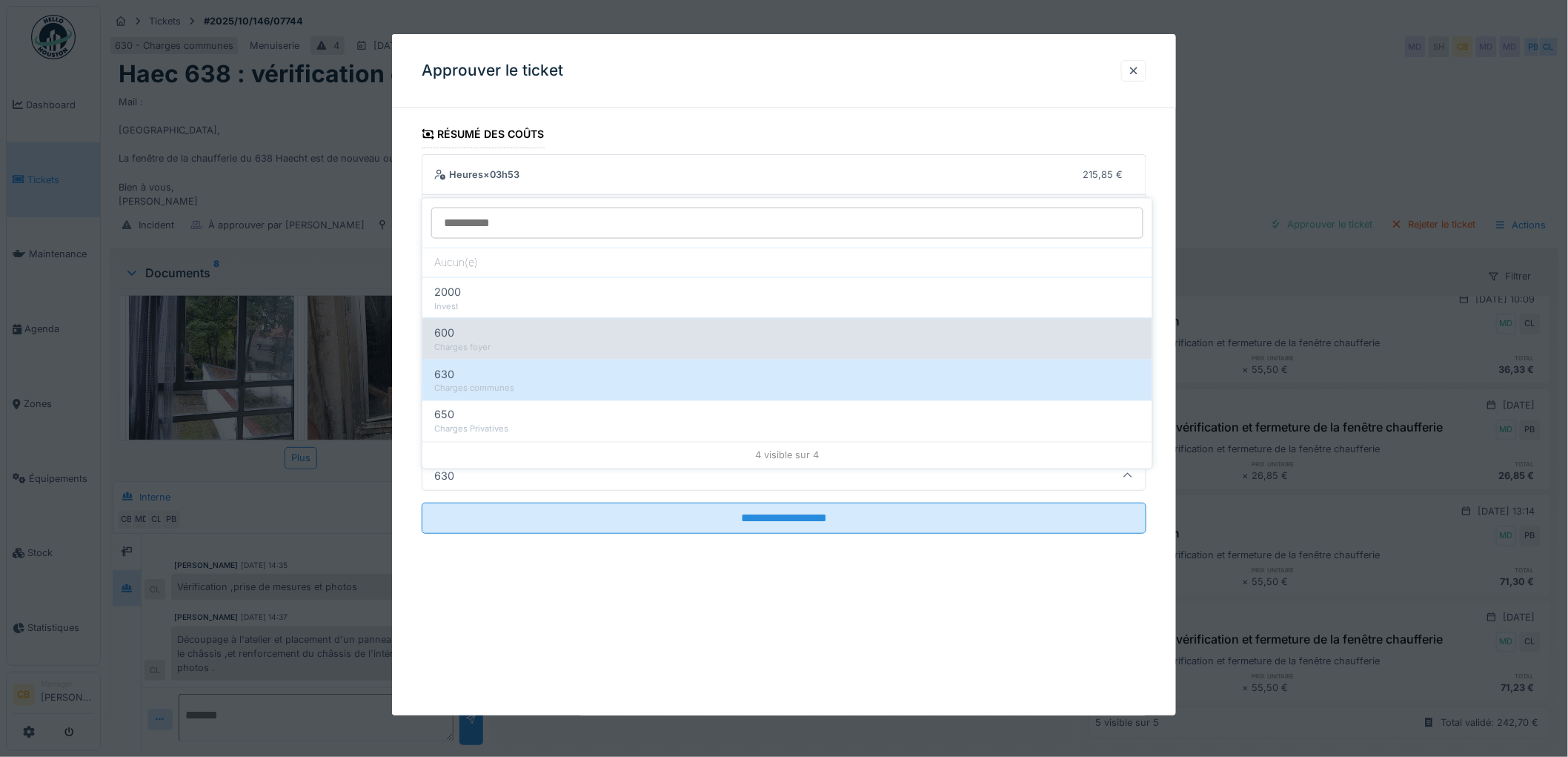
click at [476, 325] on div "600" at bounding box center [787, 332] width 706 height 16
type input "***"
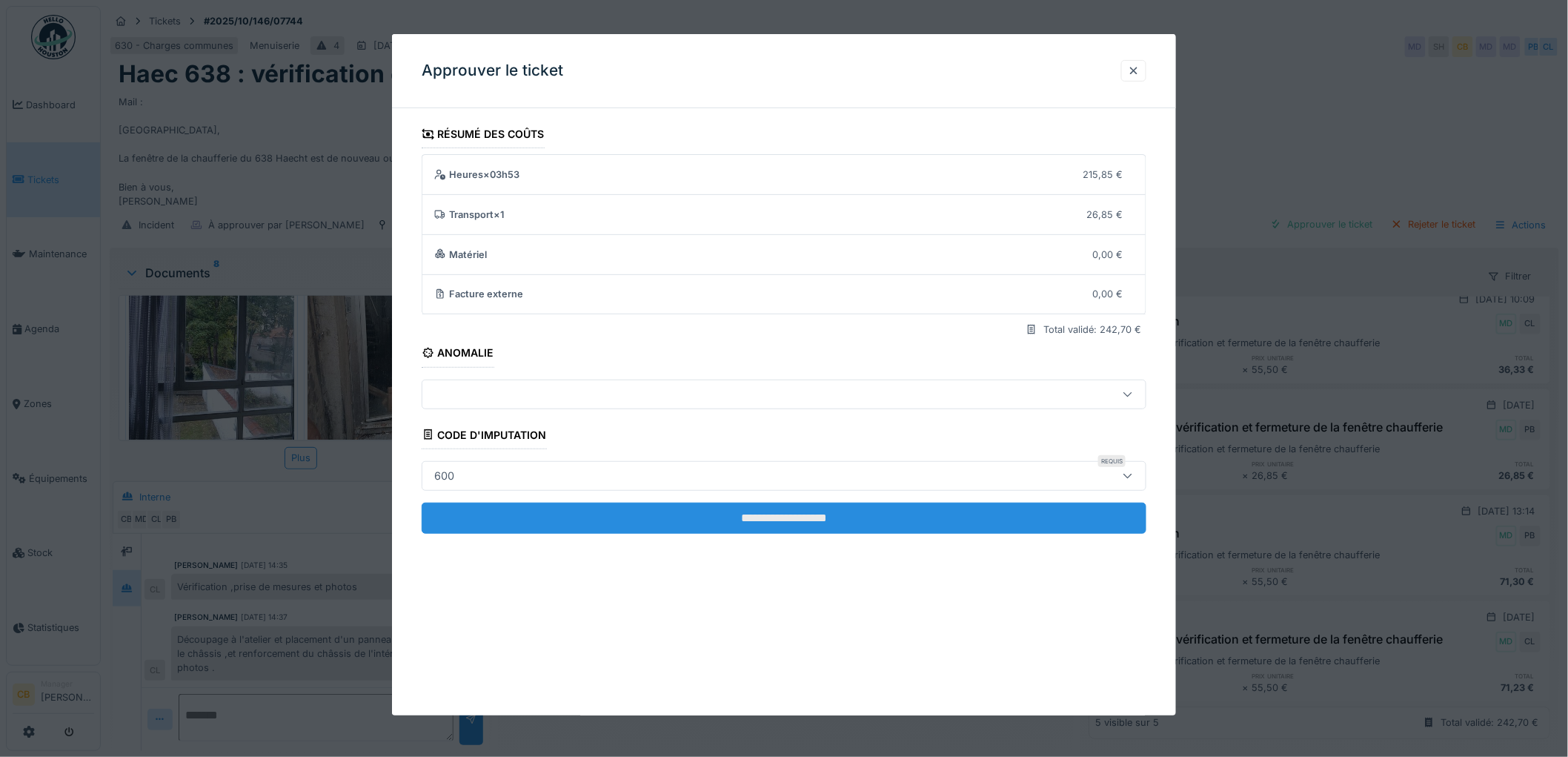
click at [755, 503] on input "**********" at bounding box center [784, 518] width 725 height 31
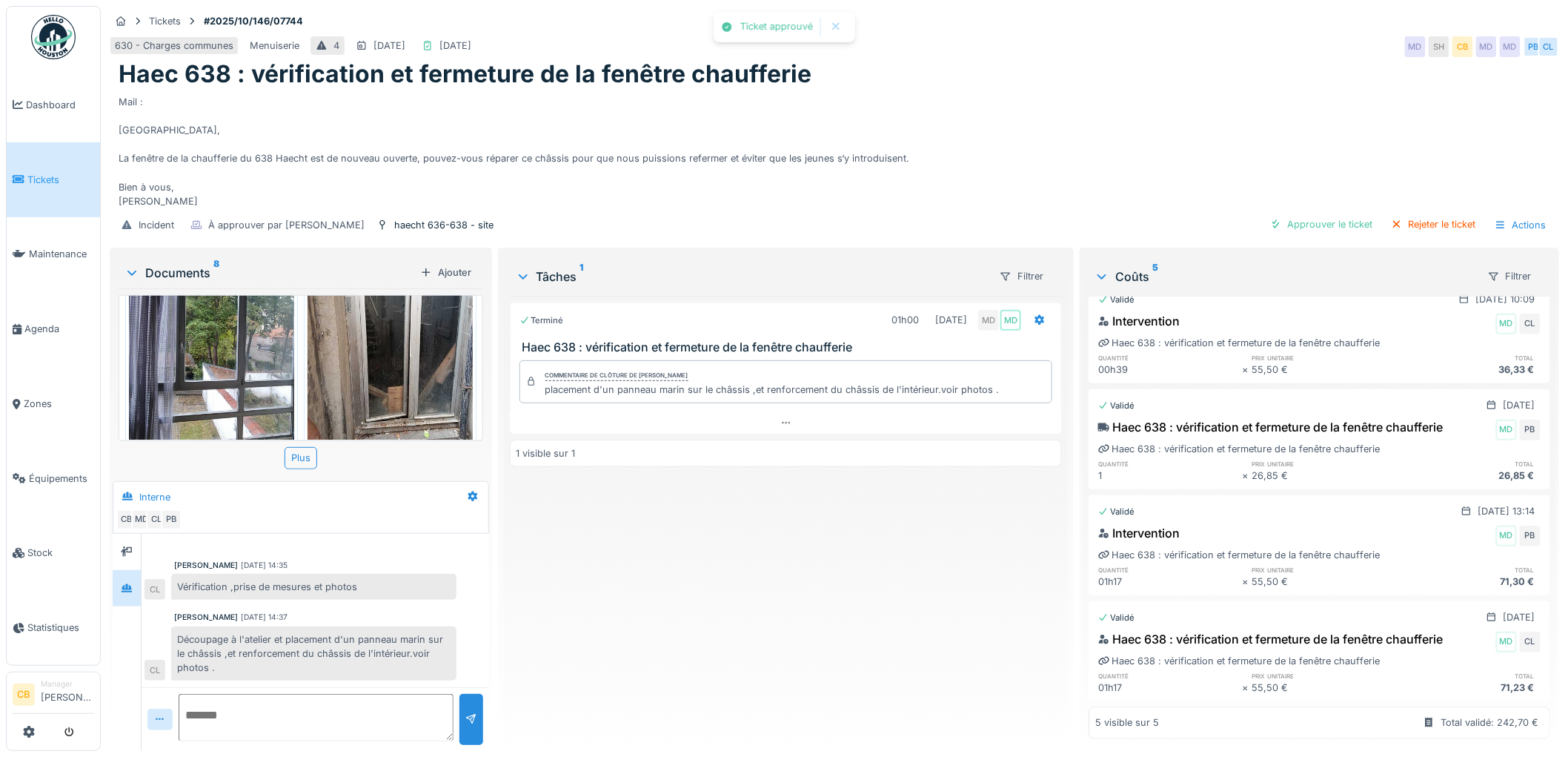
scroll to position [0, 0]
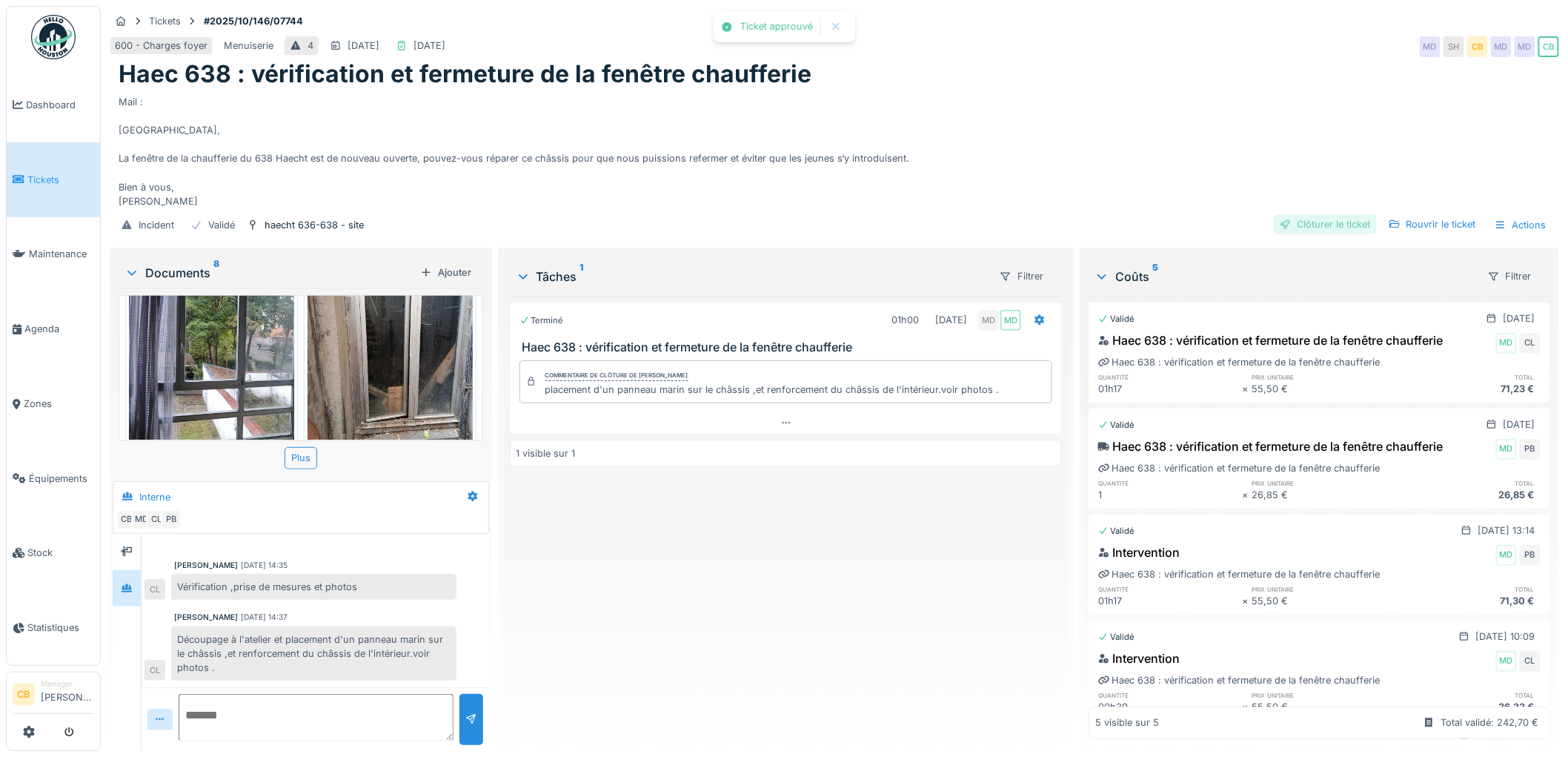
click at [1312, 214] on div "Clôturer le ticket" at bounding box center [1326, 224] width 103 height 20
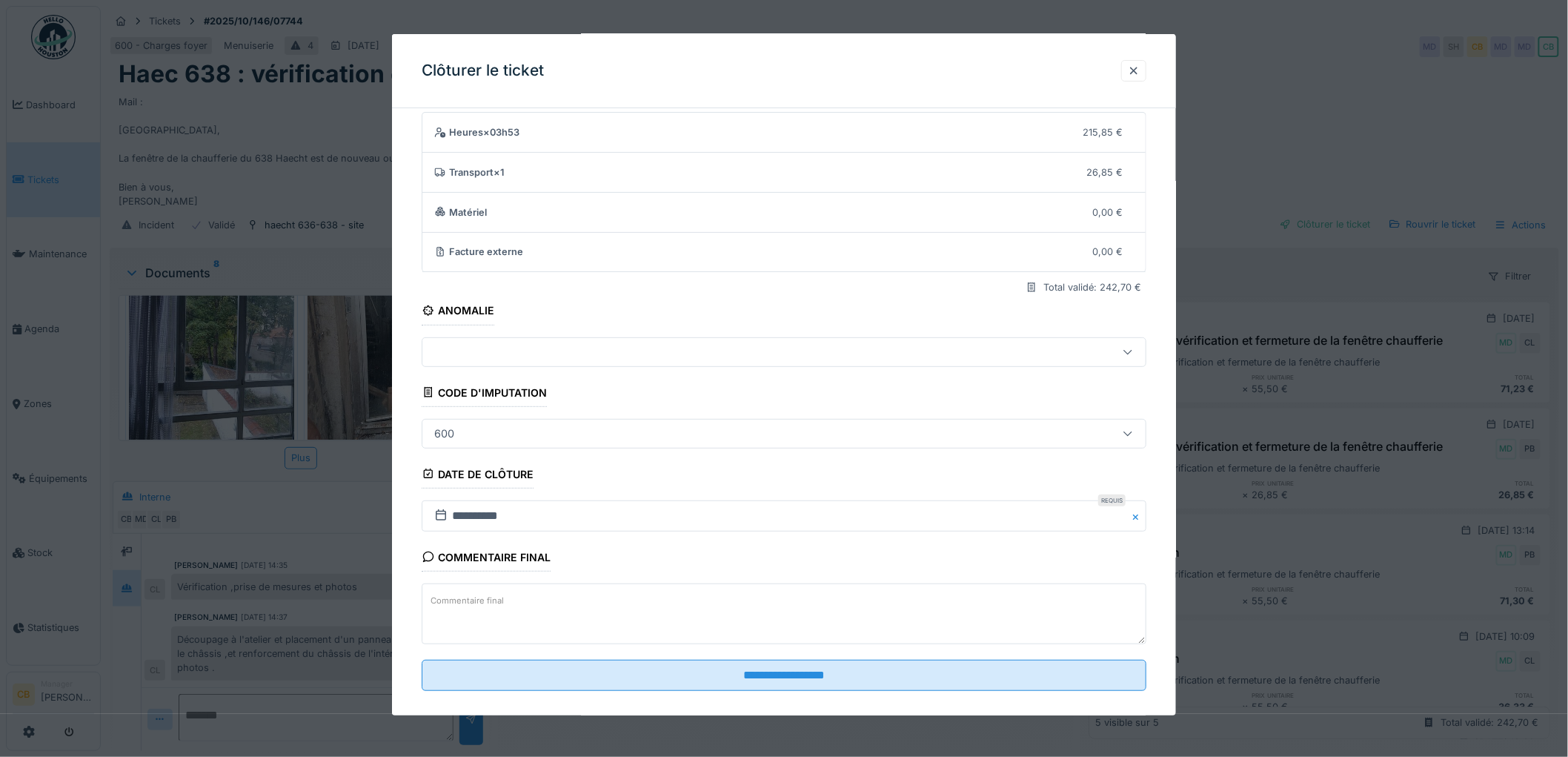
scroll to position [61, 0]
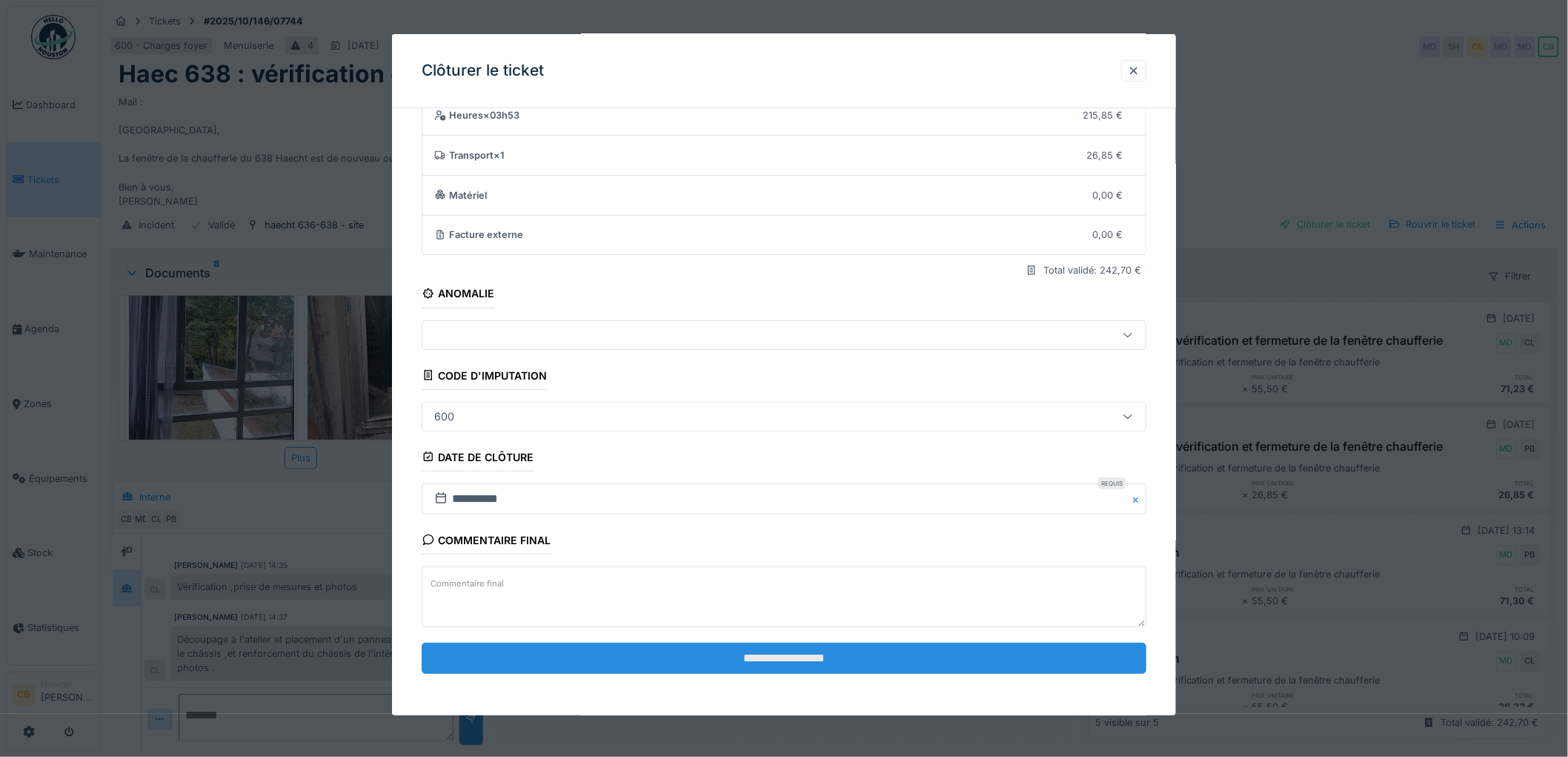
click at [776, 654] on input "**********" at bounding box center [784, 658] width 725 height 31
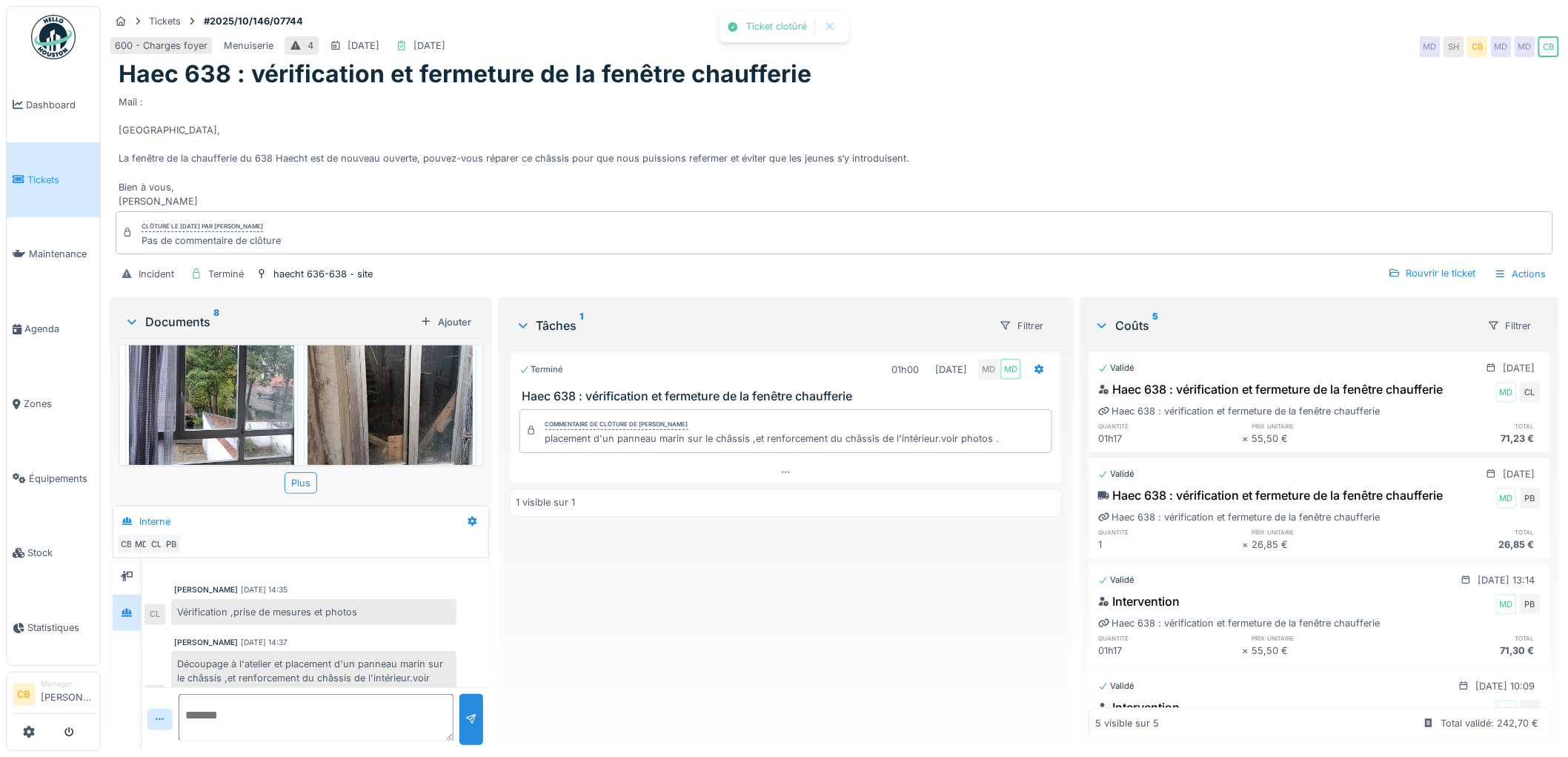
scroll to position [57, 0]
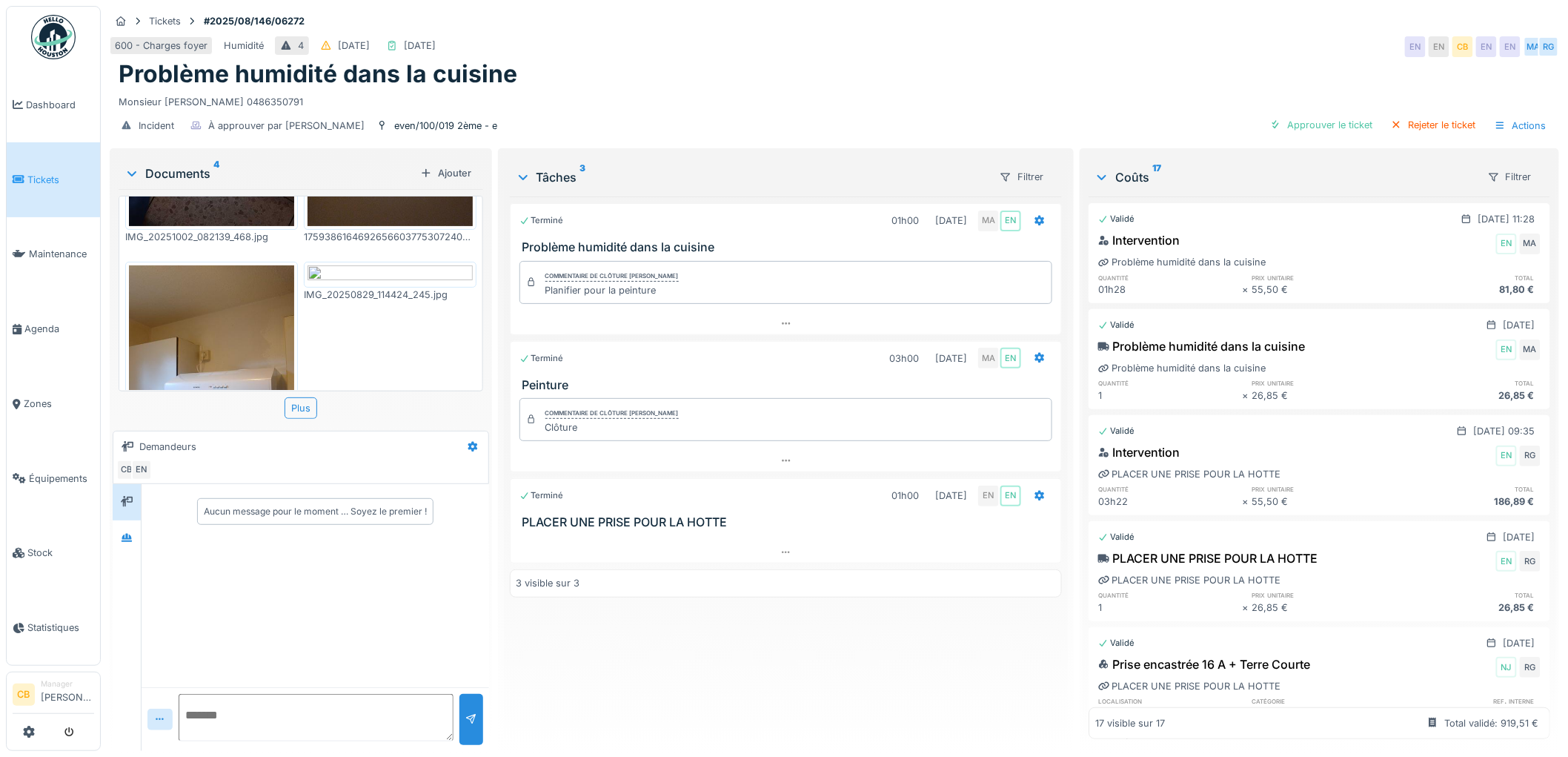
scroll to position [247, 0]
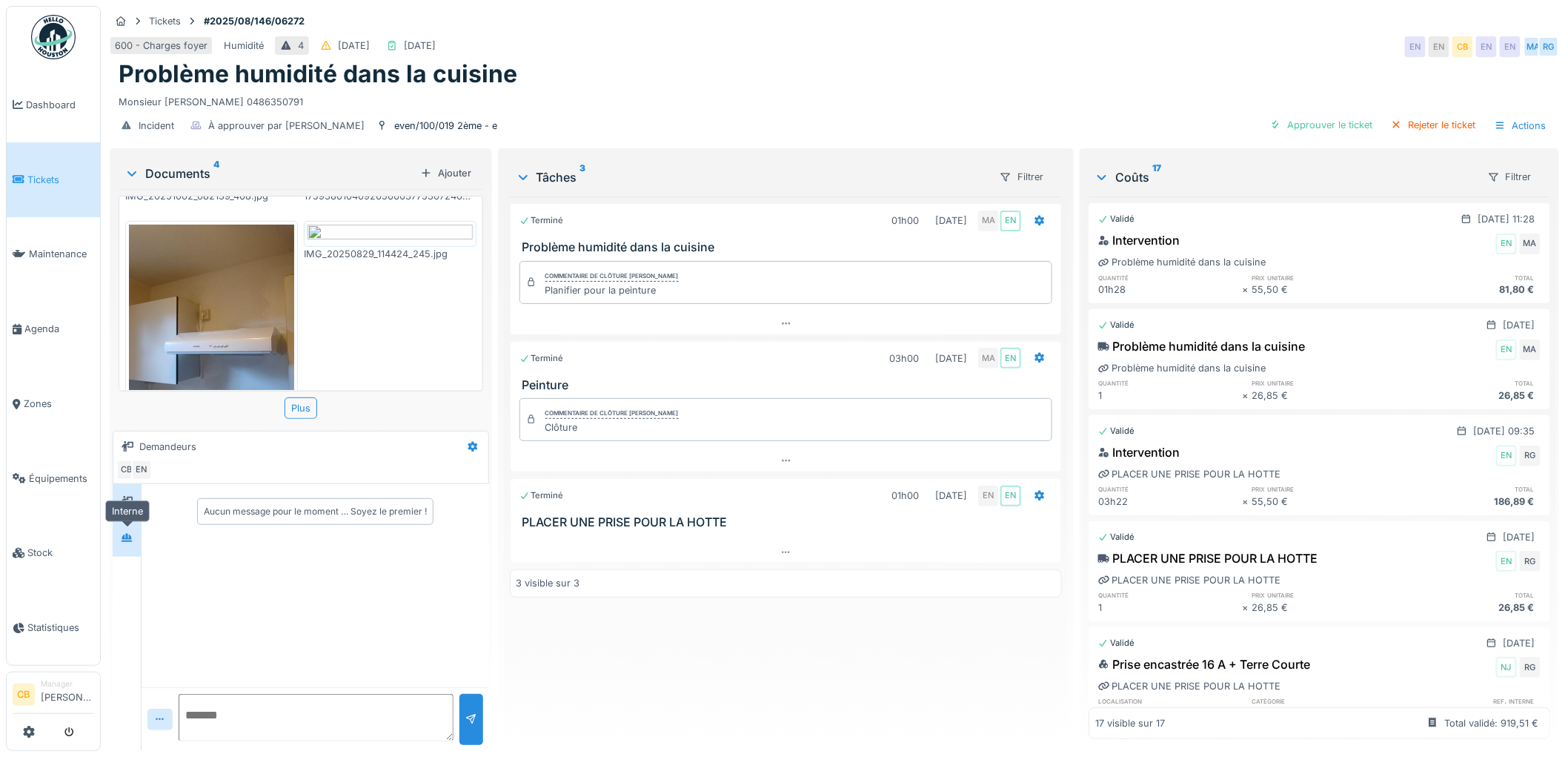
click at [134, 533] on div at bounding box center [126, 538] width 22 height 19
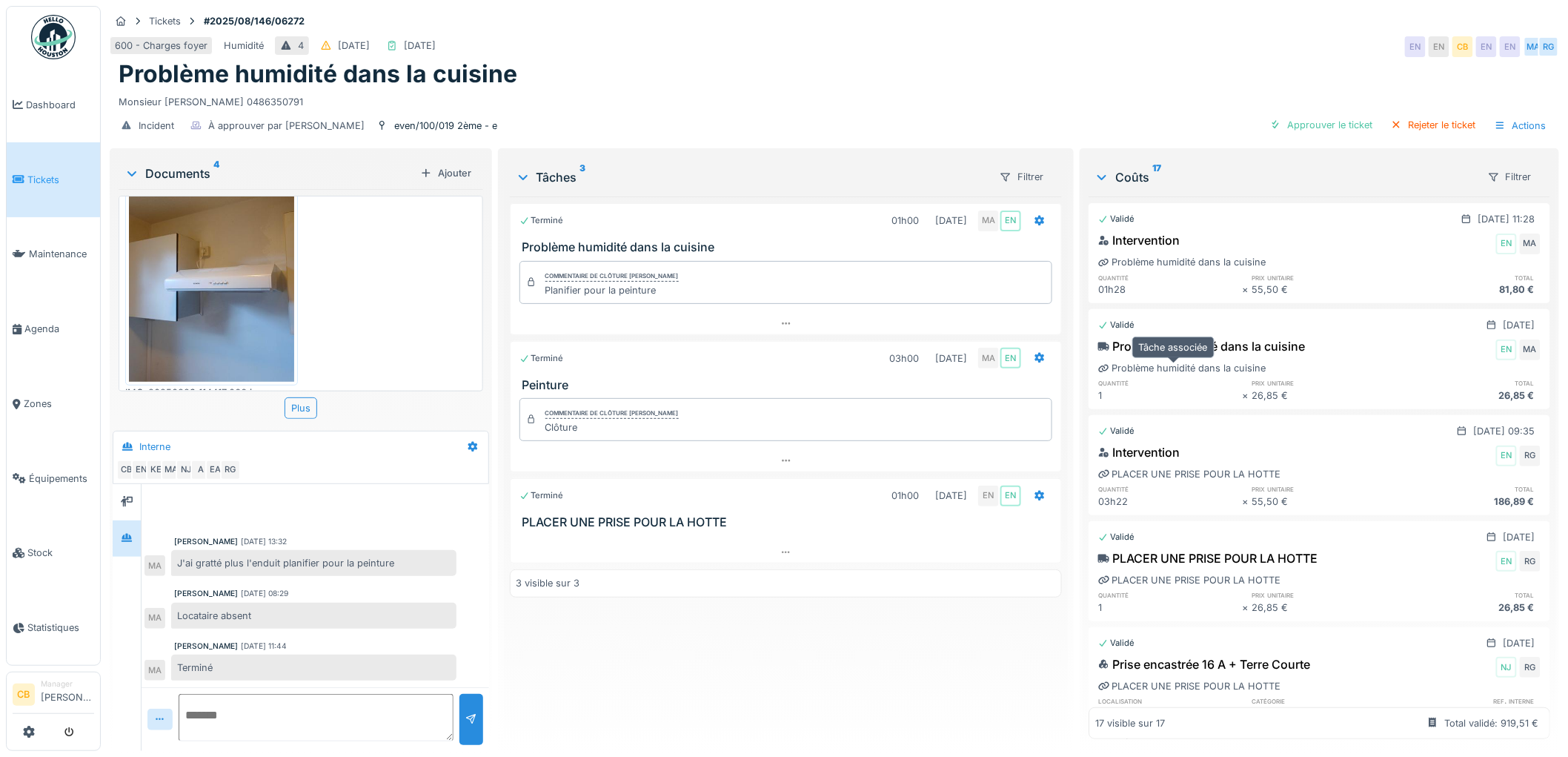
scroll to position [0, 0]
click at [1309, 124] on div "Approuver le ticket" at bounding box center [1321, 125] width 115 height 20
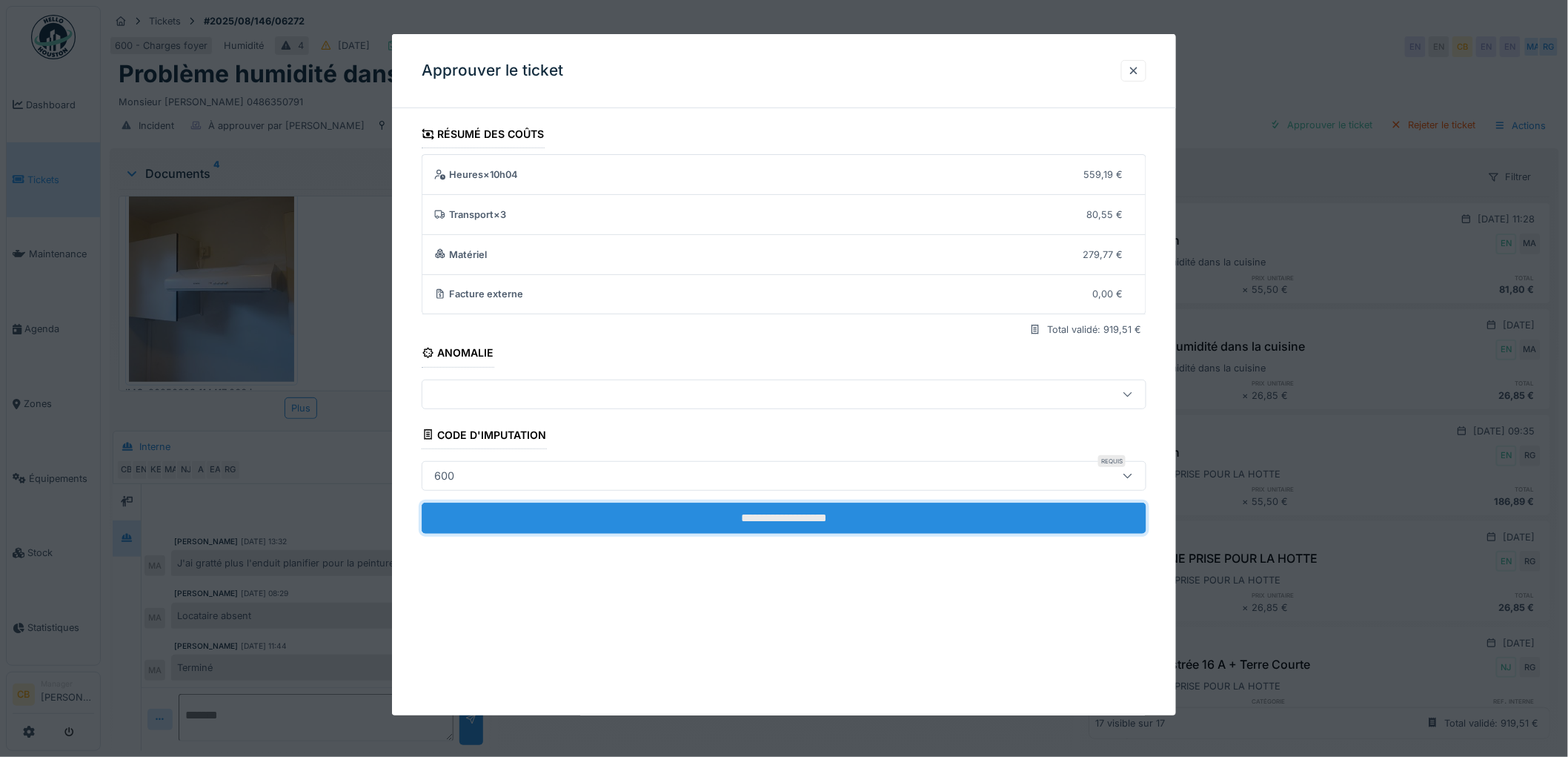
click at [774, 508] on input "**********" at bounding box center [784, 518] width 725 height 31
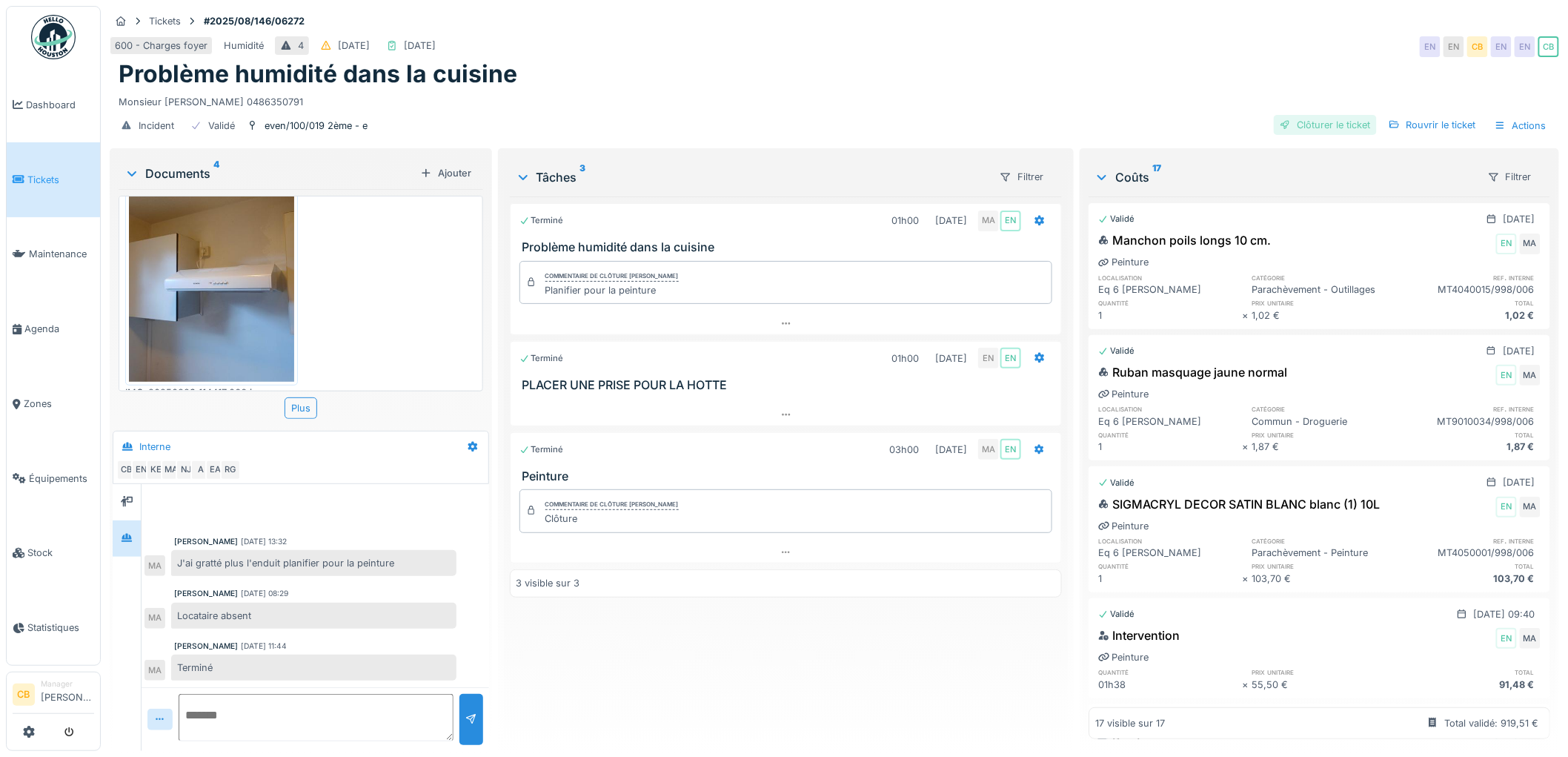
click at [1324, 130] on div "Clôturer le ticket" at bounding box center [1326, 125] width 103 height 20
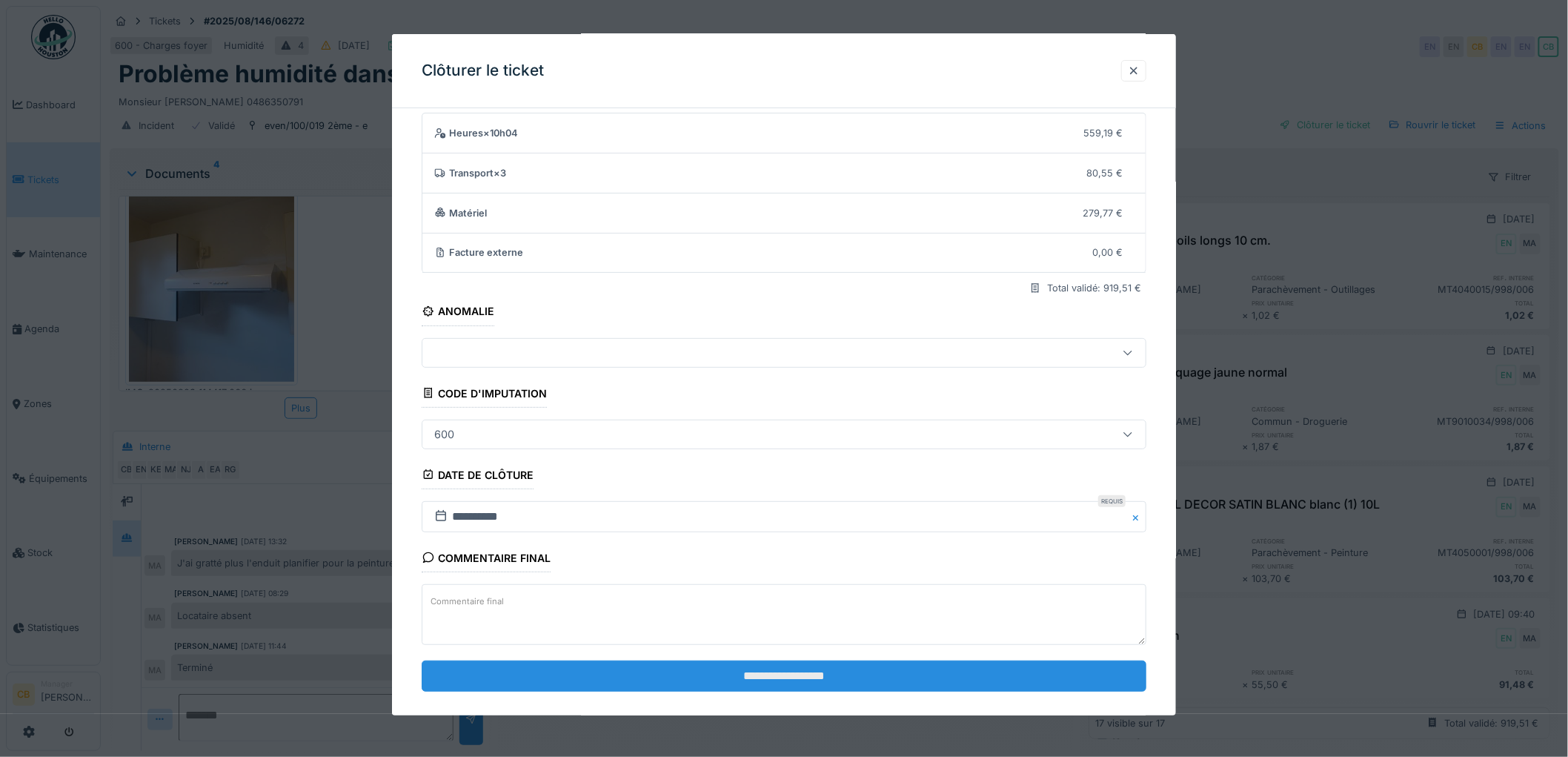
scroll to position [61, 0]
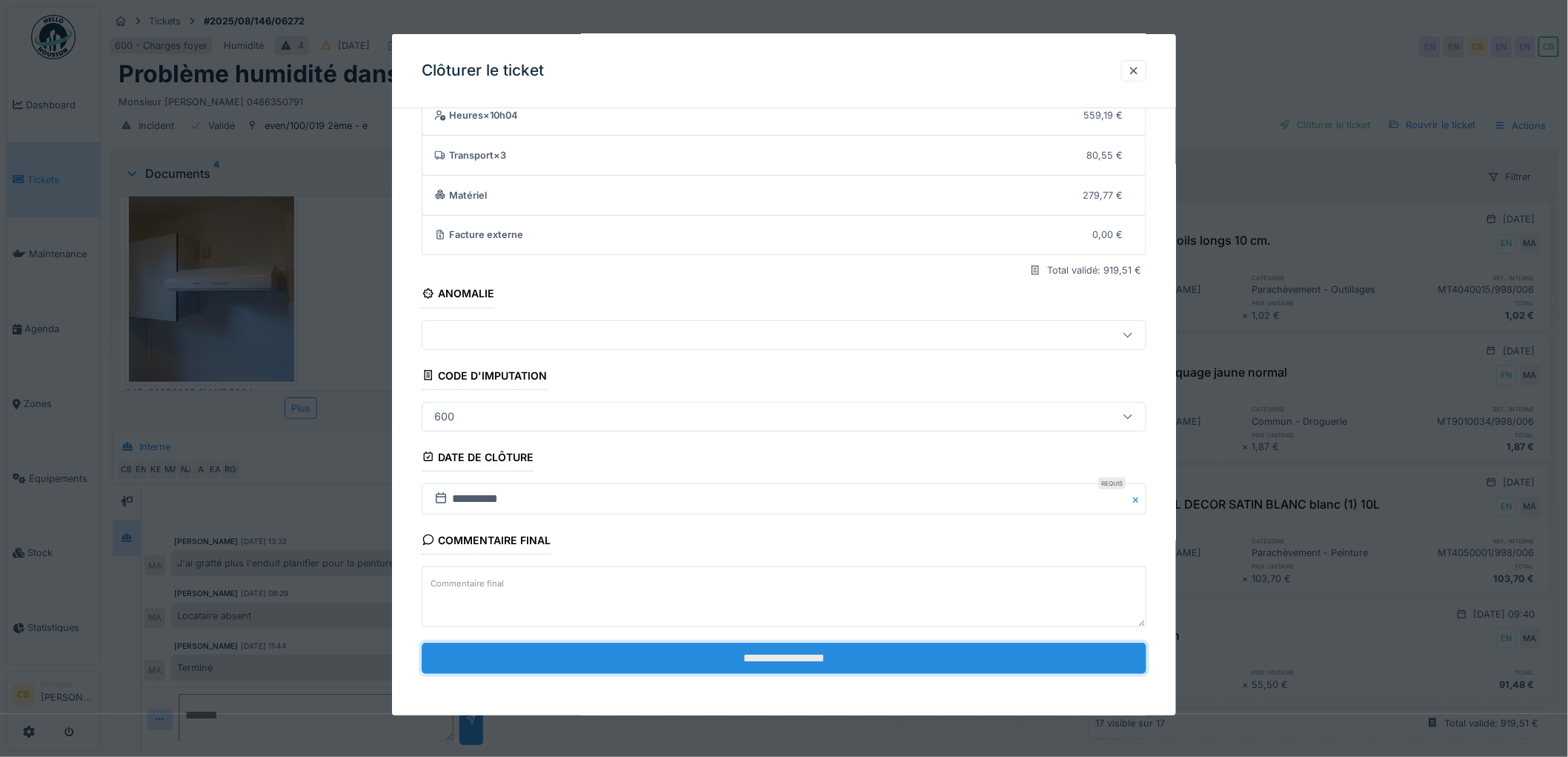
click at [782, 660] on input "**********" at bounding box center [784, 658] width 725 height 31
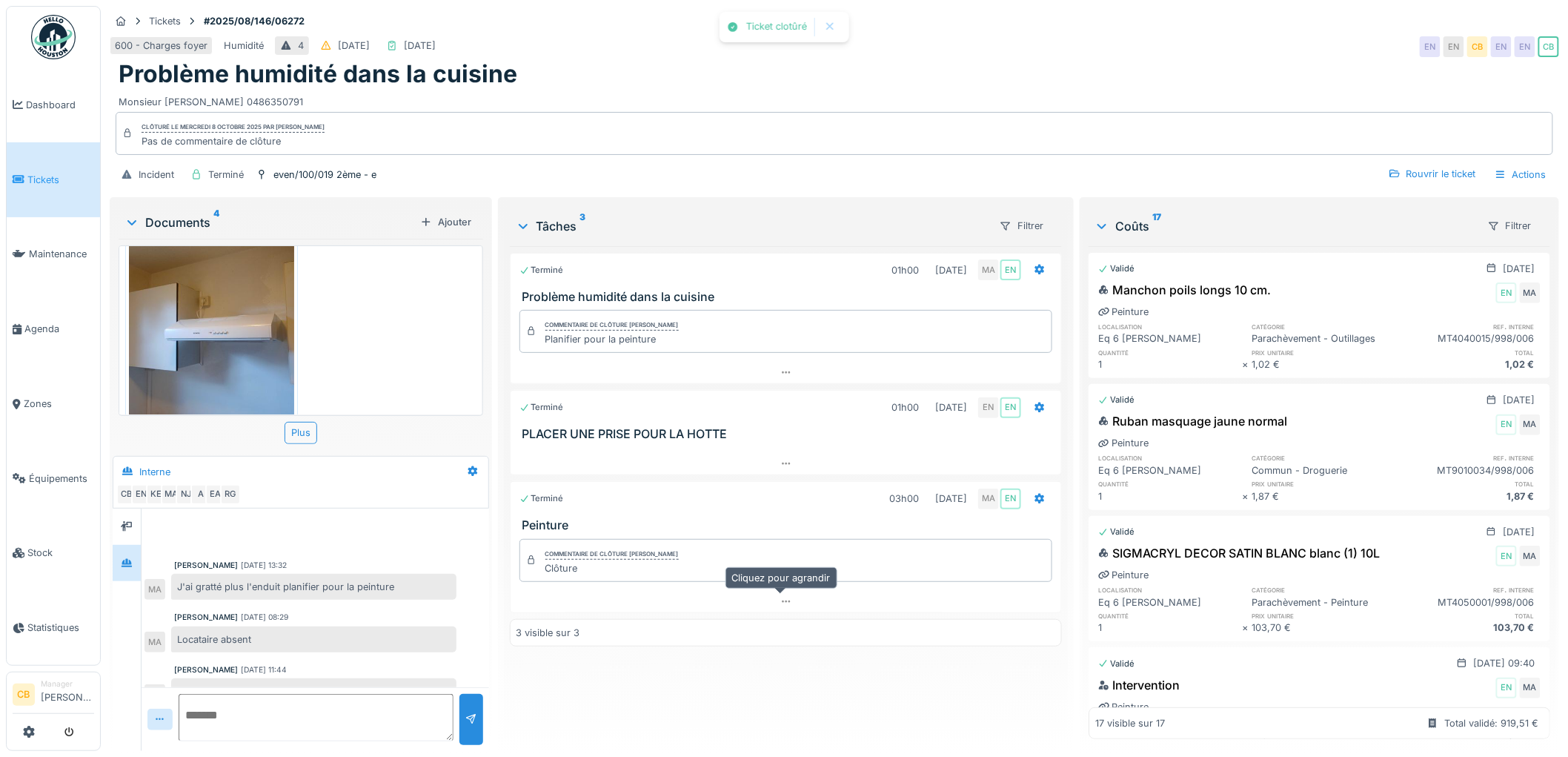
scroll to position [32, 0]
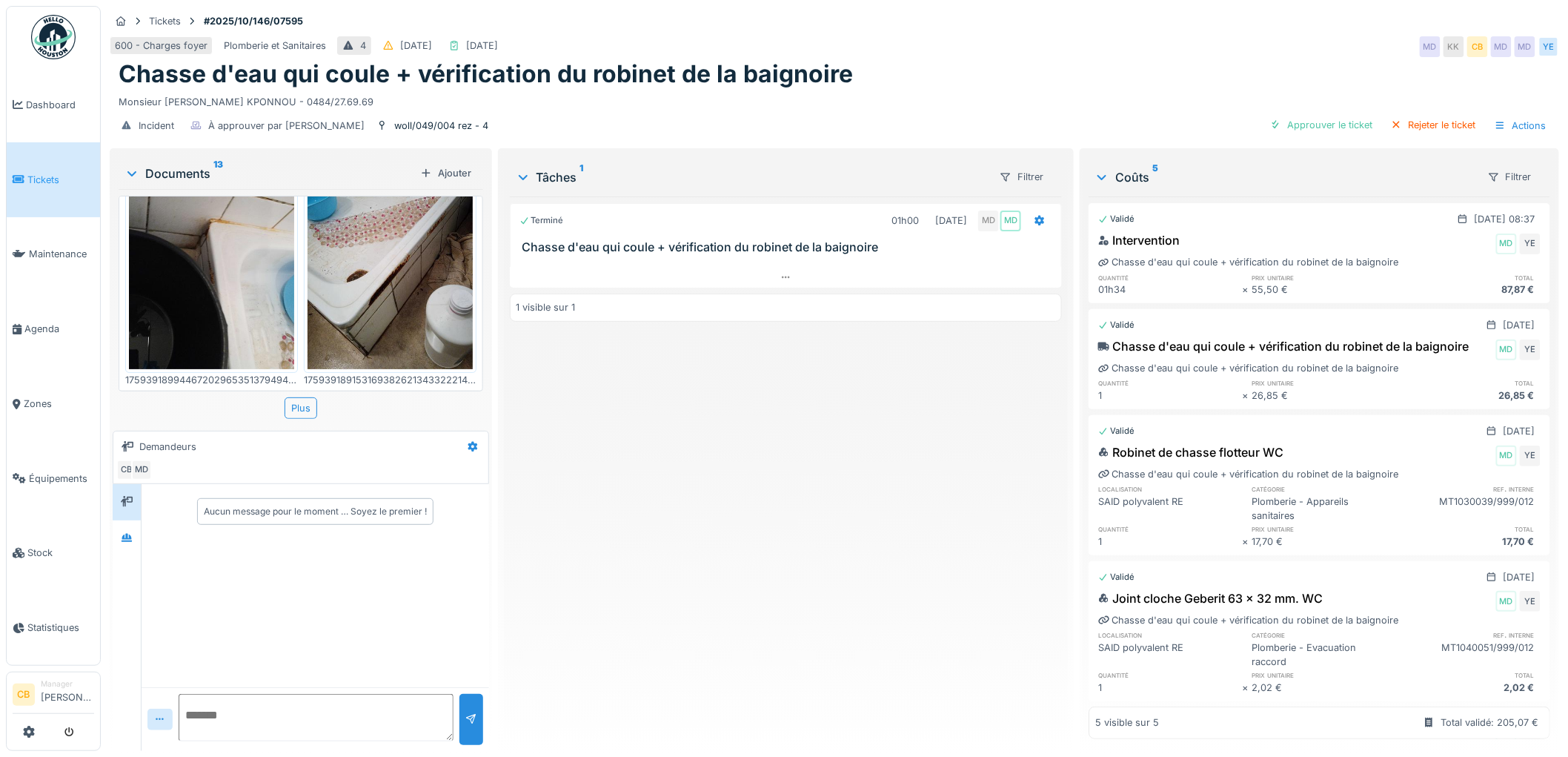
scroll to position [247, 0]
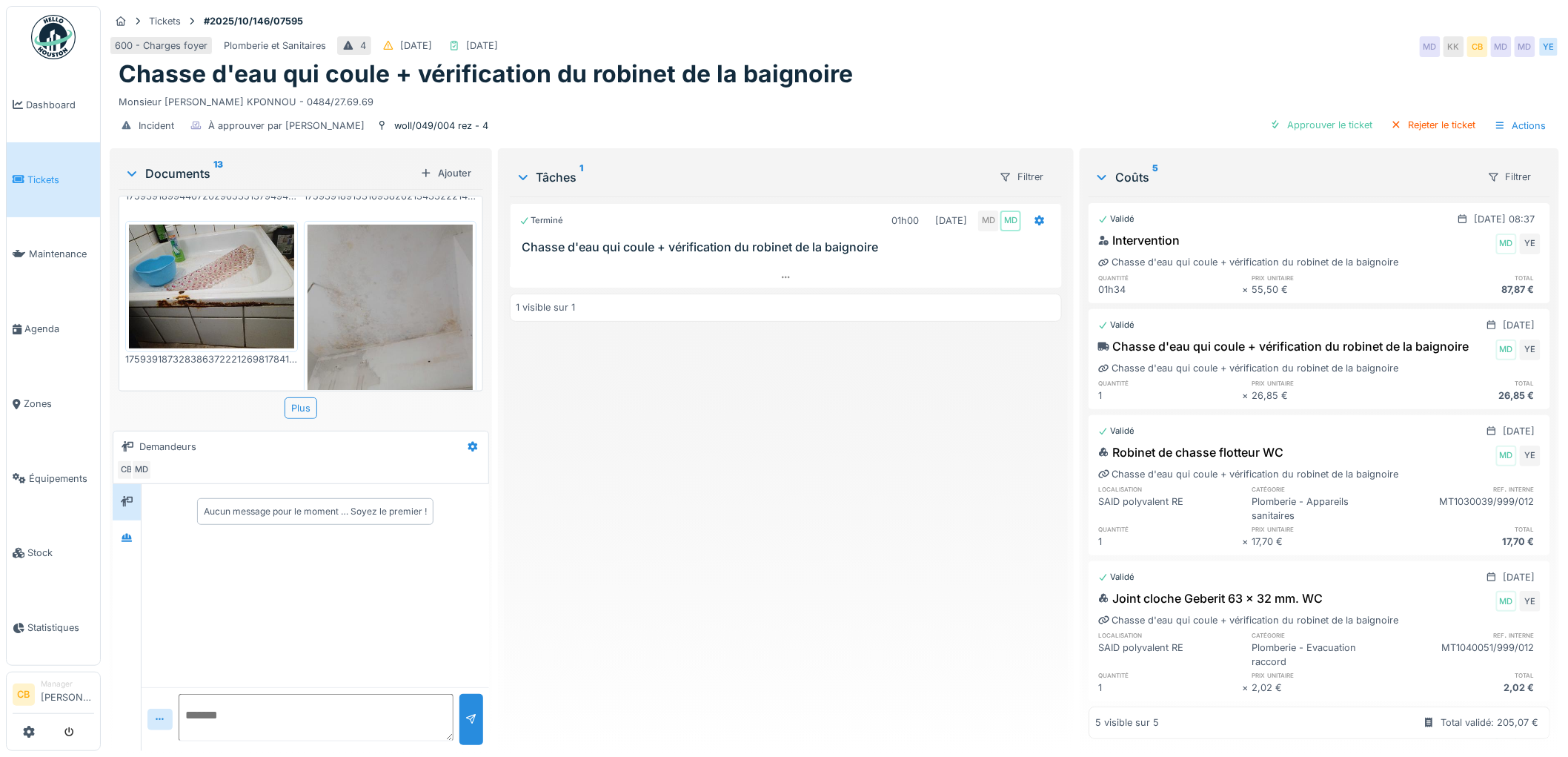
click at [362, 282] on img at bounding box center [390, 335] width 165 height 220
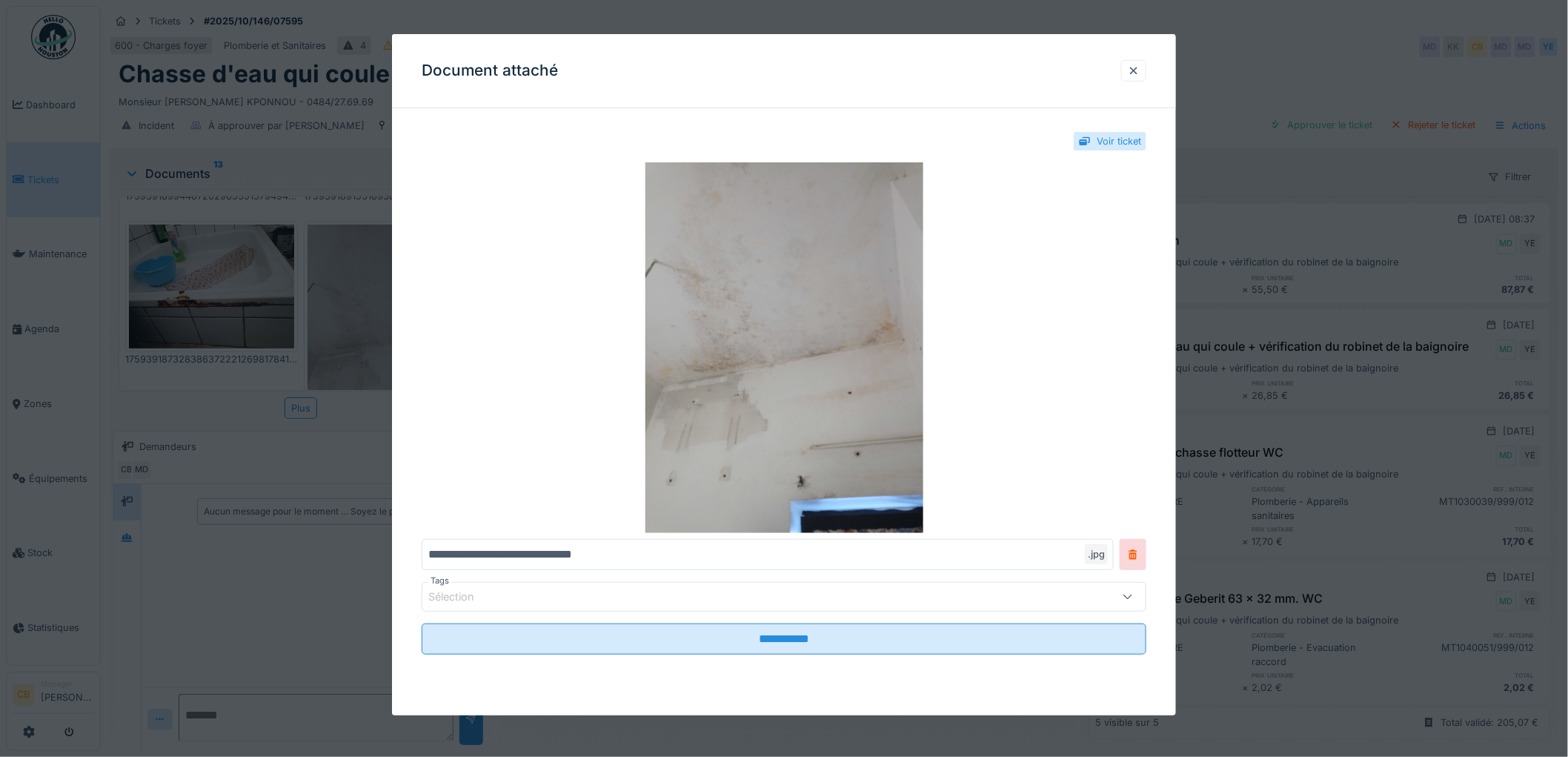
click at [335, 302] on div at bounding box center [784, 378] width 1568 height 757
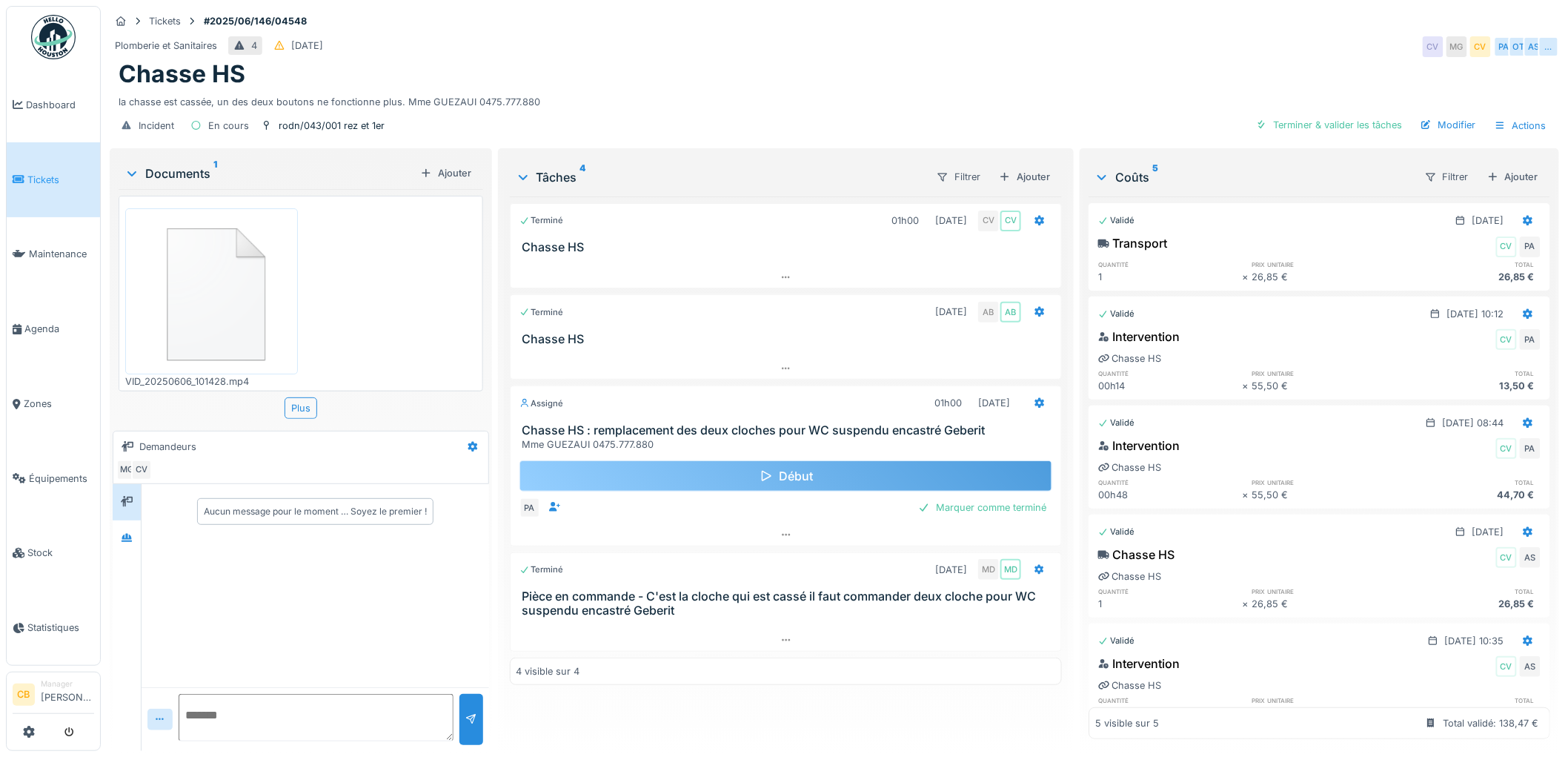
scroll to position [12, 0]
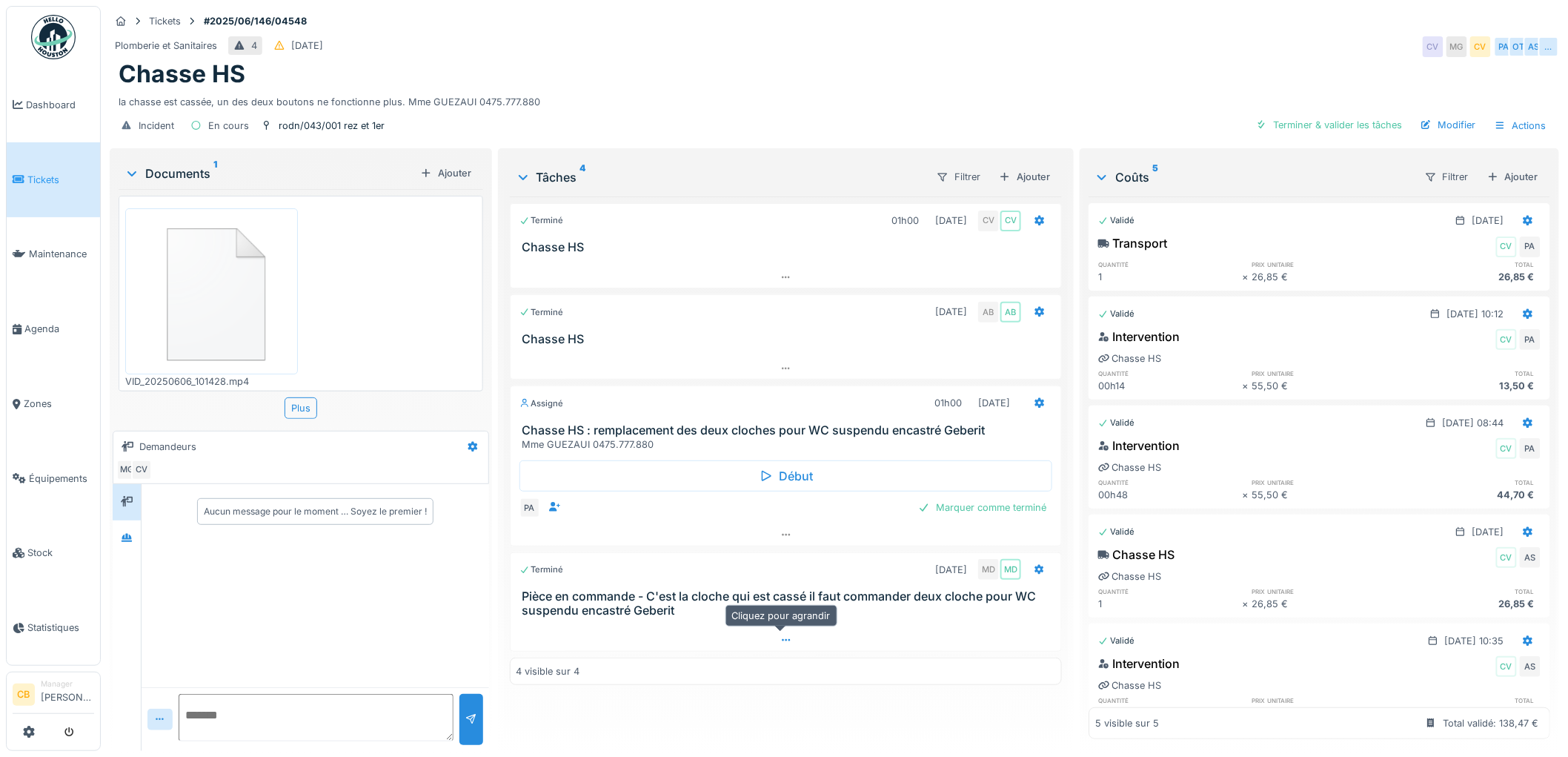
click at [779, 635] on div at bounding box center [786, 640] width 551 height 22
click at [772, 524] on div at bounding box center [786, 535] width 551 height 22
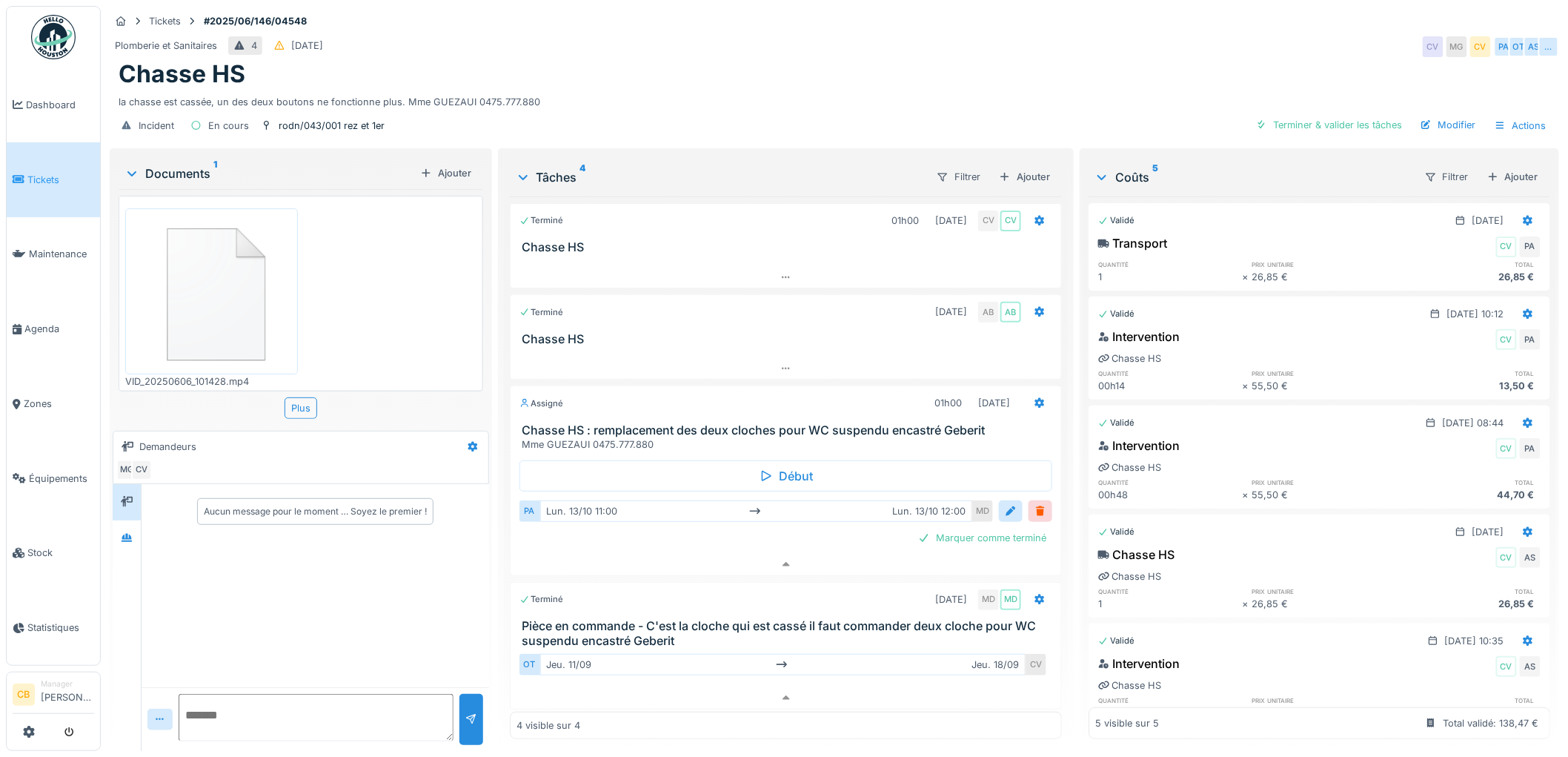
click at [255, 294] on img at bounding box center [211, 291] width 165 height 158
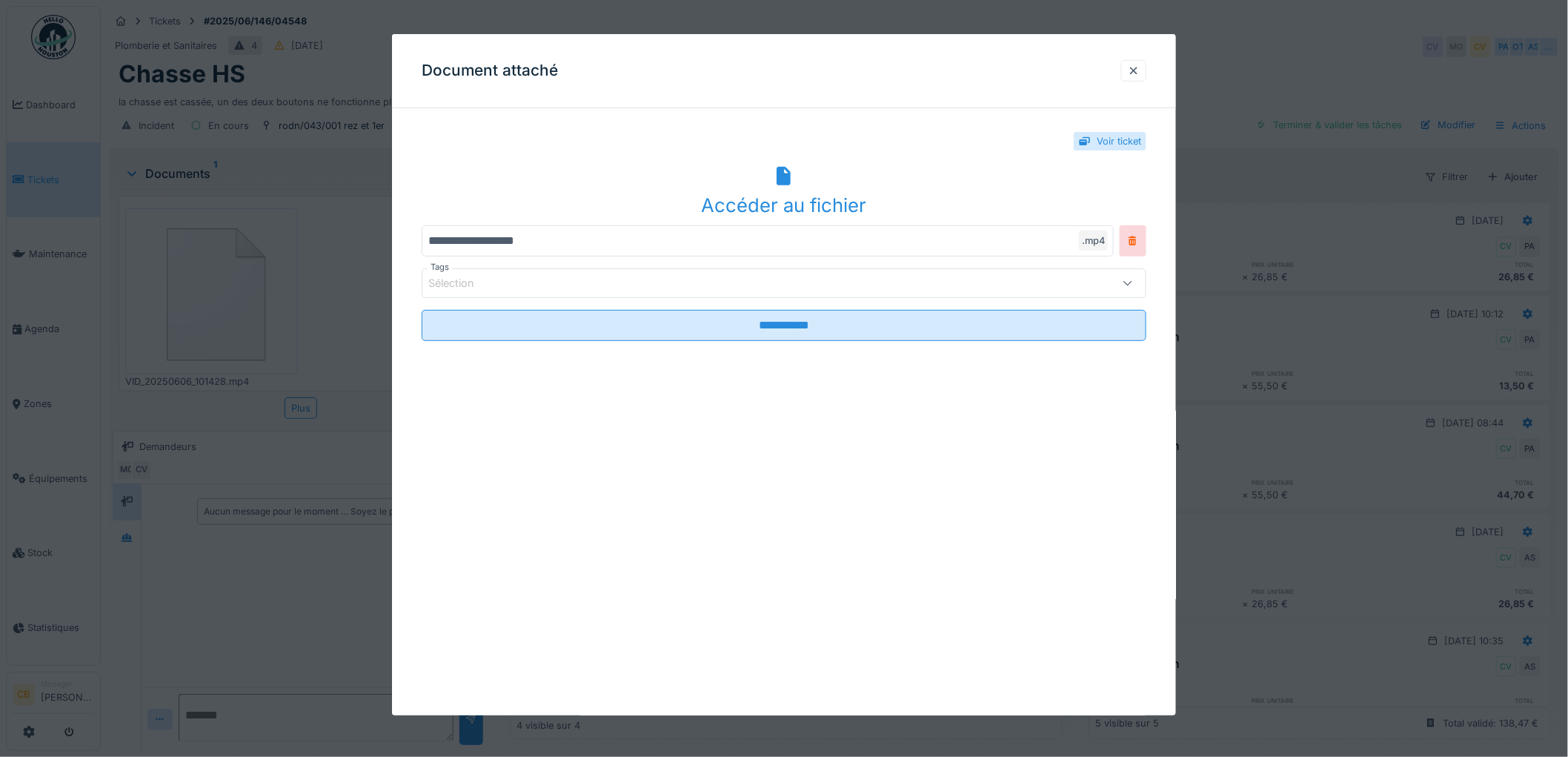
click at [811, 186] on div "Accéder au fichier" at bounding box center [784, 191] width 725 height 57
click at [1137, 69] on div at bounding box center [1133, 71] width 12 height 14
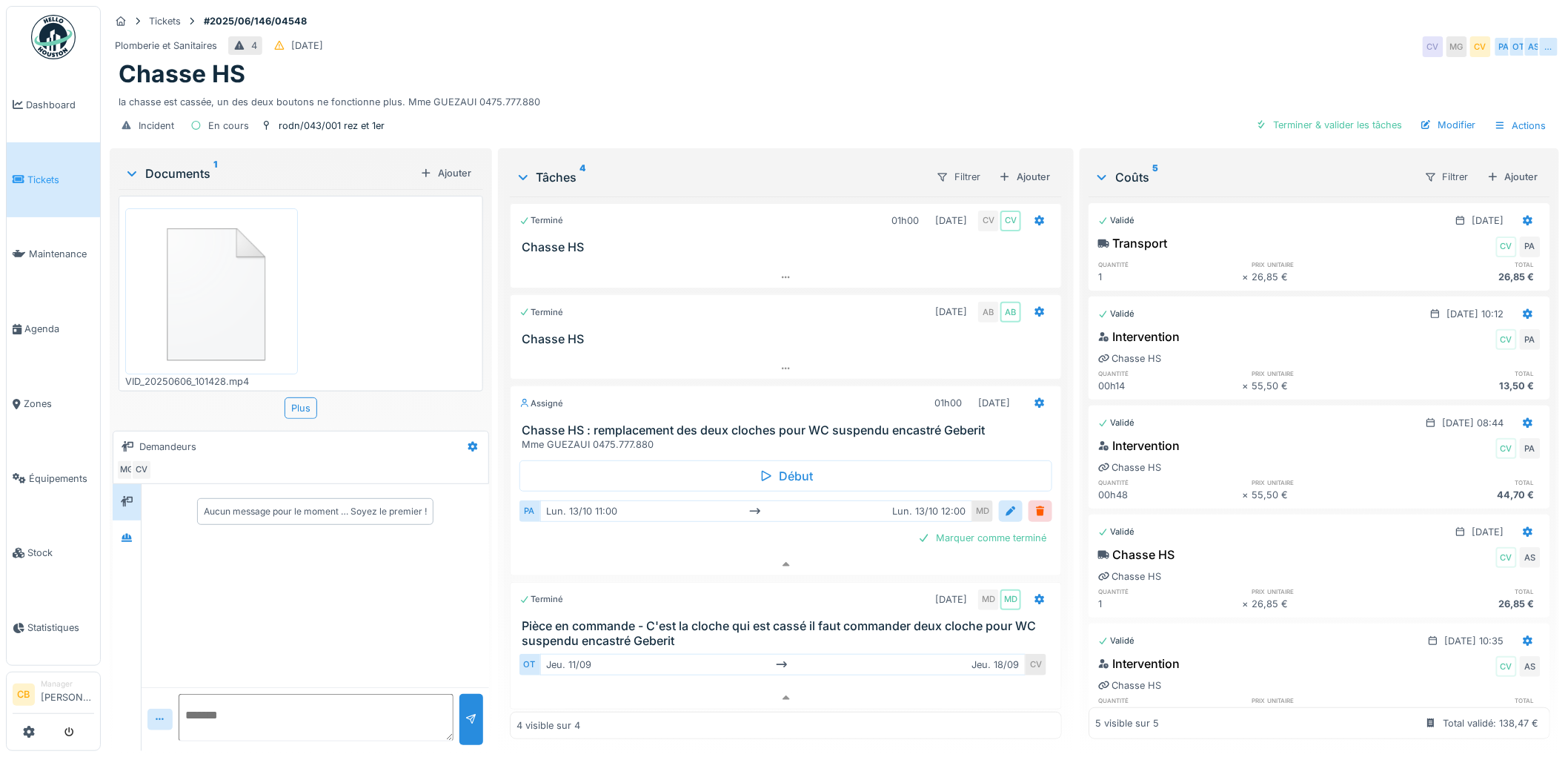
click at [47, 173] on span "Tickets" at bounding box center [61, 180] width 67 height 14
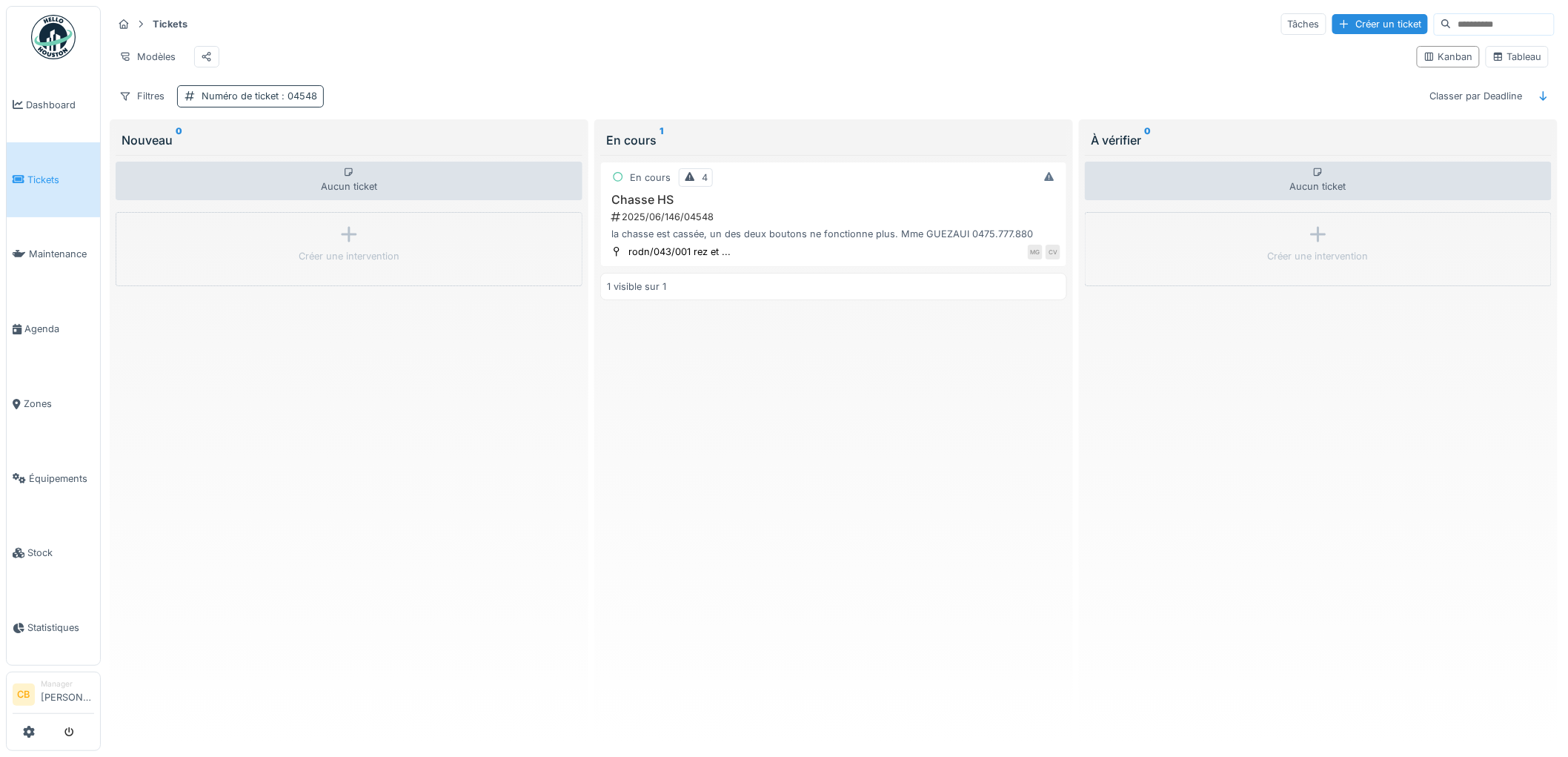
click at [284, 102] on span ": 04548" at bounding box center [298, 96] width 39 height 11
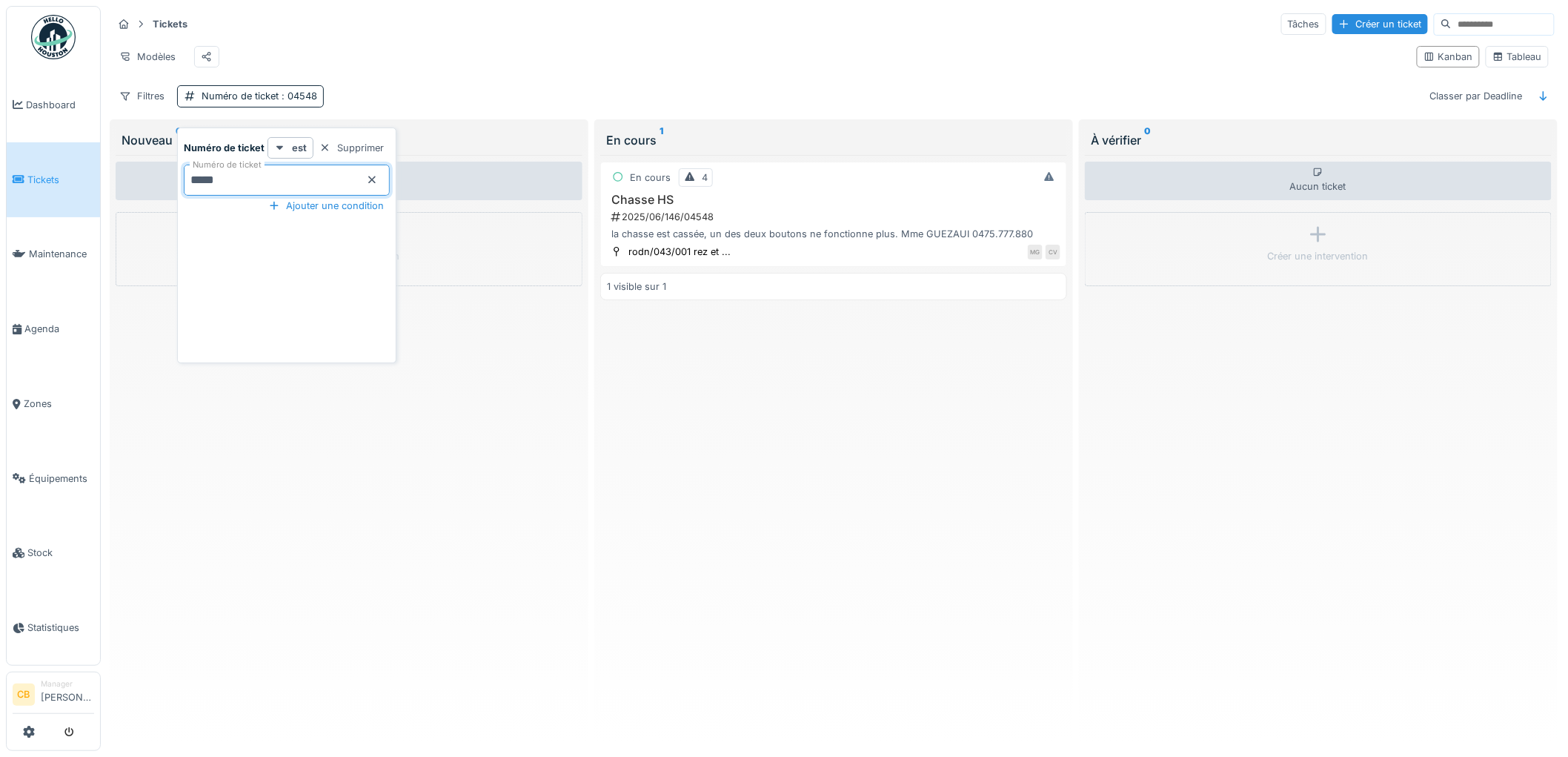
click at [248, 172] on ticket_g5ODc "*****" at bounding box center [286, 180] width 206 height 31
type ticket_g5ODc "*"
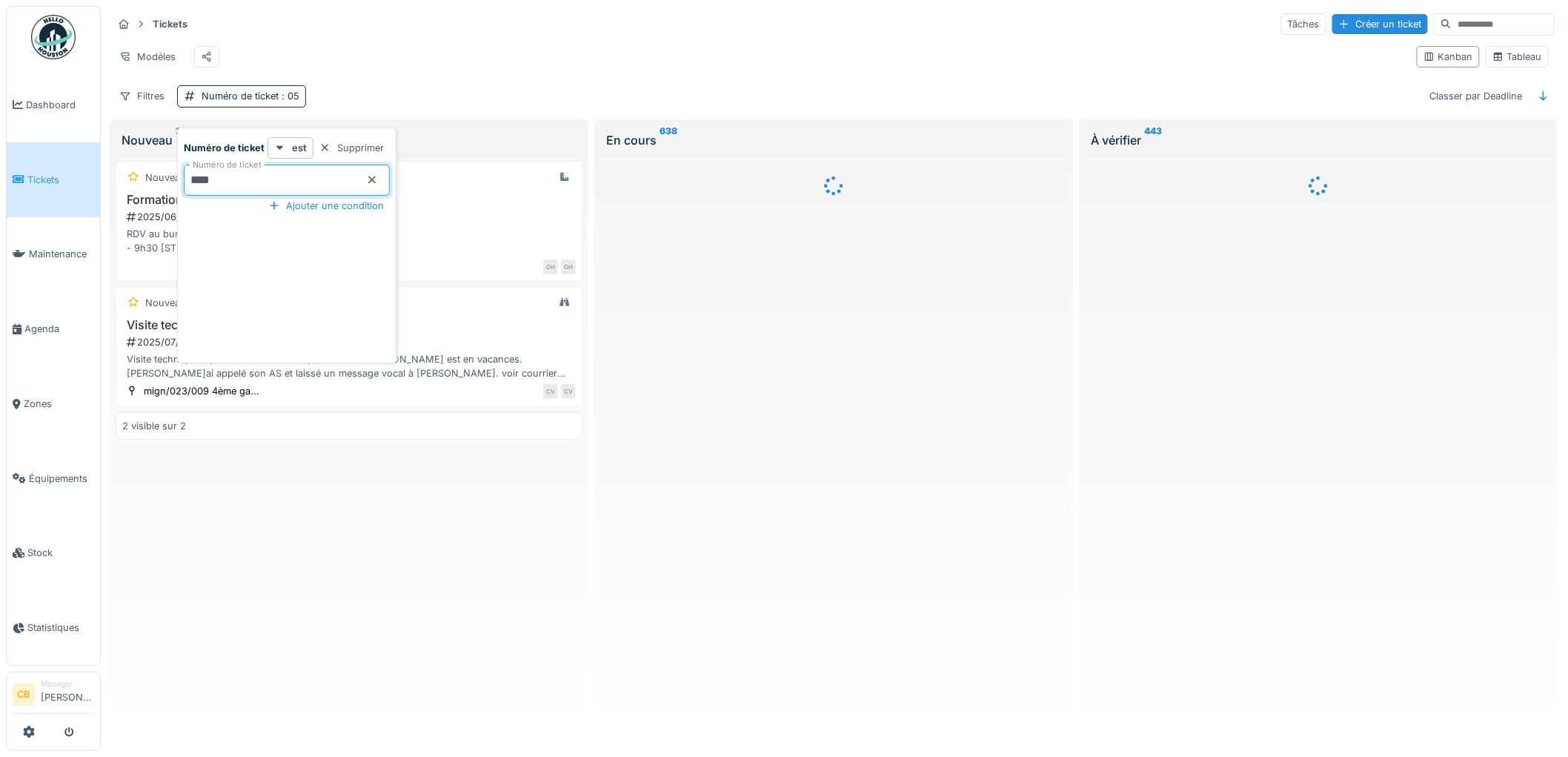
type ticket_g5ODc "*****"
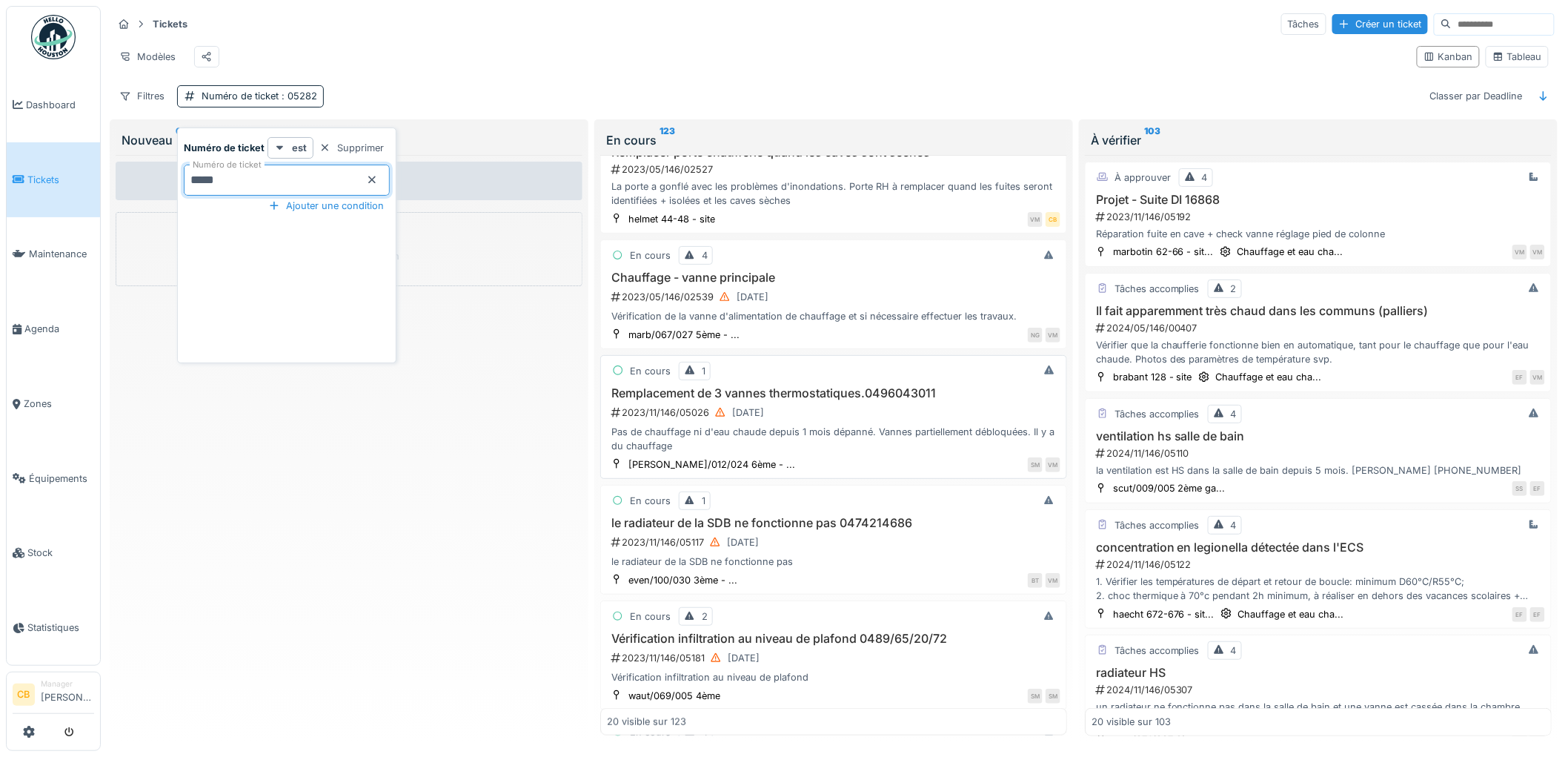
scroll to position [329, 0]
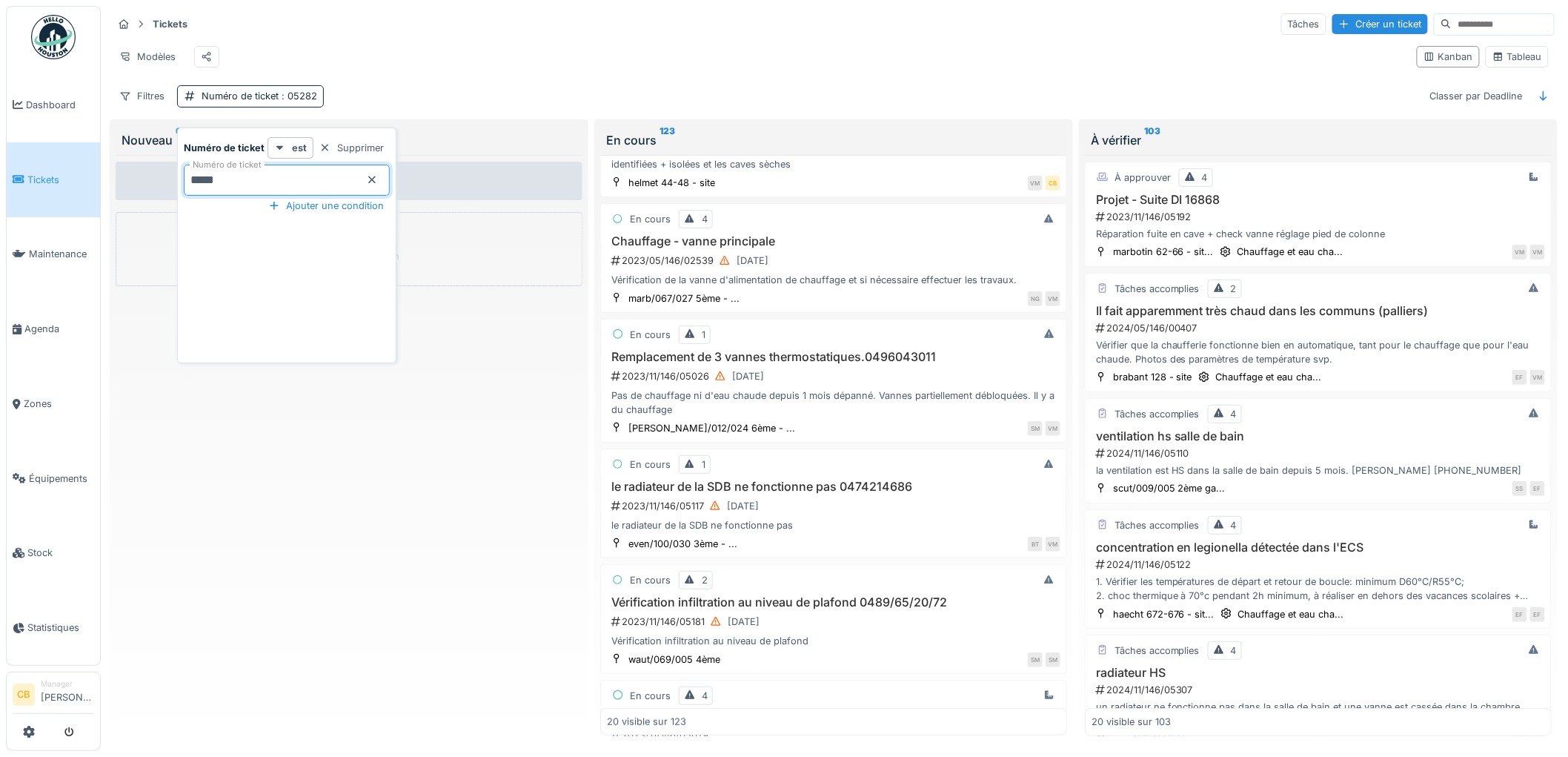
click at [256, 396] on div "Aucun ticket Créer une intervention" at bounding box center [349, 446] width 467 height 581
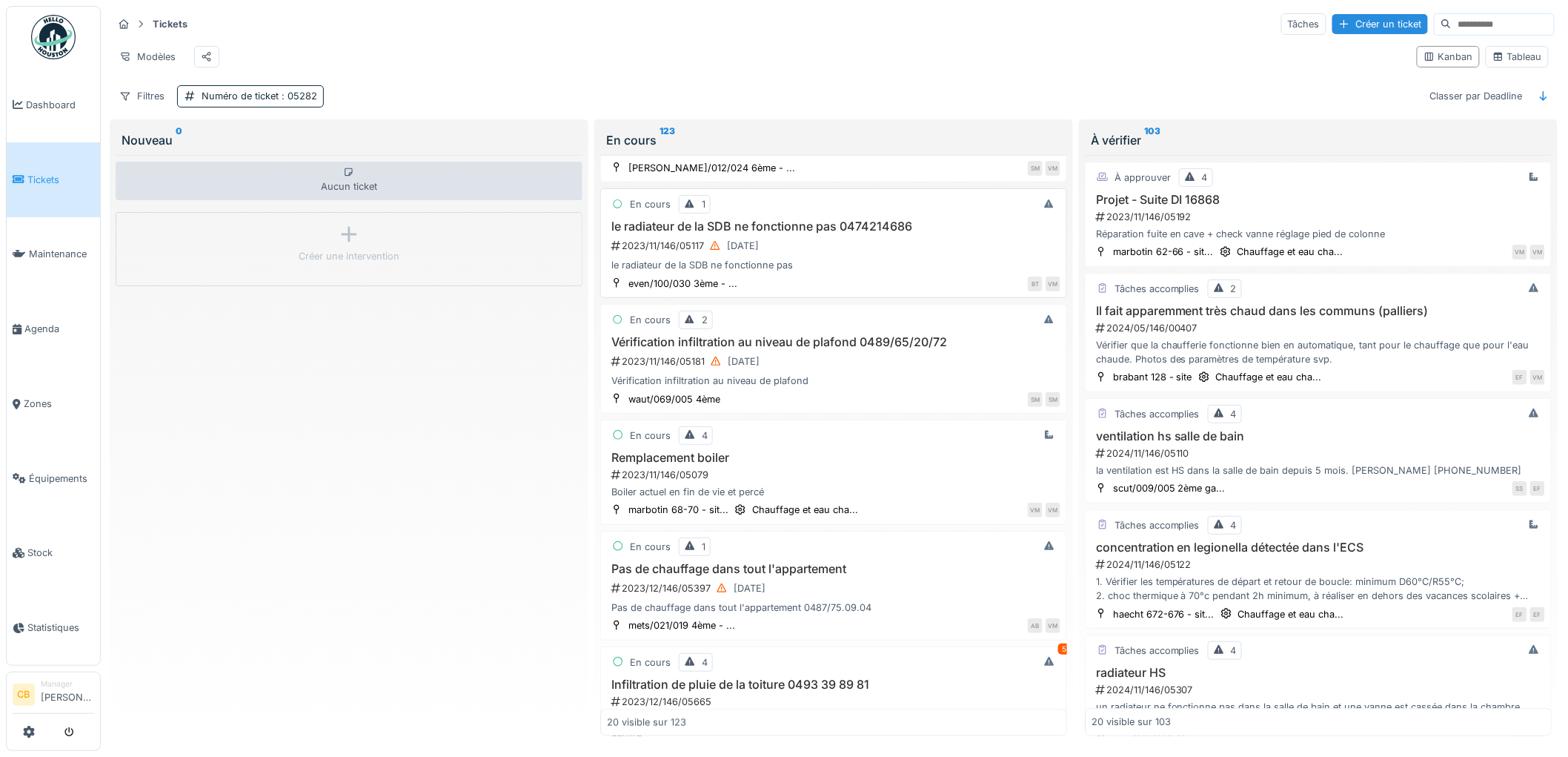
scroll to position [741, 0]
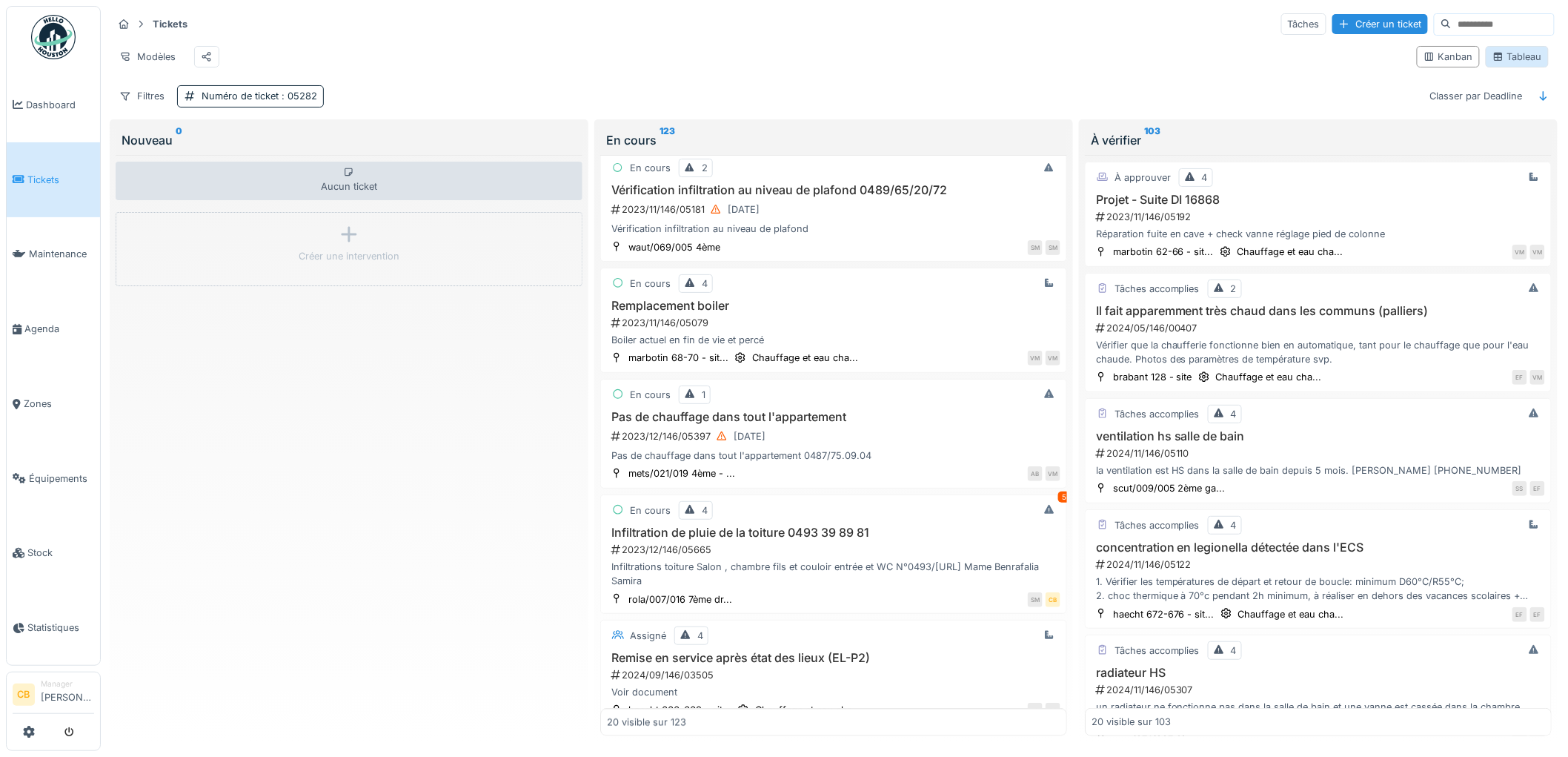
click at [1506, 54] on div "Tableau" at bounding box center [1517, 57] width 63 height 22
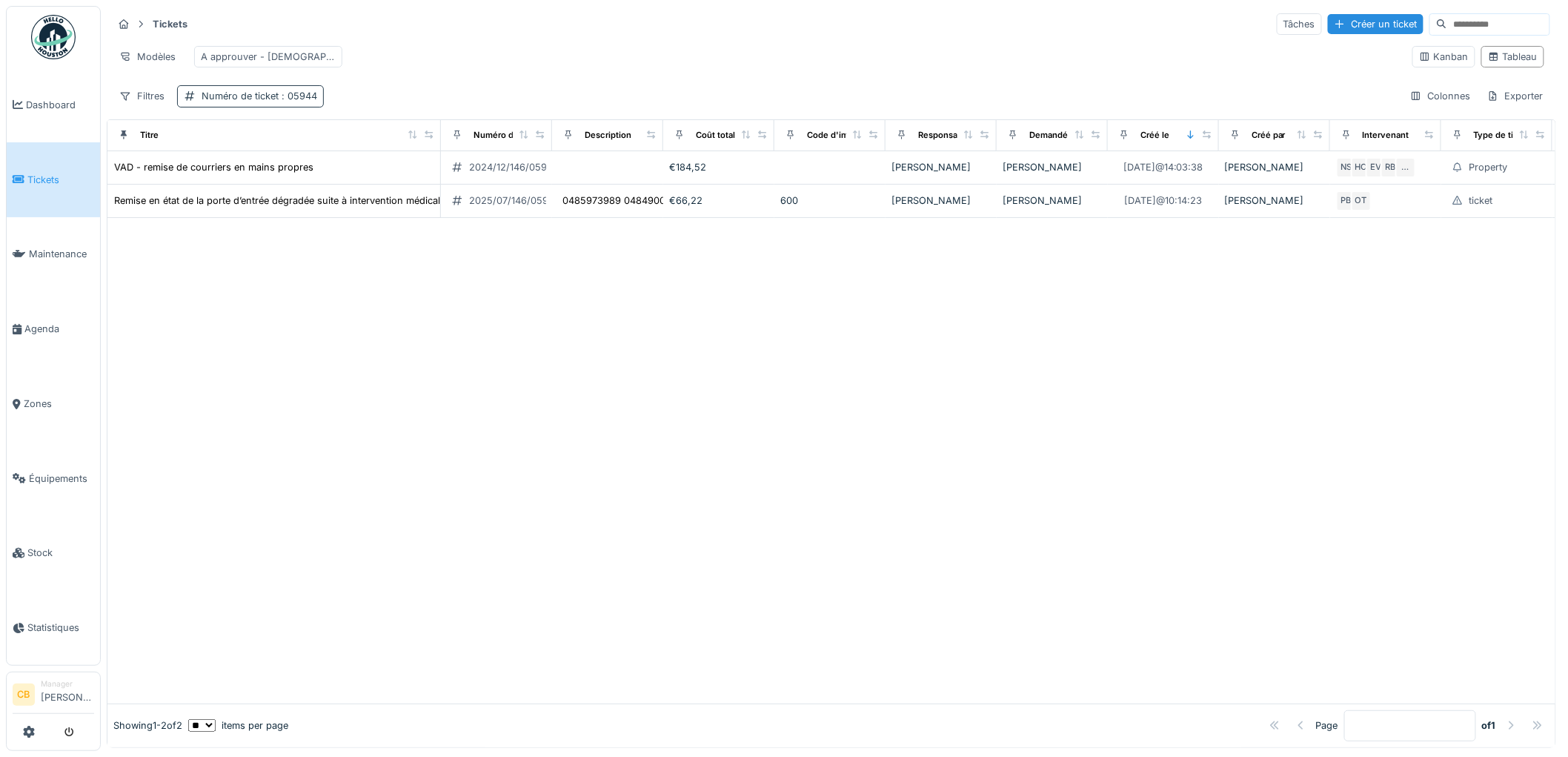
click at [216, 103] on div "Numéro de ticket : 05944" at bounding box center [259, 96] width 116 height 14
click at [327, 146] on div at bounding box center [325, 148] width 12 height 14
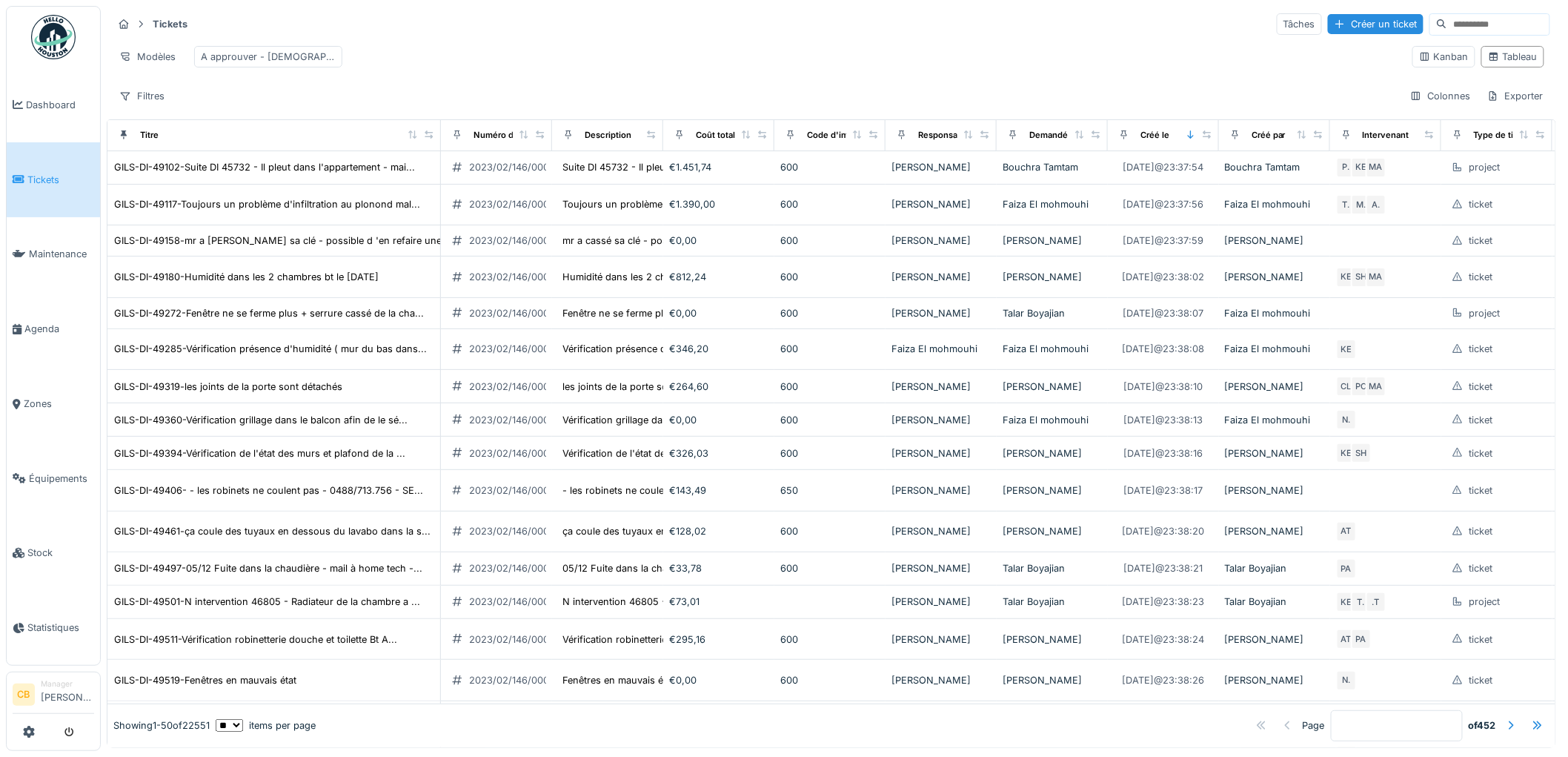
click at [1447, 27] on input at bounding box center [1498, 24] width 103 height 21
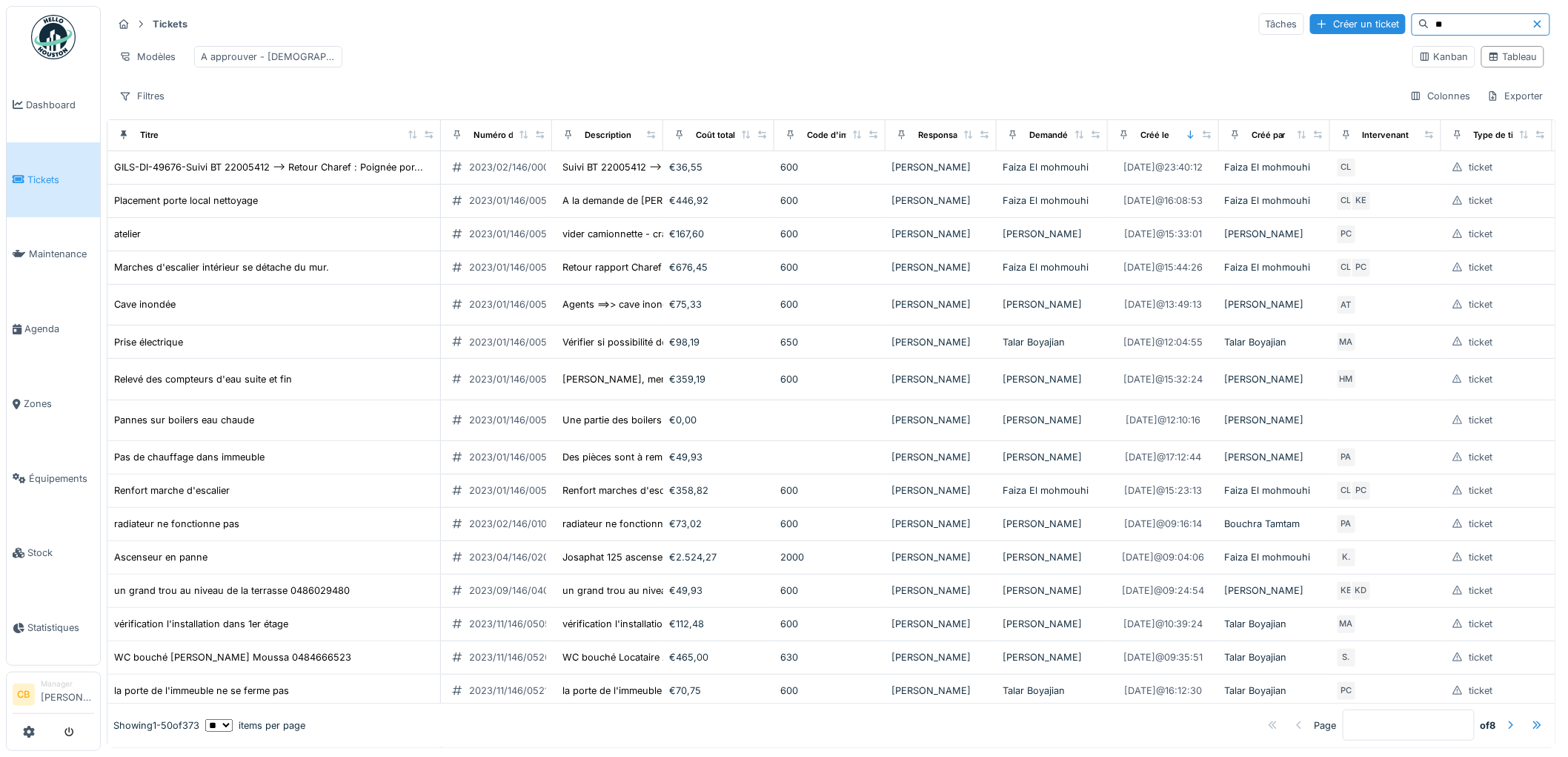
type input "*"
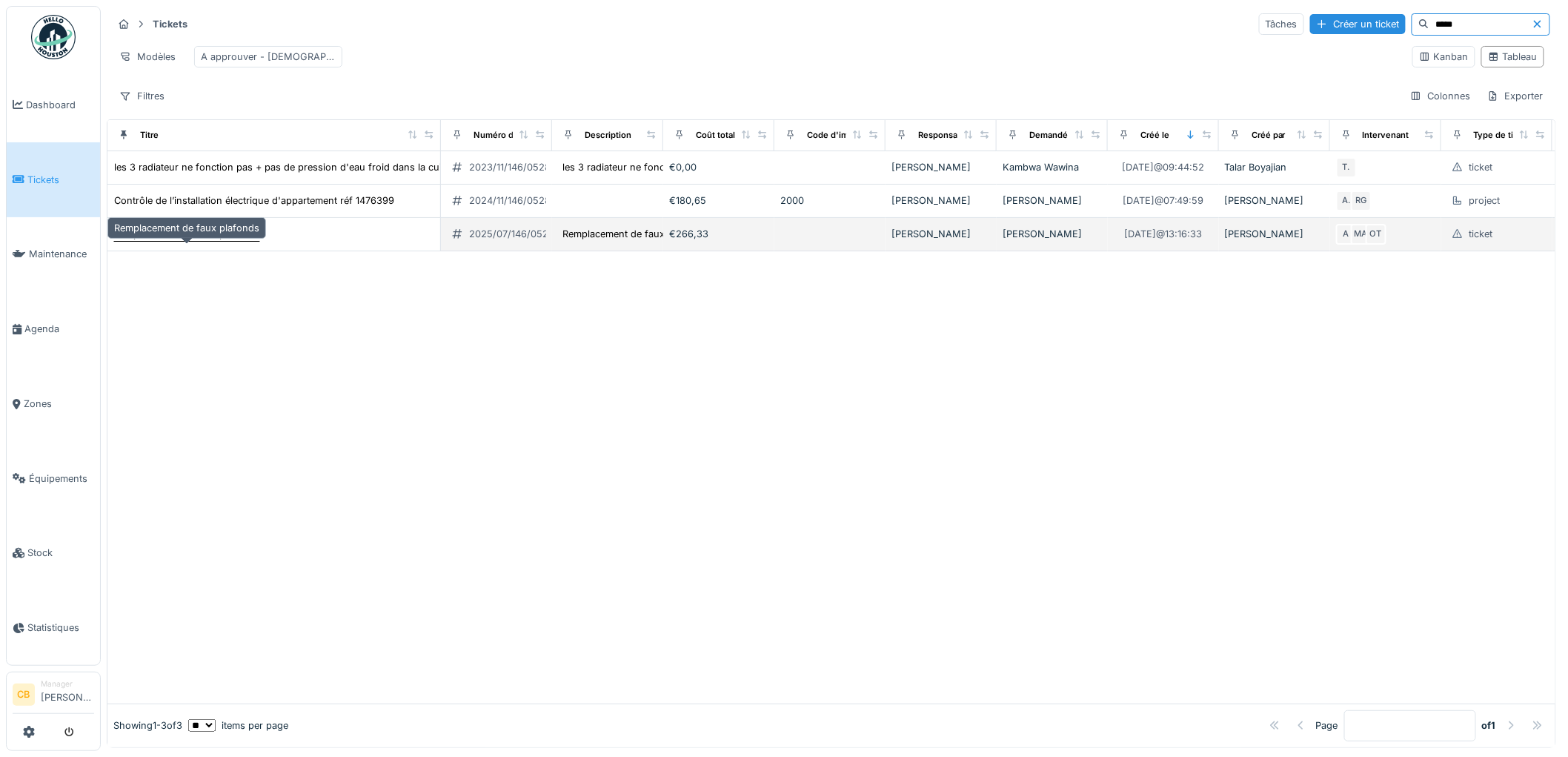
type input "*****"
click at [188, 241] on div "Remplacement de faux plafonds" at bounding box center [187, 234] width 145 height 14
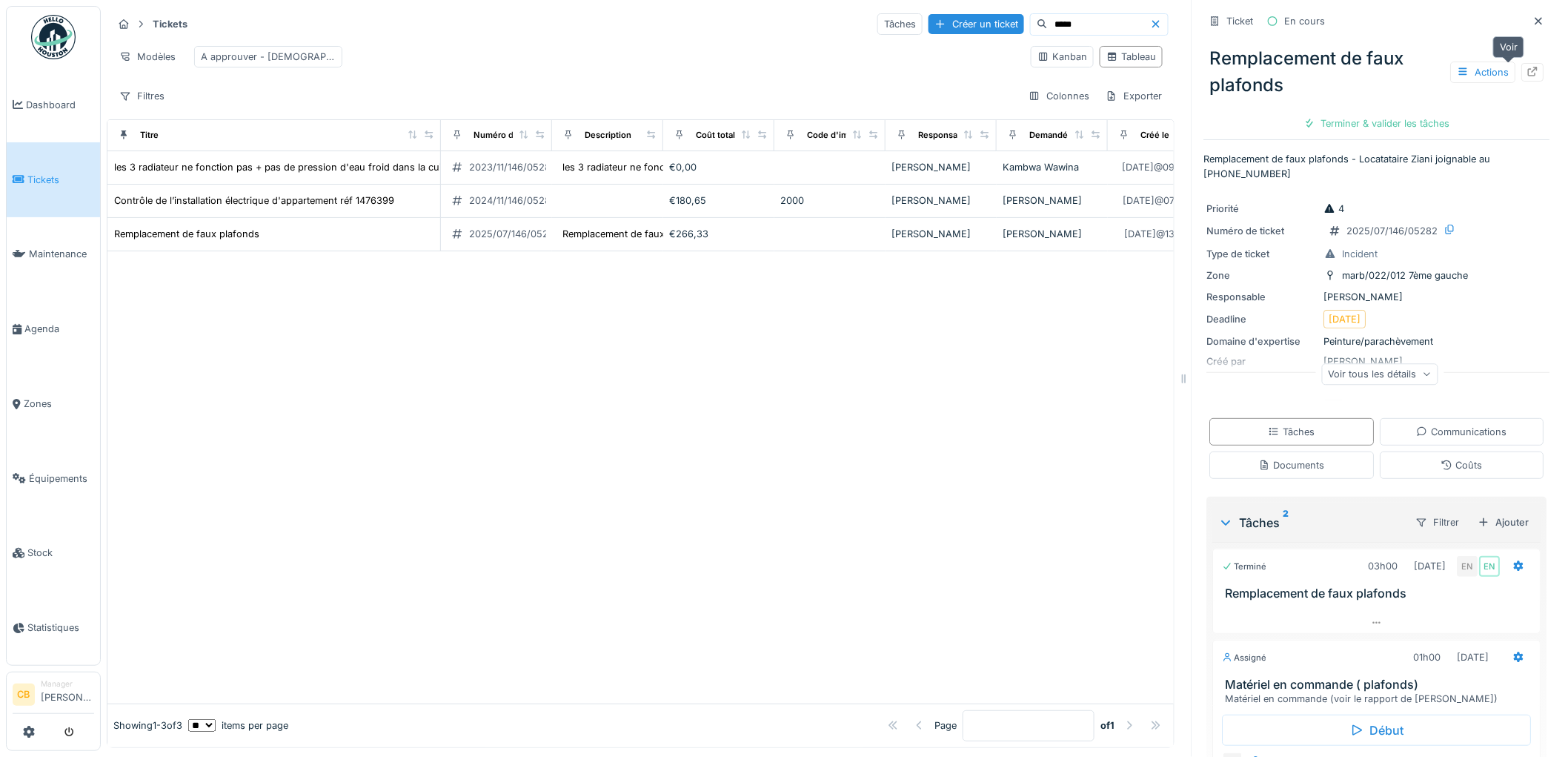
click at [1529, 71] on icon at bounding box center [1533, 72] width 9 height 9
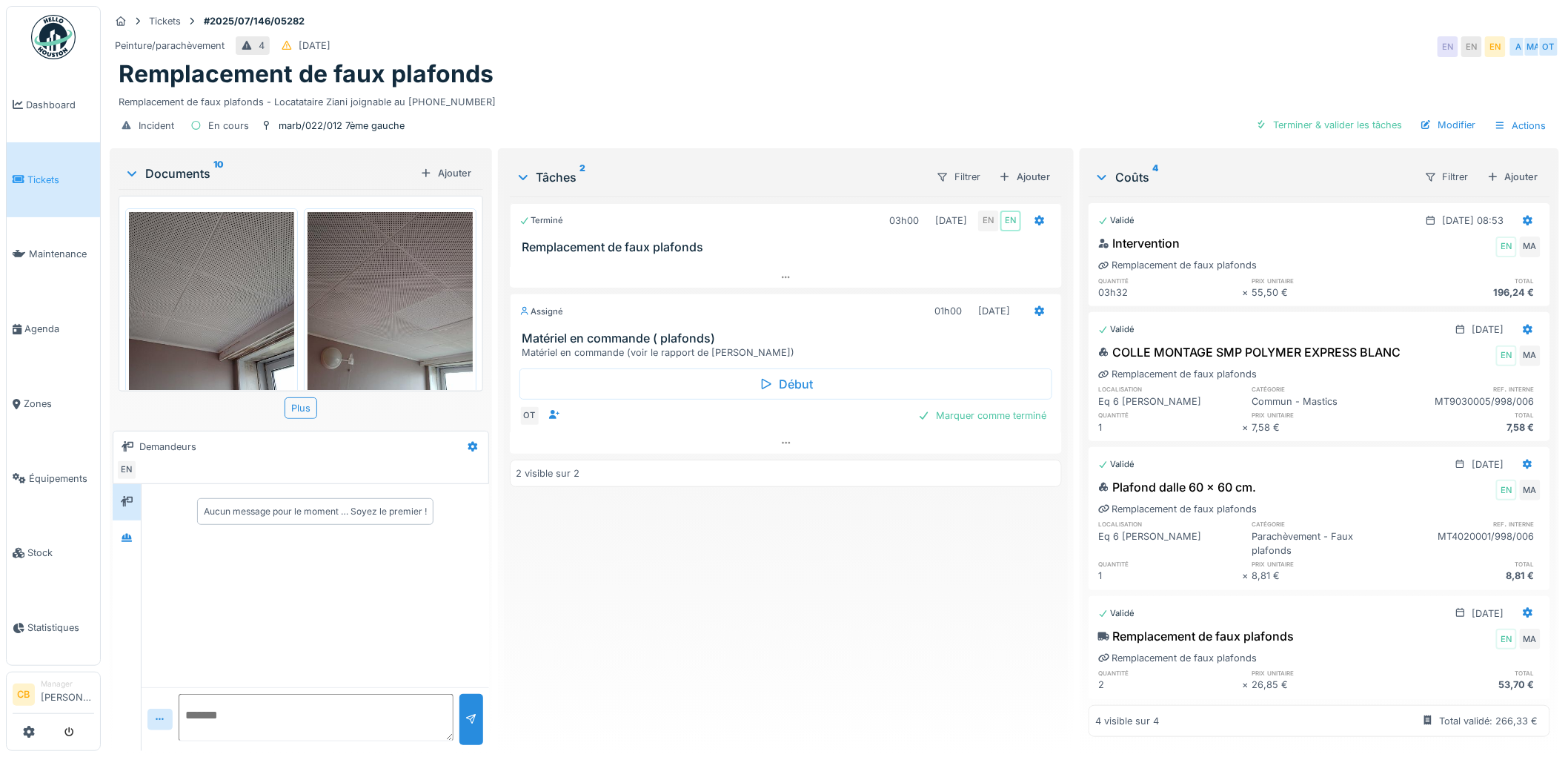
click at [182, 287] on img at bounding box center [211, 322] width 165 height 220
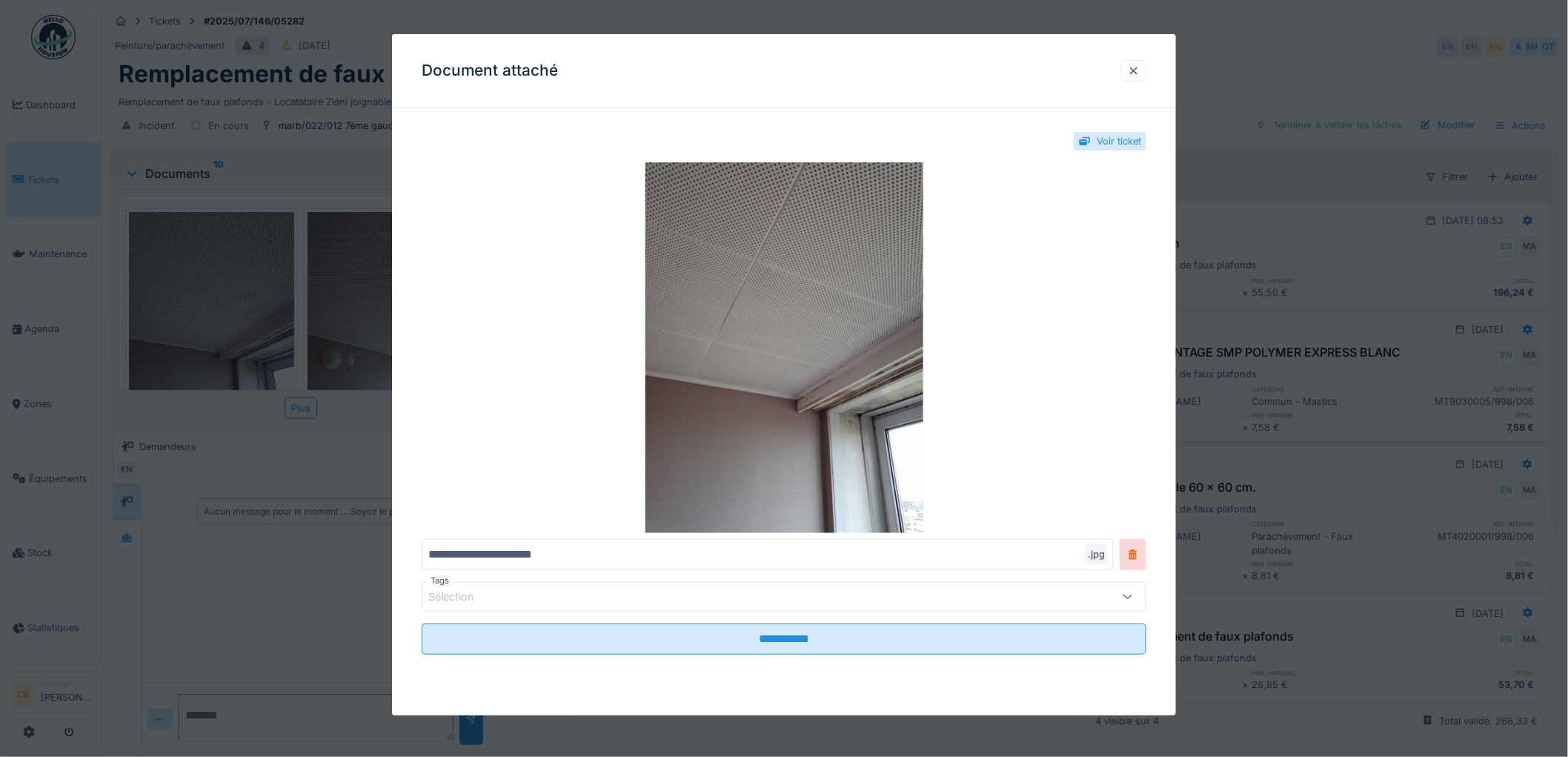
click at [182, 288] on div at bounding box center [784, 378] width 1568 height 757
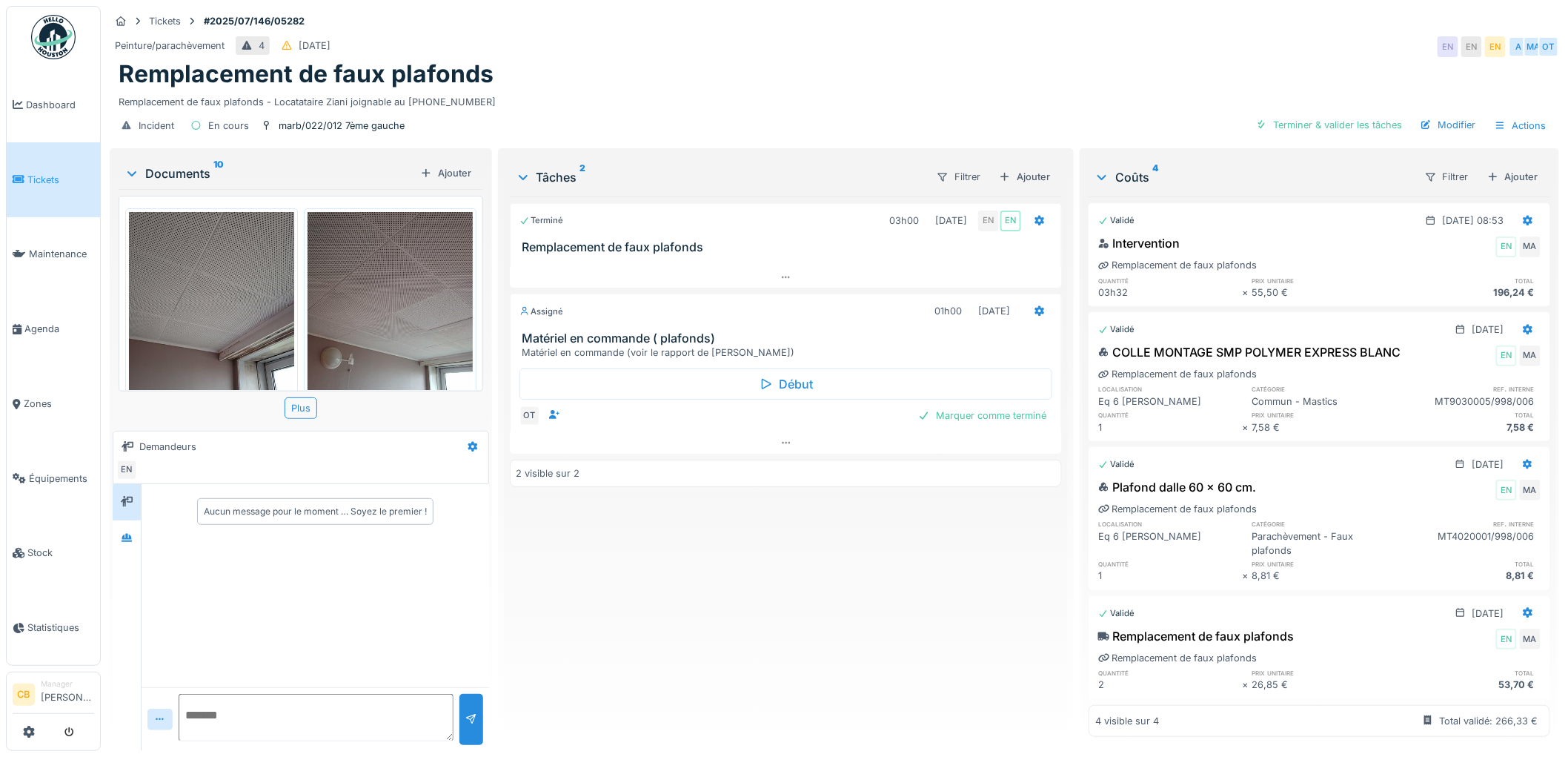
click at [332, 297] on img at bounding box center [390, 322] width 165 height 220
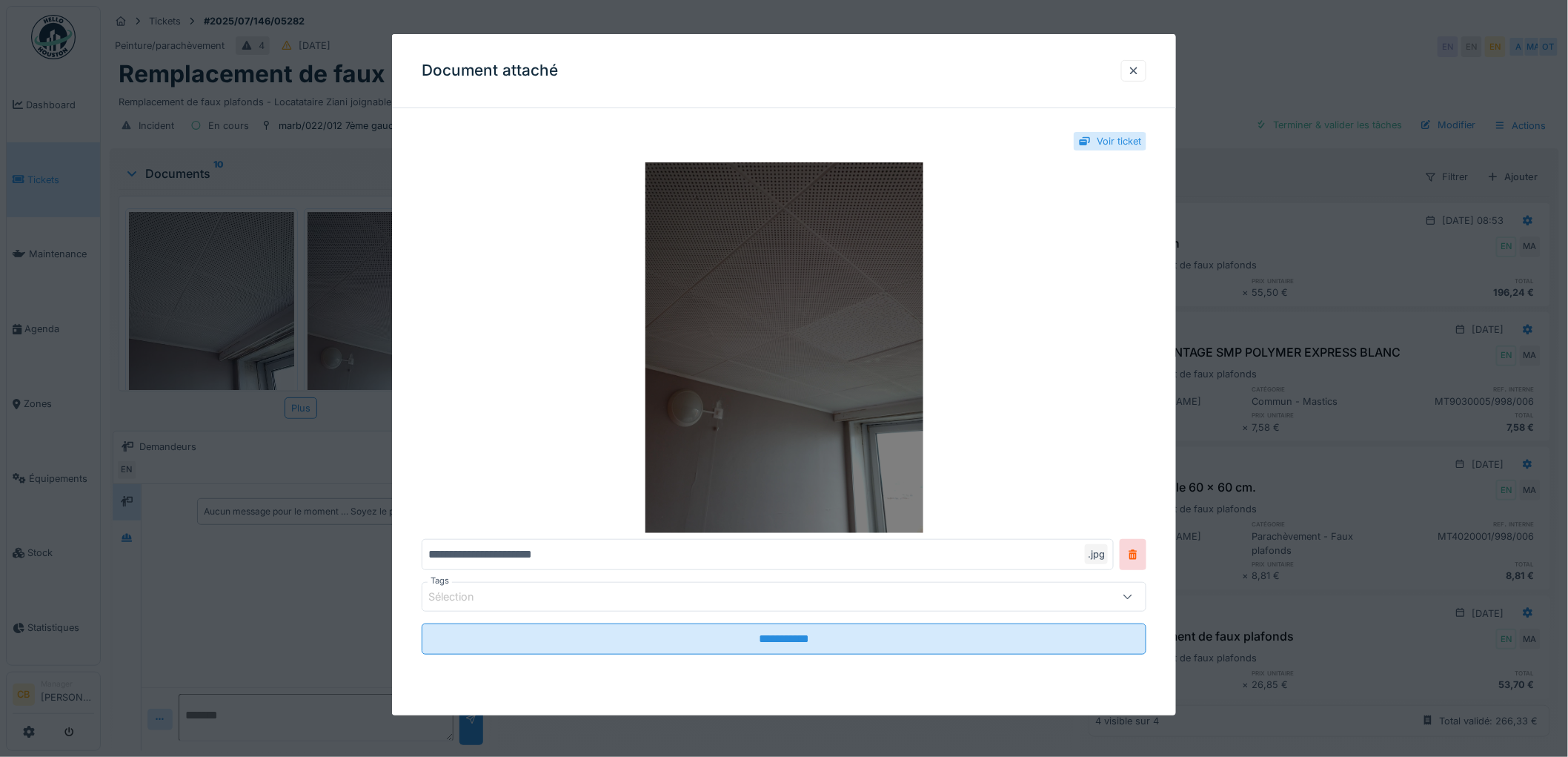
click at [784, 337] on img at bounding box center [784, 348] width 725 height 371
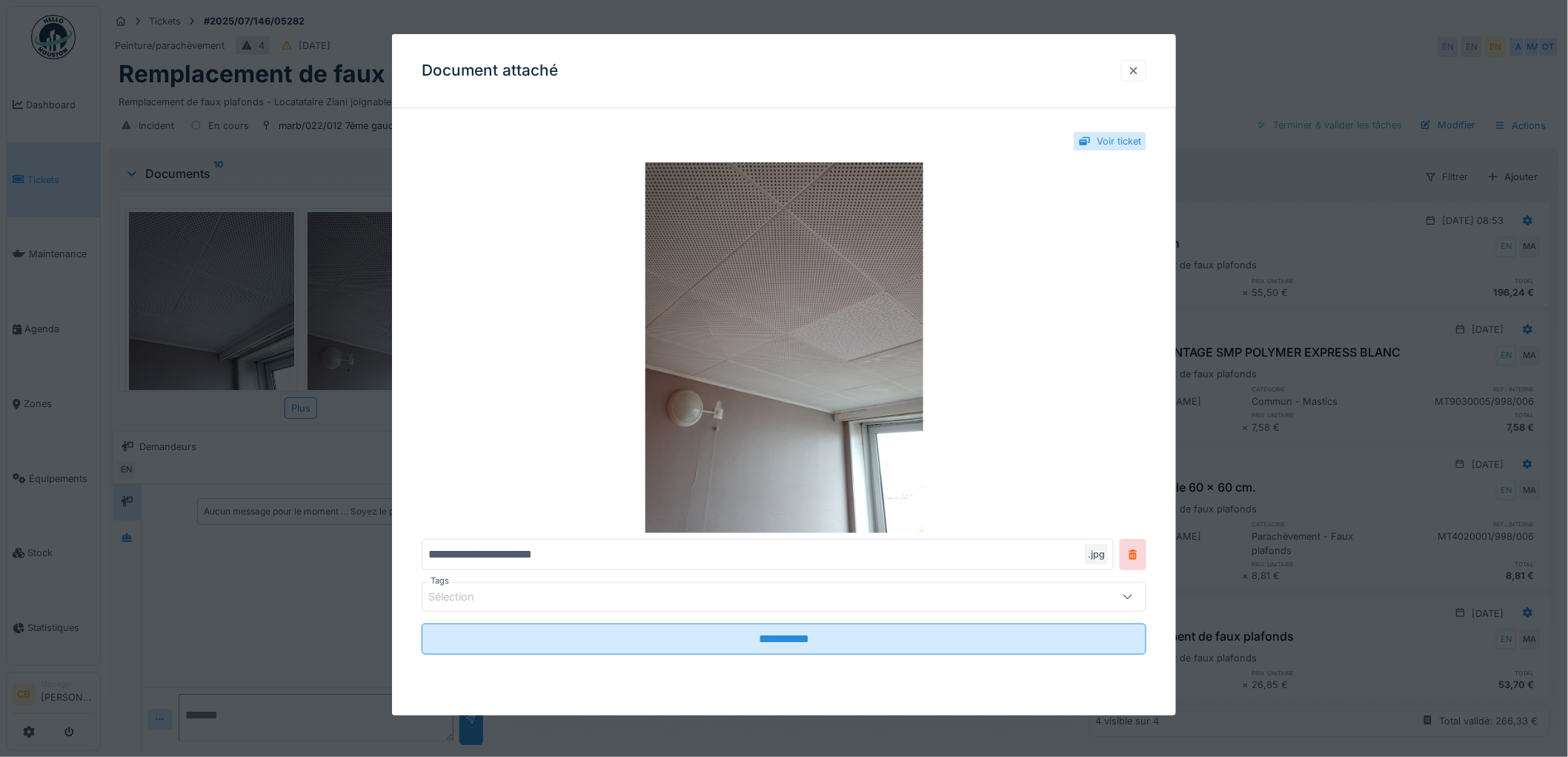
click at [1140, 69] on div at bounding box center [1133, 71] width 12 height 14
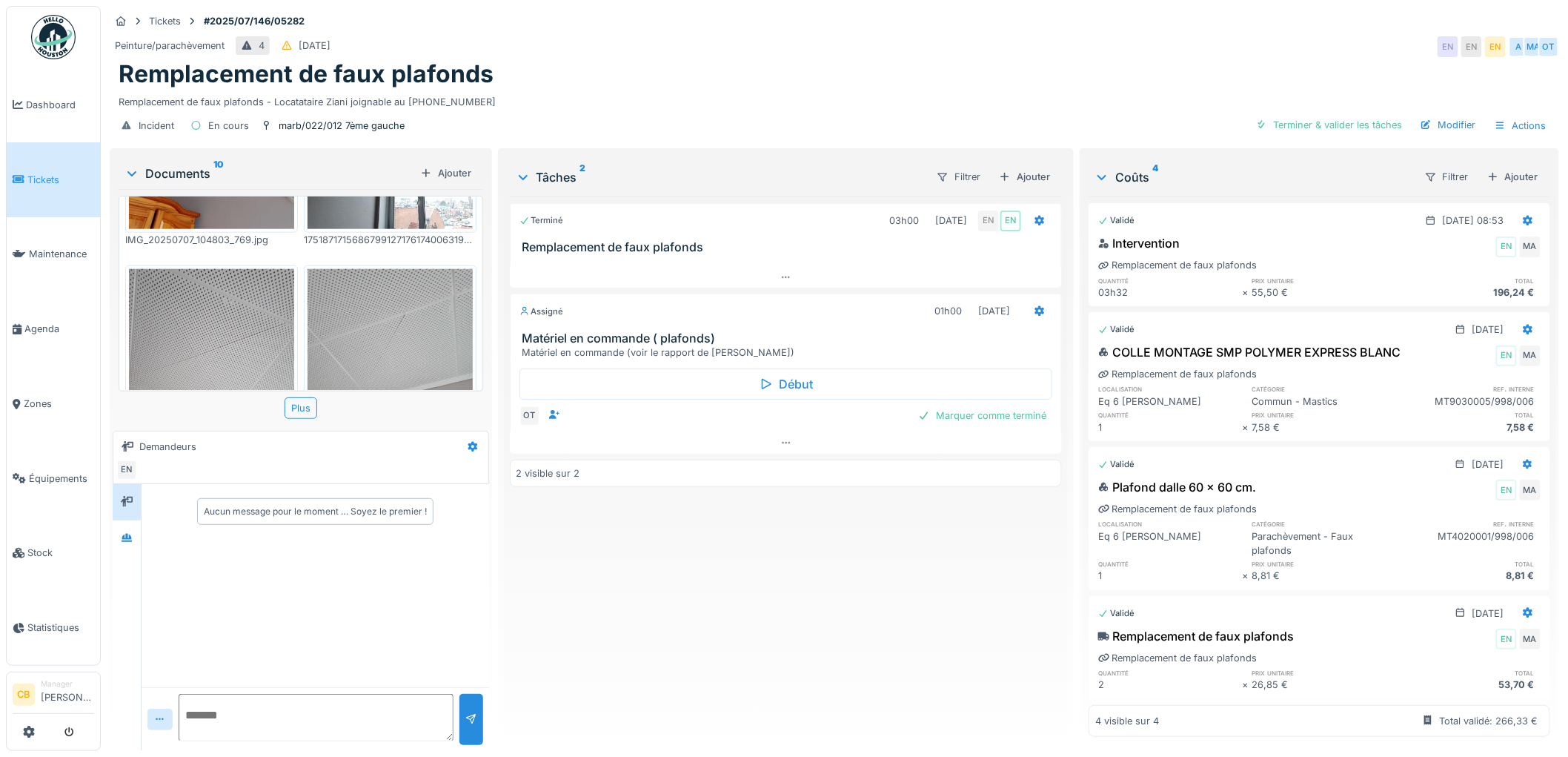
scroll to position [741, 0]
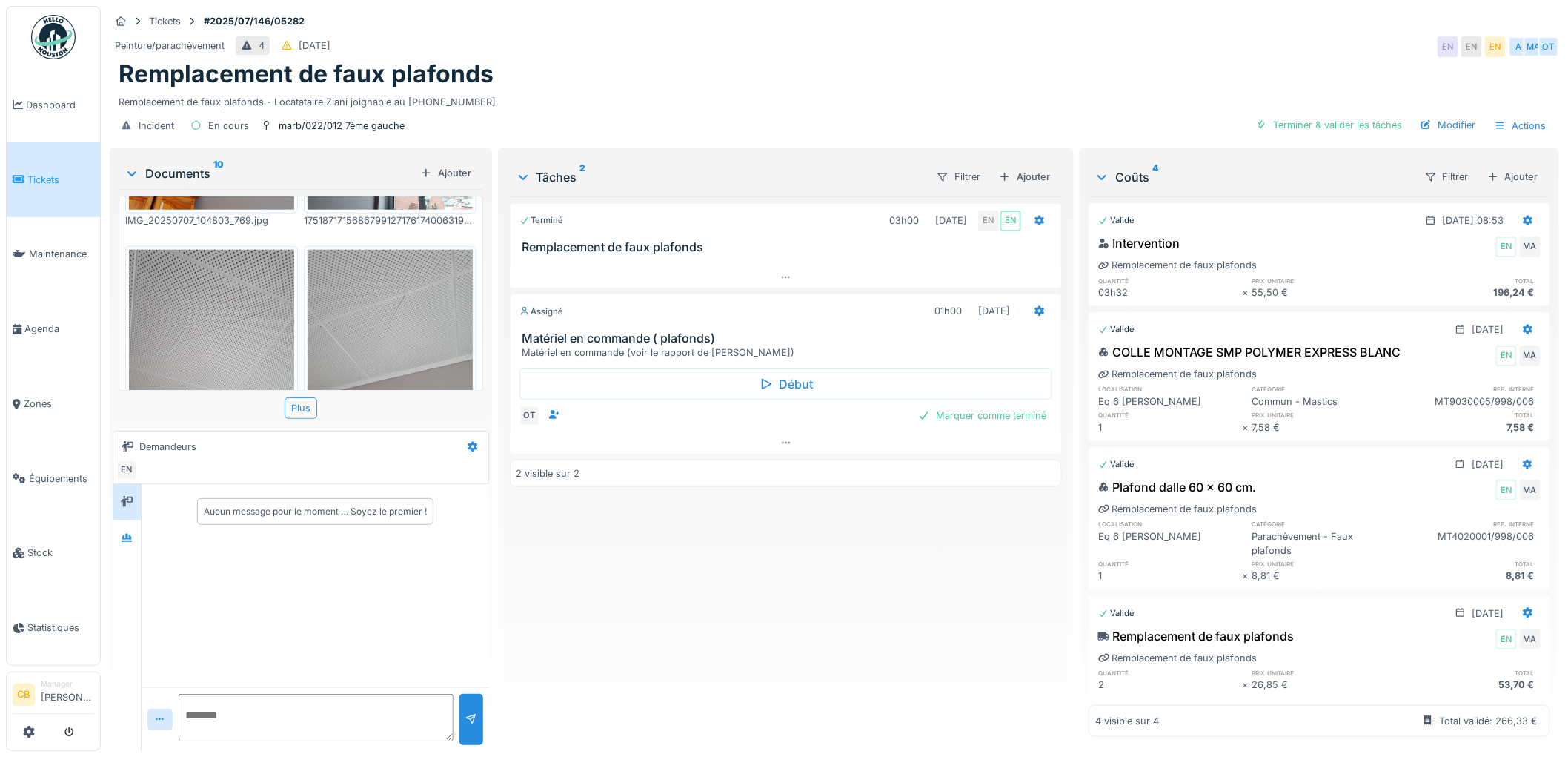
click at [386, 267] on img at bounding box center [390, 360] width 165 height 220
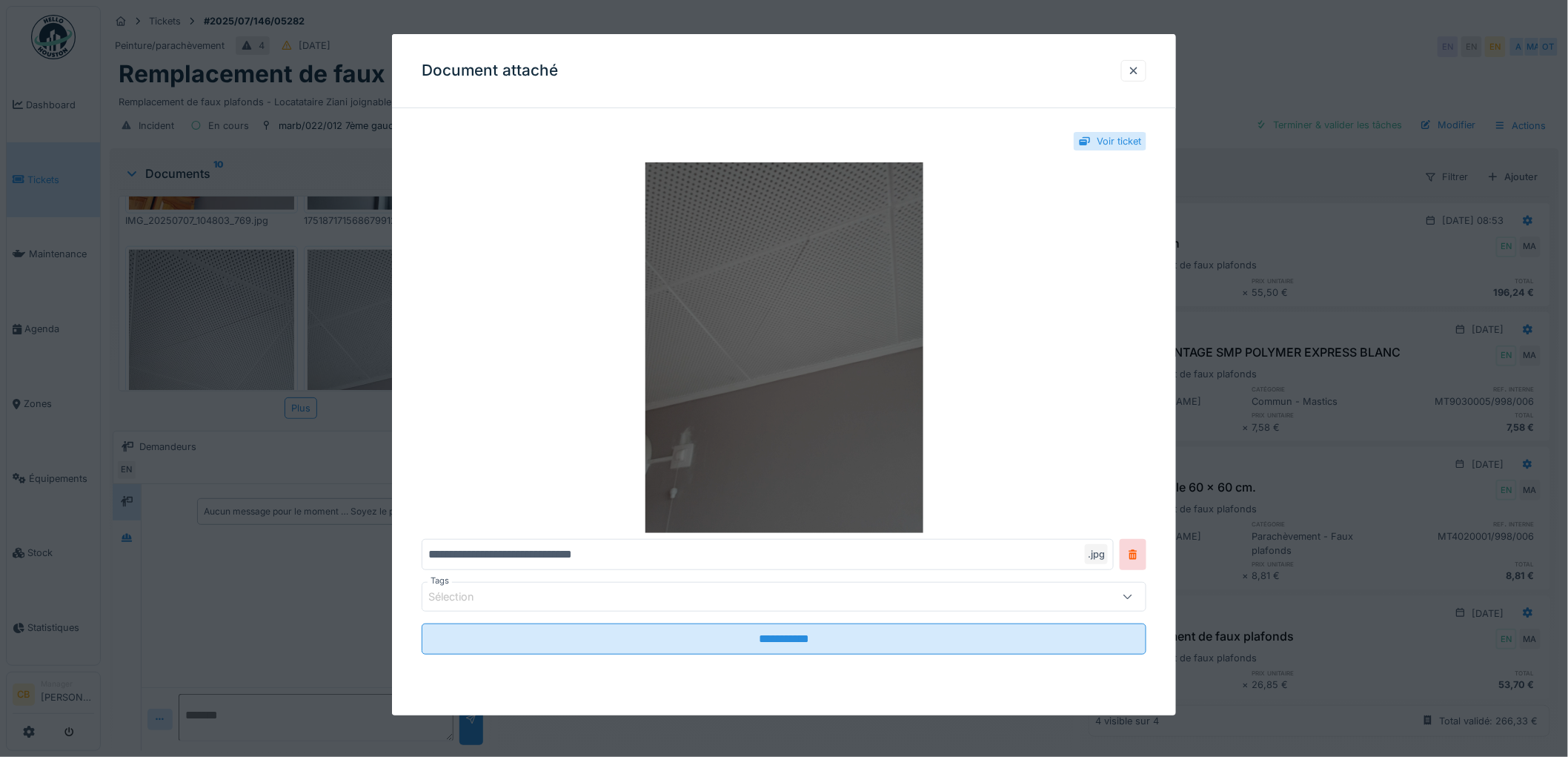
click at [692, 297] on img at bounding box center [784, 348] width 725 height 371
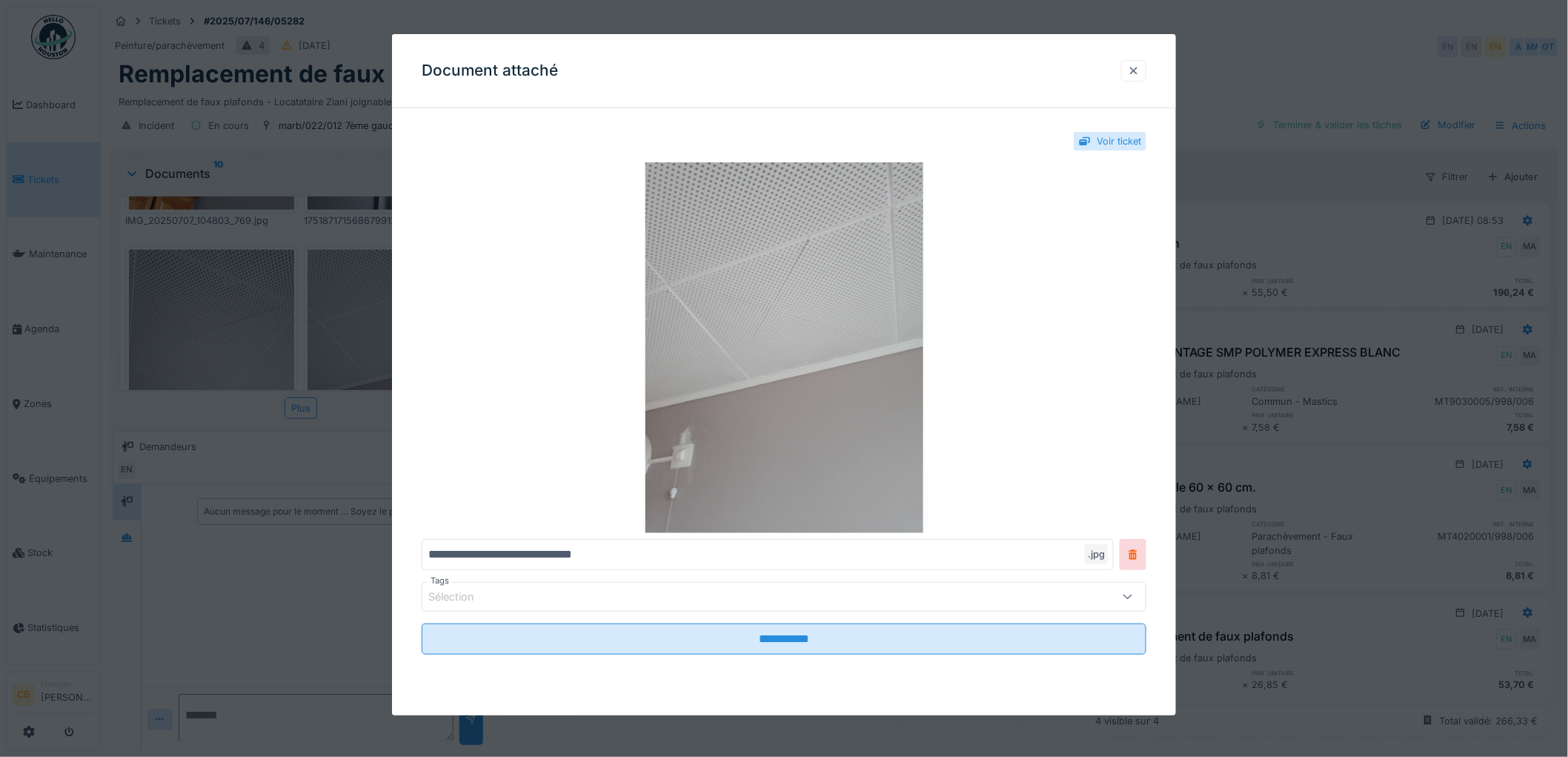
click at [1139, 72] on div at bounding box center [1133, 71] width 12 height 14
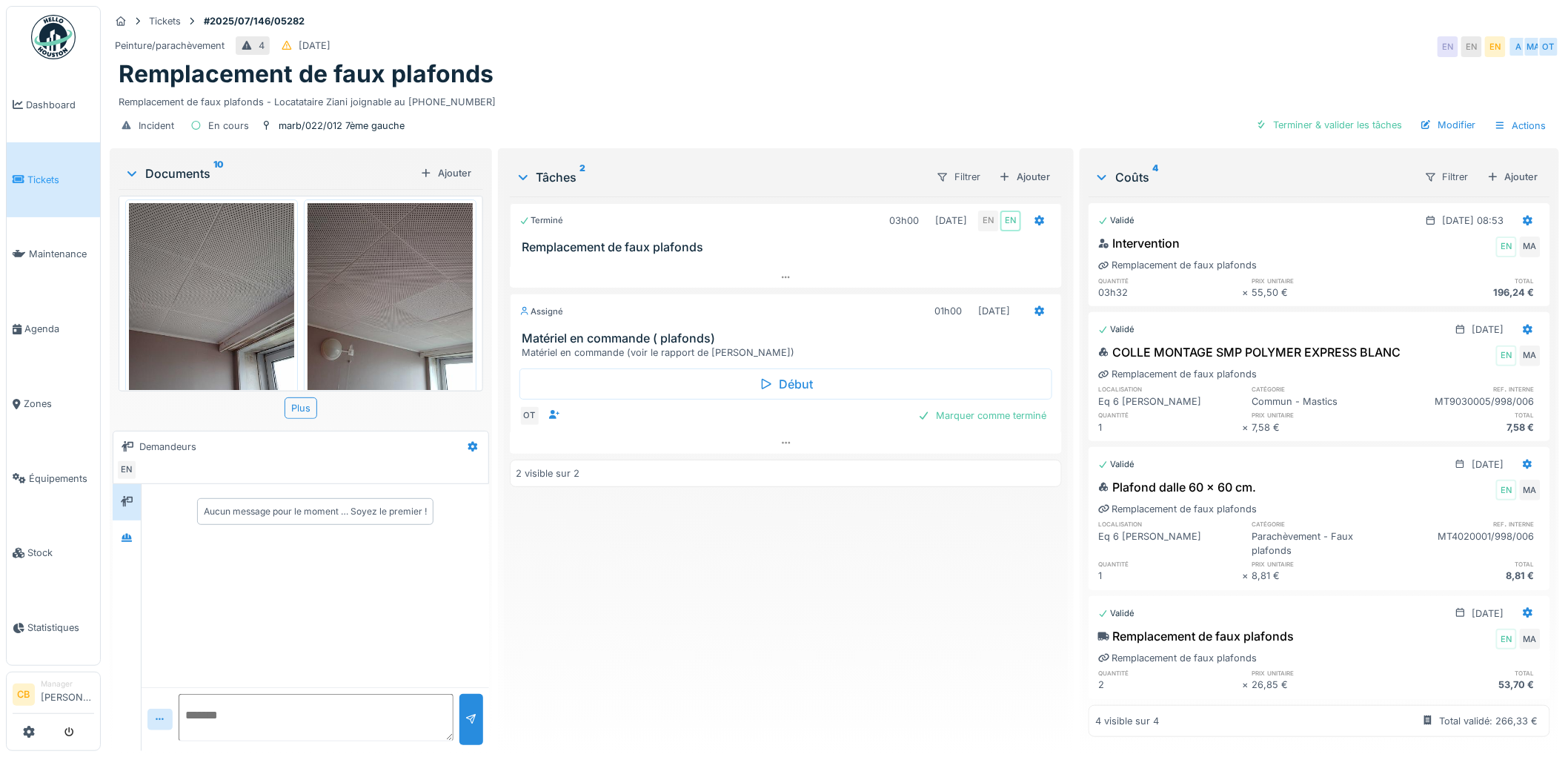
scroll to position [0, 0]
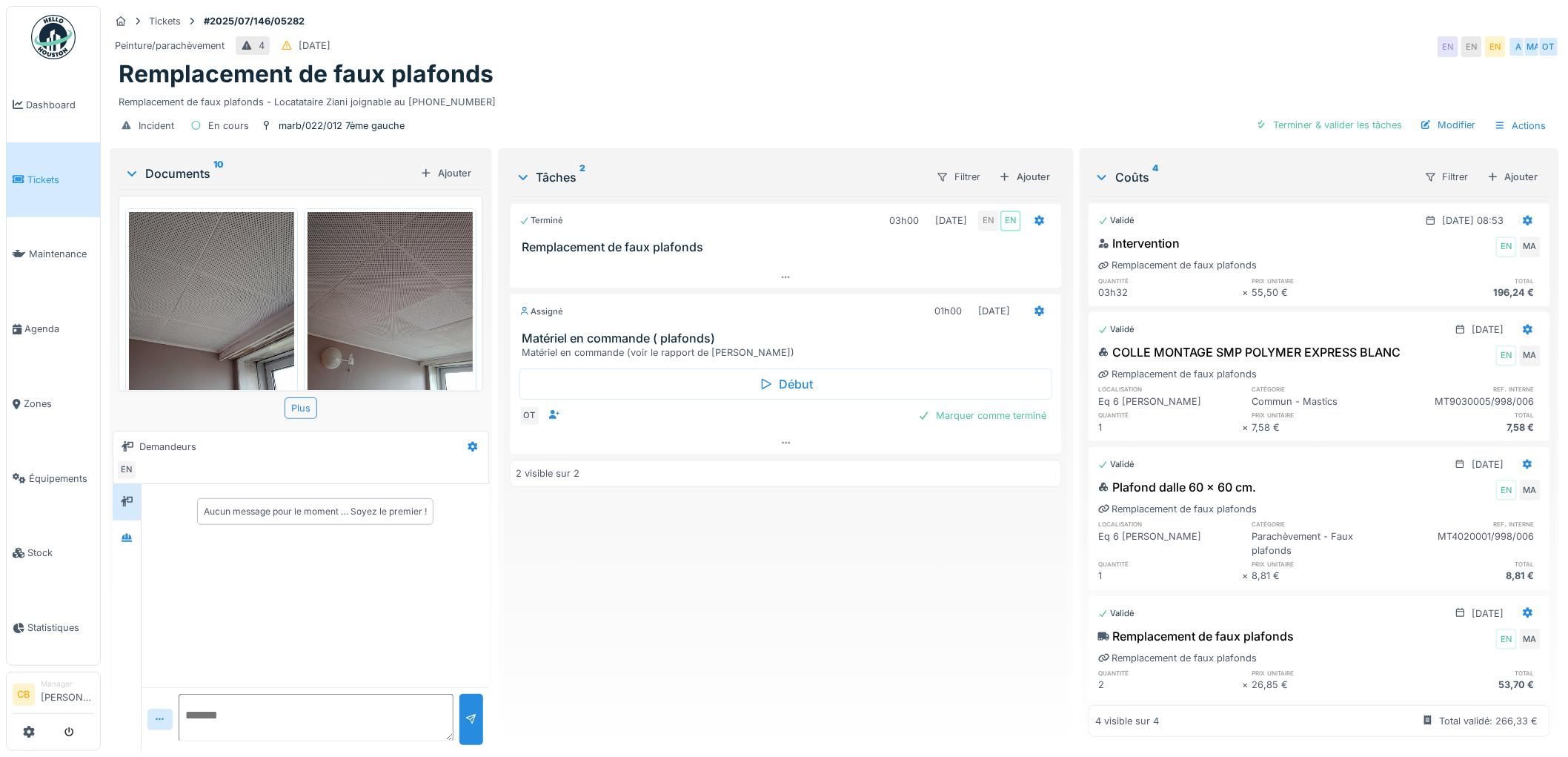
click at [419, 278] on img at bounding box center [390, 322] width 165 height 220
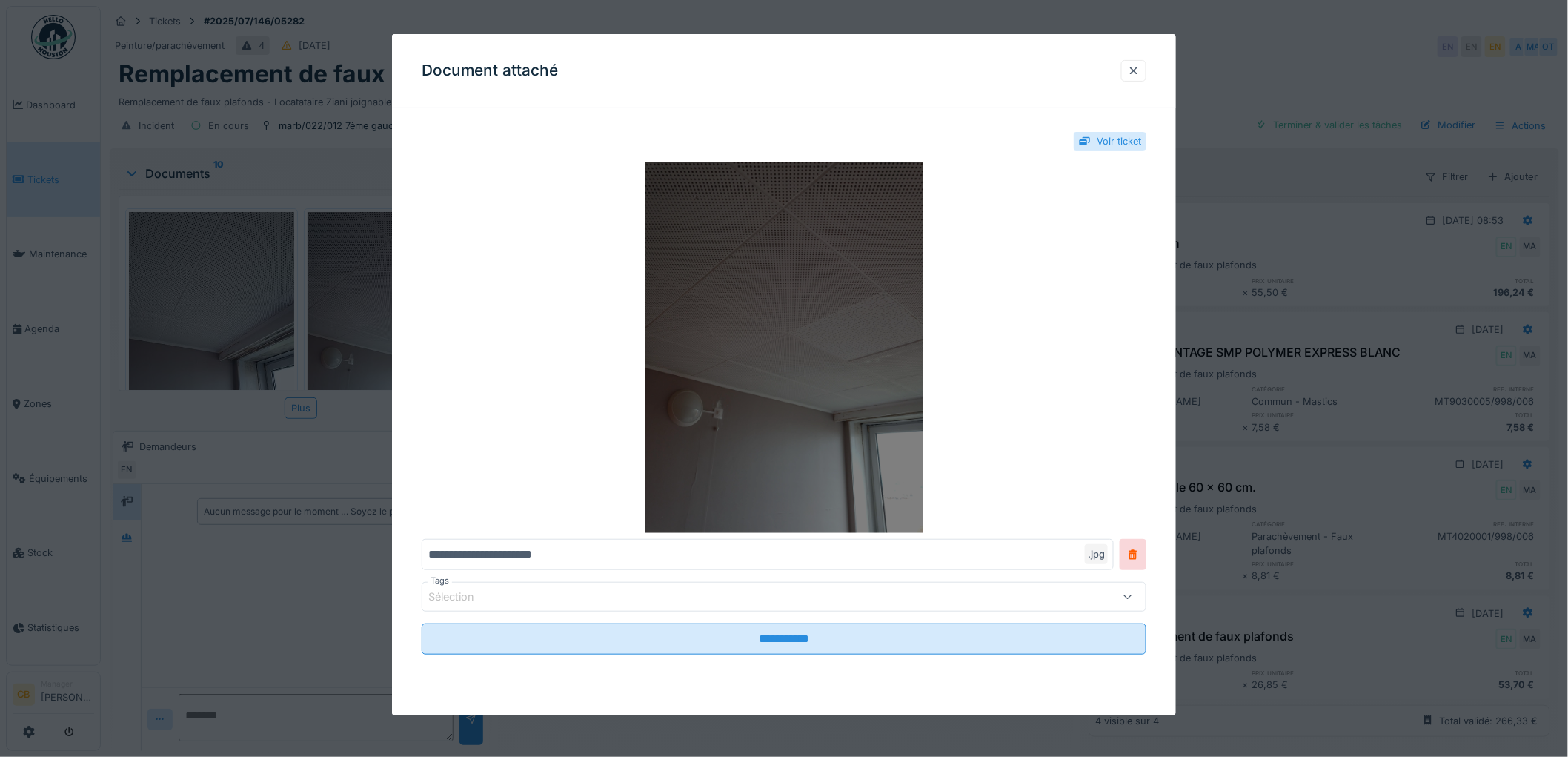
click at [787, 364] on img at bounding box center [784, 348] width 725 height 371
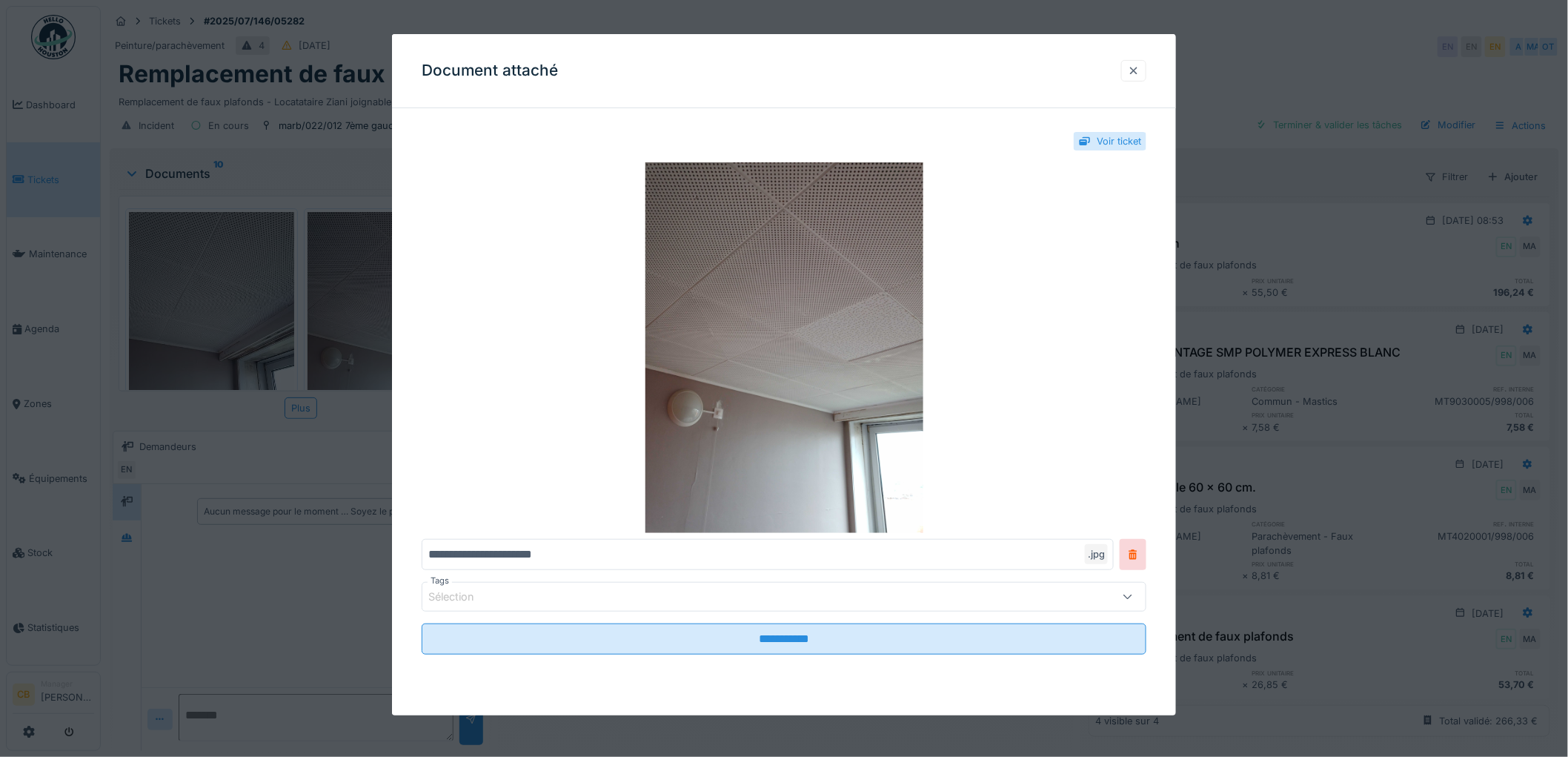
click at [1139, 69] on div at bounding box center [1133, 71] width 12 height 14
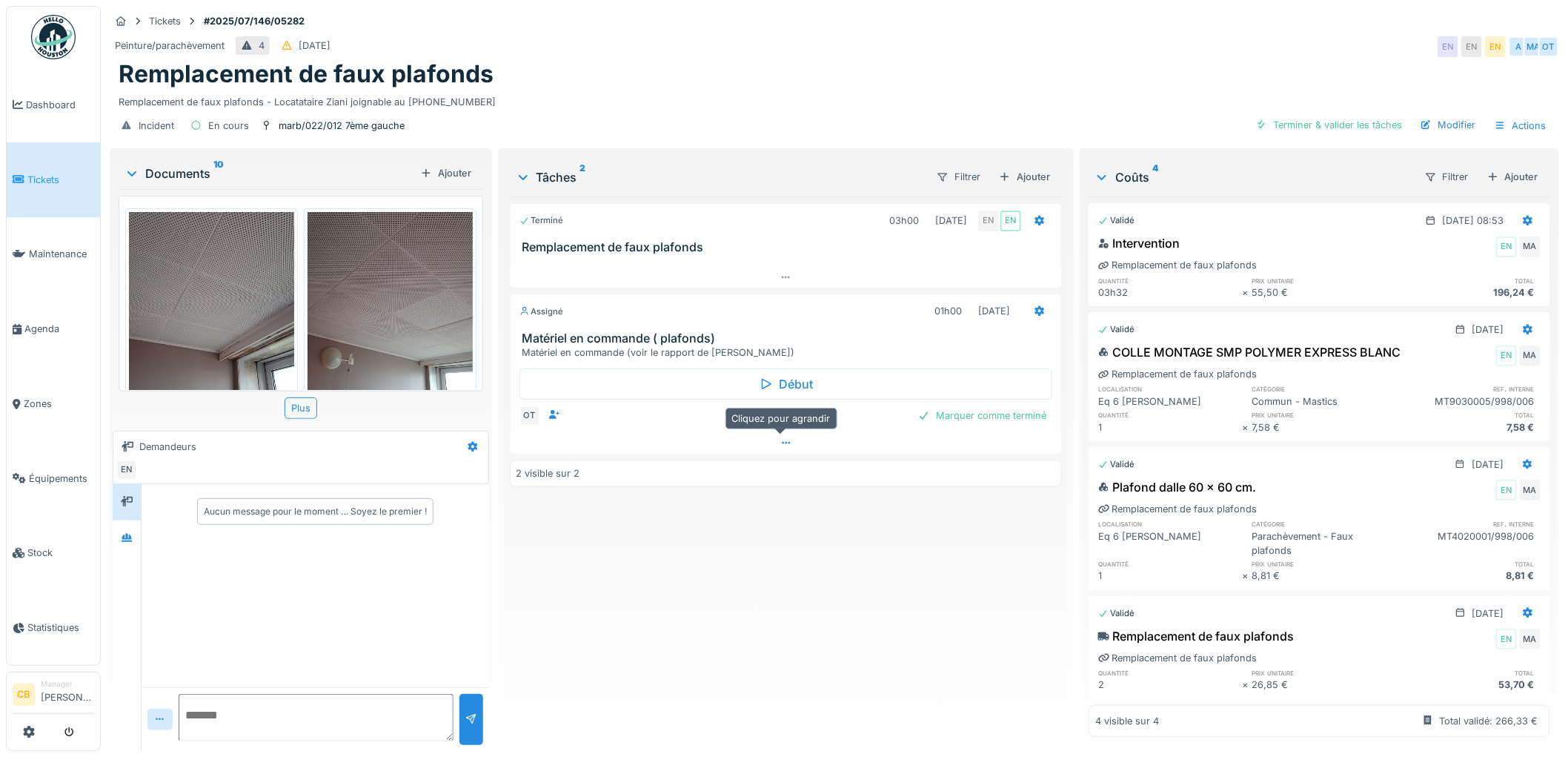
click at [780, 438] on icon at bounding box center [786, 442] width 12 height 9
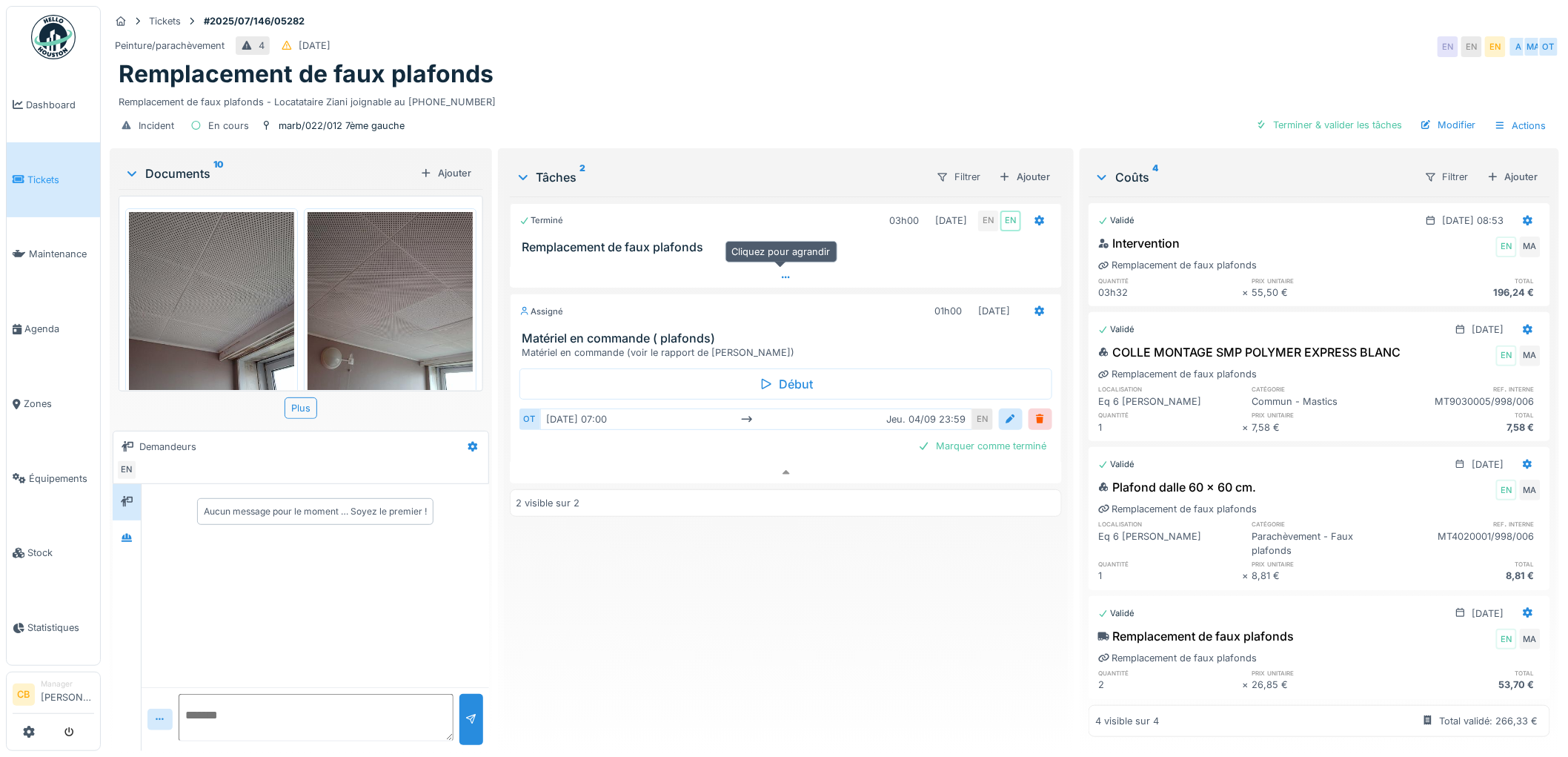
click at [783, 267] on div at bounding box center [786, 278] width 553 height 22
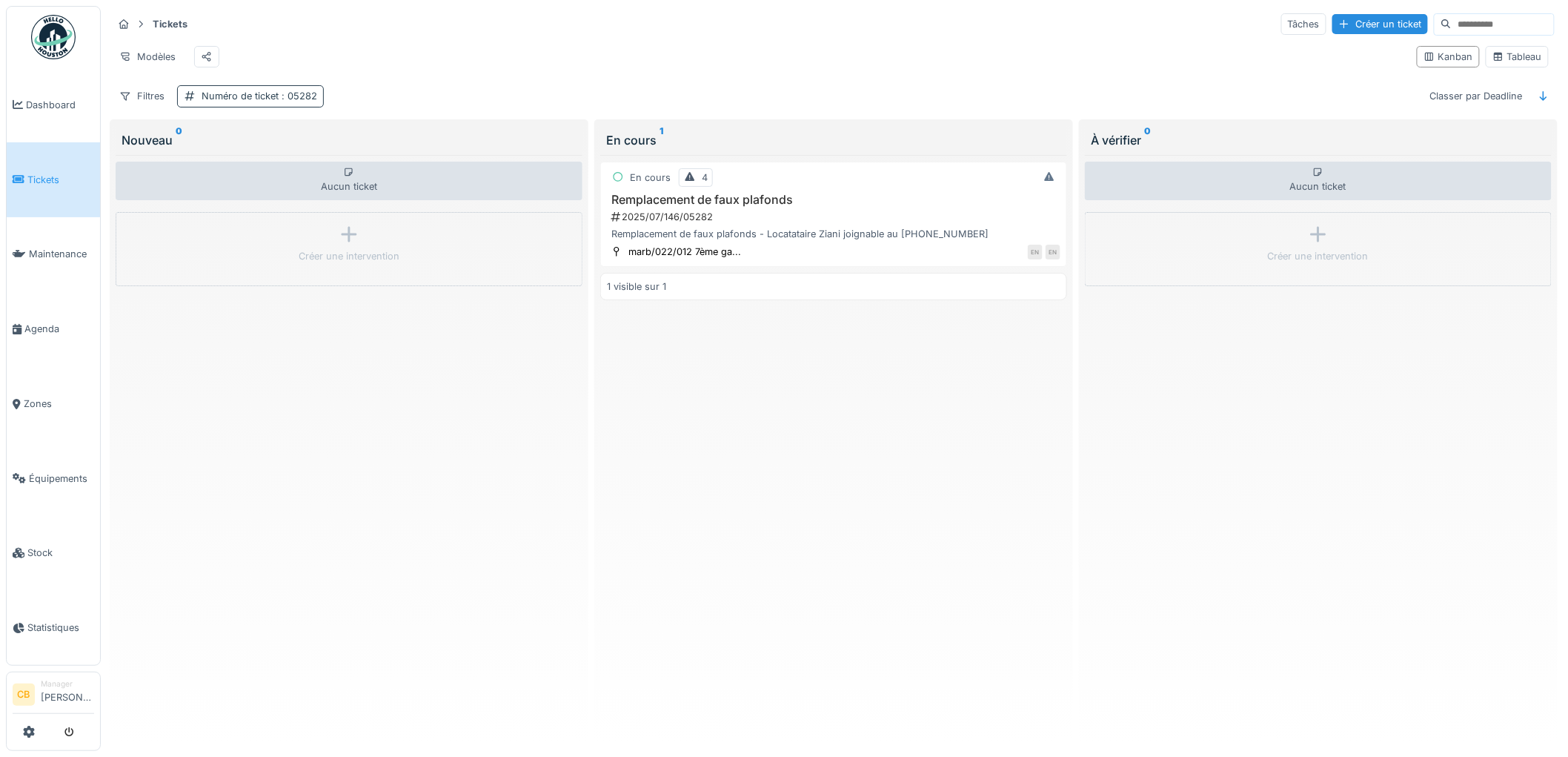
click at [269, 103] on div "Numéro de ticket : 05282" at bounding box center [259, 96] width 116 height 14
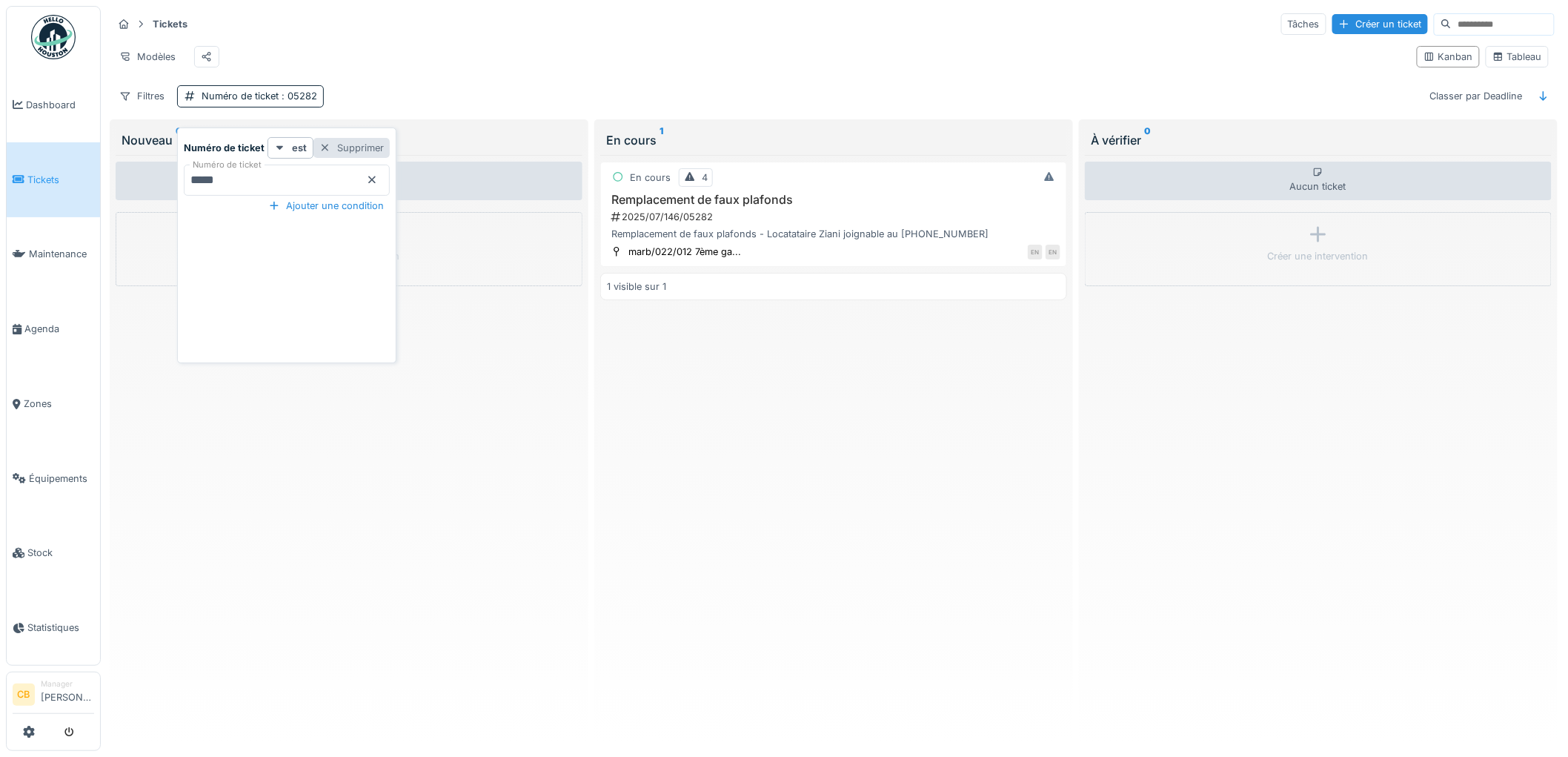
click at [321, 143] on div at bounding box center [325, 148] width 12 height 14
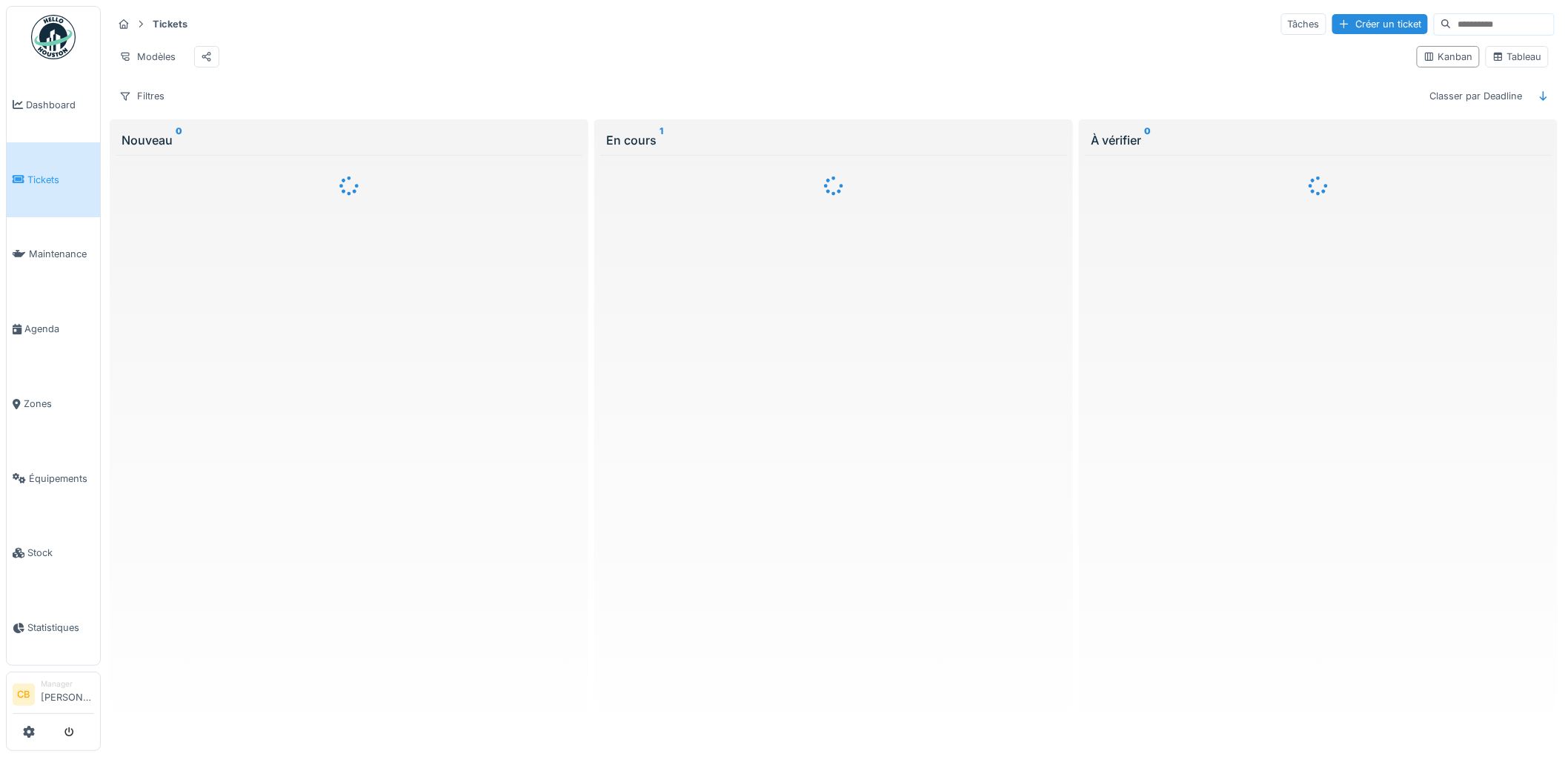
click at [1452, 20] on input at bounding box center [1502, 24] width 103 height 21
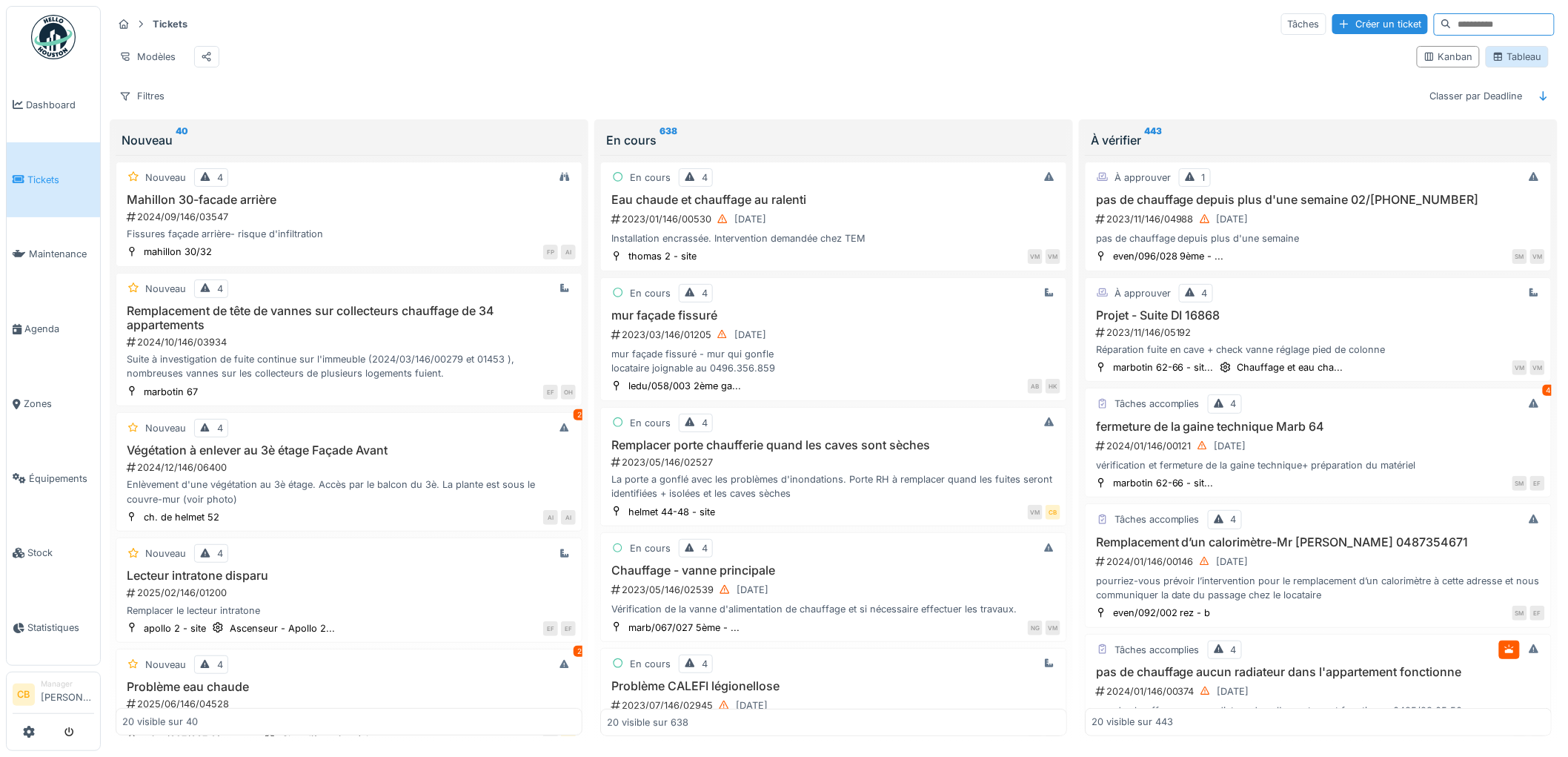
click at [1494, 61] on icon at bounding box center [1498, 56] width 8 height 8
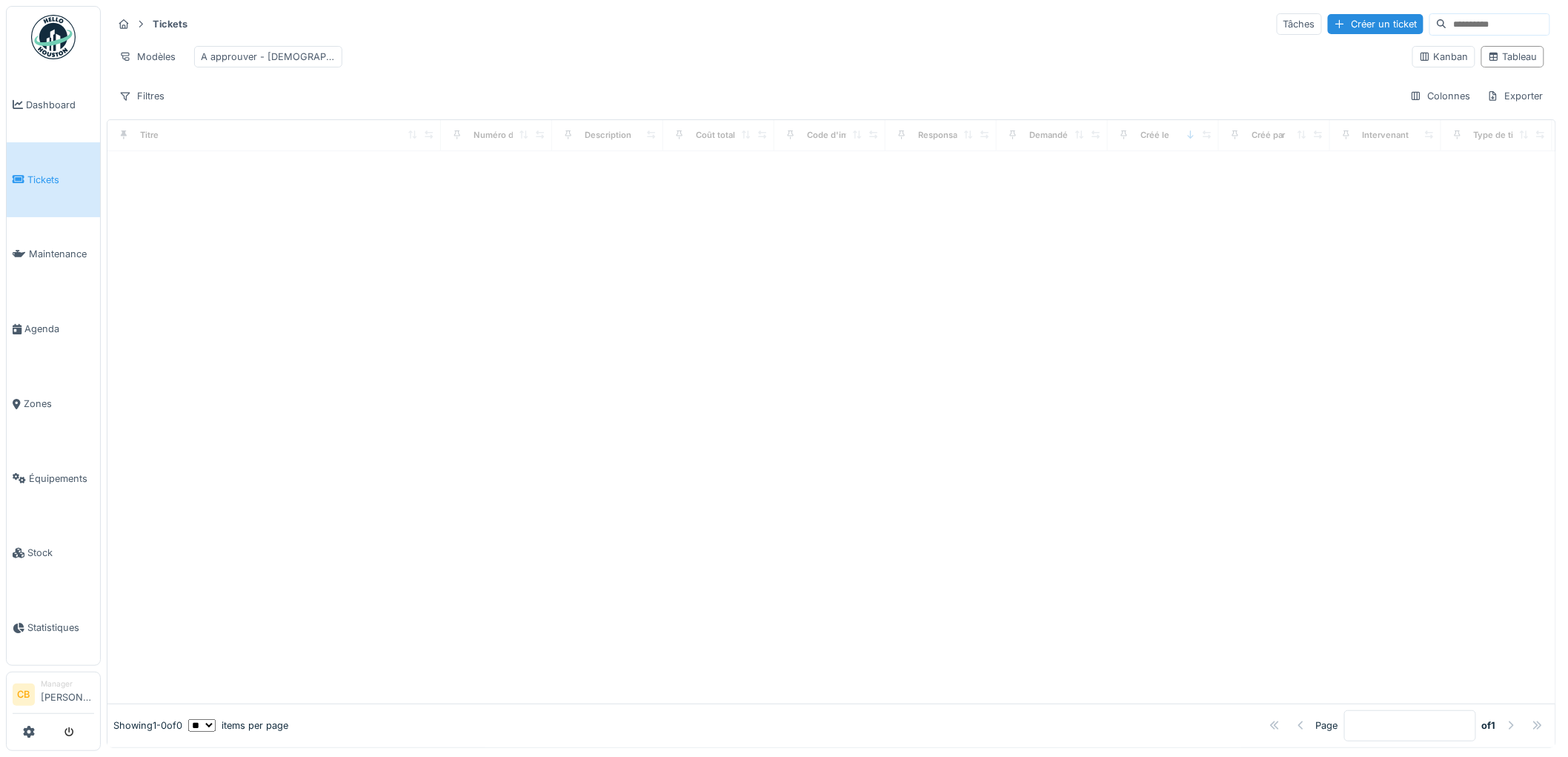
click at [1447, 21] on input at bounding box center [1498, 24] width 103 height 21
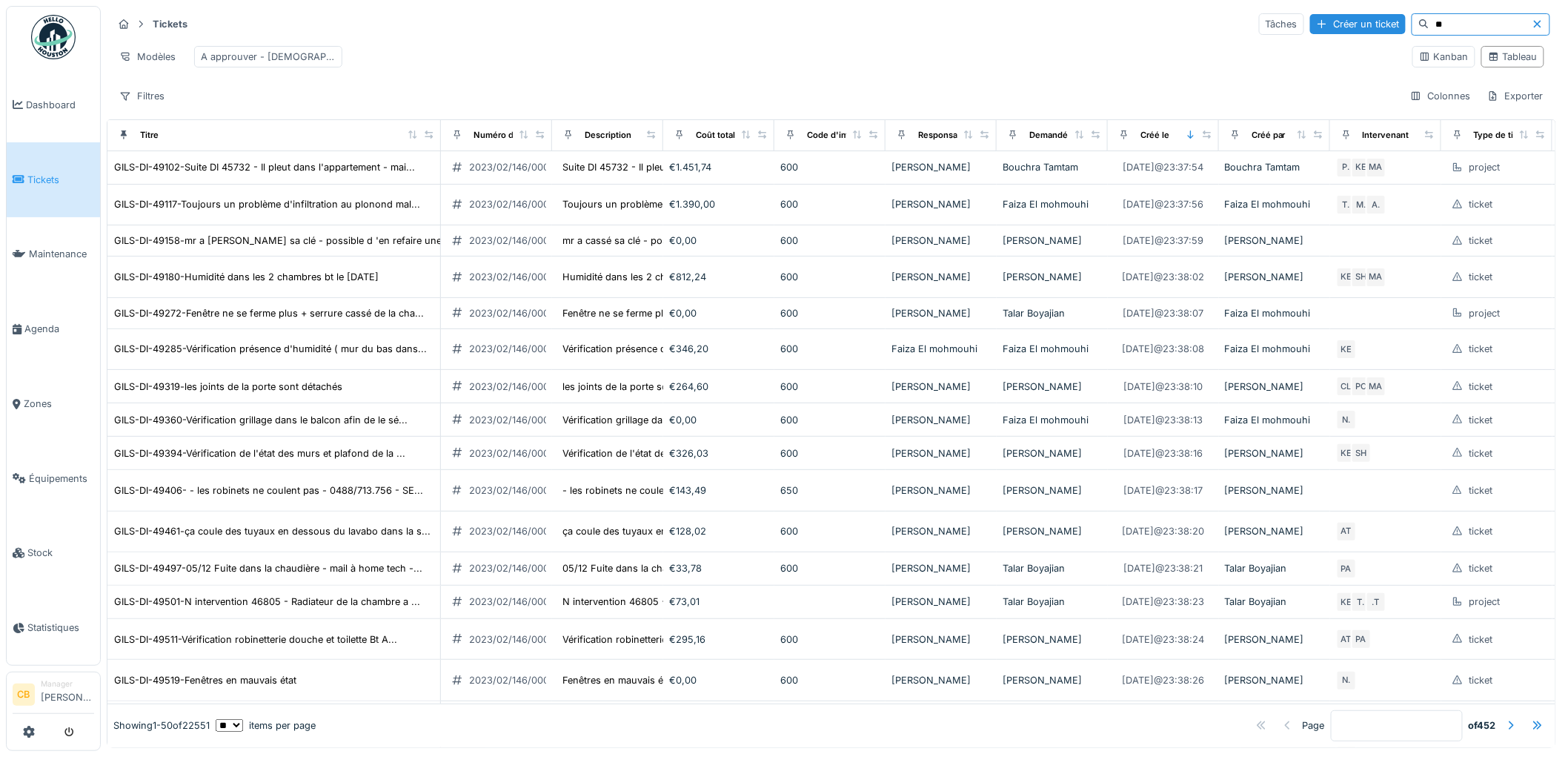
type input "*"
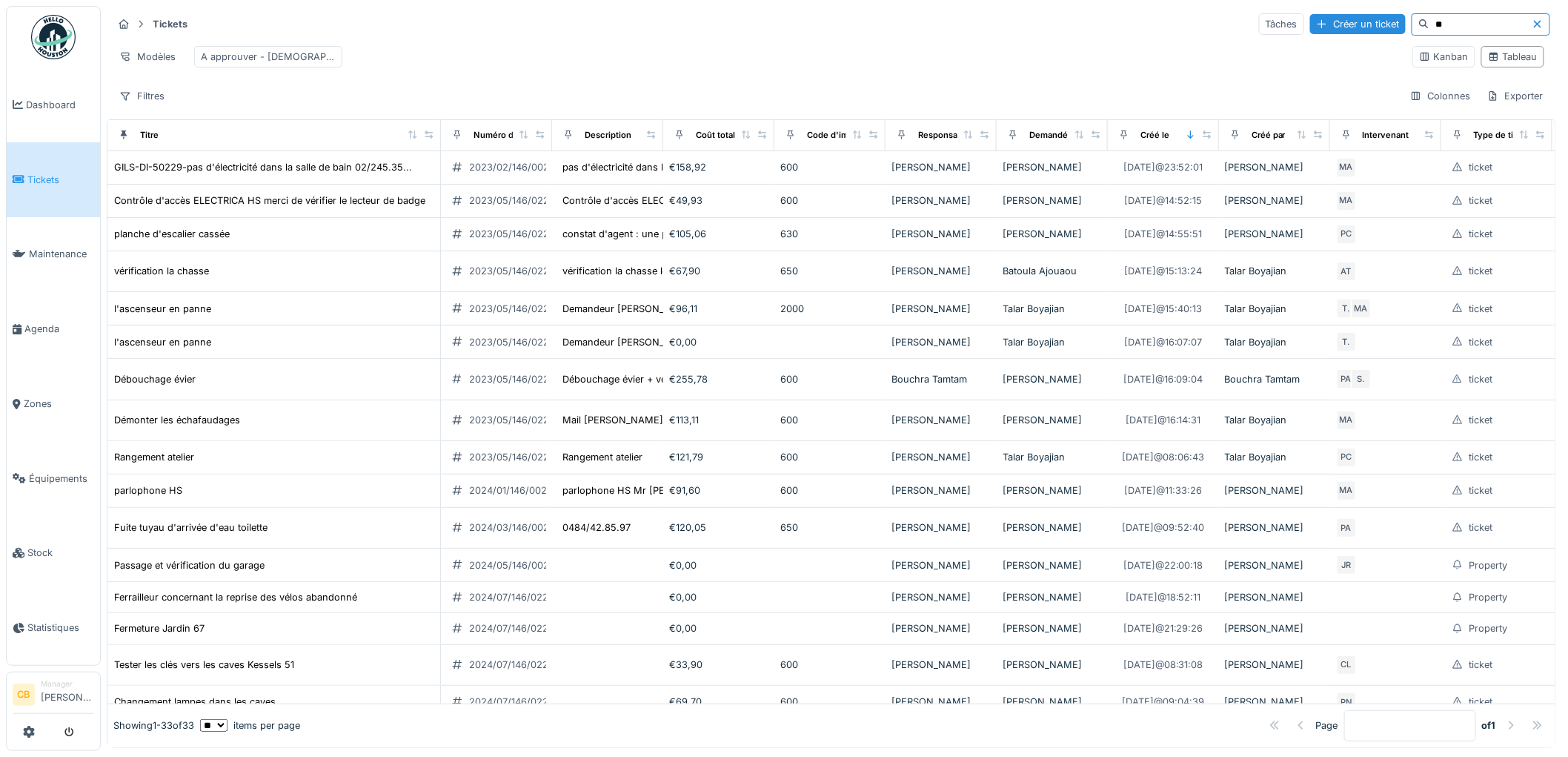
type input "*"
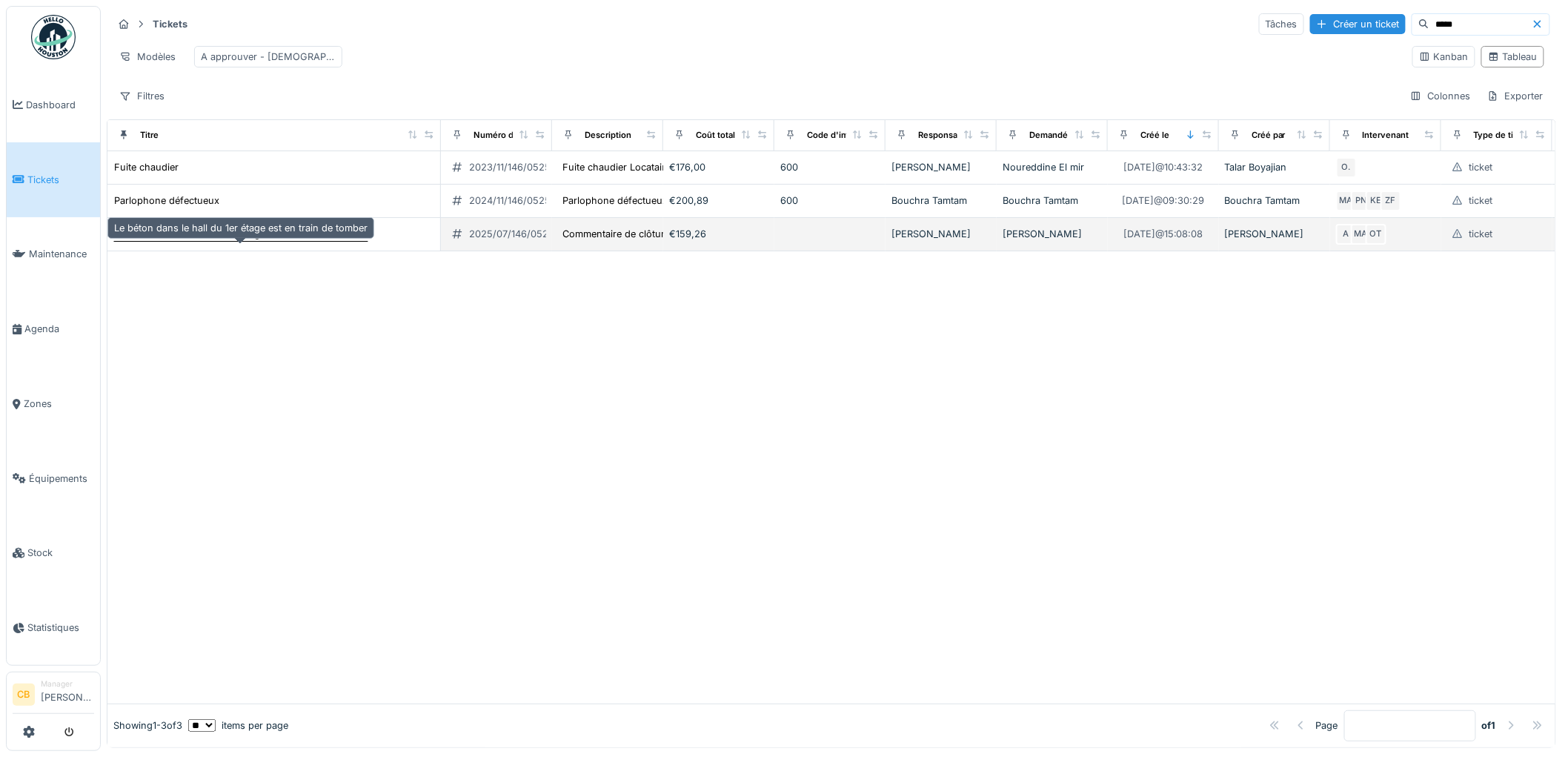
click at [360, 241] on div "Le béton dans le hall du 1er étage est en train de tomber" at bounding box center [241, 234] width 254 height 14
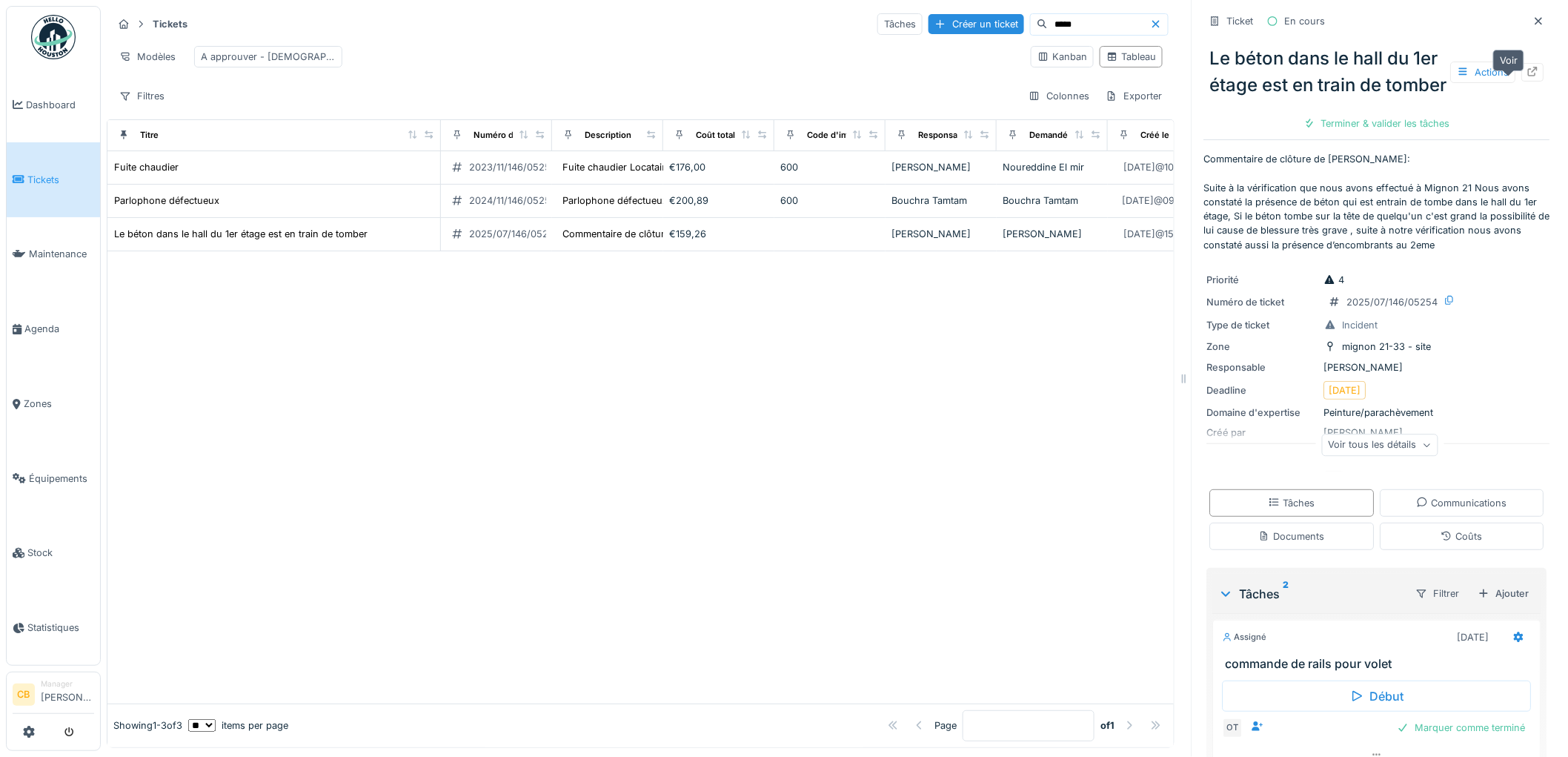
click at [1527, 79] on div at bounding box center [1533, 72] width 12 height 14
click at [1053, 29] on input "*****" at bounding box center [1099, 24] width 103 height 21
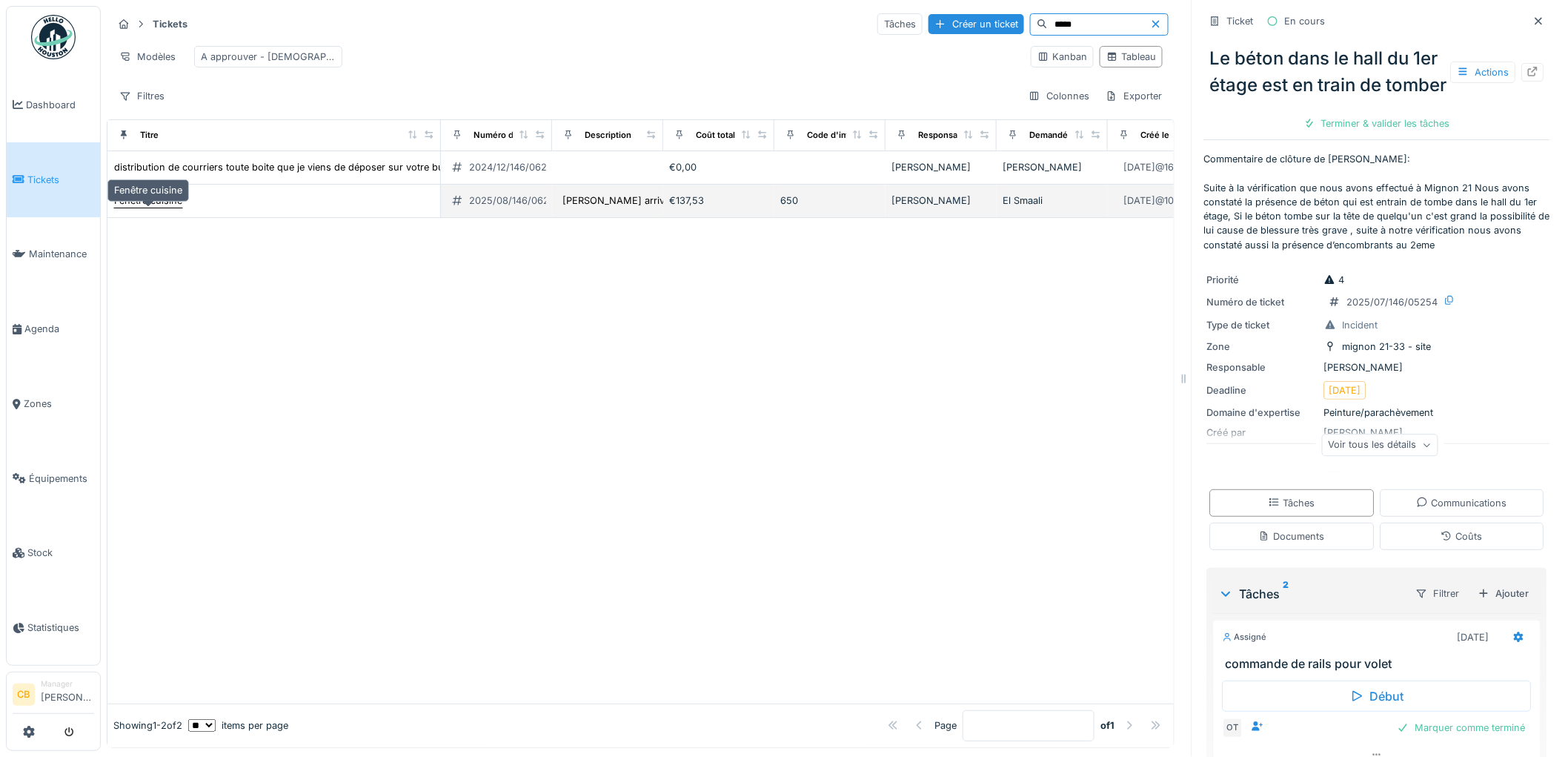
click at [182, 207] on div "Fenêtre cuisine" at bounding box center [148, 200] width 68 height 14
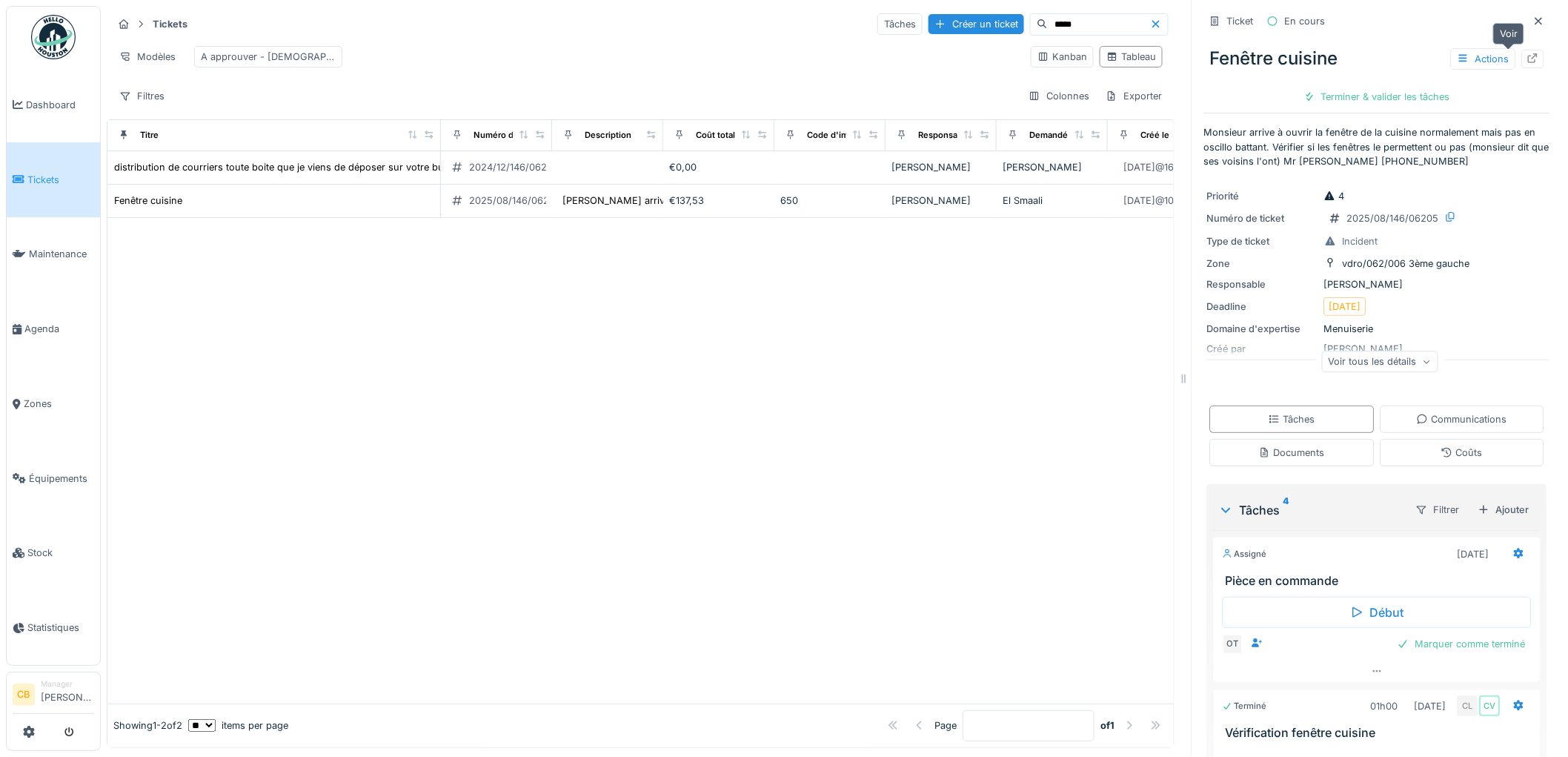
click at [1527, 57] on icon at bounding box center [1533, 58] width 12 height 9
click at [1095, 28] on input "*****" at bounding box center [1099, 24] width 103 height 21
type input "*"
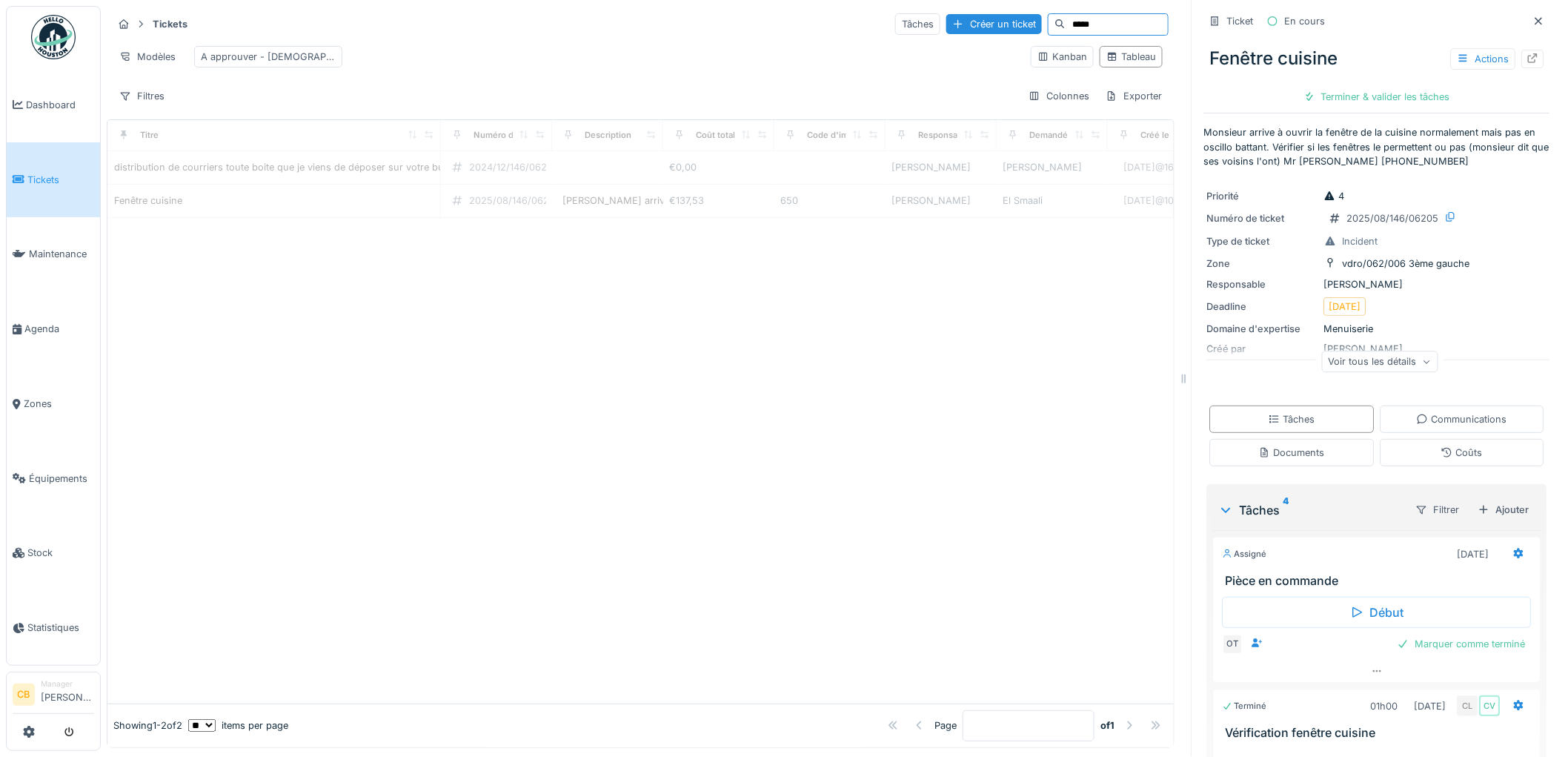
type input "*****"
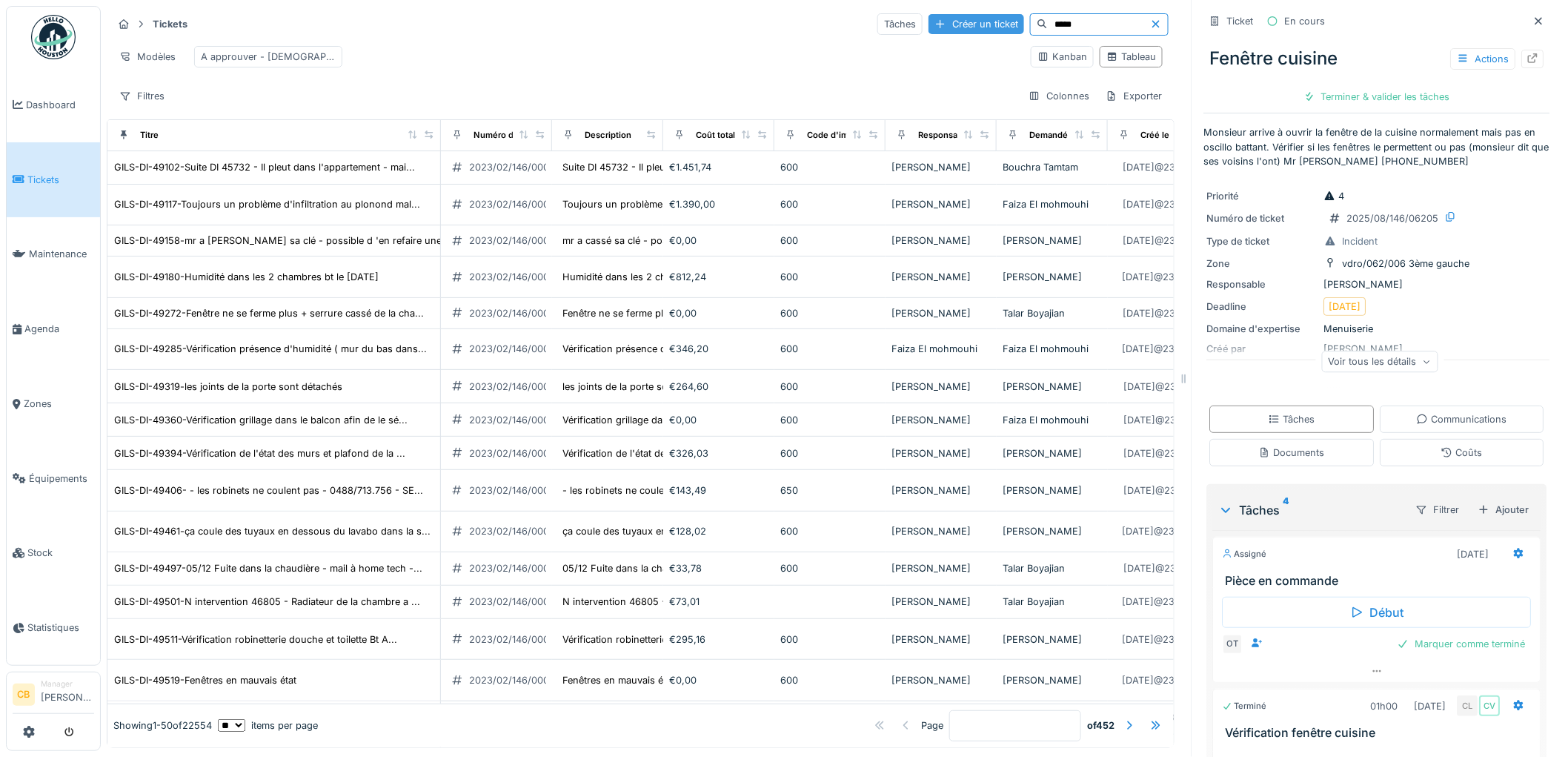
drag, startPoint x: 1031, startPoint y: 29, endPoint x: 947, endPoint y: 33, distance: 84.1
click at [947, 33] on div "Tâches Créer un ticket *****" at bounding box center [1023, 24] width 291 height 22
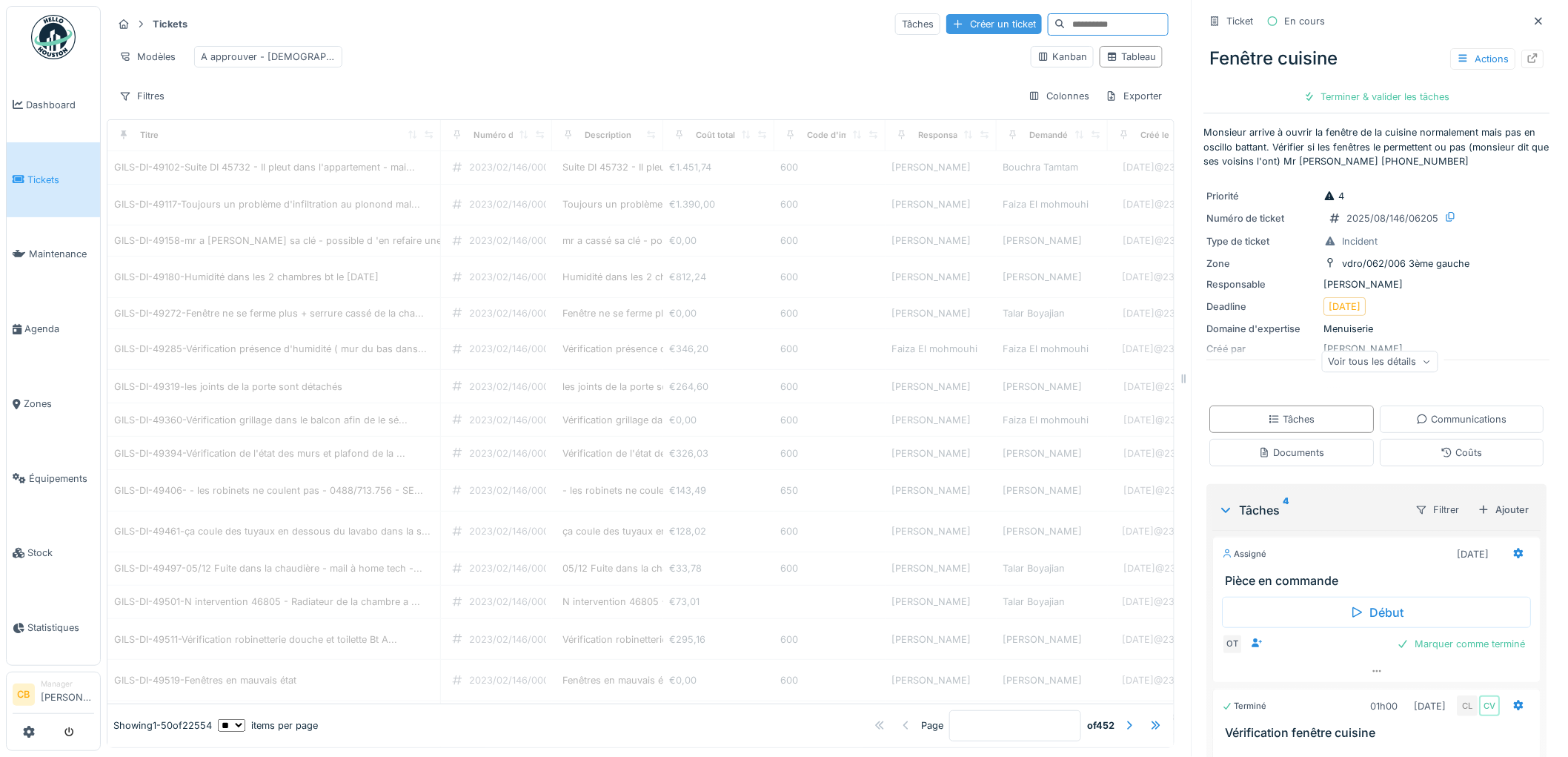
type input "*"
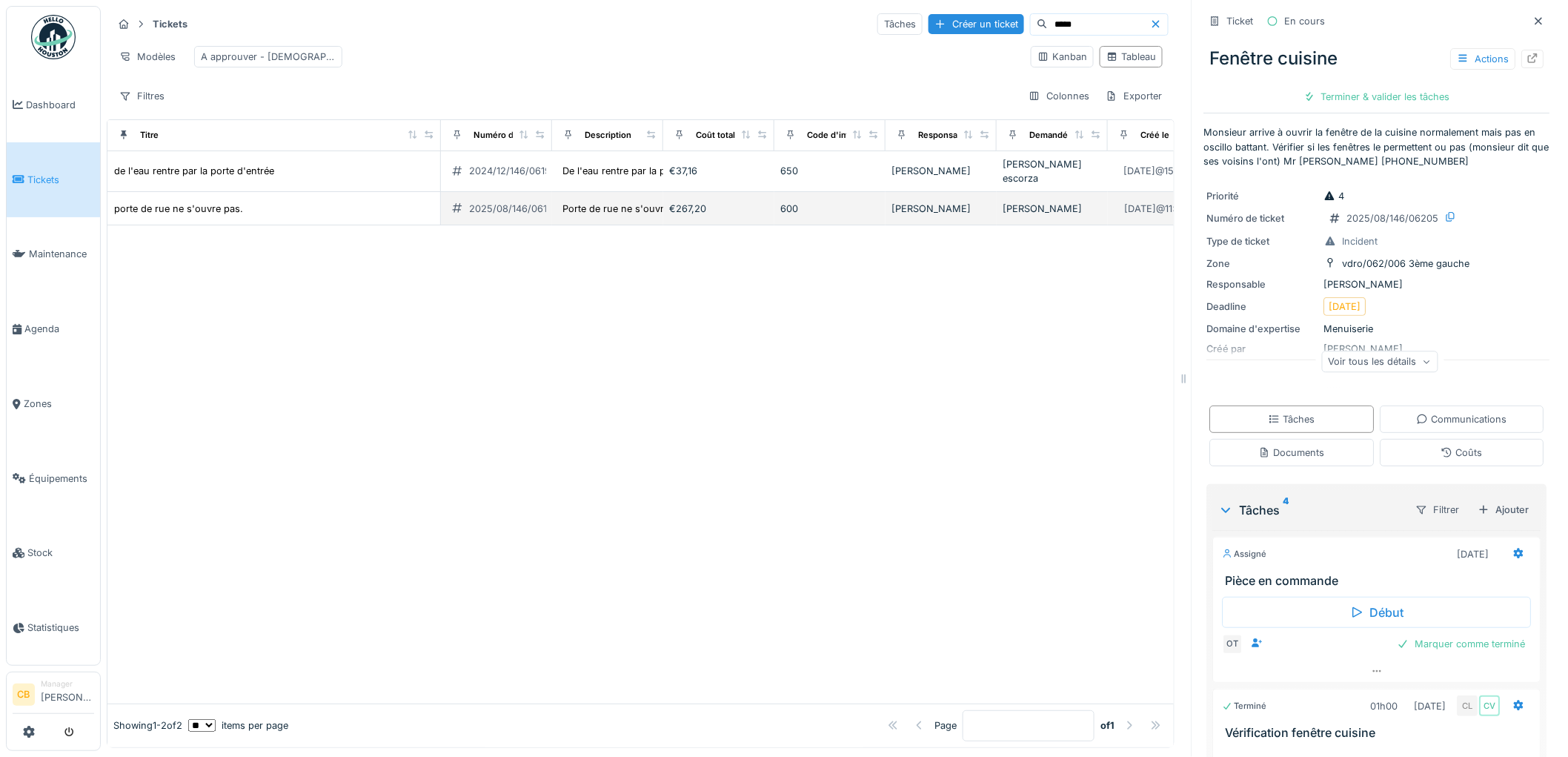
click at [246, 217] on div "porte de rue ne s'ouvre pas." at bounding box center [274, 209] width 321 height 15
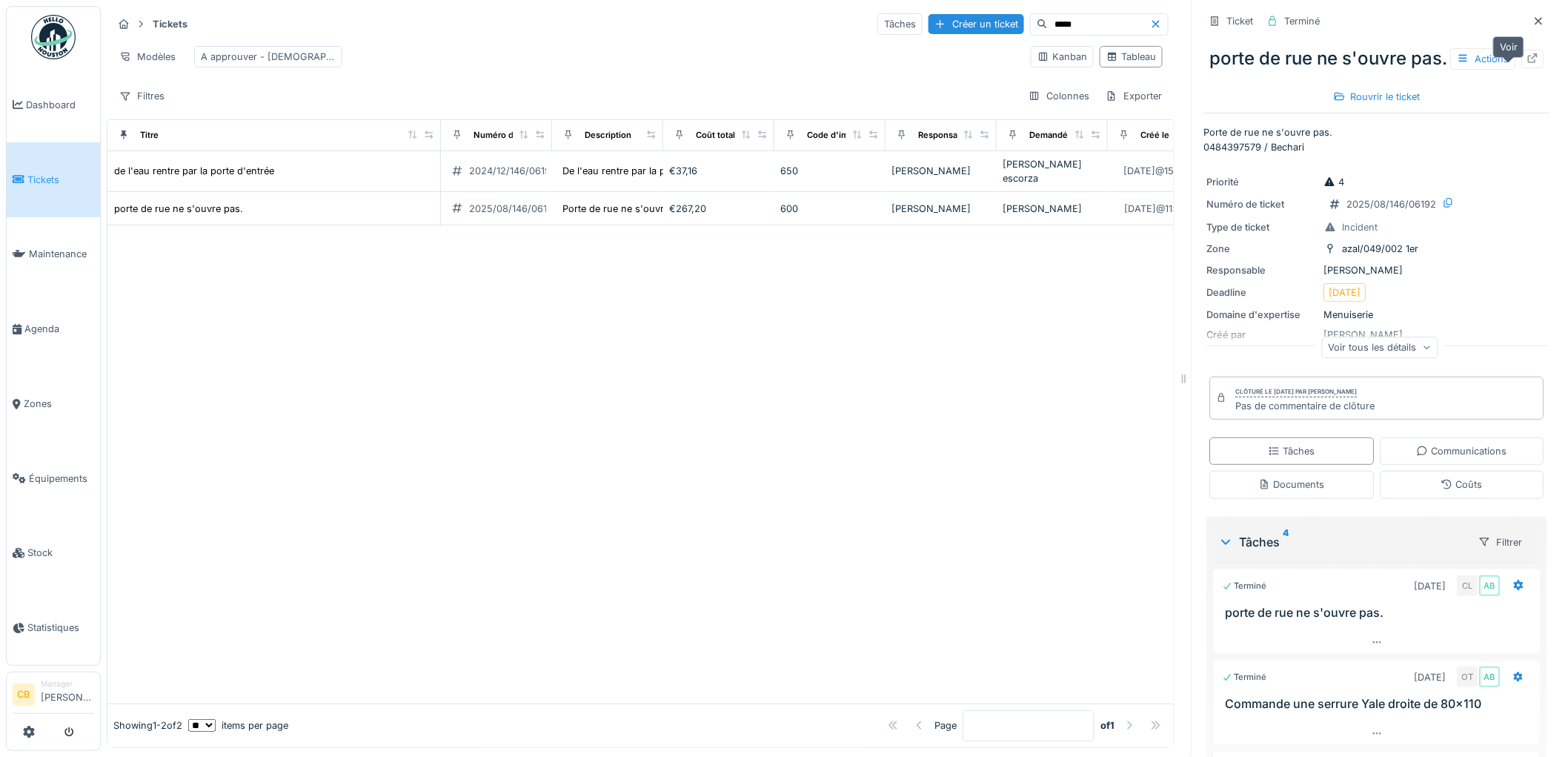
click at [1527, 63] on icon at bounding box center [1533, 58] width 12 height 9
click at [1072, 23] on input "*****" at bounding box center [1099, 24] width 103 height 21
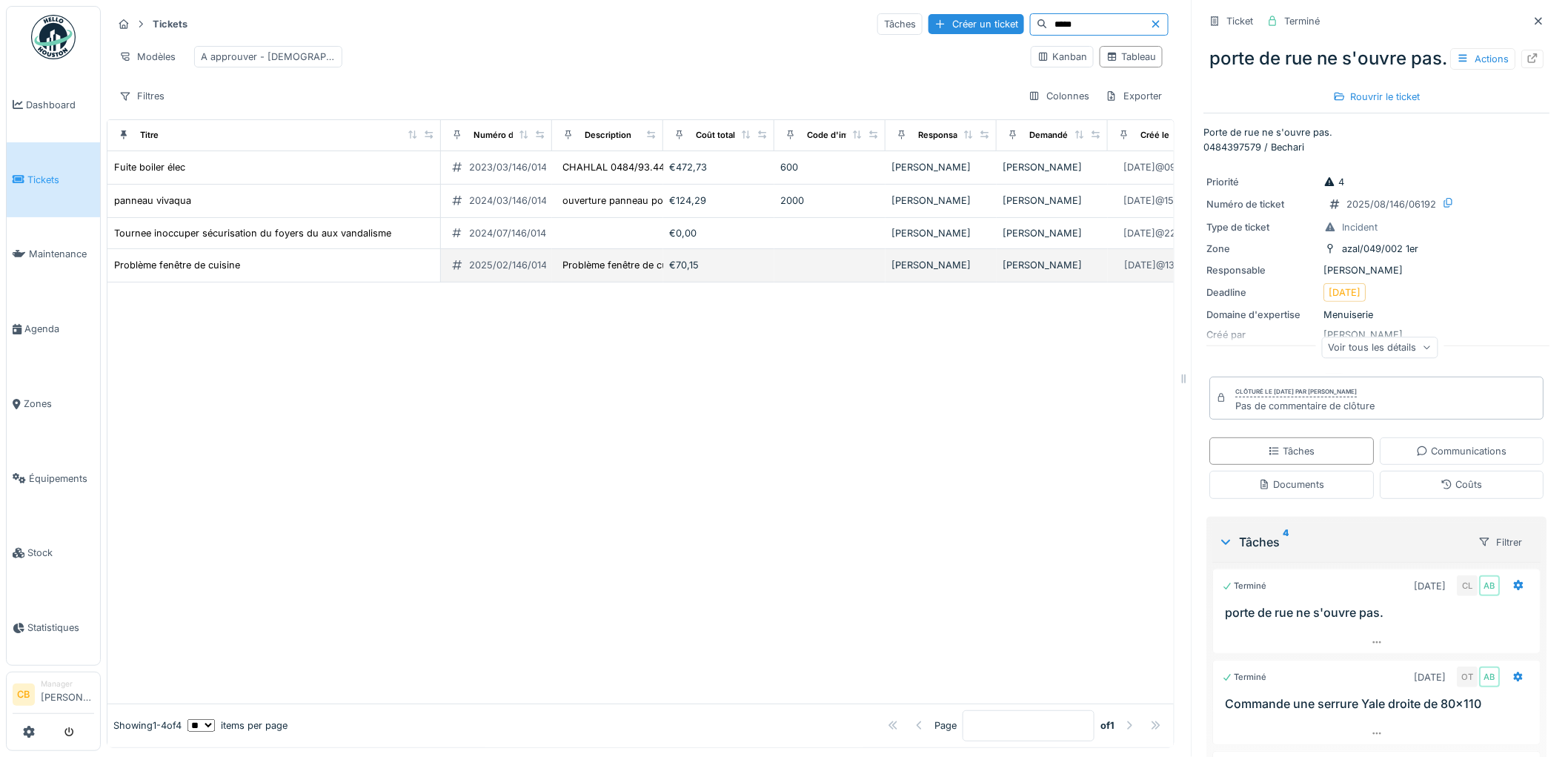
click at [220, 282] on td "Problème fenêtre de cuisine" at bounding box center [274, 265] width 334 height 33
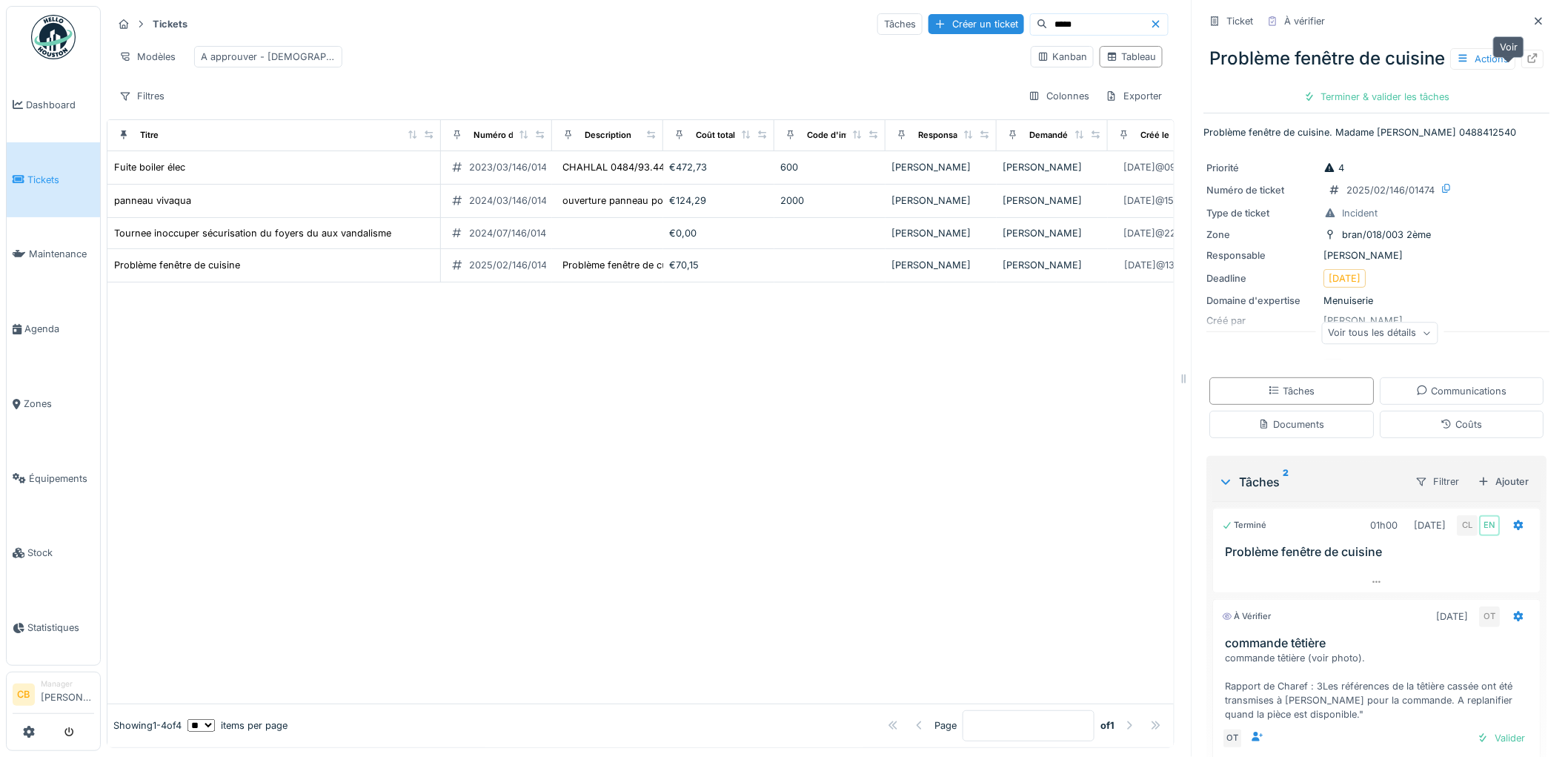
click at [1523, 68] on div at bounding box center [1533, 59] width 22 height 19
click at [1068, 29] on input "*****" at bounding box center [1099, 24] width 103 height 21
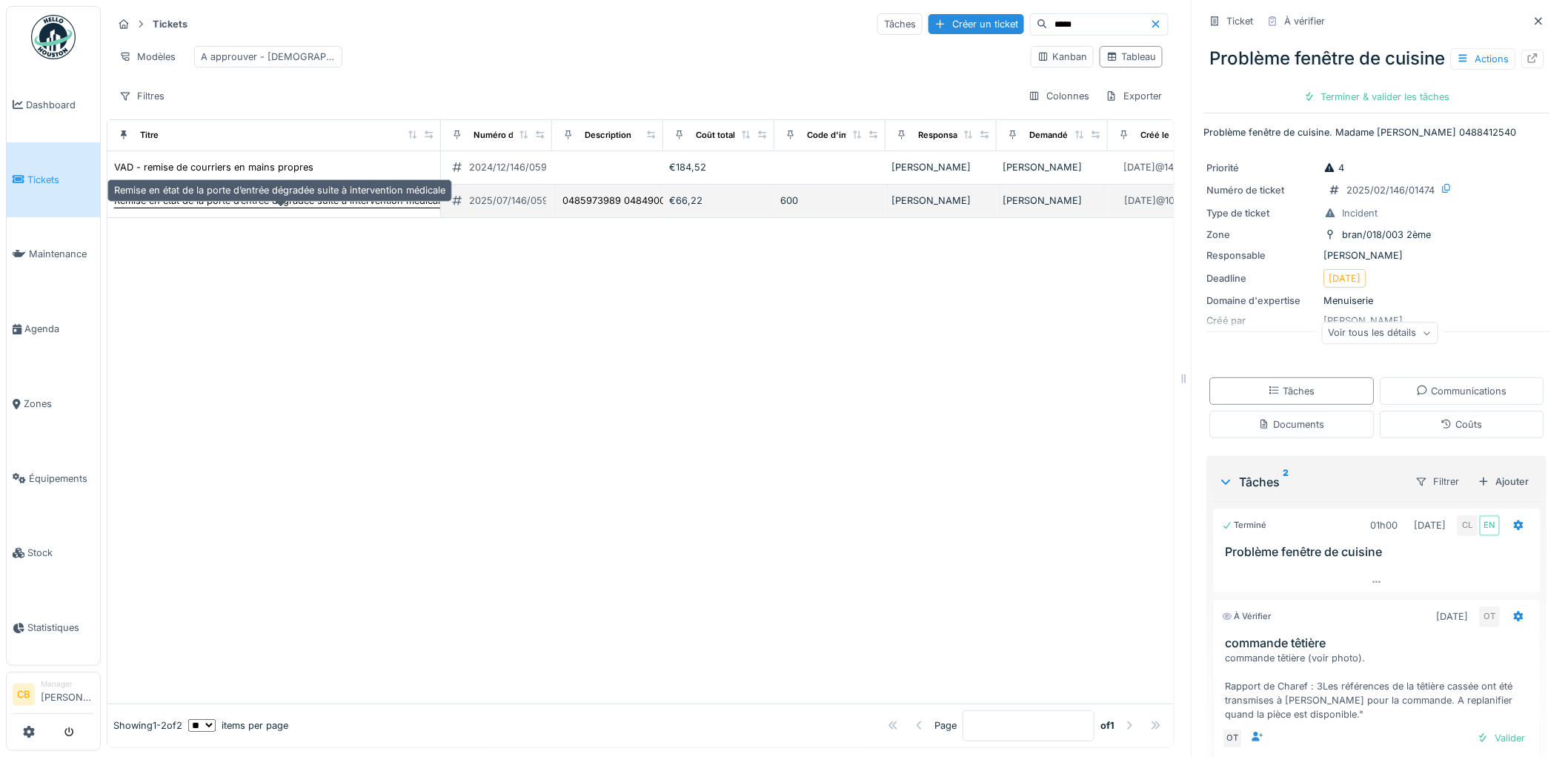
click at [227, 207] on div "Remise en état de la porte d’entrée dégradée suite à intervention médicale" at bounding box center [280, 200] width 331 height 14
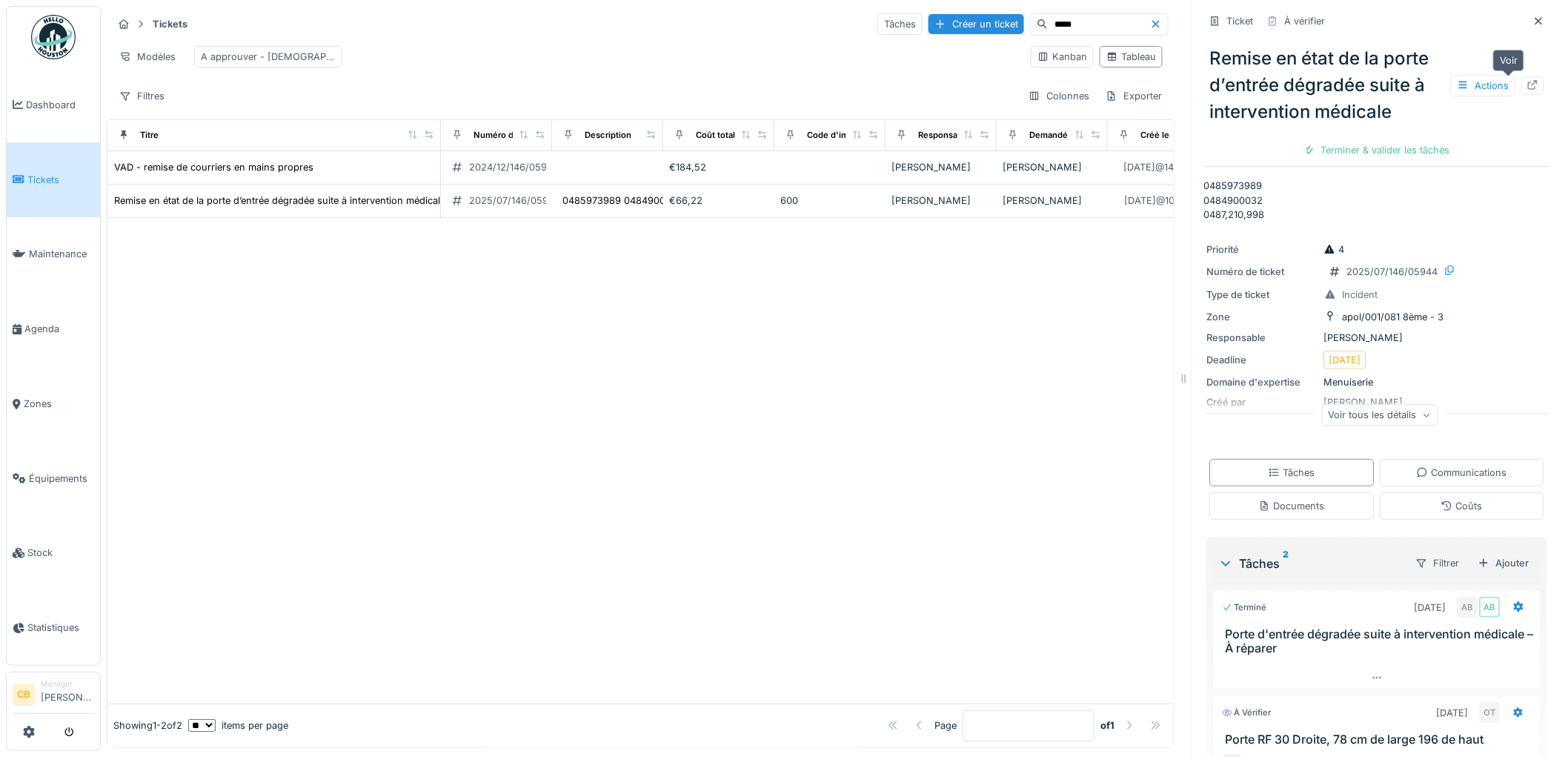
click at [1523, 78] on div at bounding box center [1533, 86] width 22 height 19
click at [860, 383] on div at bounding box center [640, 461] width 1066 height 486
click at [1061, 15] on input "*****" at bounding box center [1099, 24] width 103 height 21
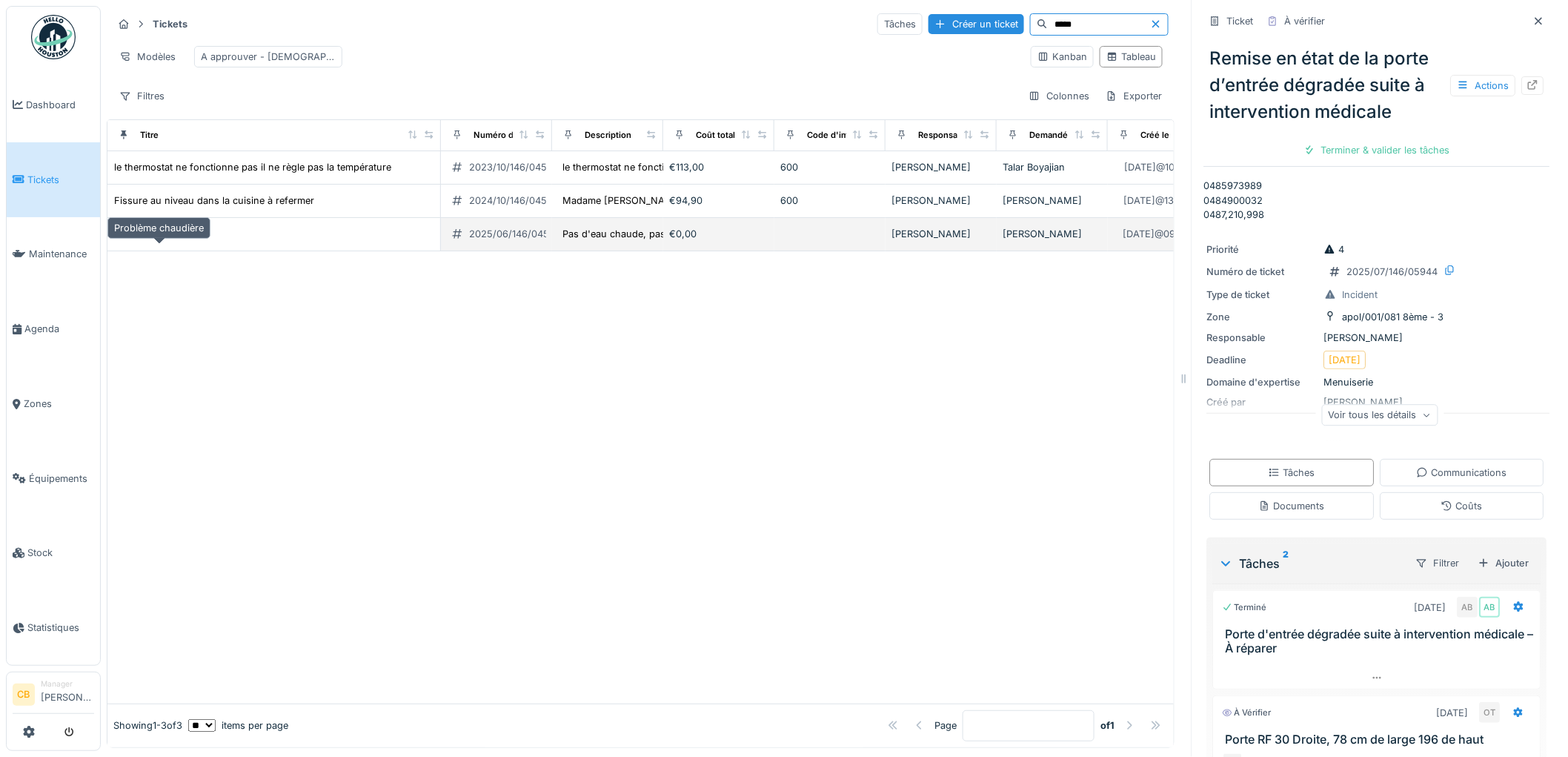
type input "*****"
click at [193, 240] on td "Problème chaudière" at bounding box center [274, 234] width 334 height 33
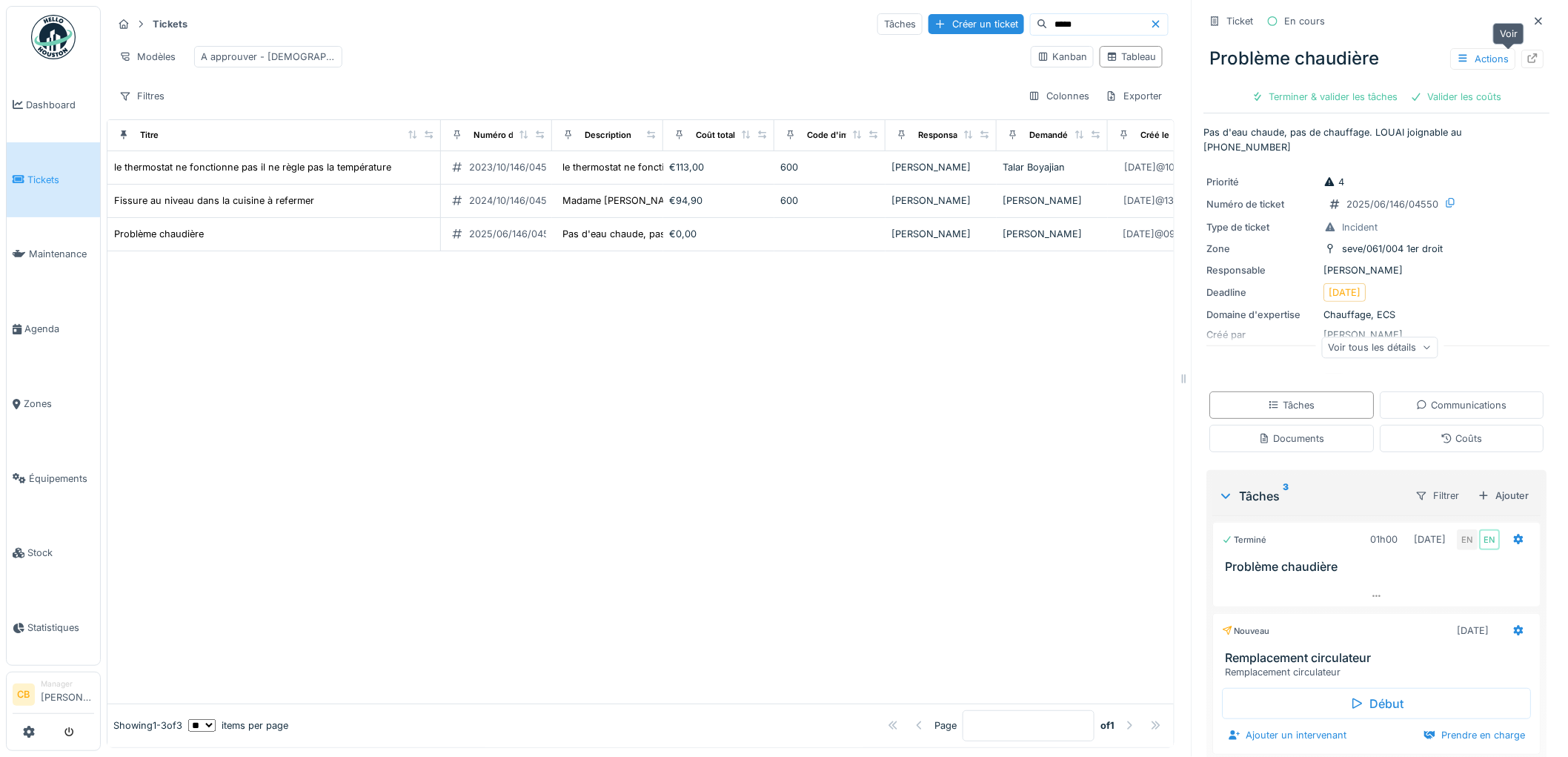
click at [1527, 56] on icon at bounding box center [1533, 58] width 12 height 9
click at [1062, 28] on input "*****" at bounding box center [1099, 24] width 103 height 21
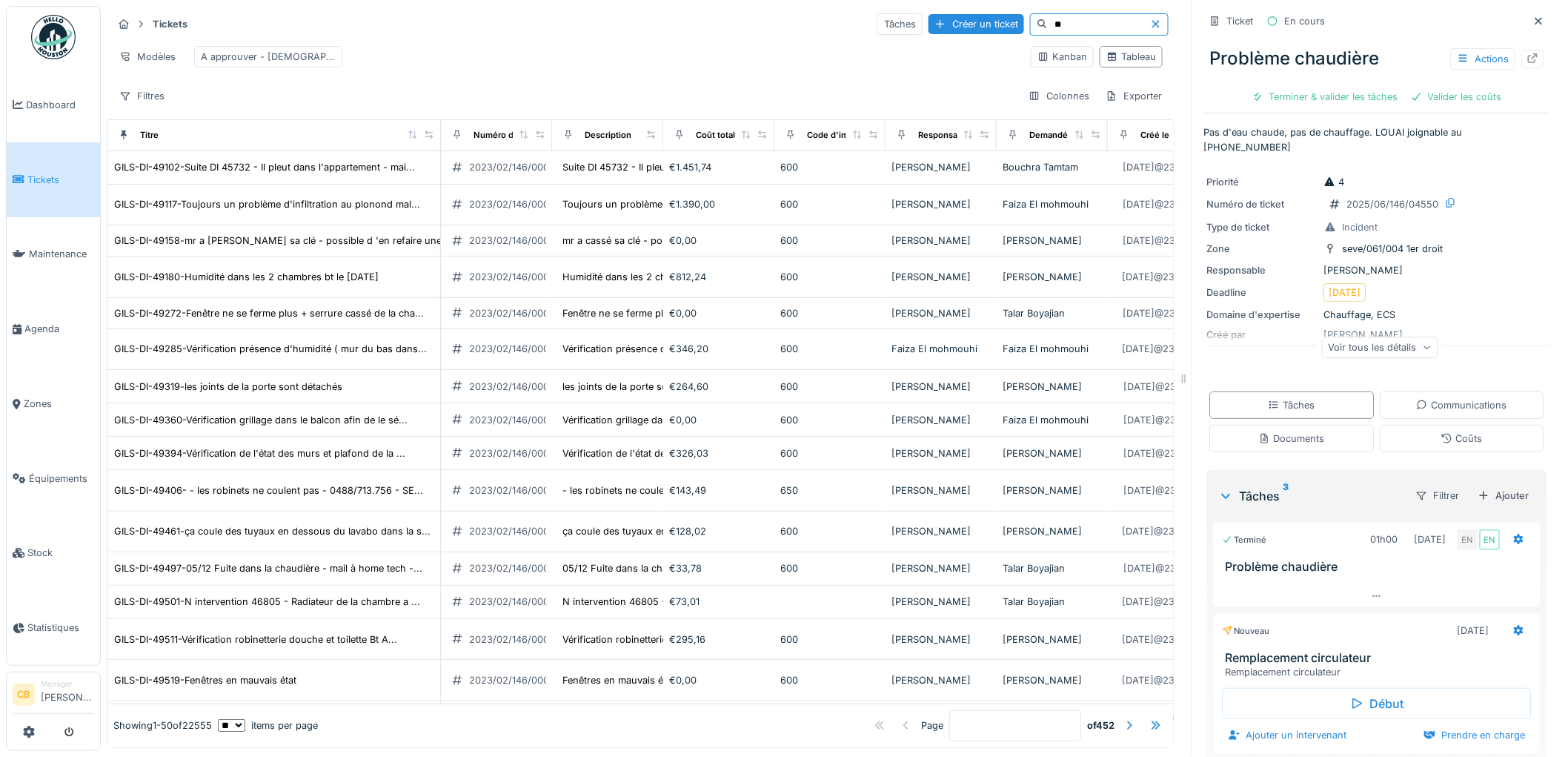
type input "*"
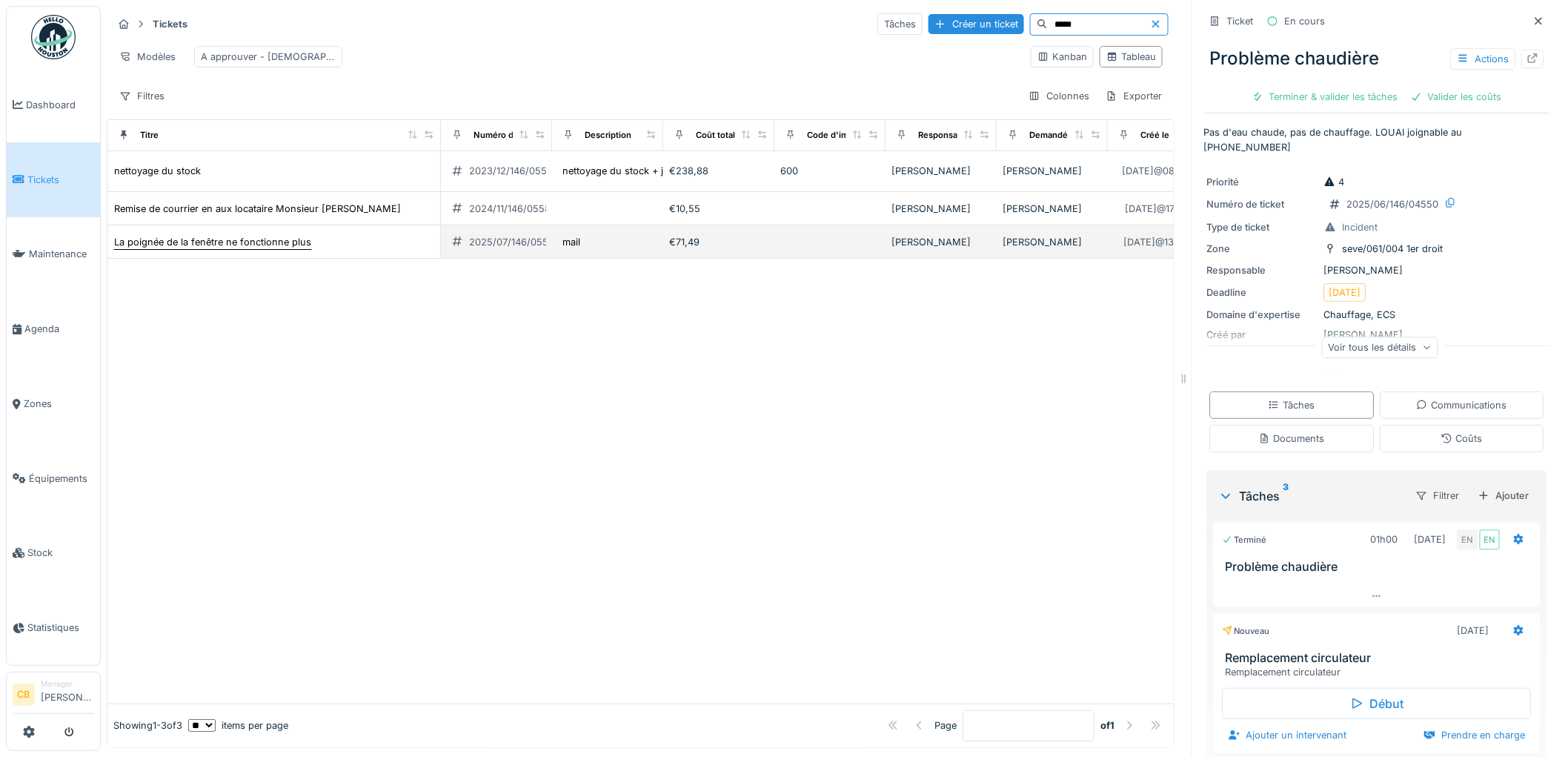
type input "*****"
click at [227, 249] on div "La poignée de la fenêtre ne fonctionne plus" at bounding box center [213, 242] width 197 height 14
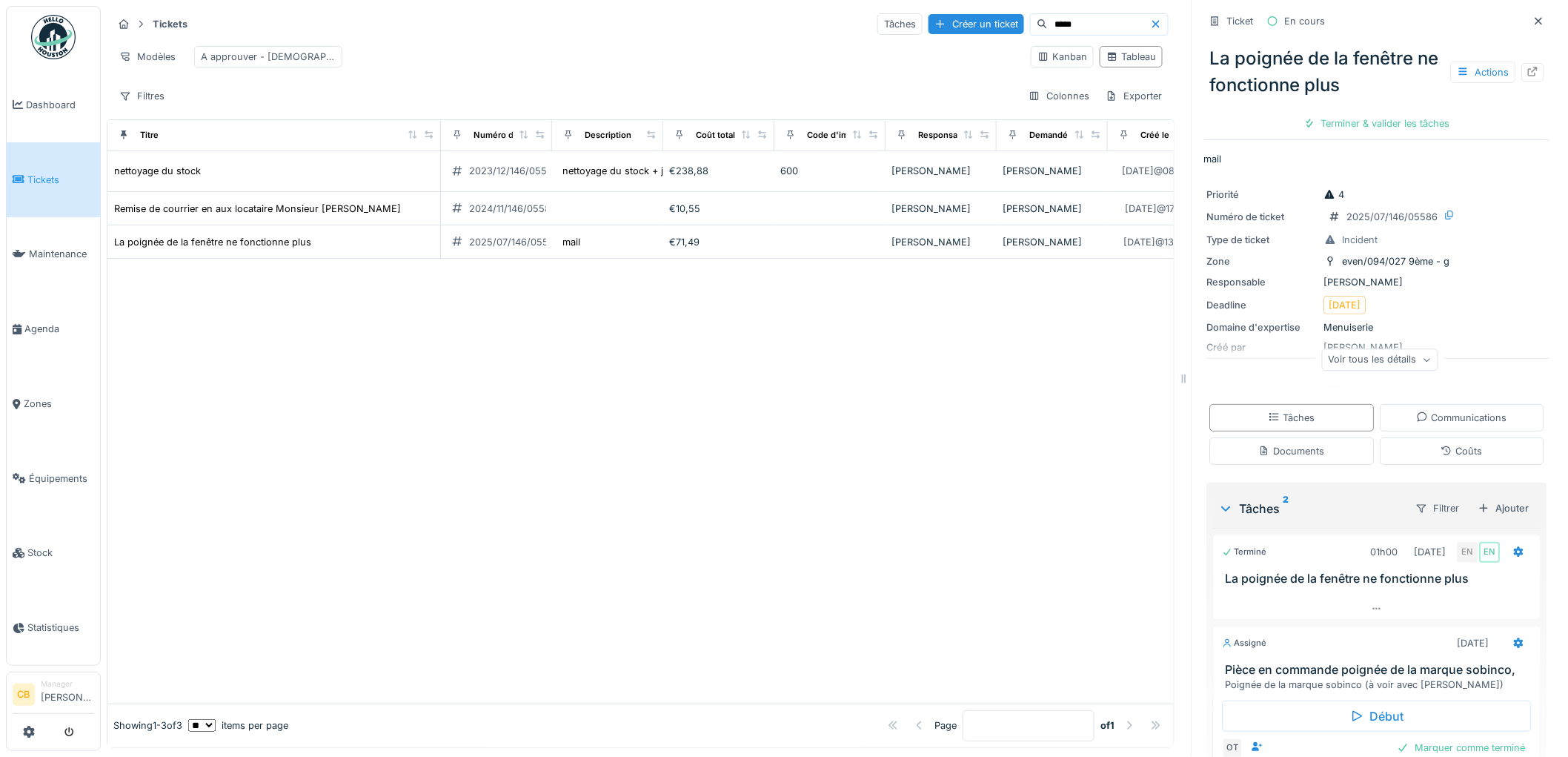
click at [1529, 67] on icon at bounding box center [1533, 72] width 9 height 9
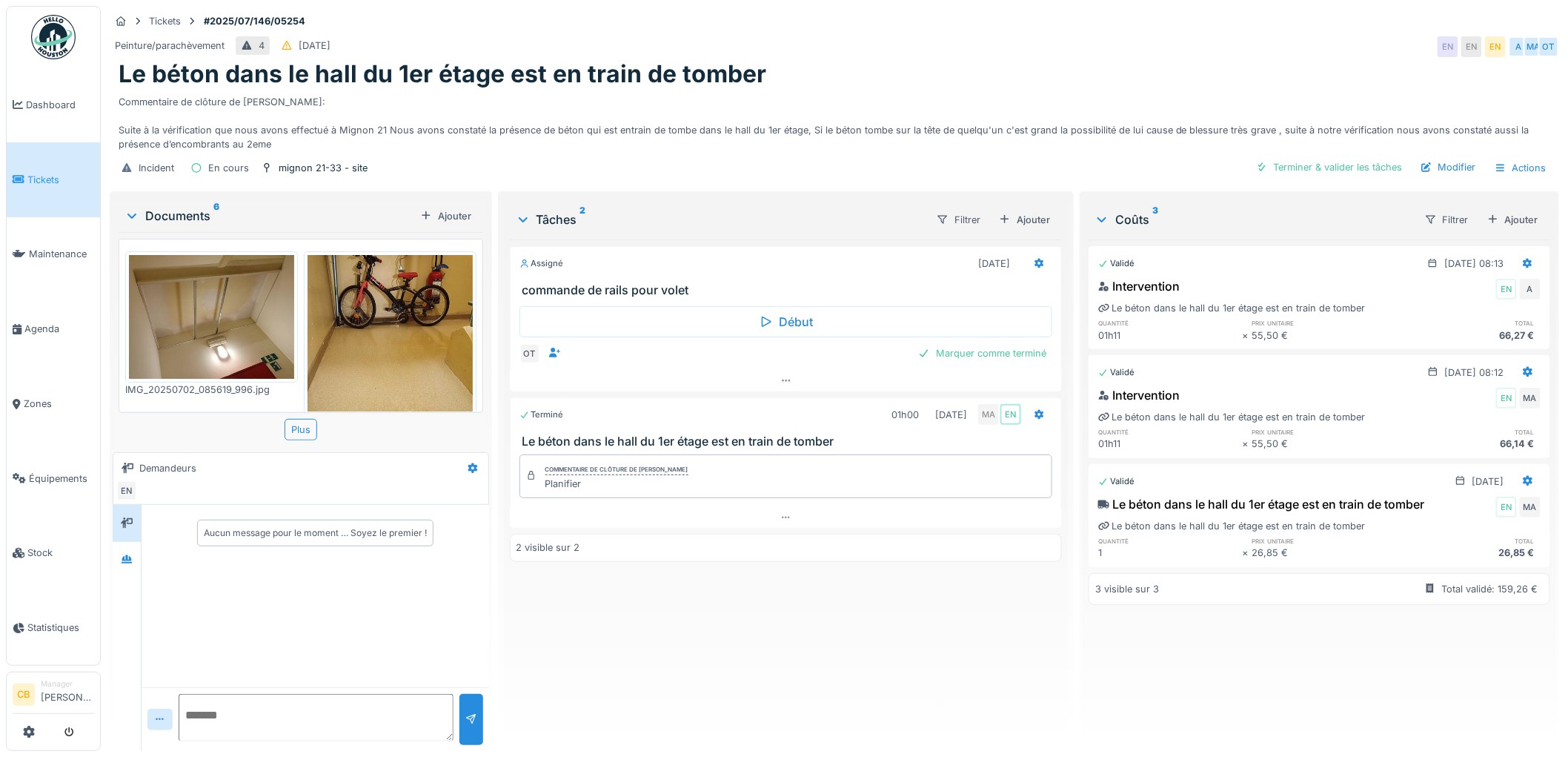
click at [234, 308] on img at bounding box center [211, 317] width 165 height 124
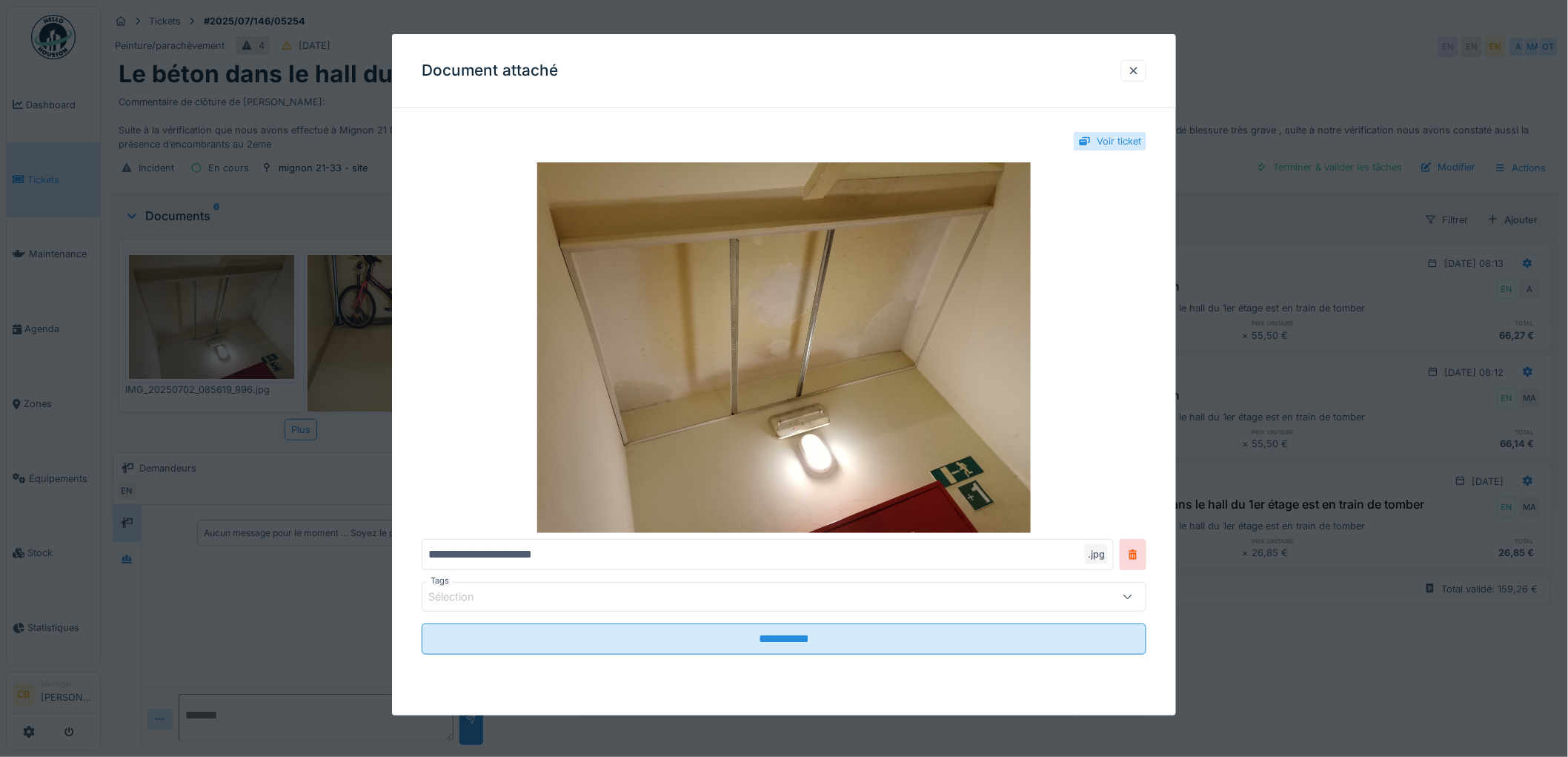
click at [234, 308] on div at bounding box center [784, 378] width 1568 height 757
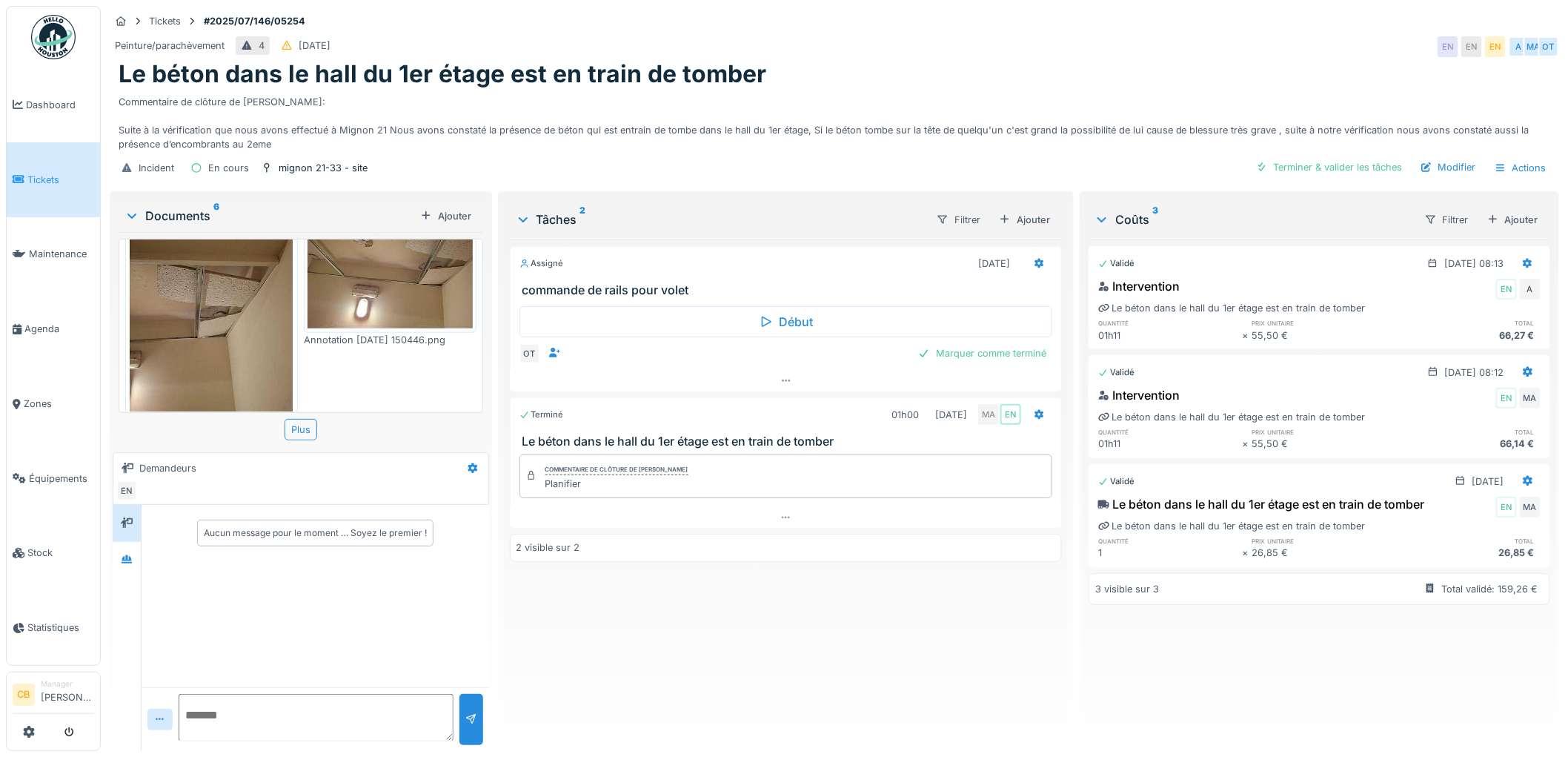
scroll to position [576, 0]
click at [218, 305] on img at bounding box center [211, 306] width 165 height 216
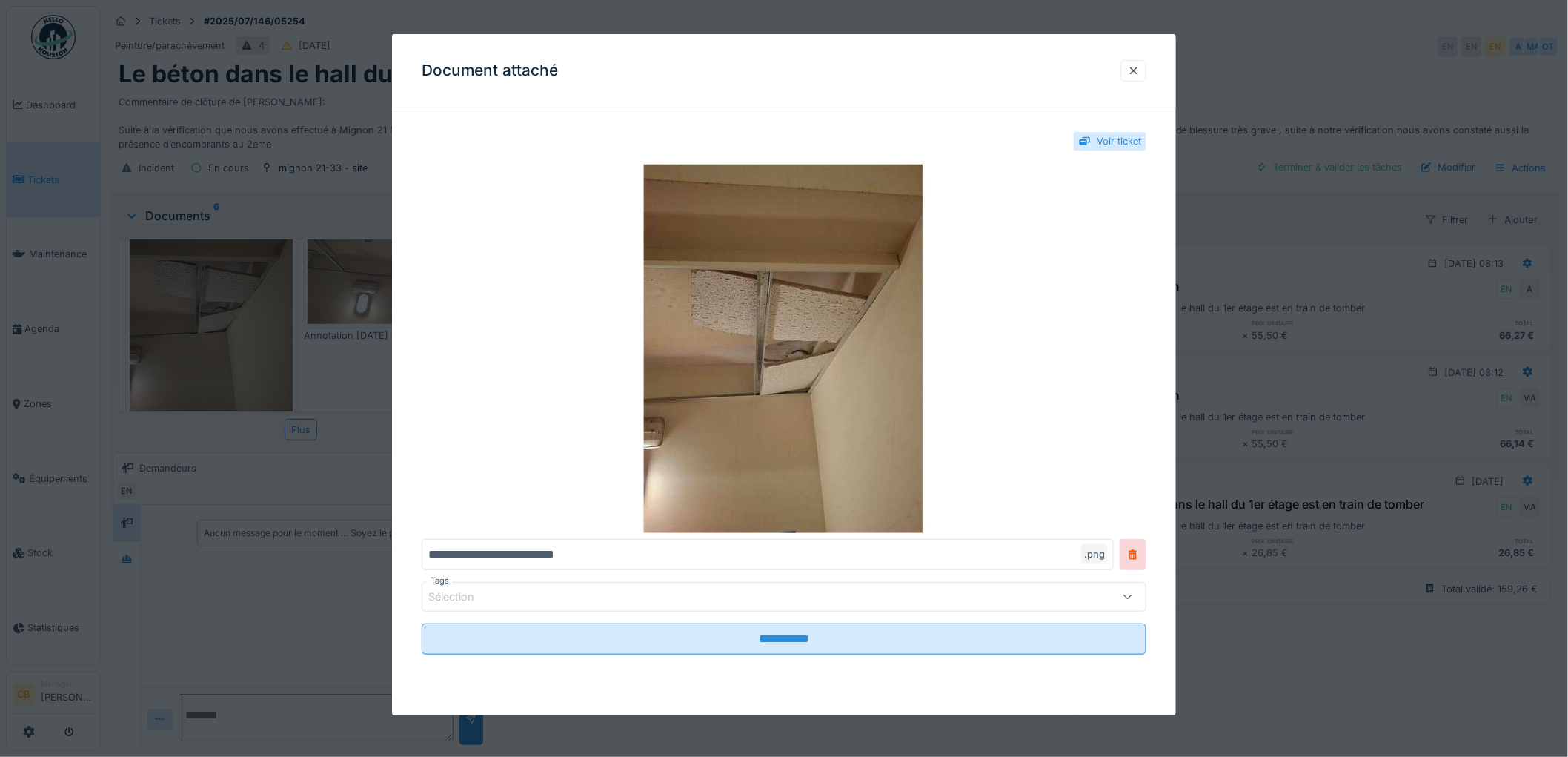
click at [217, 304] on div at bounding box center [784, 378] width 1568 height 757
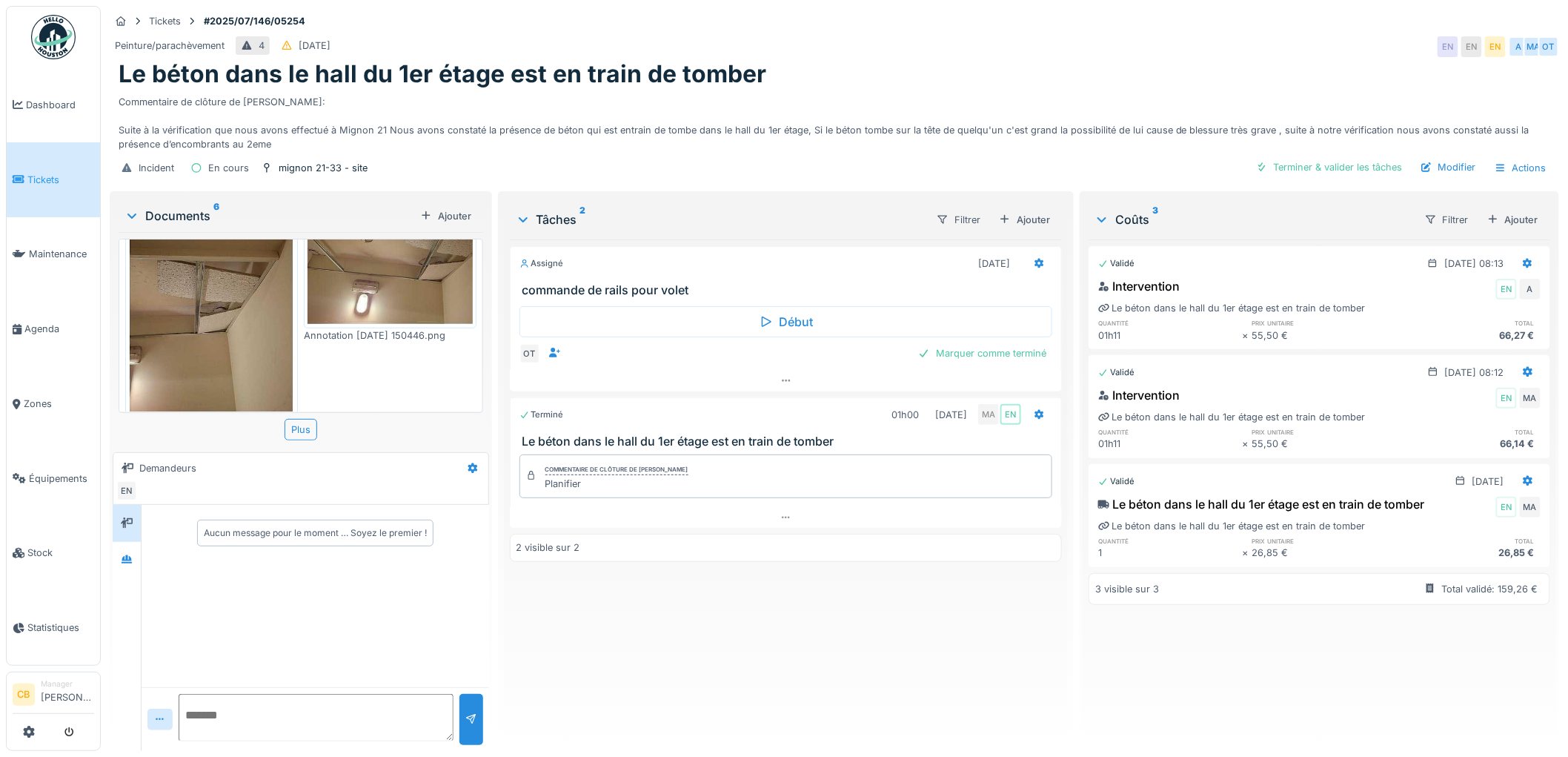
click at [373, 257] on img at bounding box center [390, 261] width 165 height 126
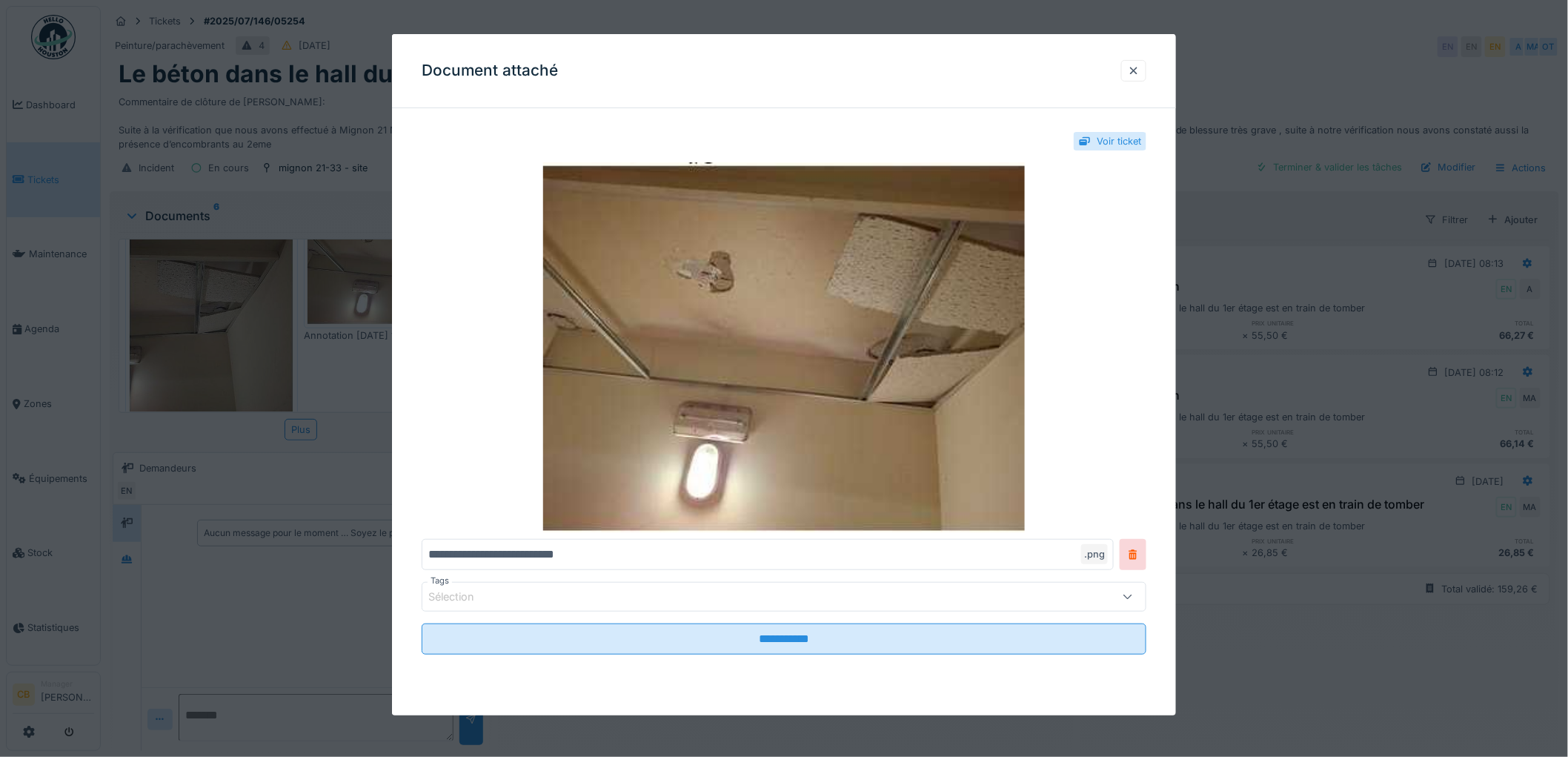
click at [369, 262] on div at bounding box center [784, 378] width 1568 height 757
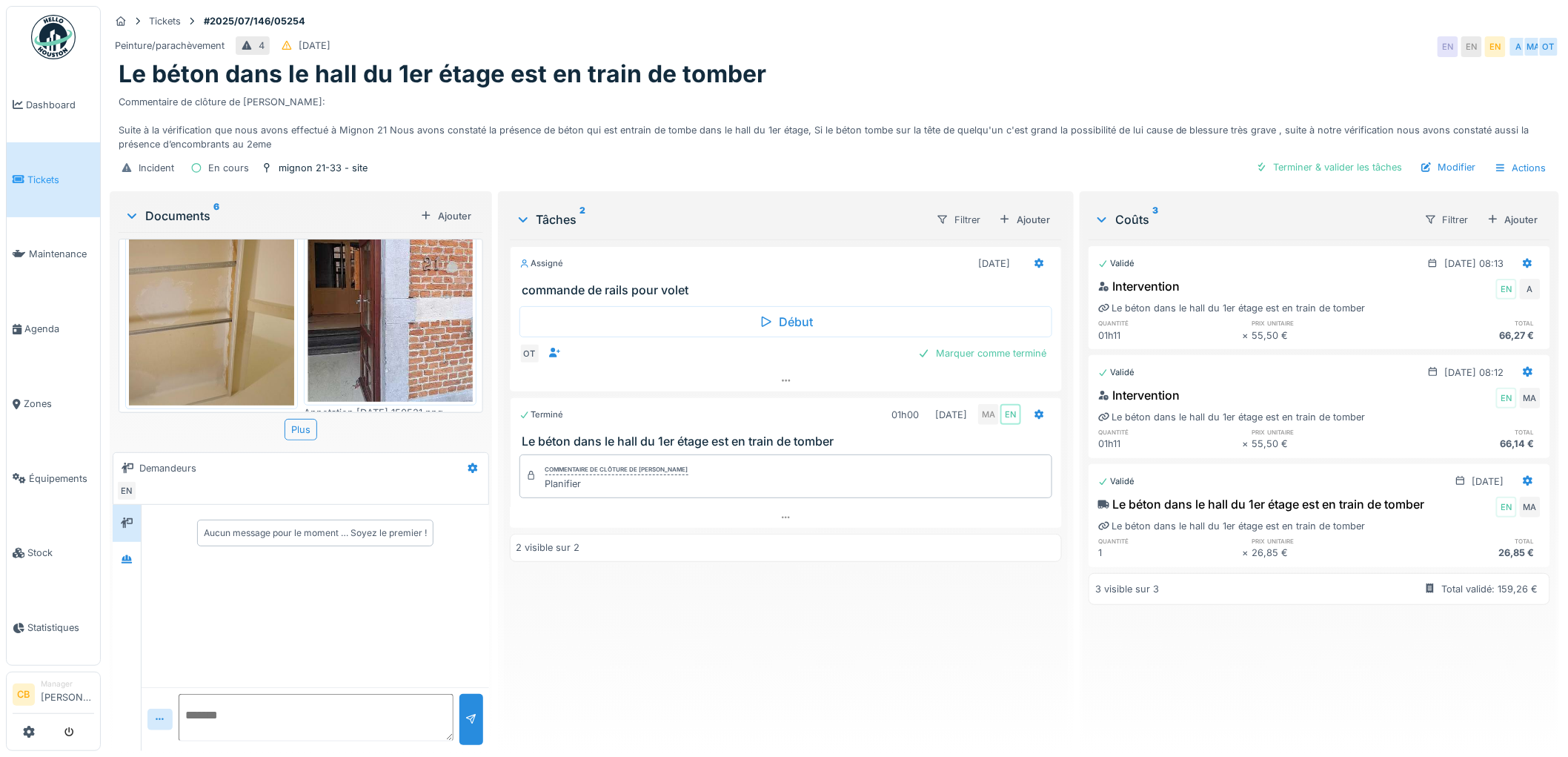
scroll to position [247, 0]
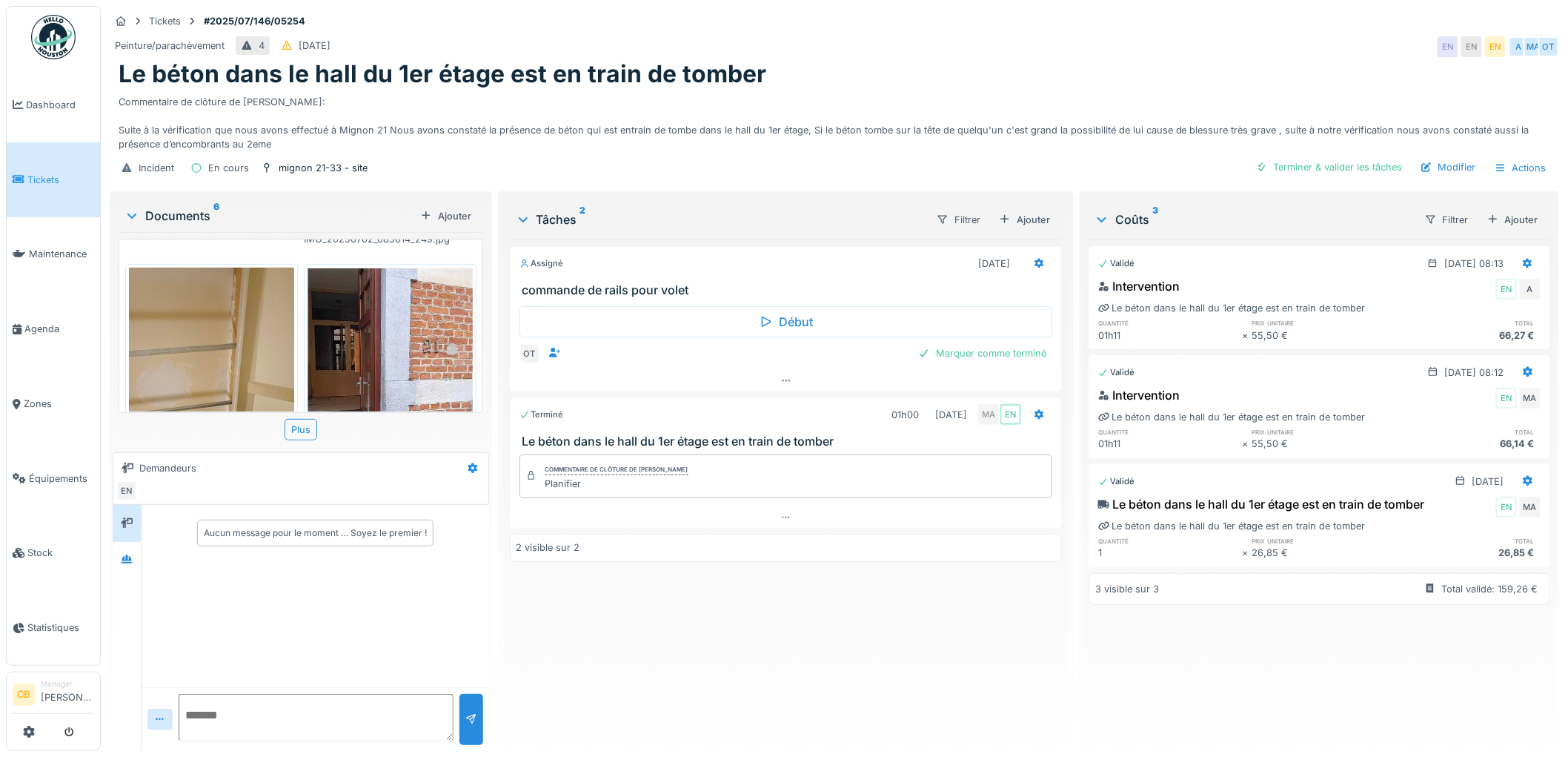
click at [234, 328] on img at bounding box center [211, 378] width 165 height 220
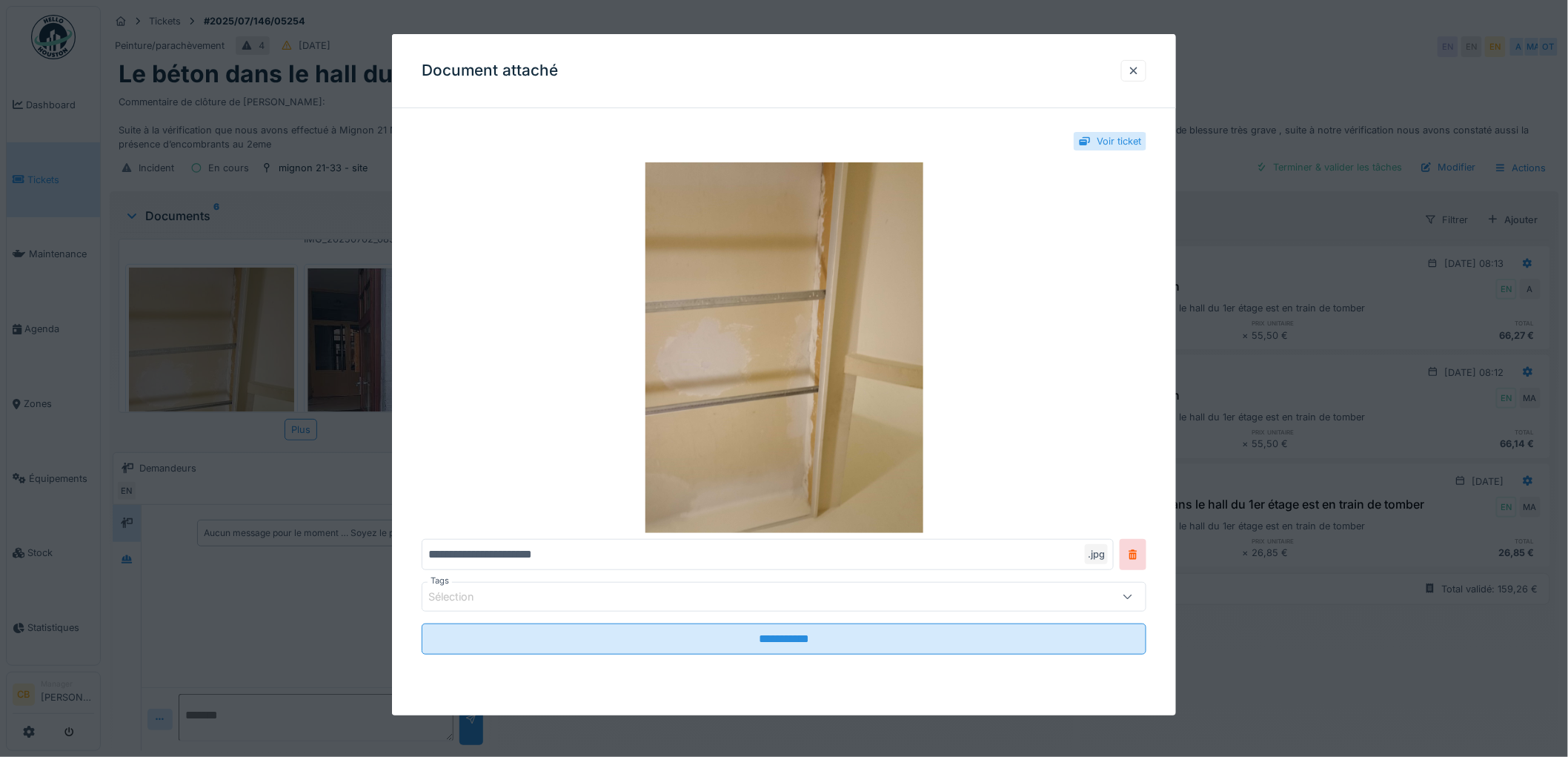
click at [345, 315] on div at bounding box center [784, 378] width 1568 height 757
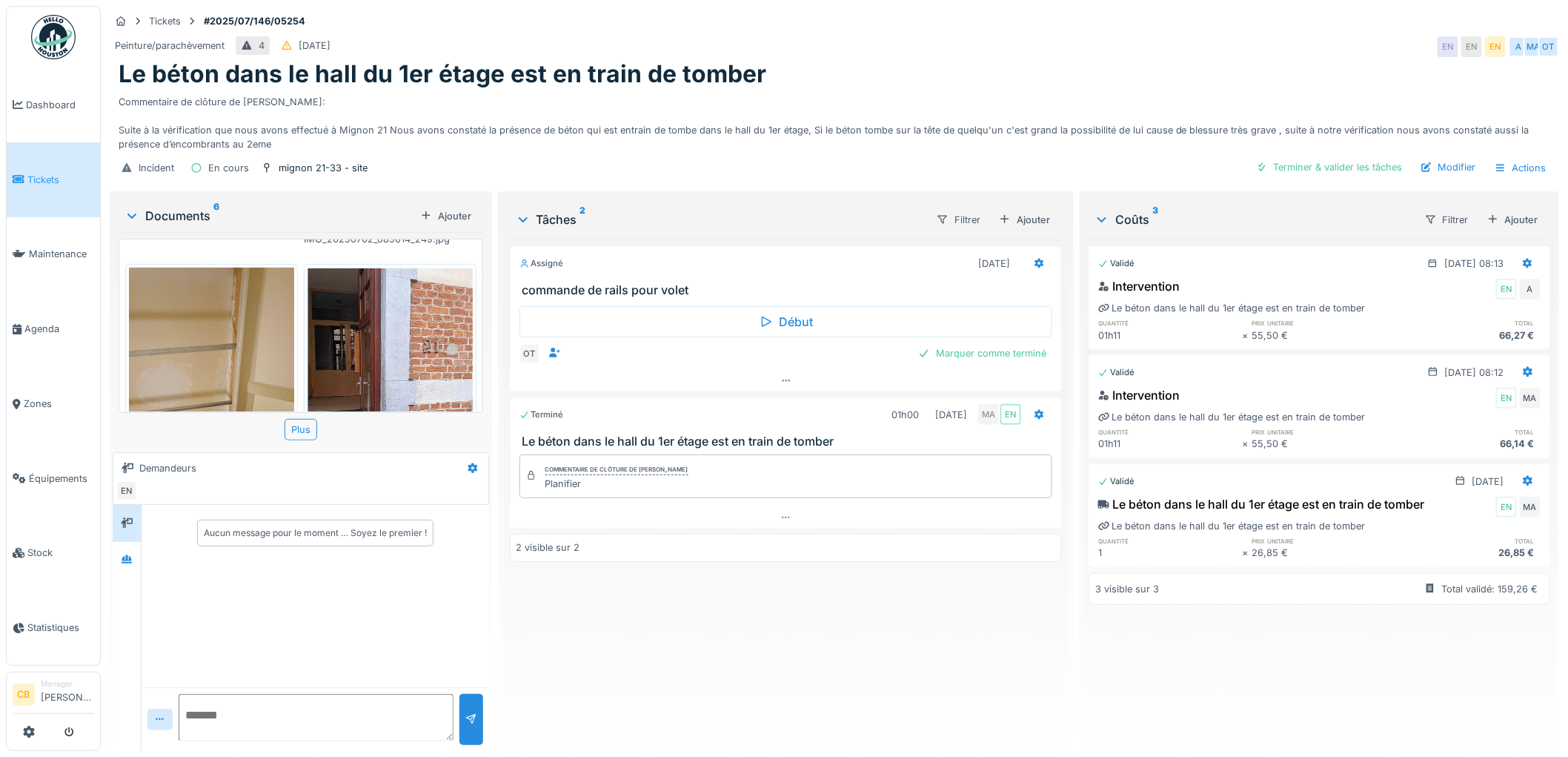
click at [345, 315] on img at bounding box center [390, 376] width 165 height 217
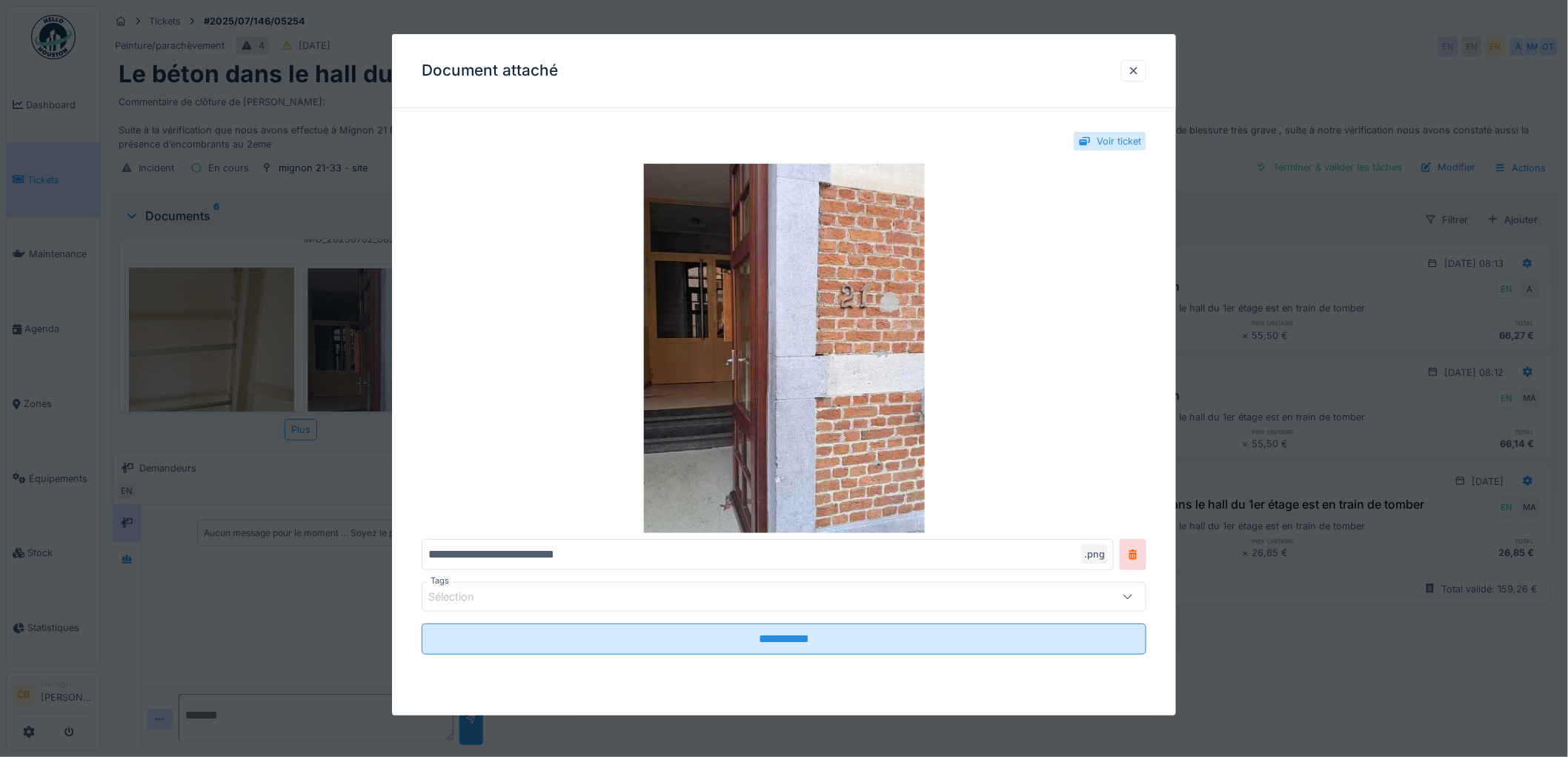
click at [217, 331] on div at bounding box center [784, 378] width 1568 height 757
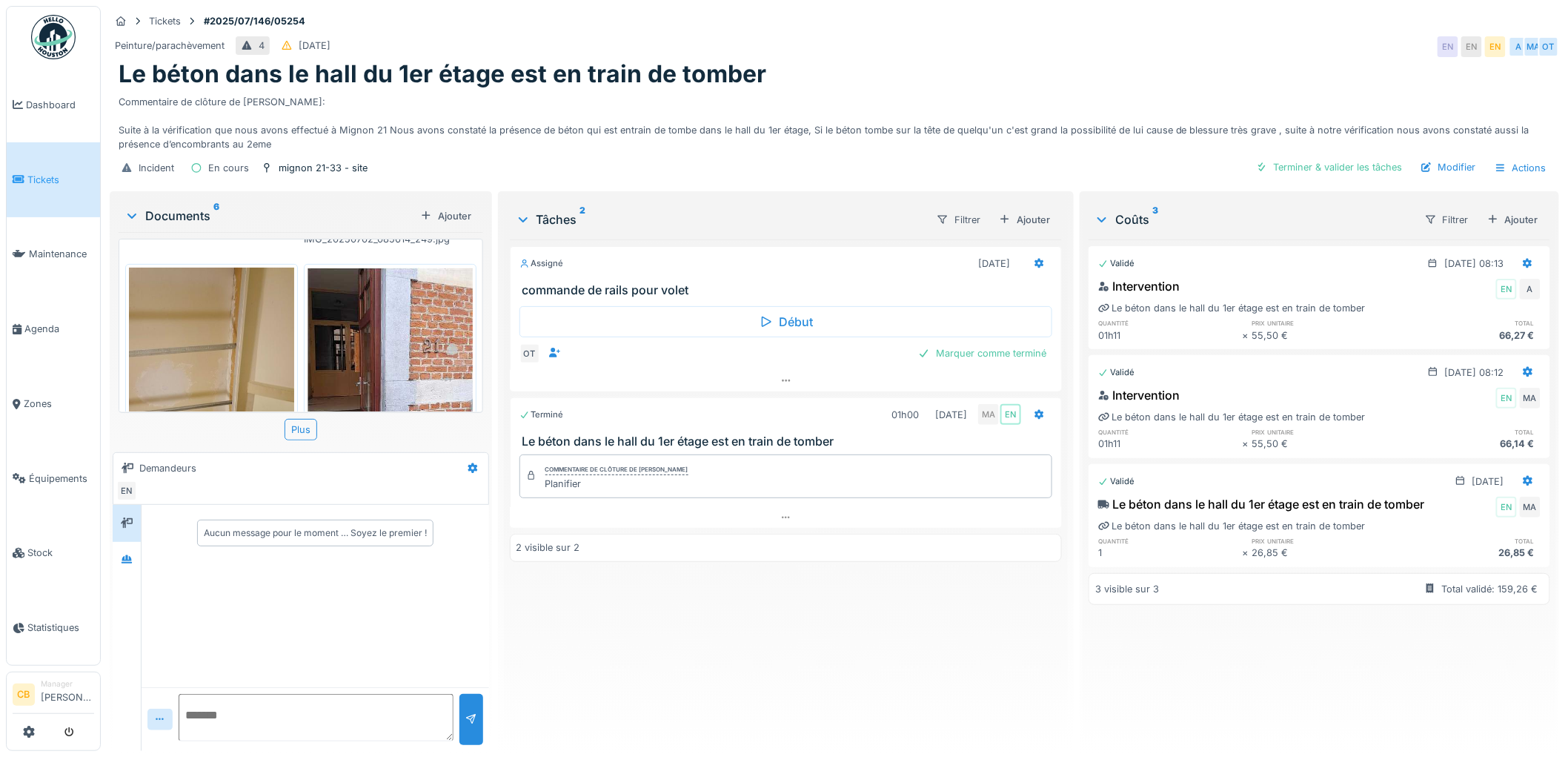
click at [218, 331] on img at bounding box center [211, 378] width 165 height 220
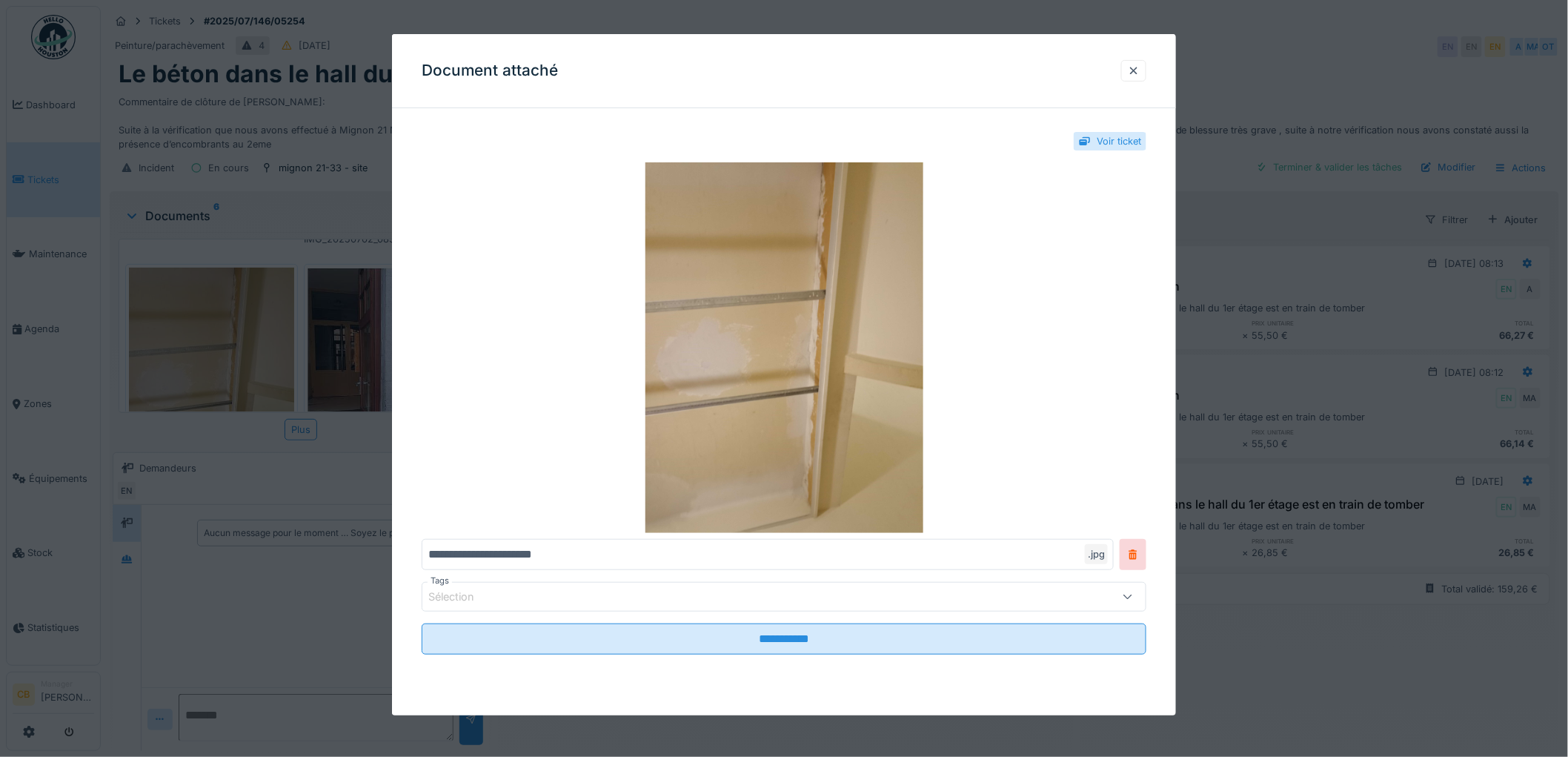
click at [332, 328] on div at bounding box center [784, 378] width 1568 height 757
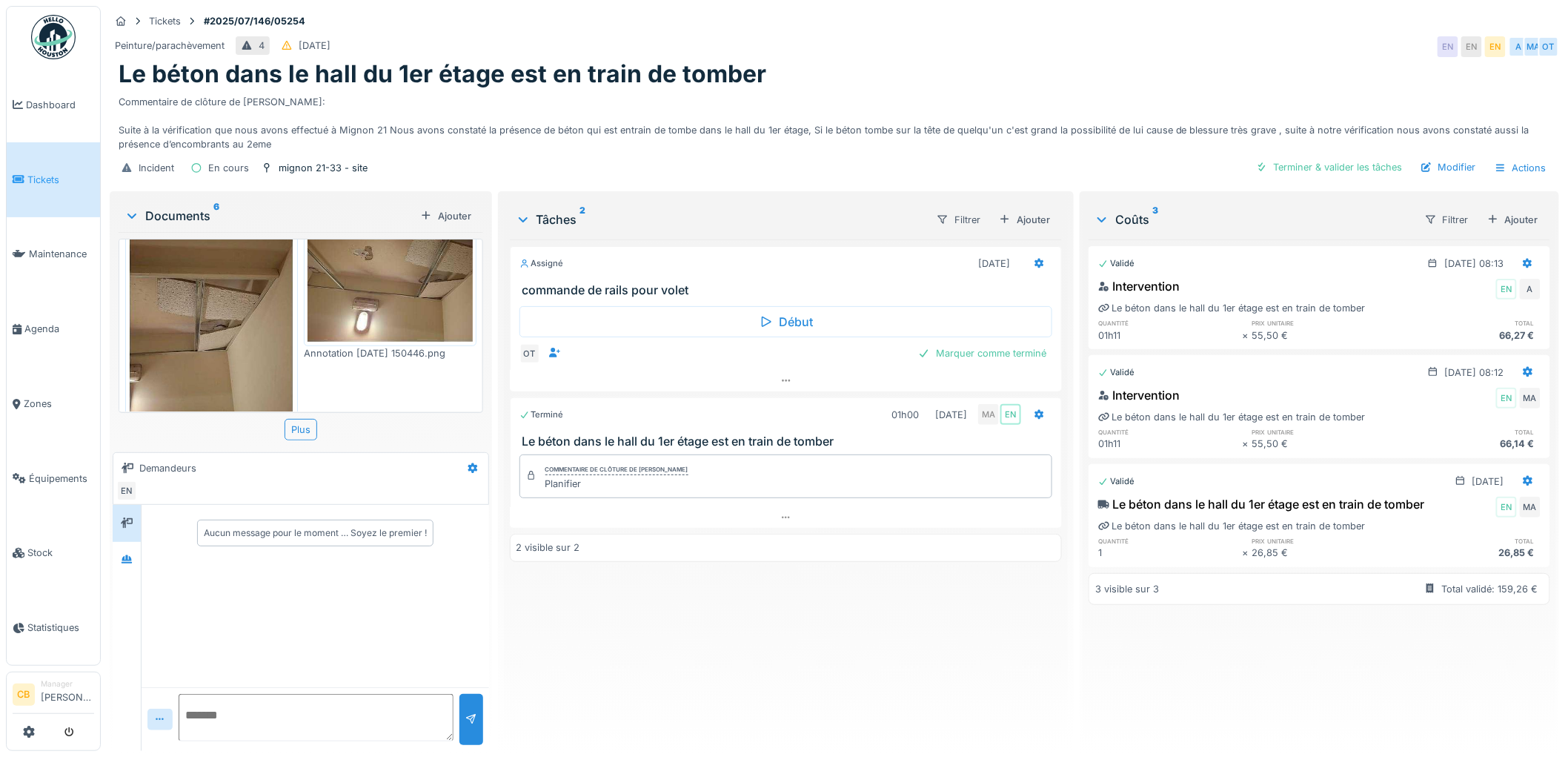
scroll to position [576, 0]
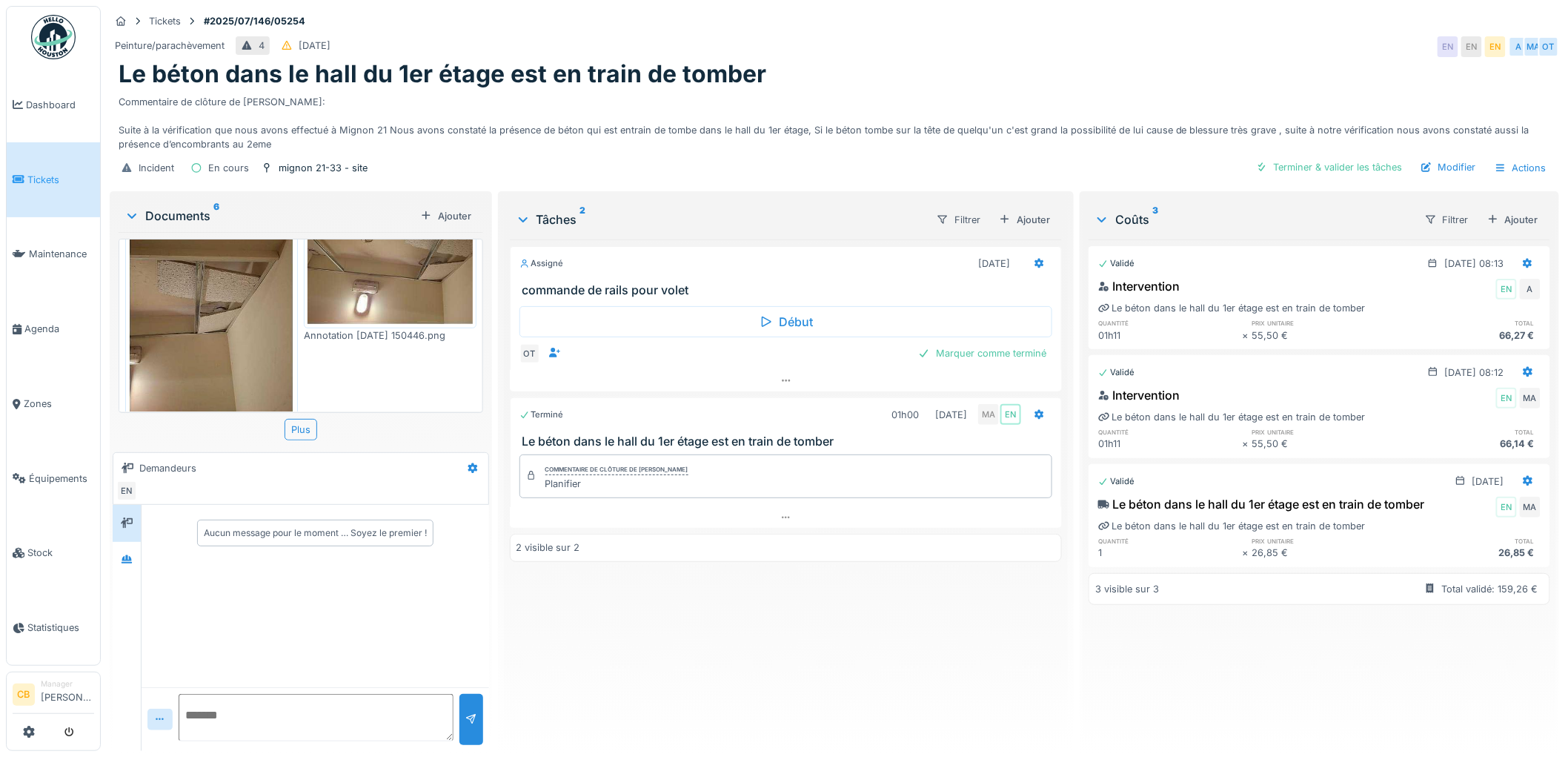
click at [219, 298] on img at bounding box center [211, 306] width 165 height 216
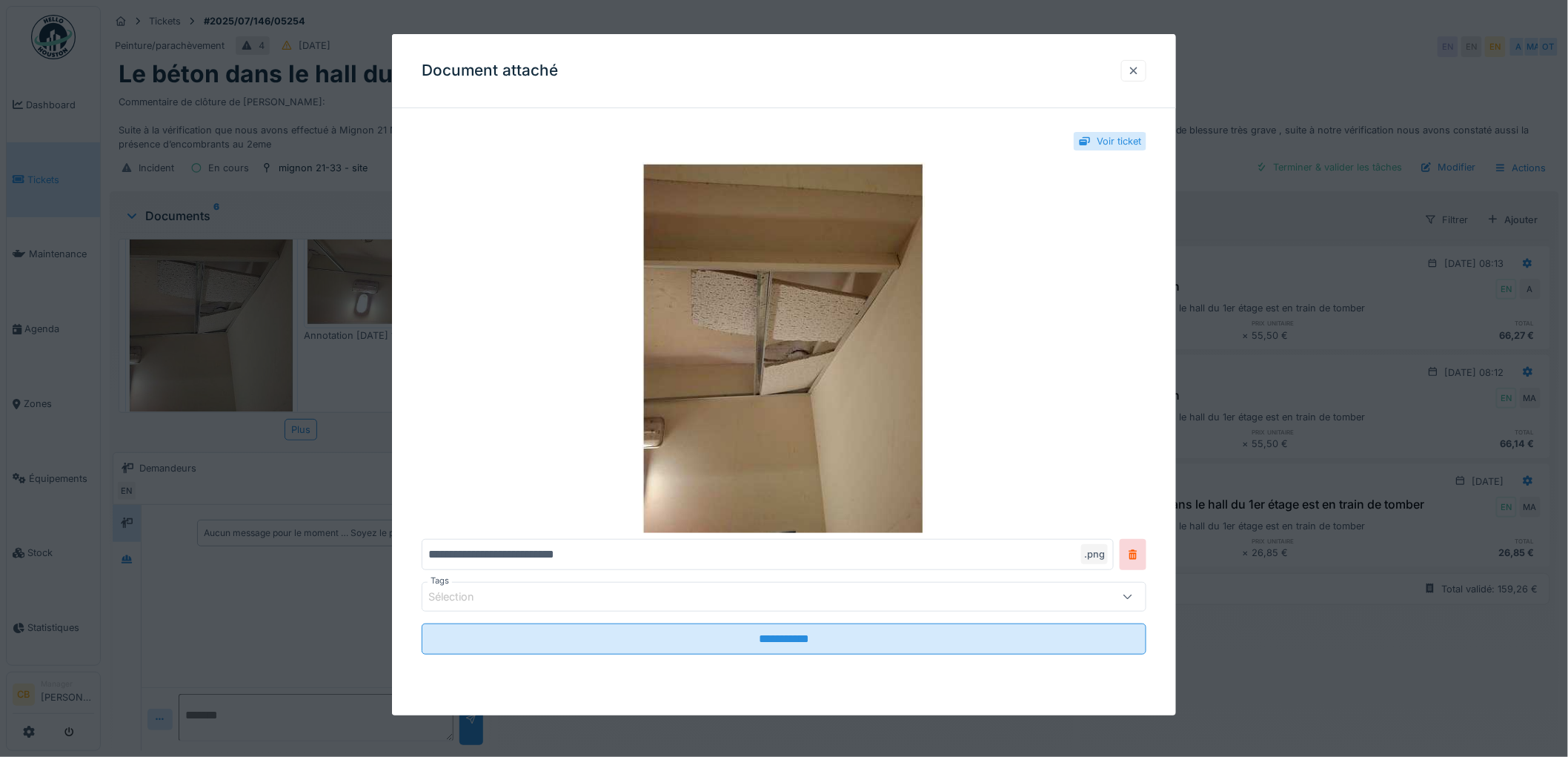
click at [1140, 64] on div at bounding box center [1133, 71] width 12 height 14
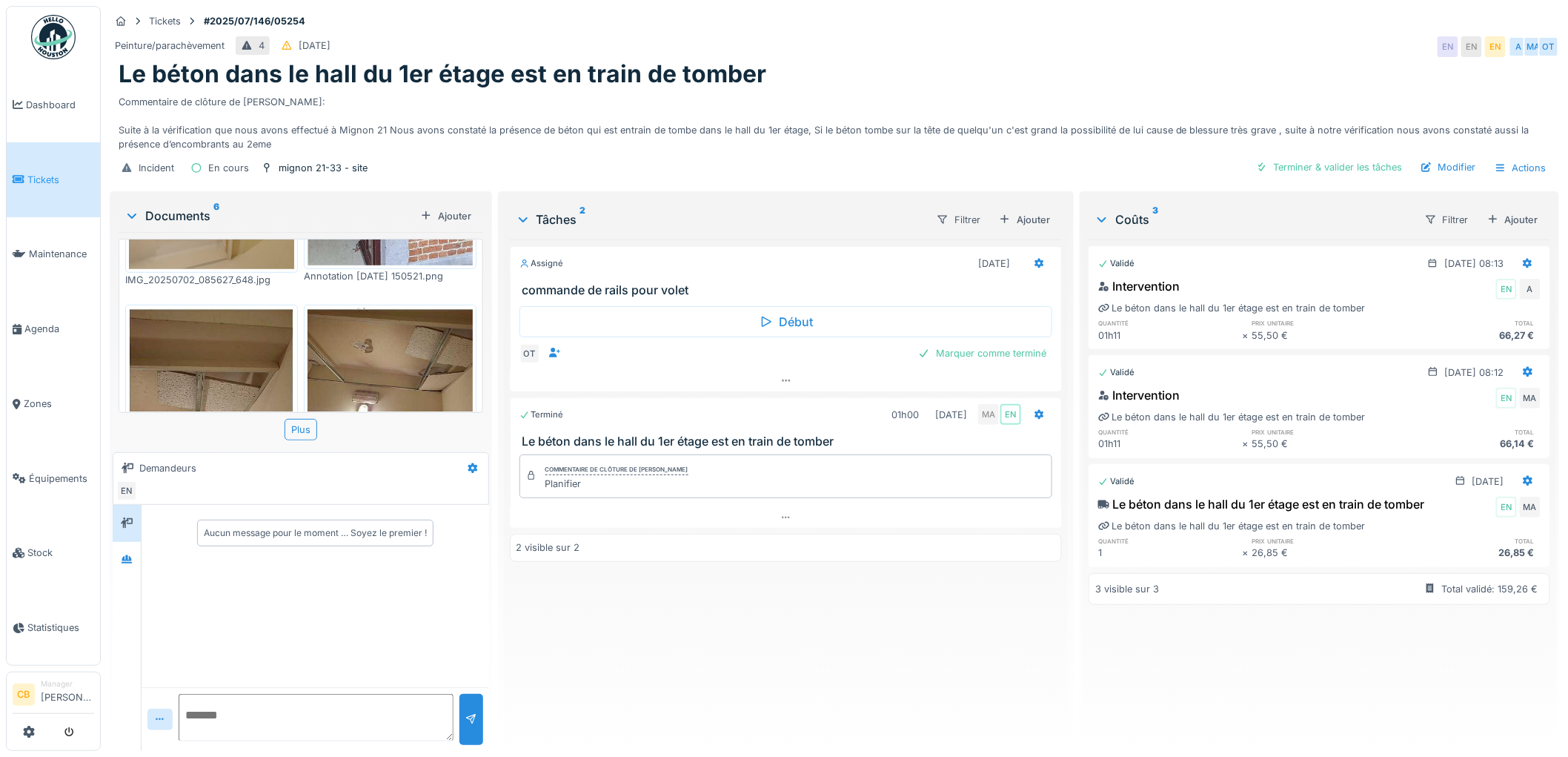
scroll to position [329, 0]
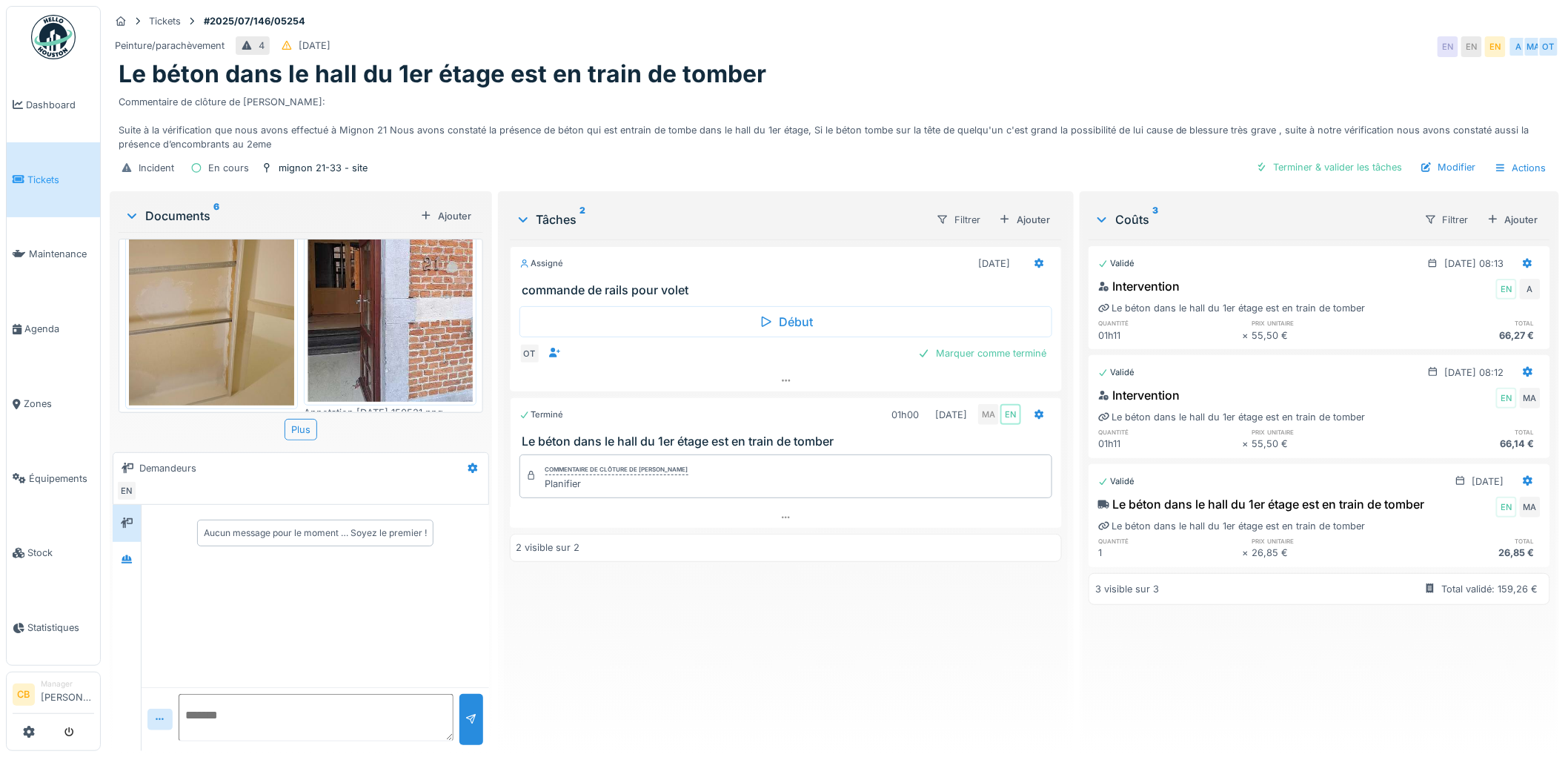
click at [259, 318] on img at bounding box center [211, 295] width 165 height 220
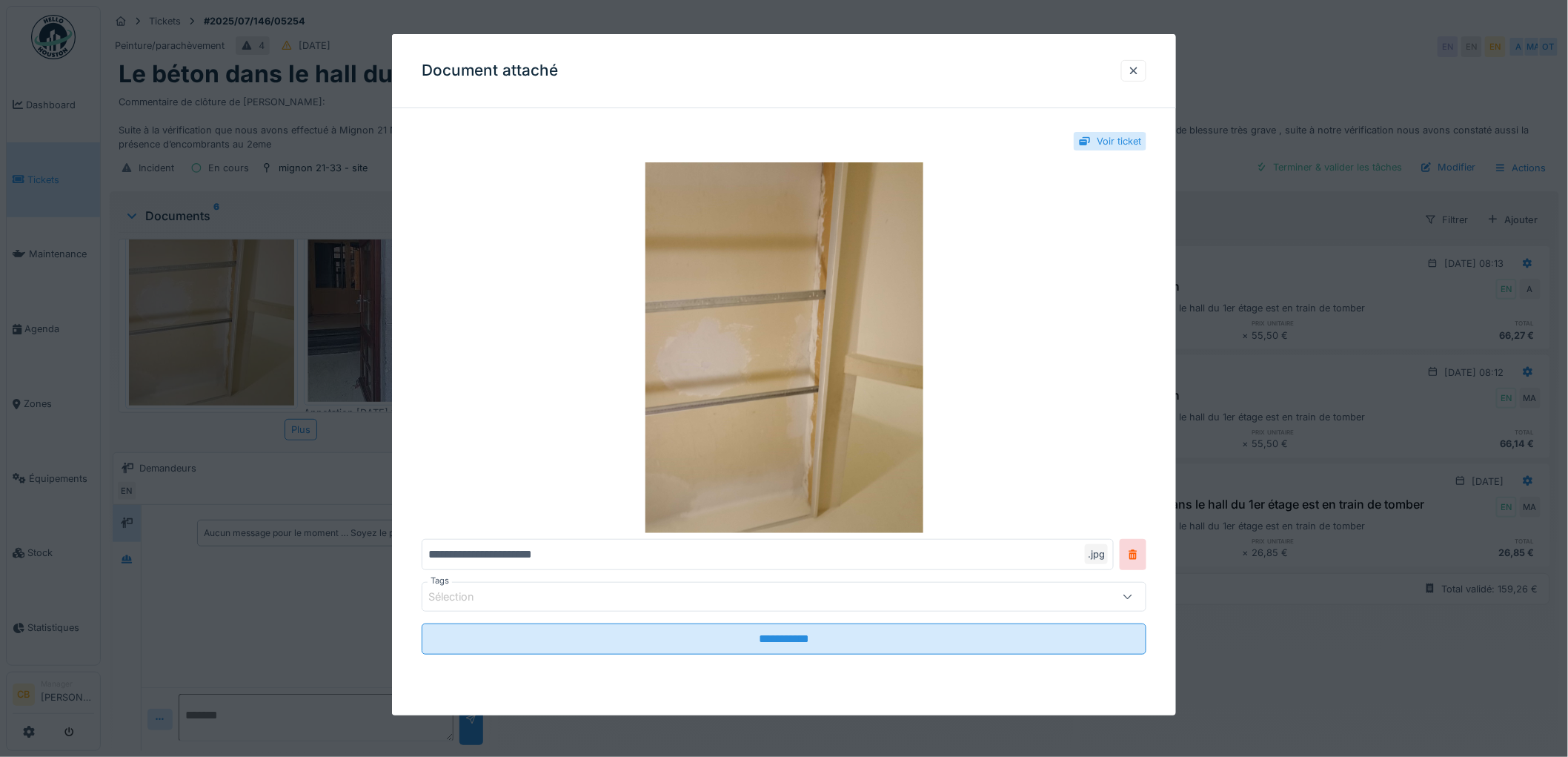
click at [1137, 71] on div at bounding box center [1133, 71] width 12 height 14
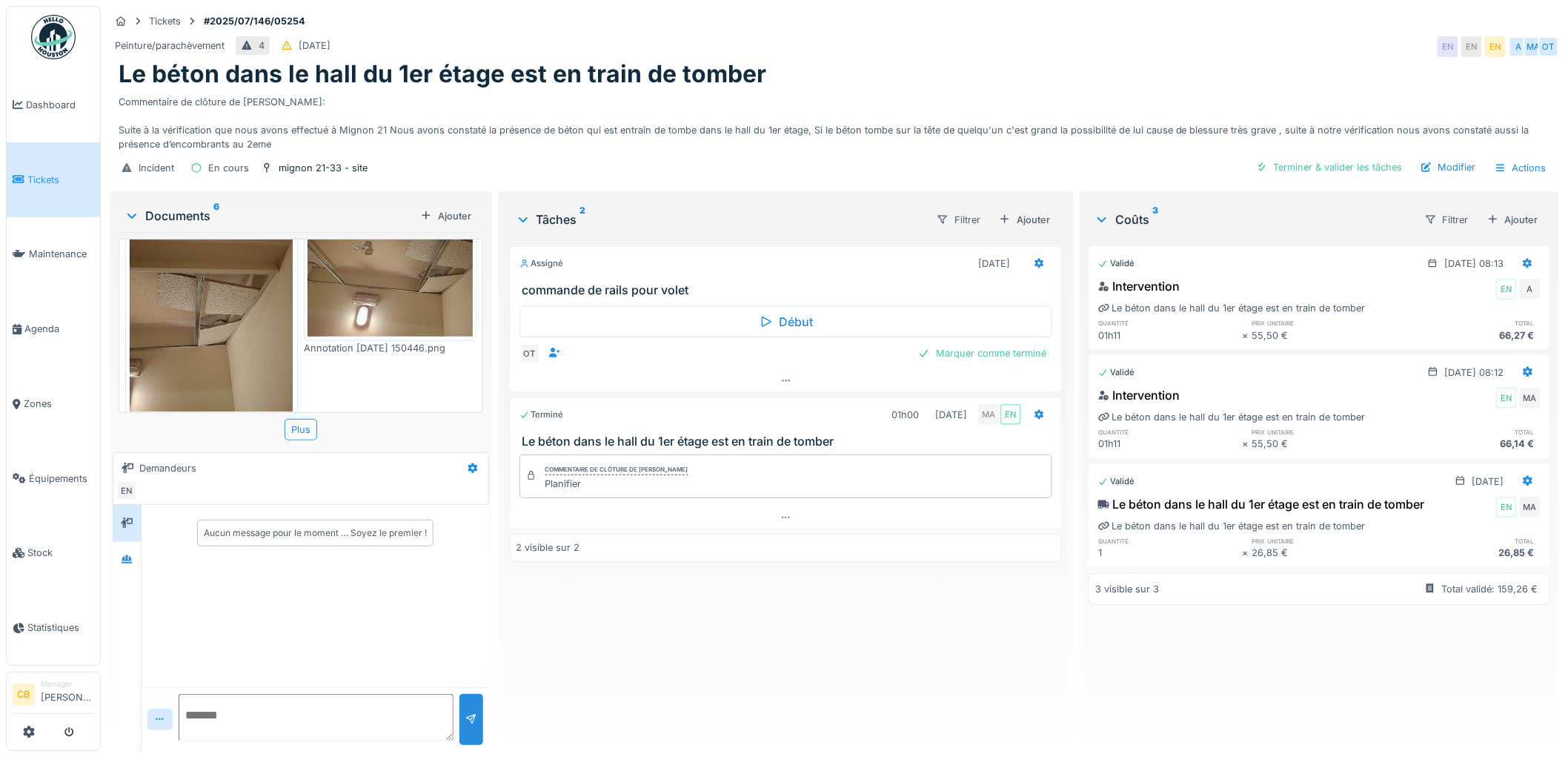
scroll to position [576, 0]
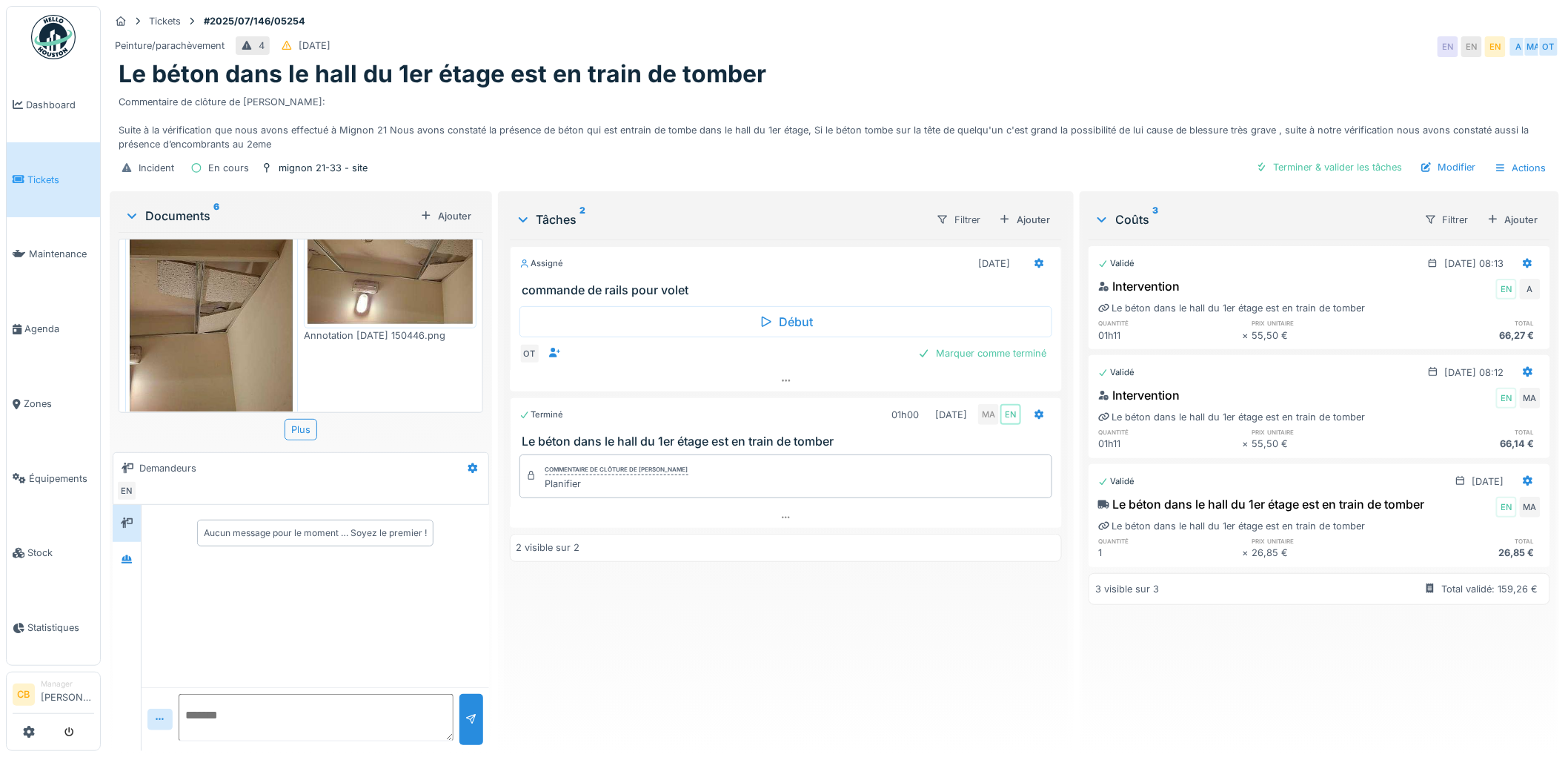
click at [264, 310] on img at bounding box center [211, 306] width 165 height 216
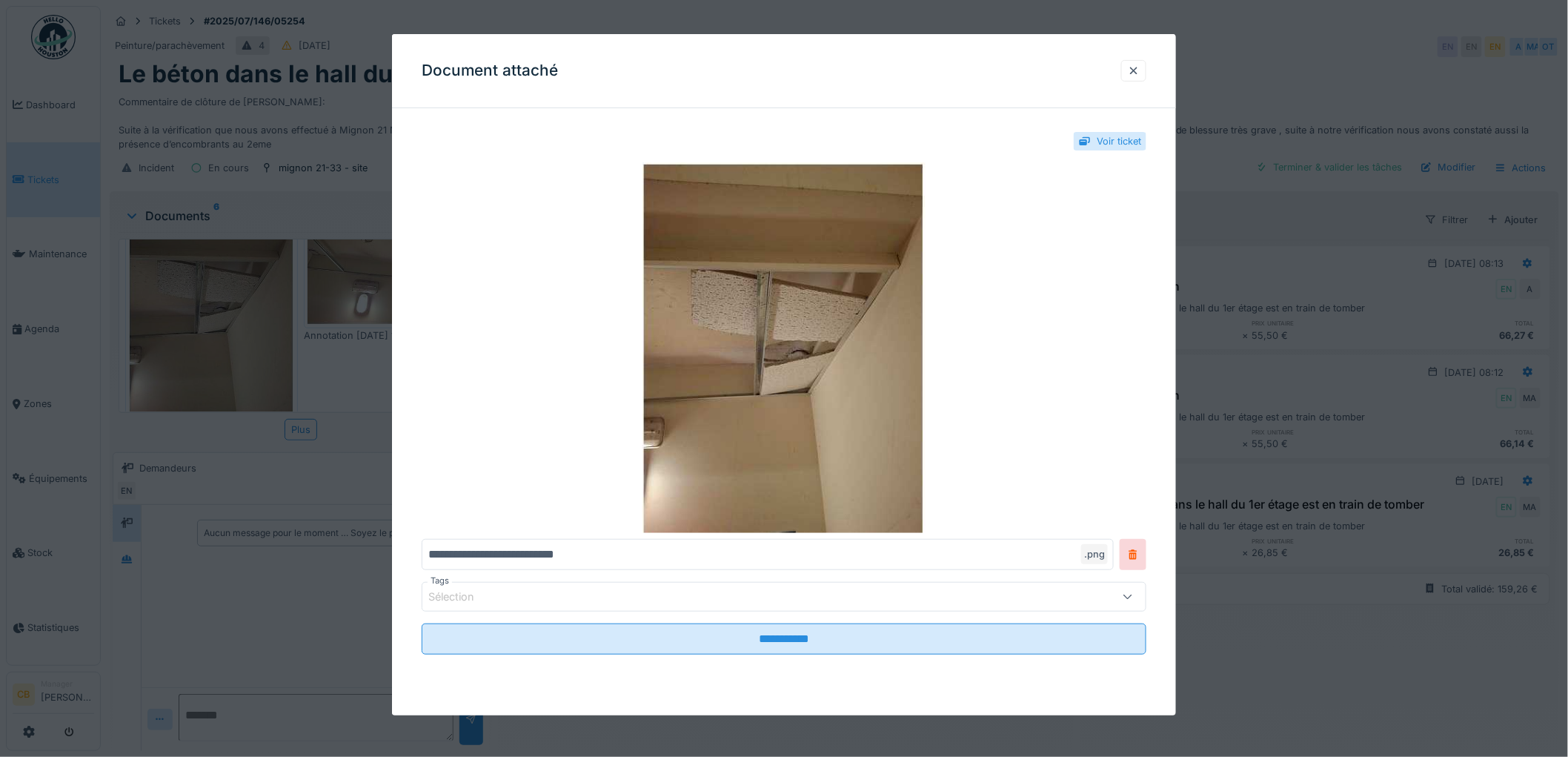
click at [264, 310] on div at bounding box center [784, 378] width 1568 height 757
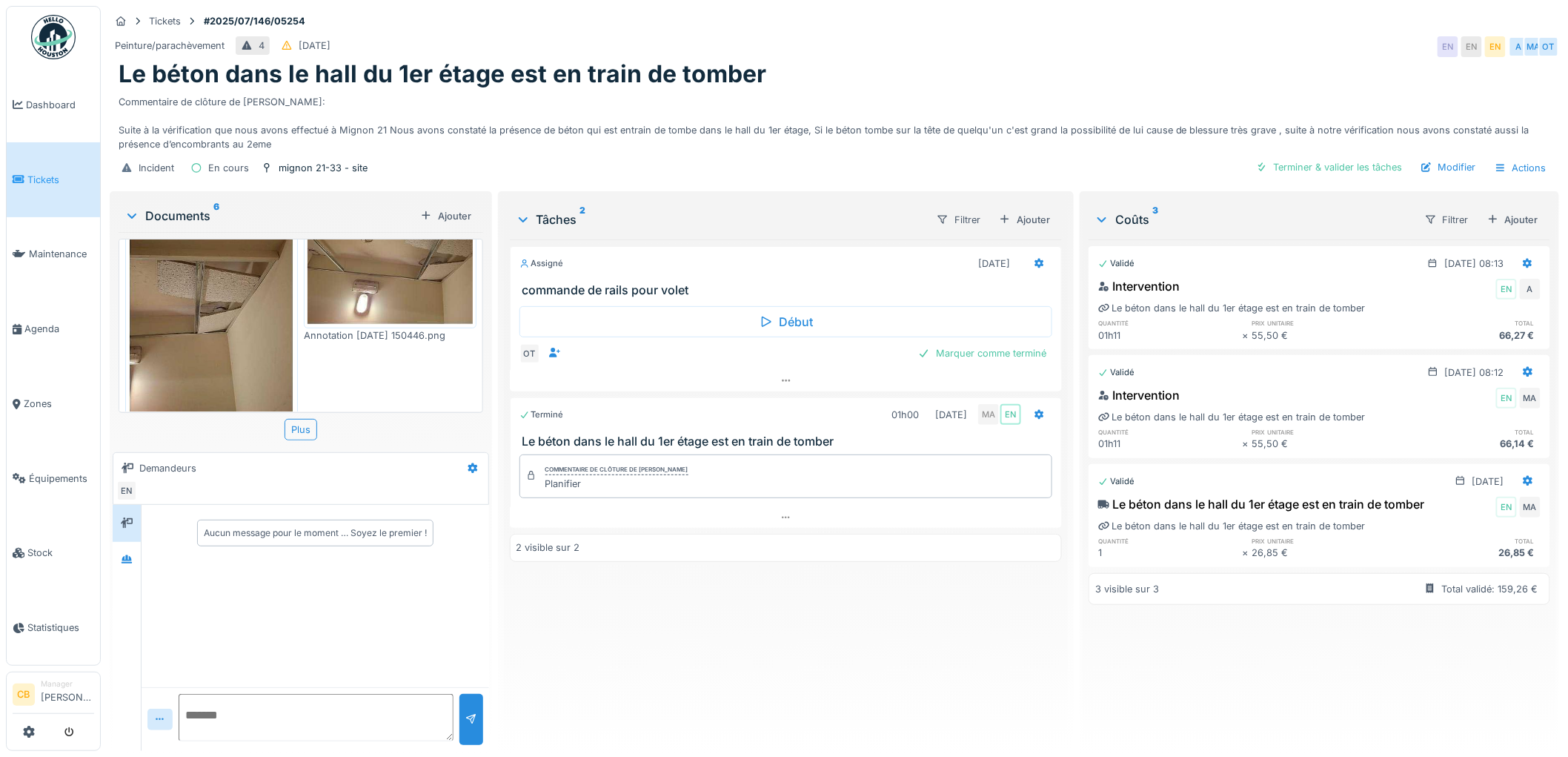
click at [394, 276] on img at bounding box center [390, 261] width 165 height 126
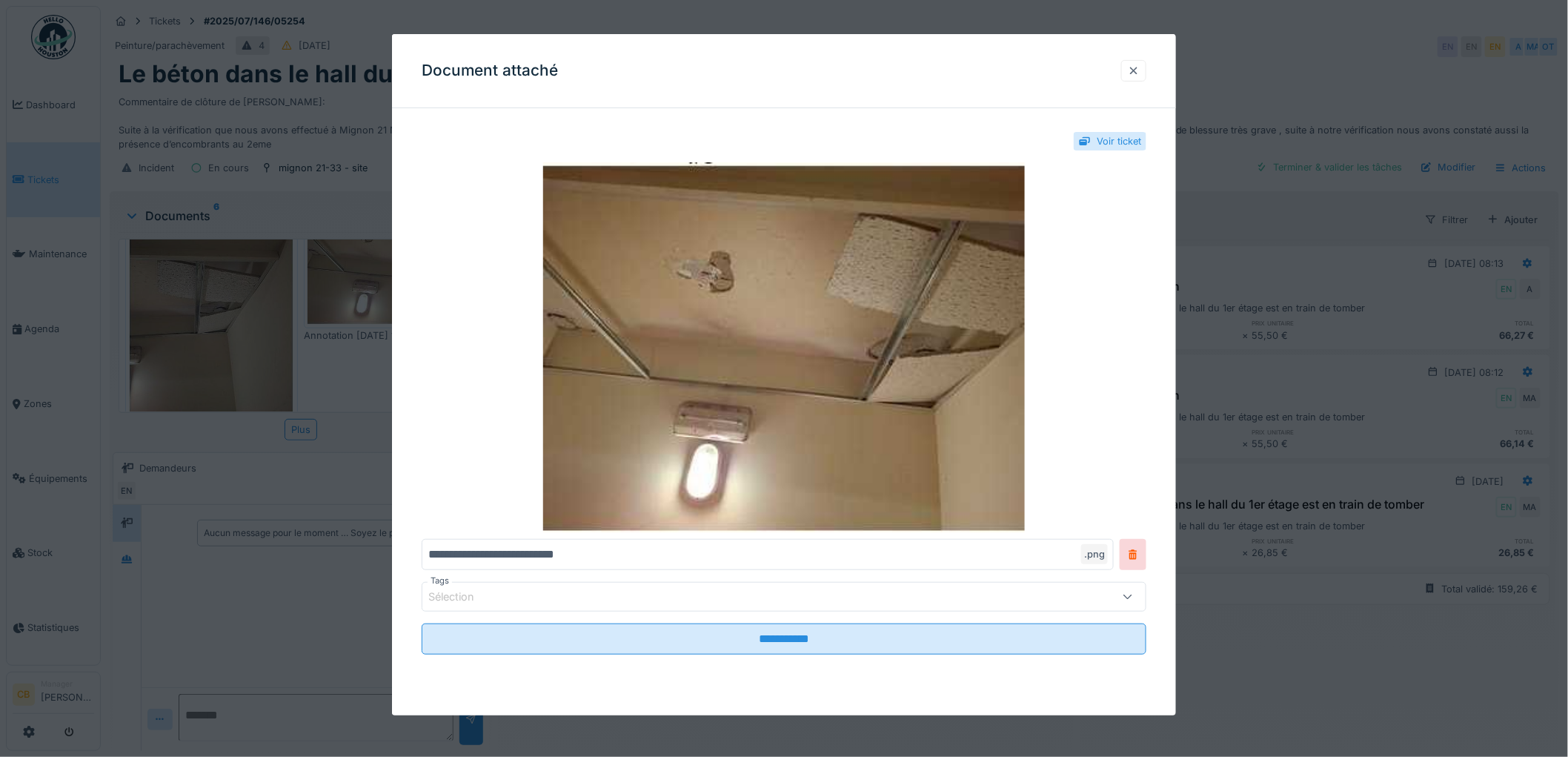
click at [1134, 62] on div at bounding box center [1133, 71] width 25 height 22
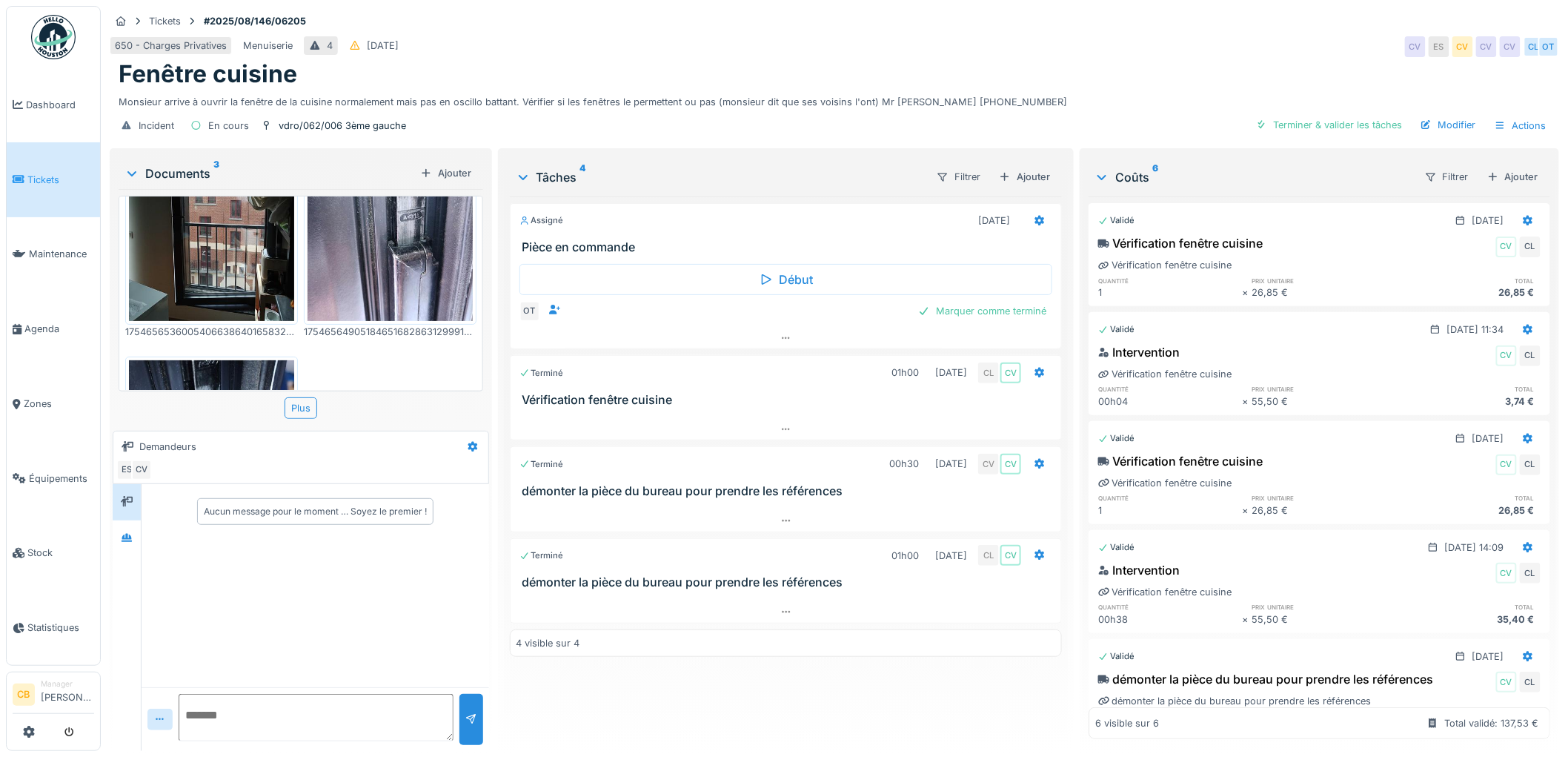
scroll to position [310, 0]
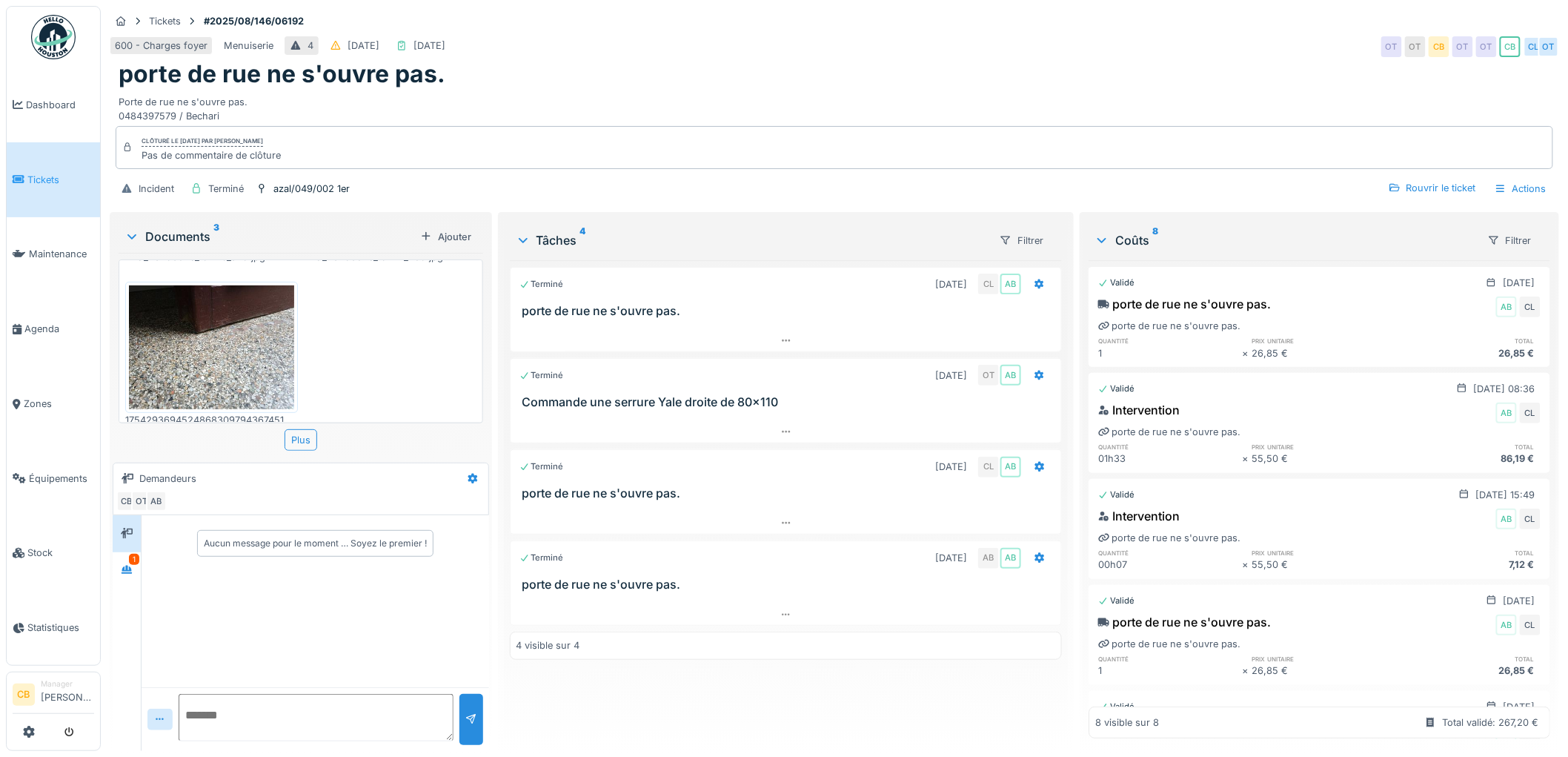
scroll to position [86, 0]
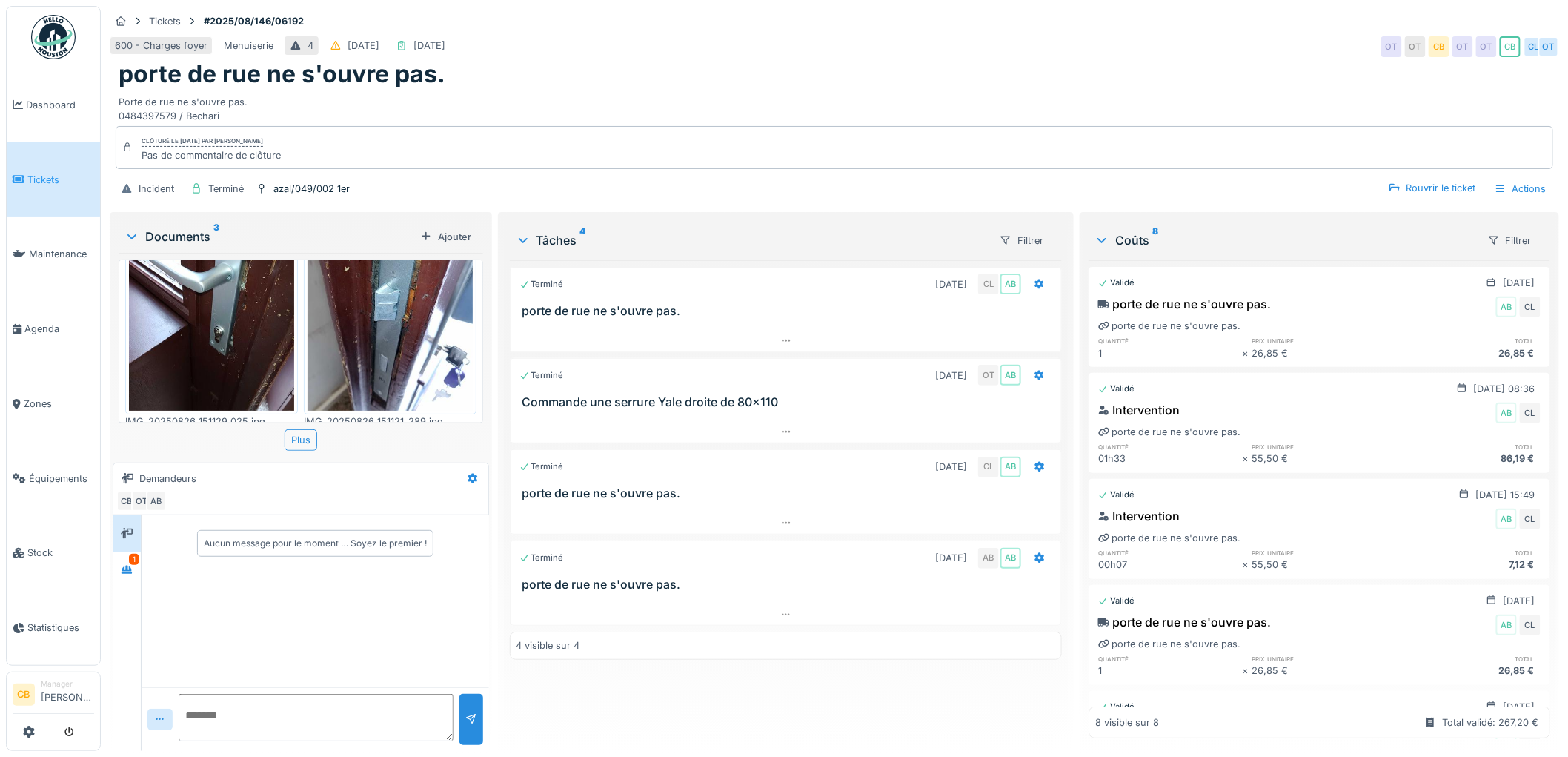
click at [401, 344] on img at bounding box center [390, 301] width 165 height 220
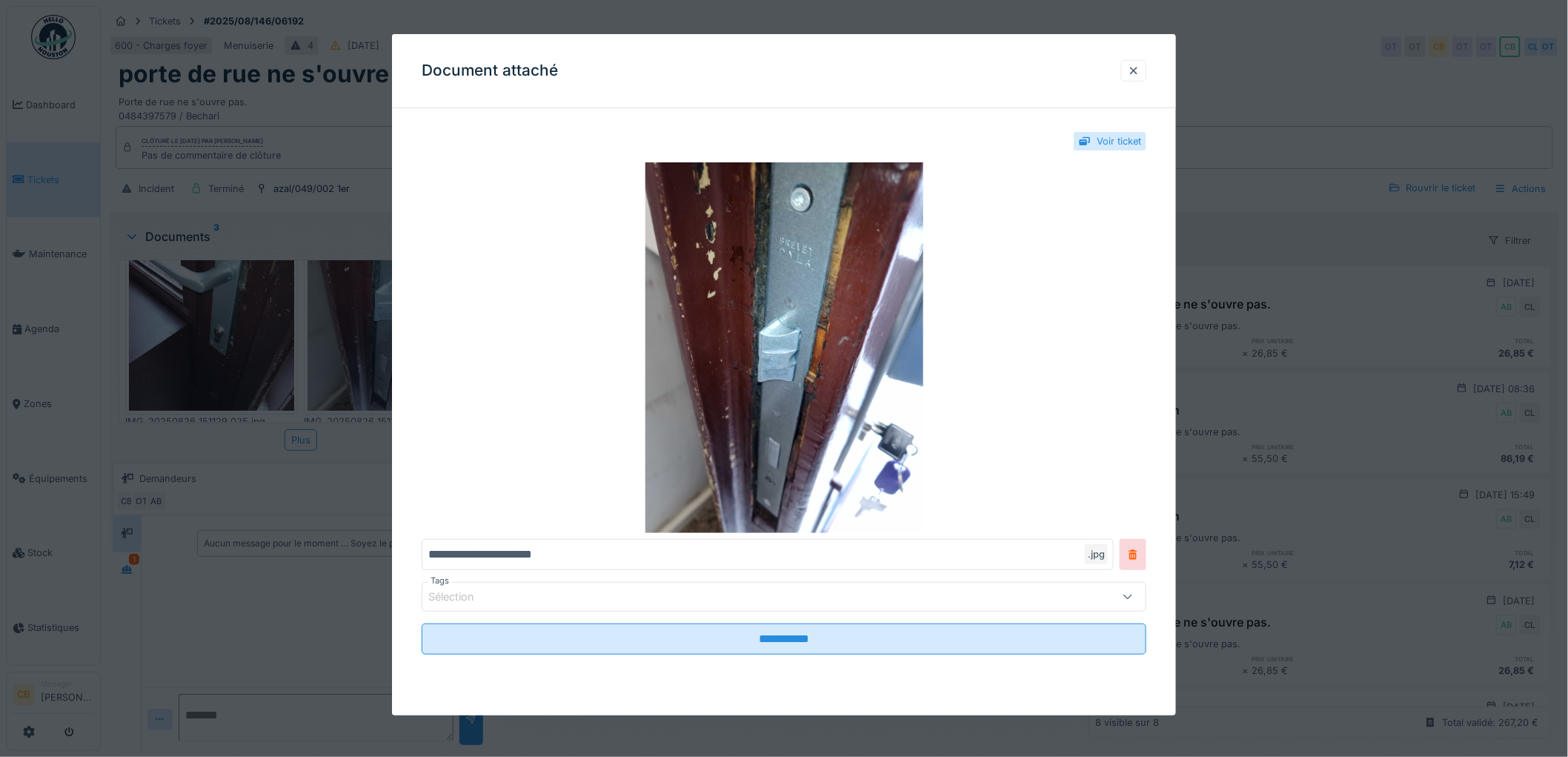
click at [323, 472] on div at bounding box center [784, 378] width 1568 height 757
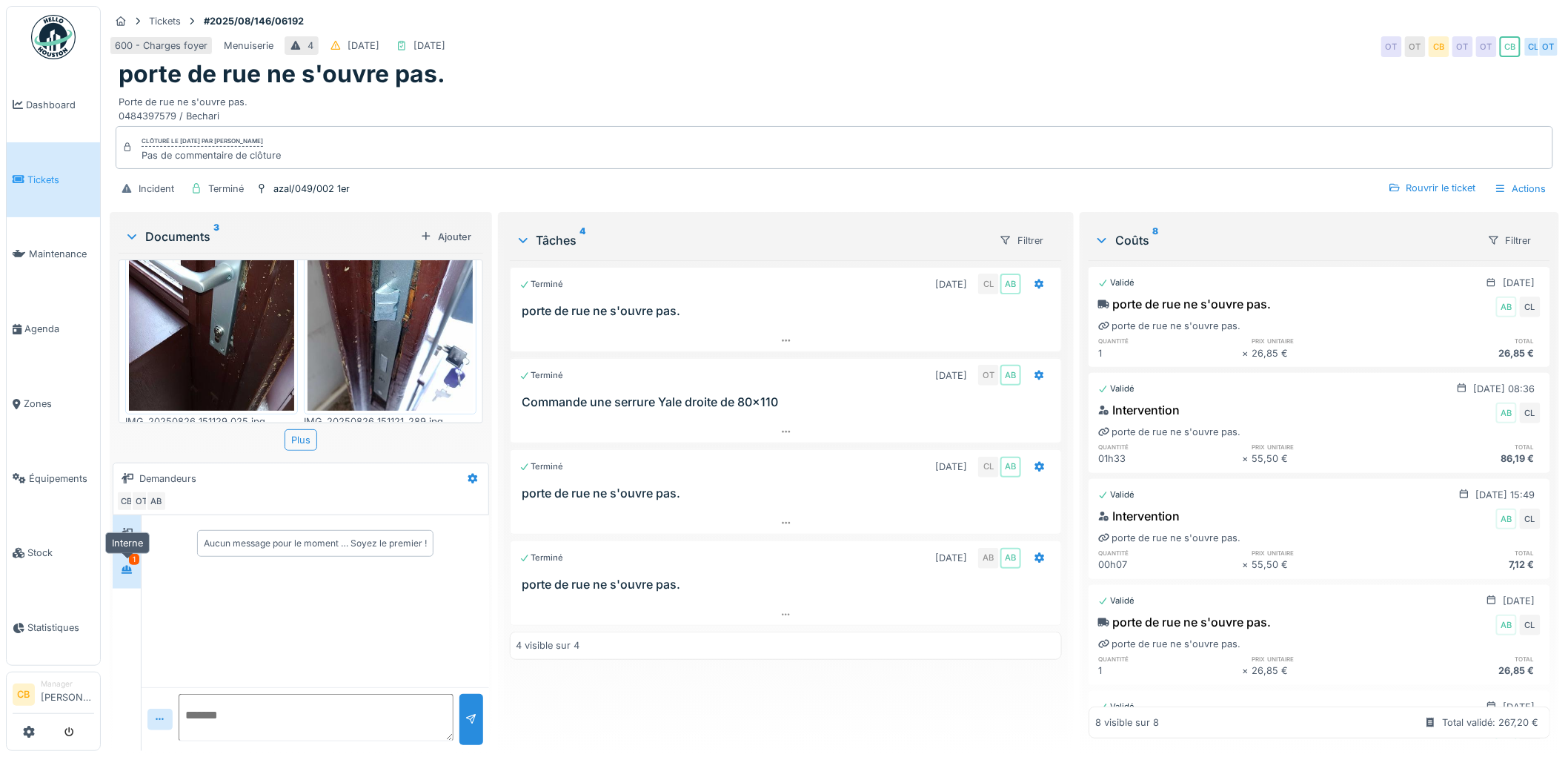
click at [137, 568] on div at bounding box center [126, 570] width 22 height 19
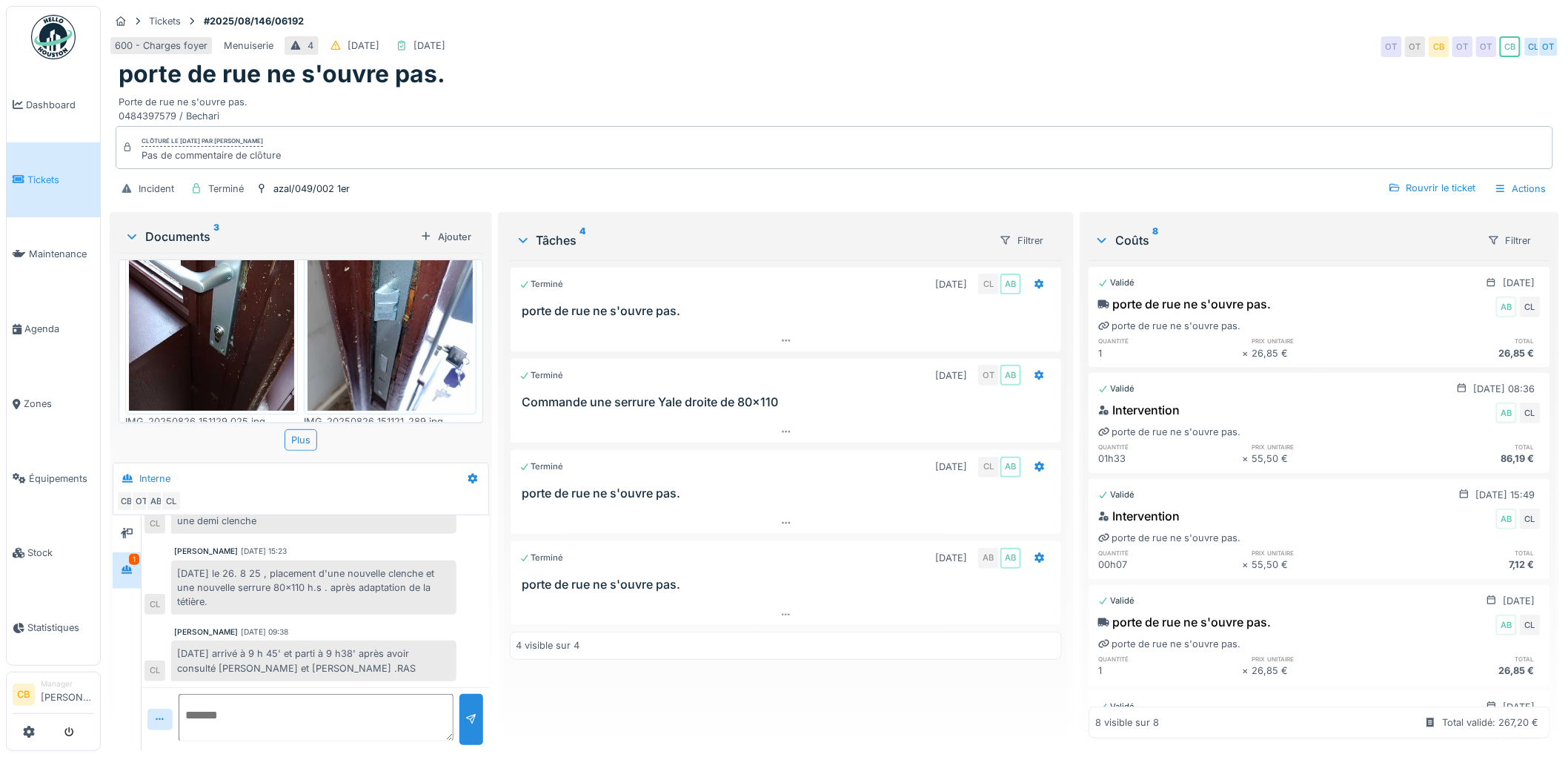
scroll to position [12, 0]
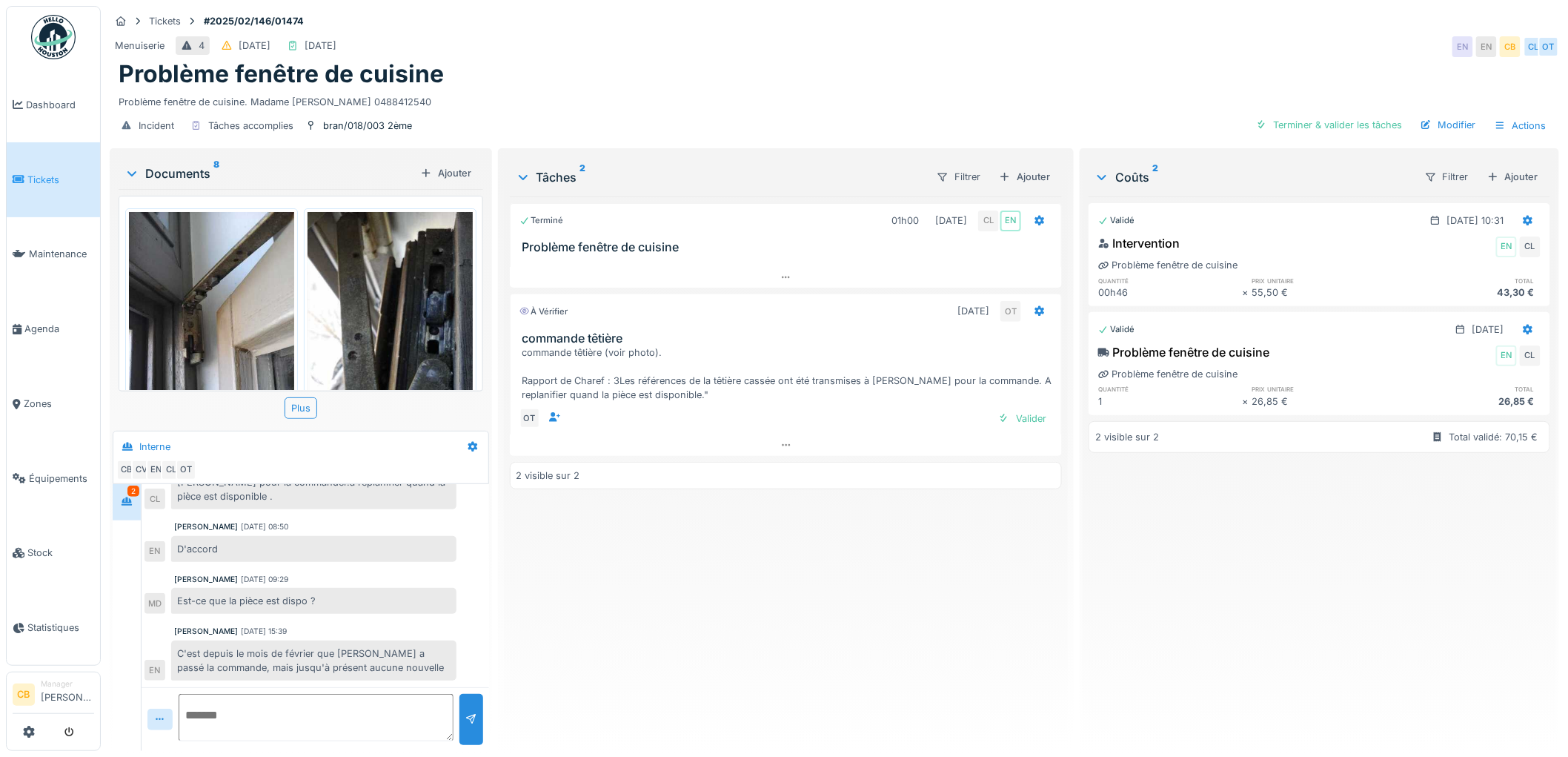
scroll to position [12, 0]
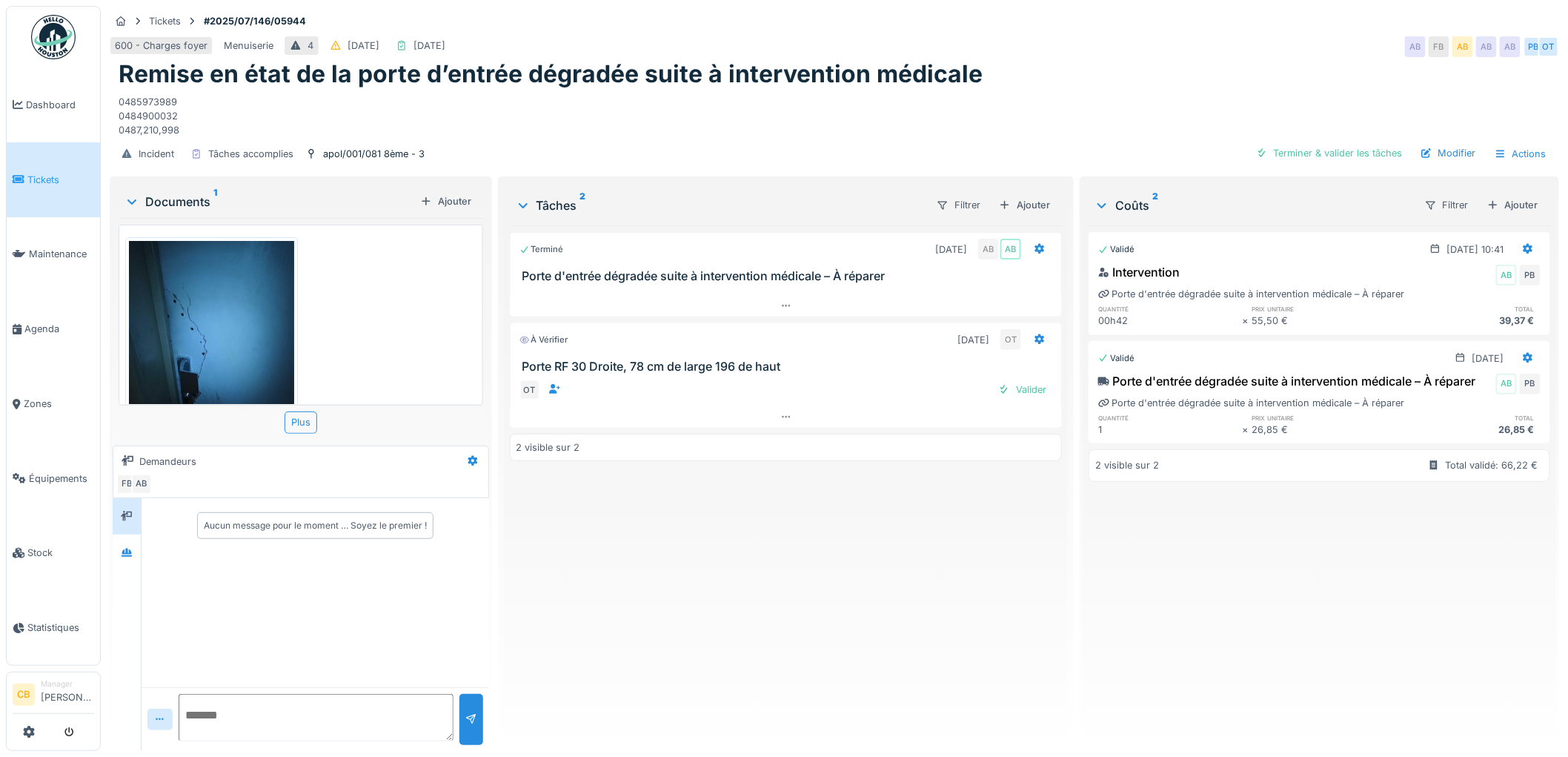
click at [907, 499] on div "Terminé [DATE] AB AB Porte d'entrée dégradée suite à intervention médicale – À …" at bounding box center [786, 482] width 553 height 513
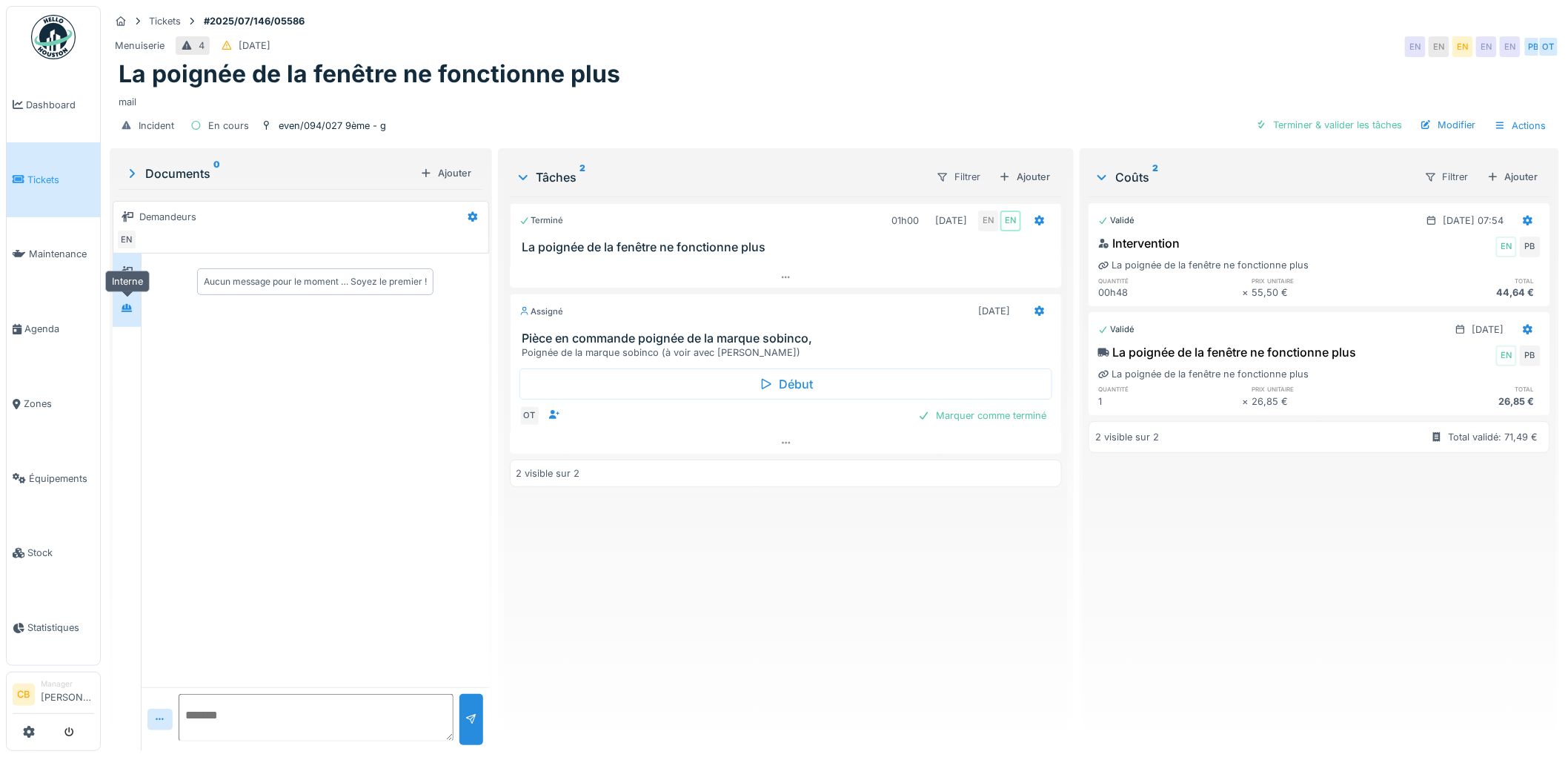
click at [127, 320] on div at bounding box center [126, 309] width 22 height 25
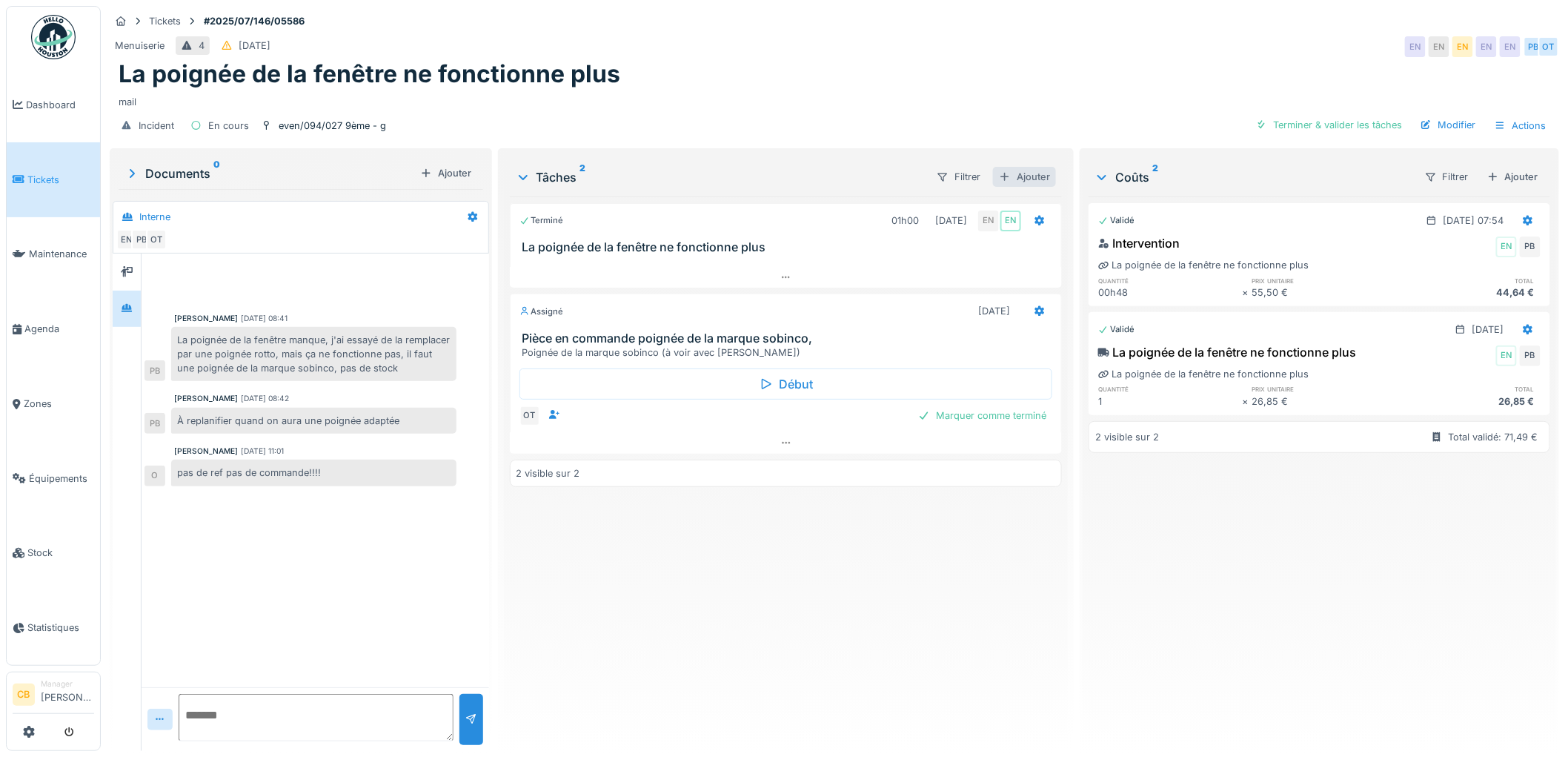
click at [1038, 177] on div "Ajouter" at bounding box center [1025, 177] width 63 height 20
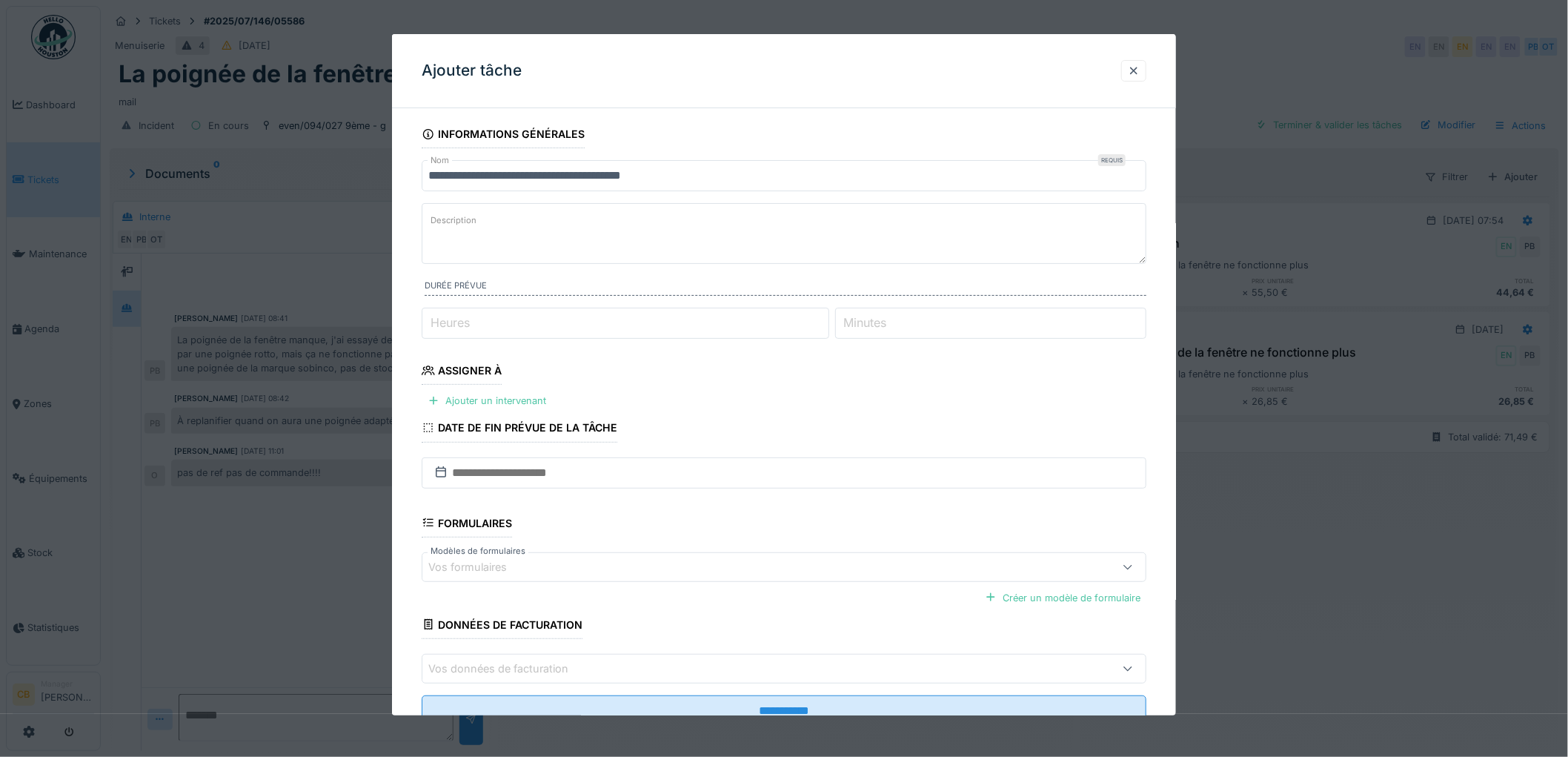
click at [681, 172] on input "**********" at bounding box center [784, 176] width 725 height 31
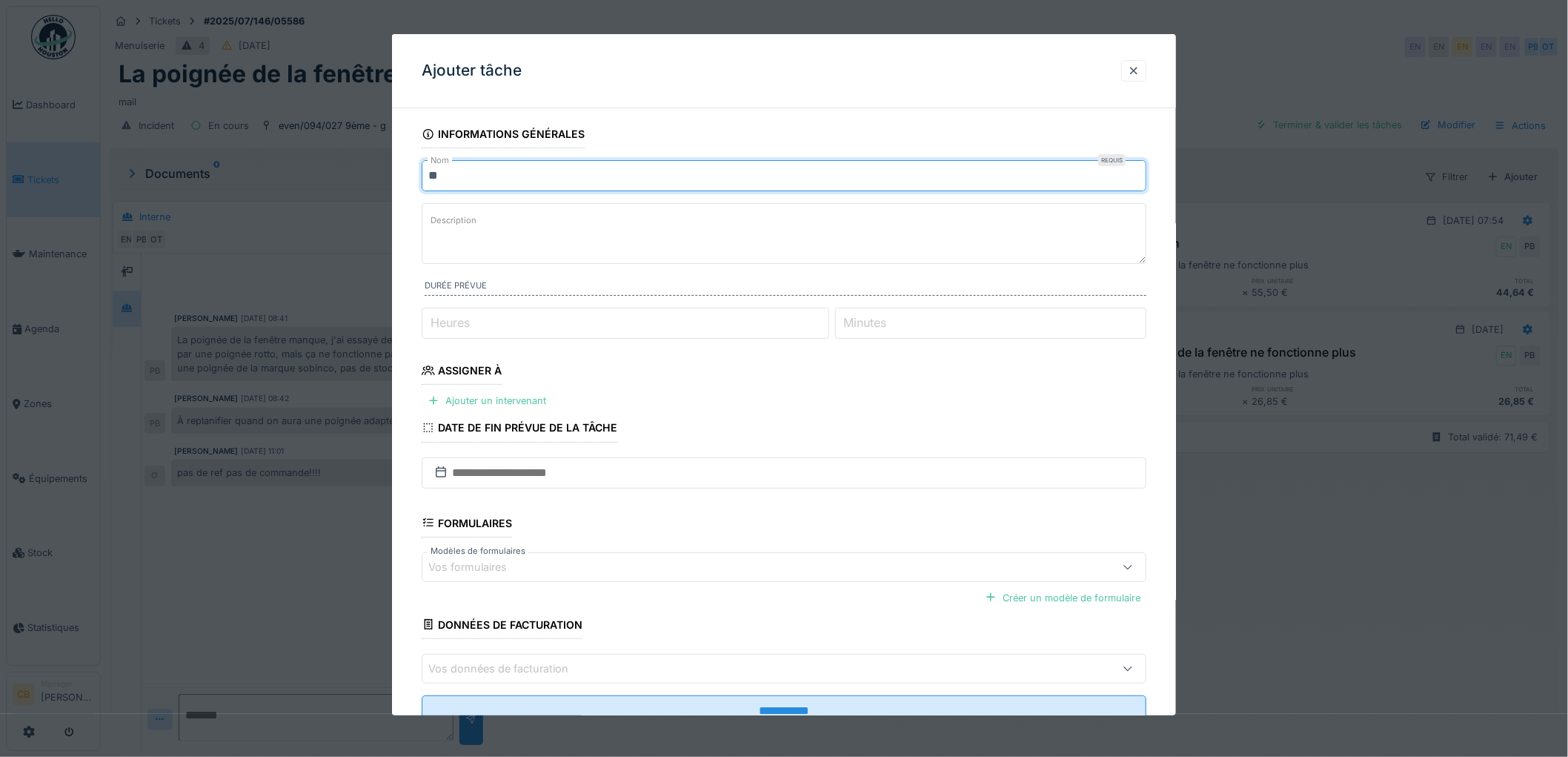
type input "*"
click at [597, 172] on input "**********" at bounding box center [784, 176] width 725 height 31
type input "**********"
click at [651, 200] on fieldset "**********" at bounding box center [784, 429] width 725 height 618
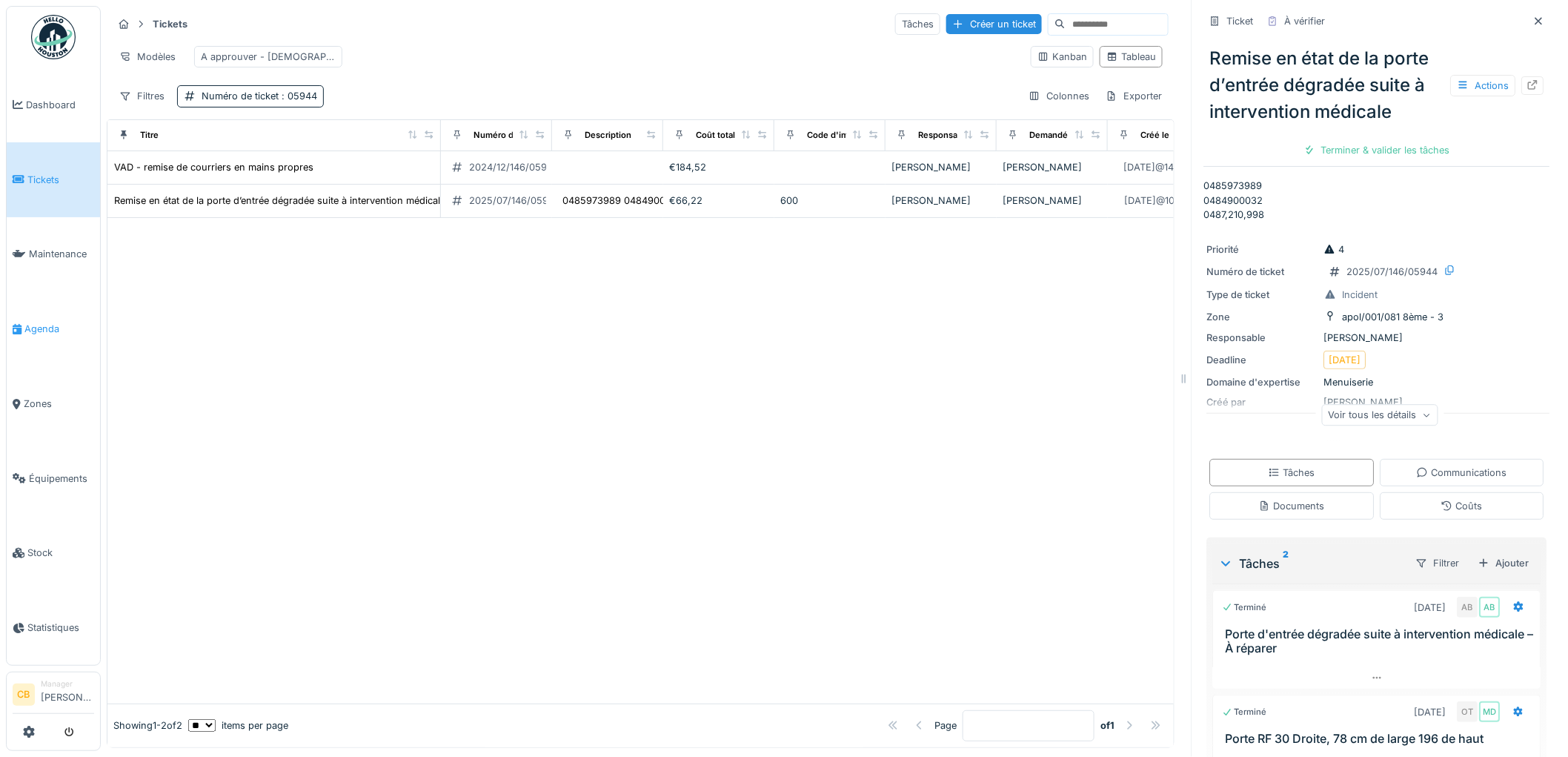
click at [39, 321] on span "Agenda" at bounding box center [59, 328] width 69 height 14
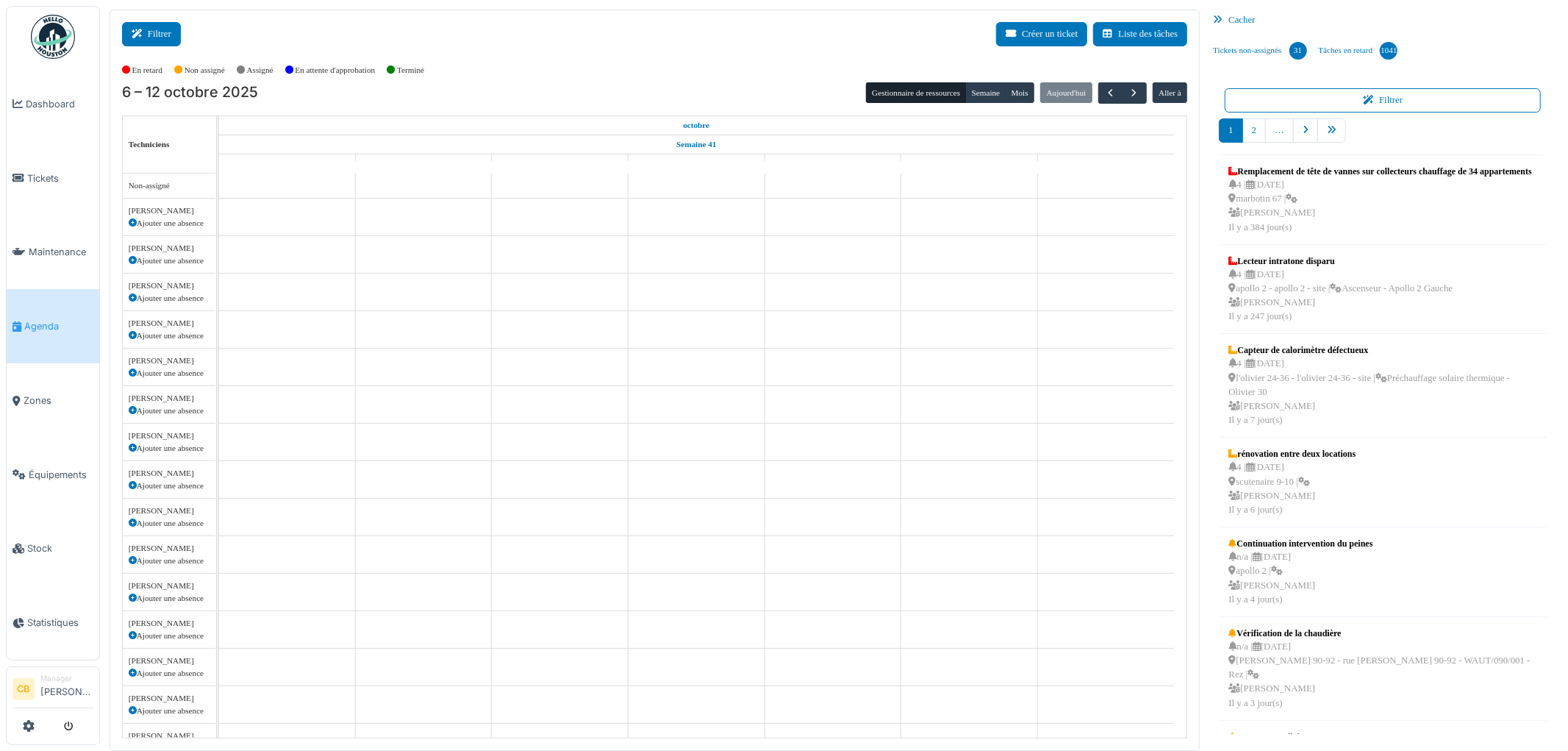
click at [148, 31] on button "Filtrer" at bounding box center [151, 34] width 59 height 24
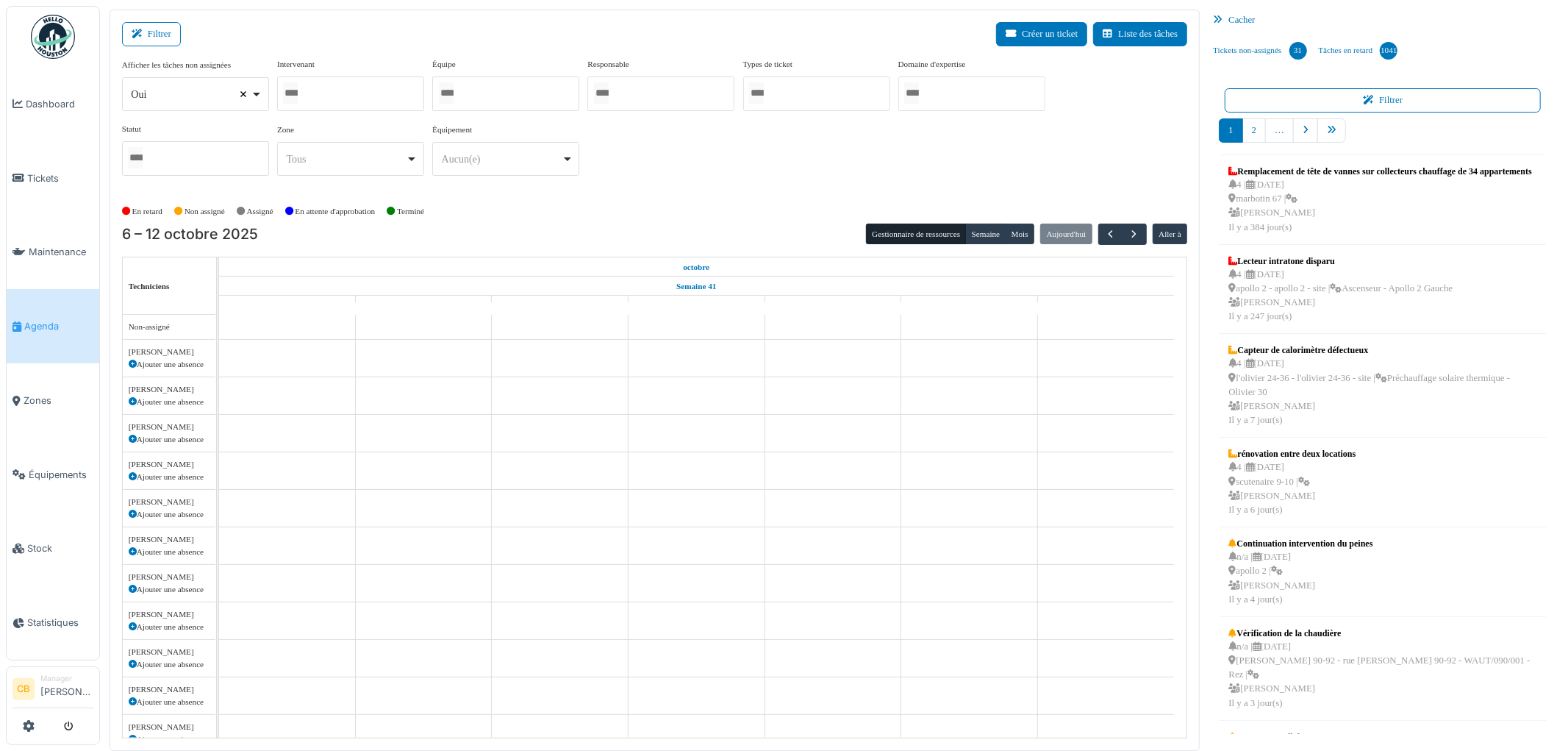
select select
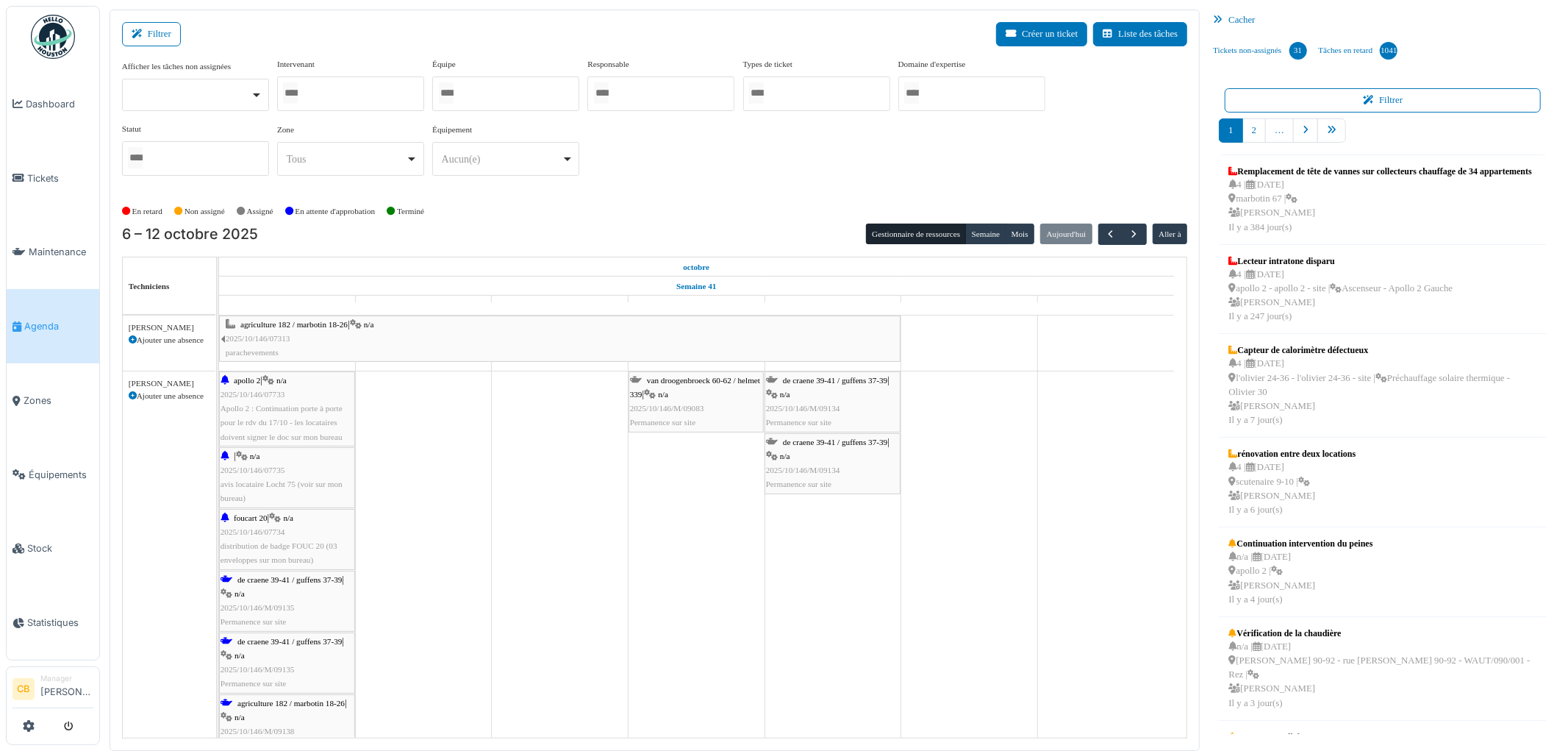
click at [298, 96] on input "Tous" at bounding box center [290, 93] width 15 height 21
type input "****"
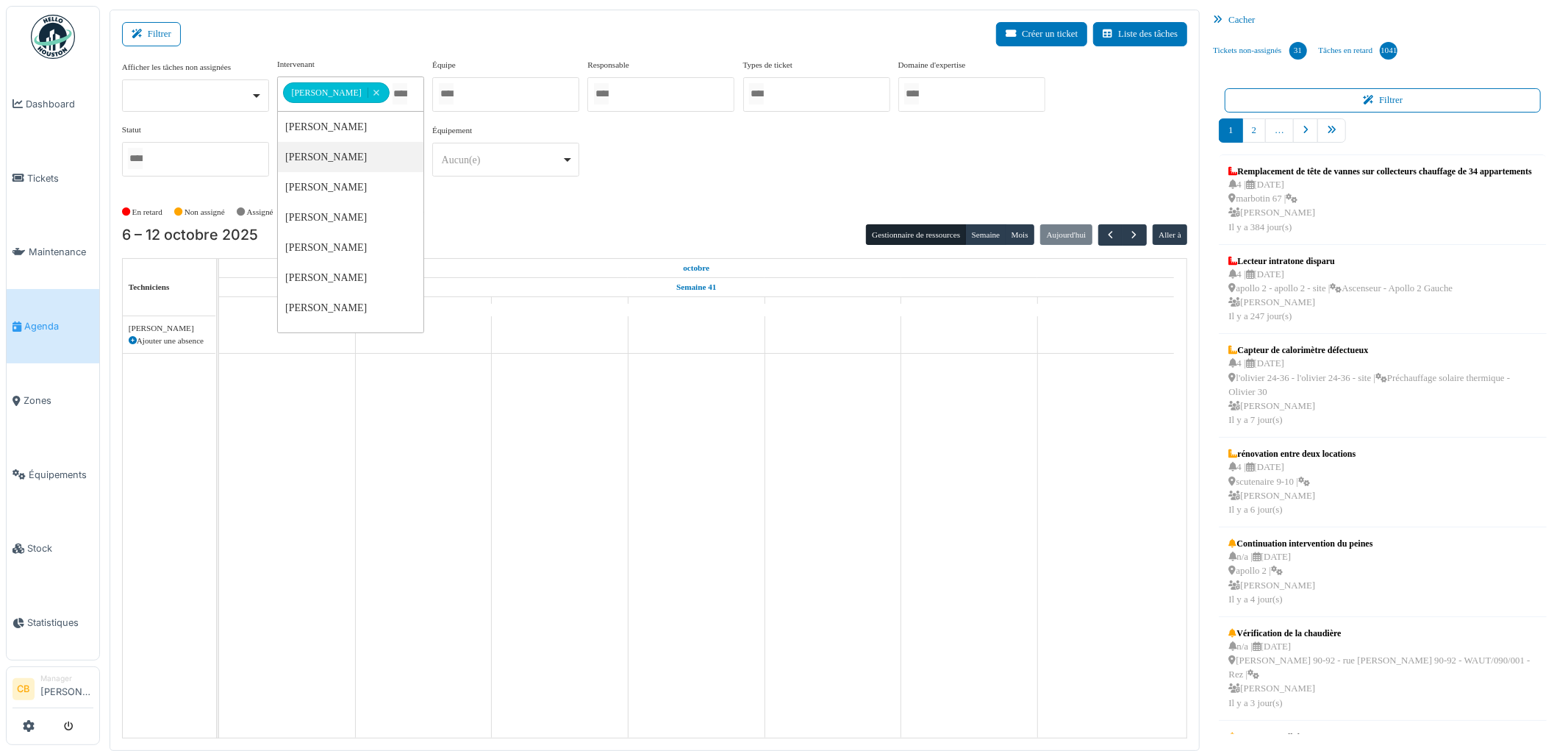
click at [494, 217] on div "En retard Non assigné Assigné En attente d'approbation Terminé" at bounding box center [656, 212] width 1066 height 24
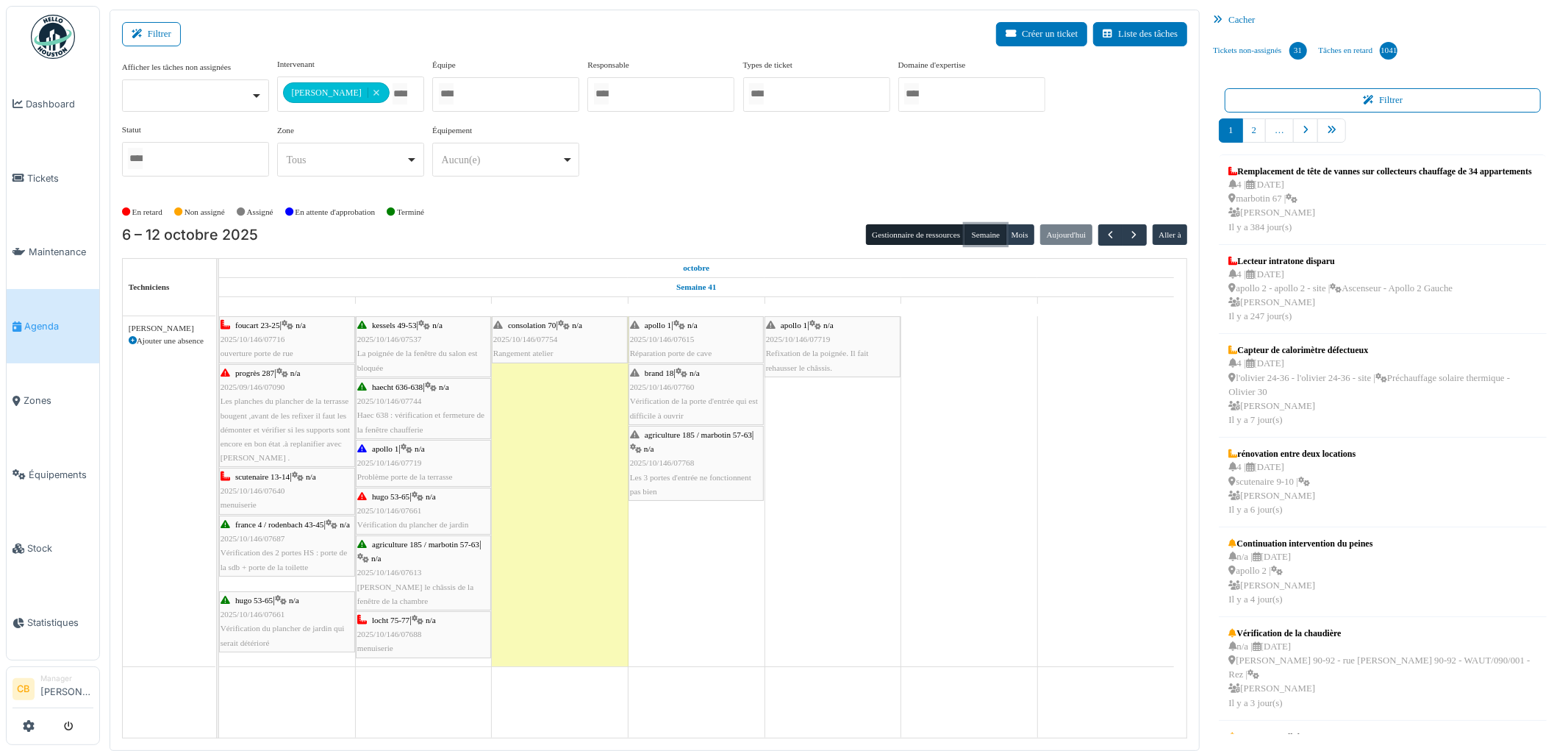
click at [985, 236] on button "Semaine" at bounding box center [985, 234] width 41 height 21
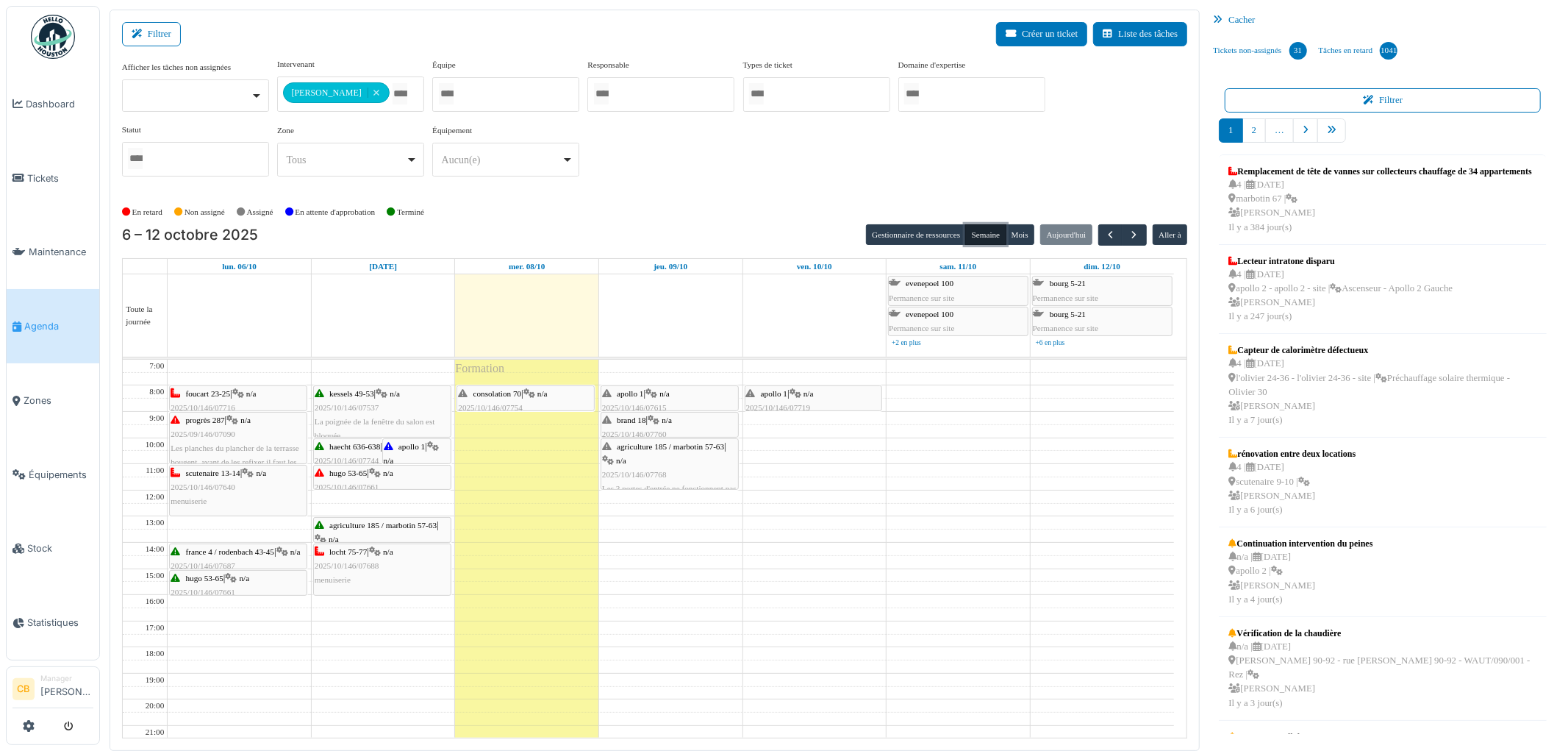
click at [512, 405] on span "2025/10/146/07754" at bounding box center [490, 408] width 65 height 9
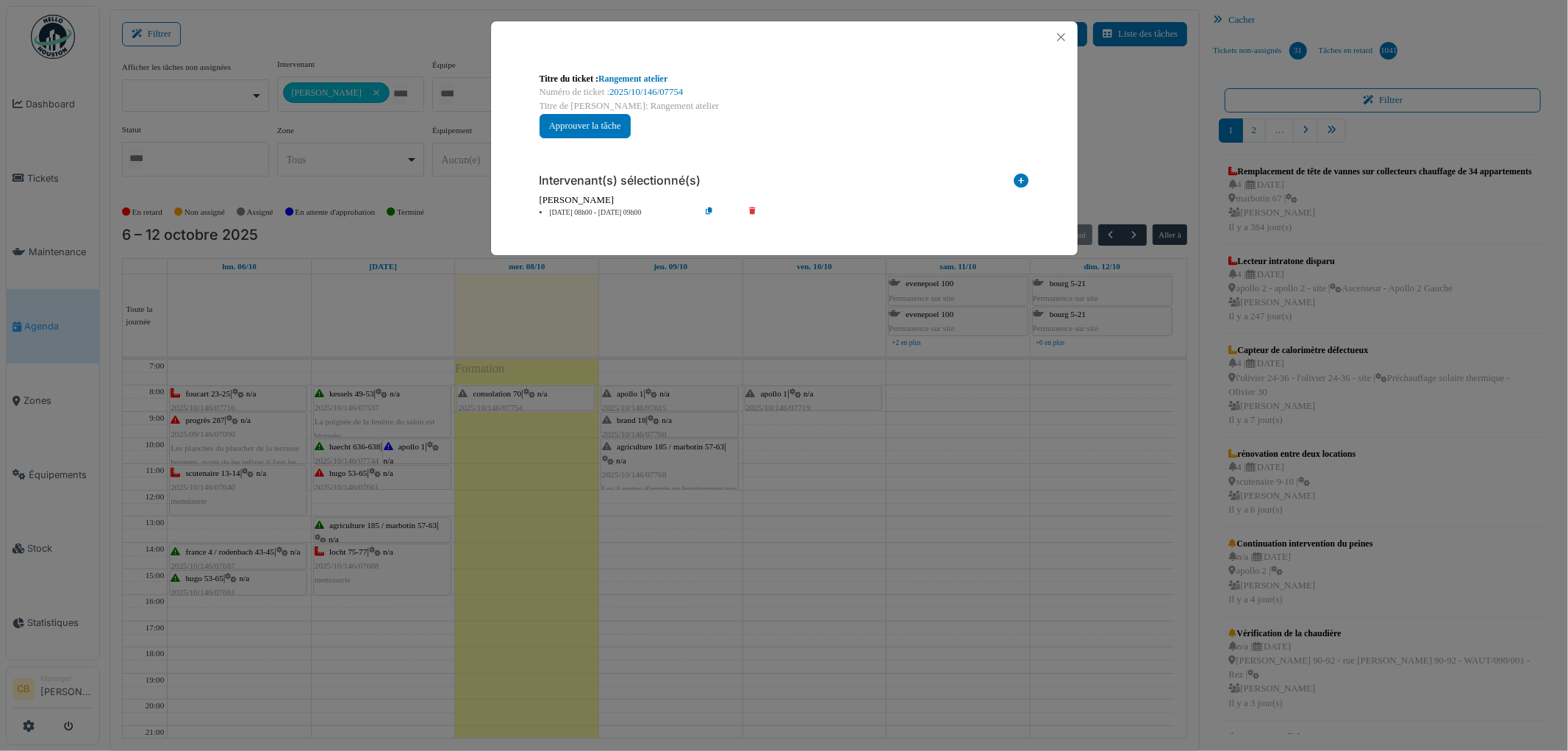
click at [714, 292] on div "Titre du ticket : Rangement atelier Numéro de ticket : 2025/10/146/07754 Titre …" at bounding box center [784, 376] width 1568 height 751
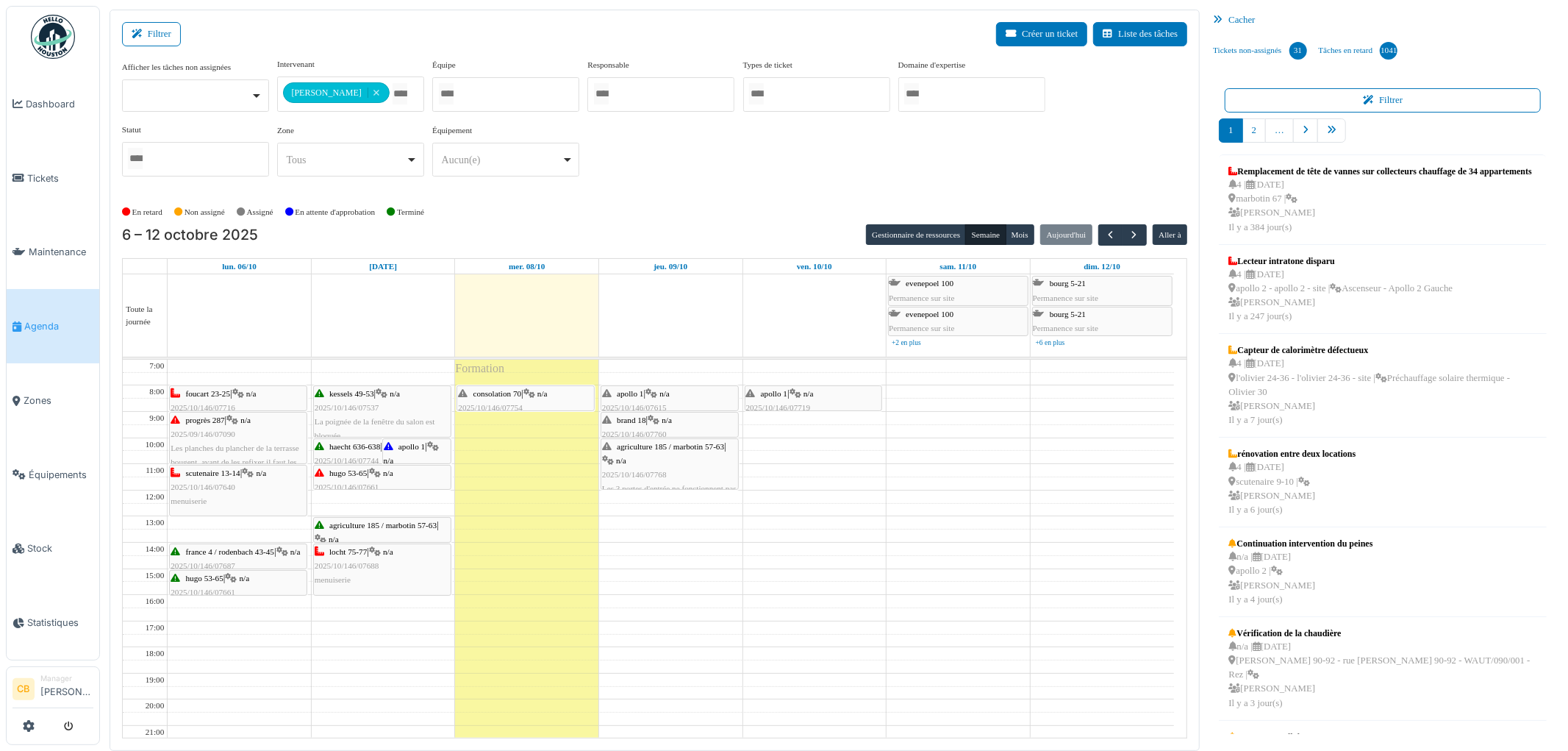
click at [535, 394] on icon at bounding box center [529, 394] width 11 height 9
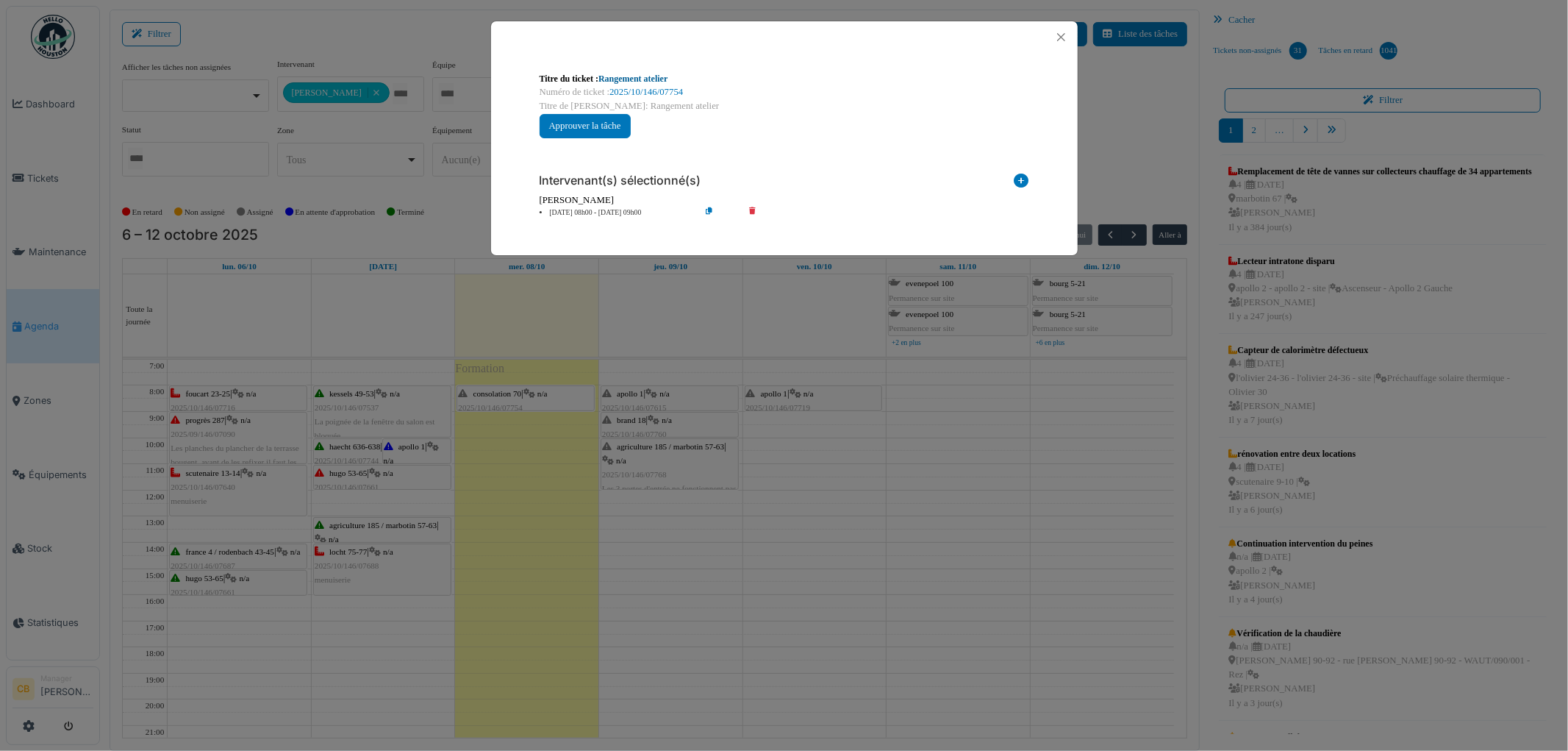
click at [628, 79] on link "Rangement atelier" at bounding box center [633, 78] width 69 height 10
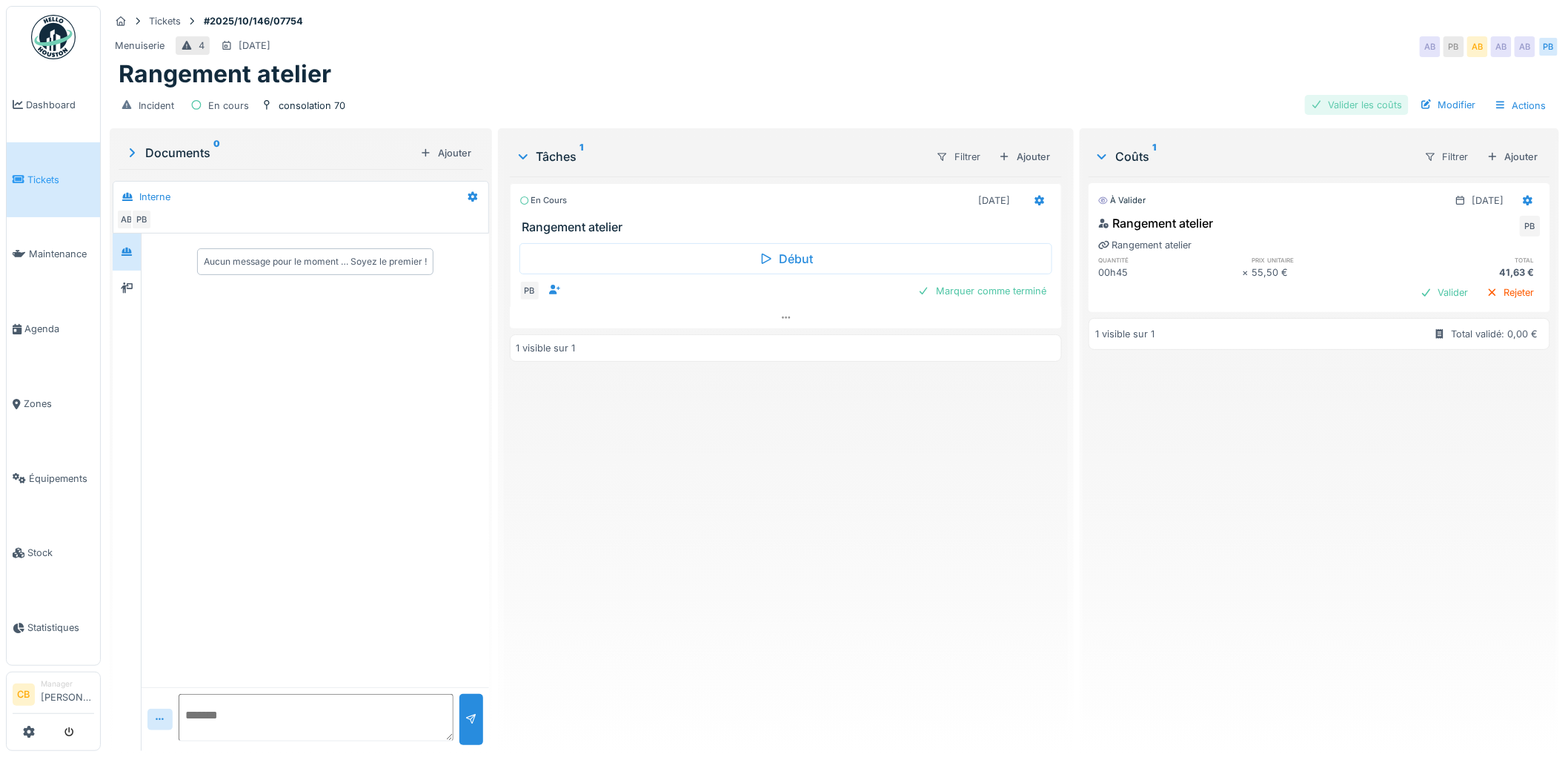
click at [1332, 103] on div "Valider les coûts" at bounding box center [1357, 105] width 104 height 20
click at [520, 67] on div "Rangement atelier" at bounding box center [834, 74] width 1432 height 29
click at [1004, 289] on div "Marquer comme terminé" at bounding box center [982, 291] width 140 height 20
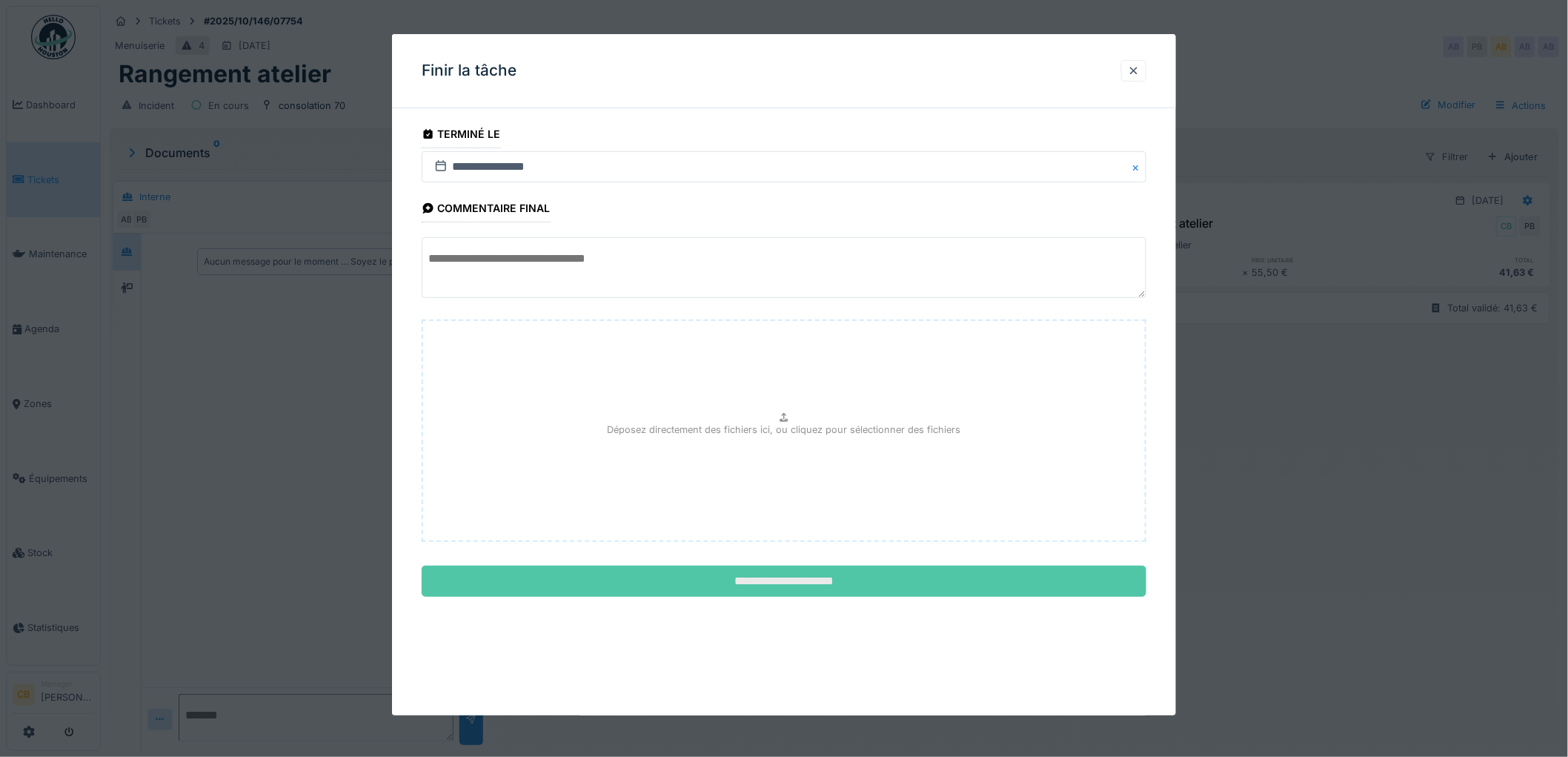
click at [796, 578] on input "**********" at bounding box center [784, 580] width 725 height 31
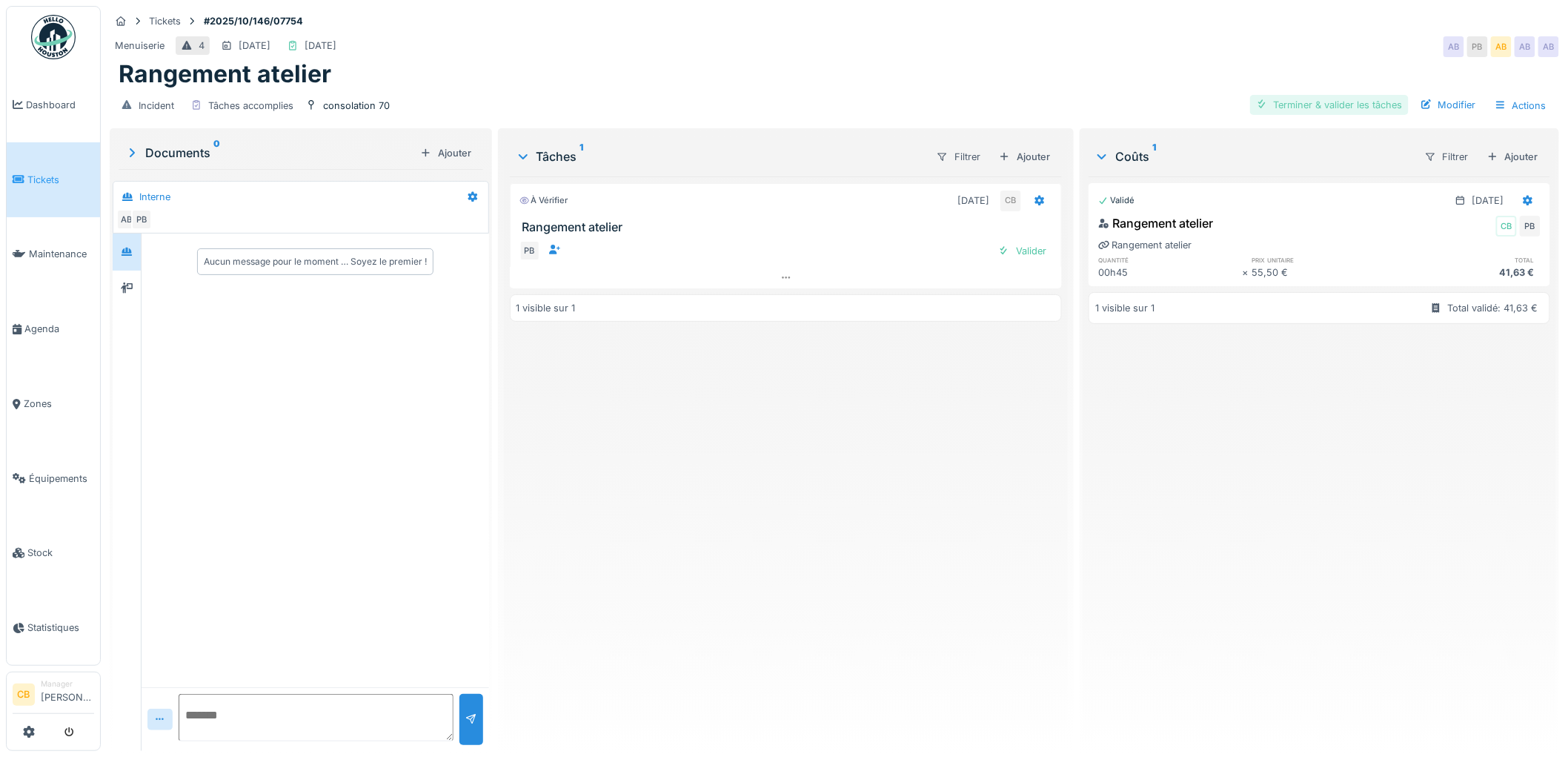
click at [1280, 106] on div "Terminer & valider les tâches" at bounding box center [1330, 105] width 159 height 20
click at [1205, 102] on div "Envoyer pour approbation" at bounding box center [1164, 105] width 149 height 20
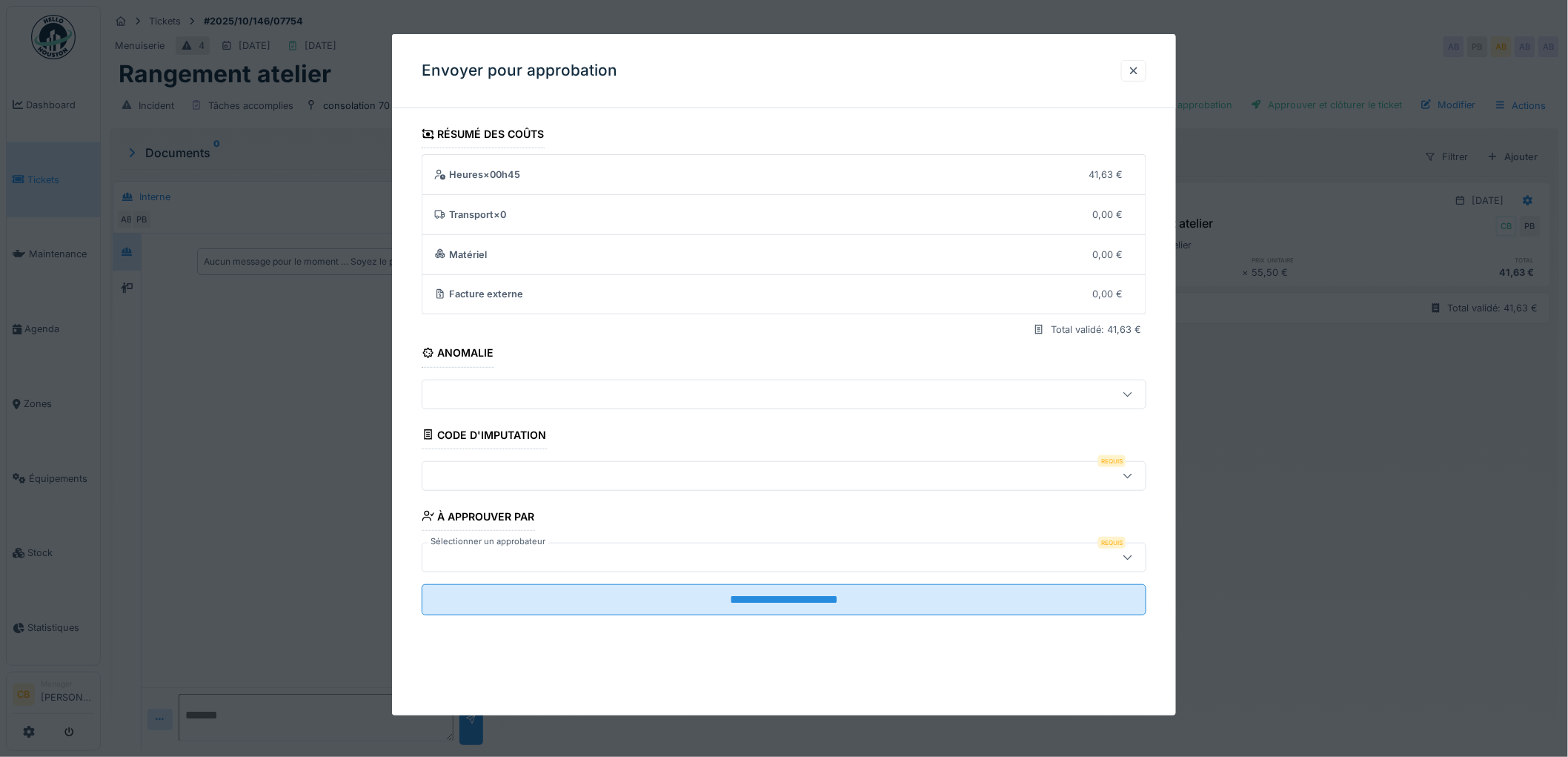
click at [484, 546] on label "Sélectionner un approbateur" at bounding box center [488, 541] width 121 height 12
click at [488, 560] on div at bounding box center [742, 557] width 628 height 16
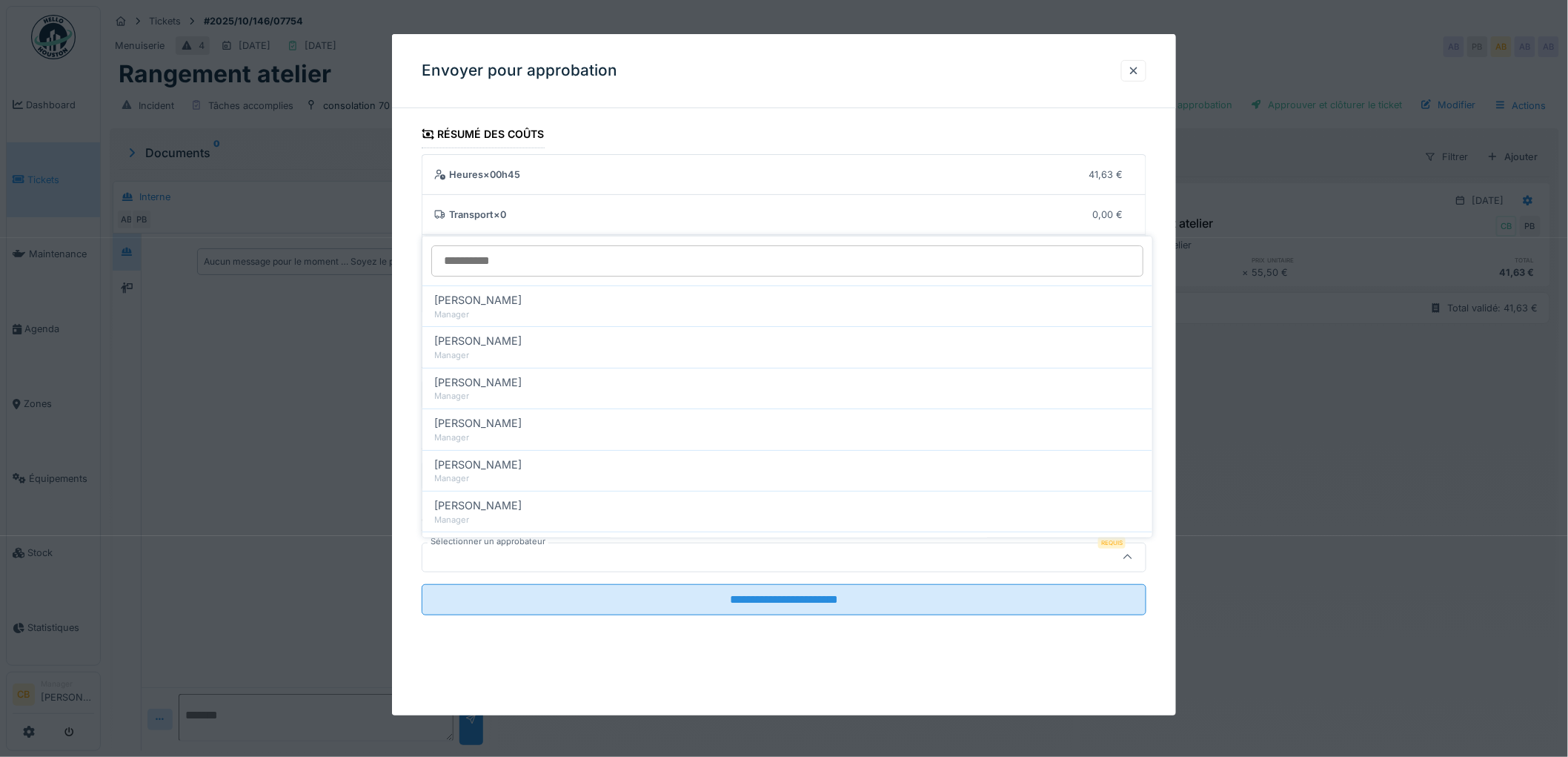
click at [488, 560] on div at bounding box center [742, 557] width 628 height 16
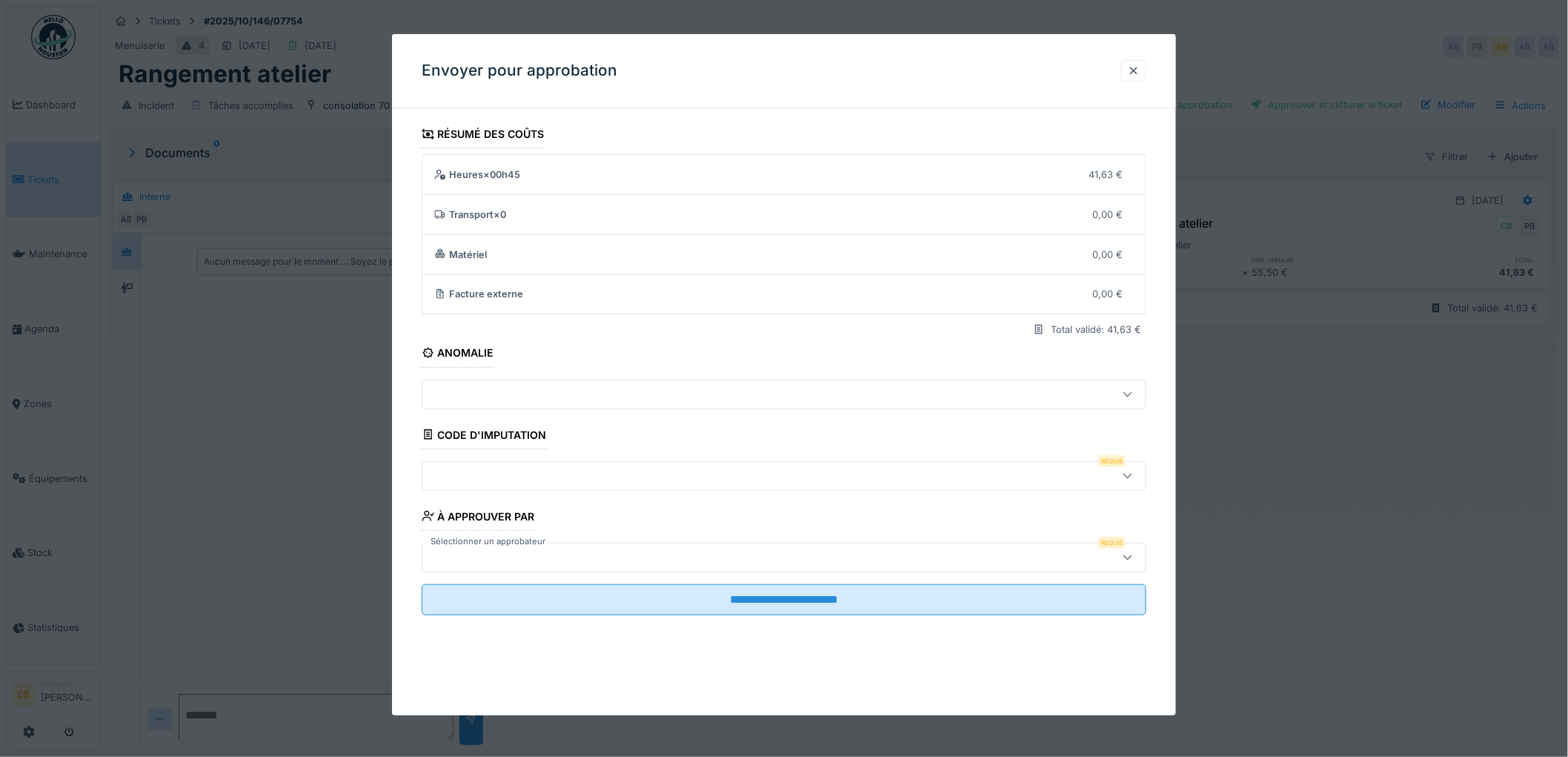
click at [493, 553] on div at bounding box center [742, 557] width 628 height 16
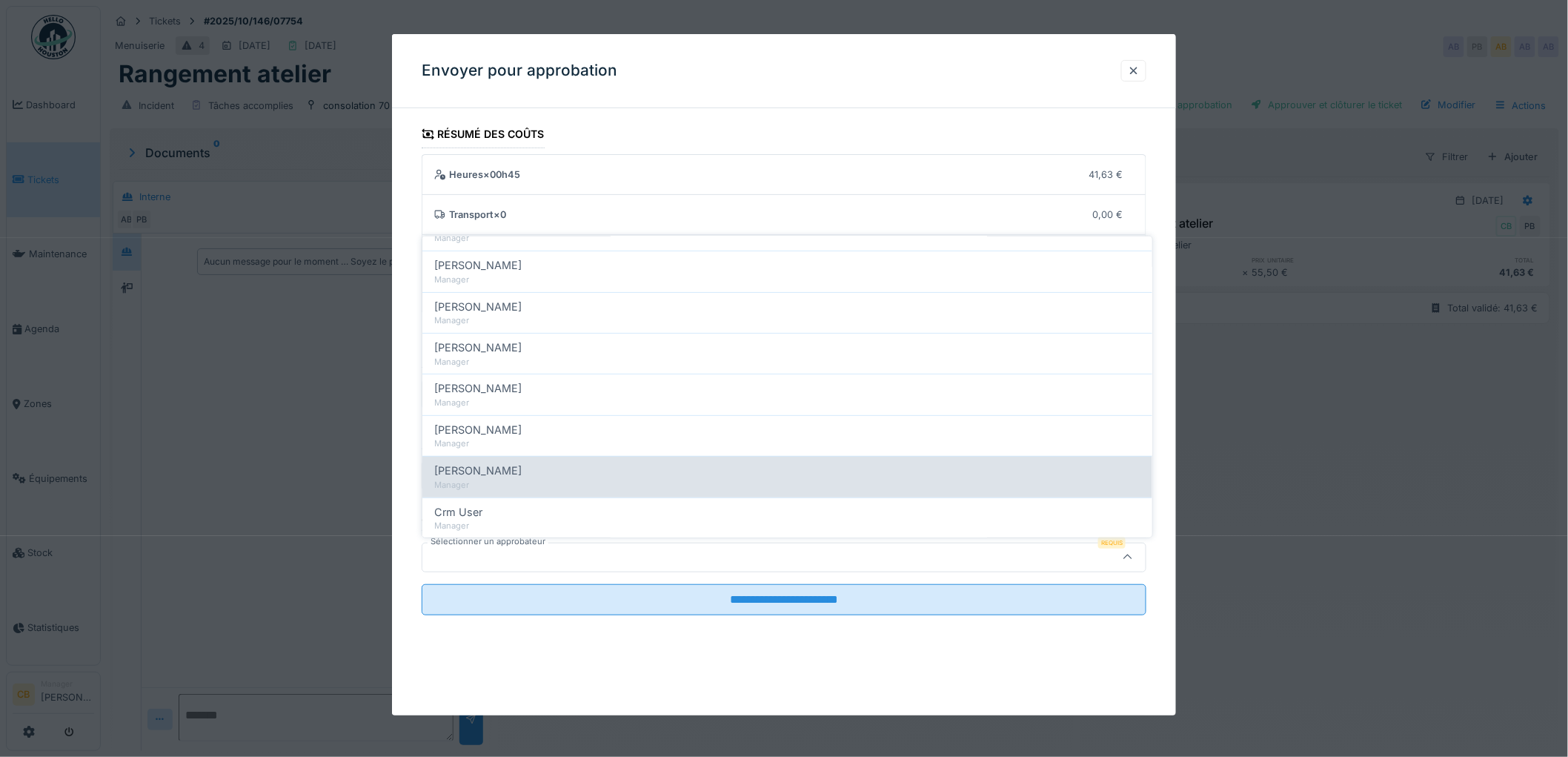
scroll to position [164, 0]
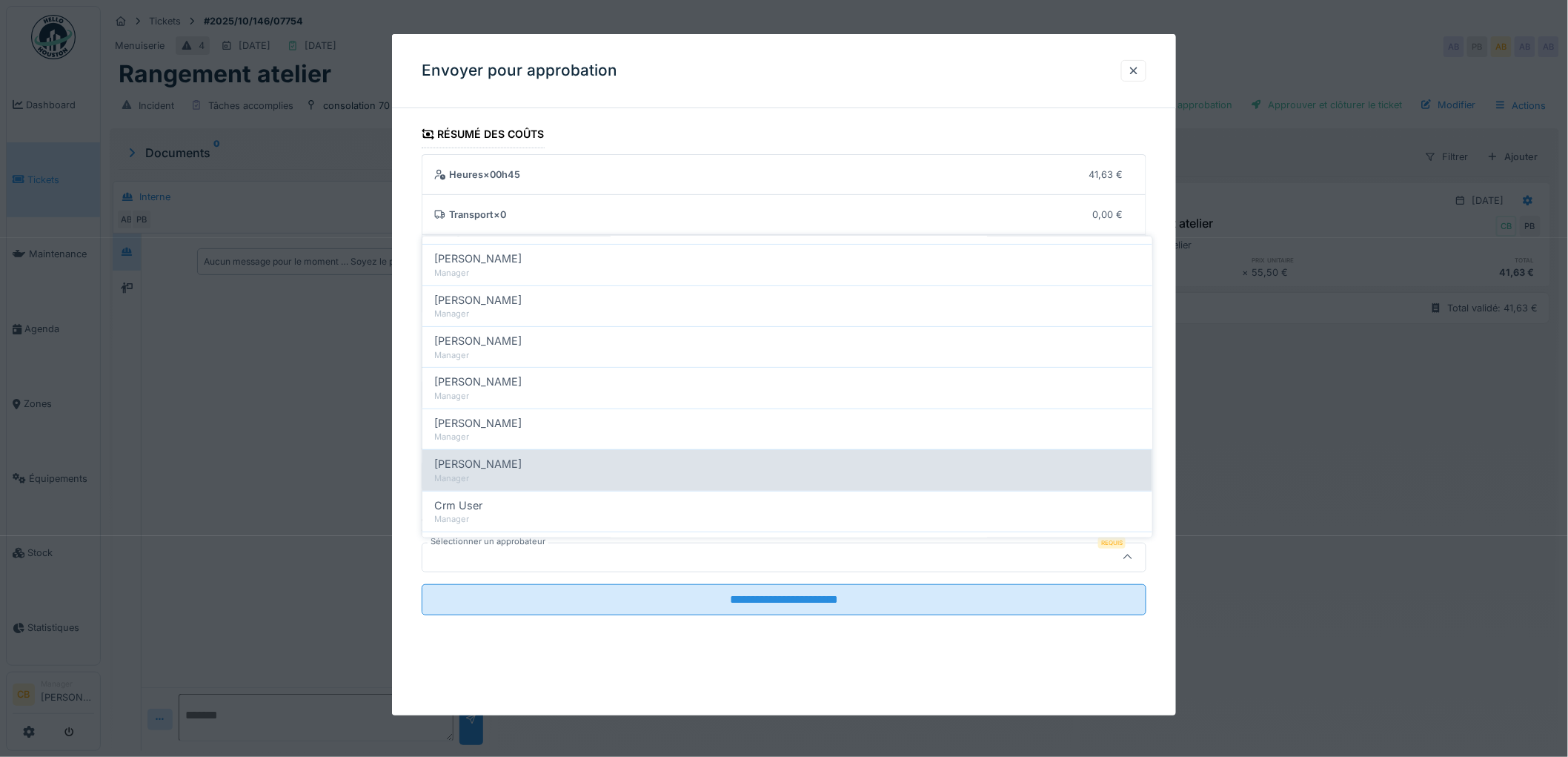
click at [510, 464] on span "[PERSON_NAME]" at bounding box center [477, 463] width 87 height 16
type input "****"
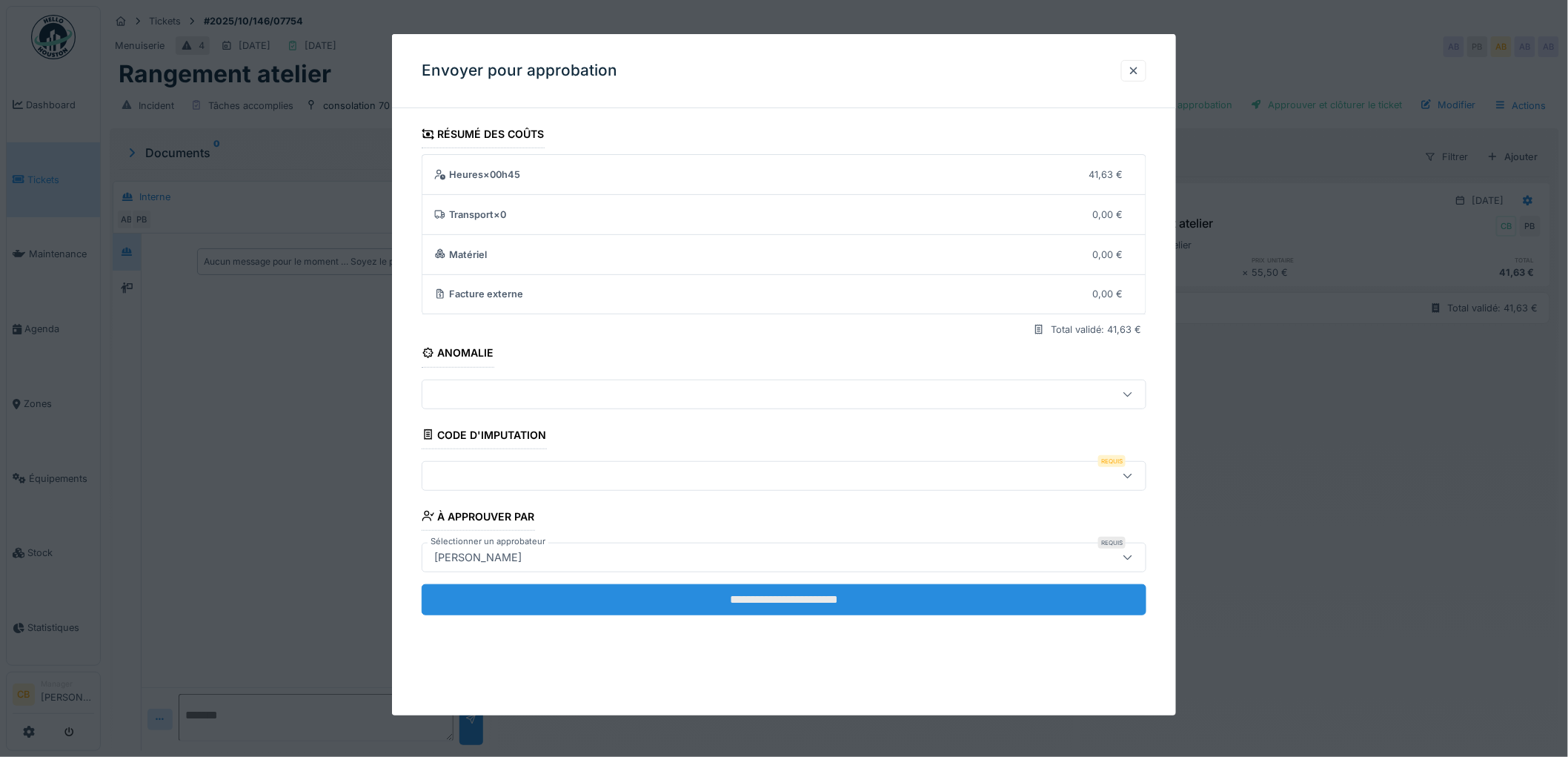
click at [743, 594] on input "**********" at bounding box center [784, 600] width 725 height 31
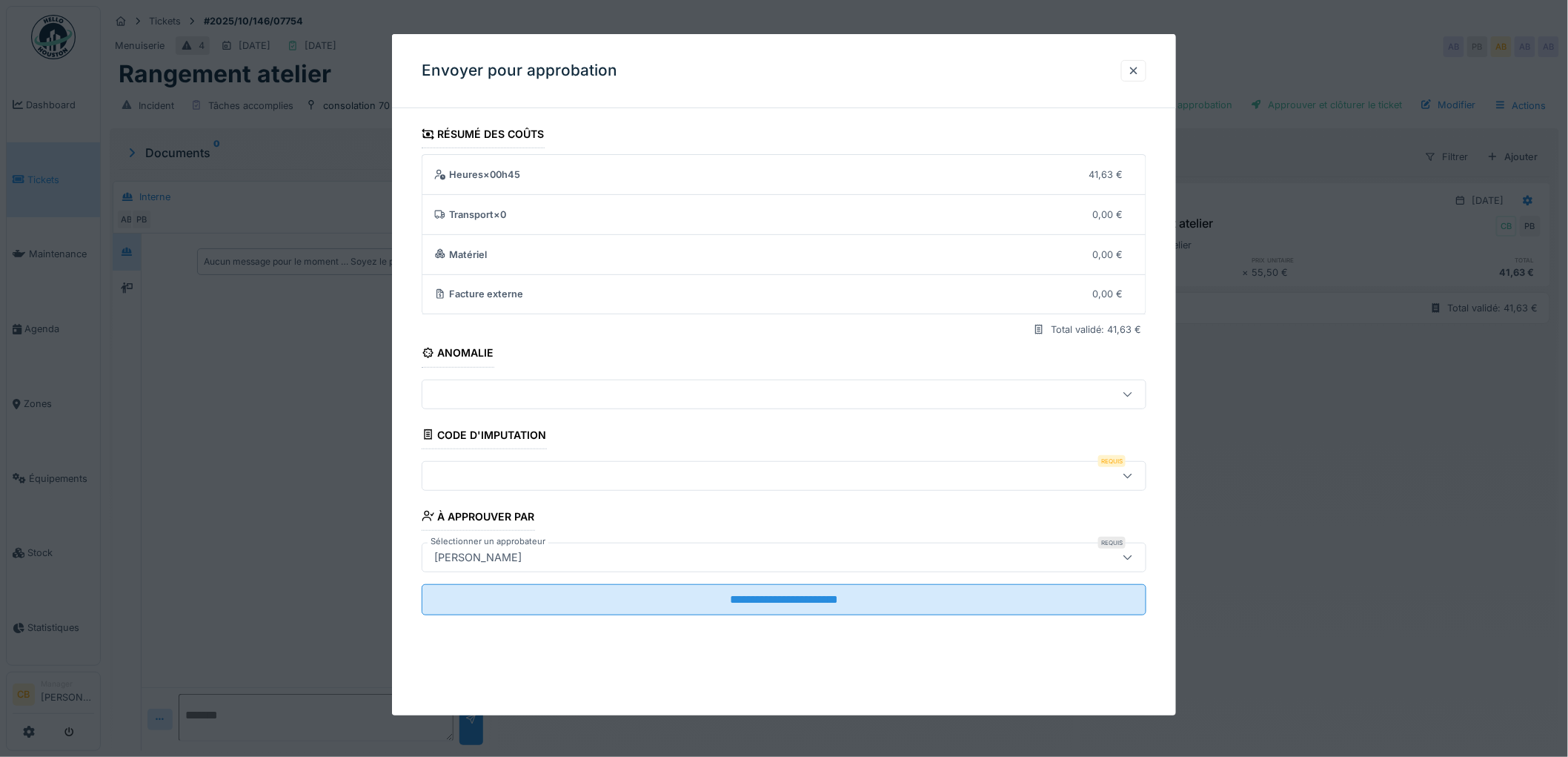
click at [460, 463] on div at bounding box center [784, 476] width 725 height 29
click at [462, 463] on div at bounding box center [784, 476] width 725 height 29
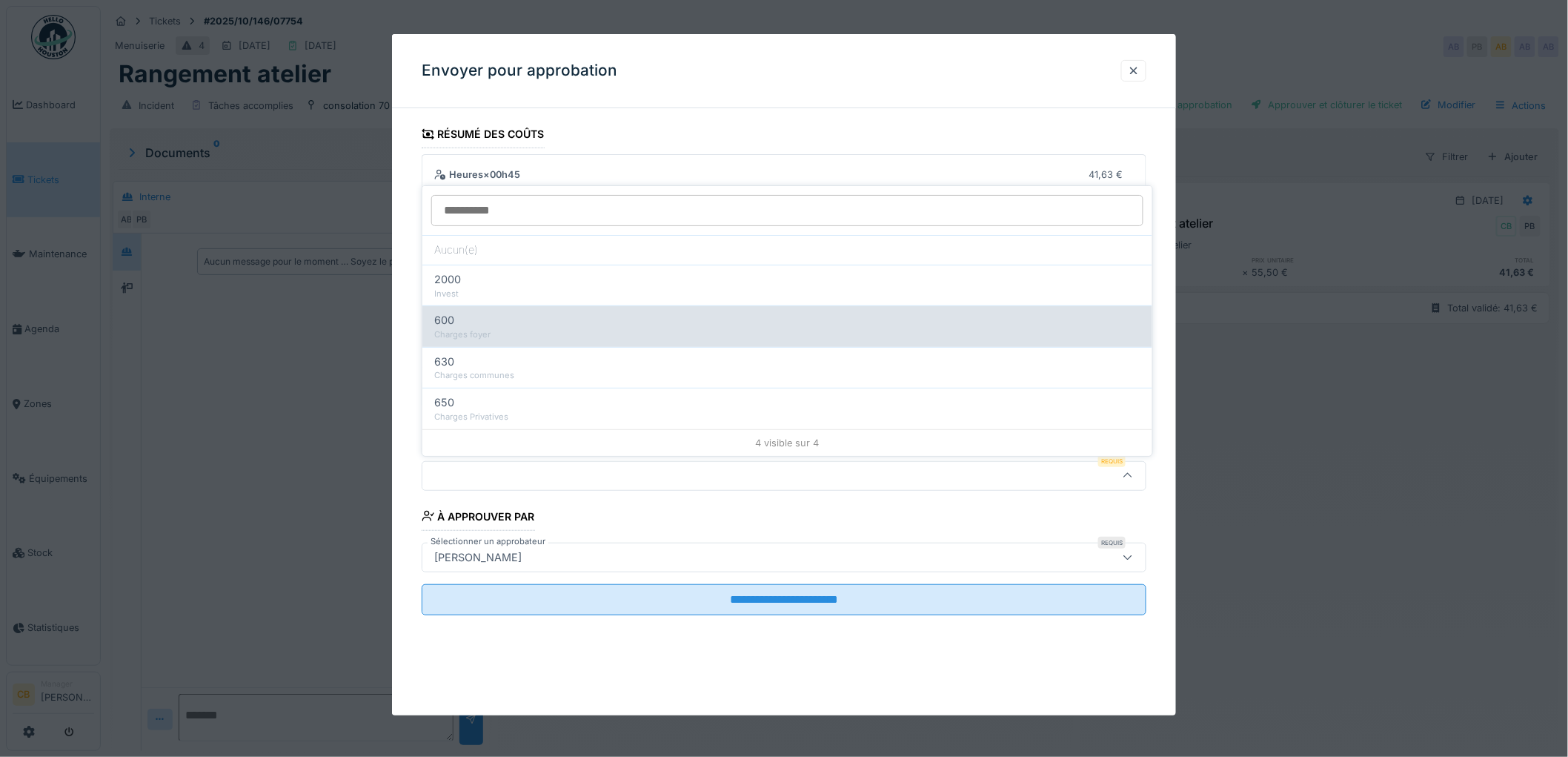
click at [449, 322] on span "600" at bounding box center [444, 320] width 20 height 16
type input "***"
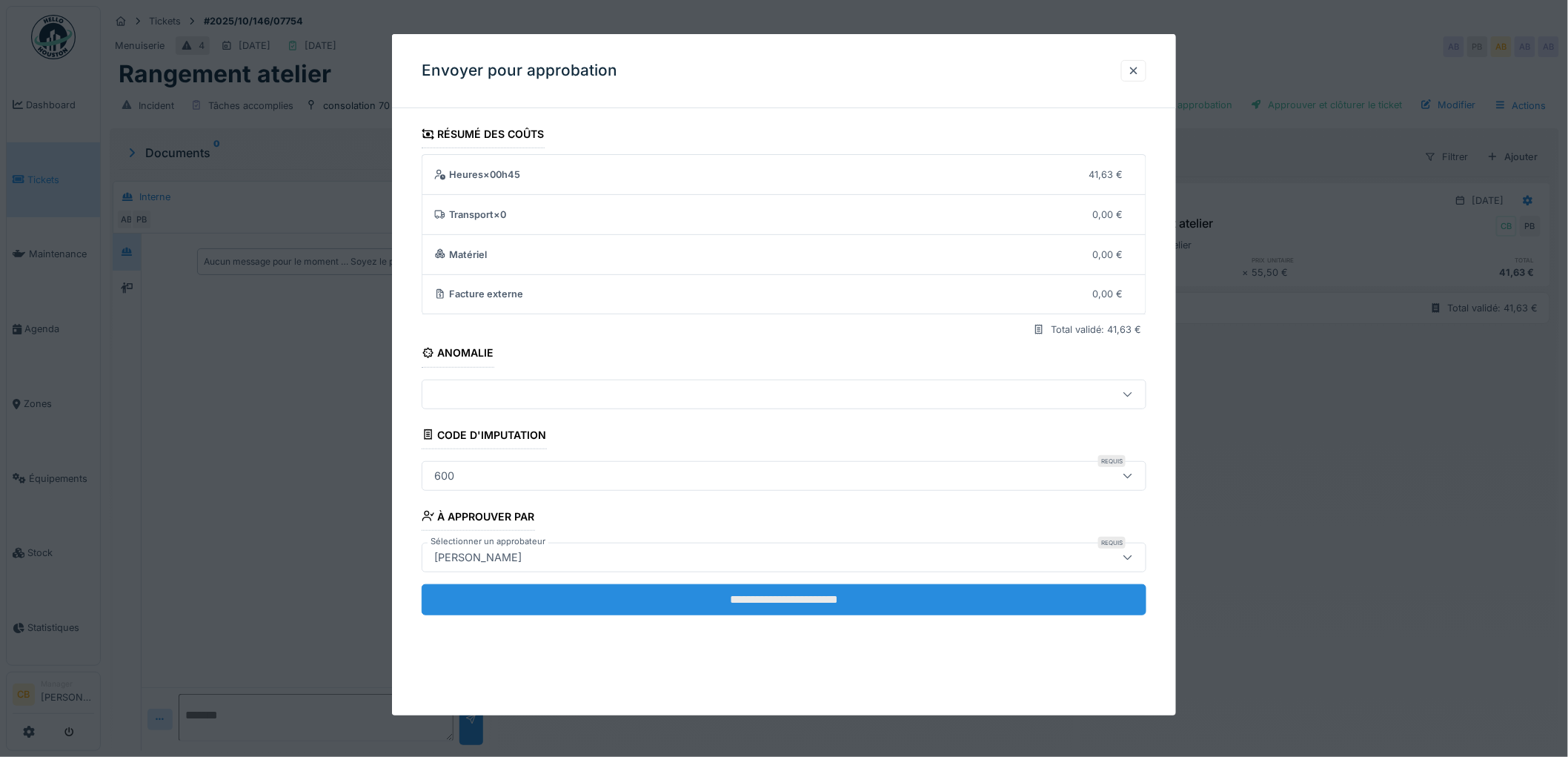
click at [799, 603] on input "**********" at bounding box center [784, 600] width 725 height 31
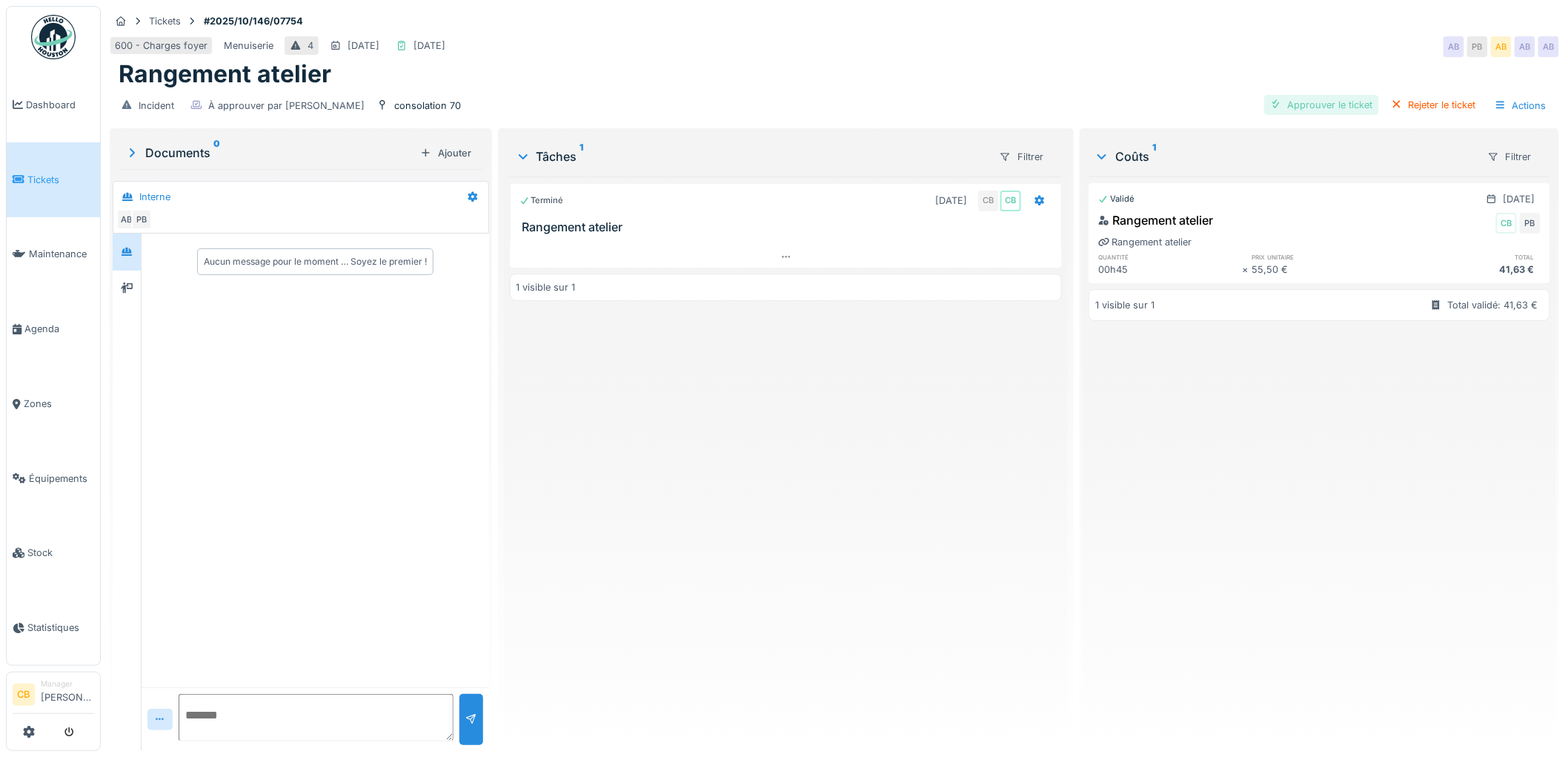
click at [1291, 106] on div "Approuver le ticket" at bounding box center [1321, 105] width 115 height 20
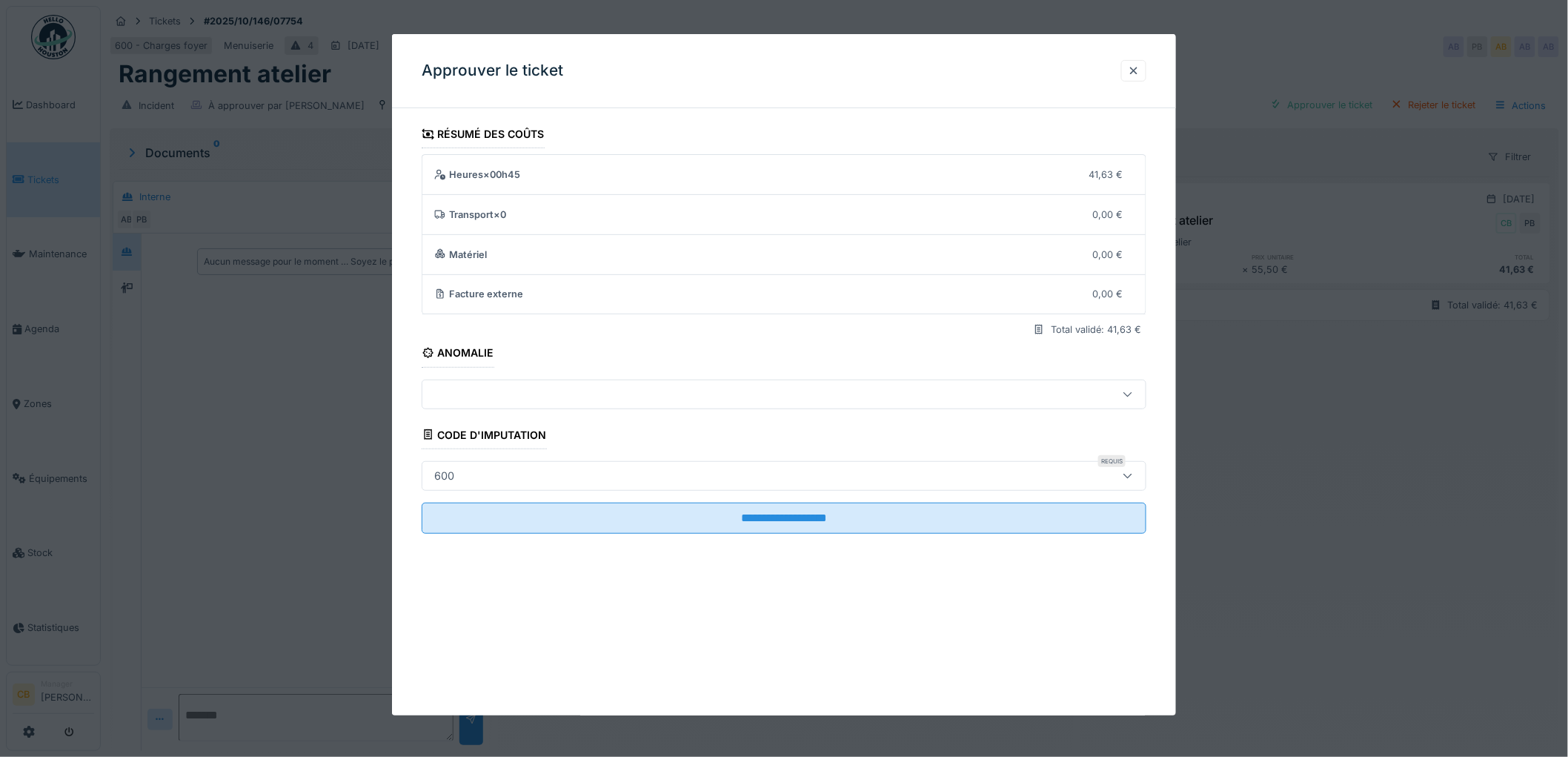
scroll to position [12, 0]
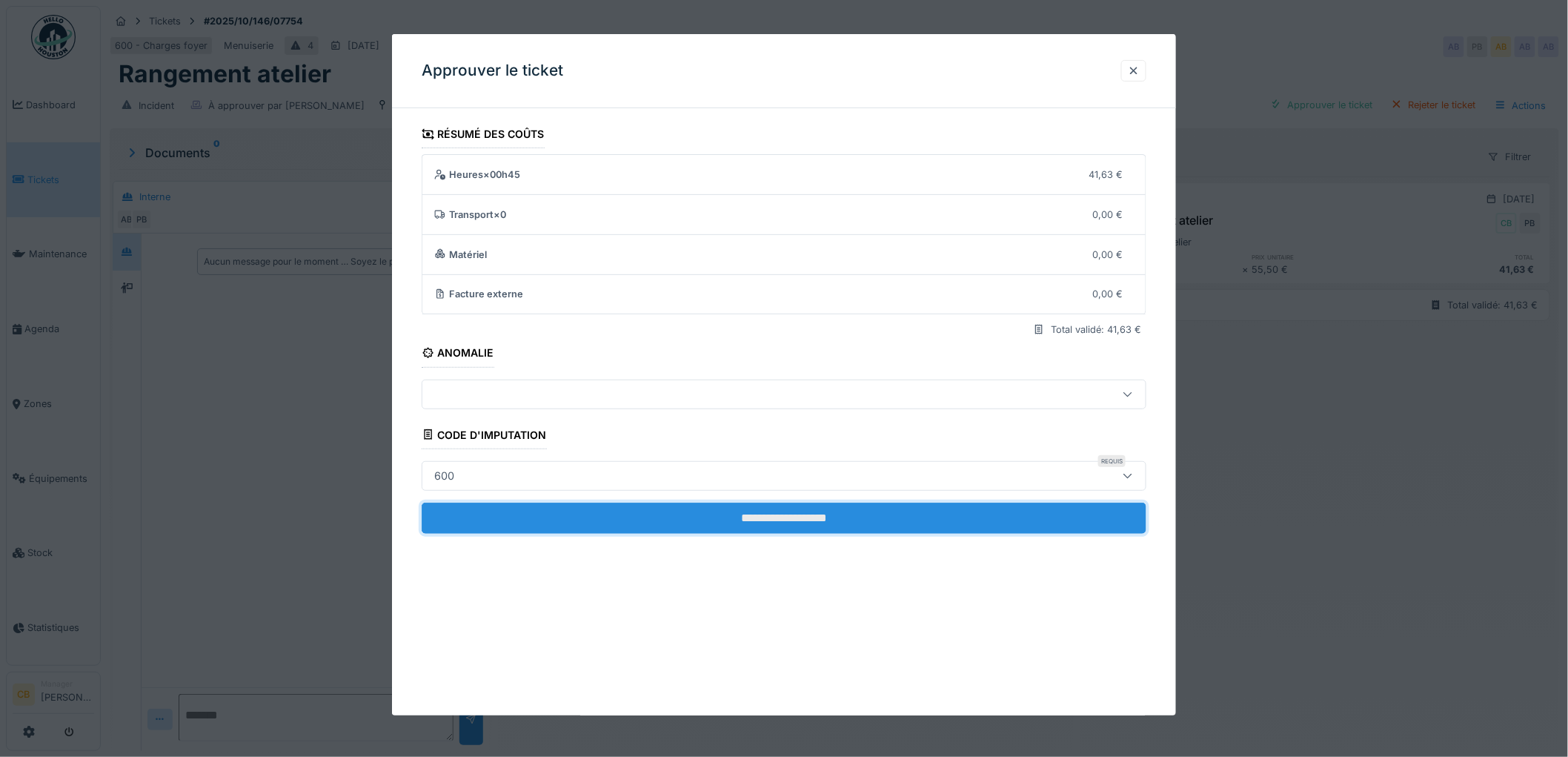
click at [782, 516] on input "**********" at bounding box center [784, 518] width 725 height 31
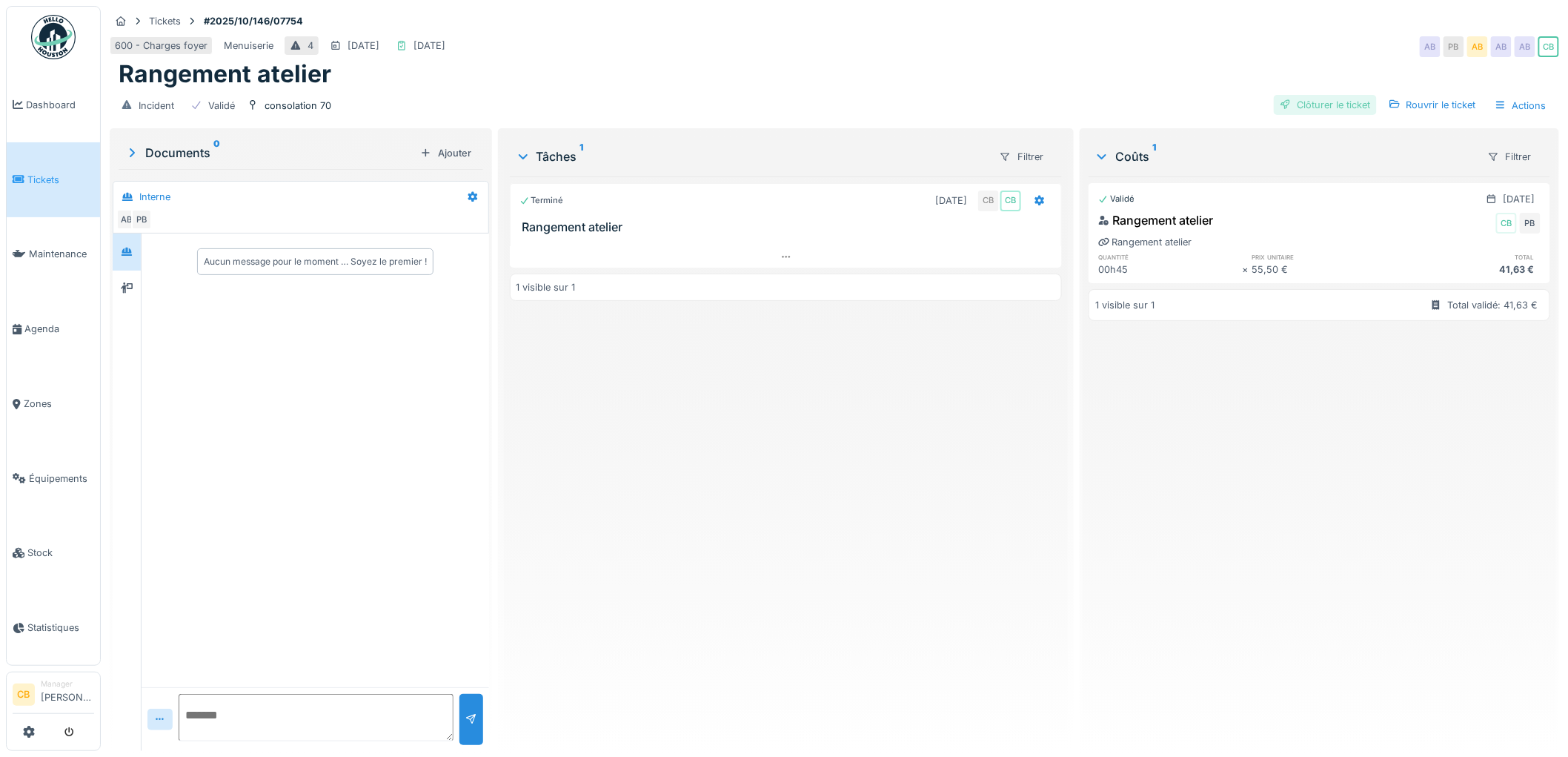
click at [1336, 95] on div "Clôturer le ticket" at bounding box center [1326, 105] width 103 height 20
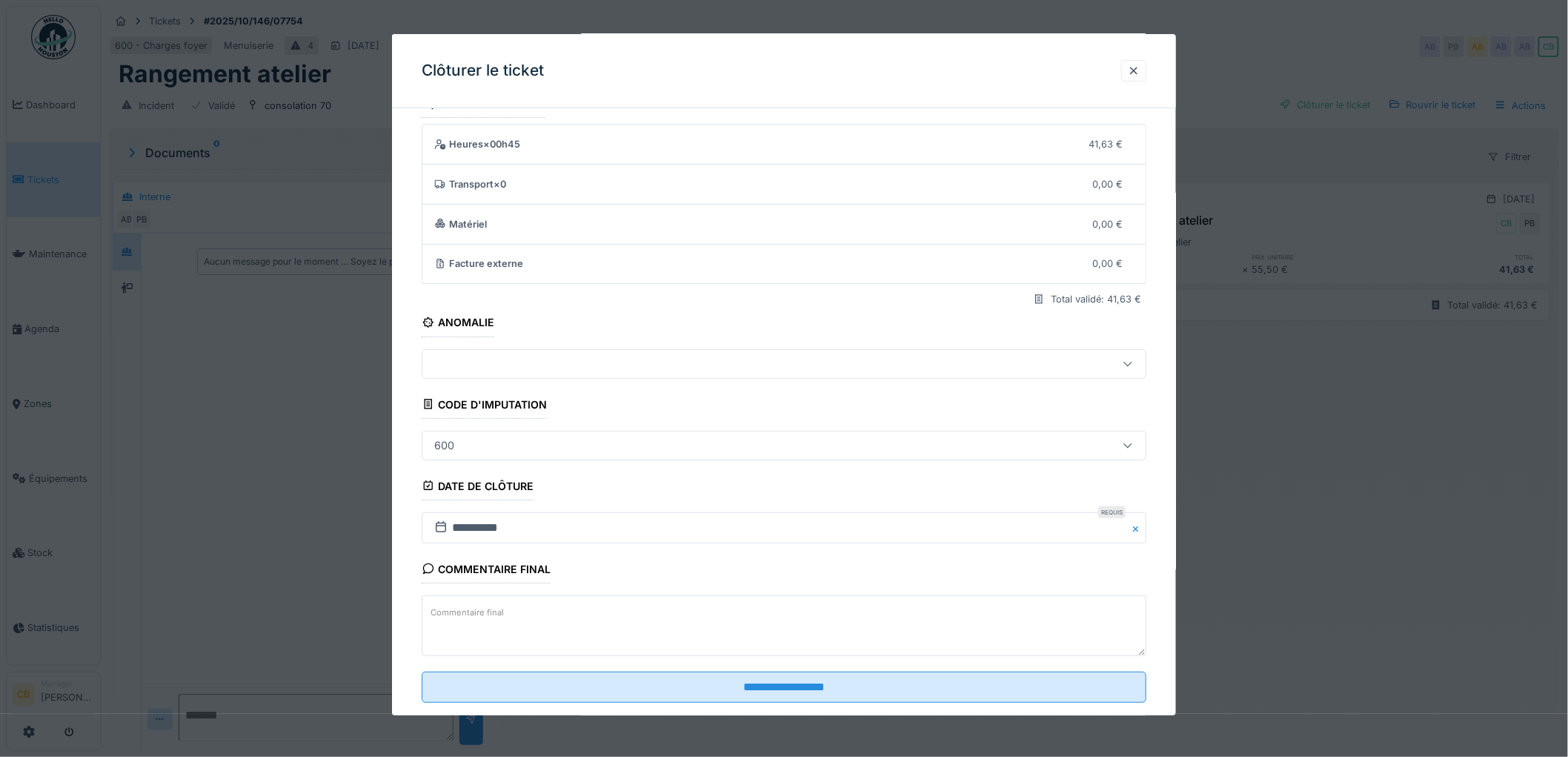
scroll to position [61, 0]
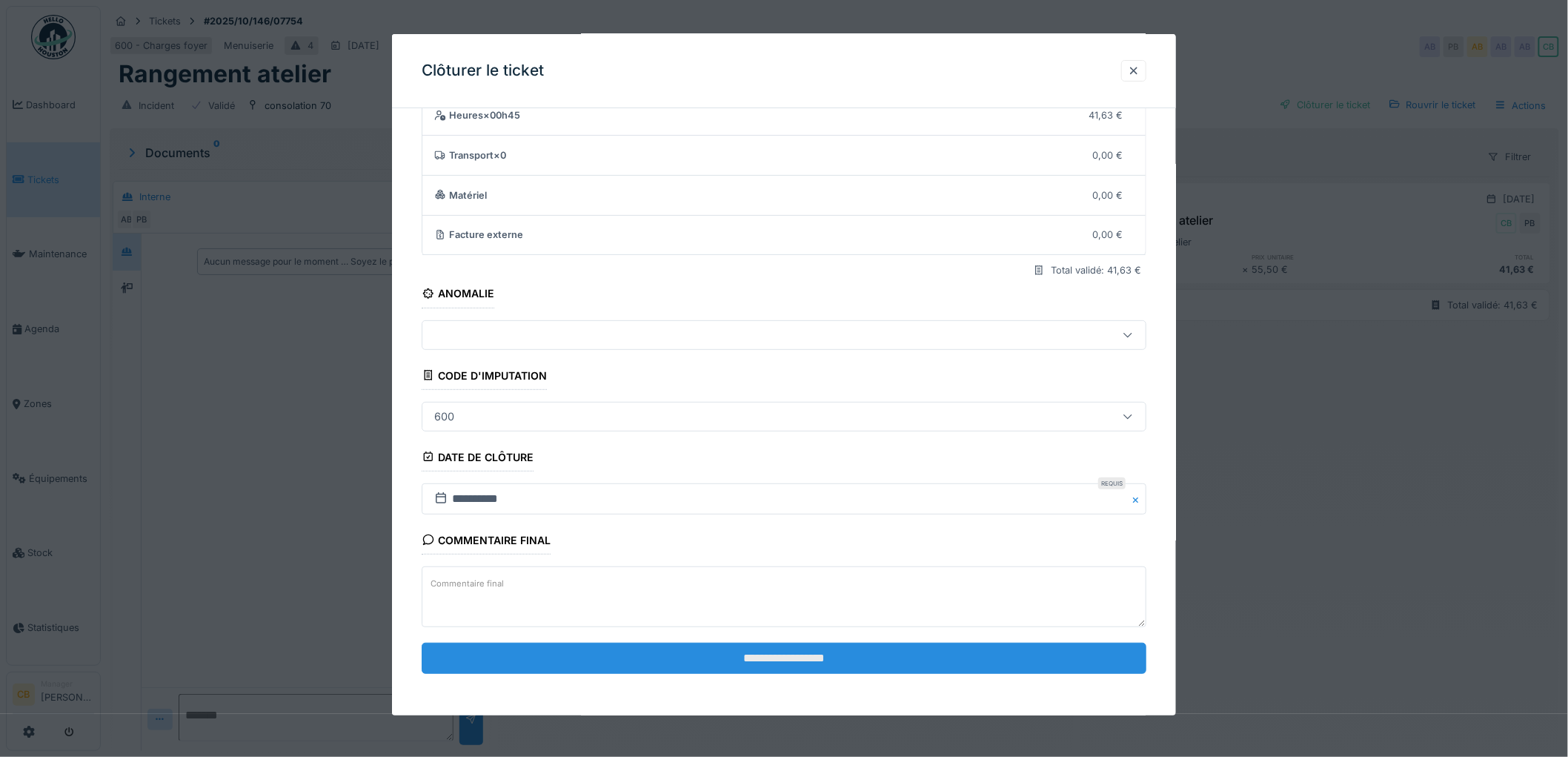
click at [795, 654] on input "**********" at bounding box center [784, 658] width 725 height 31
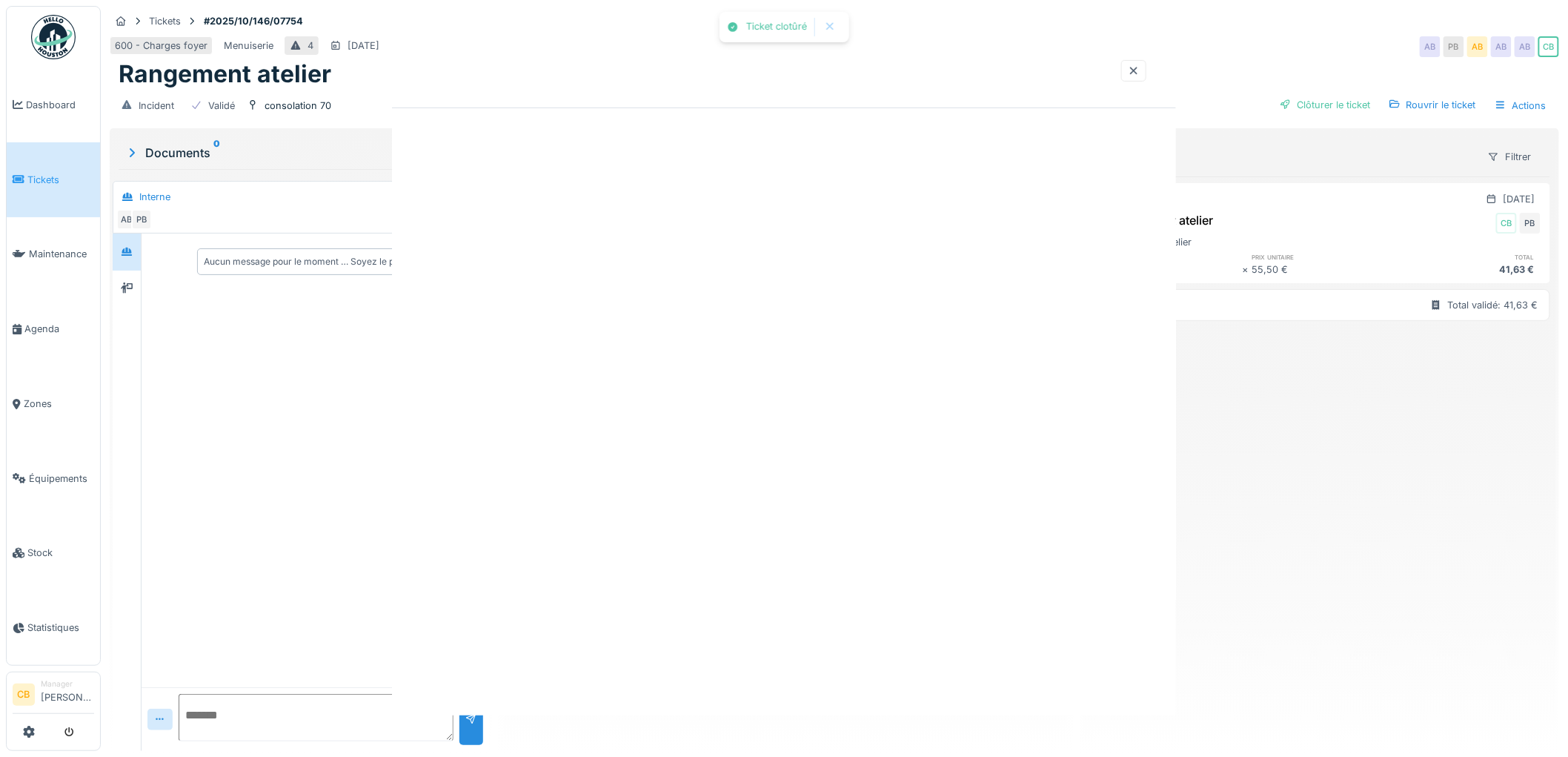
scroll to position [0, 0]
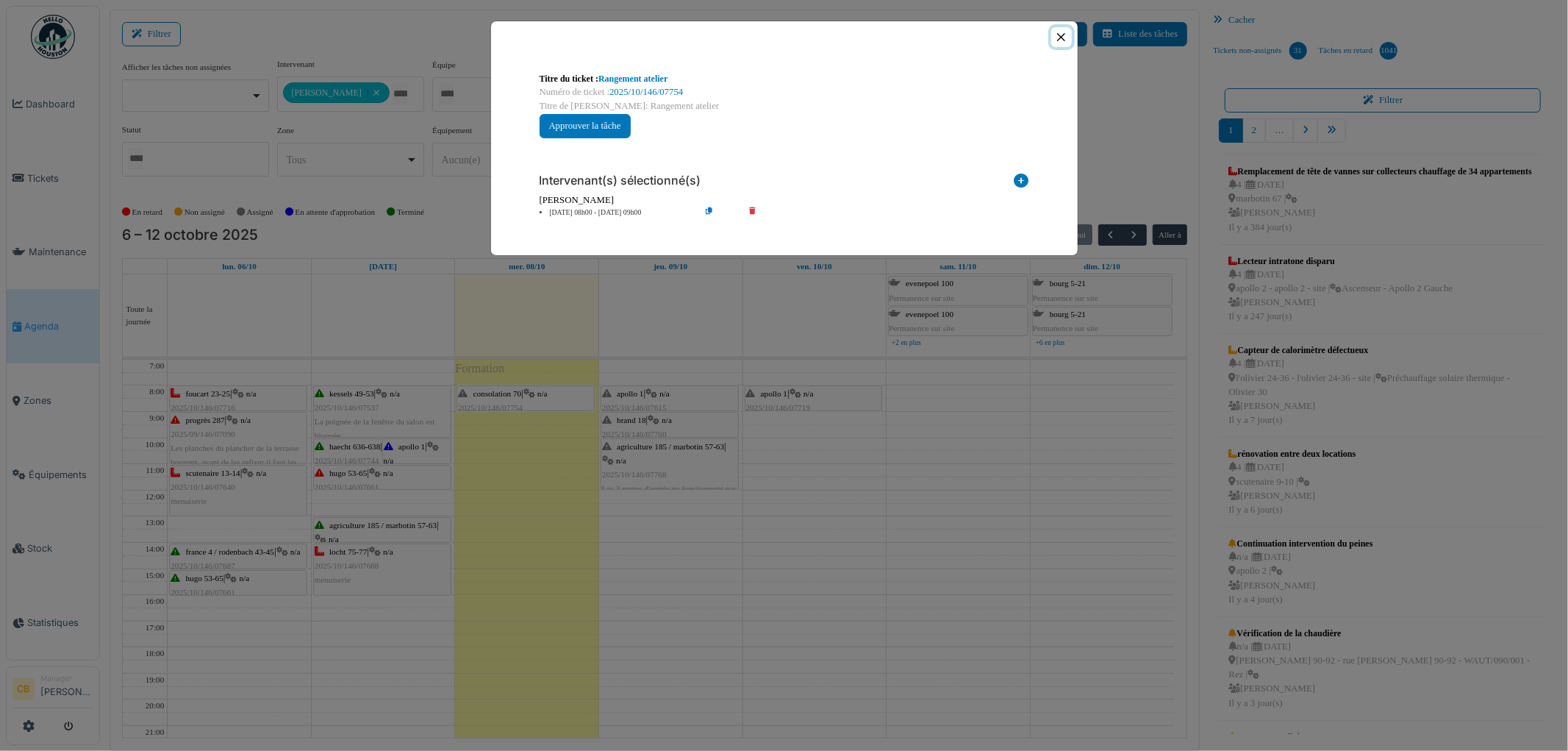
click at [1062, 37] on button "Close" at bounding box center [1062, 37] width 20 height 20
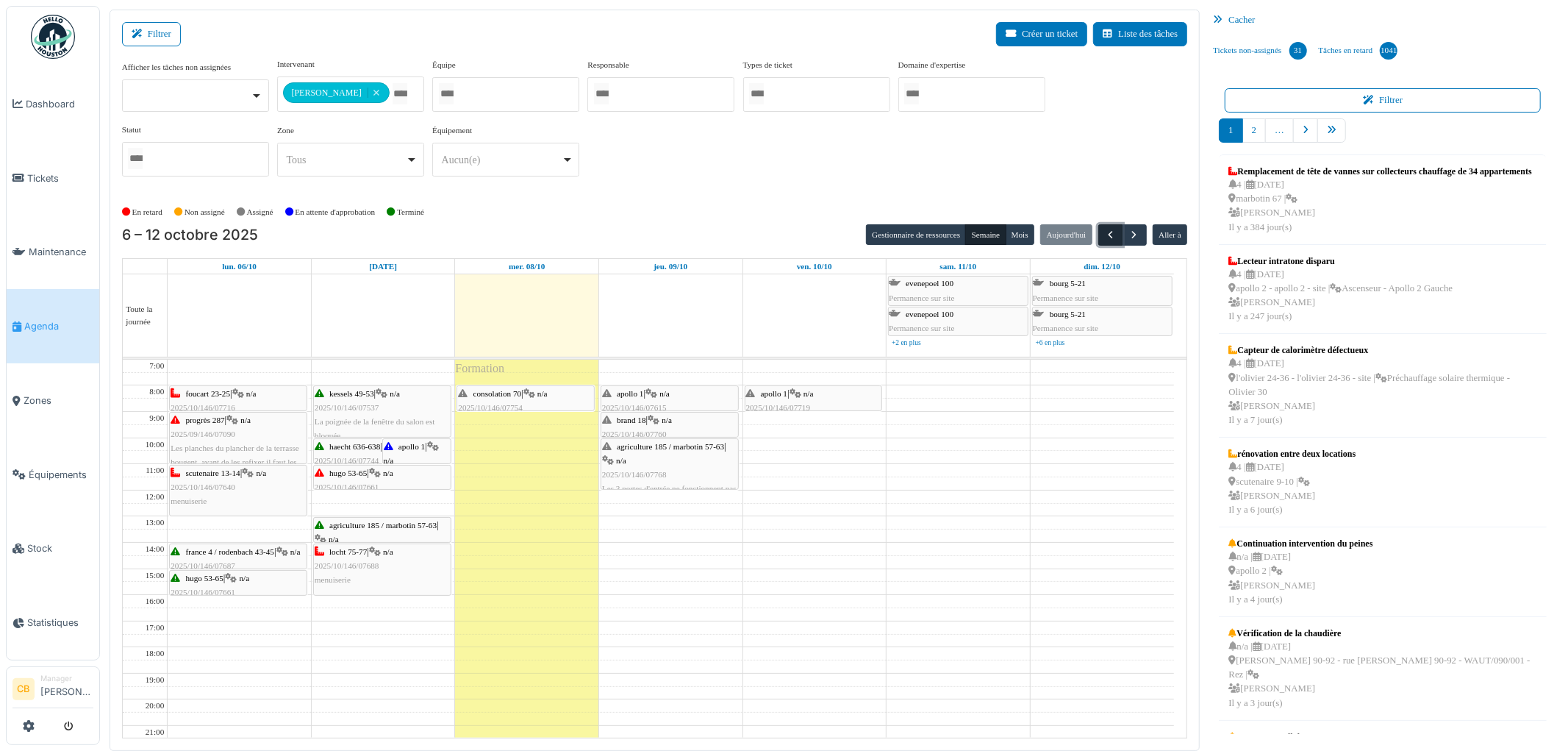
click at [1111, 230] on span "button" at bounding box center [1111, 235] width 12 height 12
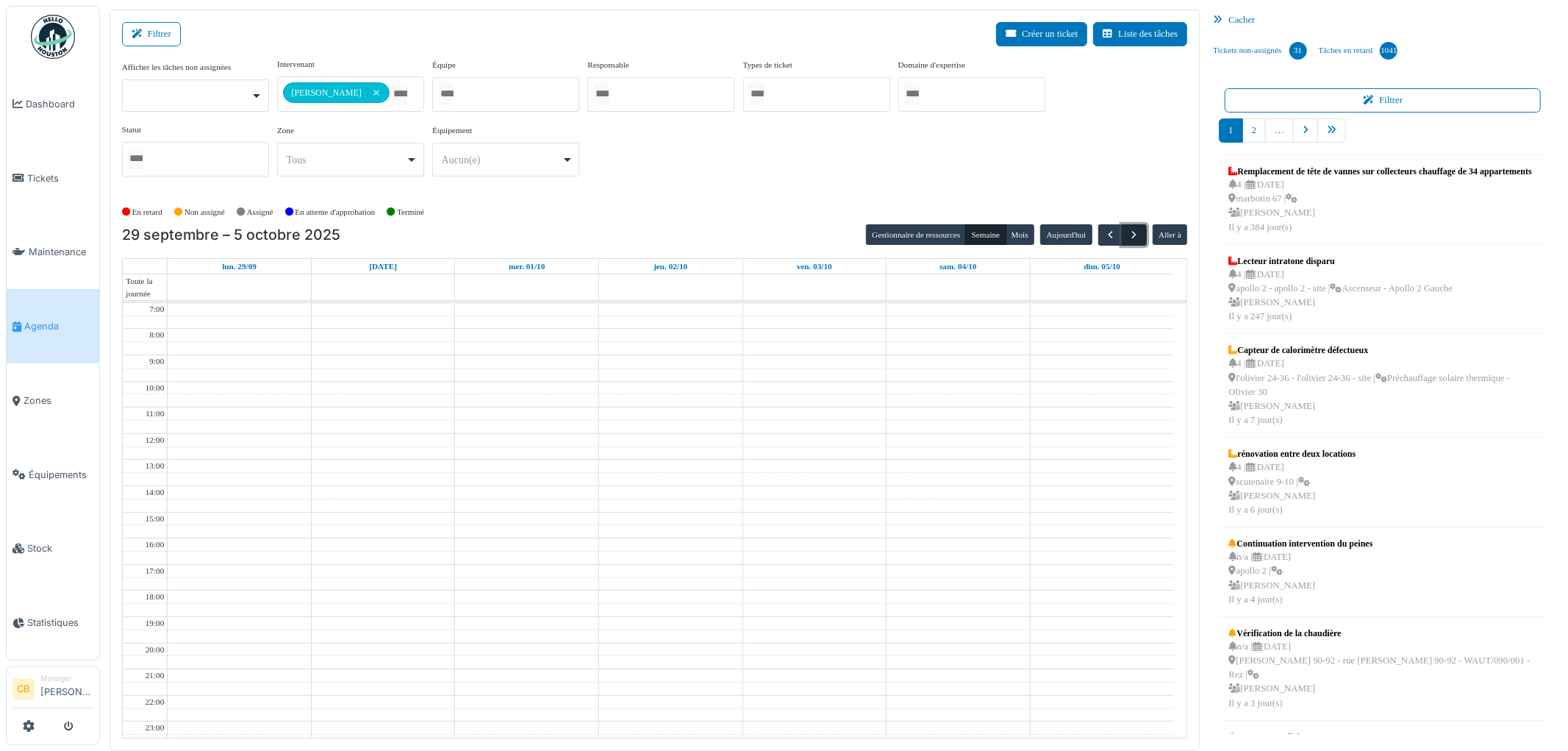
click at [1132, 230] on span "button" at bounding box center [1135, 235] width 12 height 12
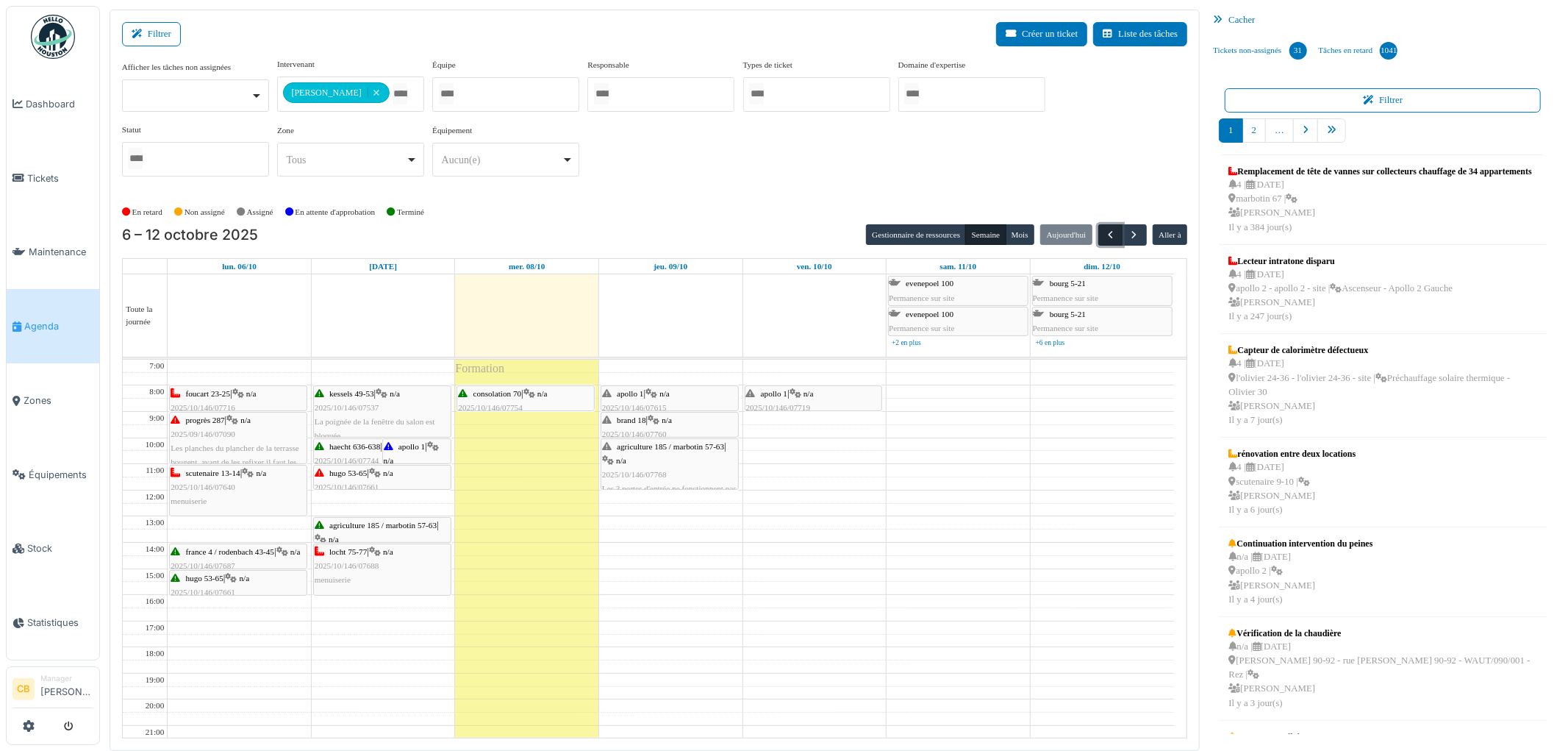
click at [1103, 233] on button "button" at bounding box center [1111, 235] width 24 height 21
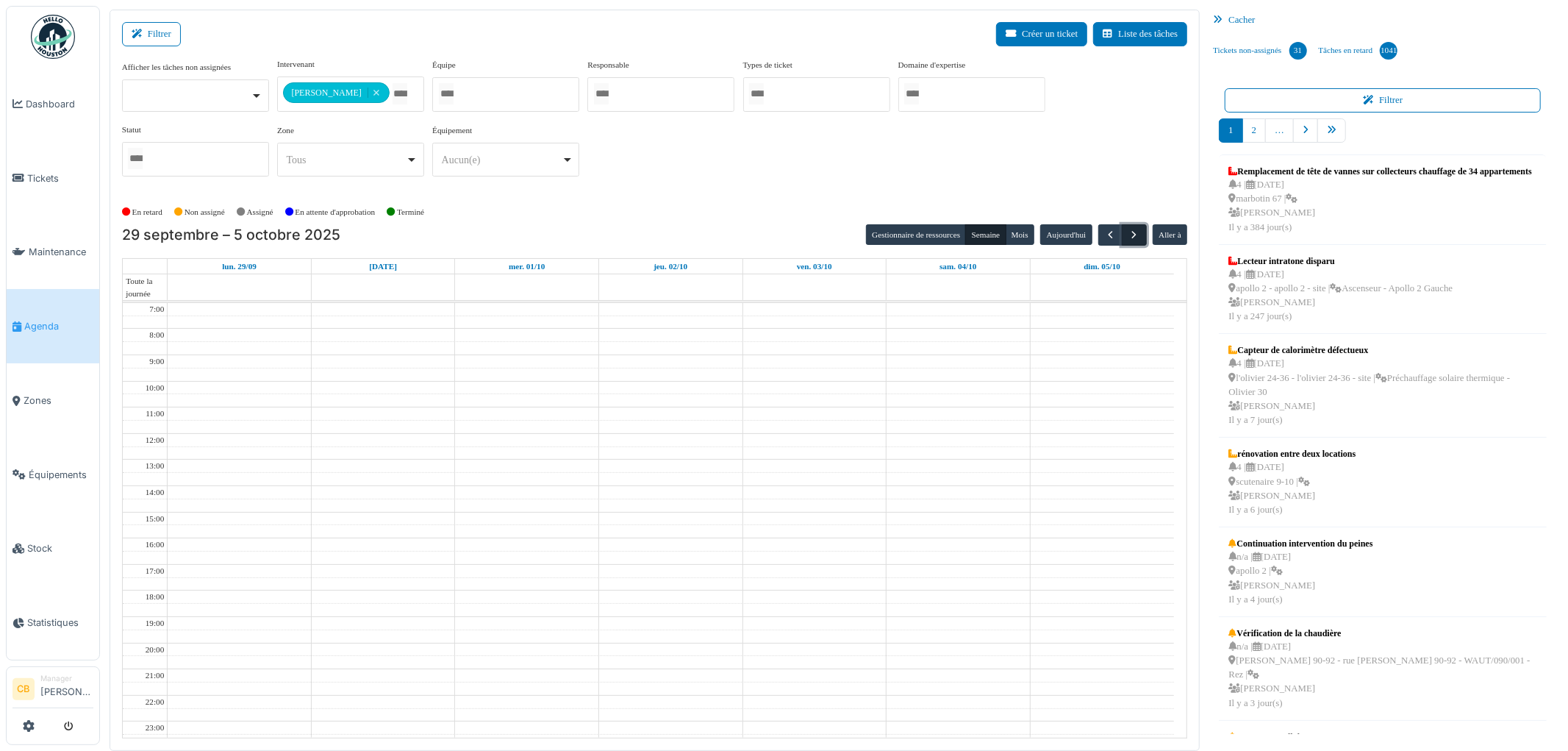
click at [1140, 233] on button "button" at bounding box center [1134, 235] width 24 height 21
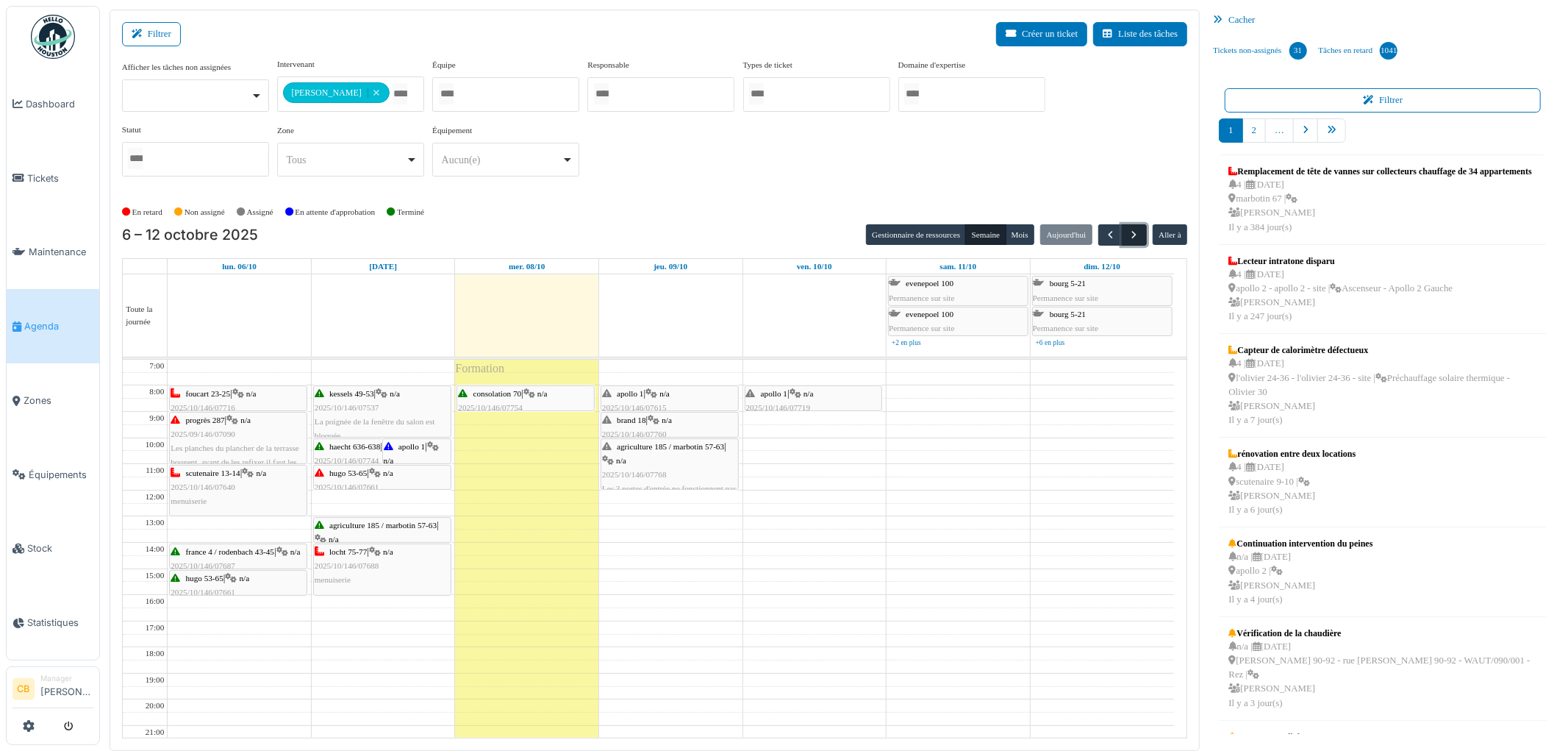
click at [1137, 234] on span "button" at bounding box center [1135, 235] width 12 height 12
